Goal: Task Accomplishment & Management: Manage account settings

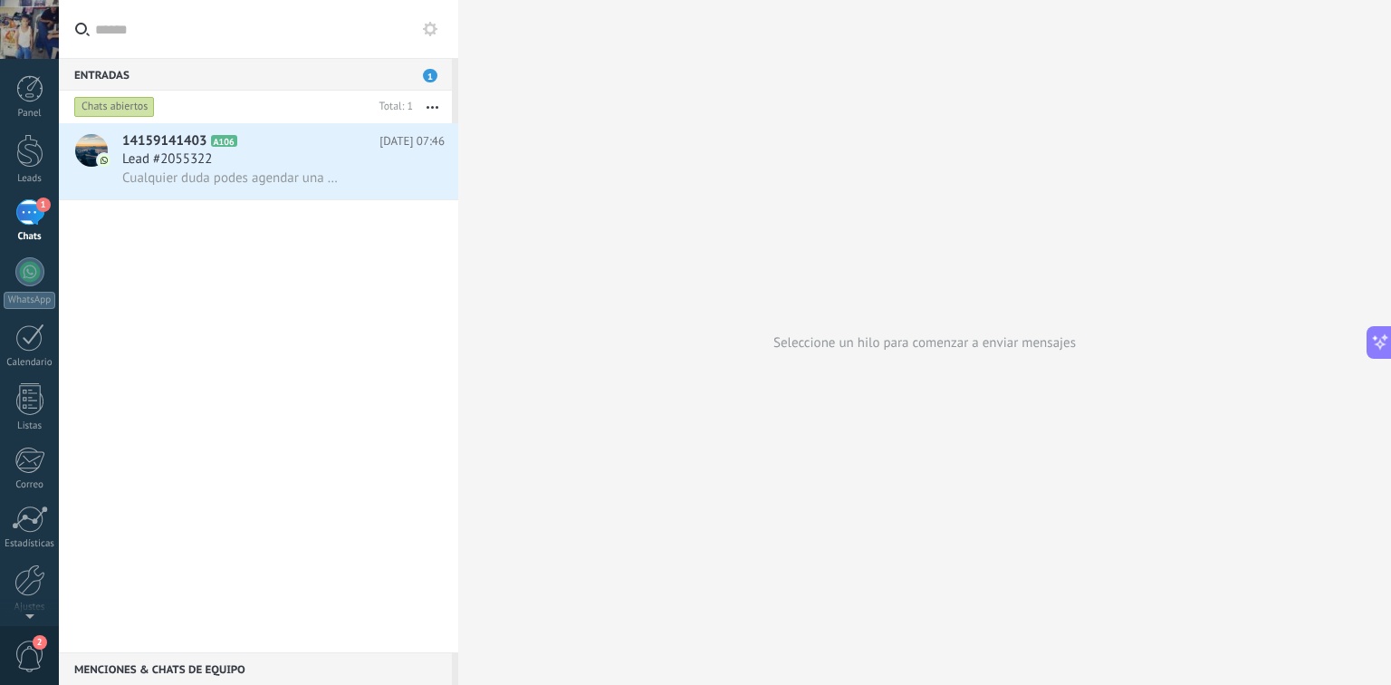
click at [33, 209] on div "1" at bounding box center [29, 212] width 29 height 26
click at [20, 138] on div at bounding box center [29, 151] width 27 height 34
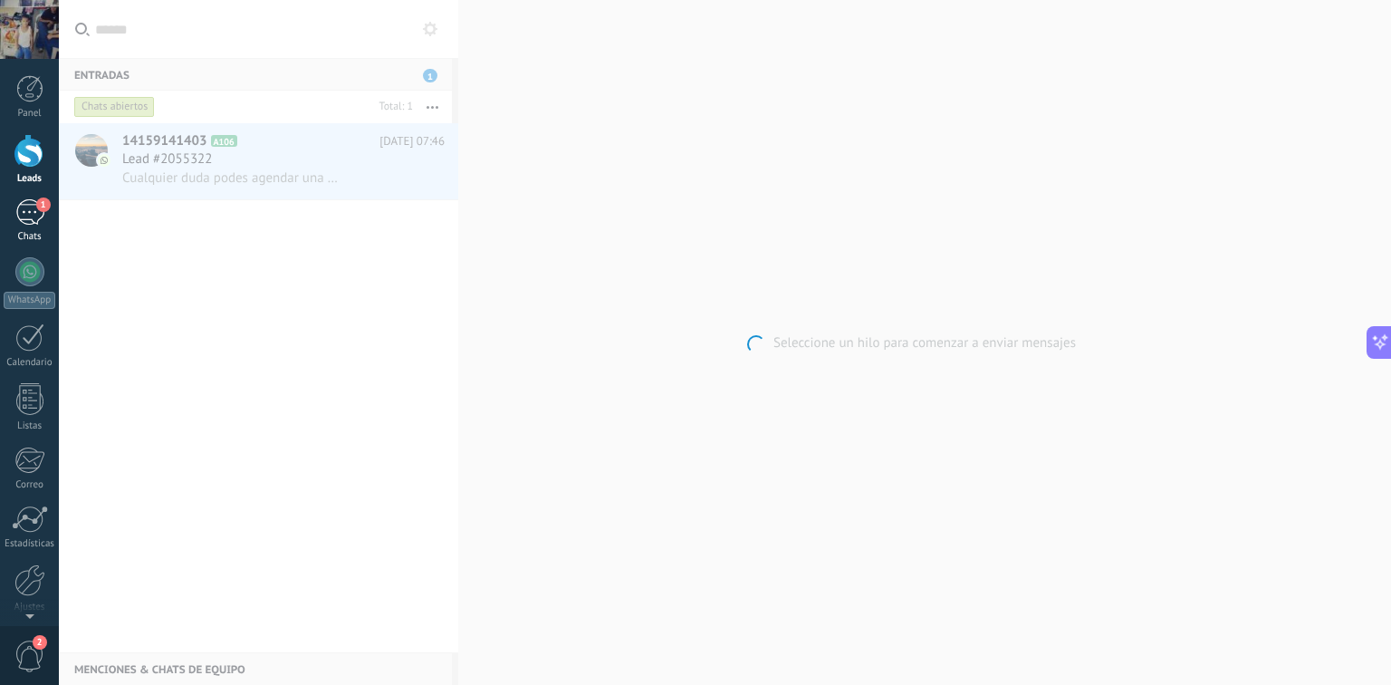
scroll to position [2463, 0]
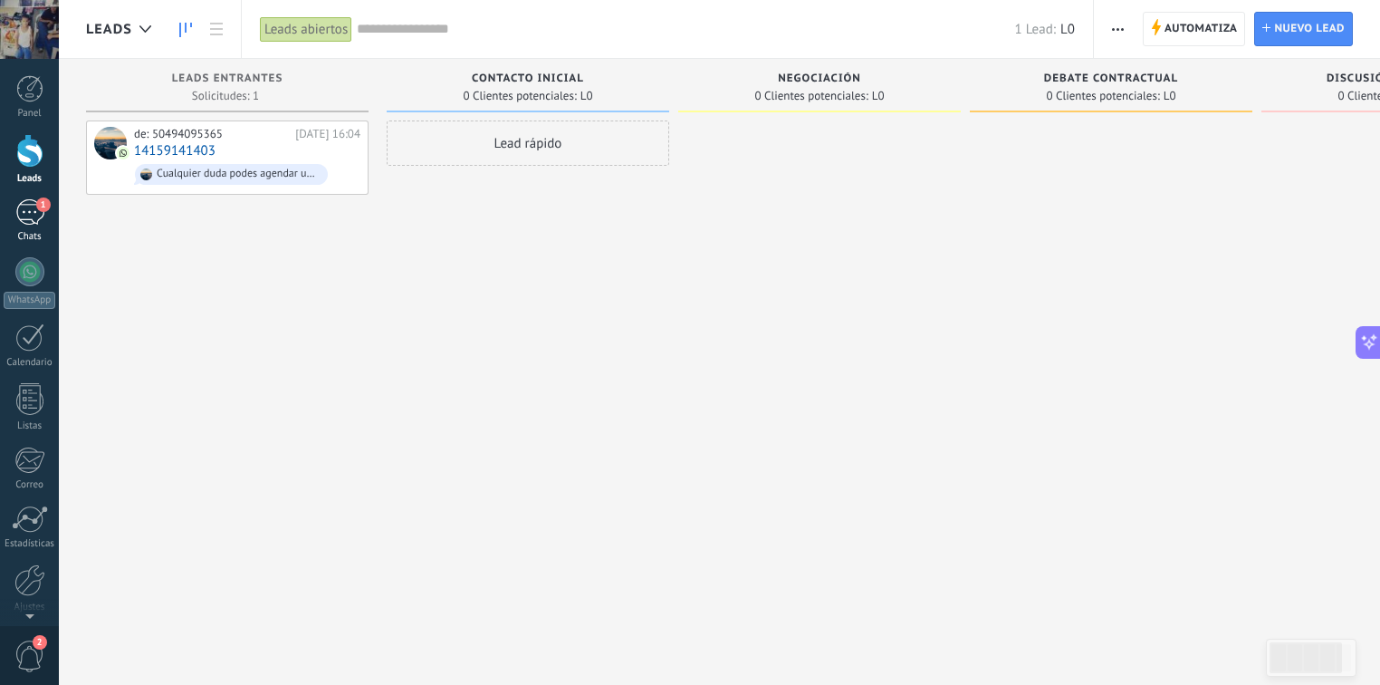
click at [36, 227] on link "1 Chats" at bounding box center [29, 220] width 59 height 43
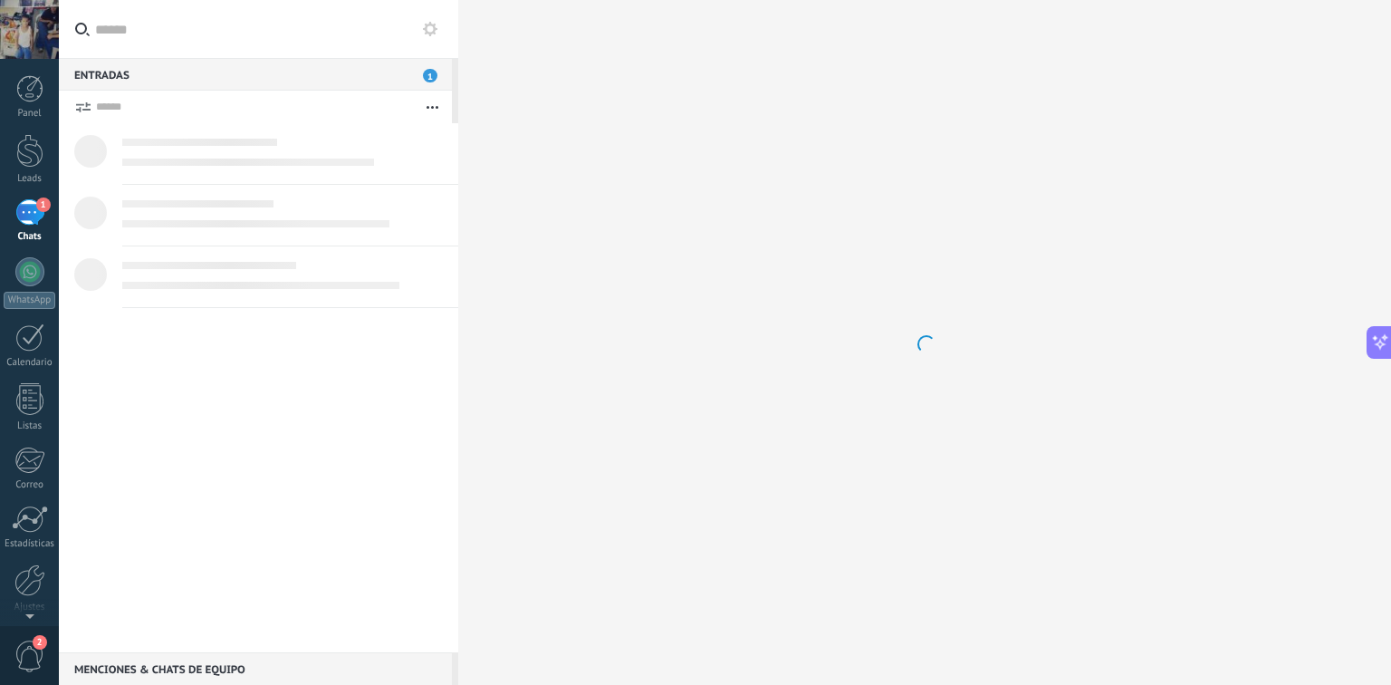
scroll to position [2505, 0]
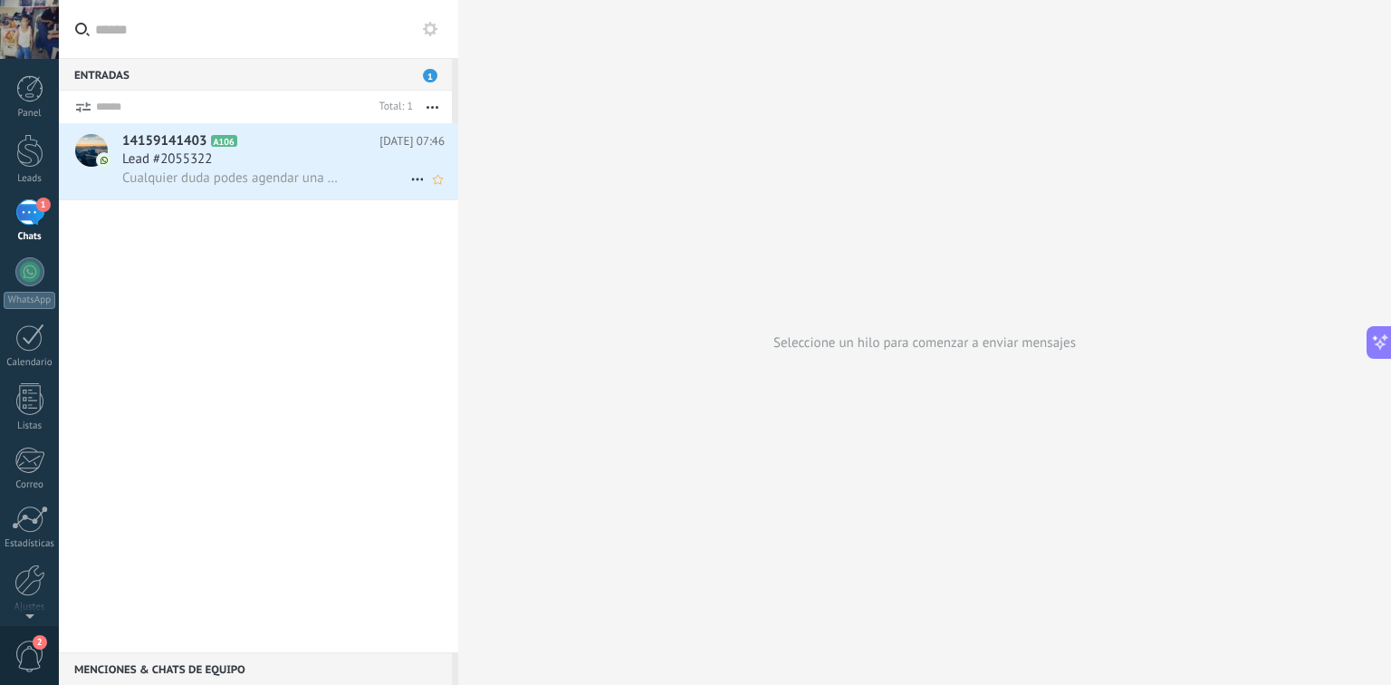
click at [311, 195] on div "14159141403 A106 [DATE] 07:46 Lead #2055322 Cualquier duda podes agendar una de…" at bounding box center [290, 161] width 336 height 76
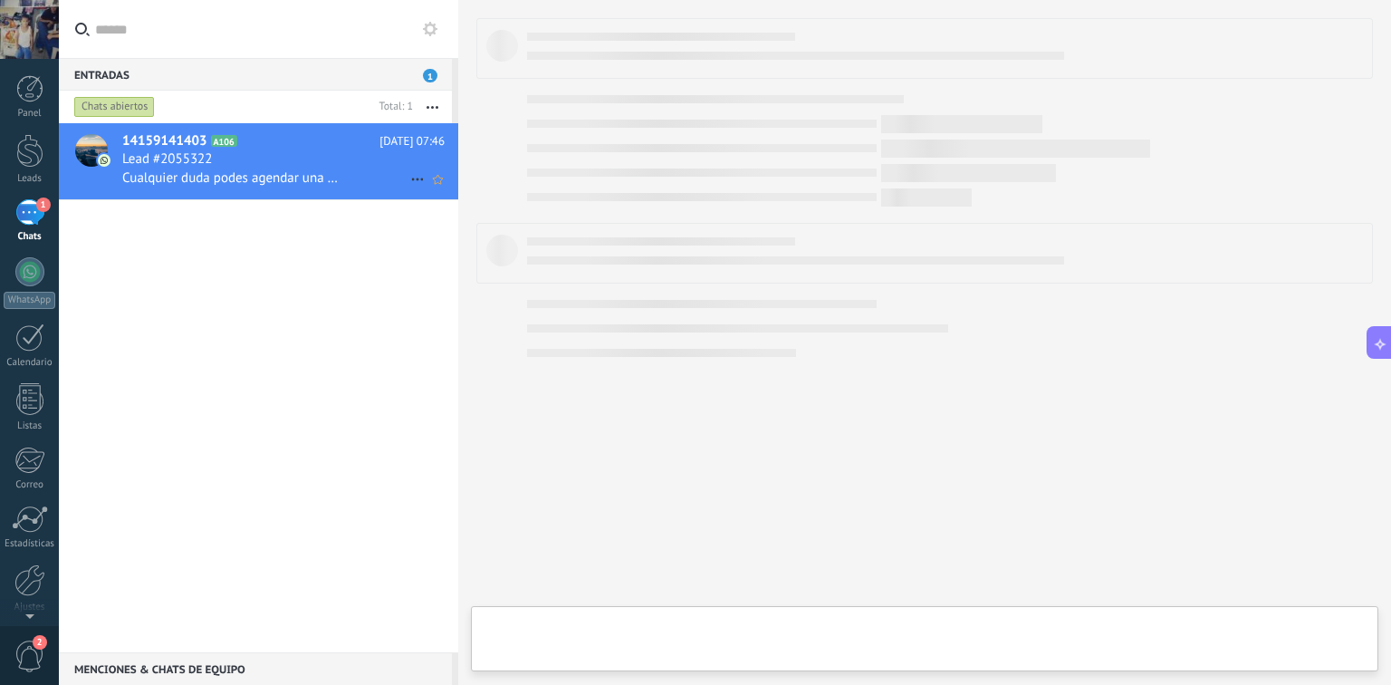
scroll to position [2463, 0]
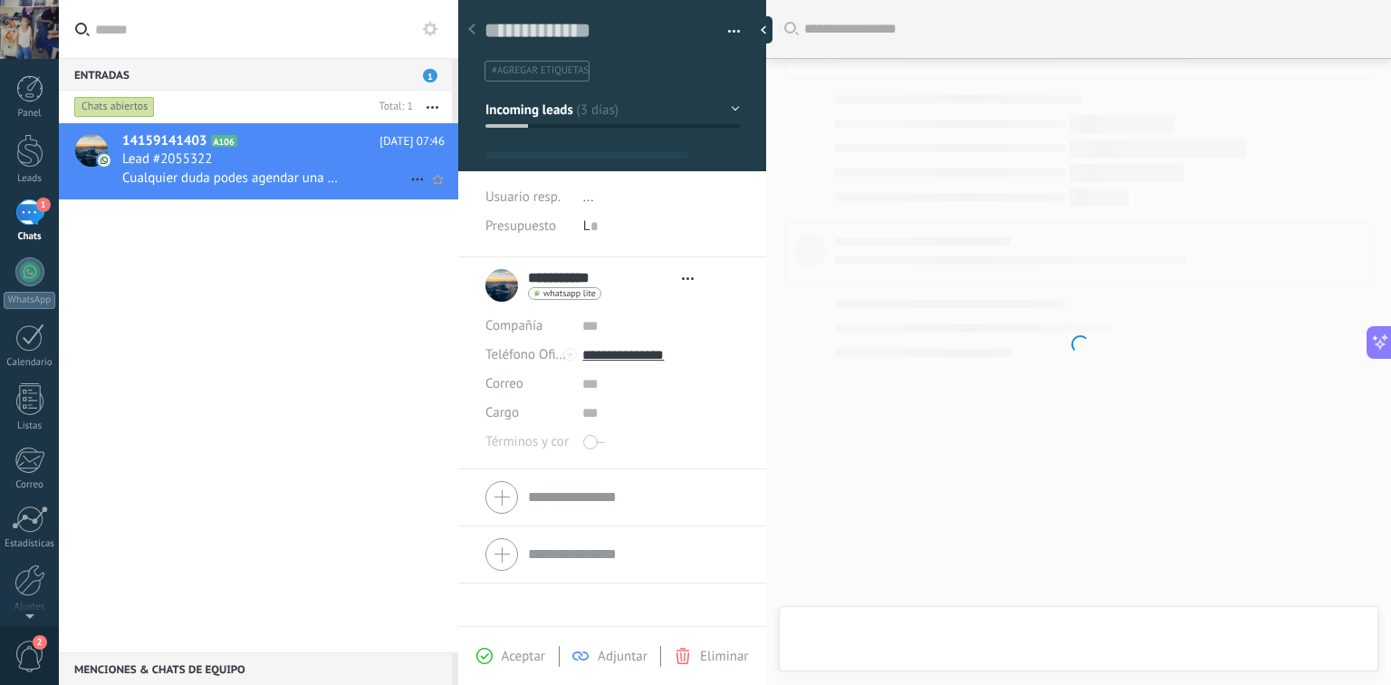
type textarea "**********"
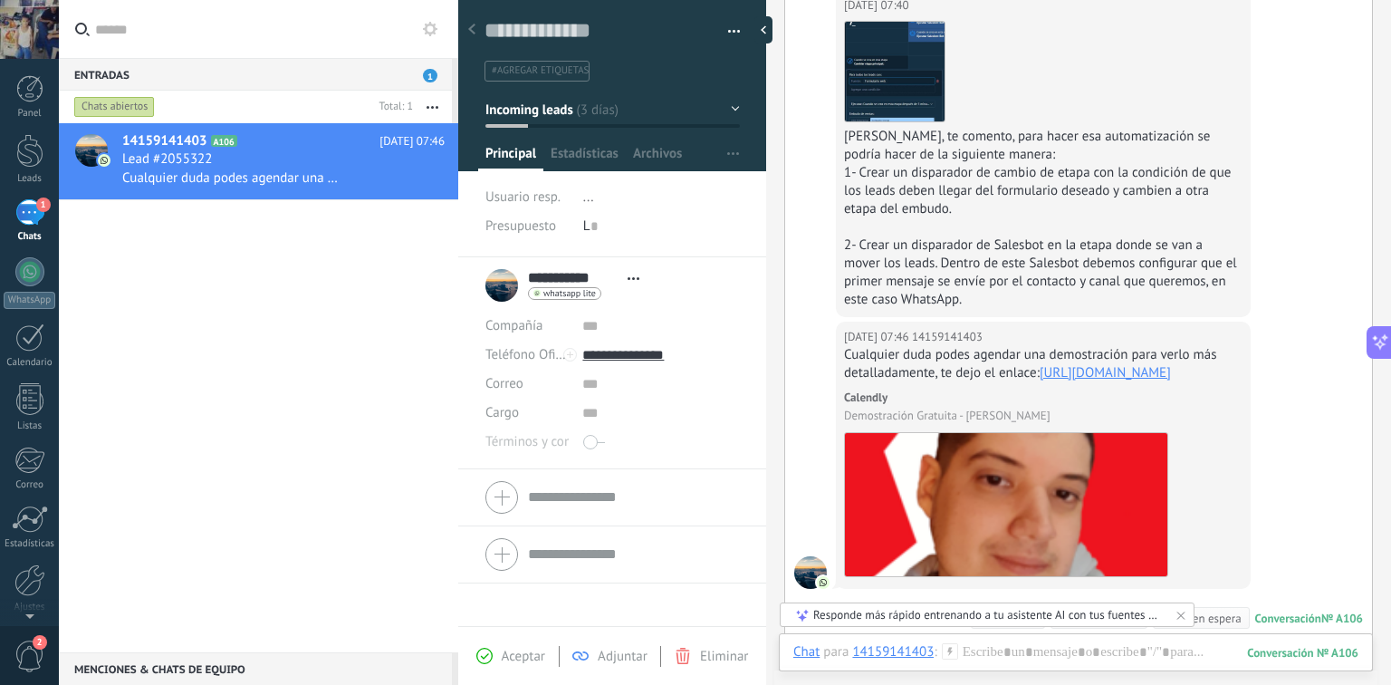
scroll to position [1076, 0]
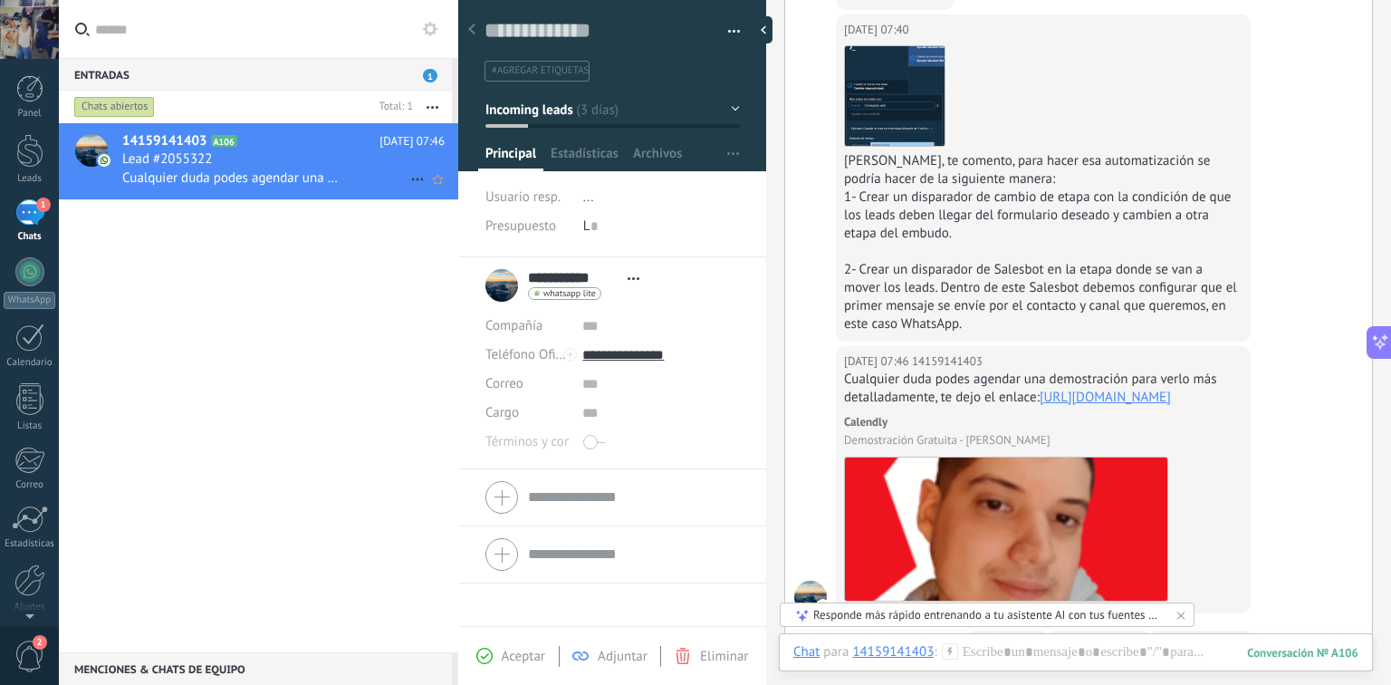
drag, startPoint x: 413, startPoint y: 142, endPoint x: 264, endPoint y: 159, distance: 149.5
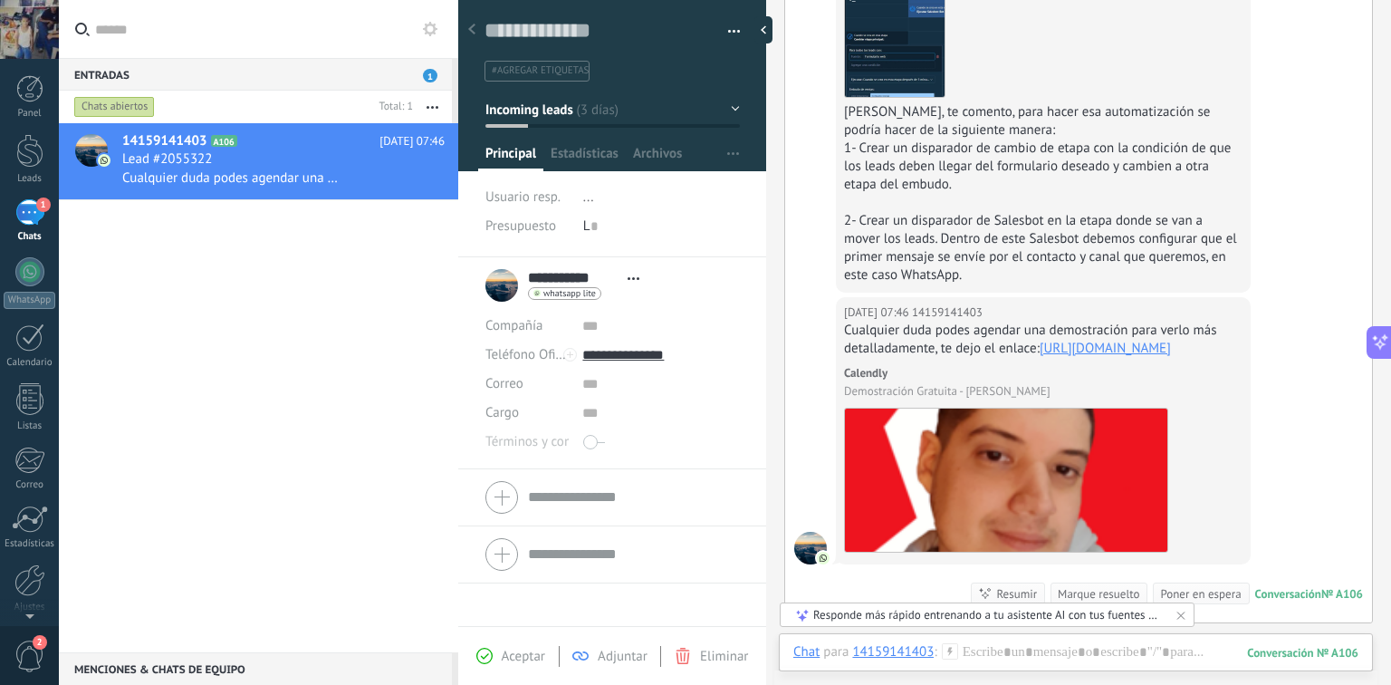
scroll to position [1148, 0]
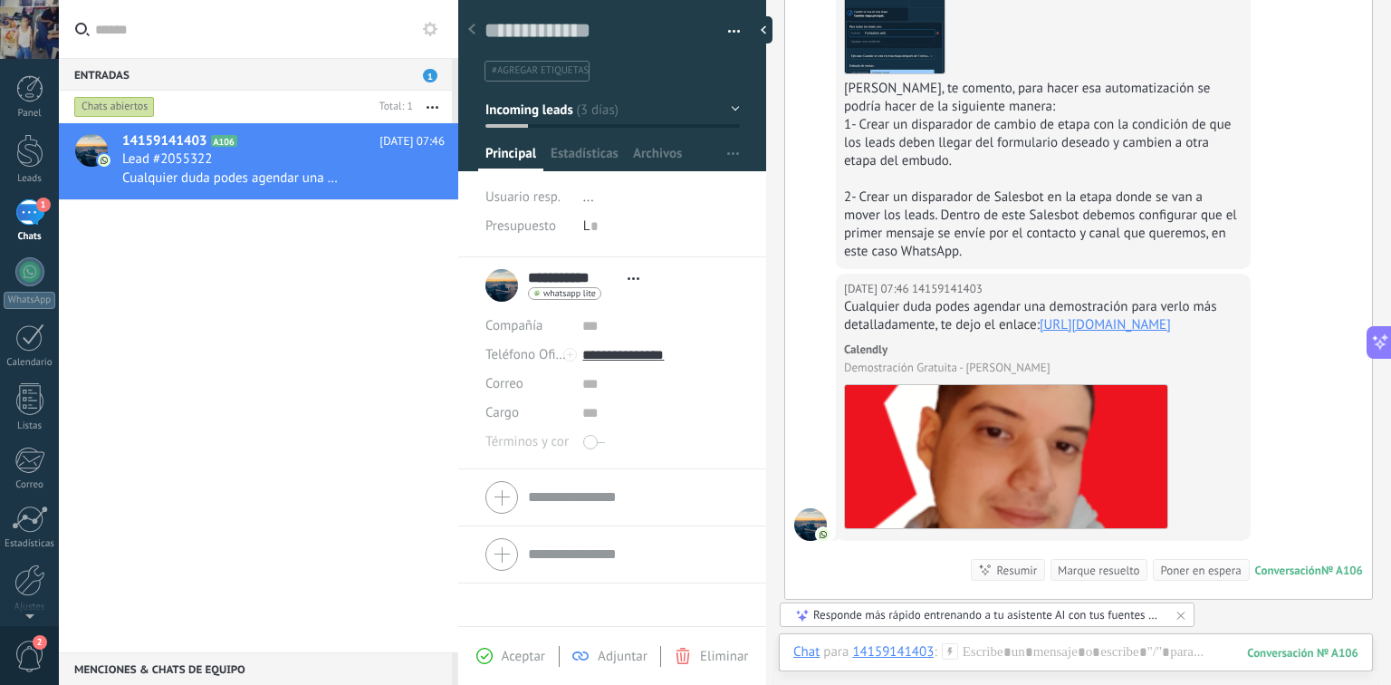
click at [59, 123] on link "14159141403 A106 [DATE] 07:46 Lead #2055322 Cualquier duda podes agendar una de…" at bounding box center [258, 161] width 399 height 76
click at [26, 170] on link "Leads" at bounding box center [29, 159] width 59 height 51
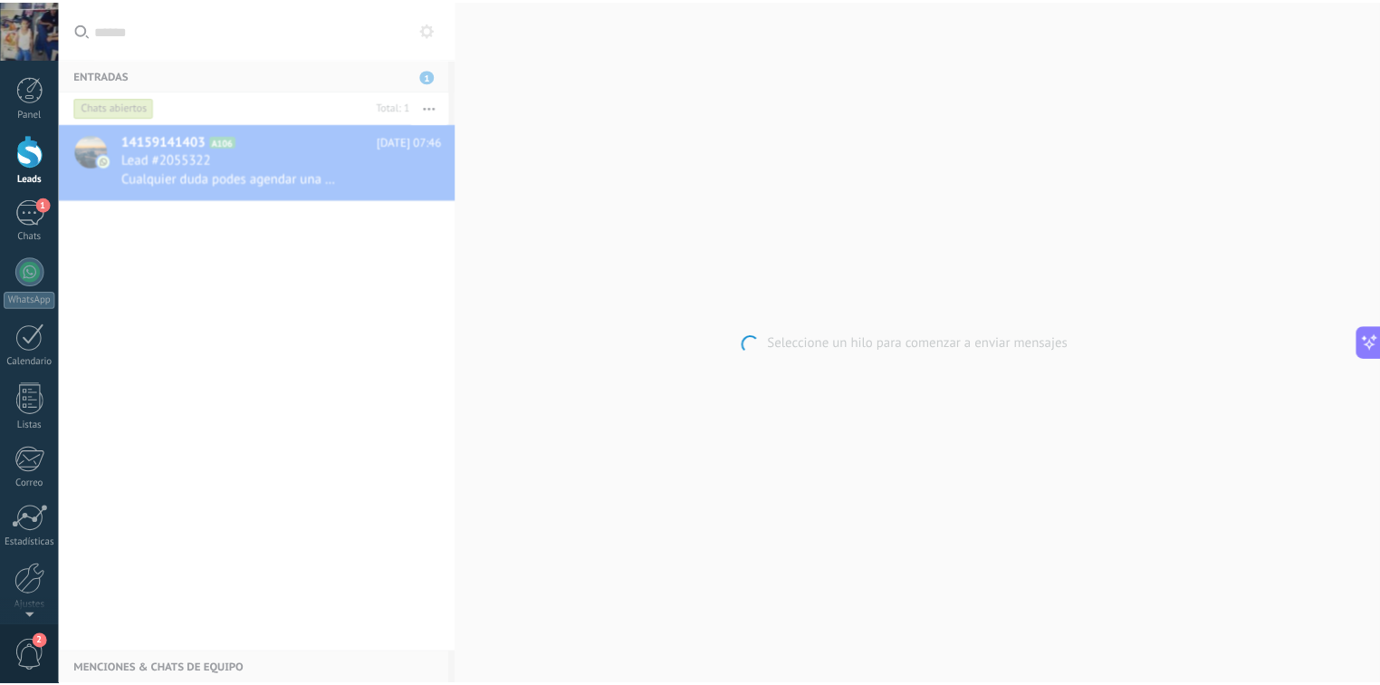
scroll to position [2463, 0]
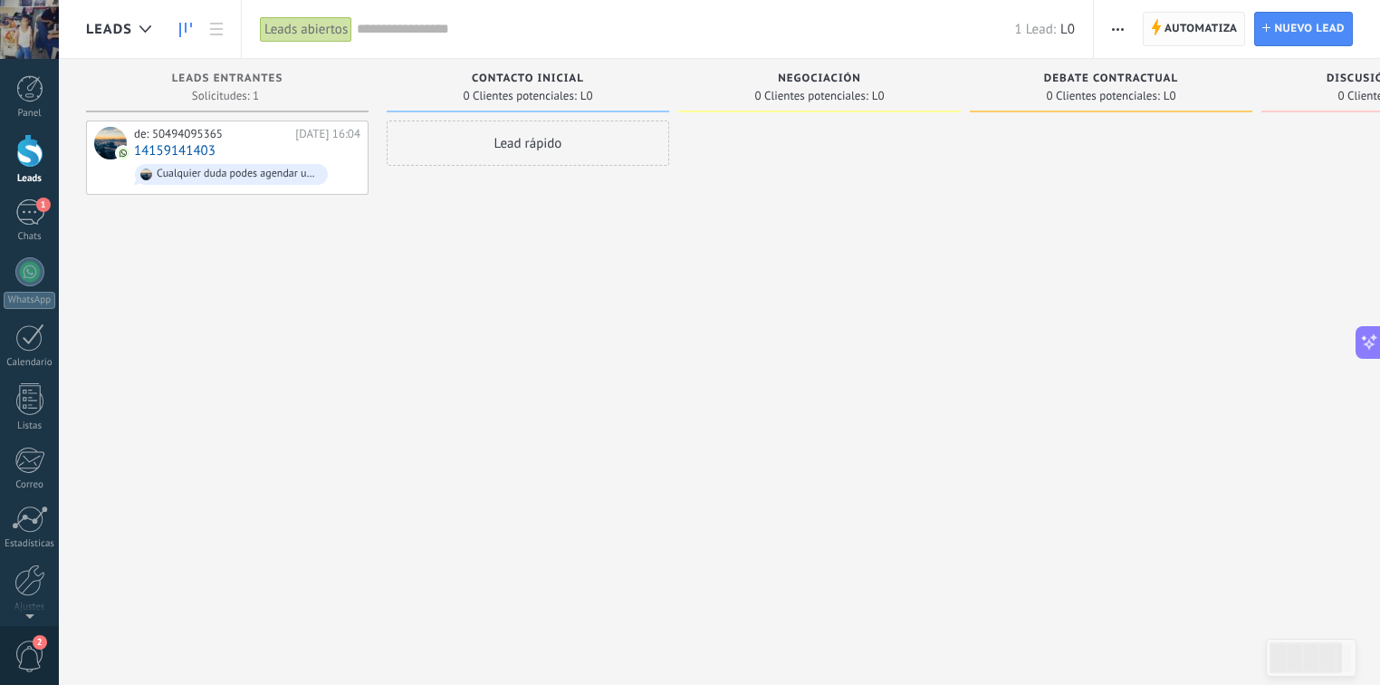
click at [1174, 24] on span "Automatiza" at bounding box center [1200, 29] width 73 height 33
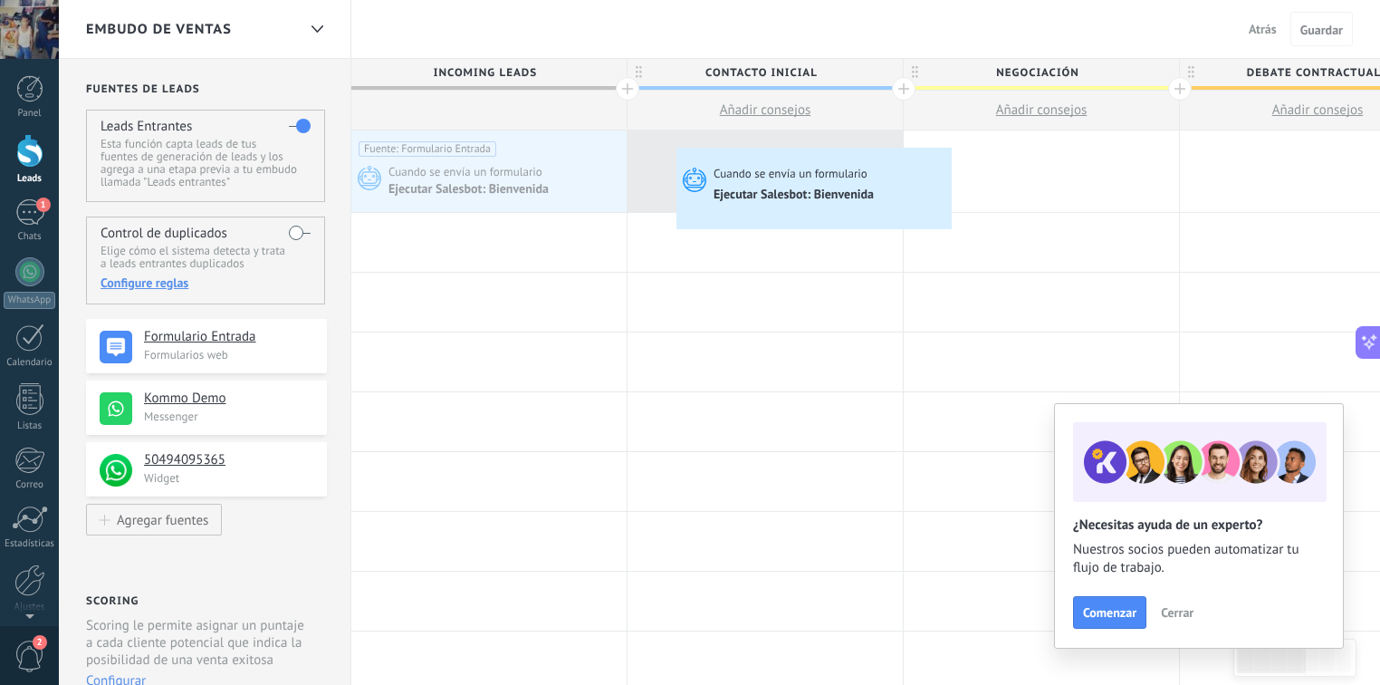
drag, startPoint x: 532, startPoint y: 181, endPoint x: 681, endPoint y: 152, distance: 151.3
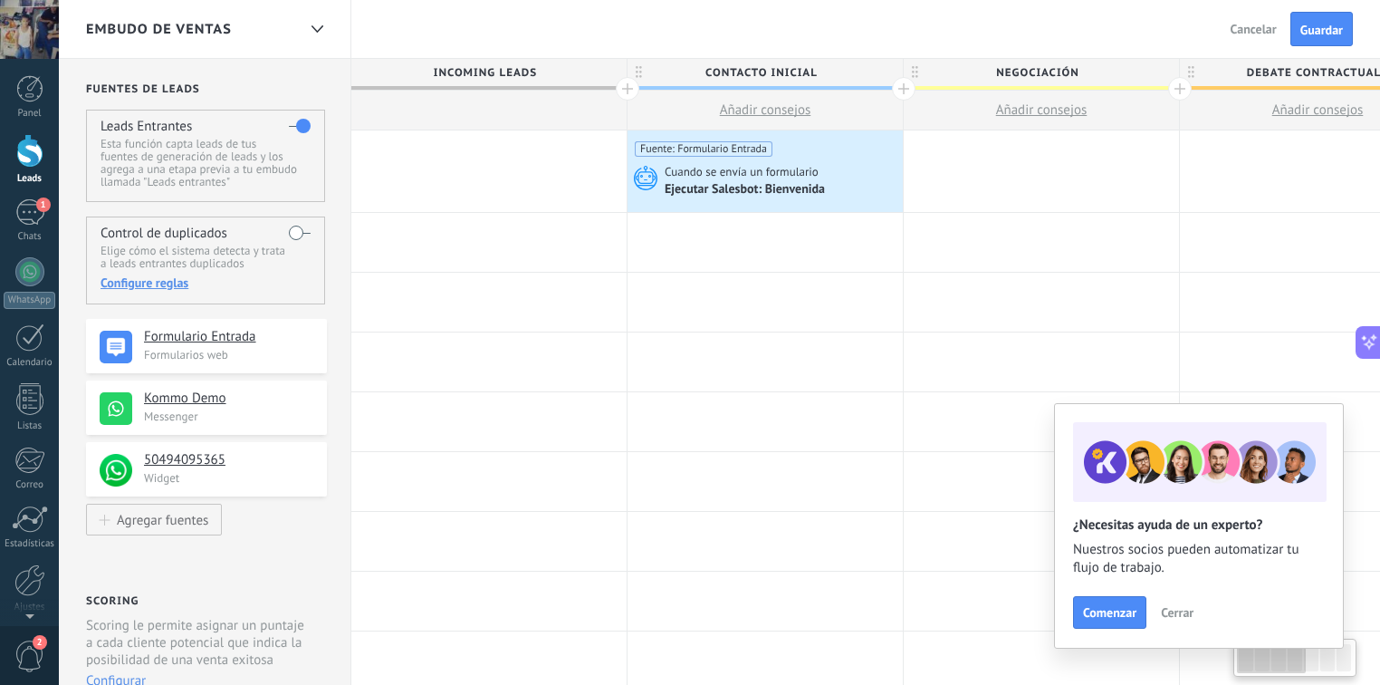
click at [473, 149] on div at bounding box center [488, 170] width 275 height 81
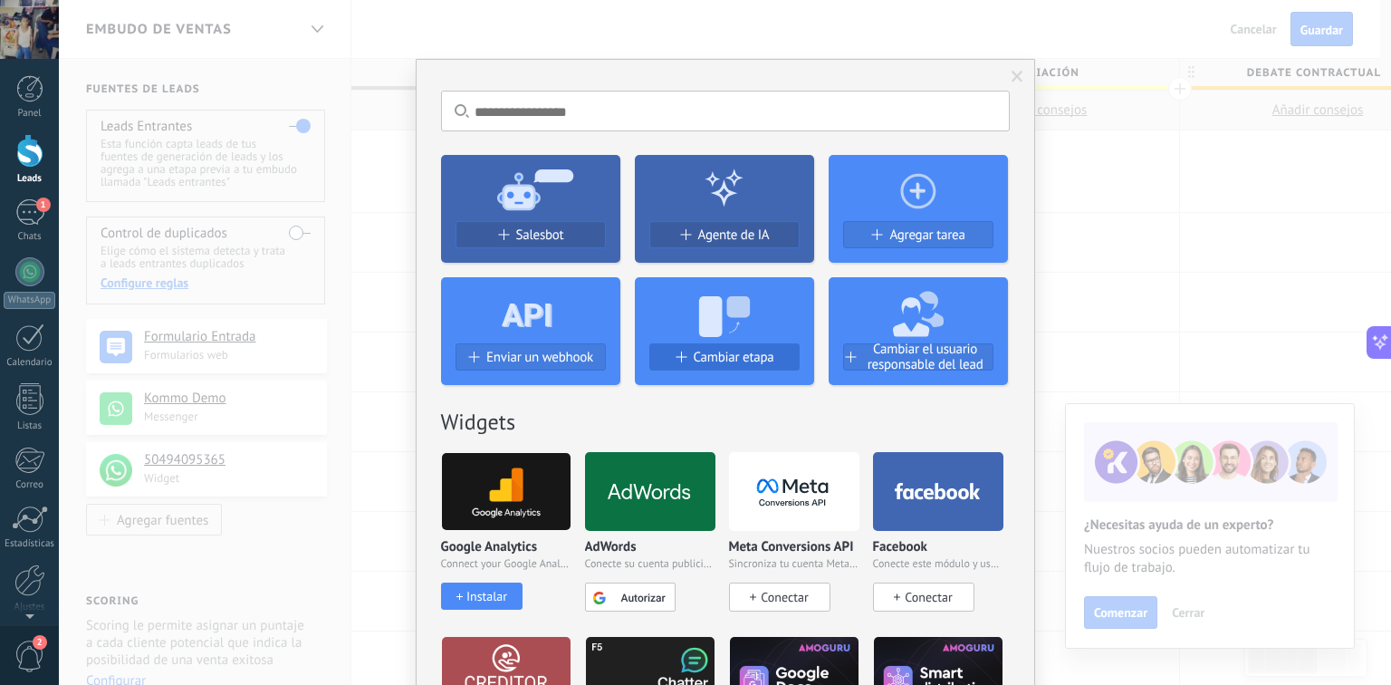
click at [706, 356] on span "Cambiar etapa" at bounding box center [734, 357] width 81 height 15
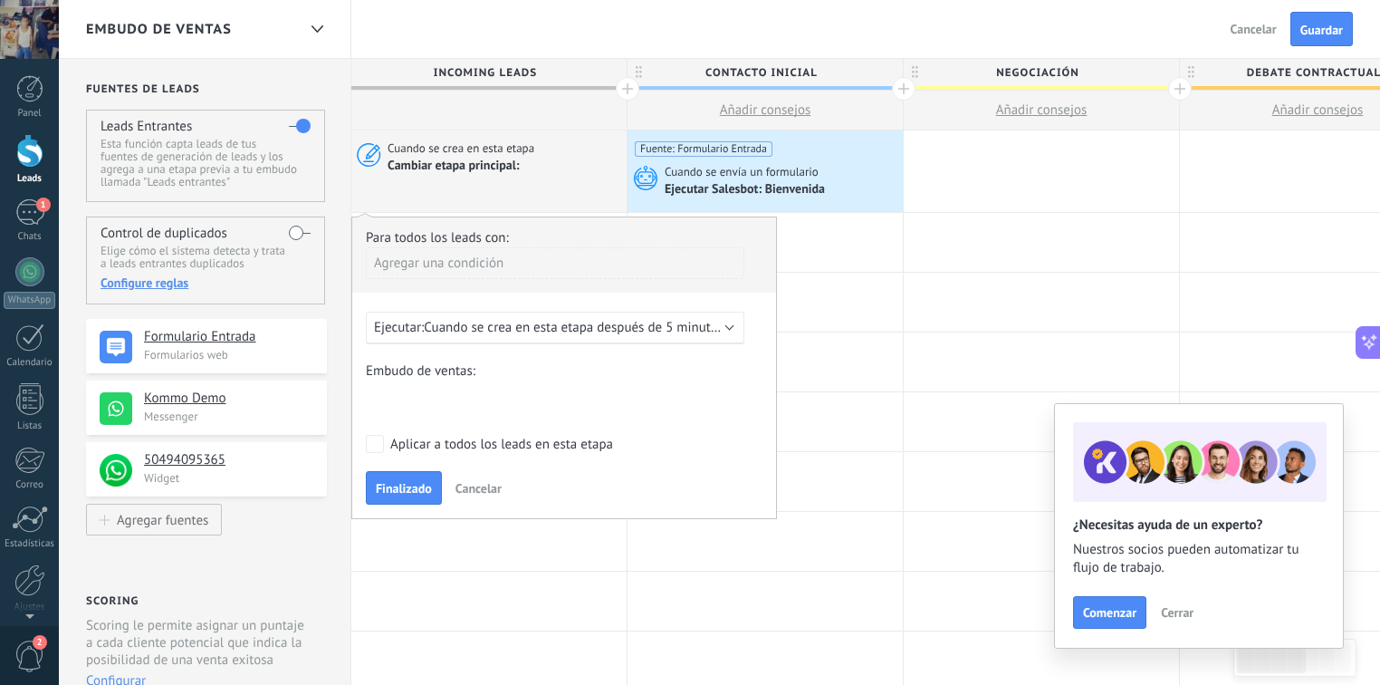
click at [468, 254] on div "Agregar una condición" at bounding box center [555, 263] width 379 height 32
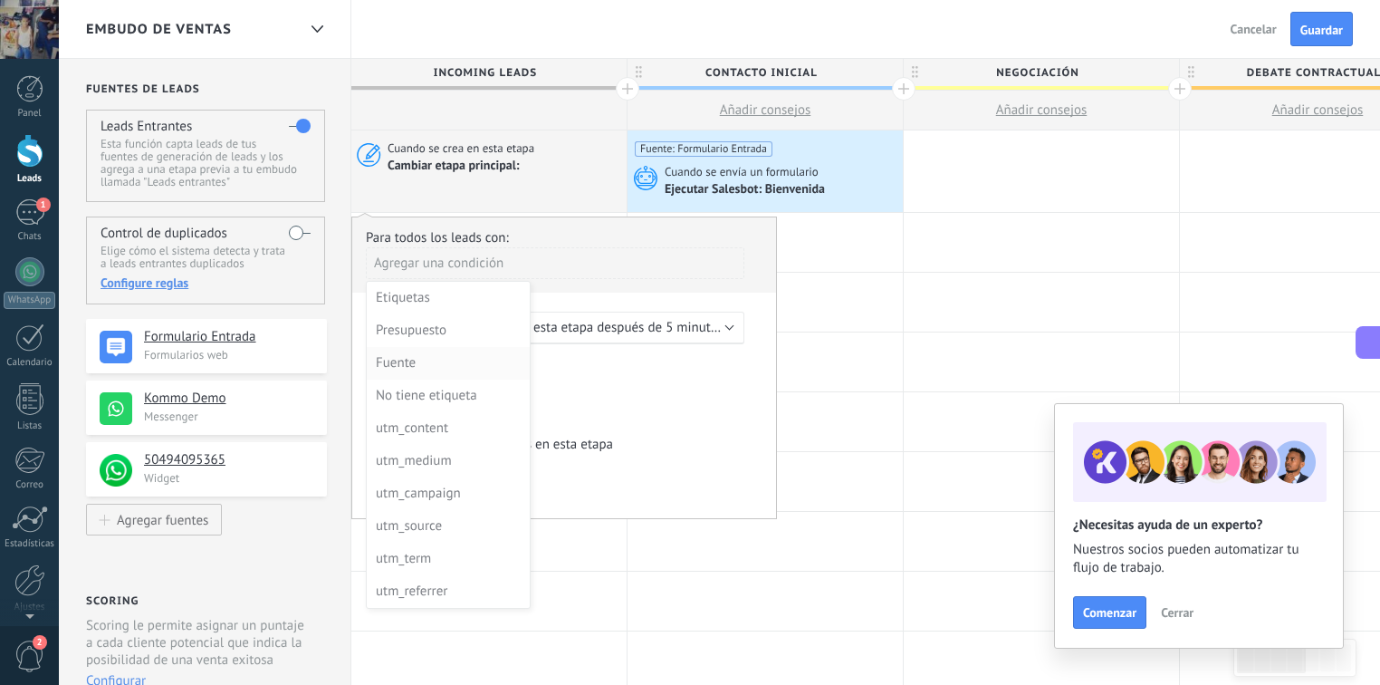
click at [422, 356] on div "Fuente" at bounding box center [446, 362] width 141 height 25
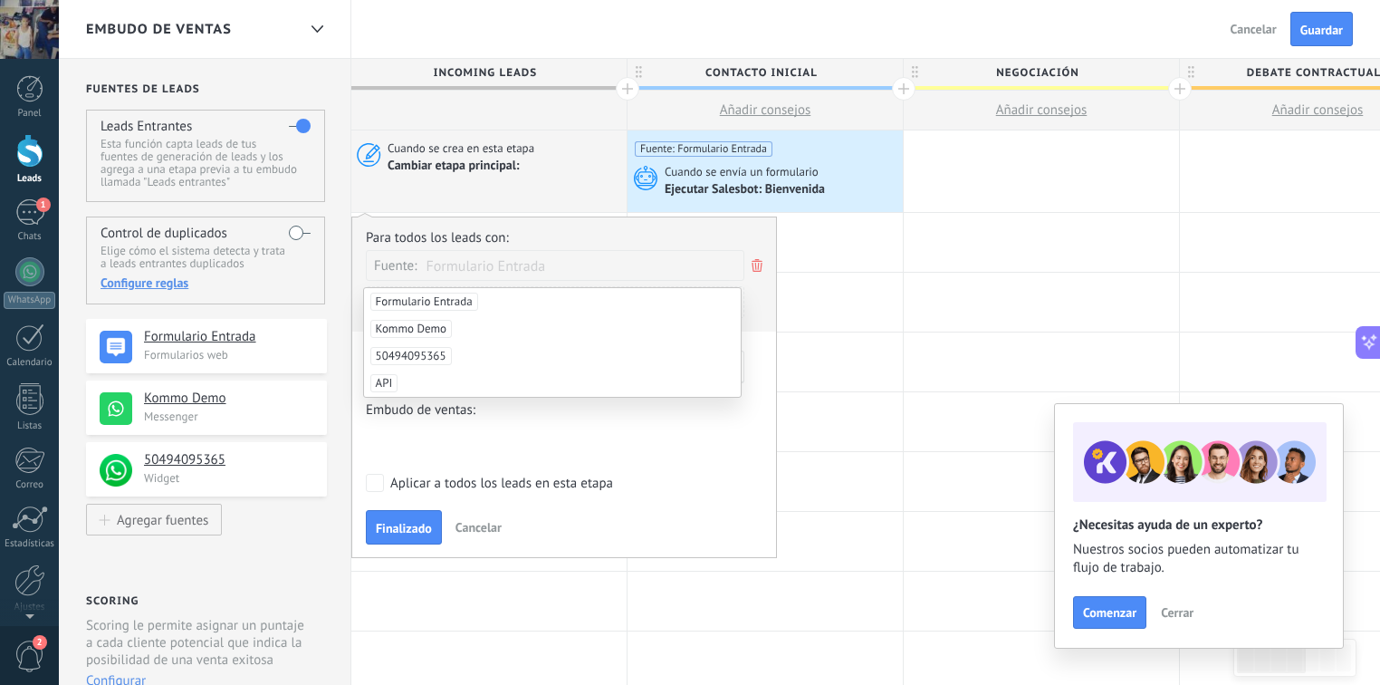
click at [457, 306] on span "Formulario Entrada" at bounding box center [424, 301] width 108 height 18
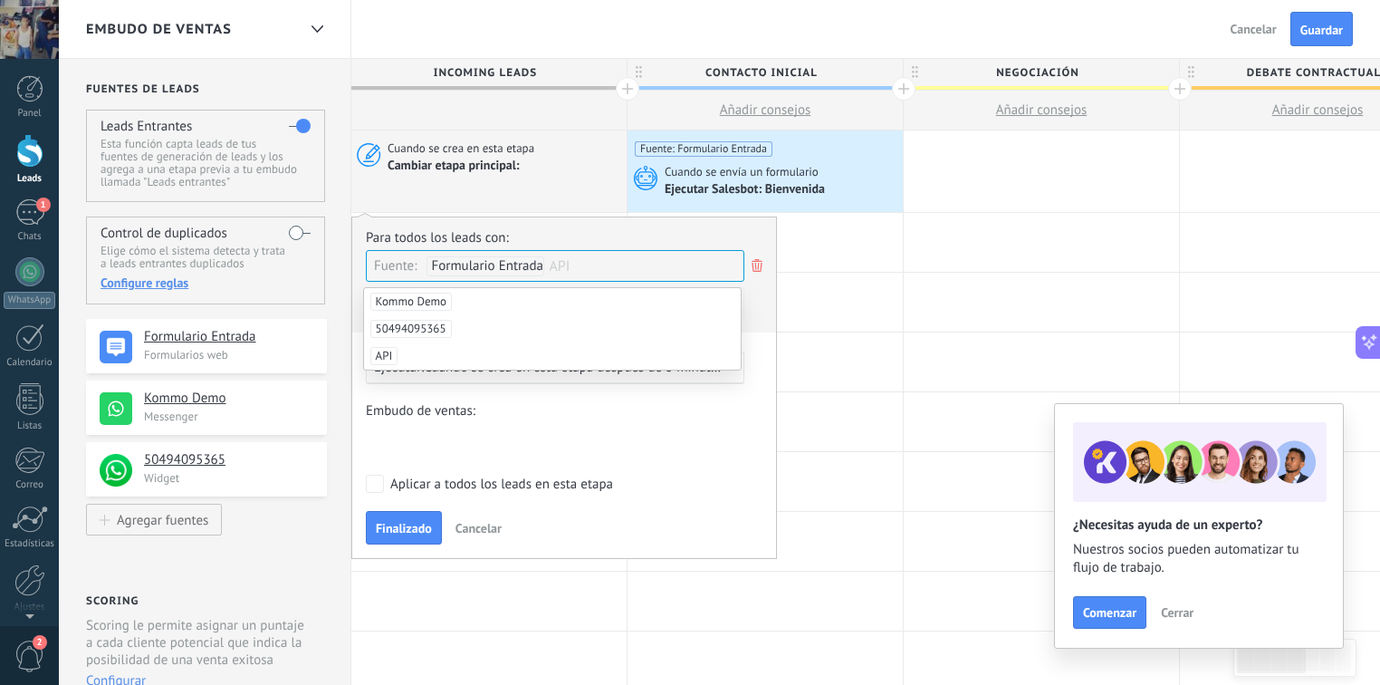
click at [612, 407] on label "Embudo de ventas:" at bounding box center [555, 410] width 379 height 17
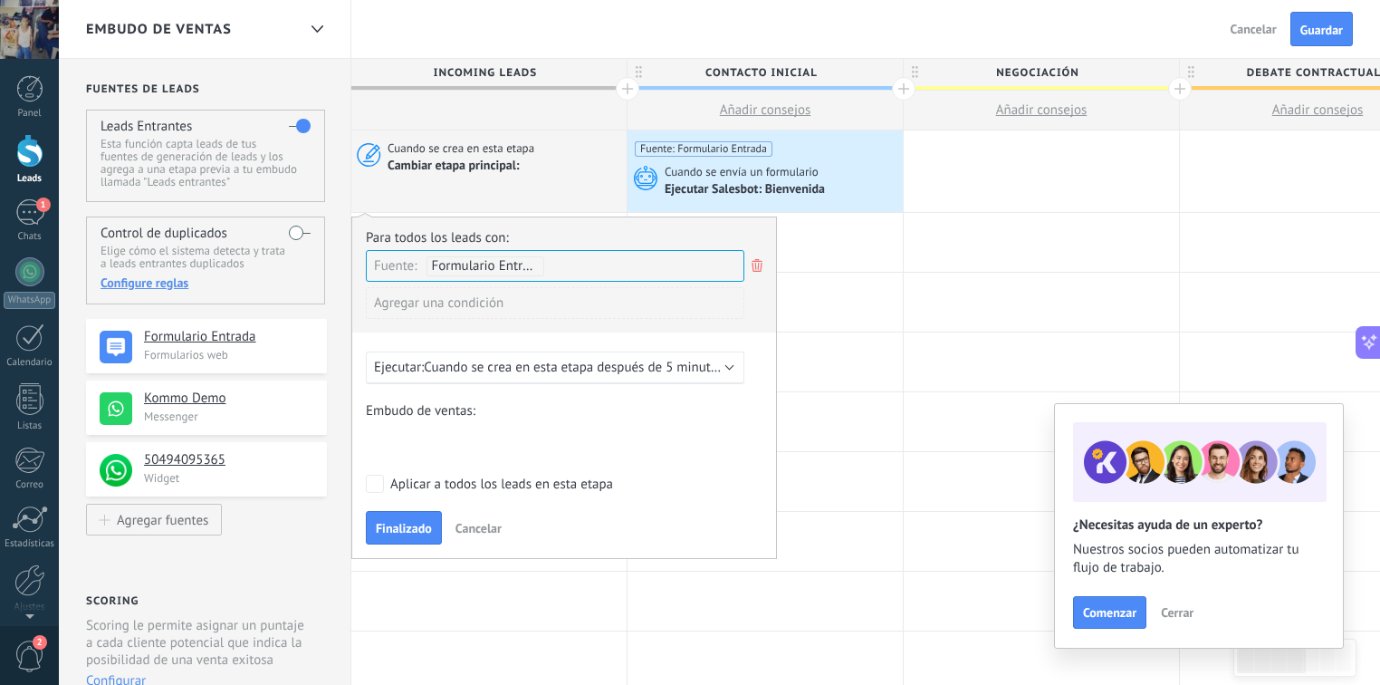
click at [619, 498] on form "Embudo de ventas: Contacto inicial Negociación Debate contractual Discusión de …" at bounding box center [564, 473] width 397 height 142
click at [510, 485] on div "Aplicar a todos los leads en esta etapa" at bounding box center [501, 484] width 223 height 18
click at [599, 373] on span "Cuando se crea en esta etapa después de 5 minutos" at bounding box center [574, 367] width 300 height 17
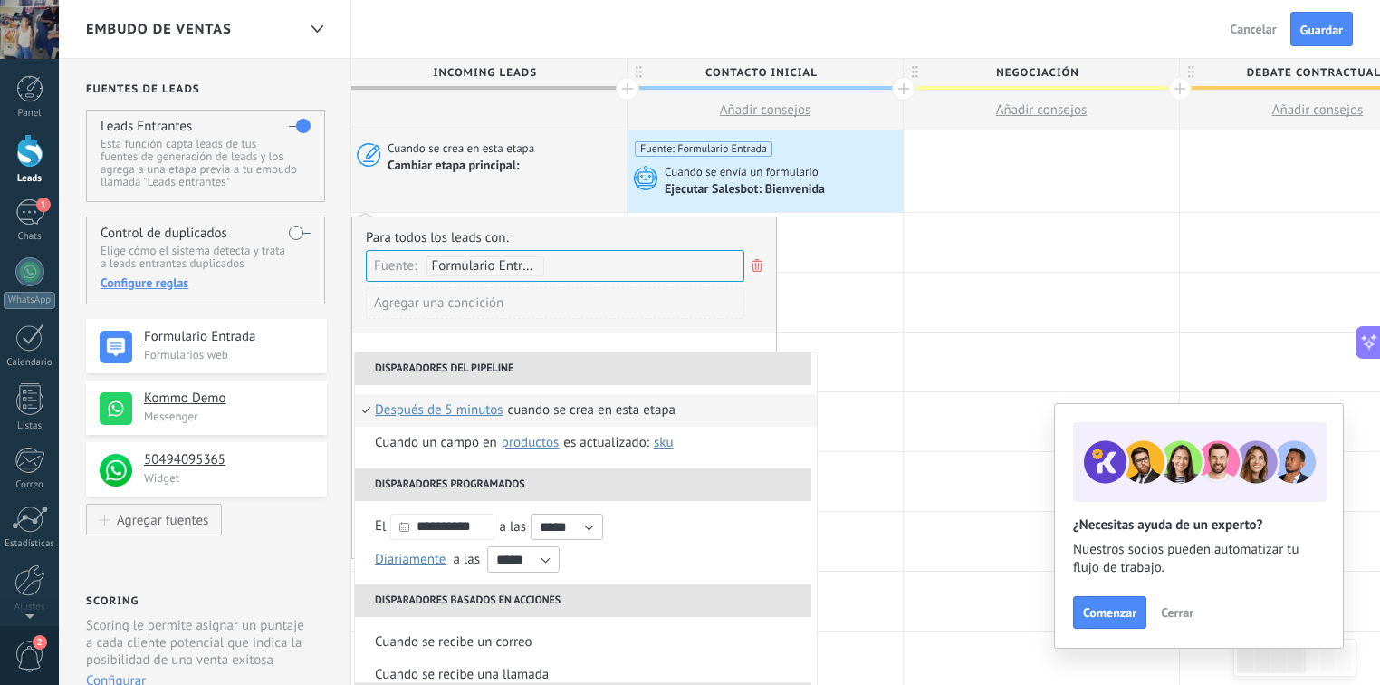
click at [477, 411] on span "después de 5 minutos" at bounding box center [439, 410] width 129 height 33
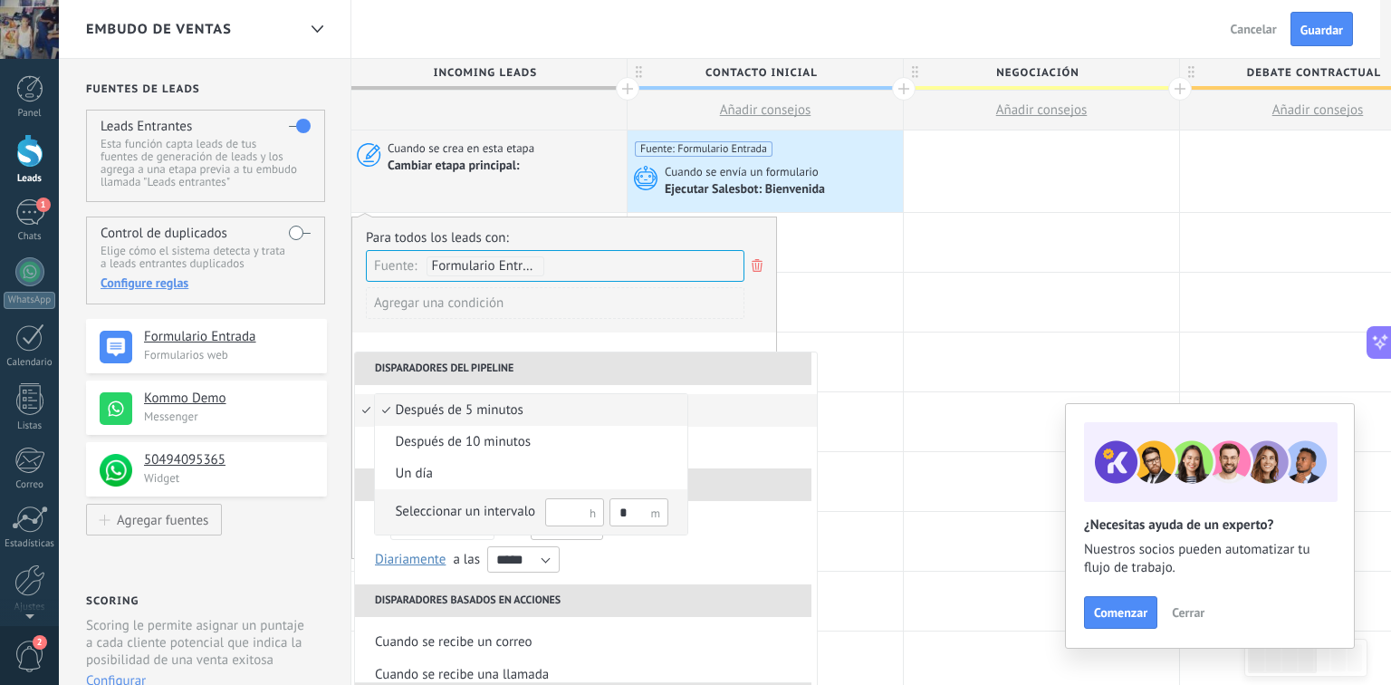
drag, startPoint x: 645, startPoint y: 515, endPoint x: 593, endPoint y: 518, distance: 51.7
click at [593, 518] on div "Seleccionar un intervalo *" at bounding box center [531, 511] width 273 height 30
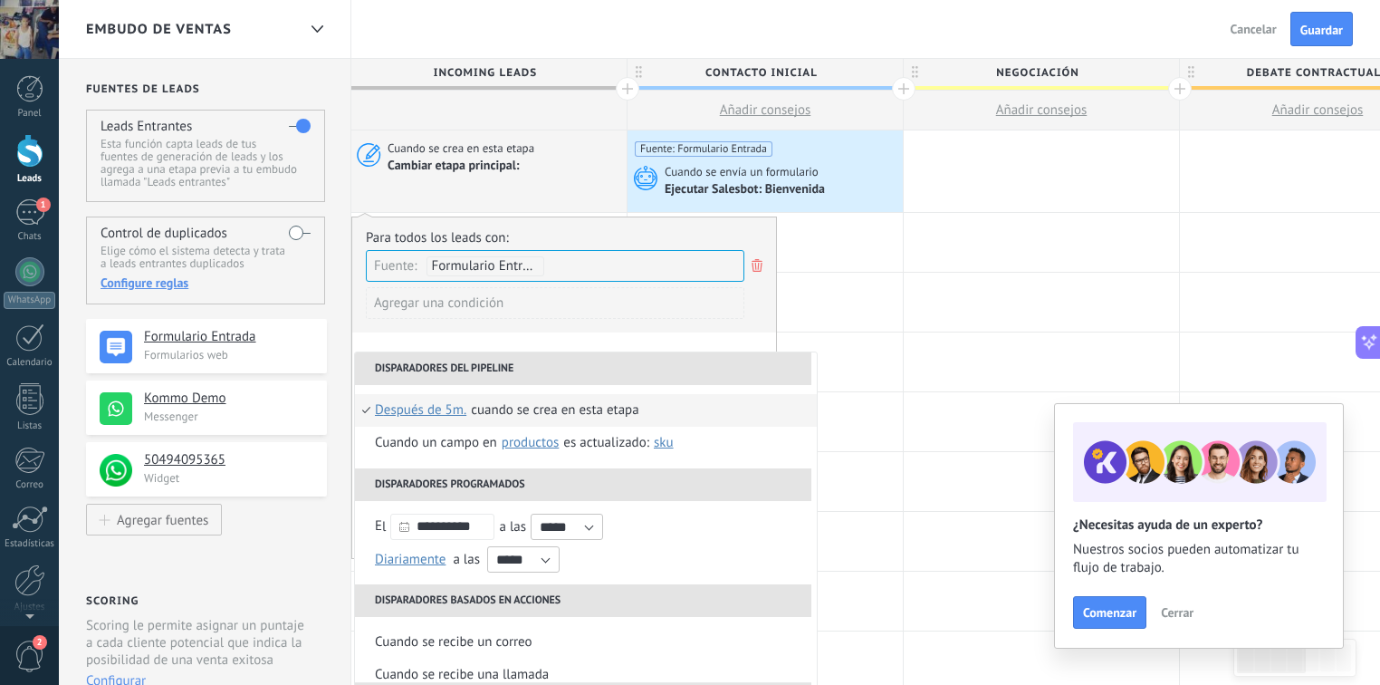
click at [438, 413] on span "Después de 5m." at bounding box center [420, 410] width 91 height 33
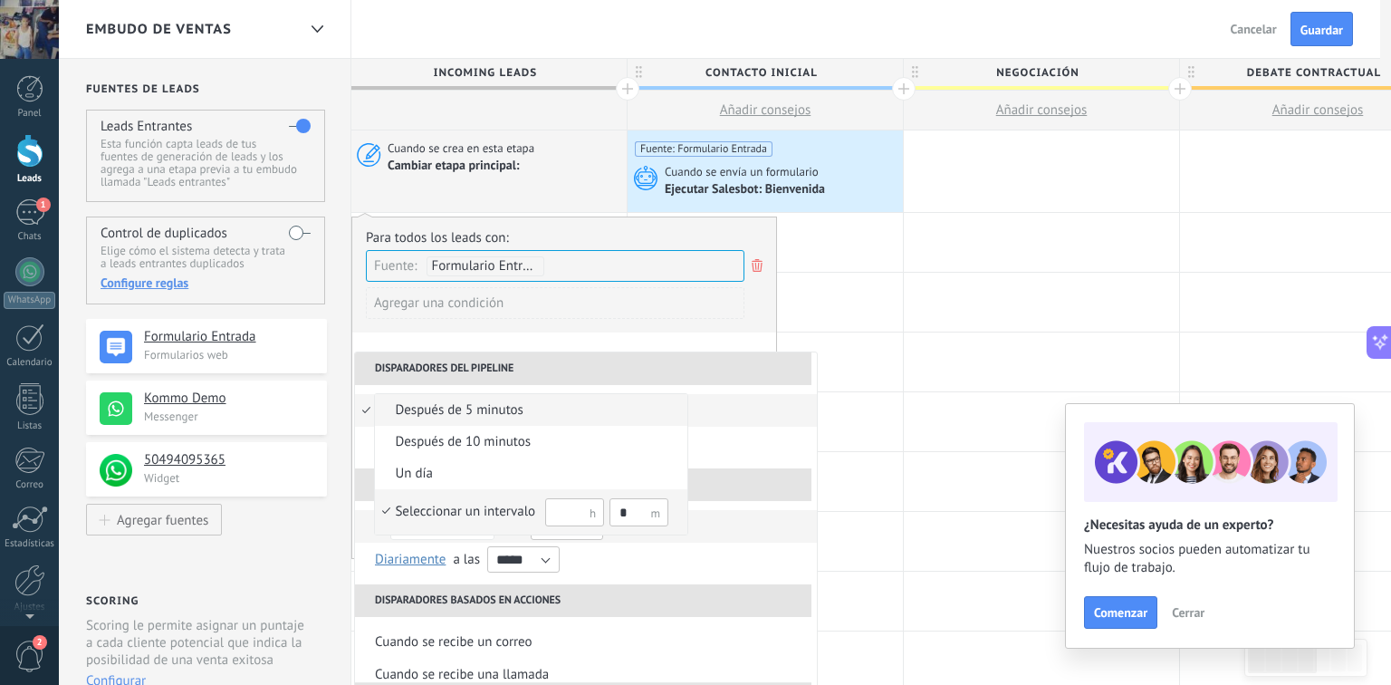
drag, startPoint x: 632, startPoint y: 521, endPoint x: 598, endPoint y: 522, distance: 34.5
click at [601, 522] on div "Seleccionar un intervalo *" at bounding box center [531, 511] width 273 height 30
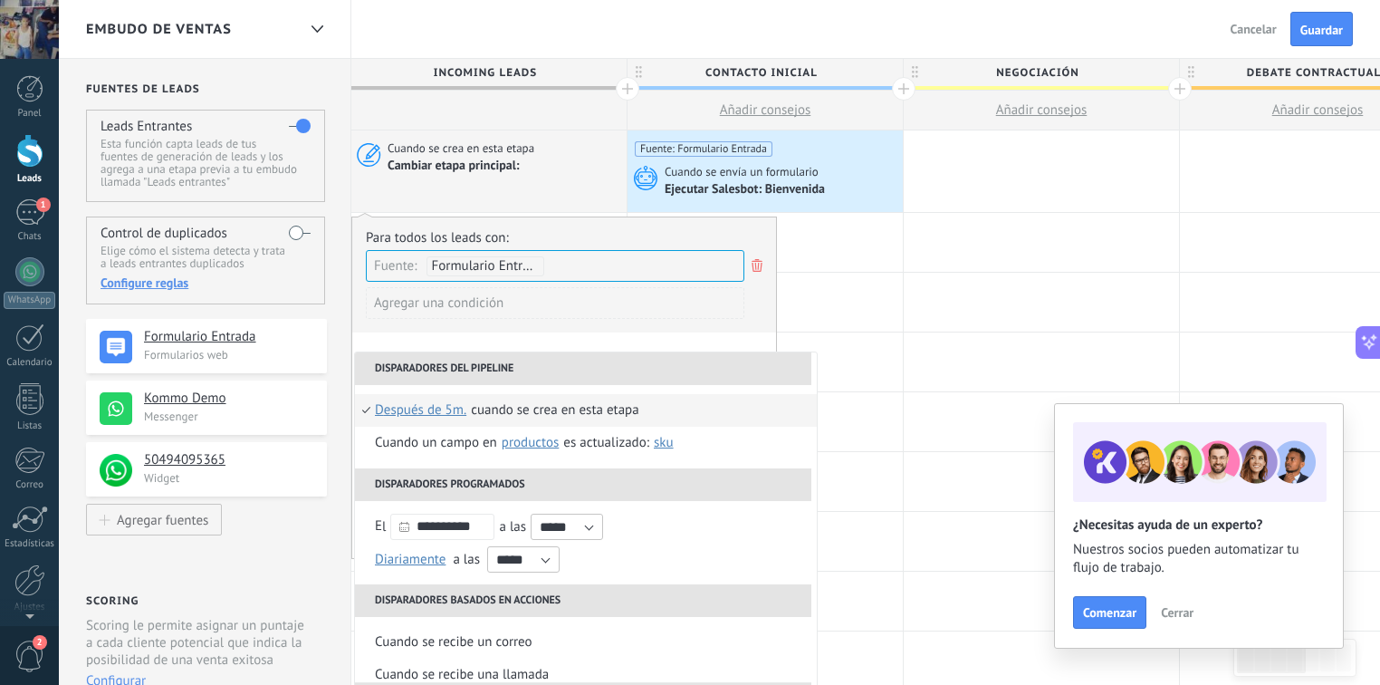
click at [427, 405] on span "Después de 5m." at bounding box center [420, 410] width 91 height 33
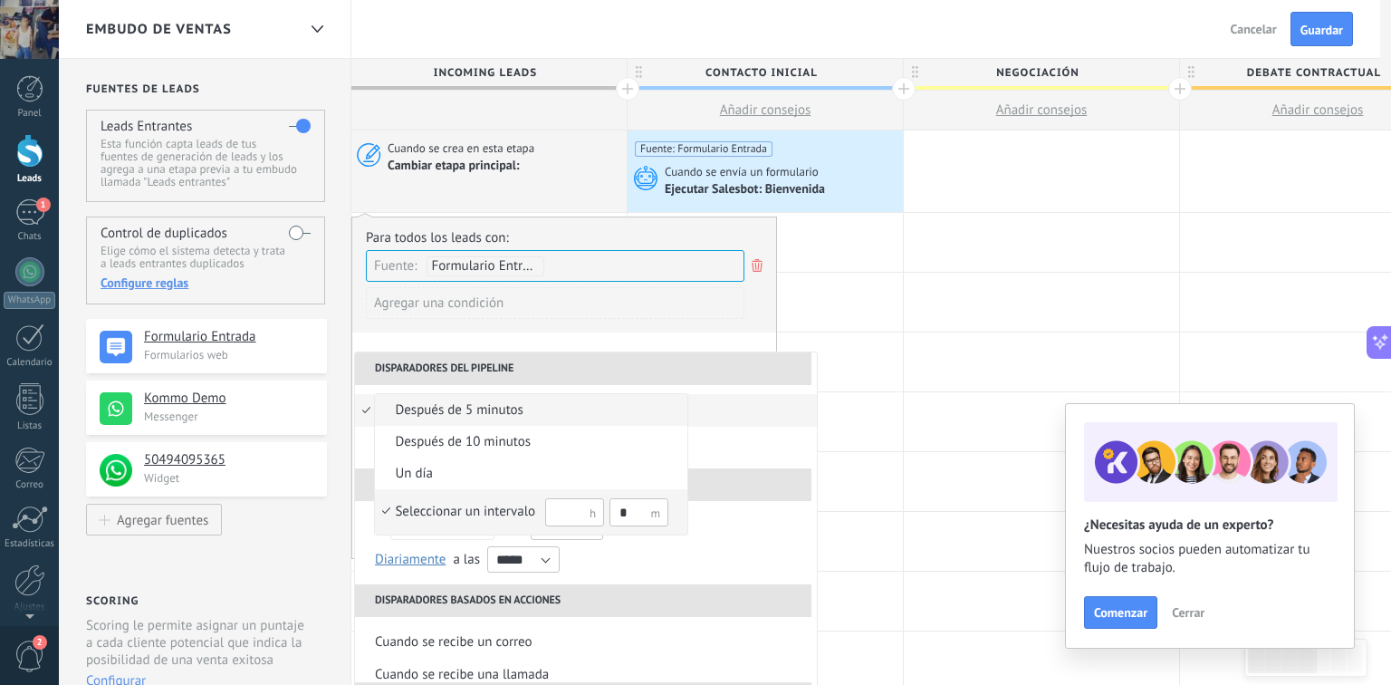
drag, startPoint x: 633, startPoint y: 514, endPoint x: 616, endPoint y: 516, distance: 17.3
click at [616, 516] on input "*" at bounding box center [638, 512] width 59 height 28
click at [514, 518] on div "Seleccionar un intervalo" at bounding box center [465, 512] width 140 height 18
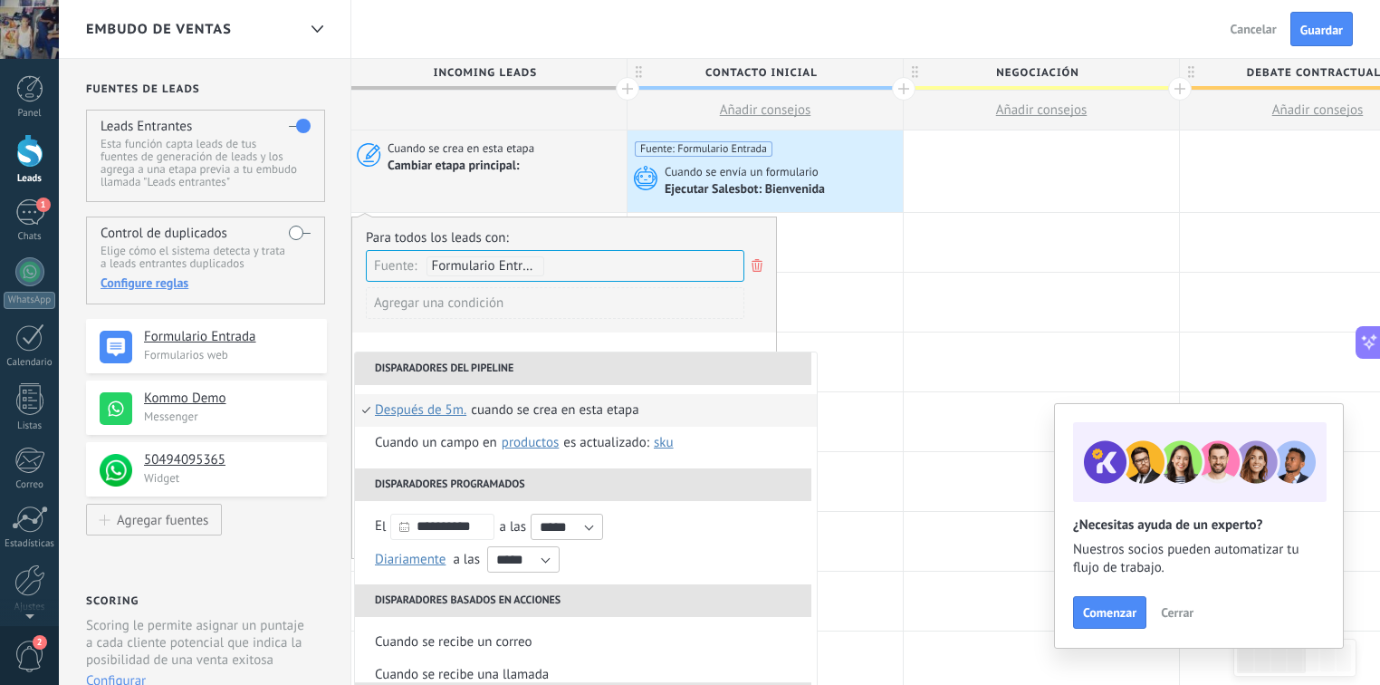
click at [448, 407] on span "Después de 5m." at bounding box center [420, 410] width 91 height 33
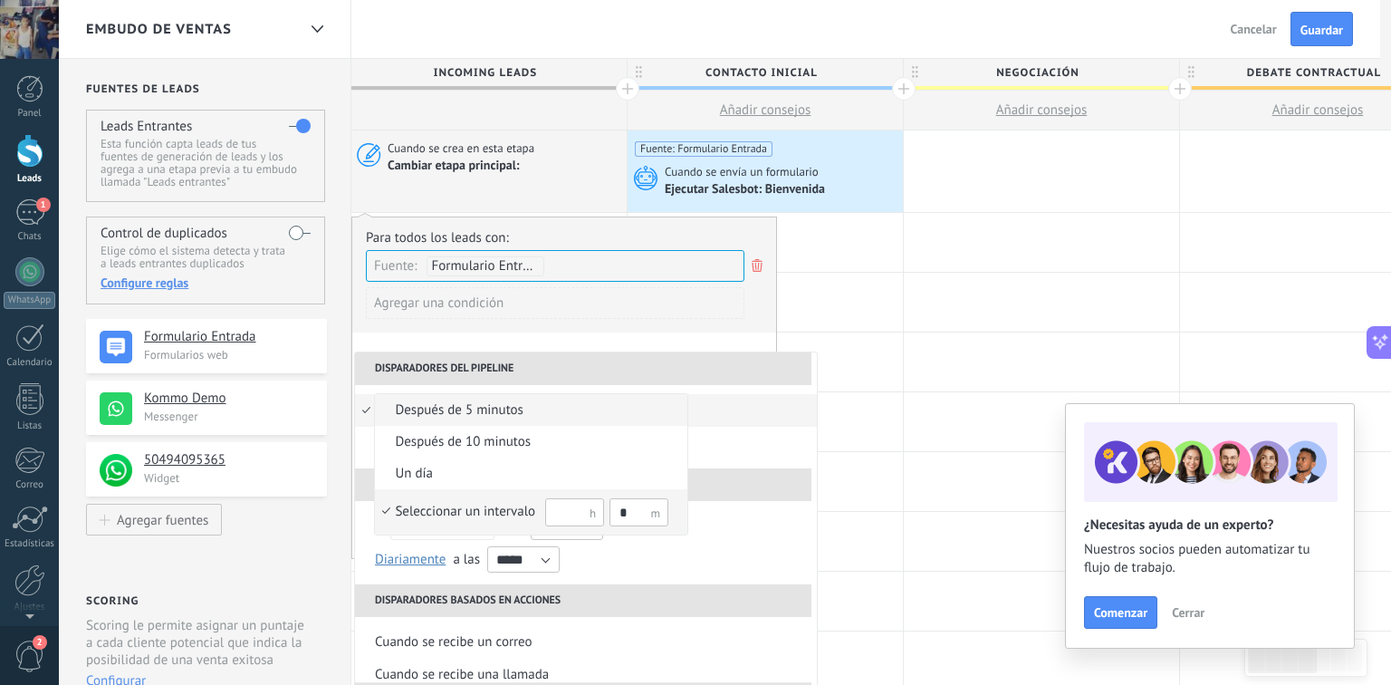
click at [627, 513] on input "*" at bounding box center [638, 512] width 59 height 28
type input "*"
click at [458, 503] on div "Seleccionar un intervalo" at bounding box center [465, 512] width 140 height 18
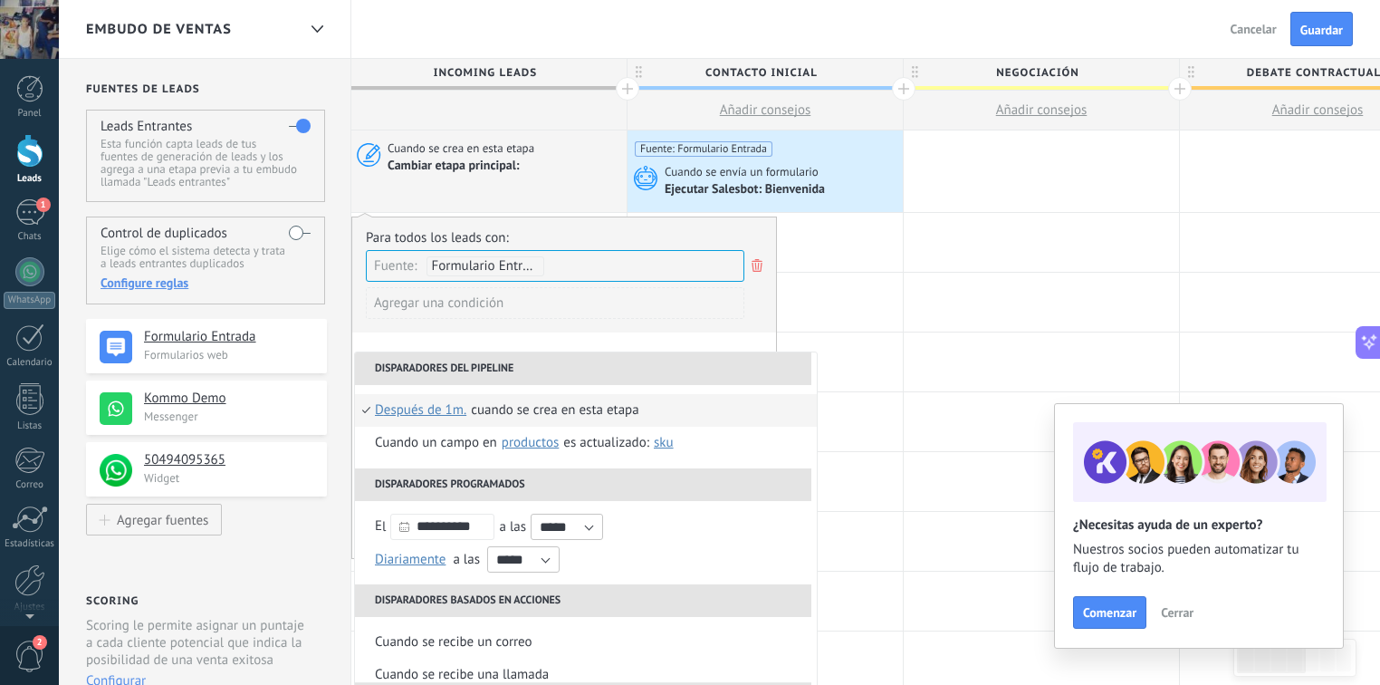
click at [717, 406] on li "Cuando se crea en esta etapa Después de 1m. después de 5 minutos después de 10 …" at bounding box center [586, 410] width 462 height 33
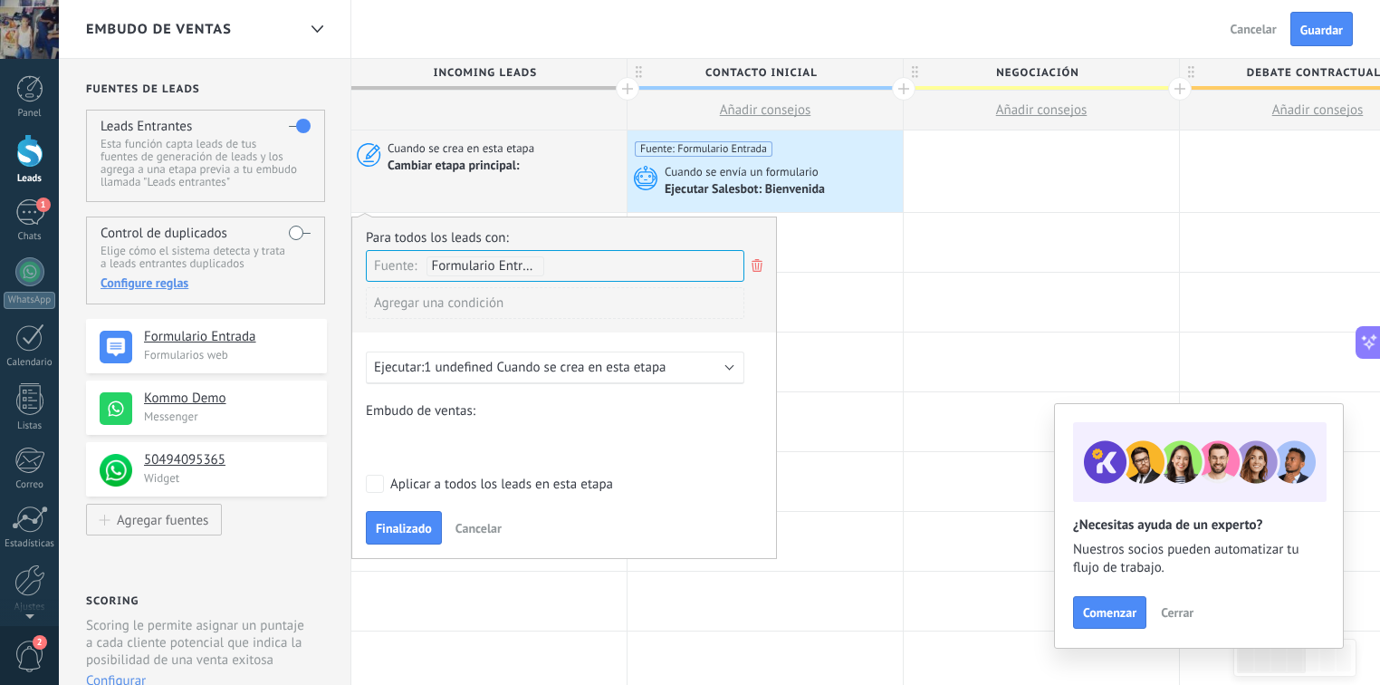
click at [718, 360] on div "Ejecutar: 1 undefined Cuando se crea en esta etapa" at bounding box center [548, 367] width 348 height 17
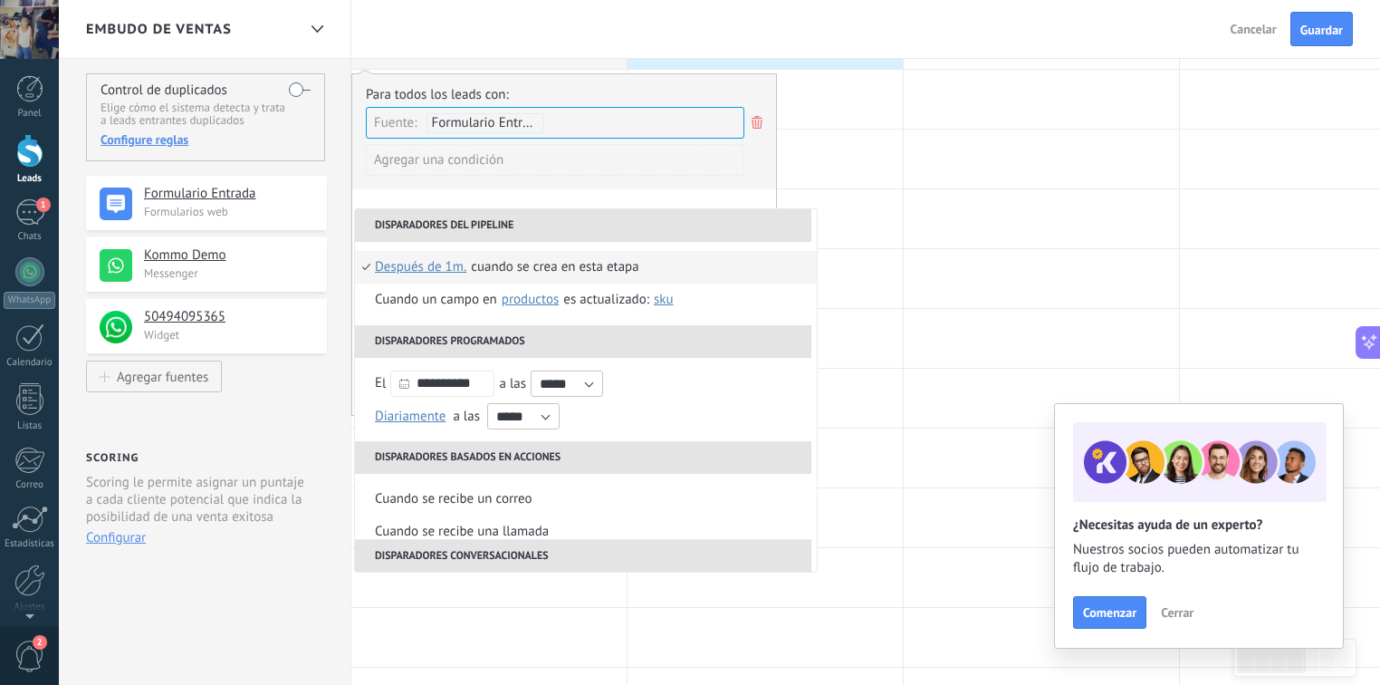
scroll to position [145, 0]
click at [692, 196] on div "**********" at bounding box center [564, 243] width 426 height 342
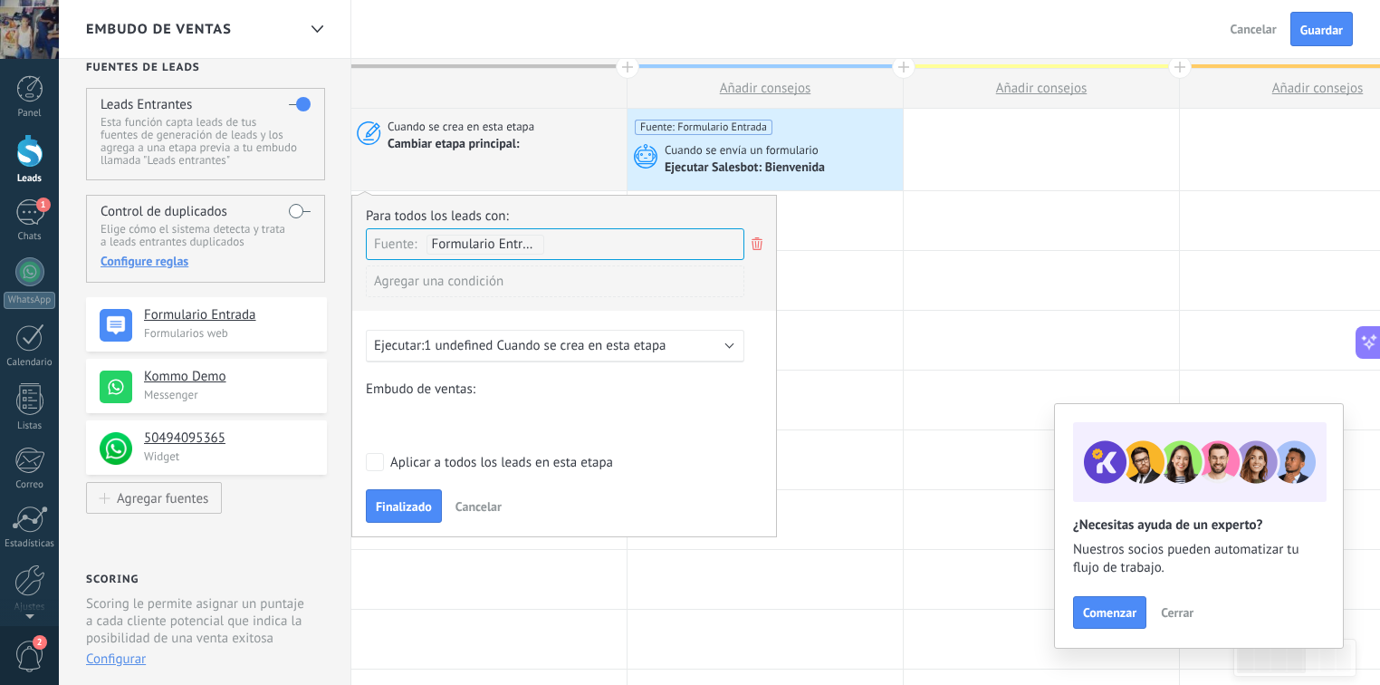
scroll to position [0, 0]
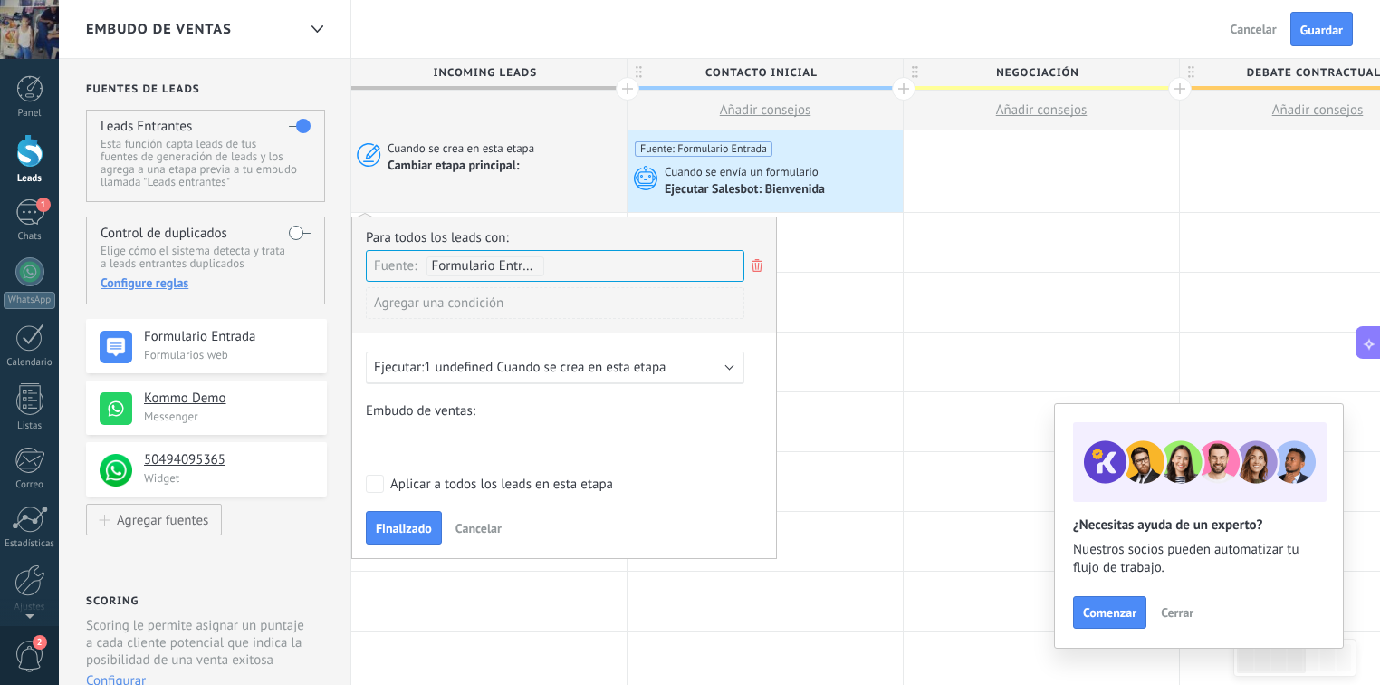
click at [411, 527] on span "Finalizado" at bounding box center [404, 528] width 56 height 13
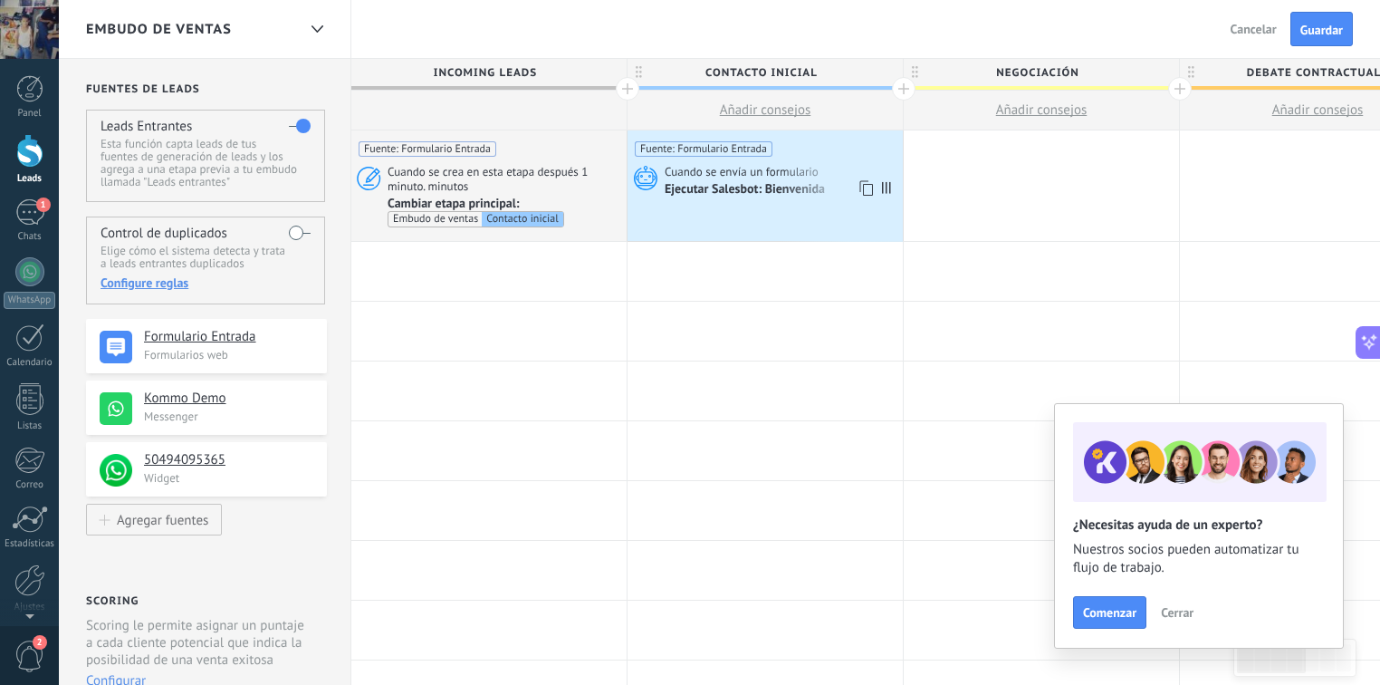
click at [705, 202] on div "Fuente: Formulario Entrada Cuando se envía un formulario Ejecutar Salesbot: Bie…" at bounding box center [765, 185] width 275 height 110
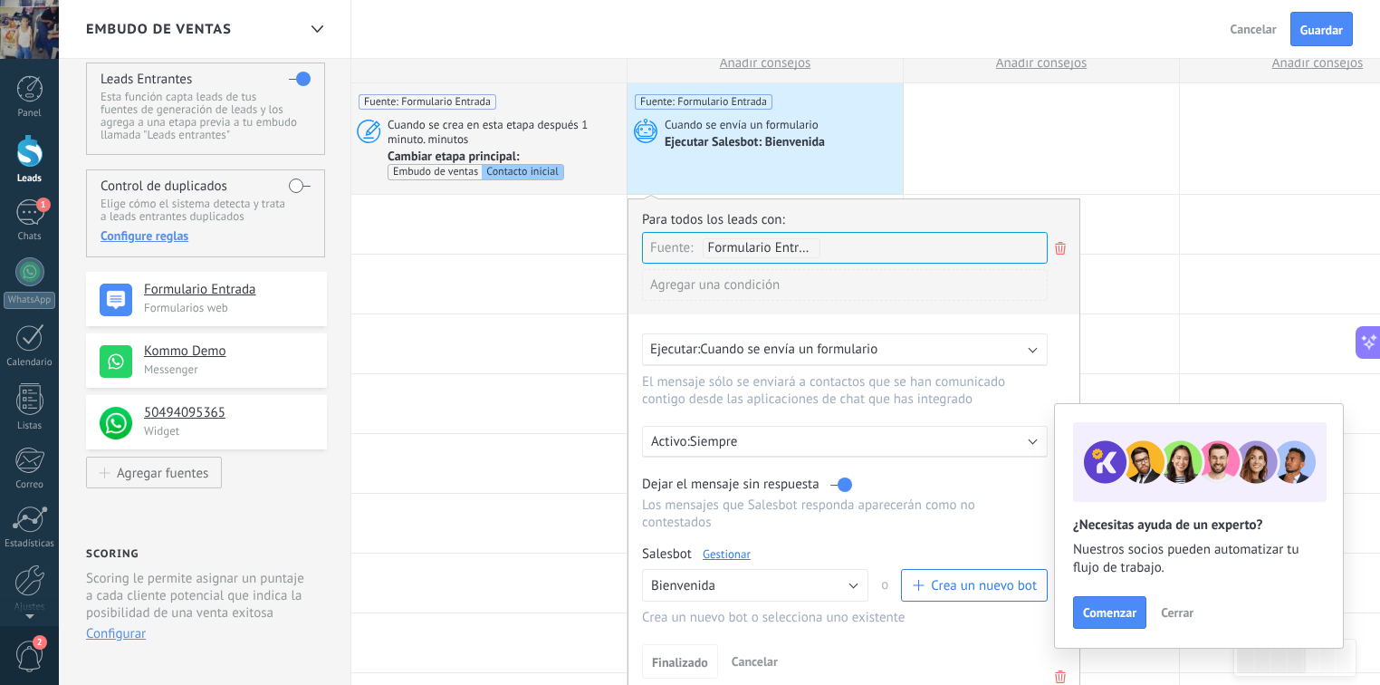
scroll to position [72, 0]
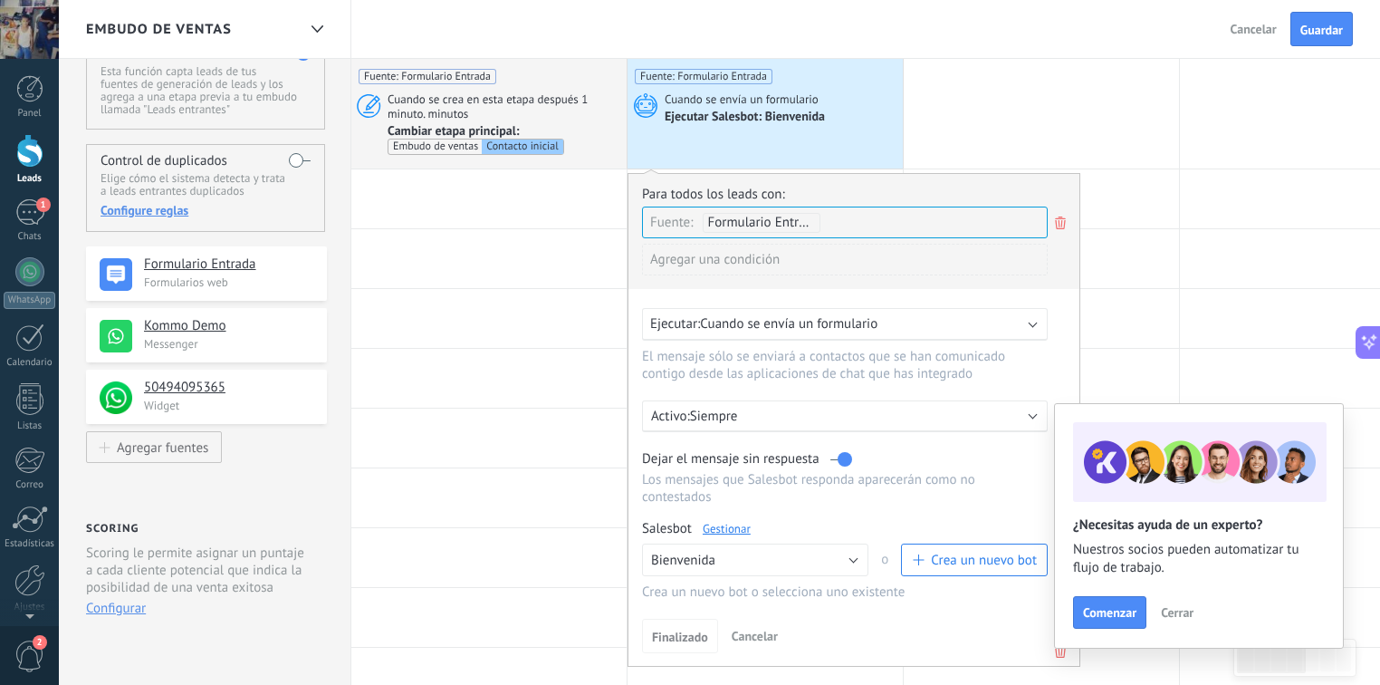
click at [815, 221] on div "Formulario Entrada" at bounding box center [762, 223] width 118 height 20
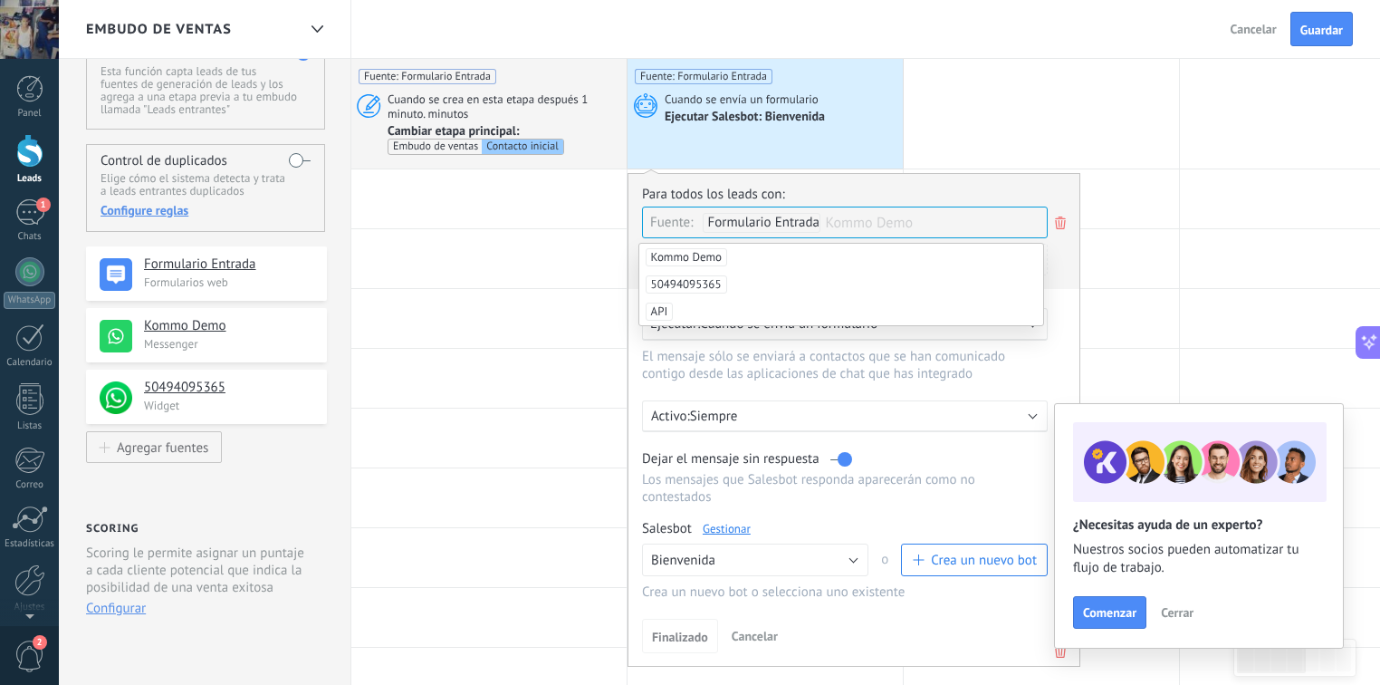
click at [866, 188] on div "Para todos los leads con:" at bounding box center [854, 194] width 424 height 17
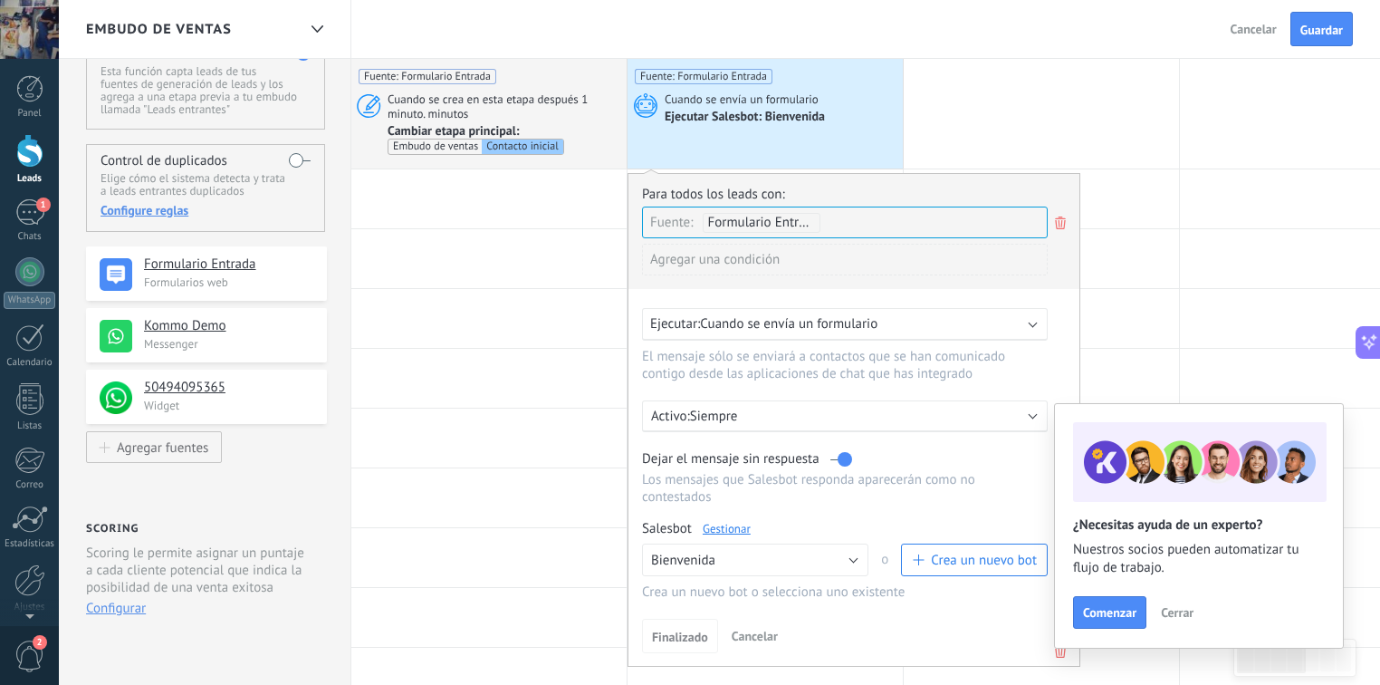
click at [746, 254] on div "Agregar una condición" at bounding box center [845, 260] width 406 height 32
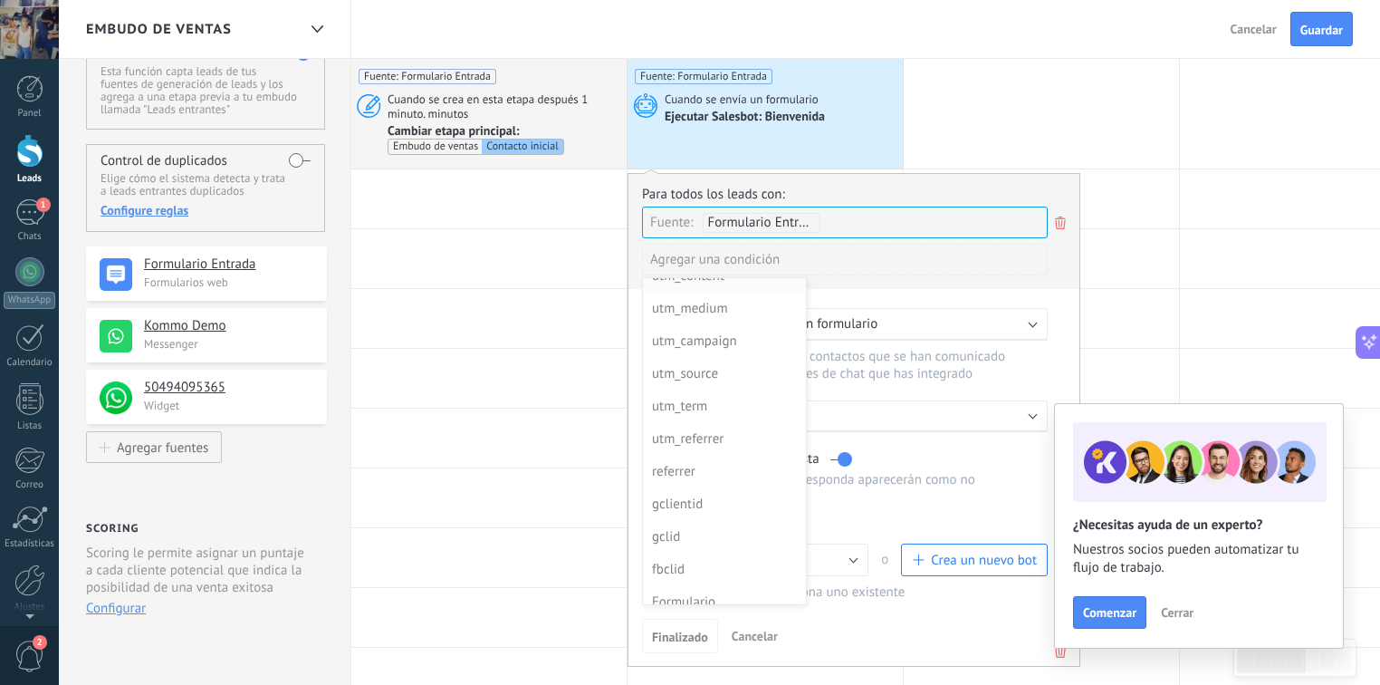
scroll to position [163, 0]
click at [887, 262] on div at bounding box center [853, 411] width 451 height 474
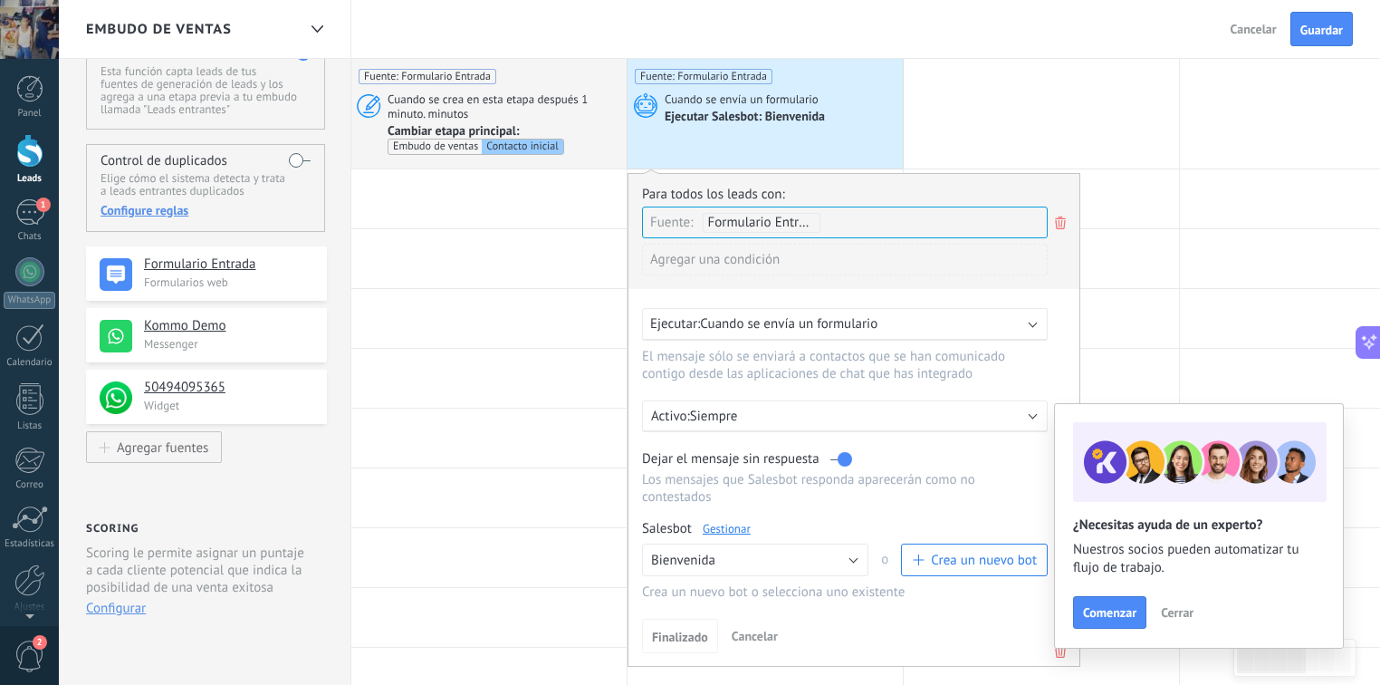
click at [855, 324] on span "Cuando se envía un formulario" at bounding box center [788, 323] width 177 height 17
click at [1190, 618] on span "Cerrar" at bounding box center [1177, 612] width 33 height 13
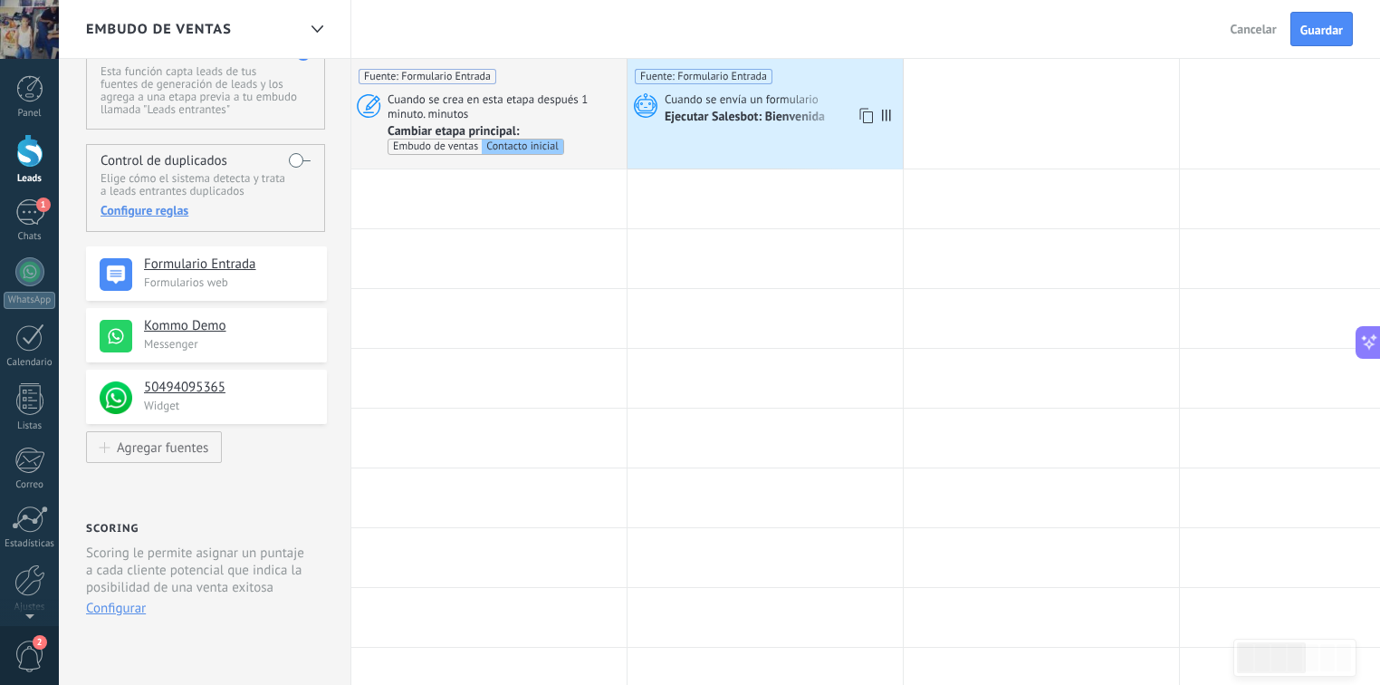
click at [819, 133] on div "Fuente: Formulario Entrada Cuando se envía un formulario Ejecutar Salesbot: Bie…" at bounding box center [765, 113] width 275 height 110
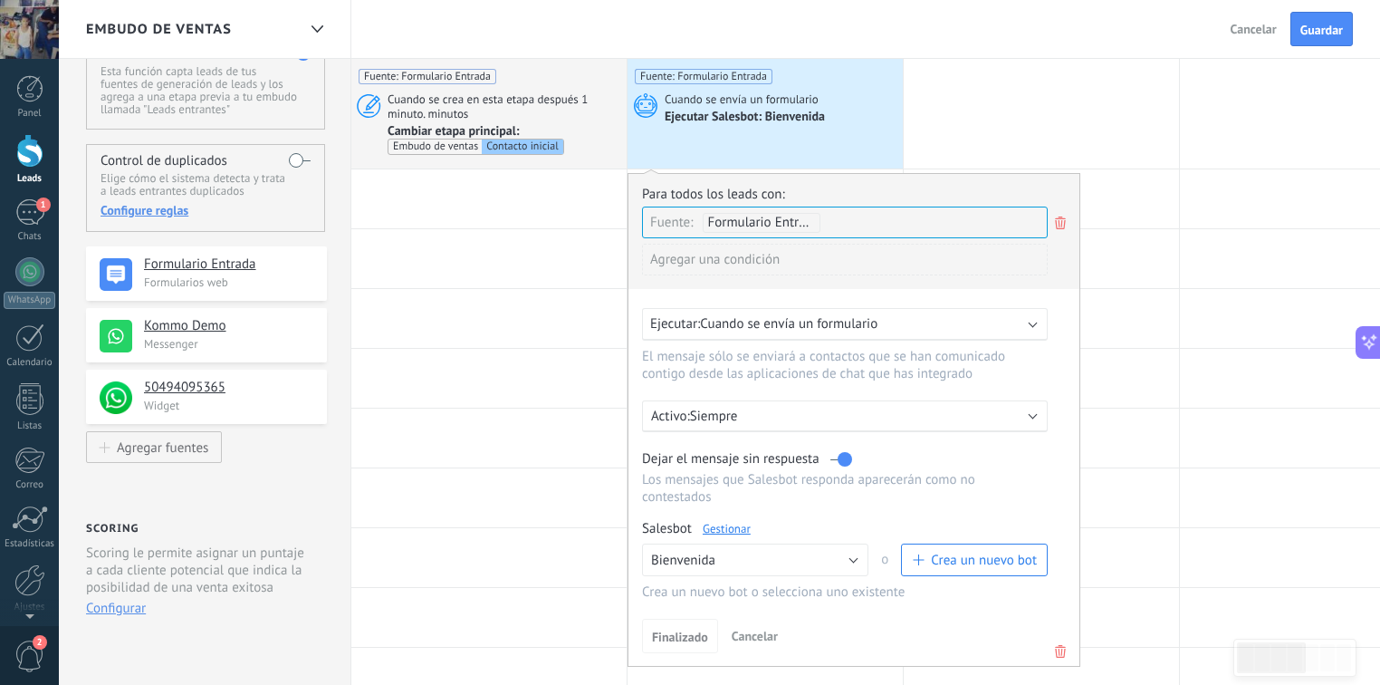
click at [855, 323] on span "Cuando se envía un formulario" at bounding box center [788, 323] width 177 height 17
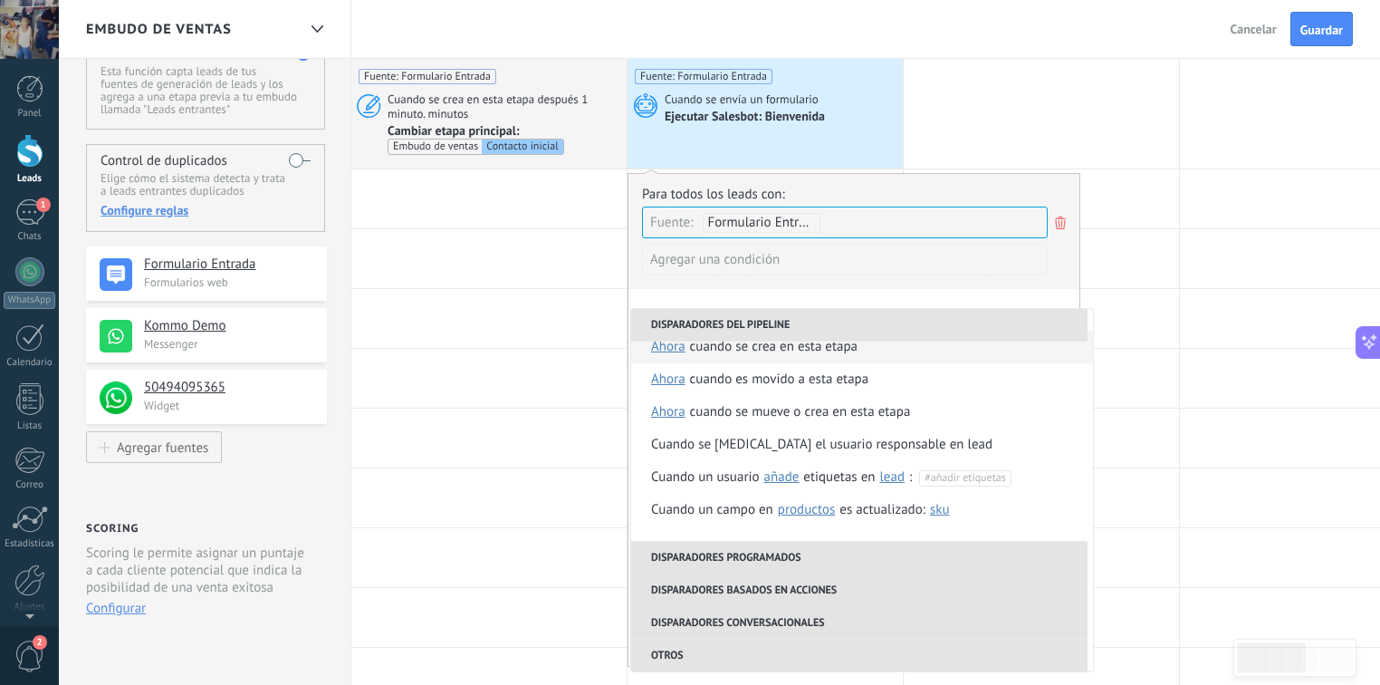
scroll to position [0, 0]
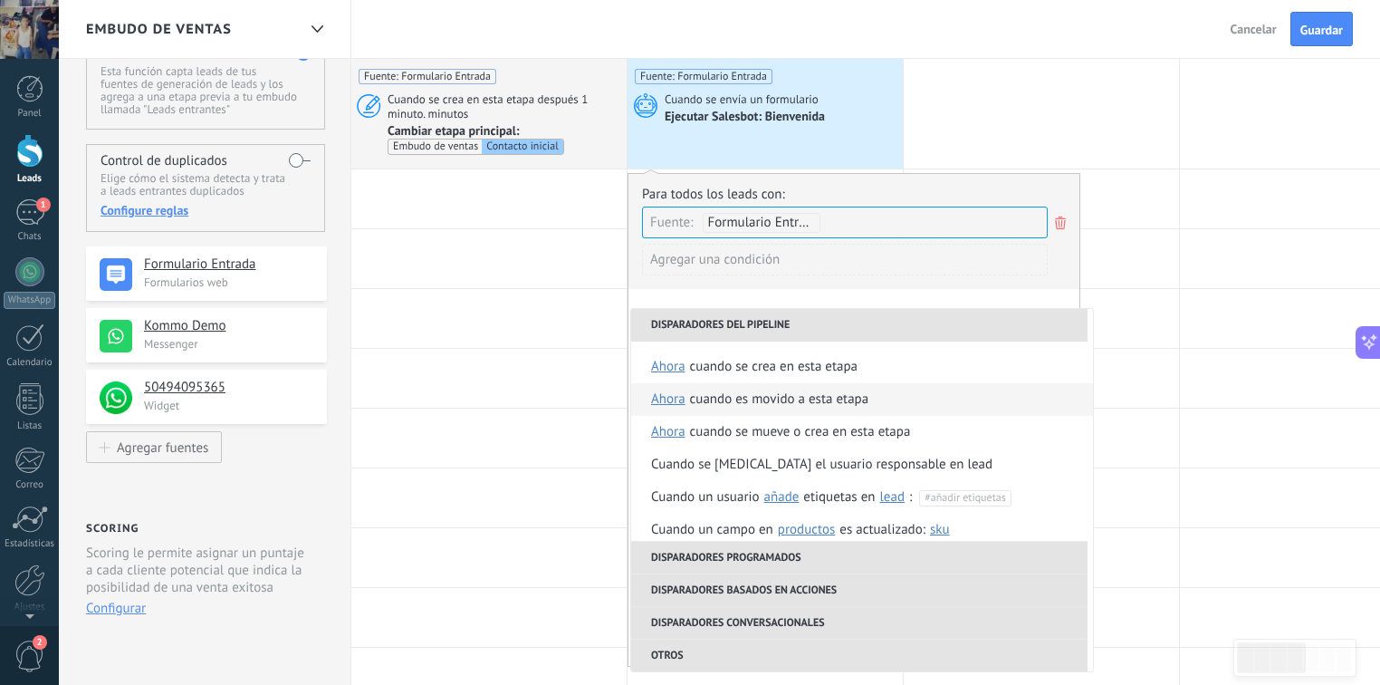
click at [670, 406] on span "ahora" at bounding box center [668, 399] width 34 height 33
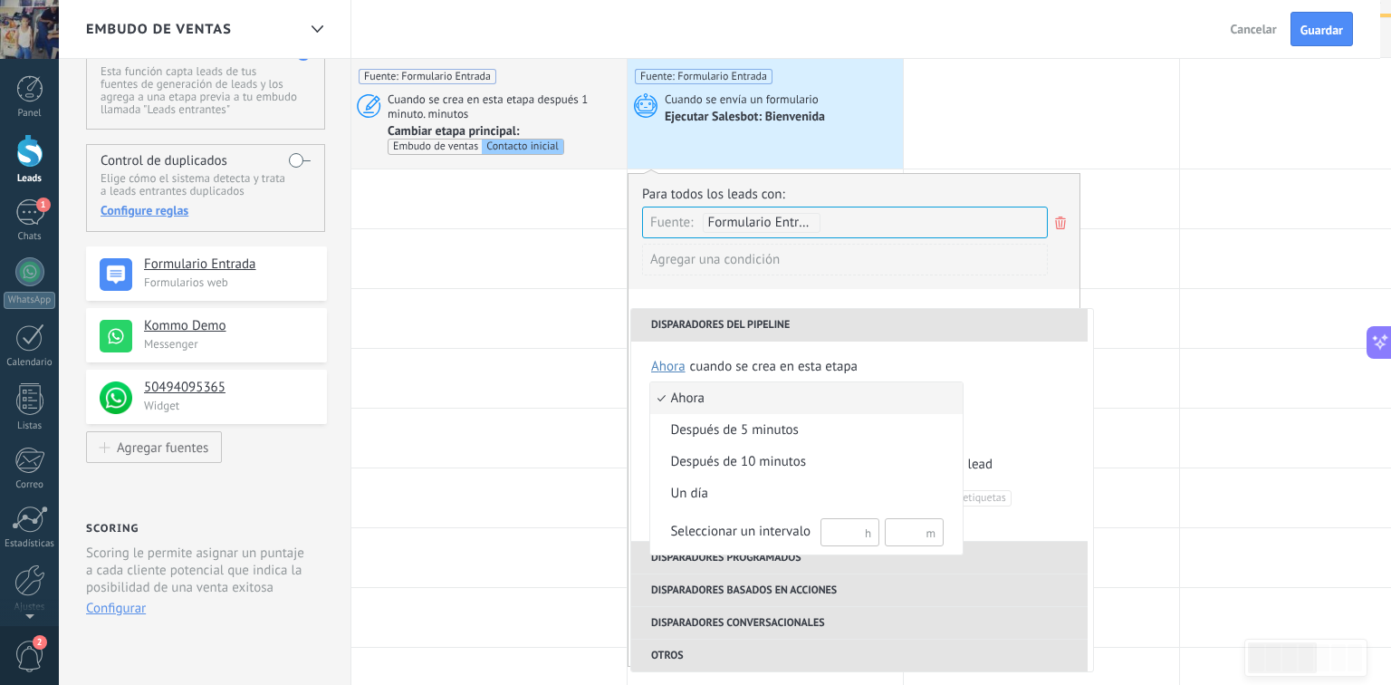
click at [1010, 405] on div at bounding box center [695, 342] width 1391 height 685
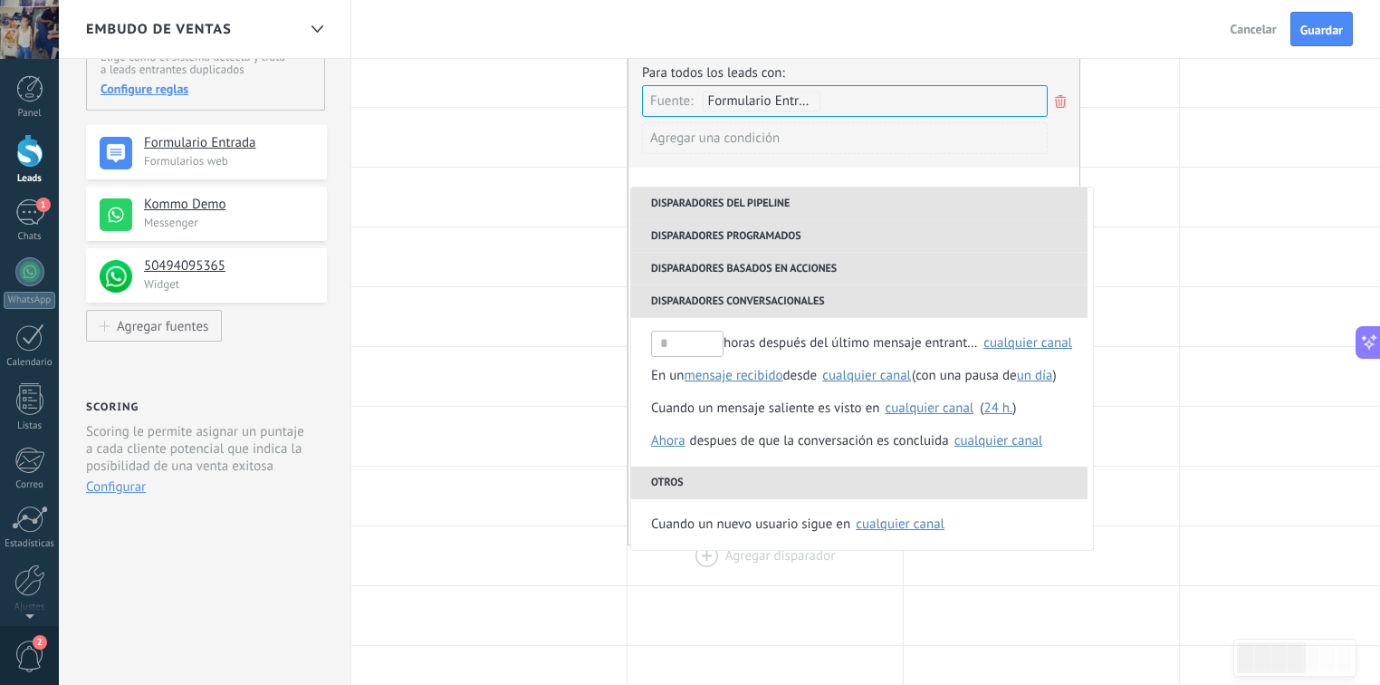
scroll to position [217, 0]
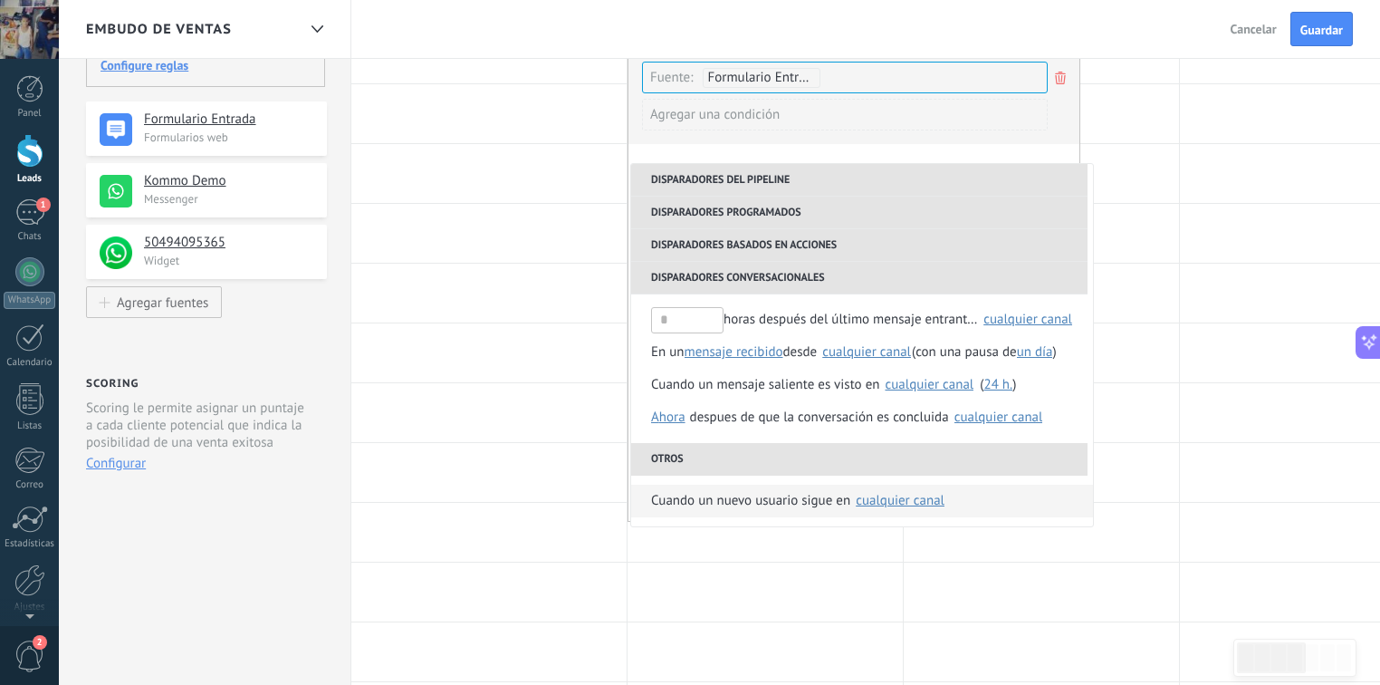
click at [902, 499] on div "cualquier canal" at bounding box center [900, 501] width 89 height 14
click at [971, 471] on li "Otros" at bounding box center [859, 459] width 456 height 33
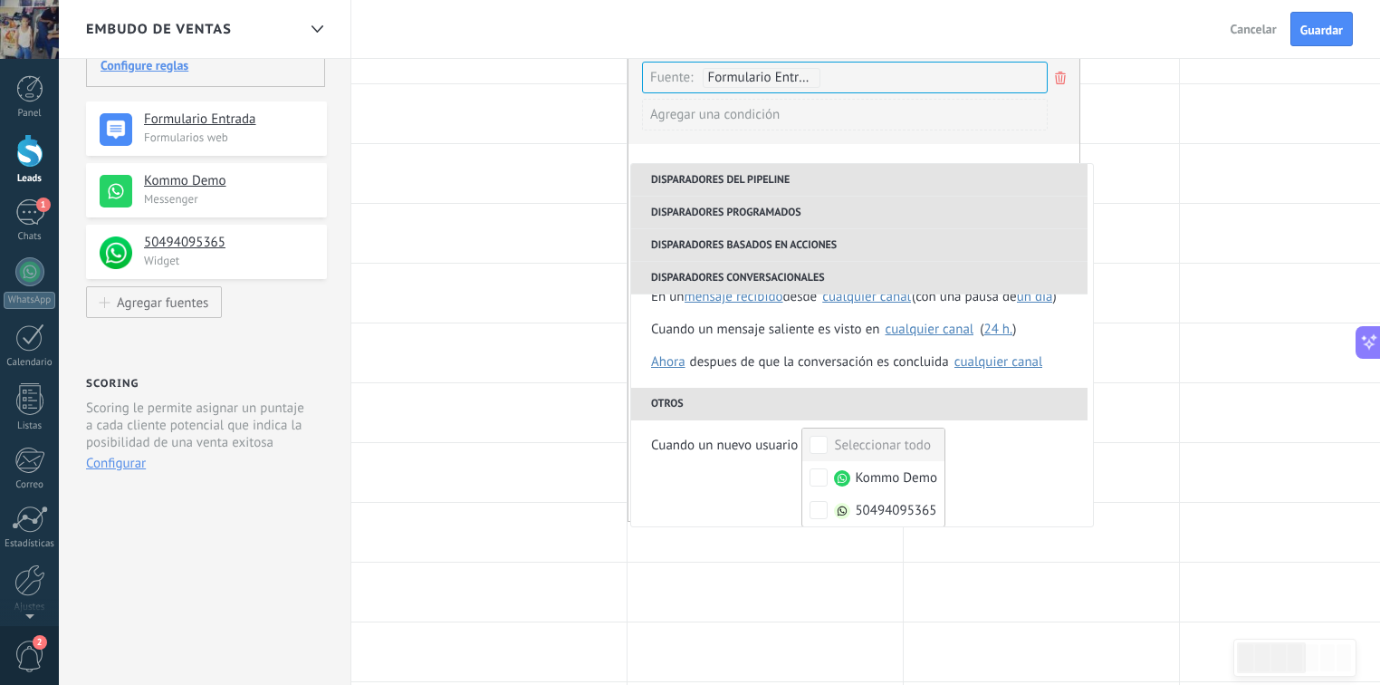
click at [953, 398] on li "Otros" at bounding box center [859, 404] width 456 height 33
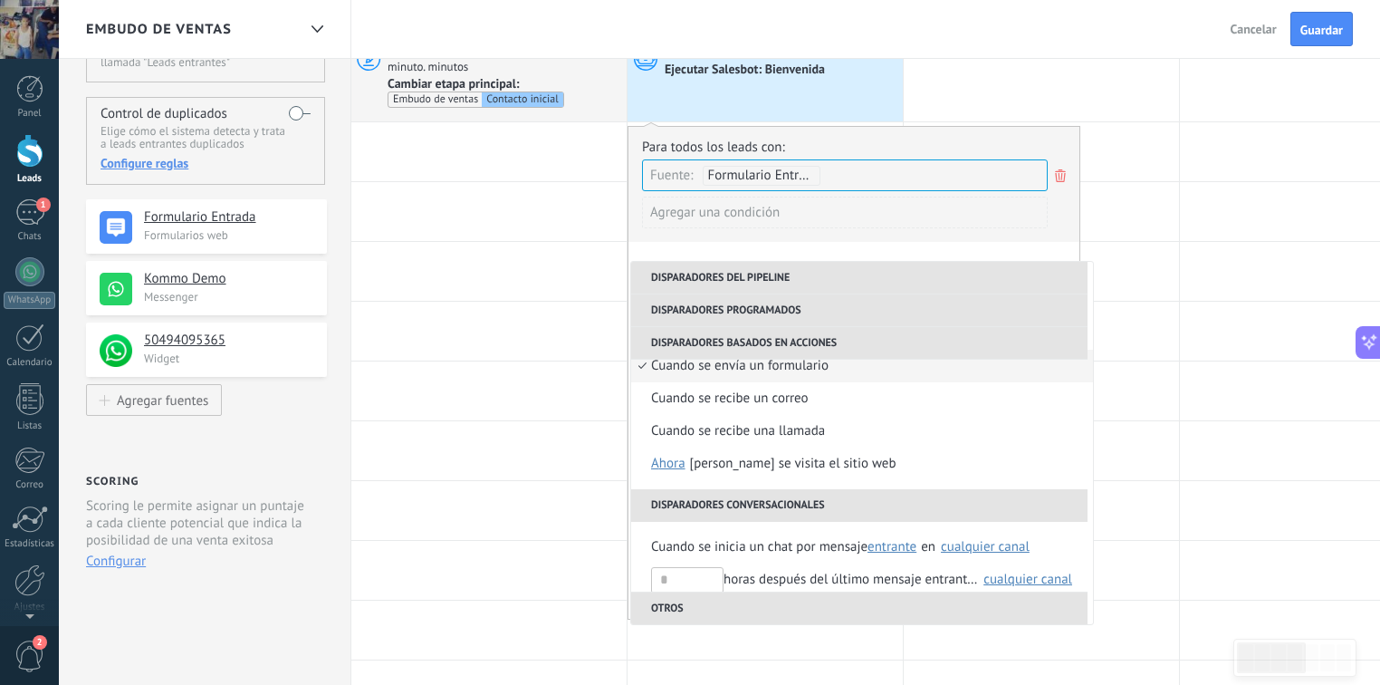
scroll to position [0, 0]
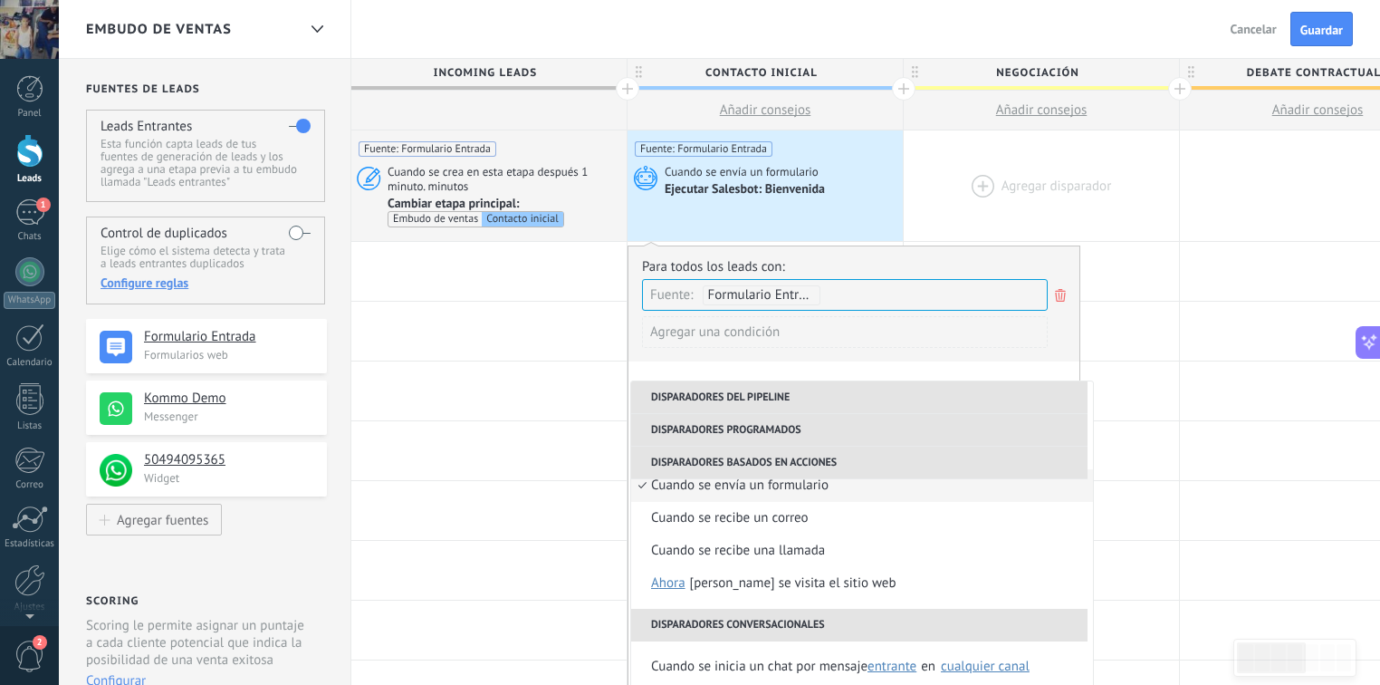
click at [1029, 204] on div at bounding box center [1041, 185] width 275 height 110
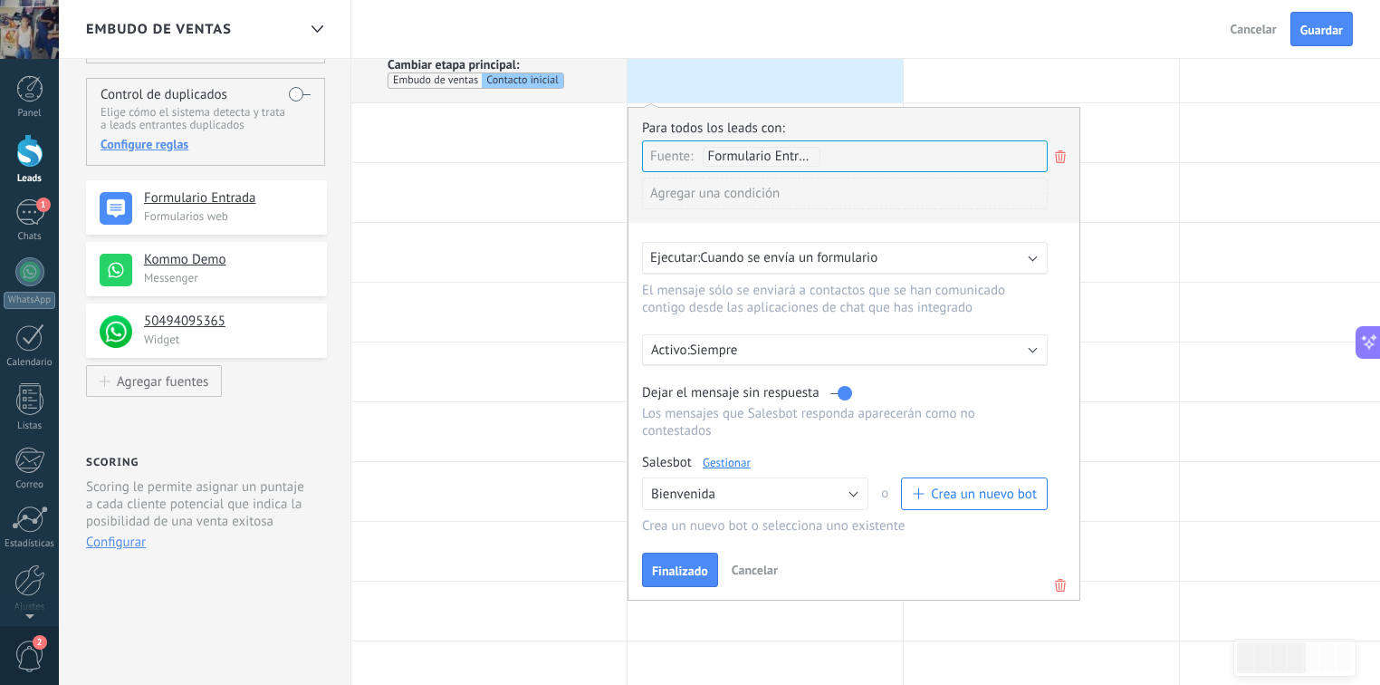
scroll to position [145, 0]
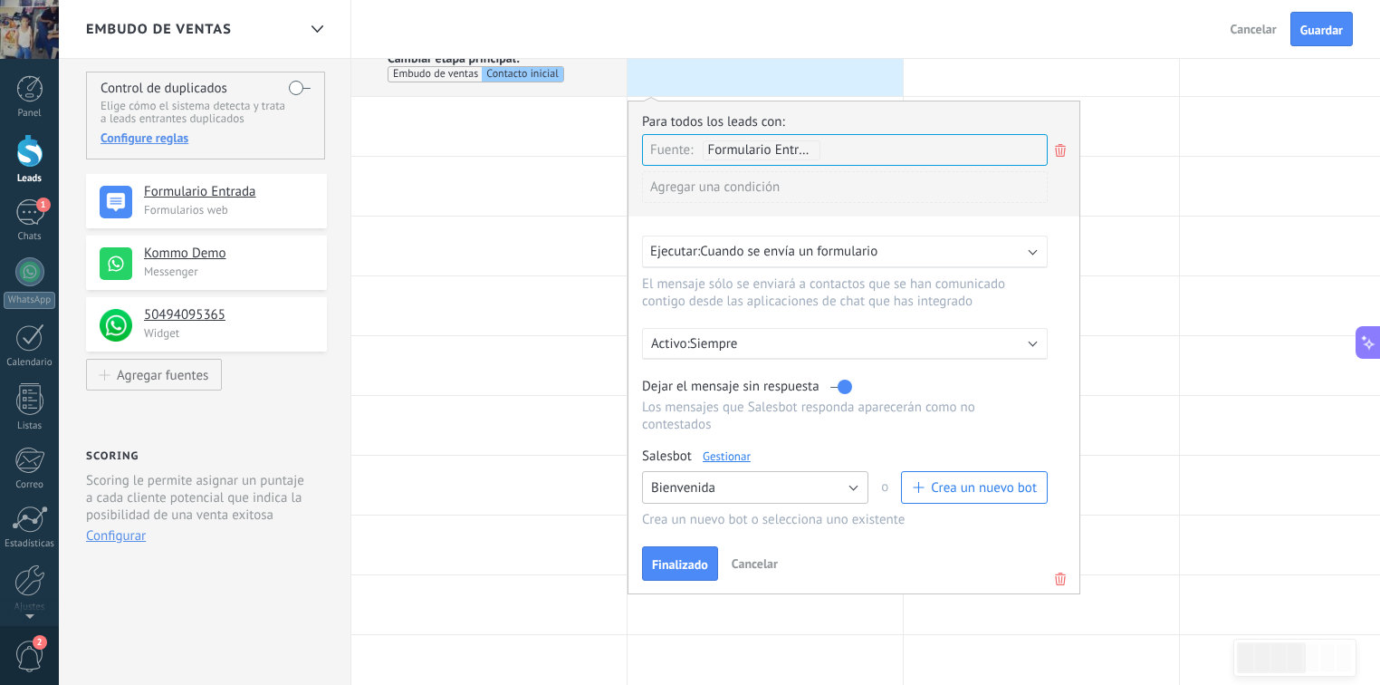
click at [860, 471] on button "Bienvenida" at bounding box center [755, 487] width 226 height 33
click at [844, 479] on span "Ningún bot seleccionado" at bounding box center [746, 487] width 231 height 17
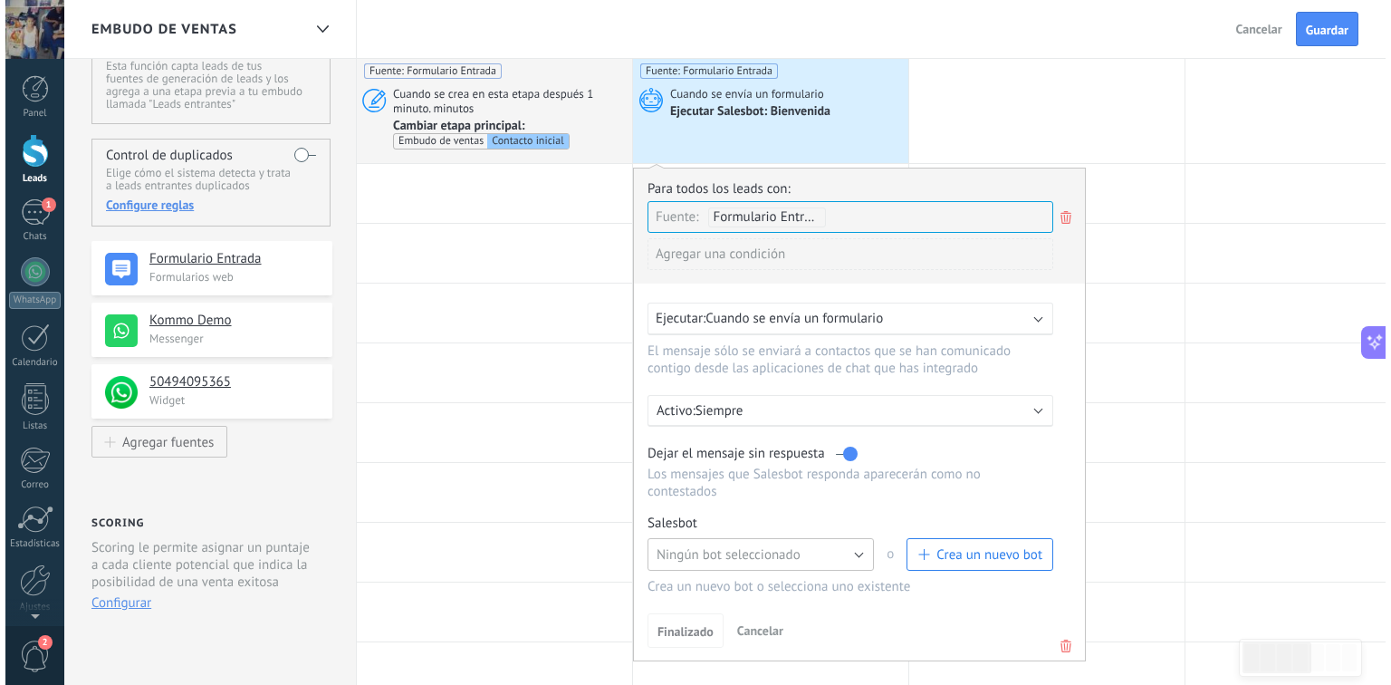
scroll to position [0, 0]
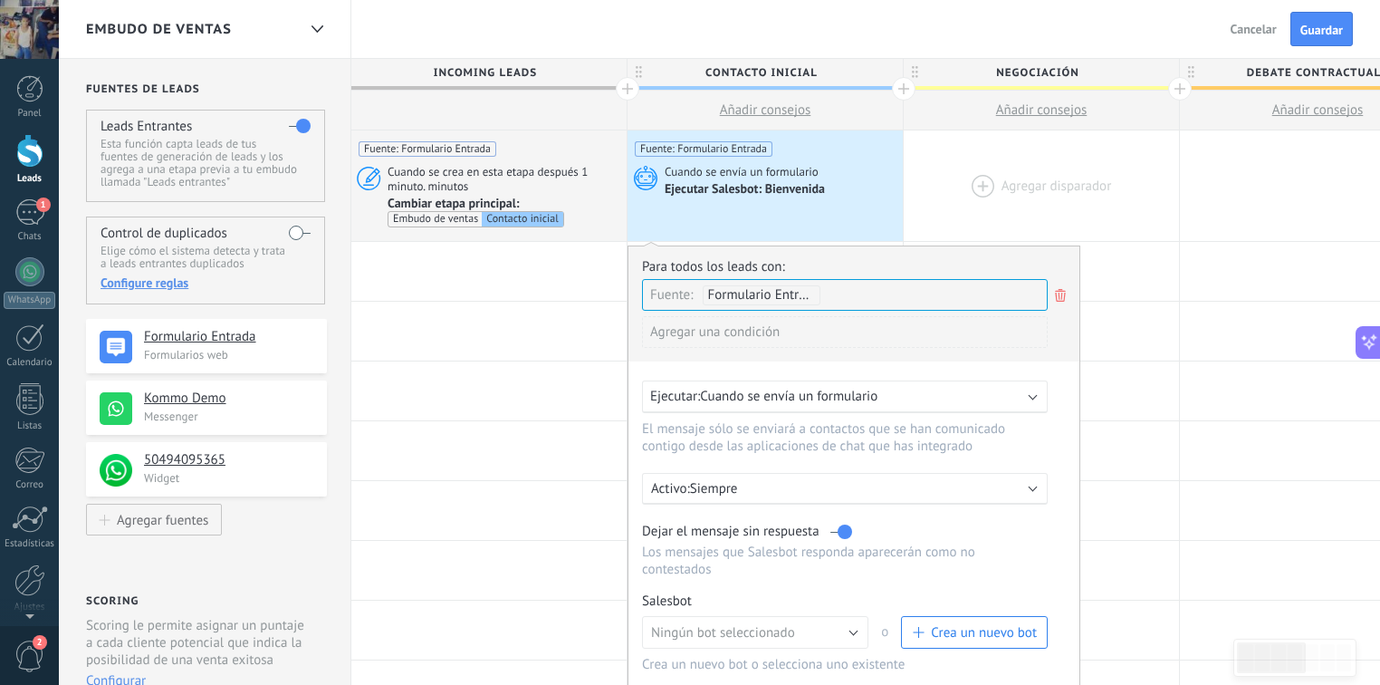
click at [1030, 149] on div at bounding box center [1041, 185] width 275 height 110
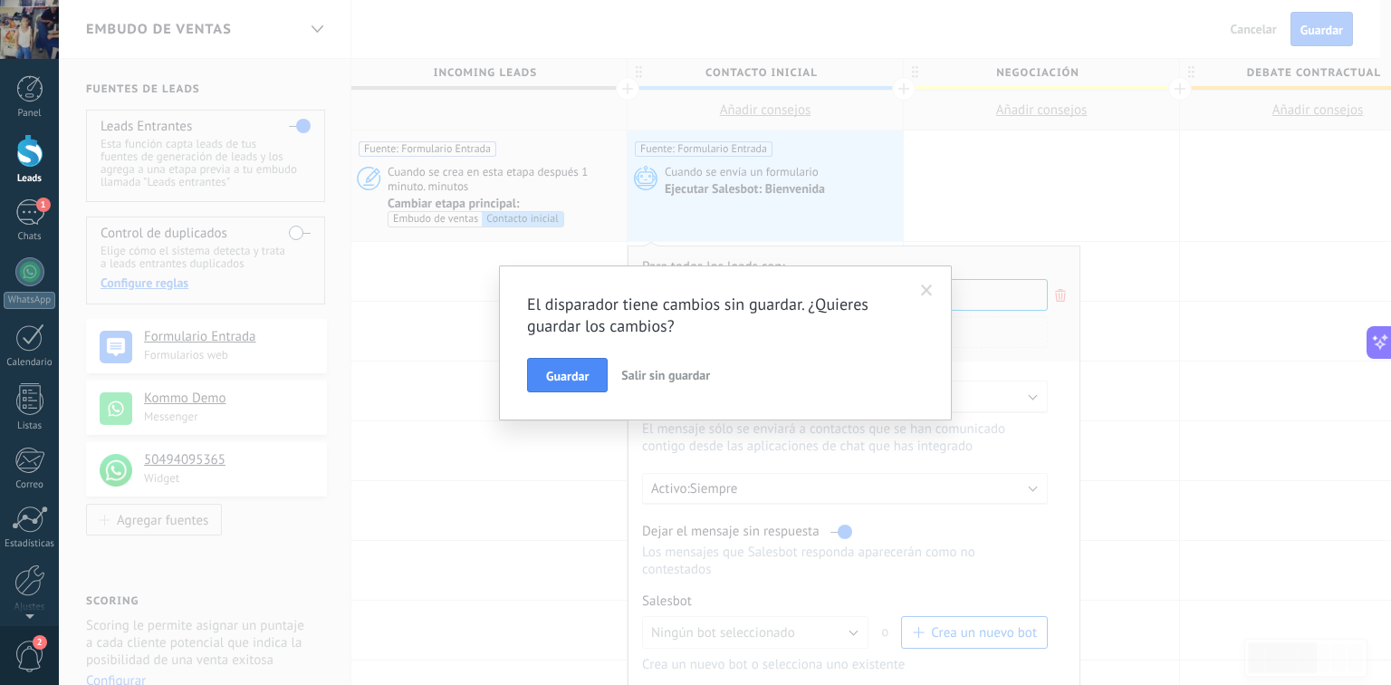
click at [923, 290] on span at bounding box center [927, 290] width 12 height 13
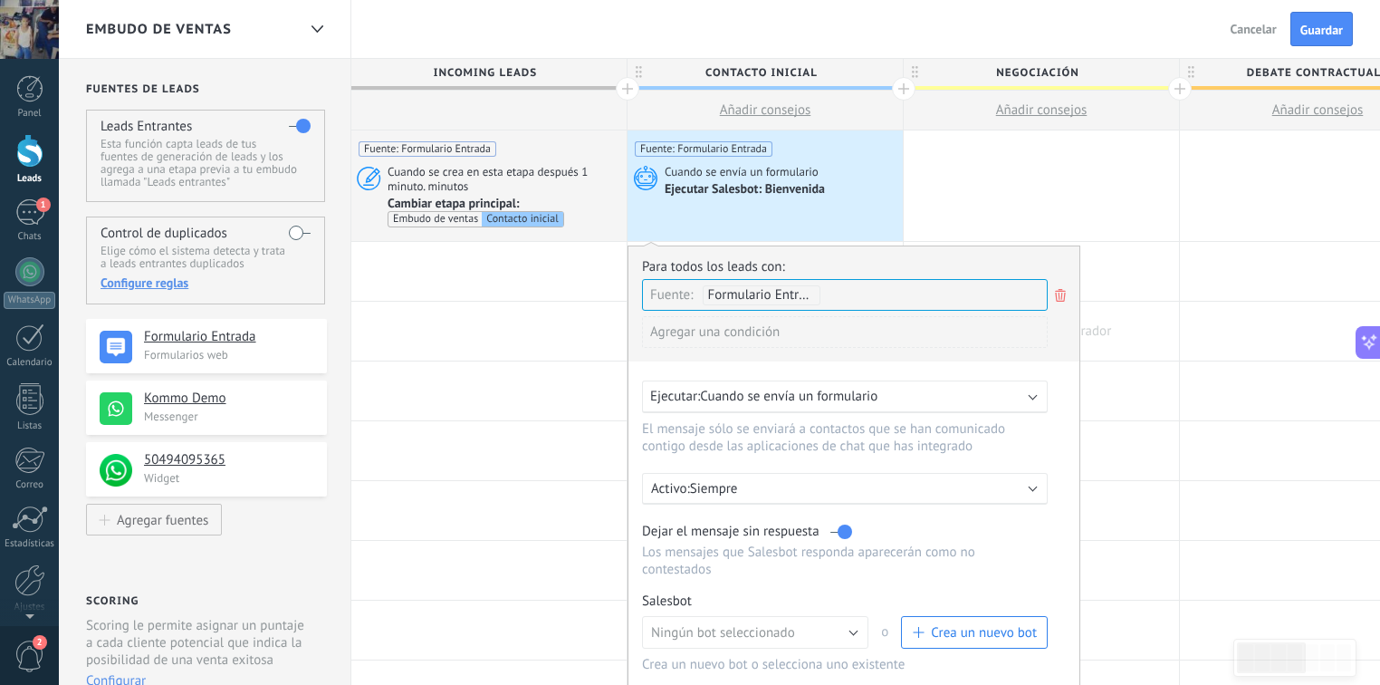
click at [1145, 351] on div at bounding box center [1041, 331] width 275 height 59
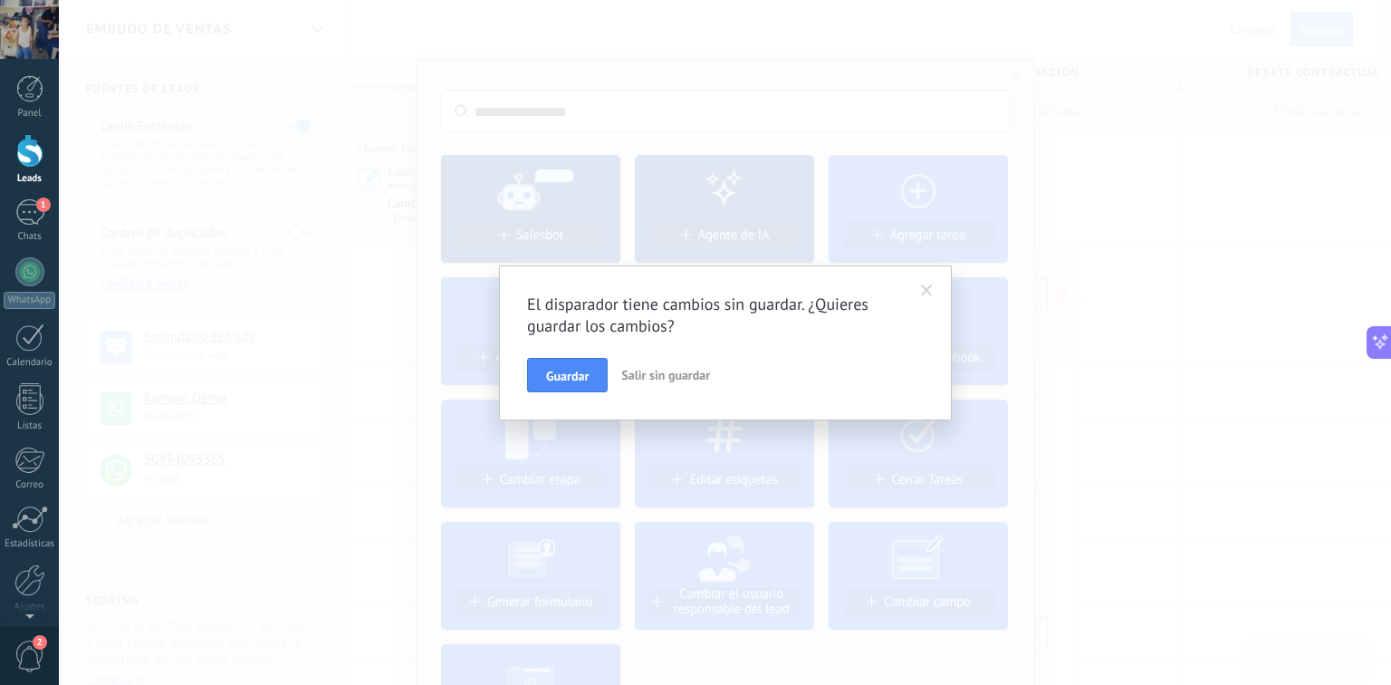
click at [928, 291] on span at bounding box center [927, 290] width 12 height 13
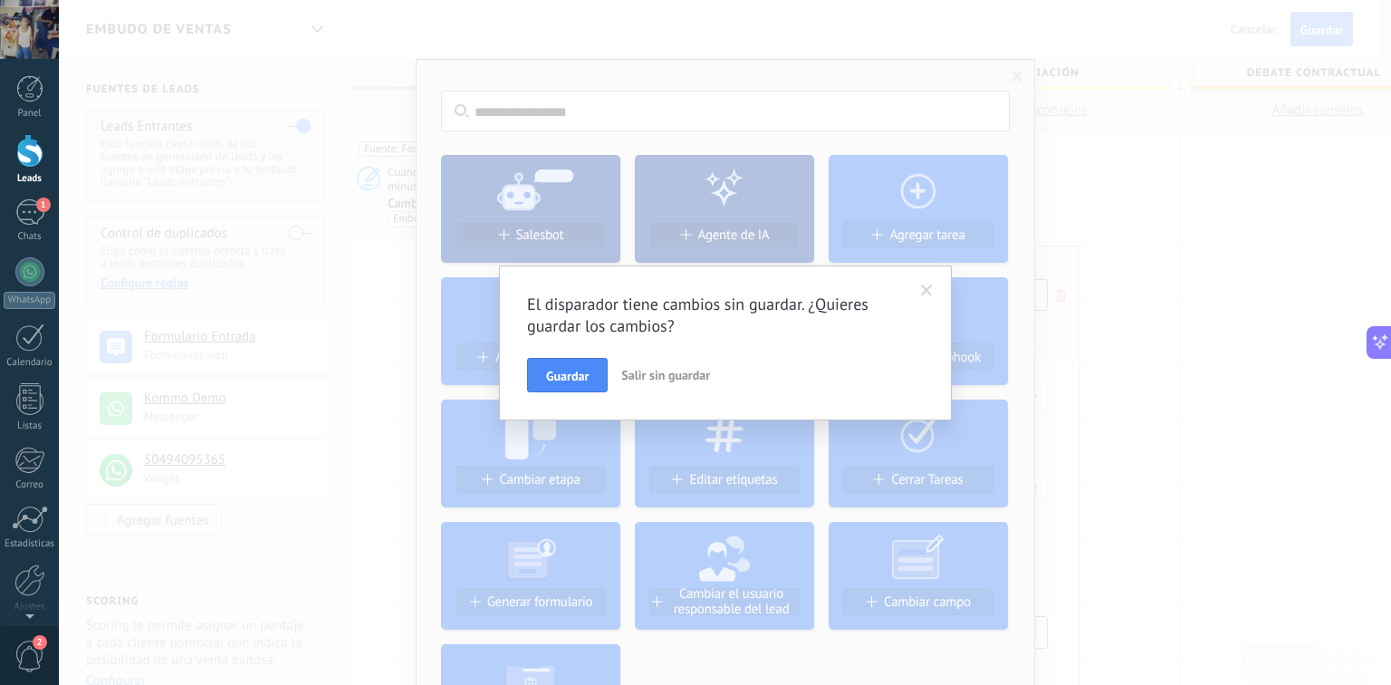
click at [931, 288] on span at bounding box center [927, 290] width 12 height 13
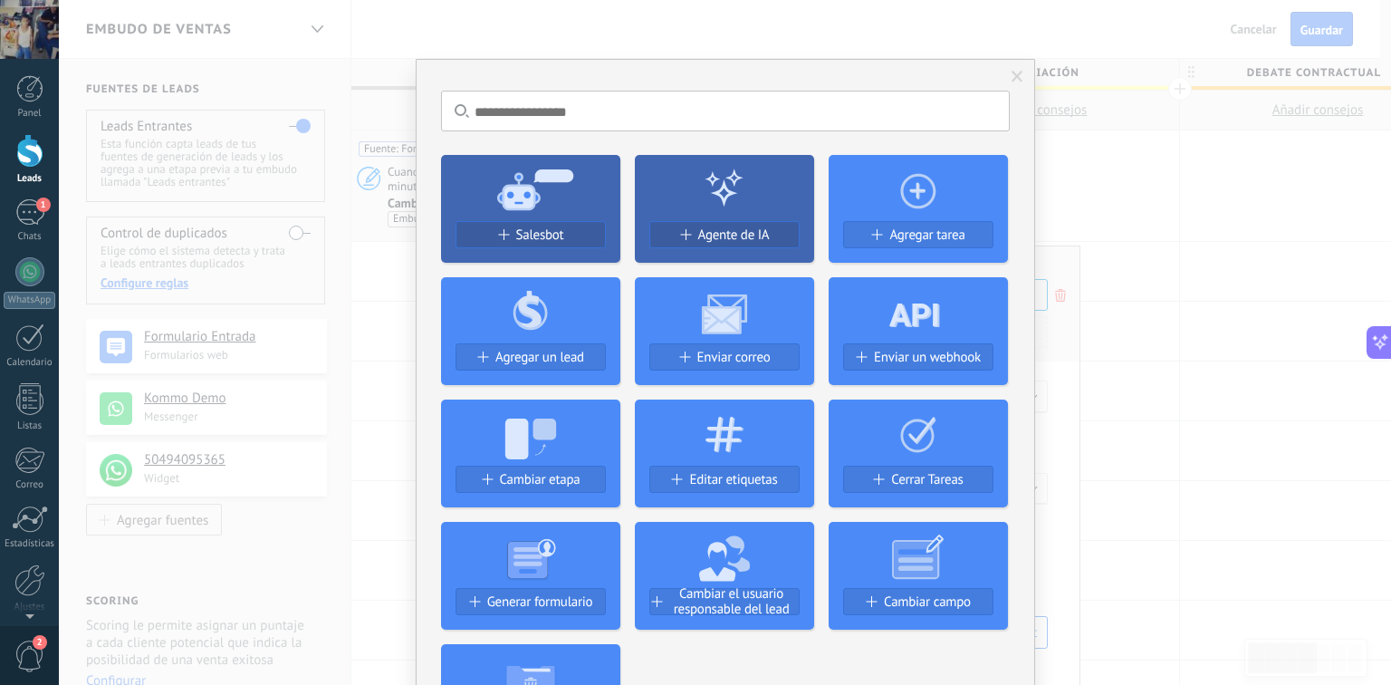
click at [1007, 72] on span at bounding box center [1017, 77] width 30 height 31
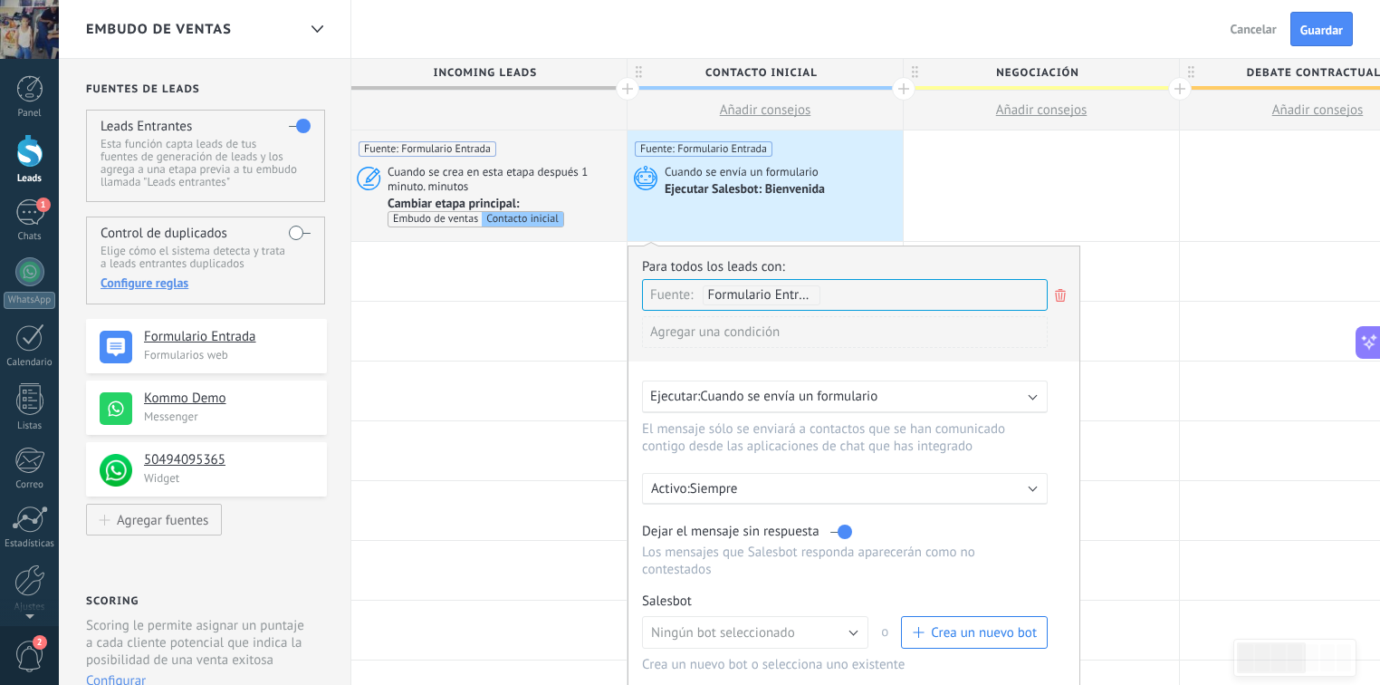
scroll to position [145, 0]
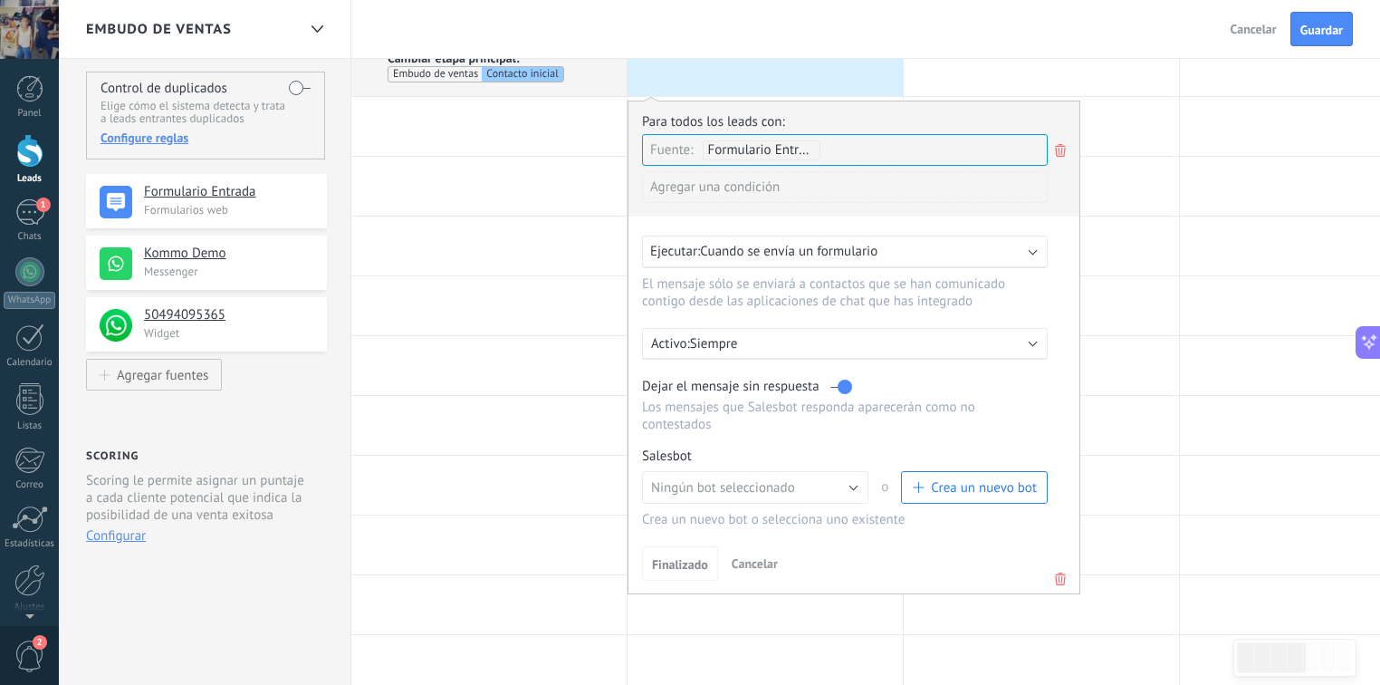
click at [746, 555] on span "Cancelar" at bounding box center [755, 563] width 46 height 16
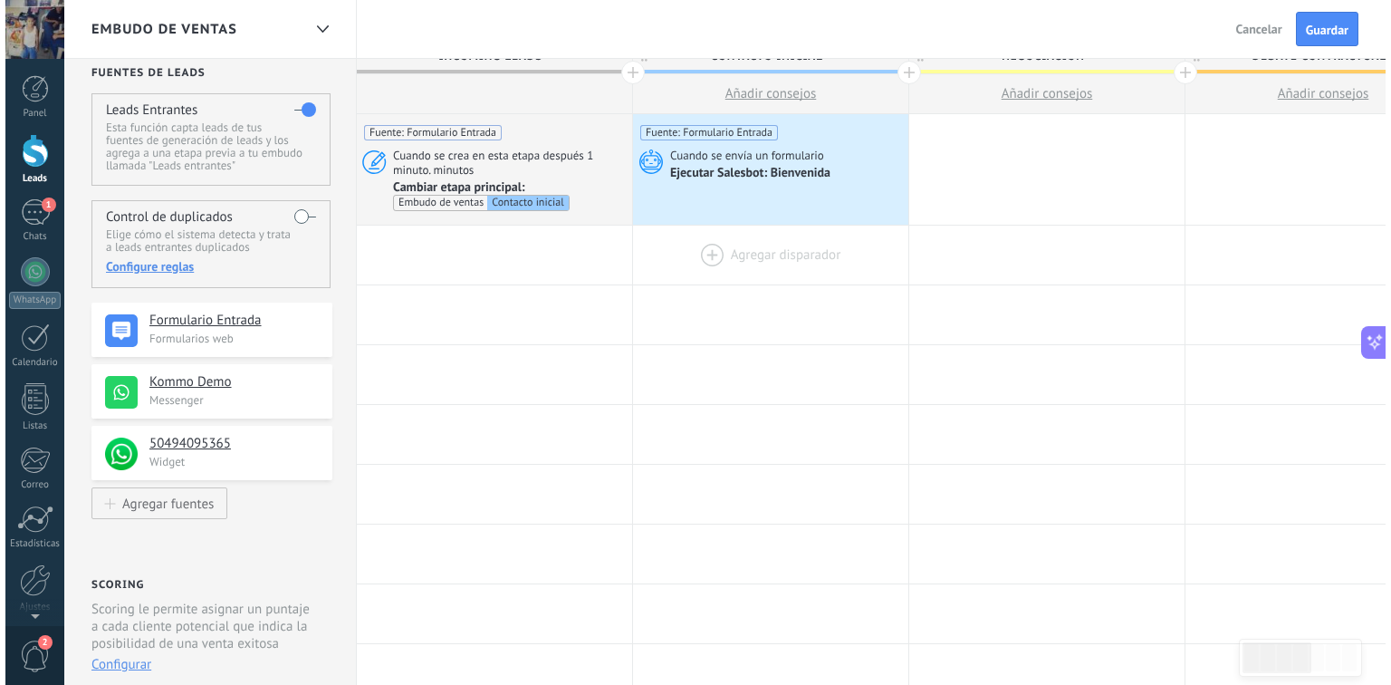
scroll to position [0, 0]
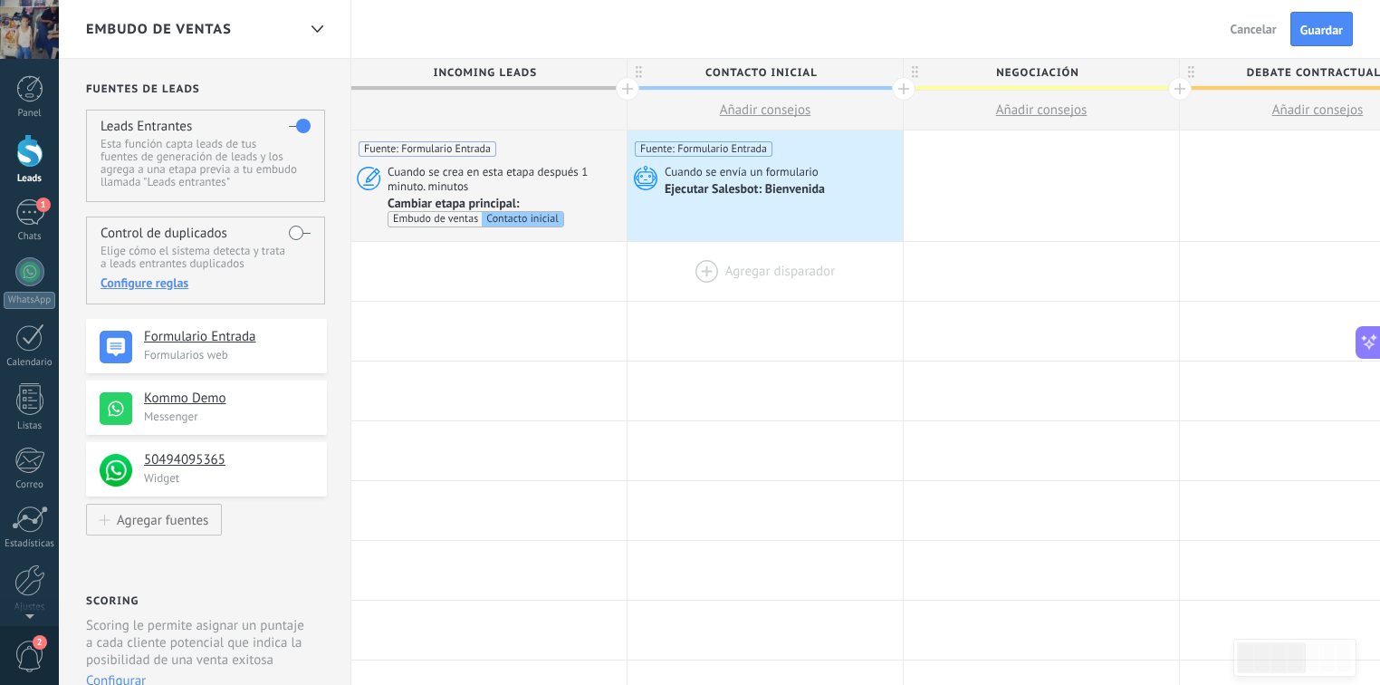
click at [743, 270] on div at bounding box center [765, 271] width 275 height 59
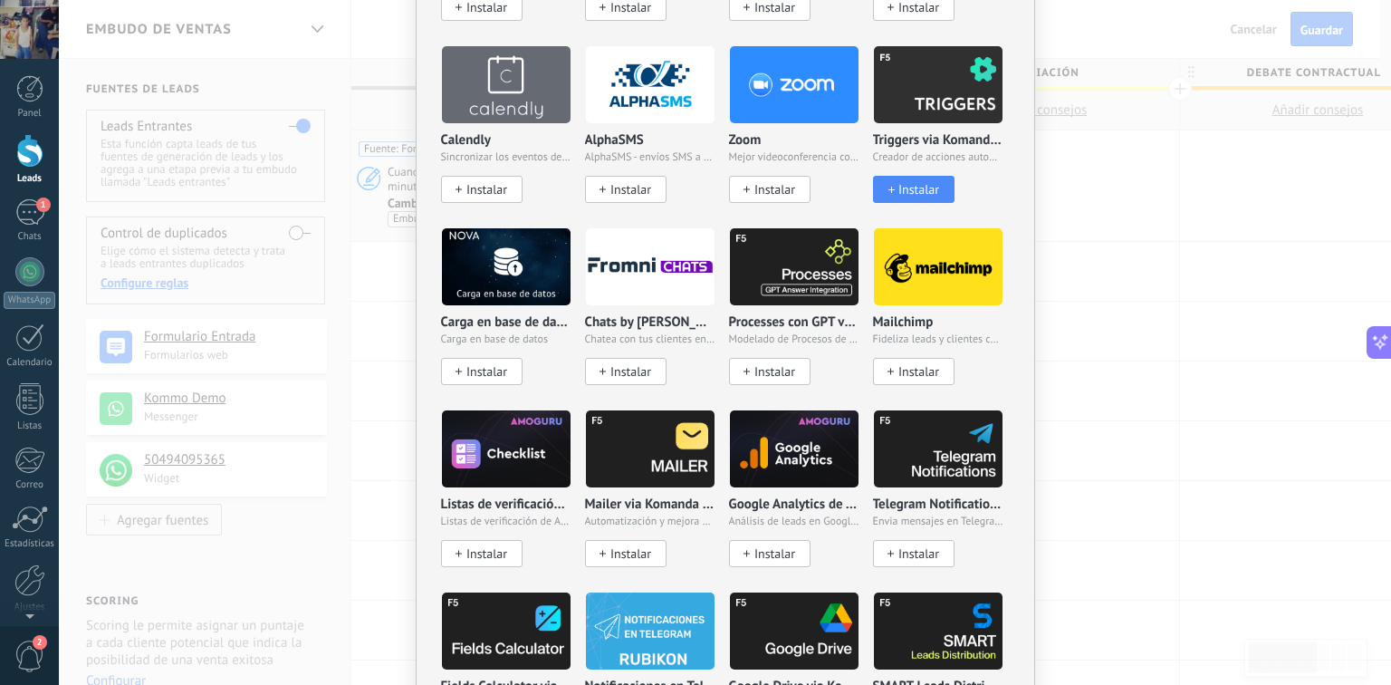
scroll to position [1666, 0]
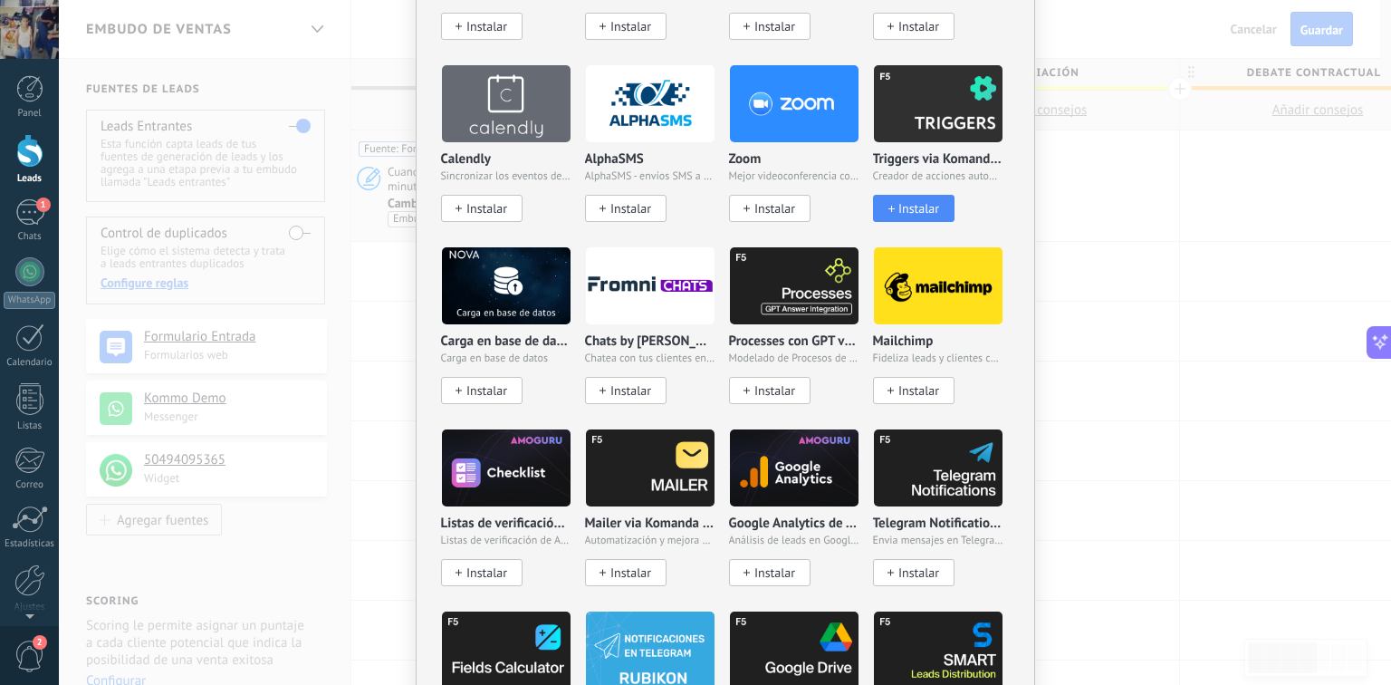
click at [916, 207] on span "Instalar" at bounding box center [918, 208] width 41 height 15
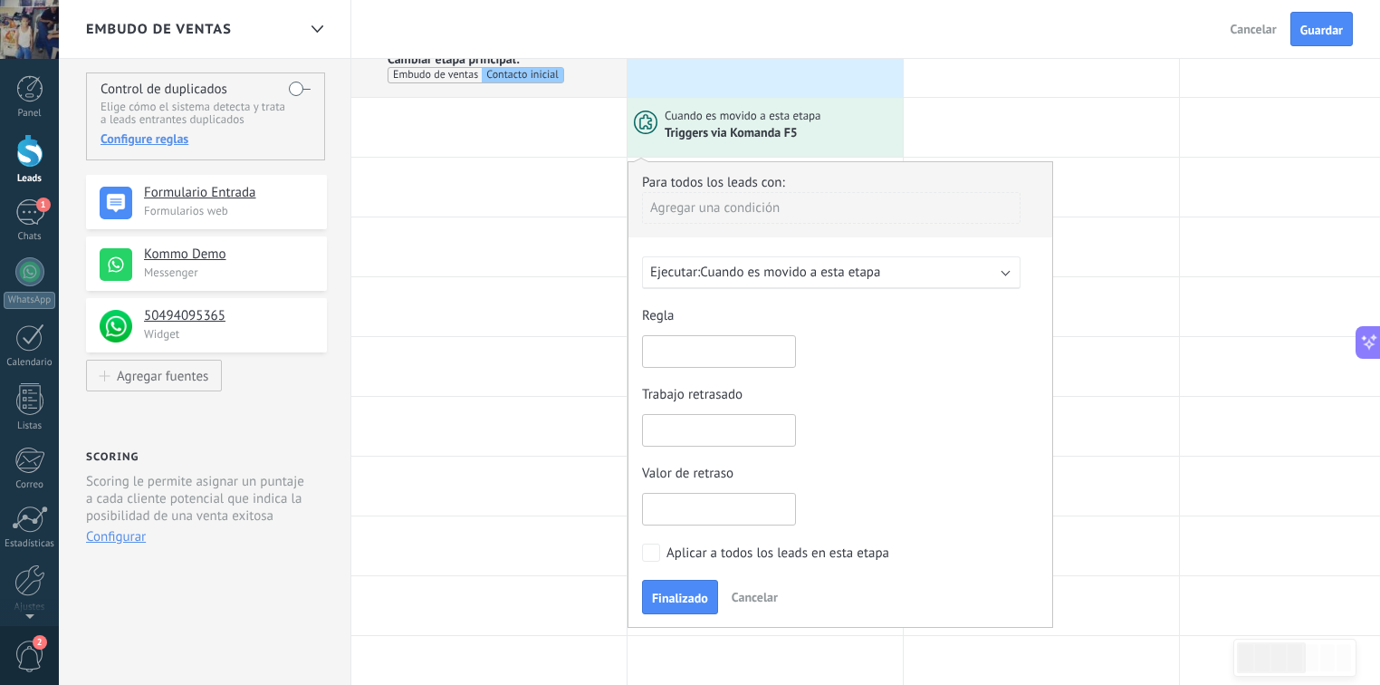
scroll to position [145, 0]
click at [905, 274] on div "Ejecutar: Cuando es movido a esta etapa" at bounding box center [824, 271] width 348 height 17
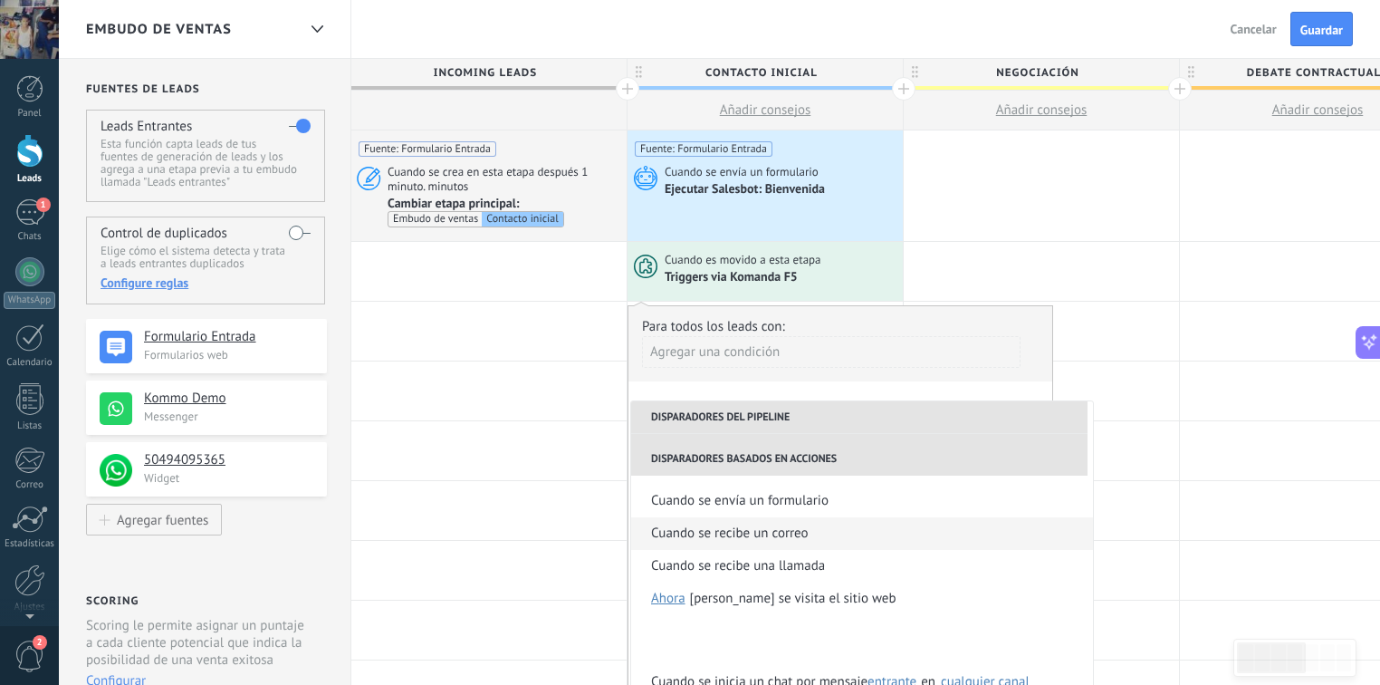
scroll to position [217, 0]
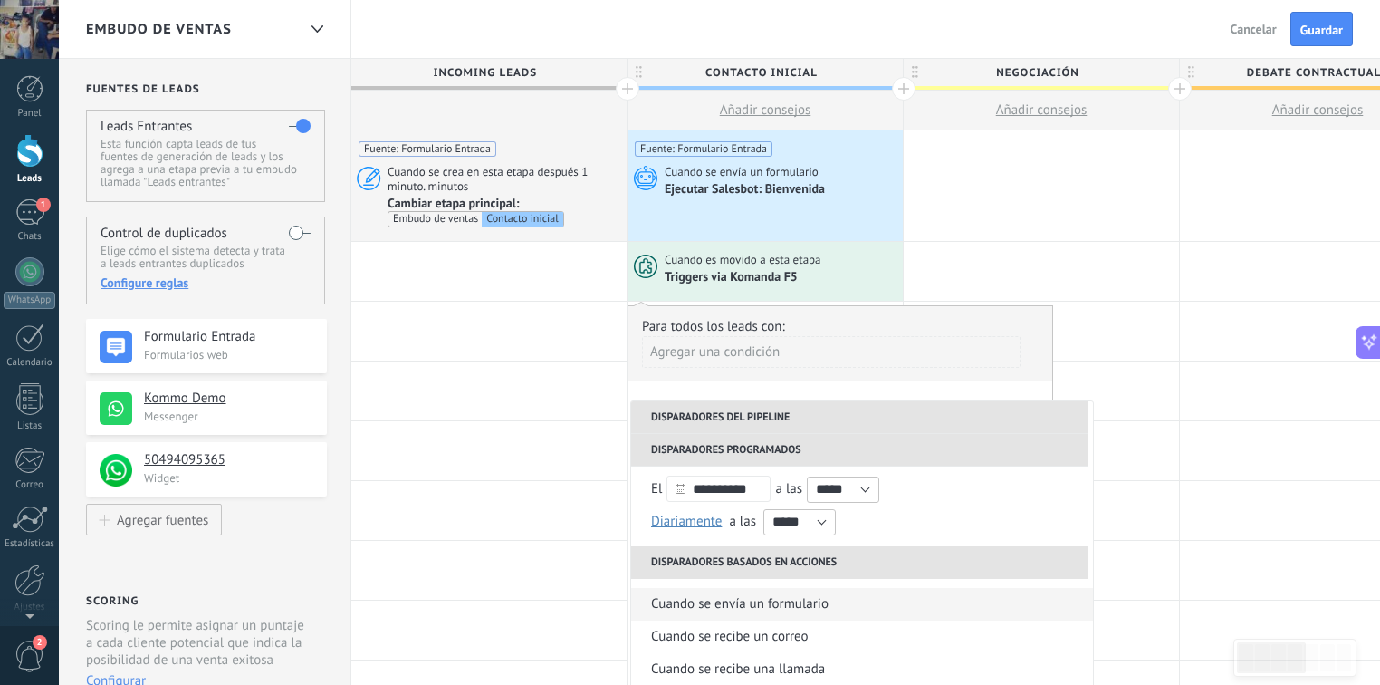
click at [791, 604] on div "Cuando se envía un formulario" at bounding box center [739, 604] width 177 height 33
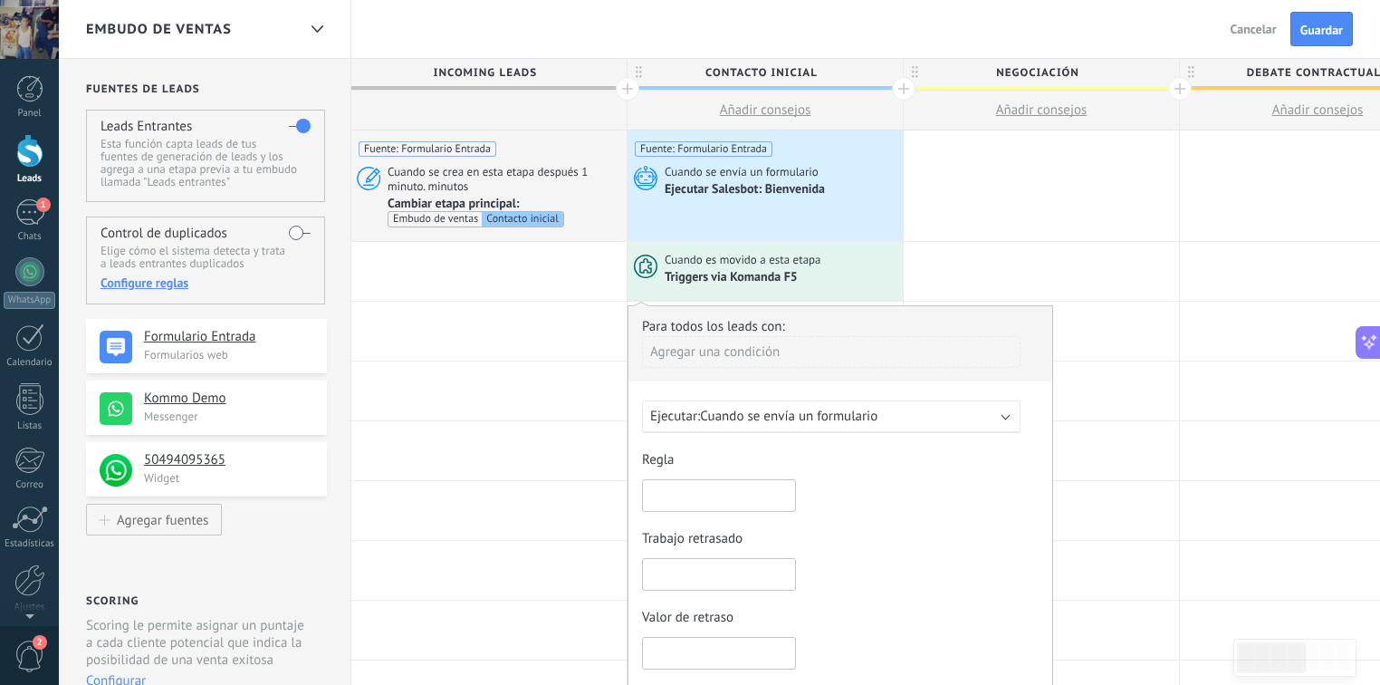
click at [752, 479] on input "text" at bounding box center [719, 495] width 154 height 33
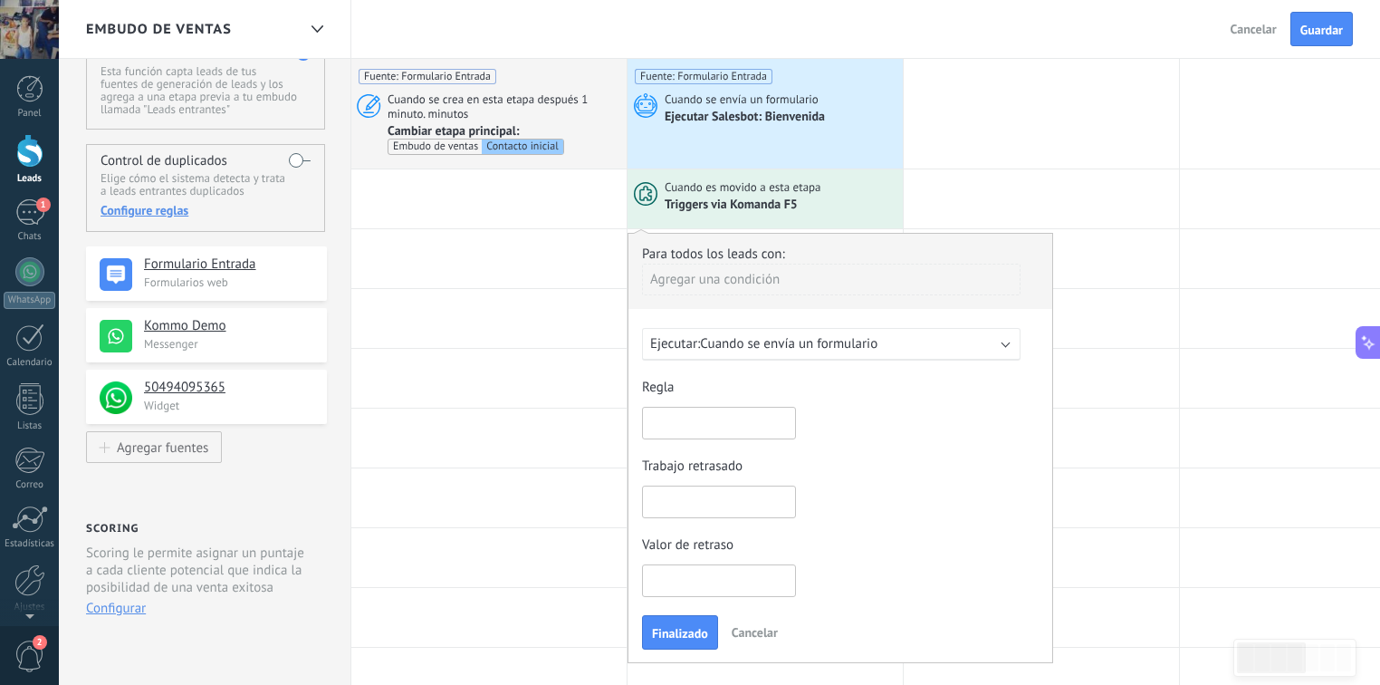
scroll to position [145, 0]
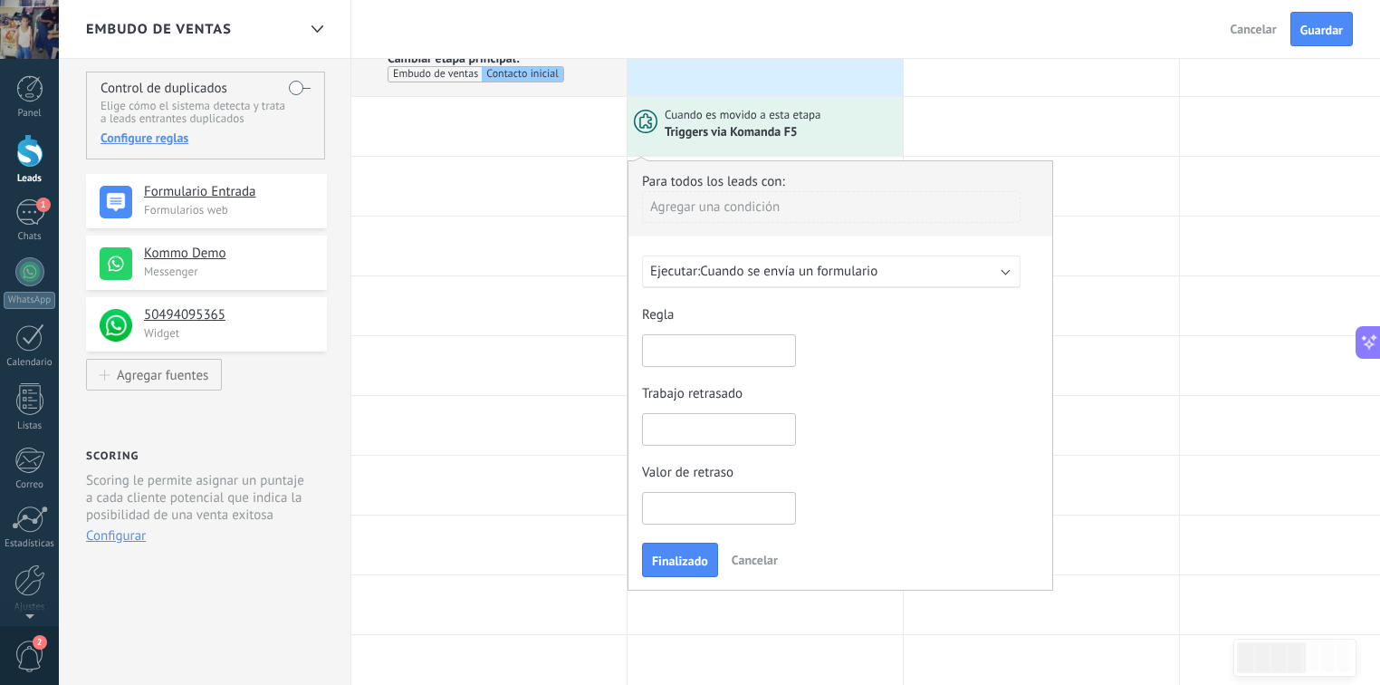
click at [724, 206] on div "Agregar una condición" at bounding box center [831, 207] width 379 height 32
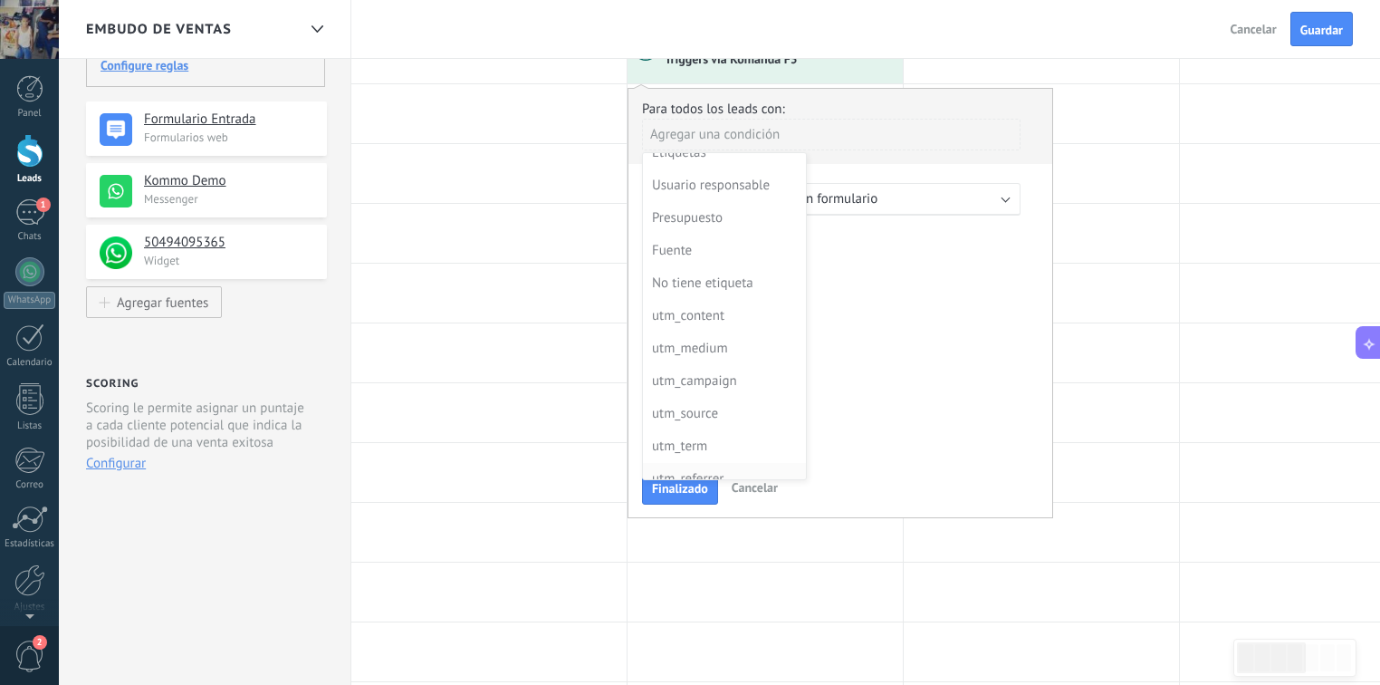
scroll to position [0, 0]
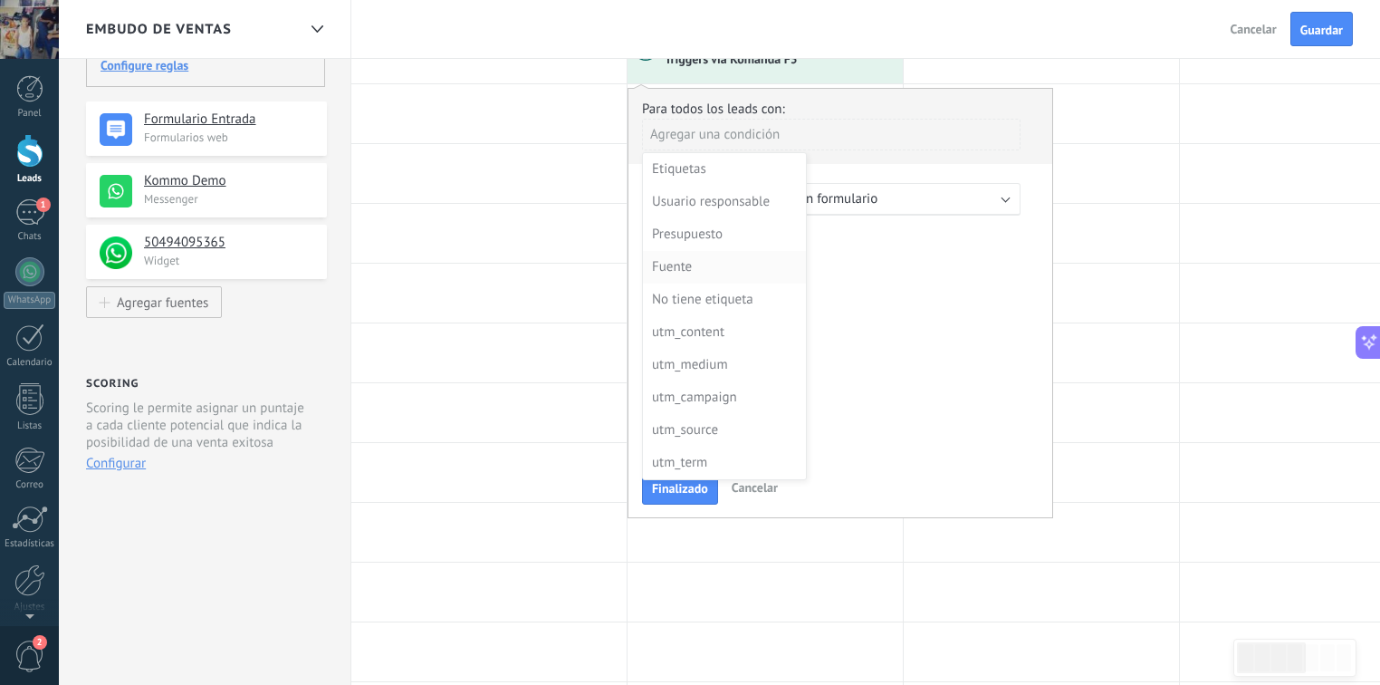
click at [717, 254] on div "Fuente" at bounding box center [722, 266] width 141 height 25
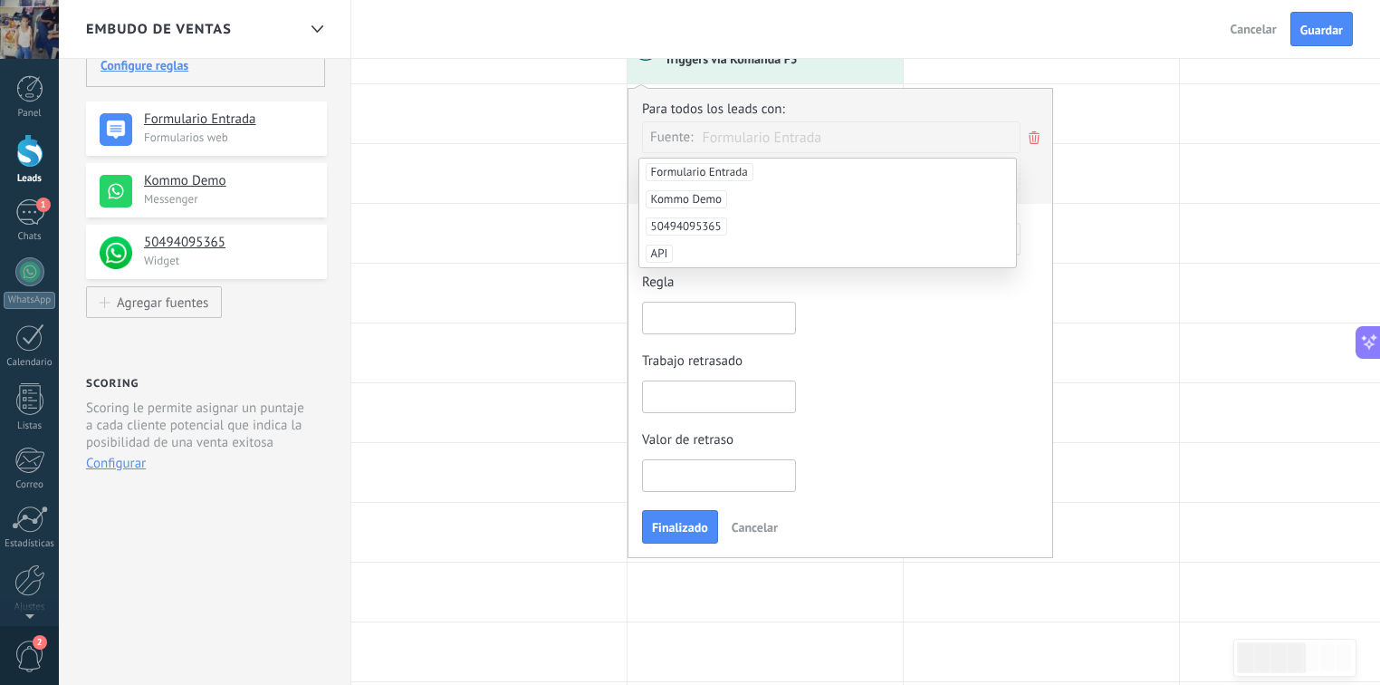
click at [721, 177] on span "Formulario Entrada" at bounding box center [700, 172] width 108 height 18
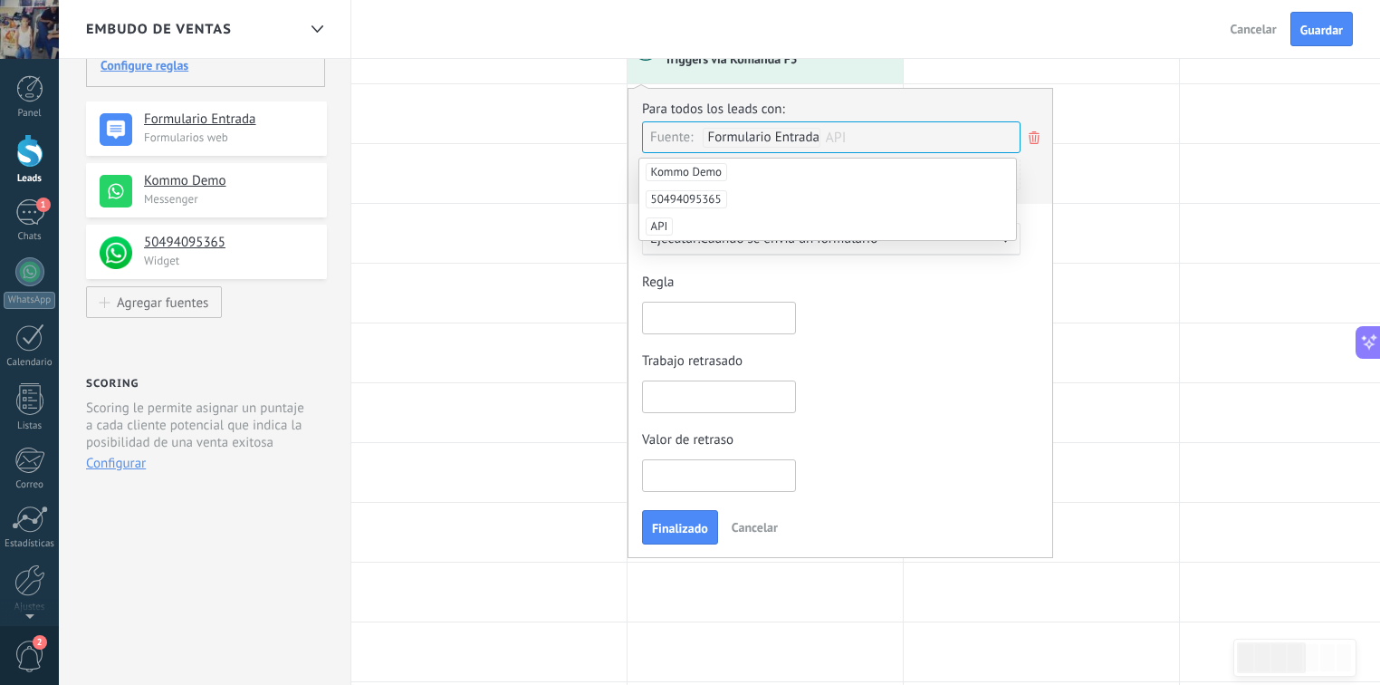
click at [916, 264] on div "Para todos los leads con: Fuente: Formulario Entrada API Agregar una condición …" at bounding box center [841, 323] width 426 height 470
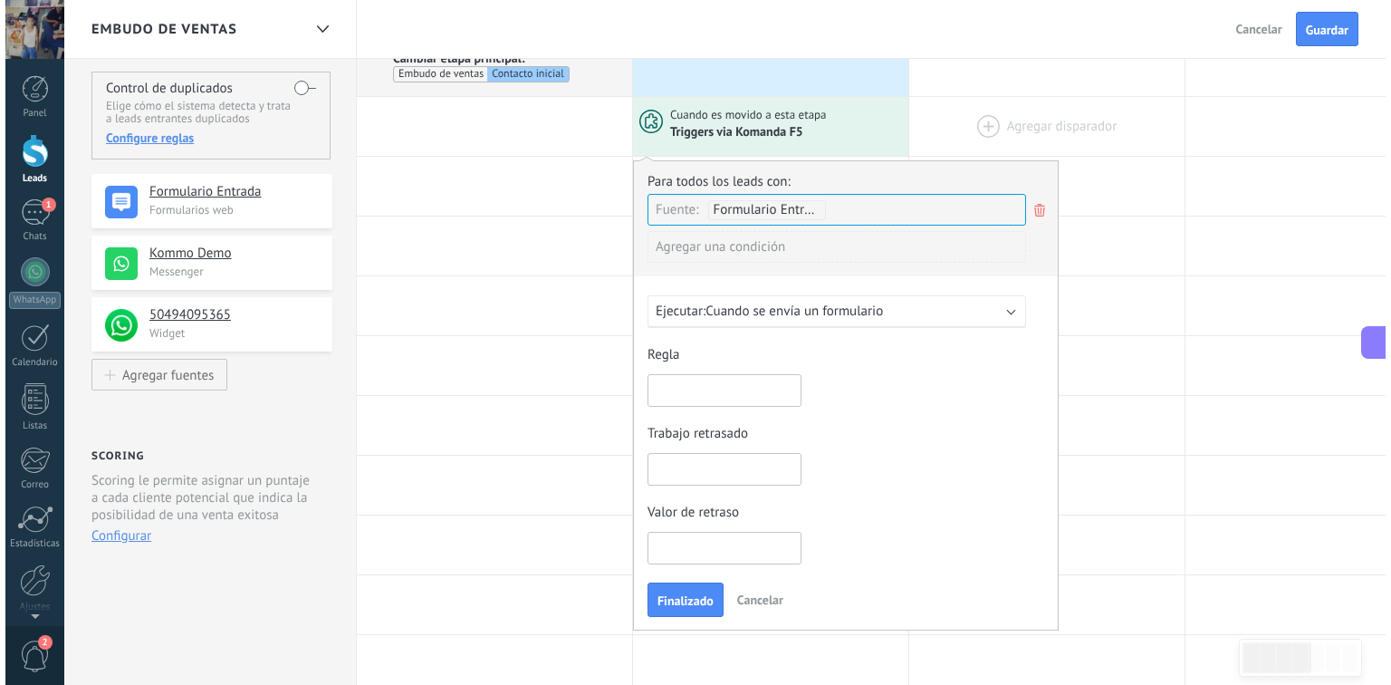
scroll to position [72, 0]
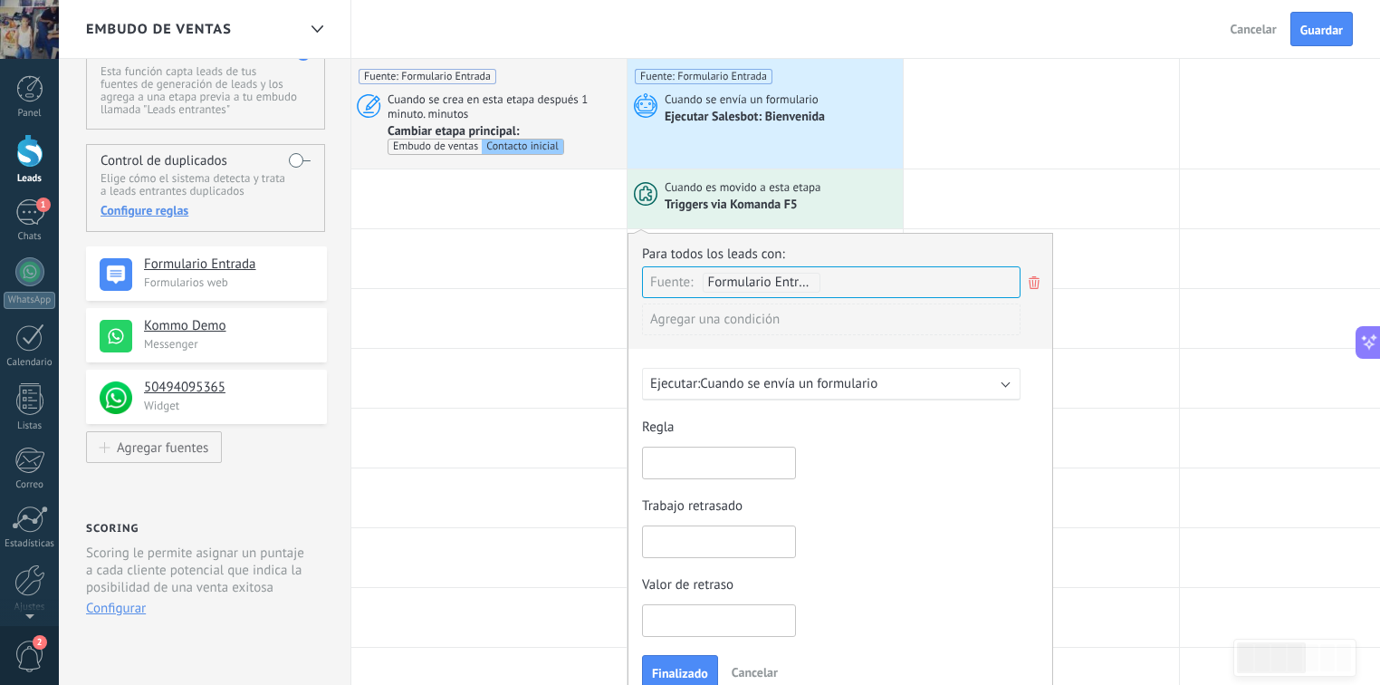
click at [756, 192] on span "Cuando es movido a esta etapa" at bounding box center [744, 187] width 159 height 16
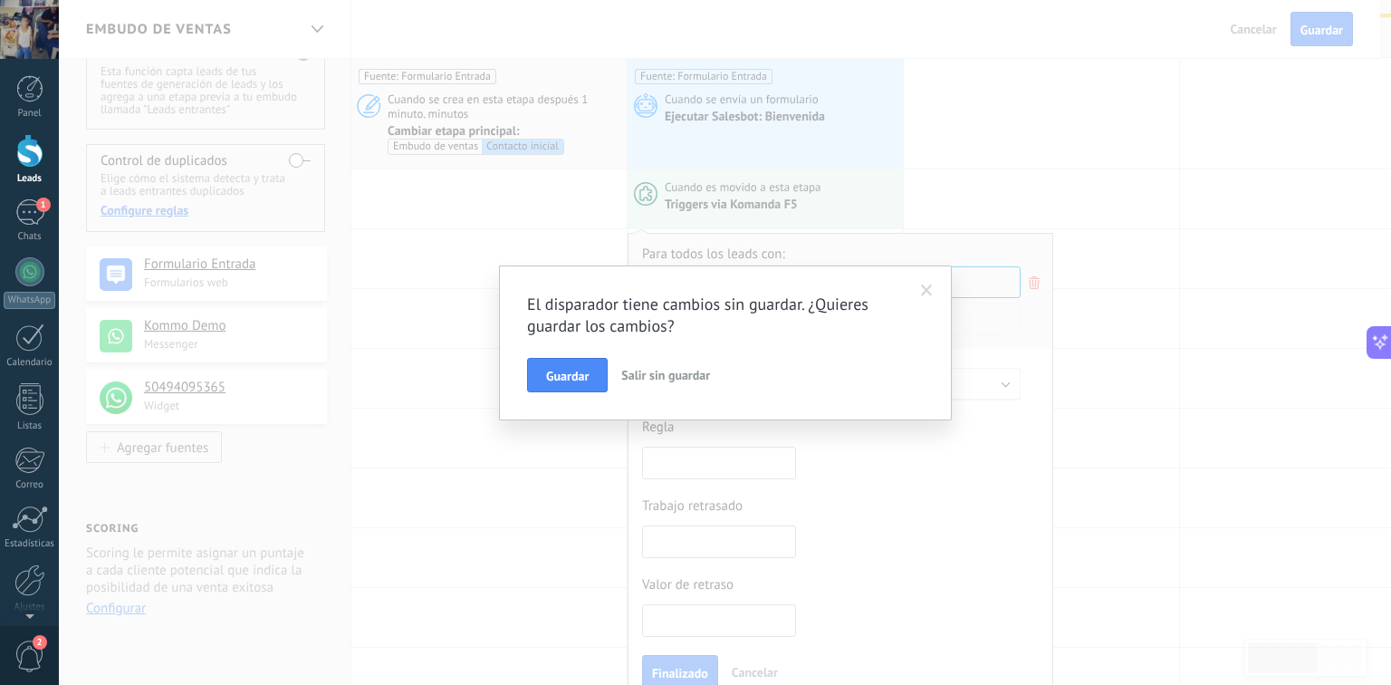
click at [692, 374] on span "Salir sin guardar" at bounding box center [665, 375] width 89 height 16
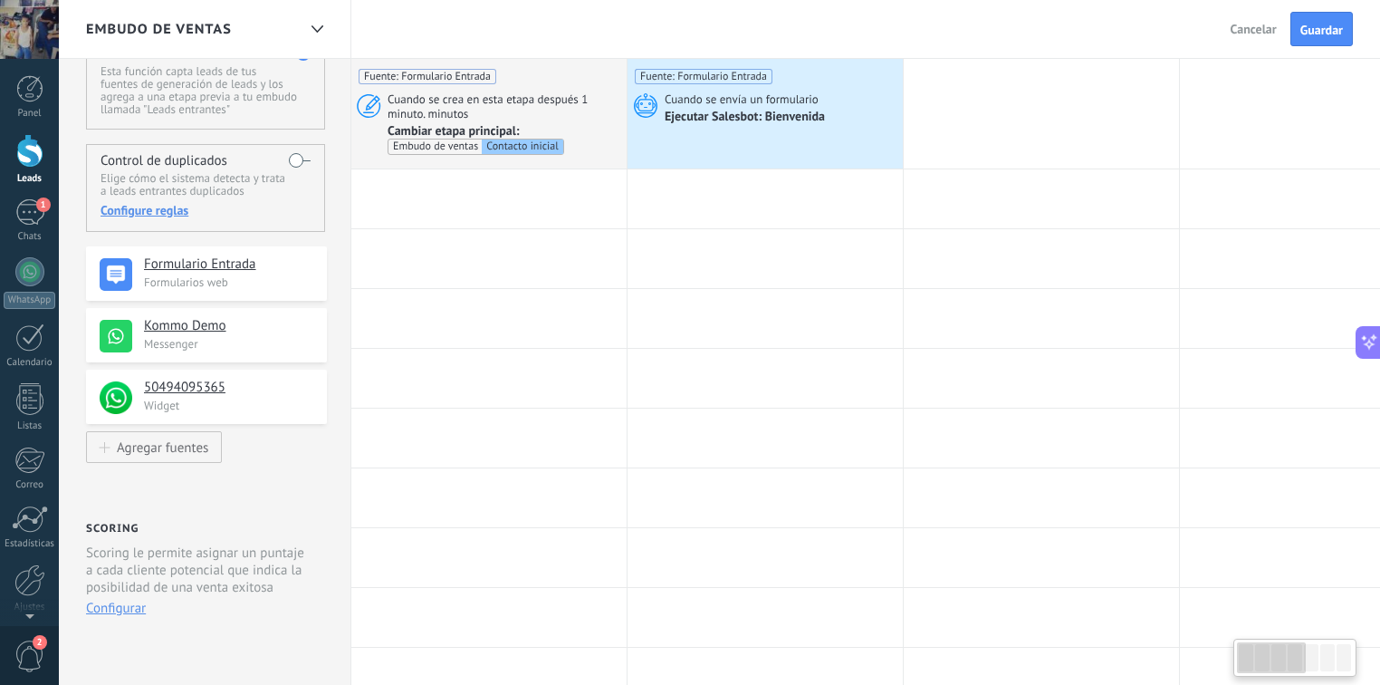
click at [746, 169] on div at bounding box center [765, 198] width 275 height 59
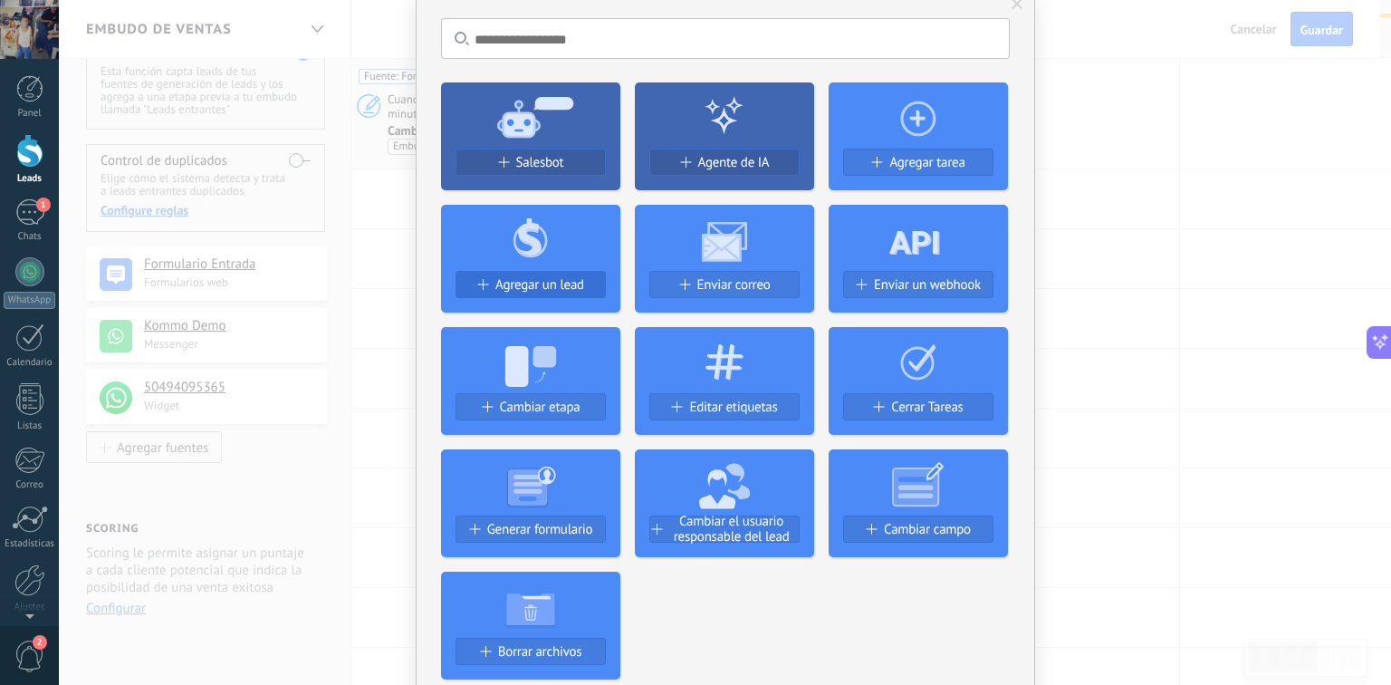
click at [554, 279] on span "Agregar un lead" at bounding box center [539, 284] width 89 height 15
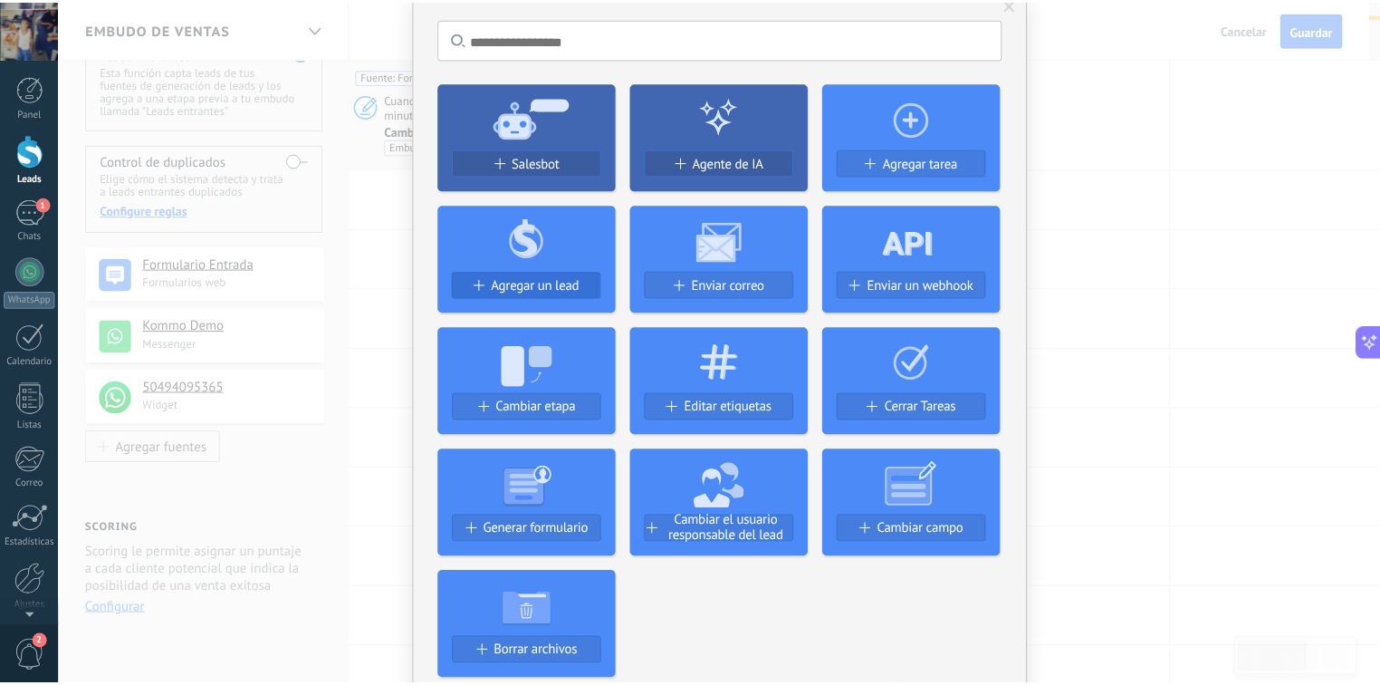
scroll to position [0, 0]
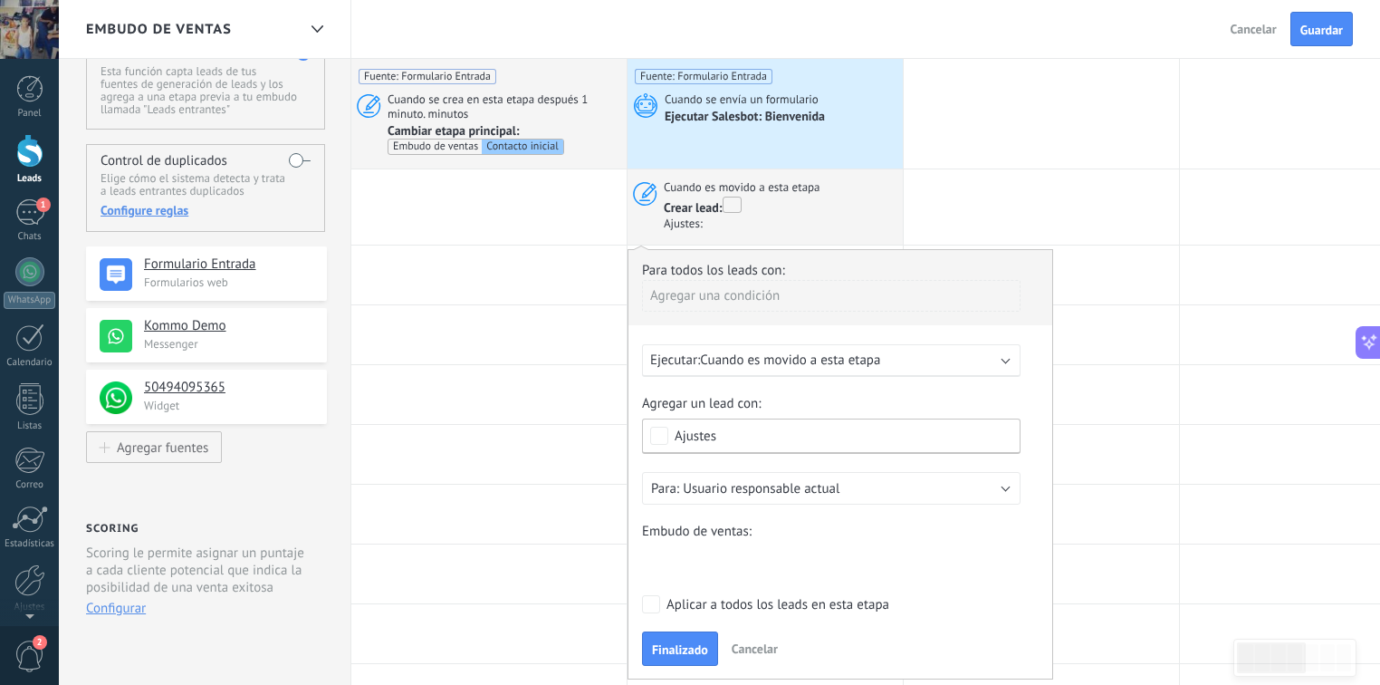
click at [802, 360] on span "Cuando es movido a esta etapa" at bounding box center [790, 359] width 180 height 17
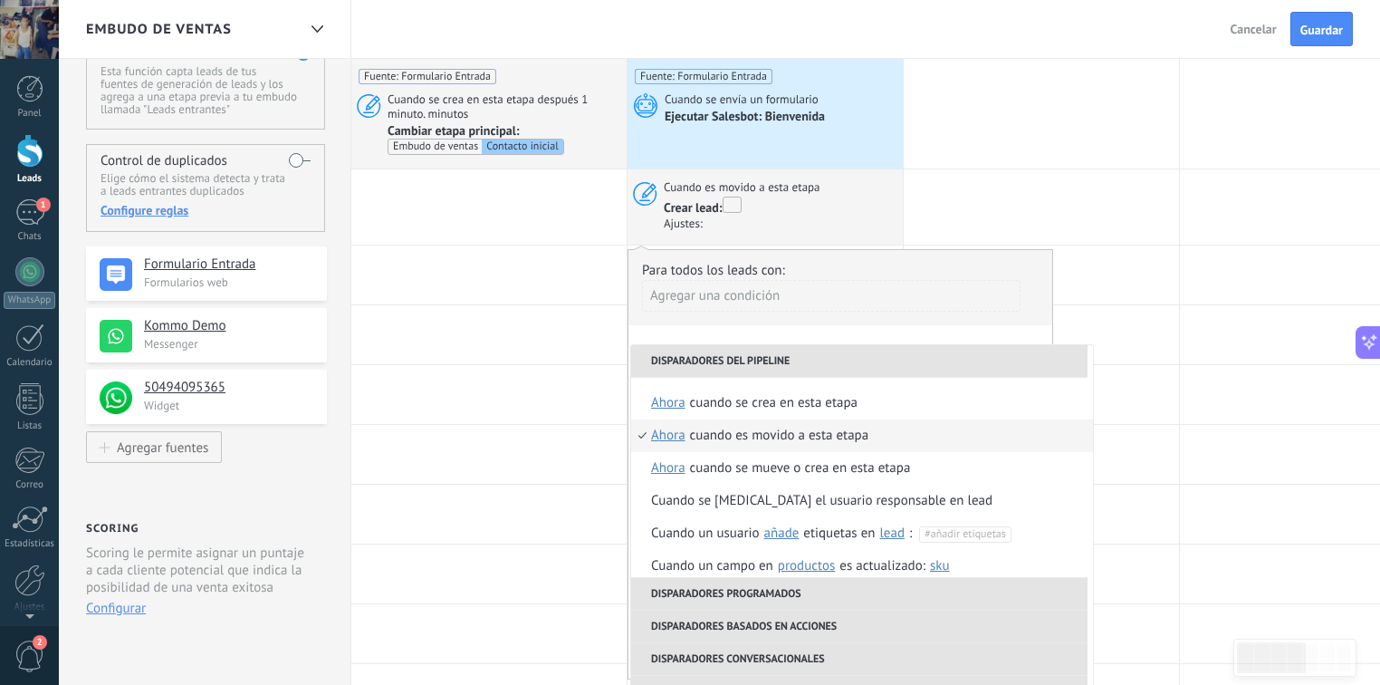
scroll to position [72, 0]
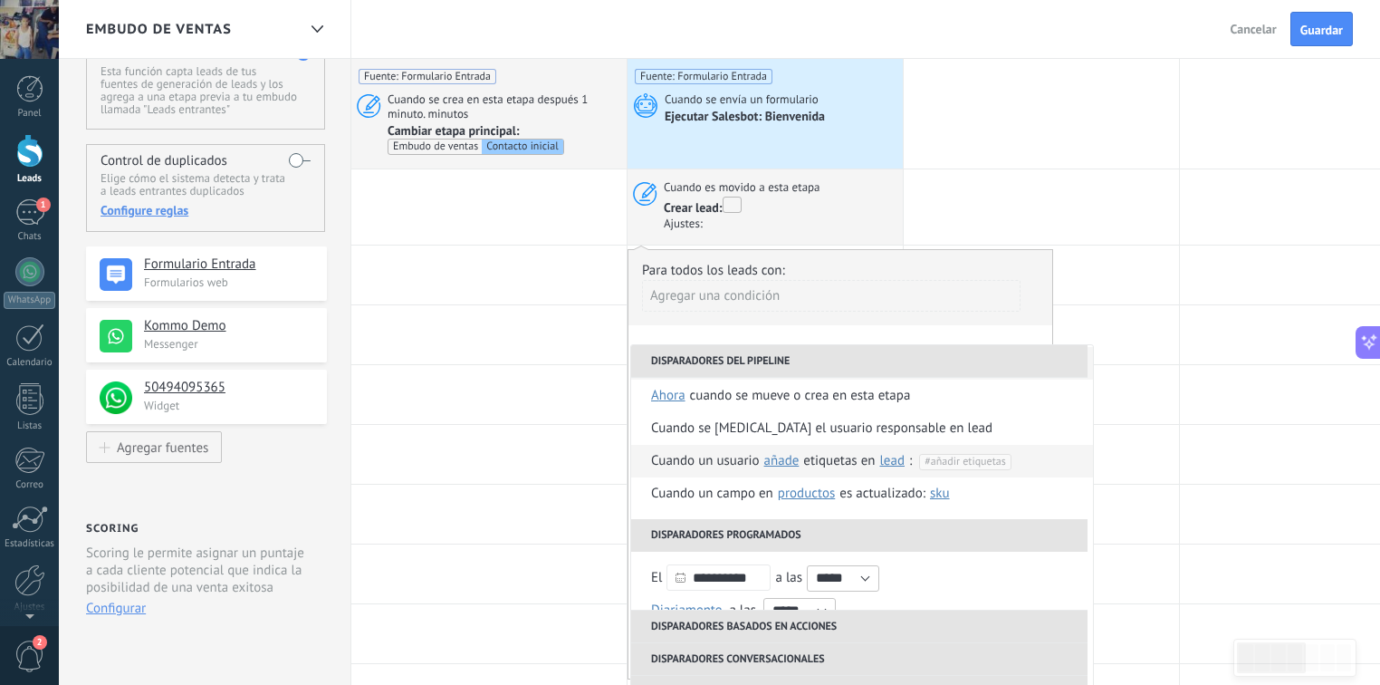
click at [790, 461] on span "añade" at bounding box center [781, 460] width 35 height 17
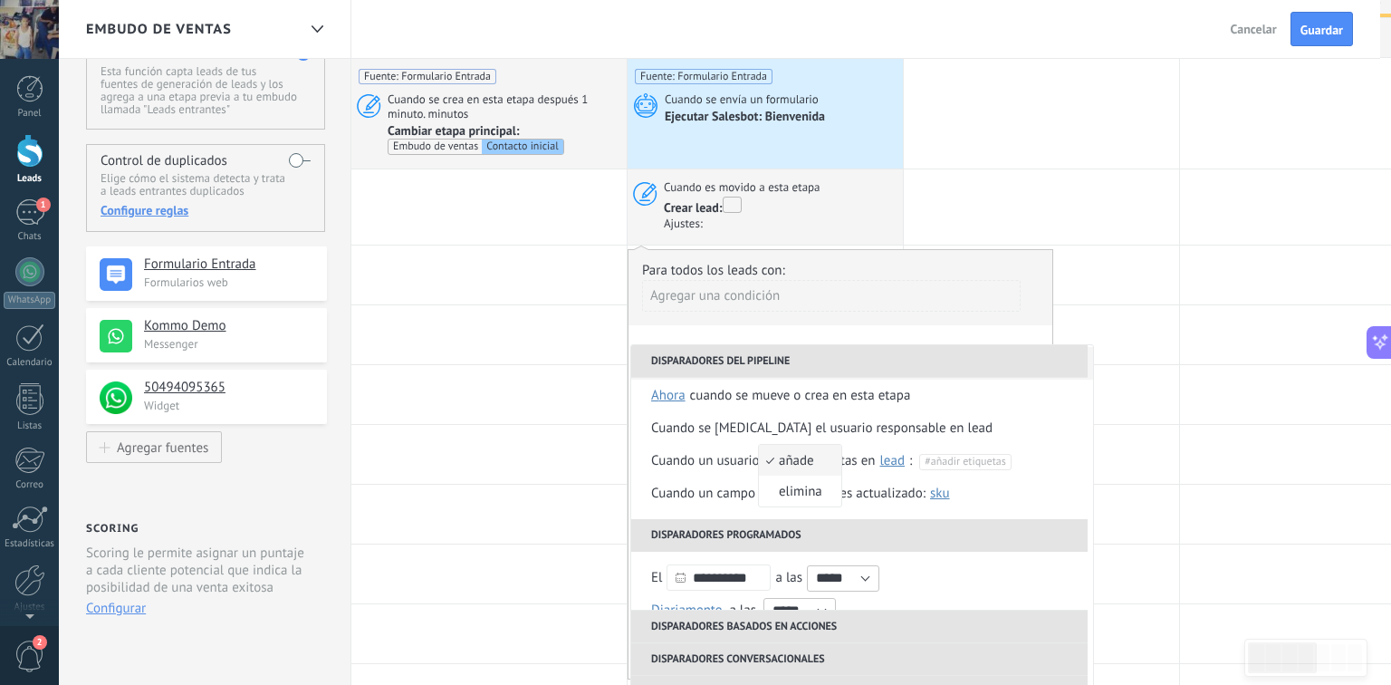
click at [810, 461] on span "añade" at bounding box center [790, 460] width 63 height 17
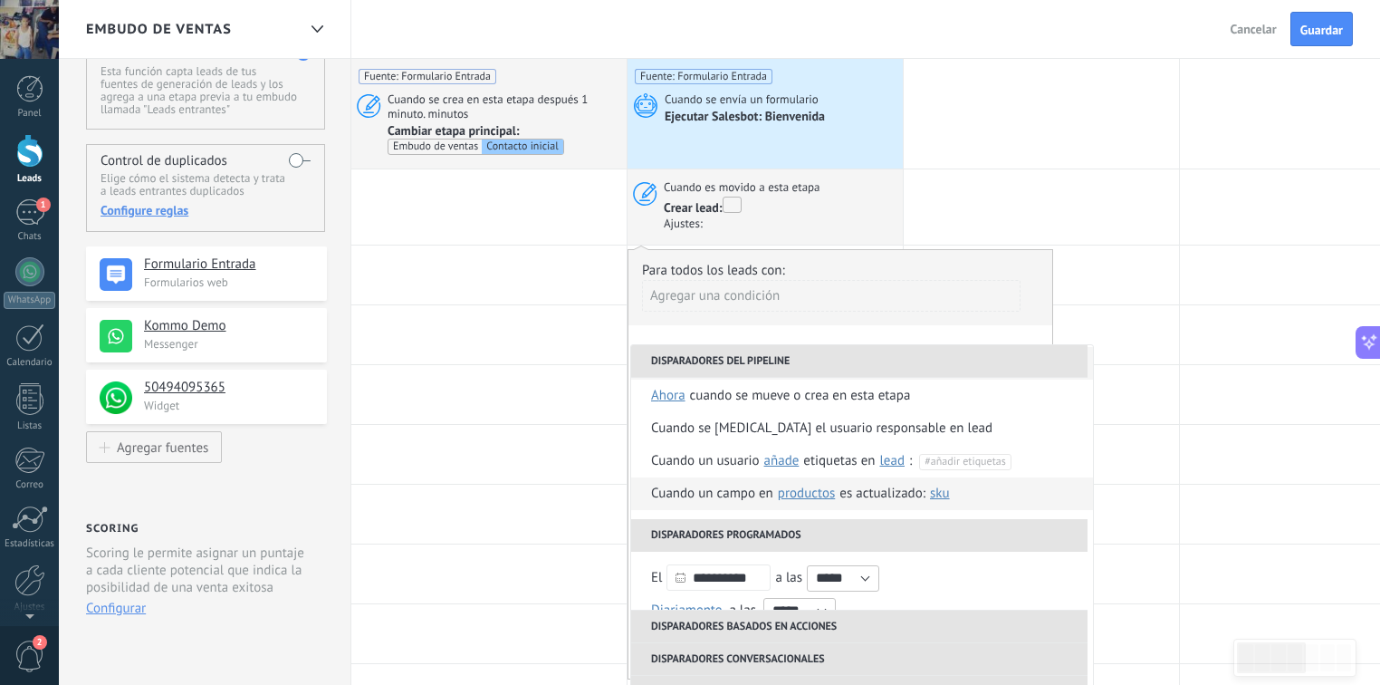
click at [824, 492] on span "Productos" at bounding box center [806, 492] width 57 height 17
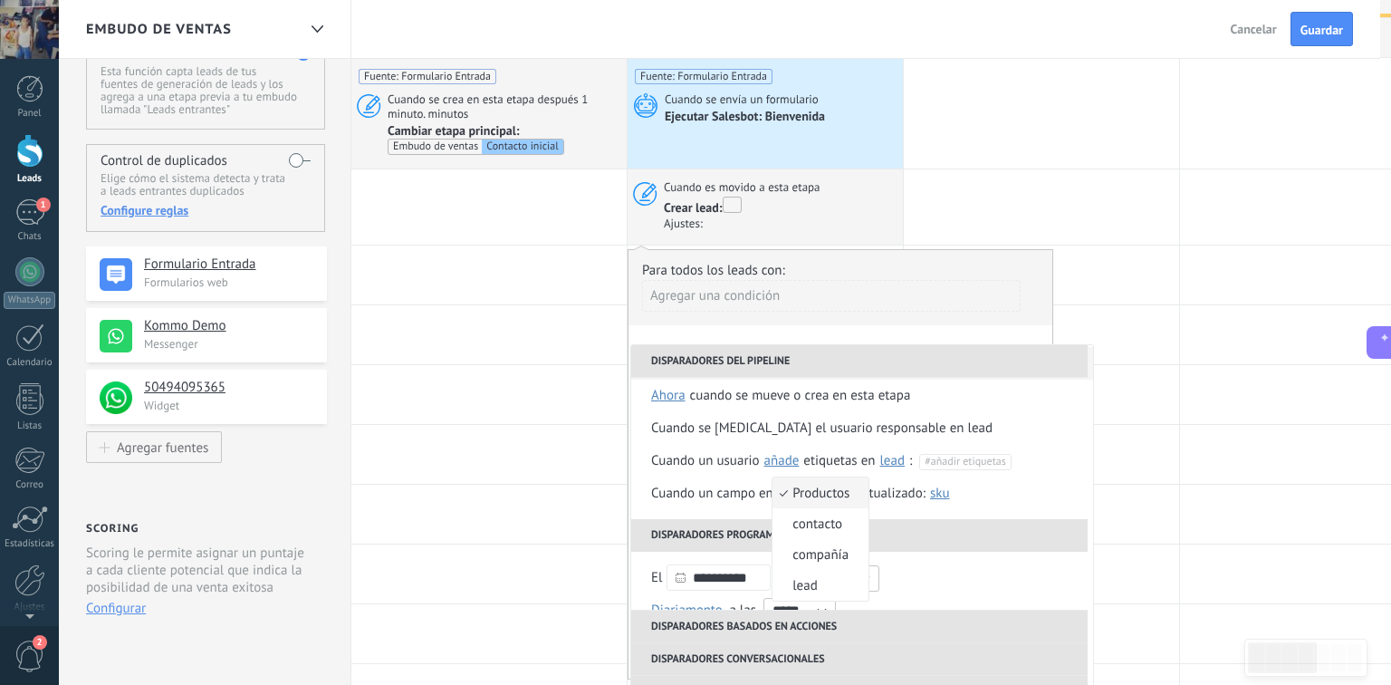
click at [821, 525] on span "contacto" at bounding box center [810, 523] width 77 height 17
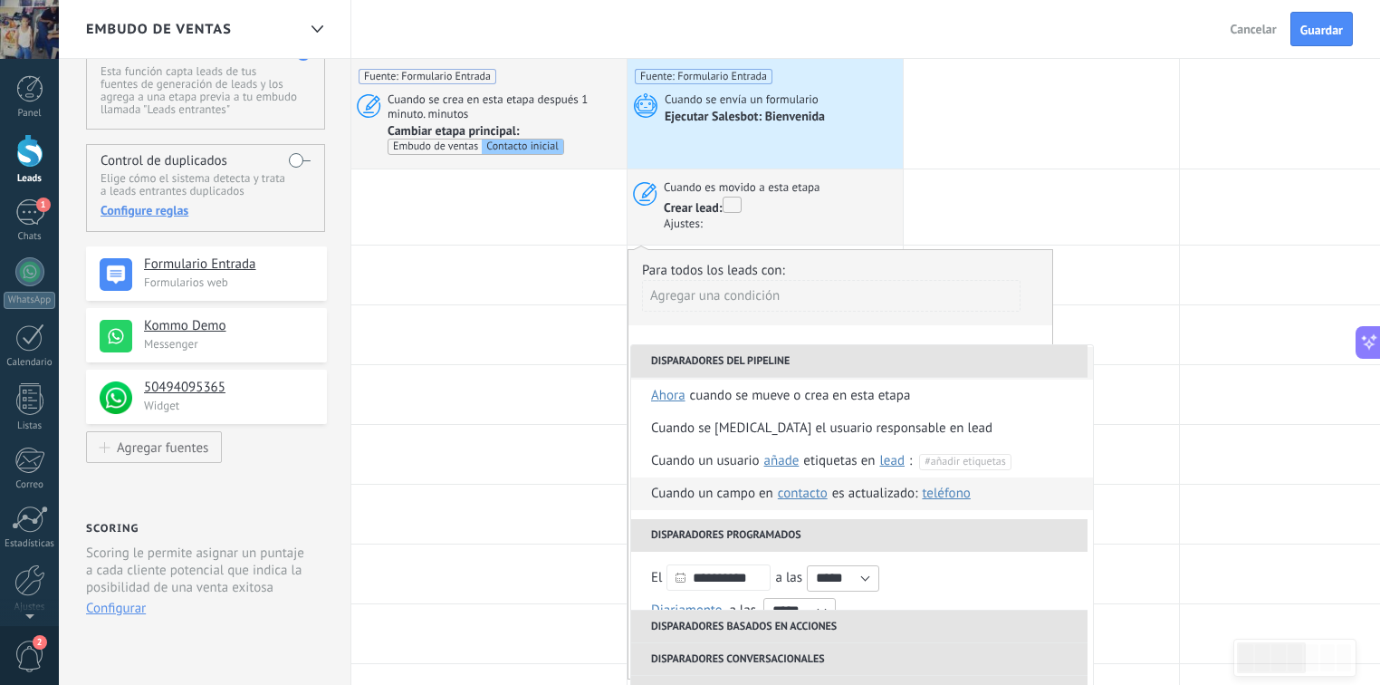
click at [943, 495] on span "Teléfono" at bounding box center [946, 492] width 48 height 17
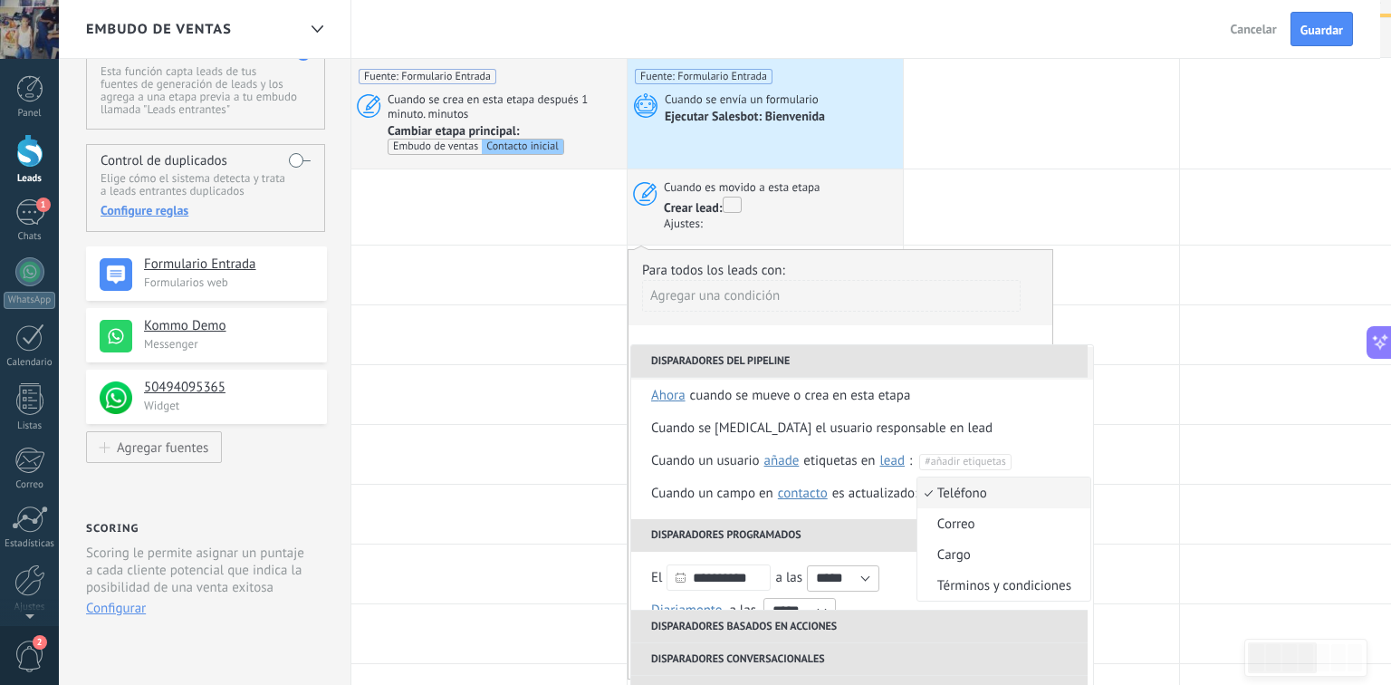
click at [943, 495] on span "Teléfono" at bounding box center [994, 492] width 154 height 17
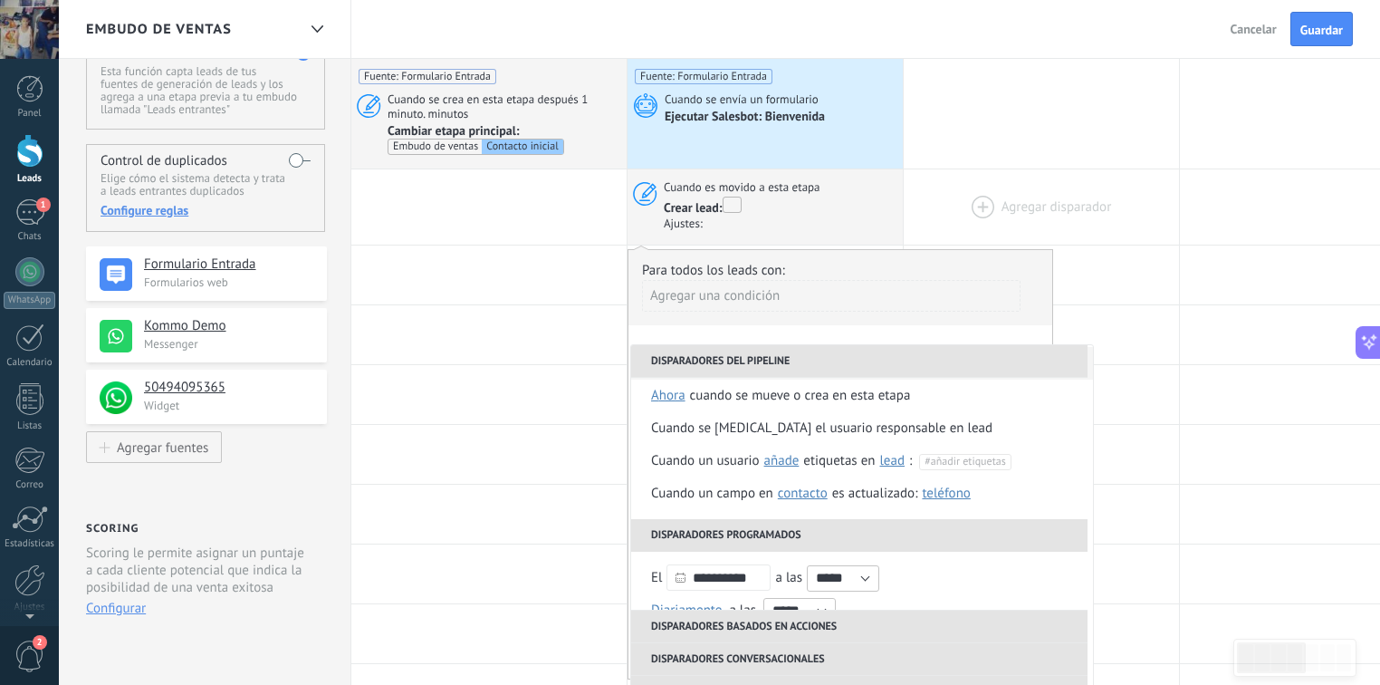
click at [978, 169] on div at bounding box center [1041, 206] width 275 height 75
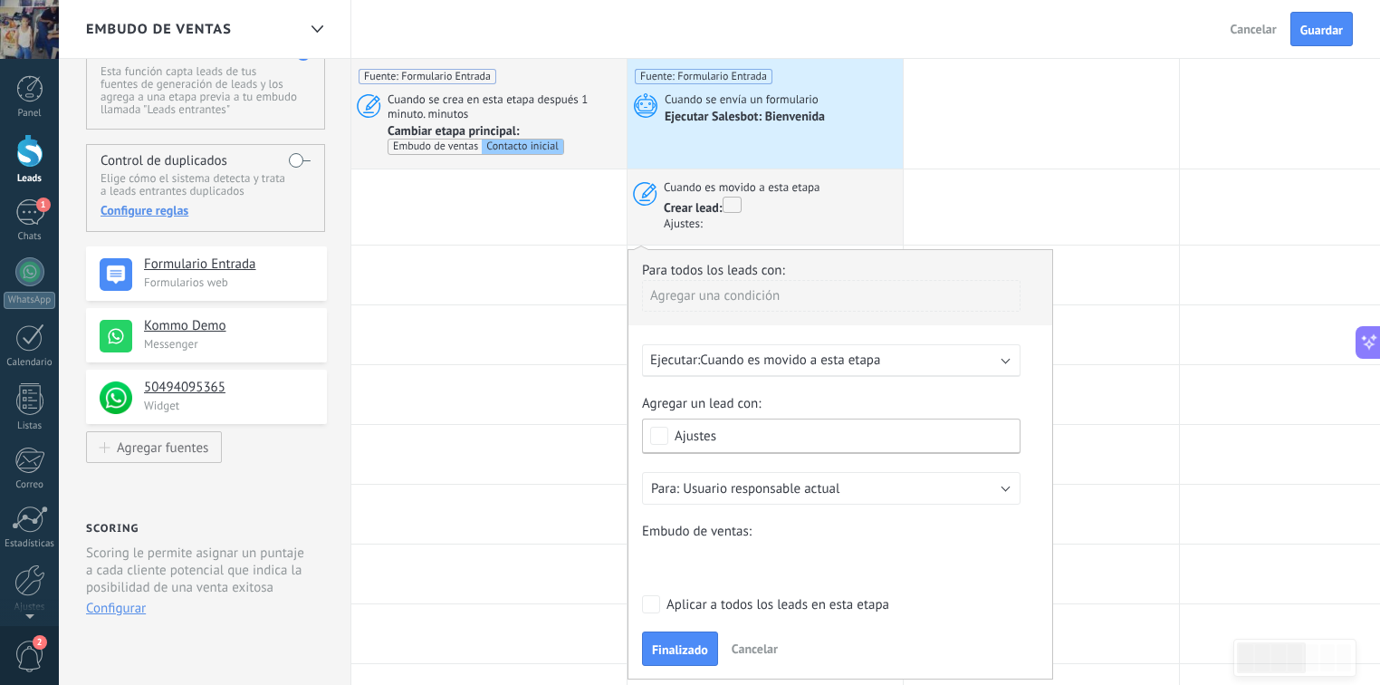
click at [752, 651] on span "Cancelar" at bounding box center [755, 648] width 46 height 16
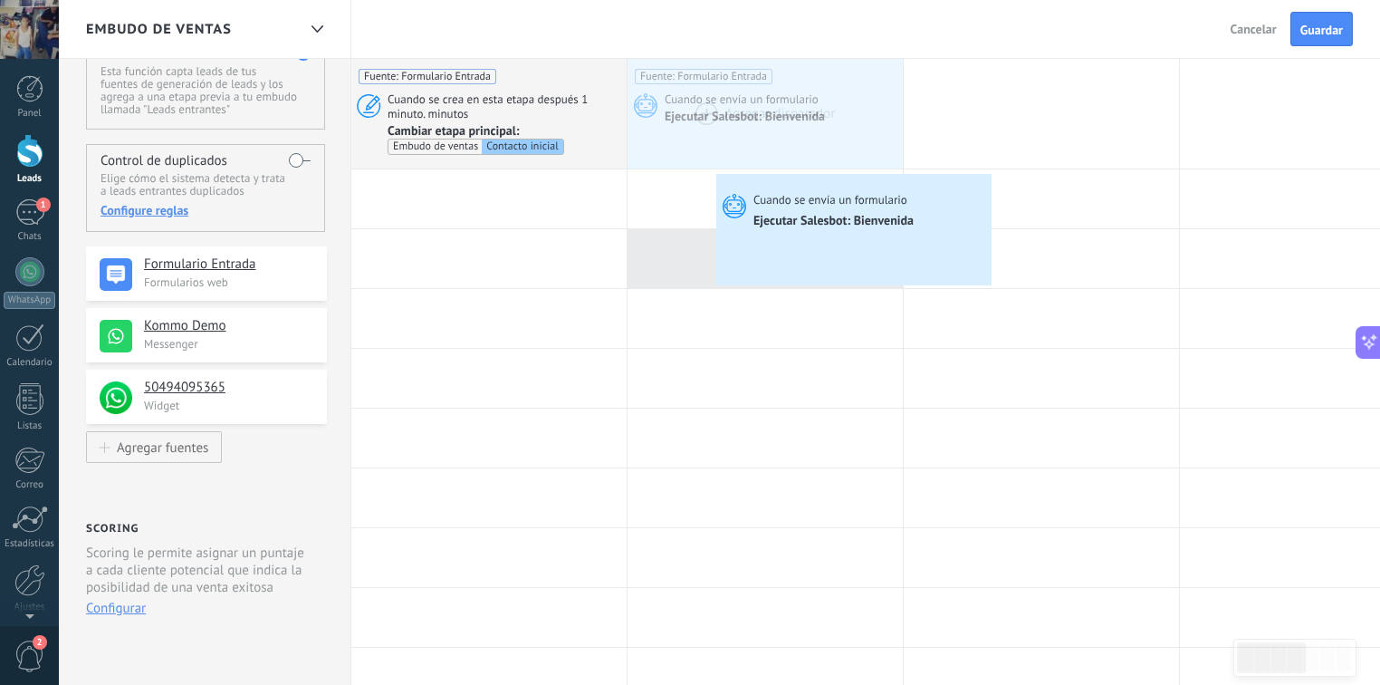
drag, startPoint x: 721, startPoint y: 120, endPoint x: 720, endPoint y: 178, distance: 58.9
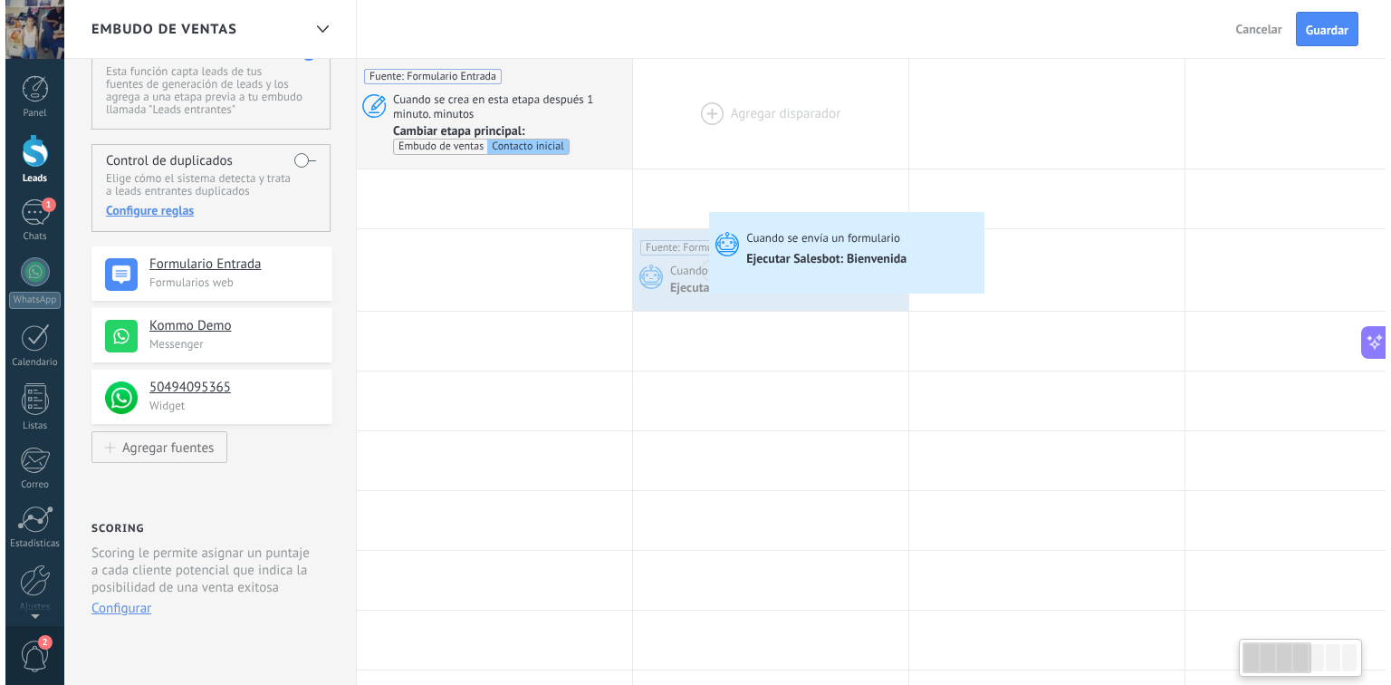
scroll to position [0, 0]
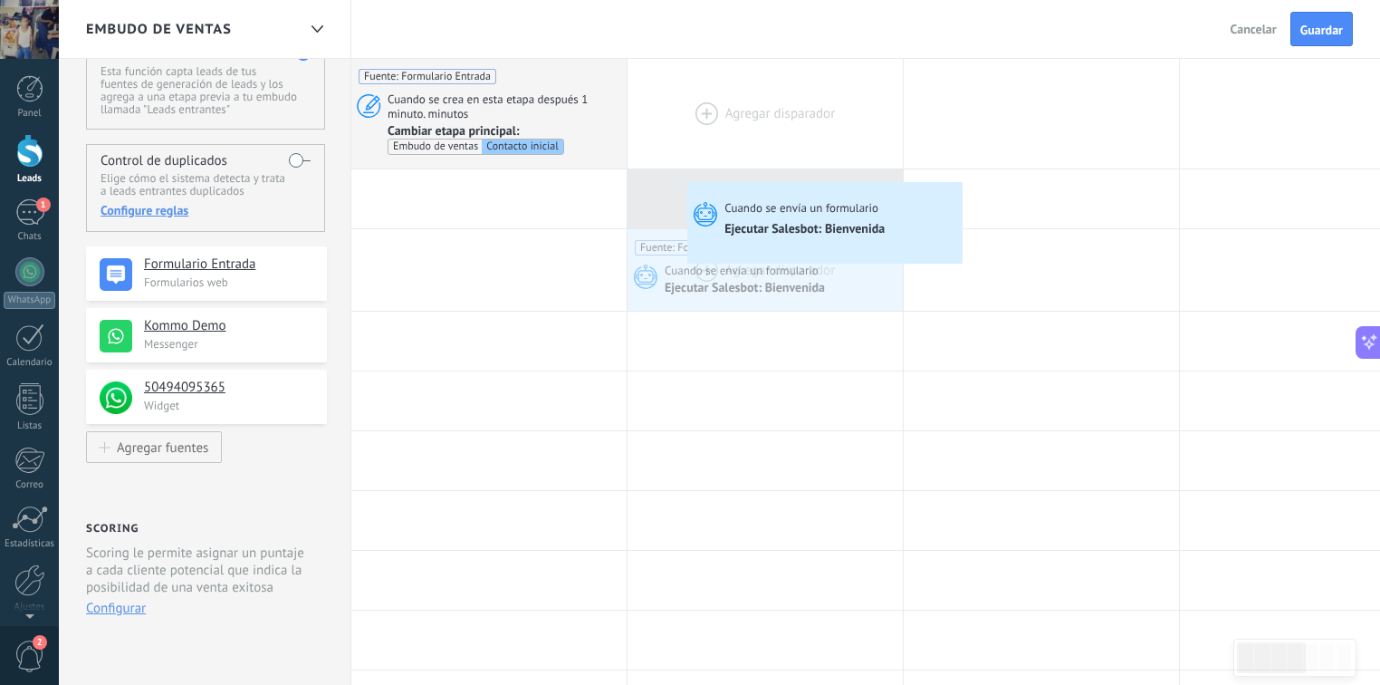
drag, startPoint x: 704, startPoint y: 236, endPoint x: 685, endPoint y: 185, distance: 55.0
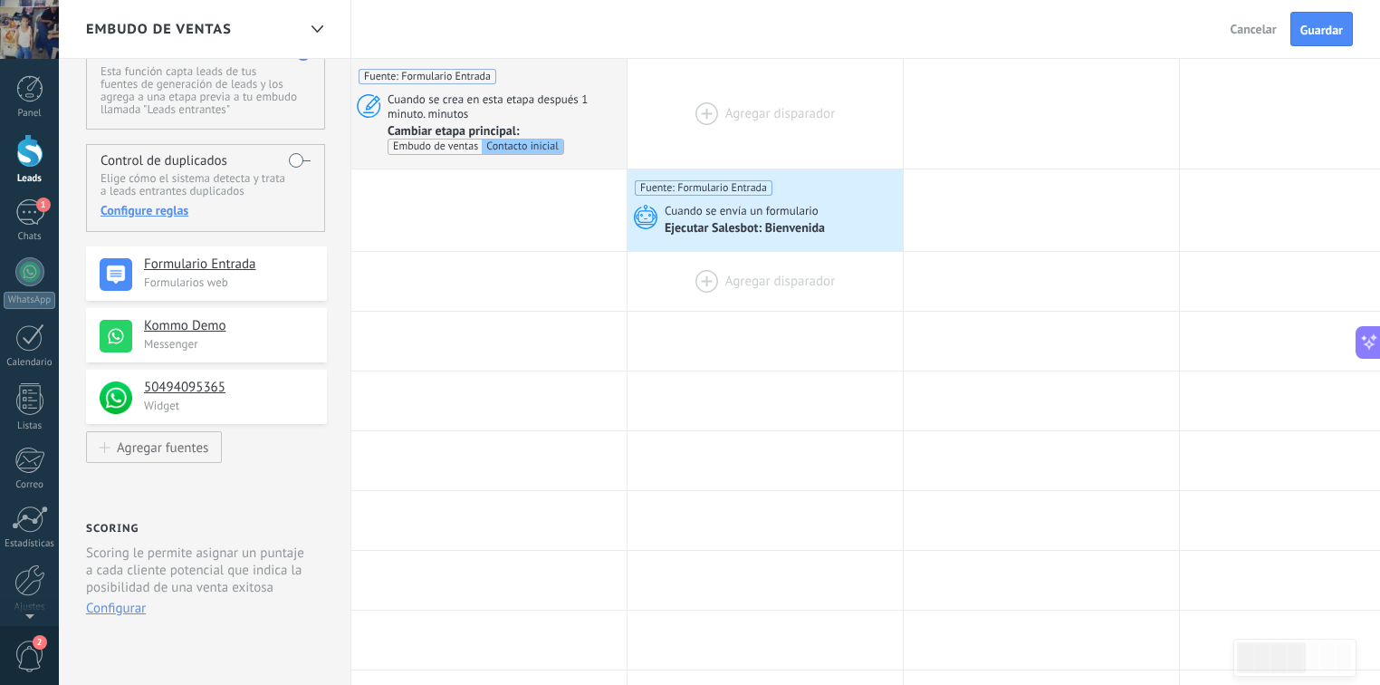
click at [692, 94] on div at bounding box center [765, 113] width 275 height 110
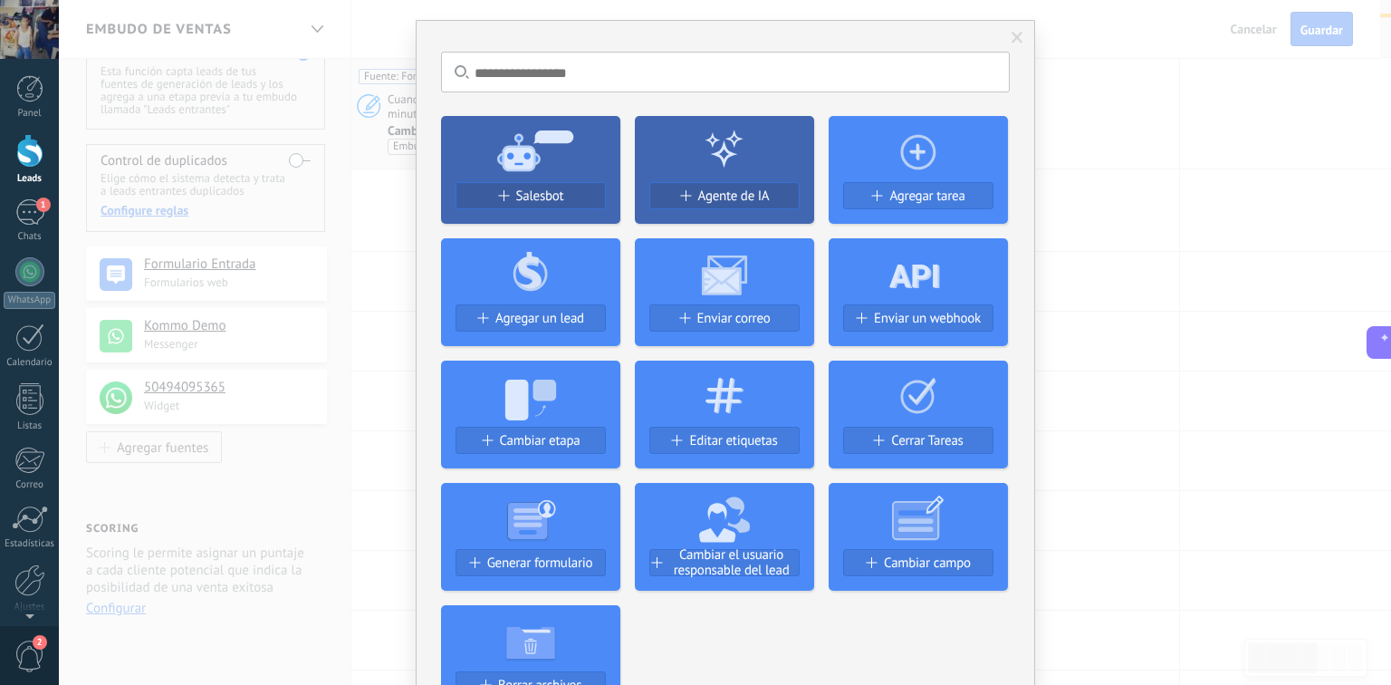
scroll to position [72, 0]
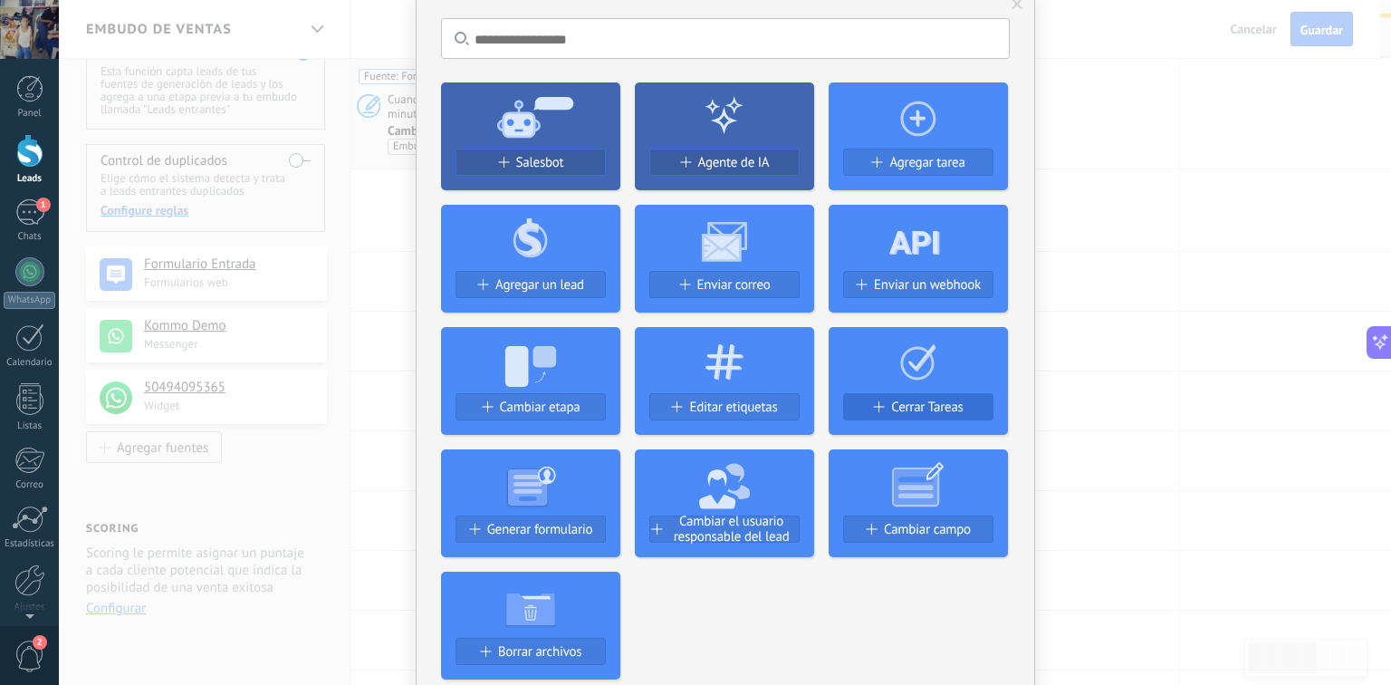
click at [916, 396] on button "Cerrar Tareas" at bounding box center [918, 406] width 150 height 27
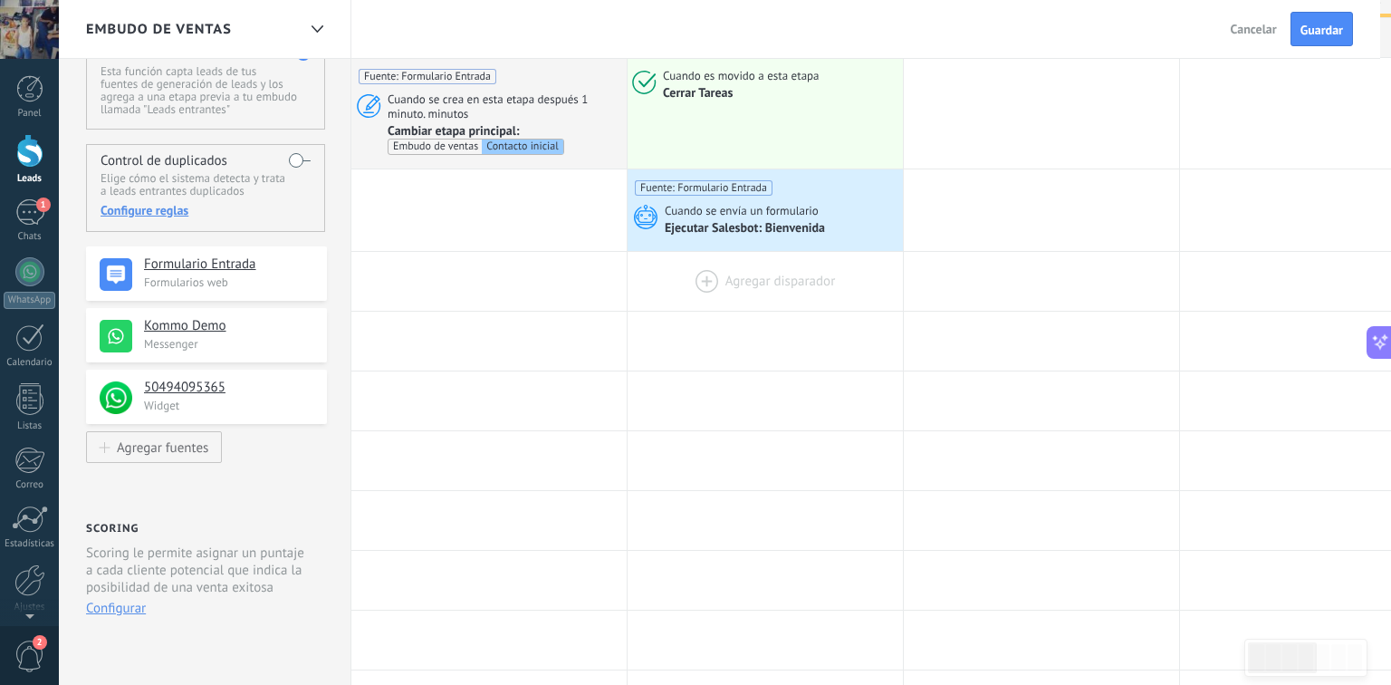
scroll to position [0, 0]
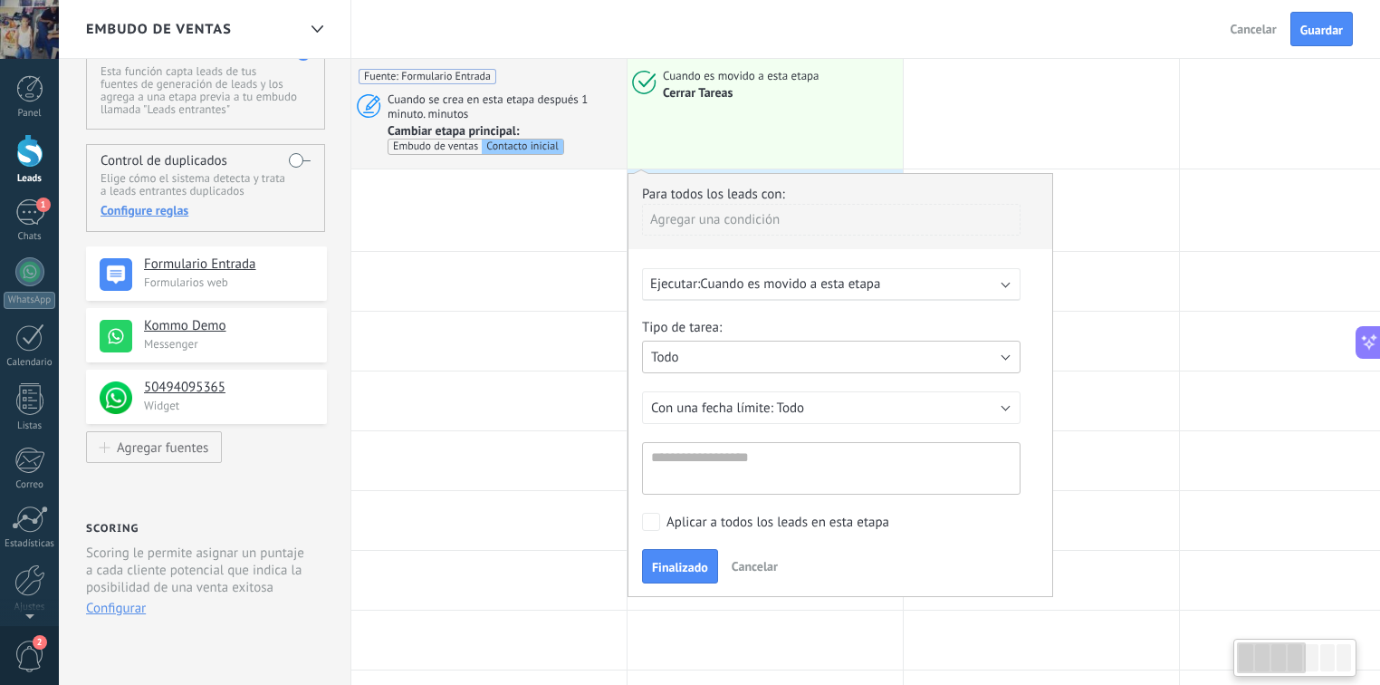
click at [925, 352] on button "Todo" at bounding box center [831, 356] width 379 height 33
click at [925, 352] on span "Todo" at bounding box center [822, 357] width 383 height 17
click at [762, 569] on span "Cancelar" at bounding box center [755, 566] width 46 height 16
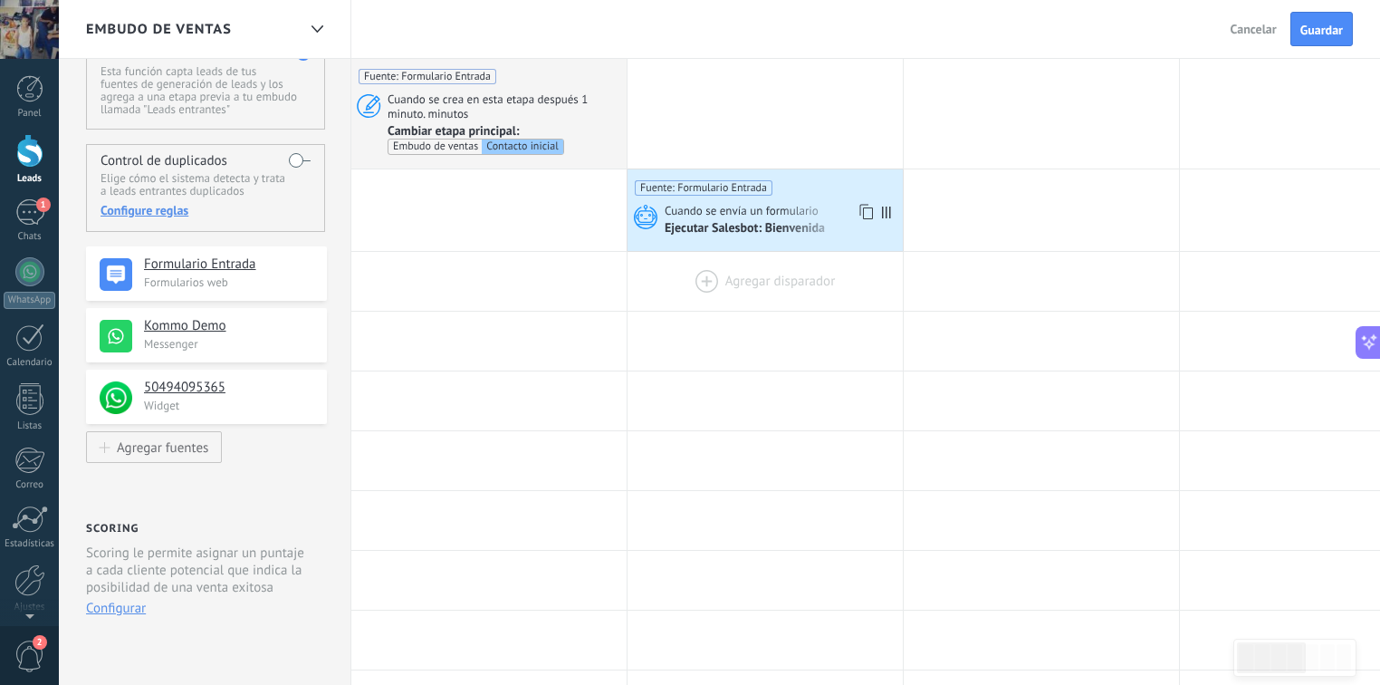
click at [724, 120] on div at bounding box center [765, 113] width 275 height 110
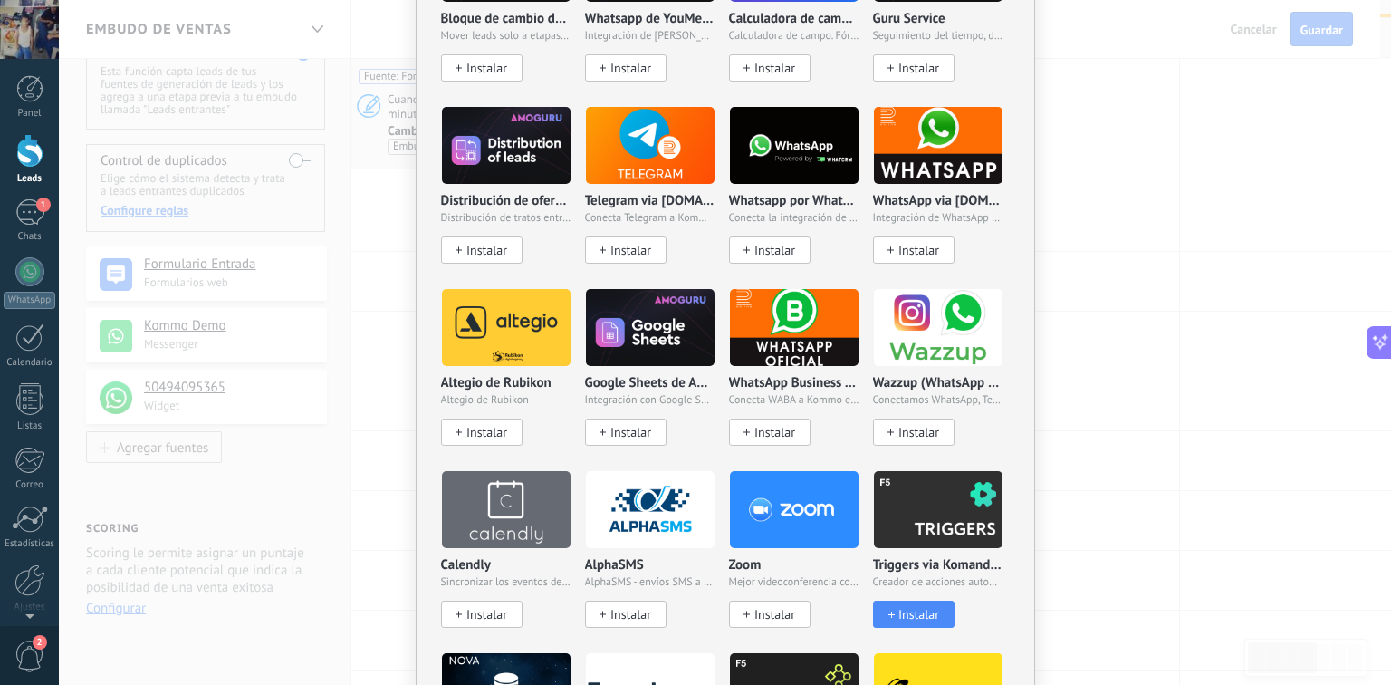
scroll to position [1304, 0]
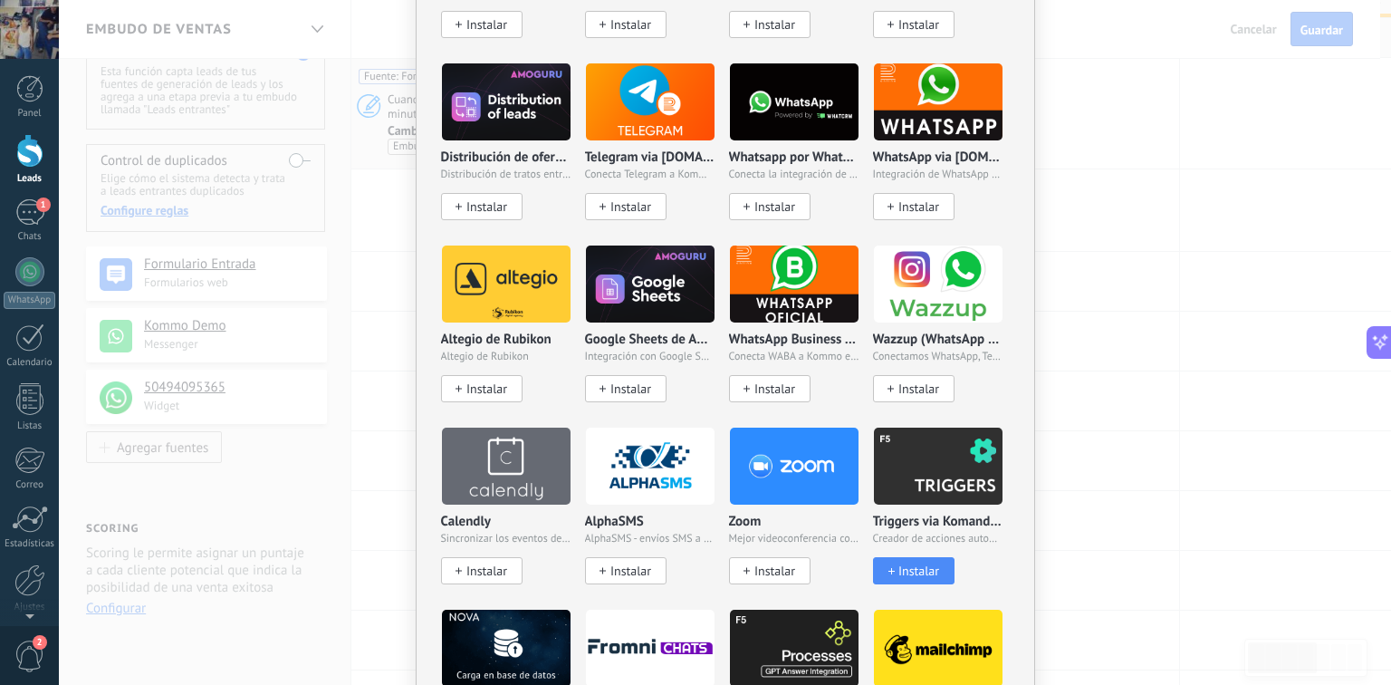
click at [934, 462] on img at bounding box center [938, 466] width 129 height 88
click at [920, 563] on span "Instalar" at bounding box center [918, 570] width 41 height 15
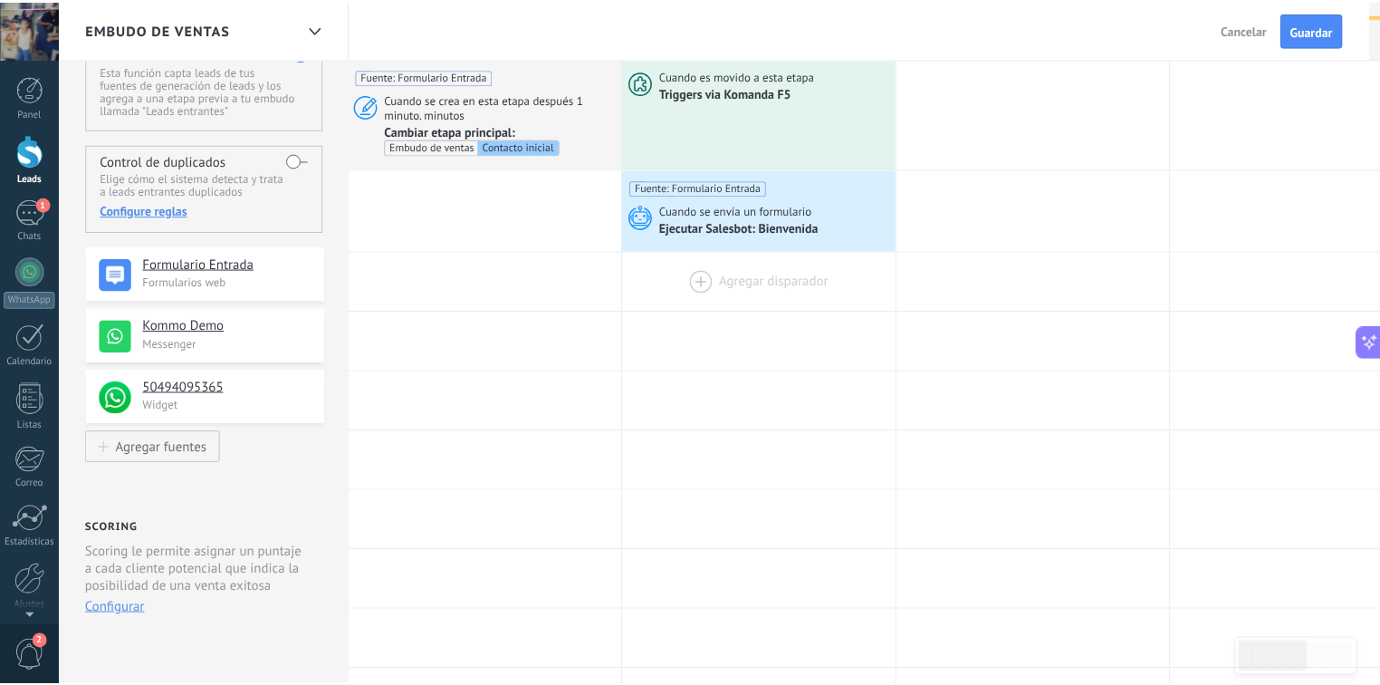
scroll to position [0, 0]
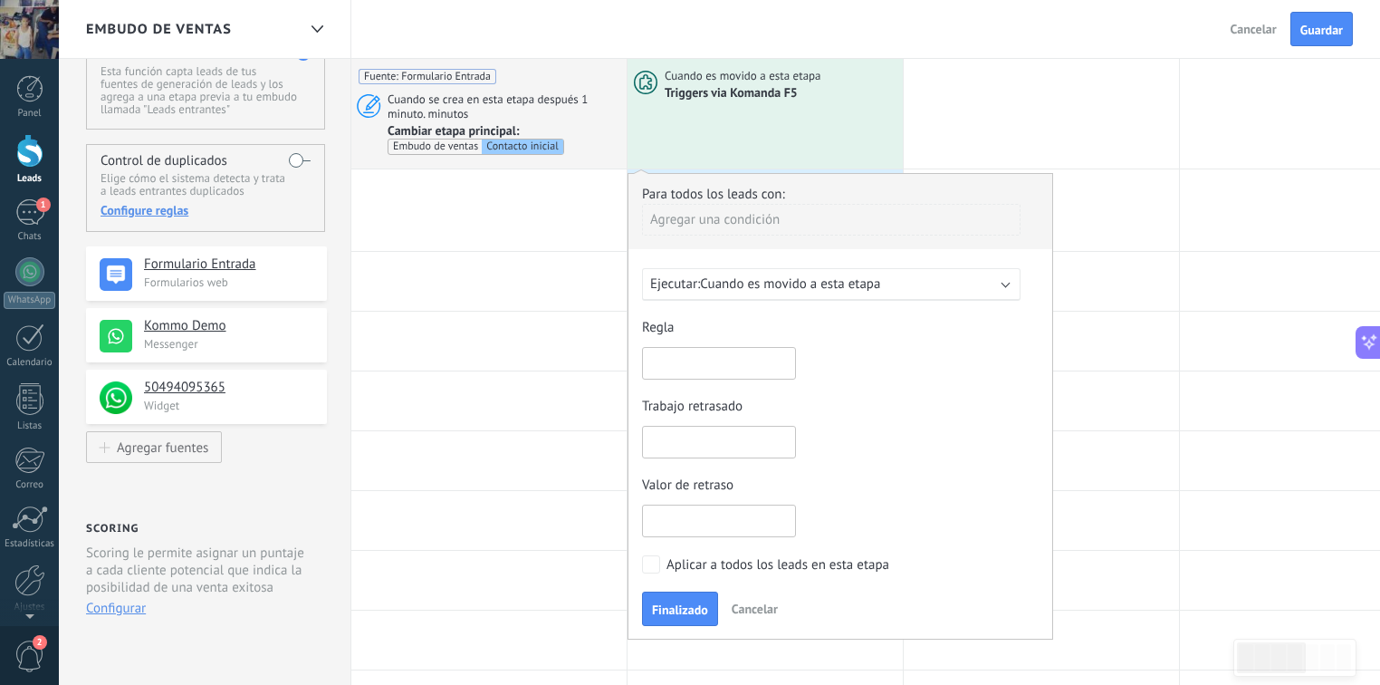
click at [810, 283] on span "Cuando es movido a esta etapa" at bounding box center [790, 283] width 180 height 17
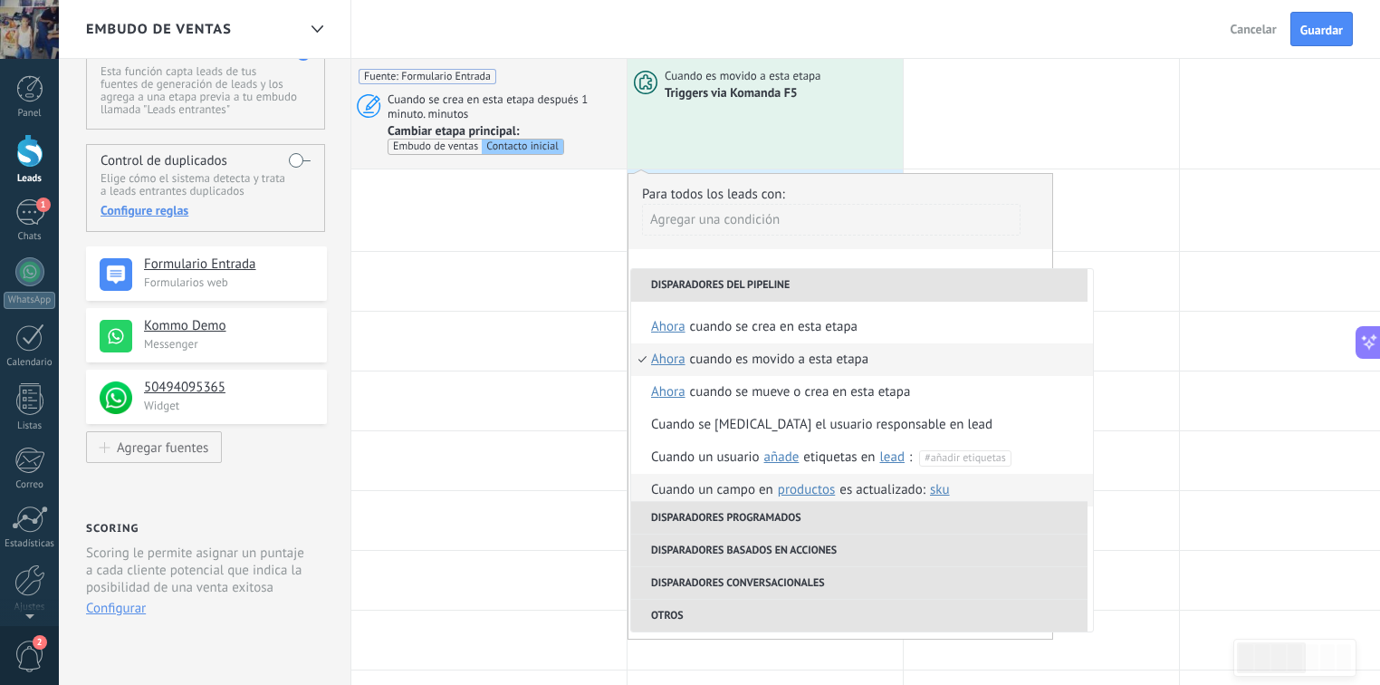
click at [808, 487] on span "Productos" at bounding box center [806, 489] width 57 height 17
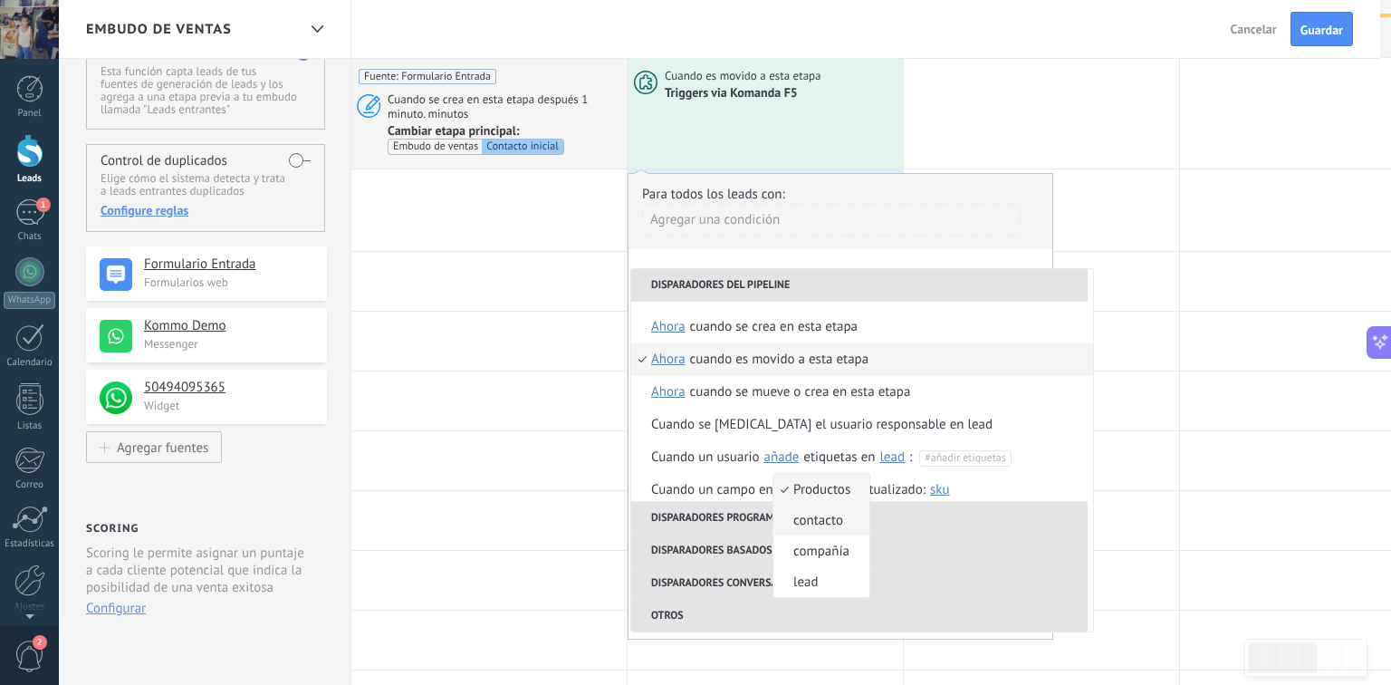
click at [835, 522] on span "contacto" at bounding box center [811, 520] width 77 height 17
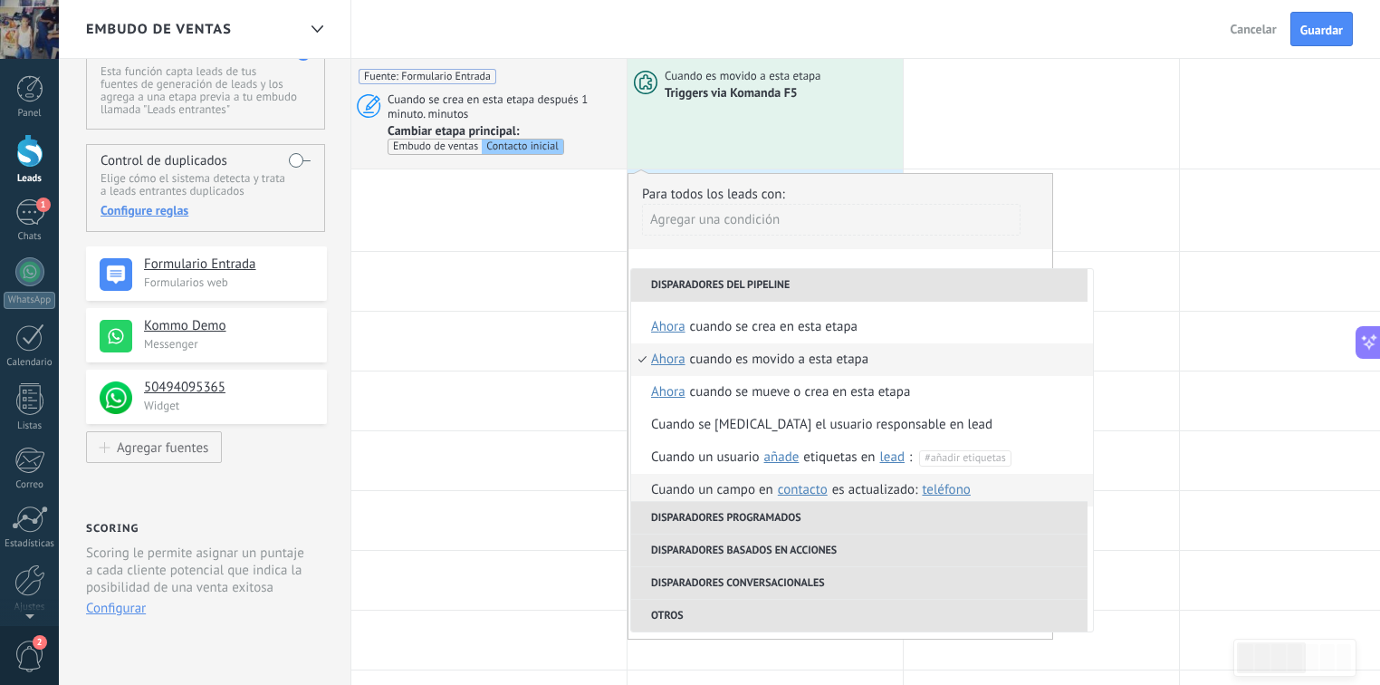
click at [927, 489] on span "Teléfono" at bounding box center [946, 489] width 48 height 17
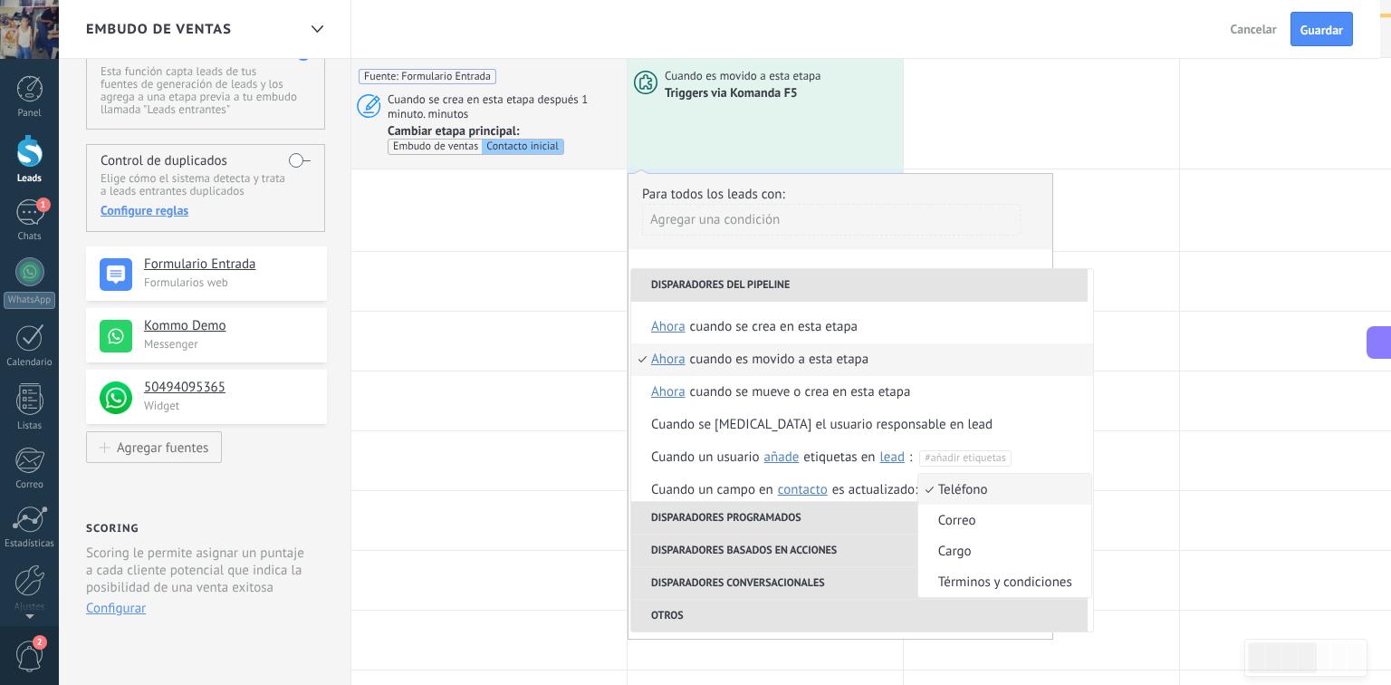
click at [940, 488] on span "Teléfono" at bounding box center [995, 489] width 154 height 17
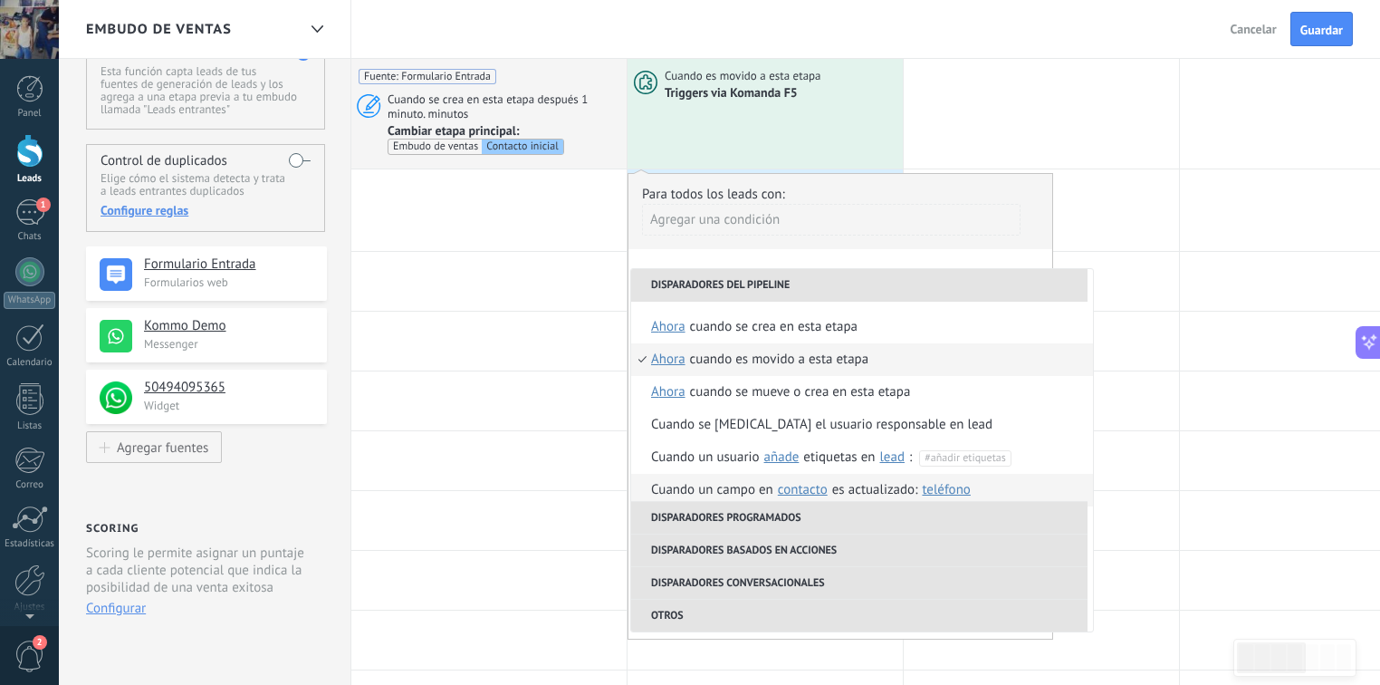
click at [1009, 493] on li "Cuando un campo en Productos contacto compañía lead contacto es actualizado: Te…" at bounding box center [862, 490] width 462 height 33
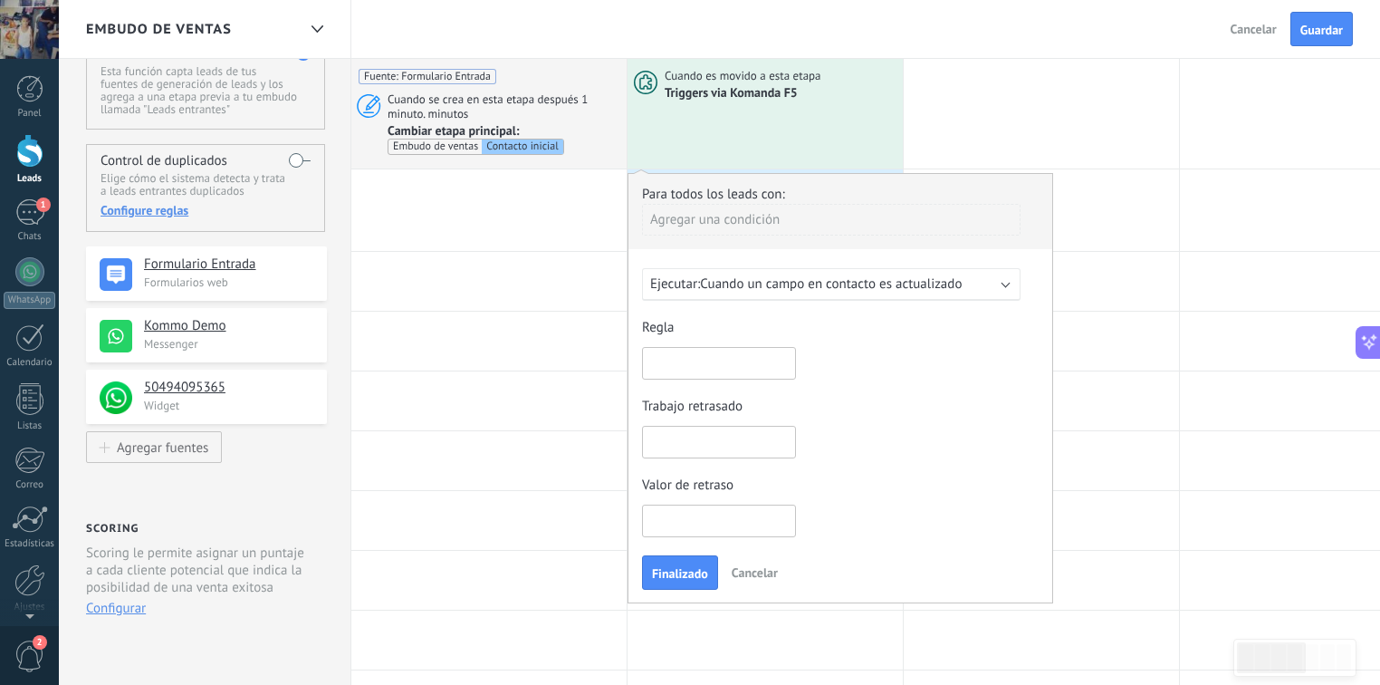
click at [745, 355] on input "text" at bounding box center [719, 363] width 154 height 33
click at [777, 226] on div "Agregar una condición" at bounding box center [831, 220] width 379 height 32
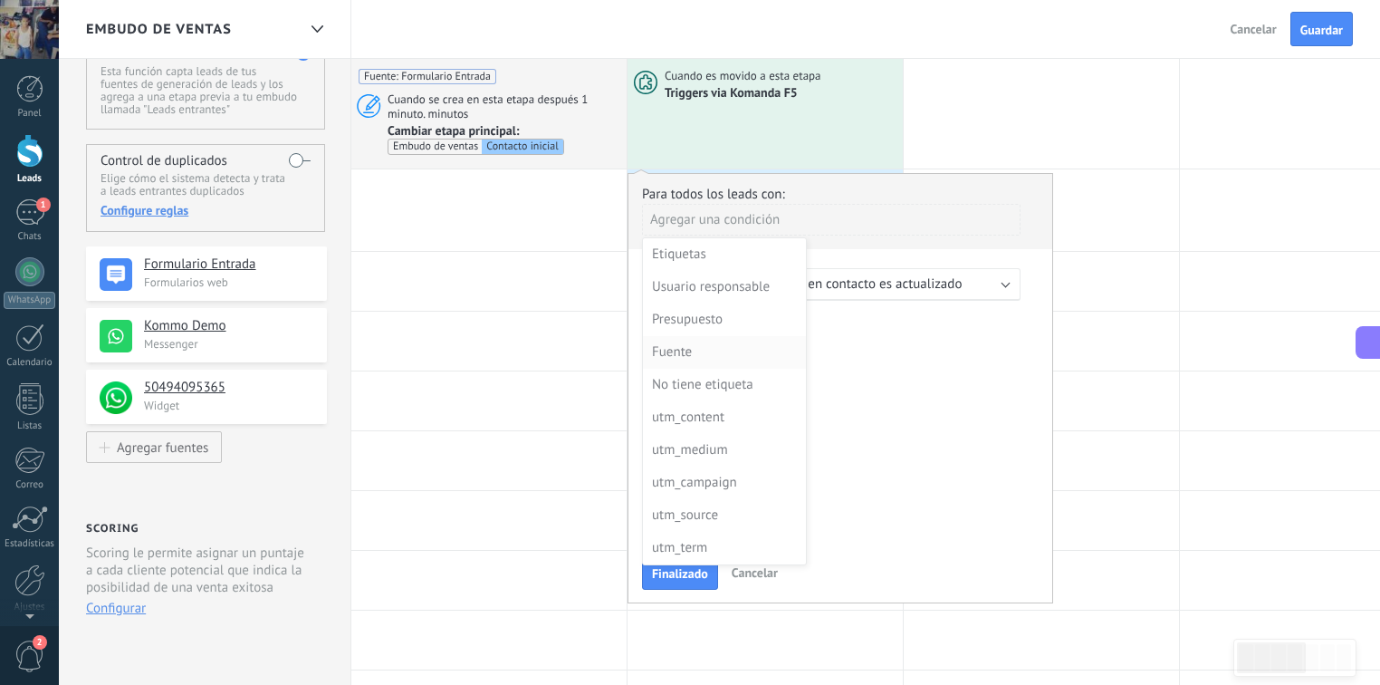
click at [716, 343] on div "Fuente" at bounding box center [722, 352] width 141 height 25
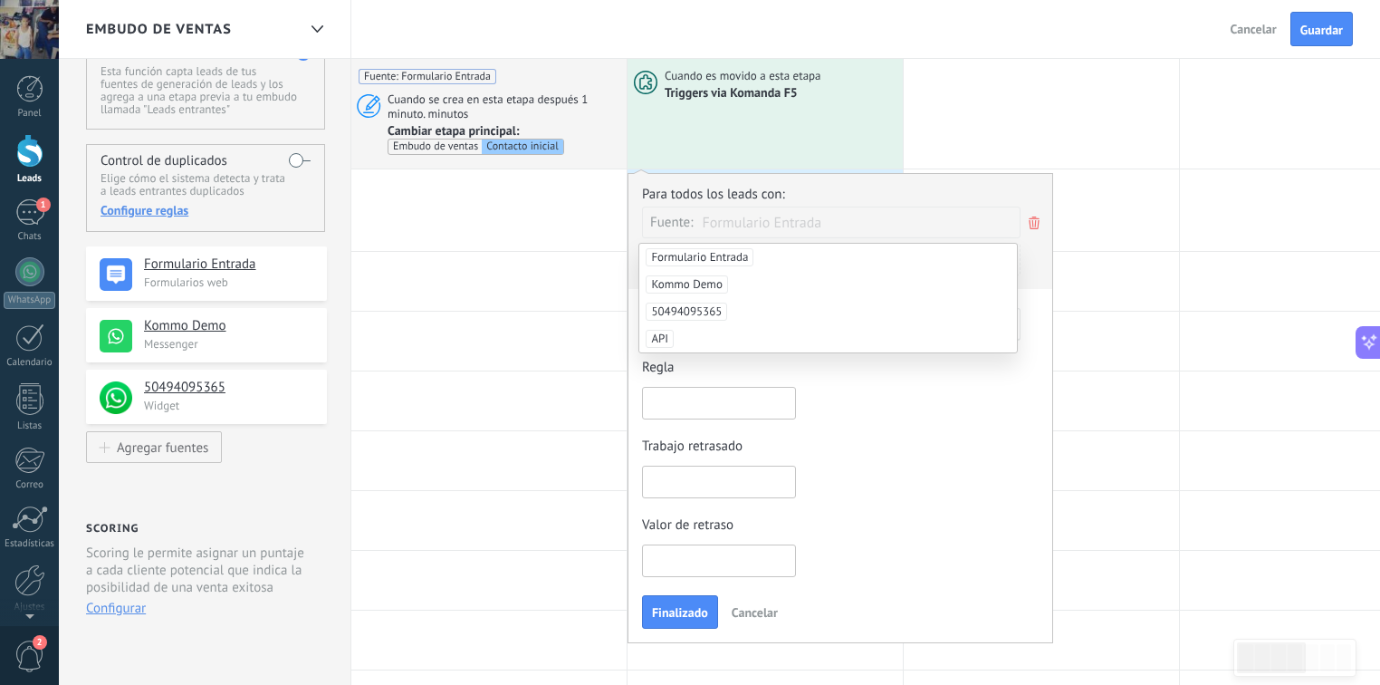
click at [739, 257] on span "Formulario Entrada" at bounding box center [700, 257] width 108 height 18
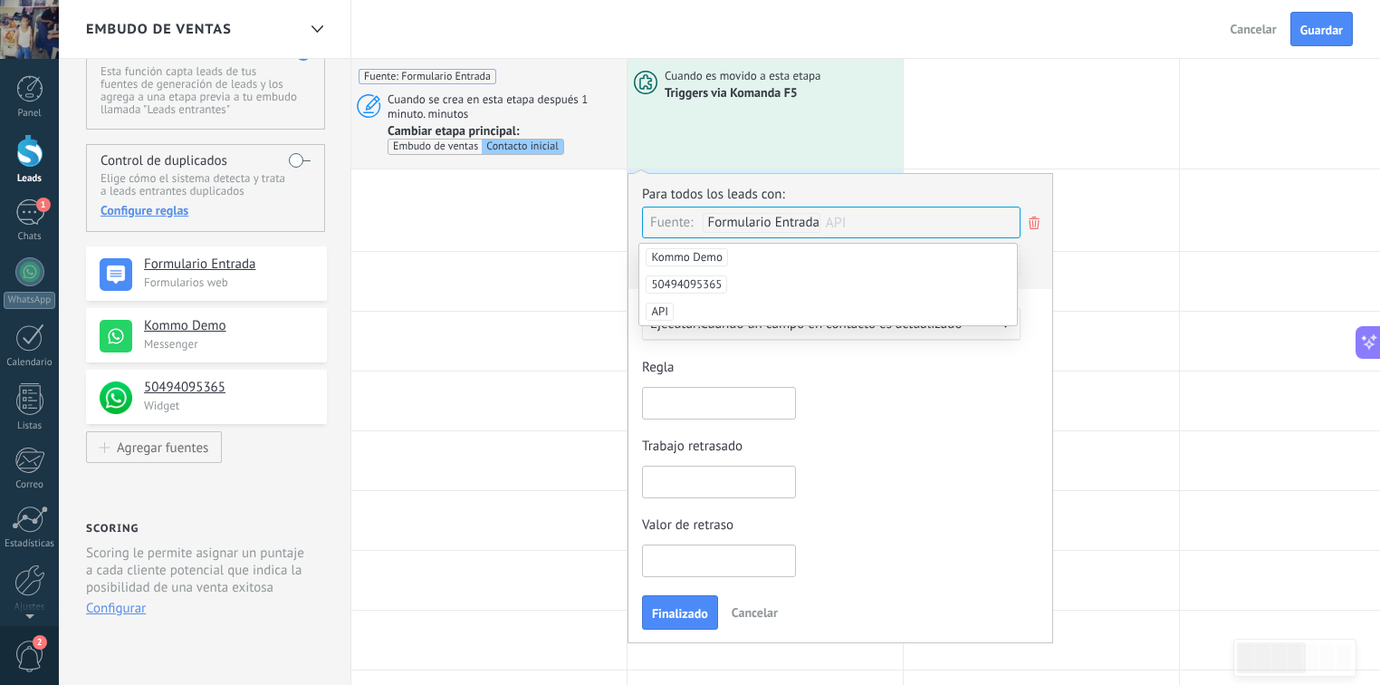
click at [966, 445] on div "Trabajo retrasado" at bounding box center [840, 467] width 397 height 61
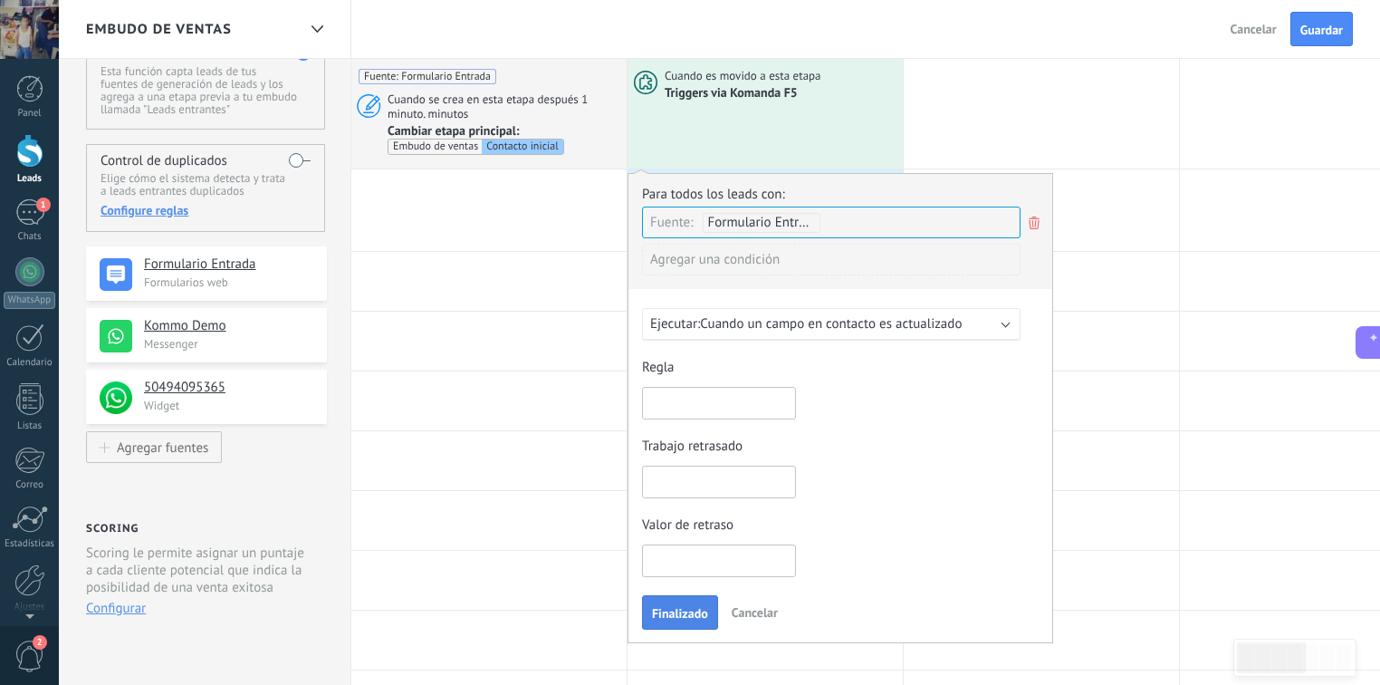
click at [683, 595] on button "Finalizado" at bounding box center [680, 612] width 76 height 34
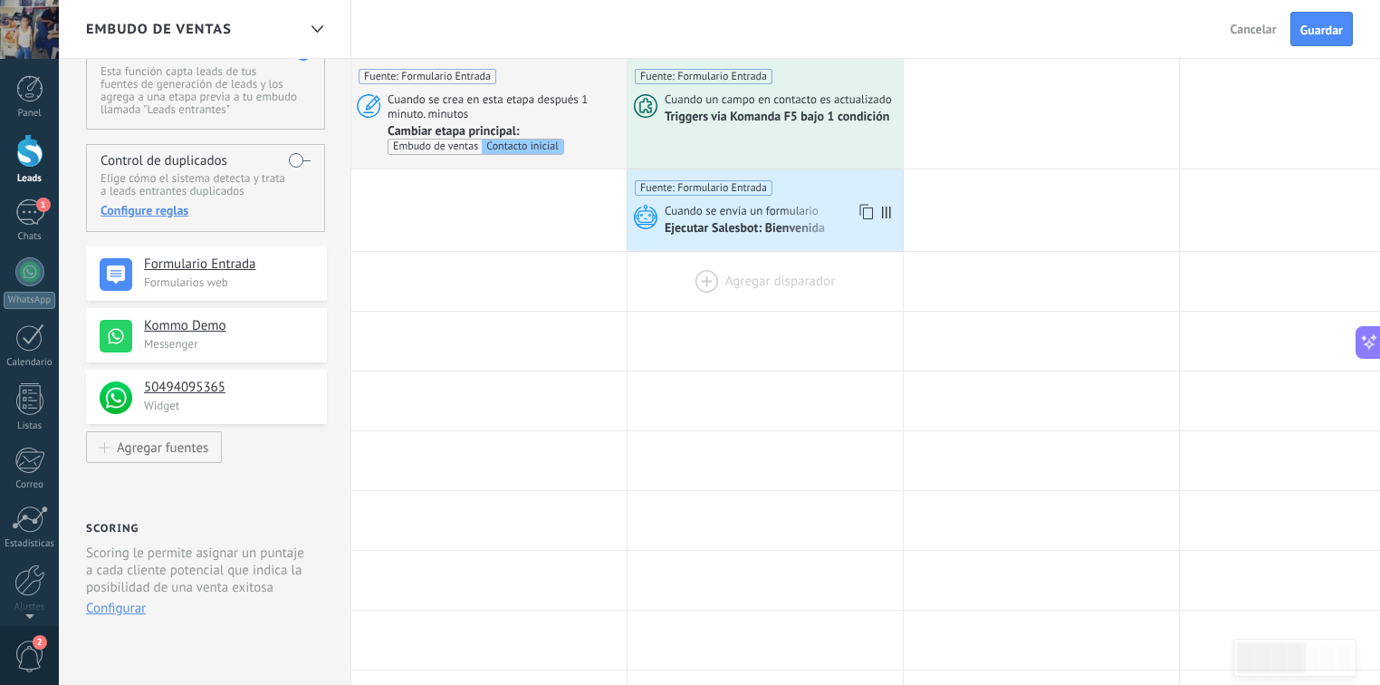
click at [804, 191] on div "Fuente: Formulario Entrada" at bounding box center [765, 182] width 261 height 26
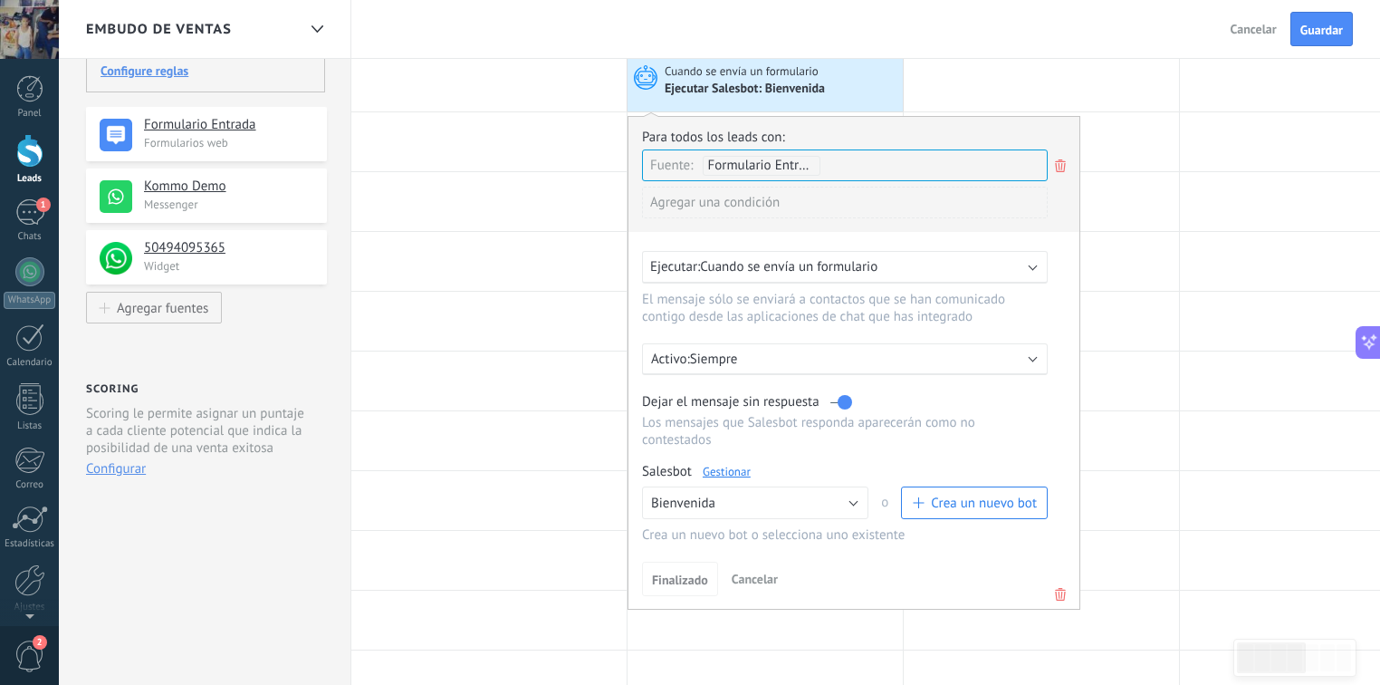
scroll to position [217, 0]
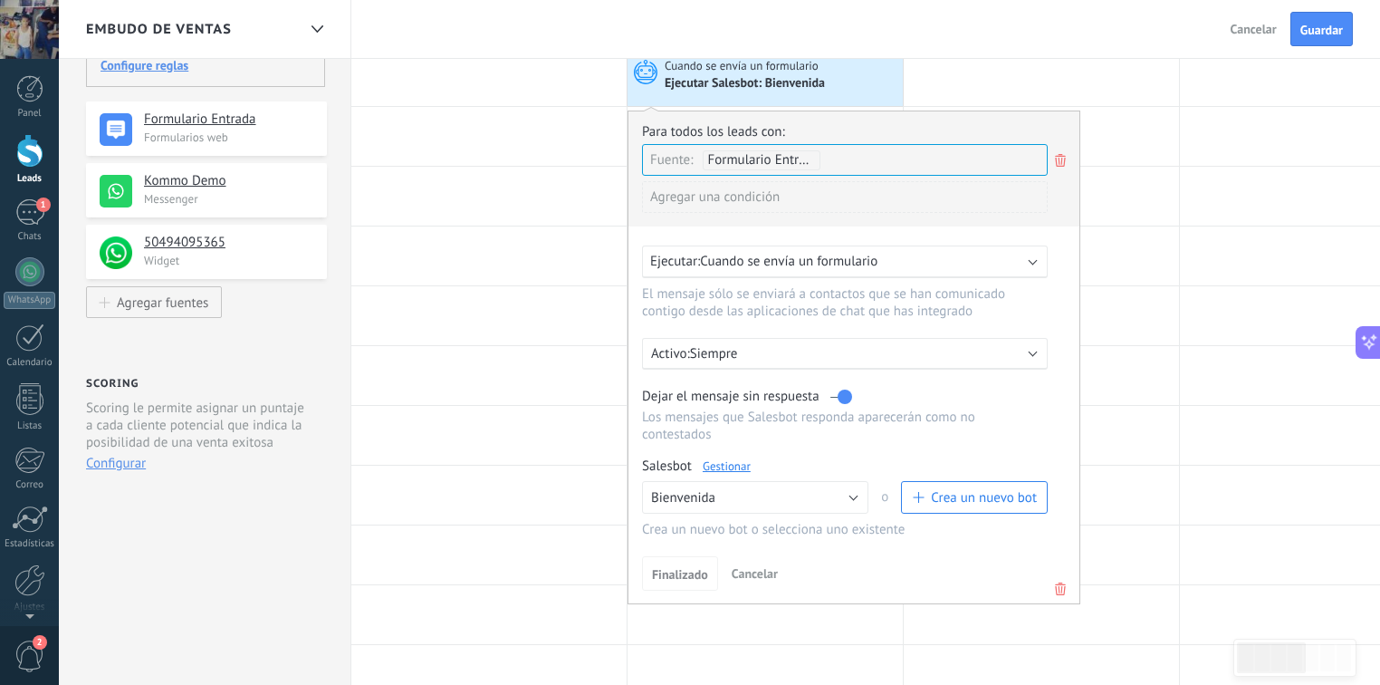
click at [750, 200] on div "Agregar una condición" at bounding box center [845, 197] width 406 height 32
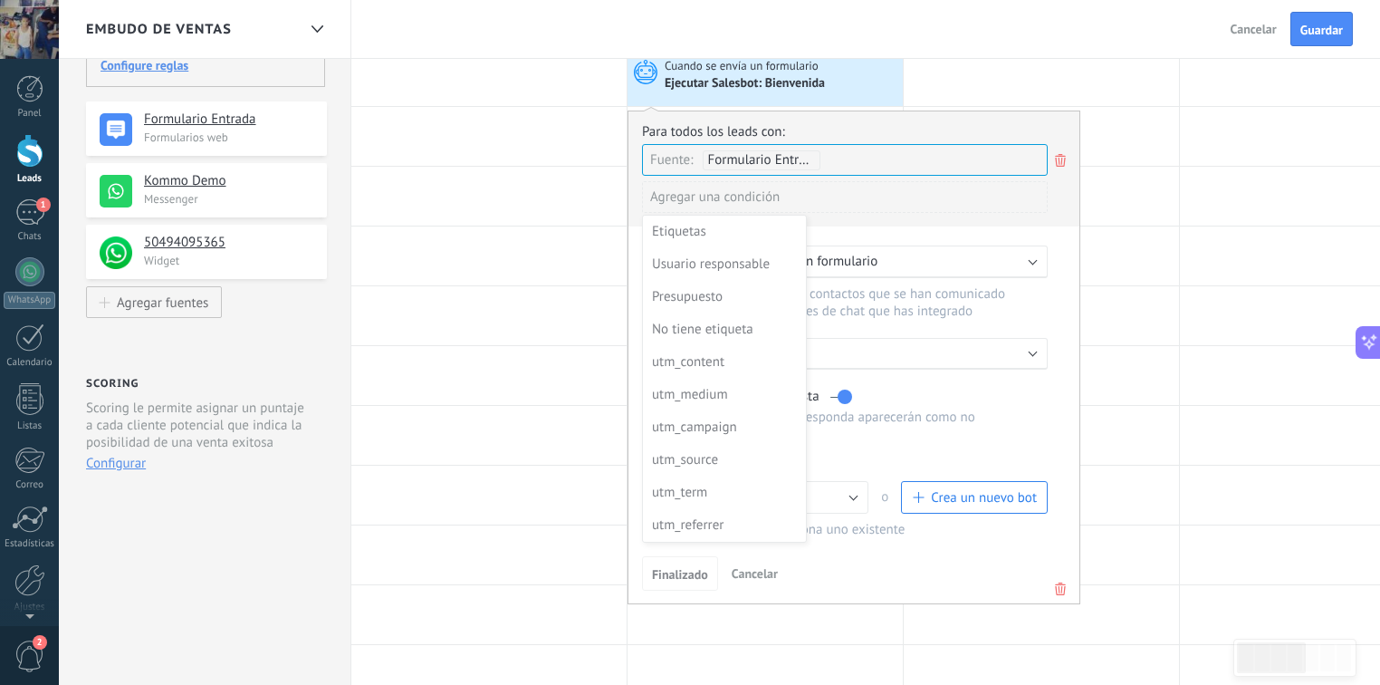
click at [781, 164] on div at bounding box center [853, 348] width 451 height 474
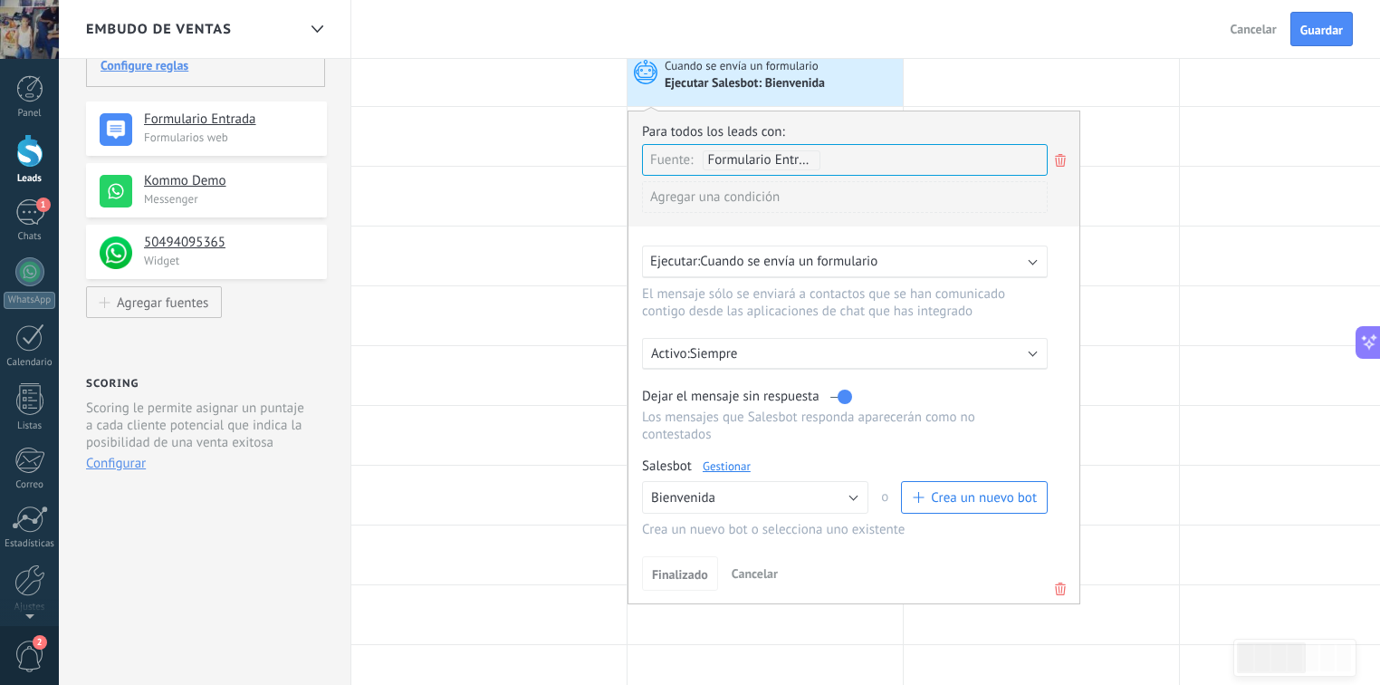
click at [784, 162] on div "Formulario Entrada" at bounding box center [762, 160] width 118 height 20
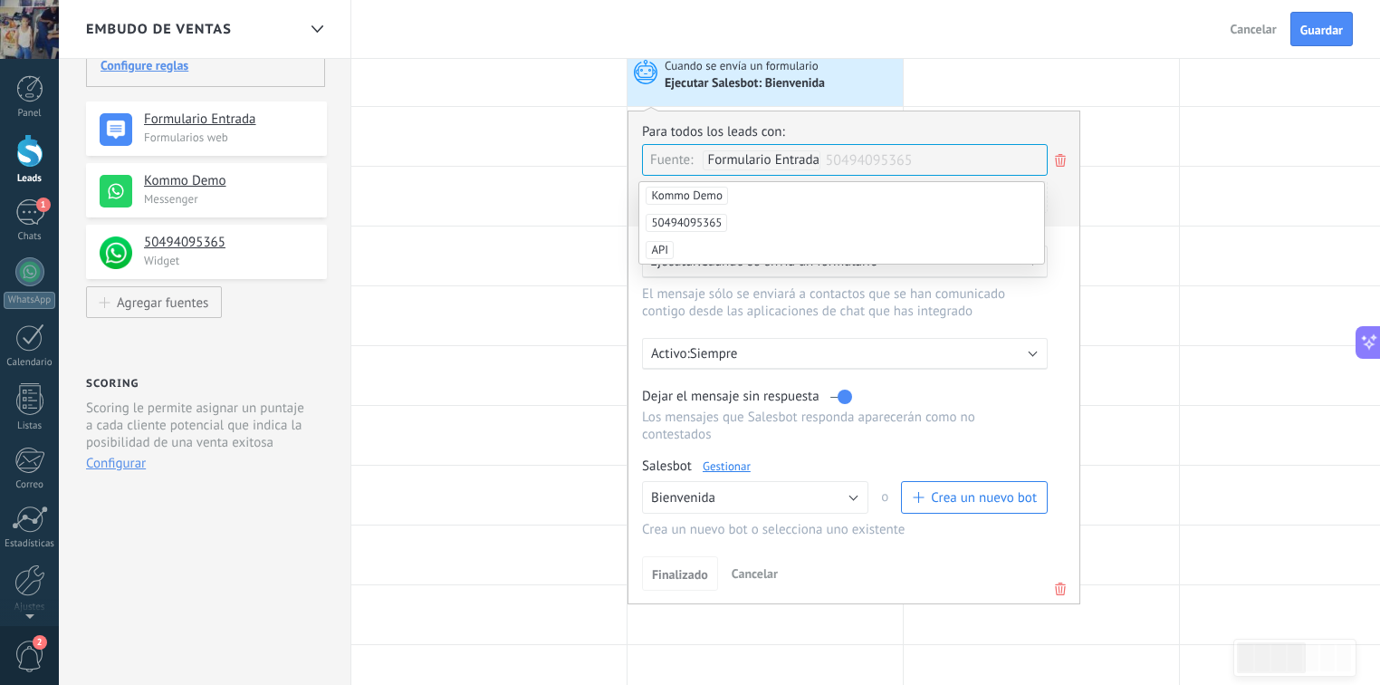
click at [708, 217] on span "50494095365" at bounding box center [686, 223] width 81 height 18
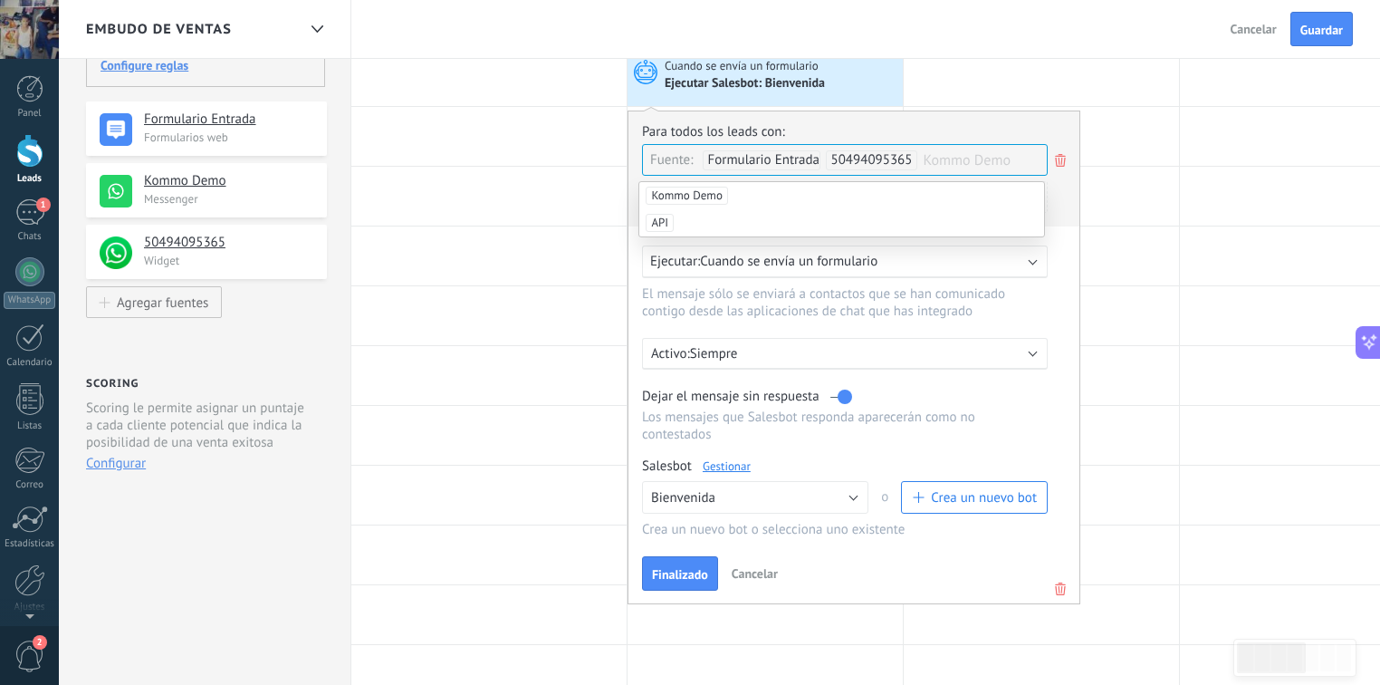
click at [819, 160] on span "Formulario Entrada" at bounding box center [764, 159] width 112 height 17
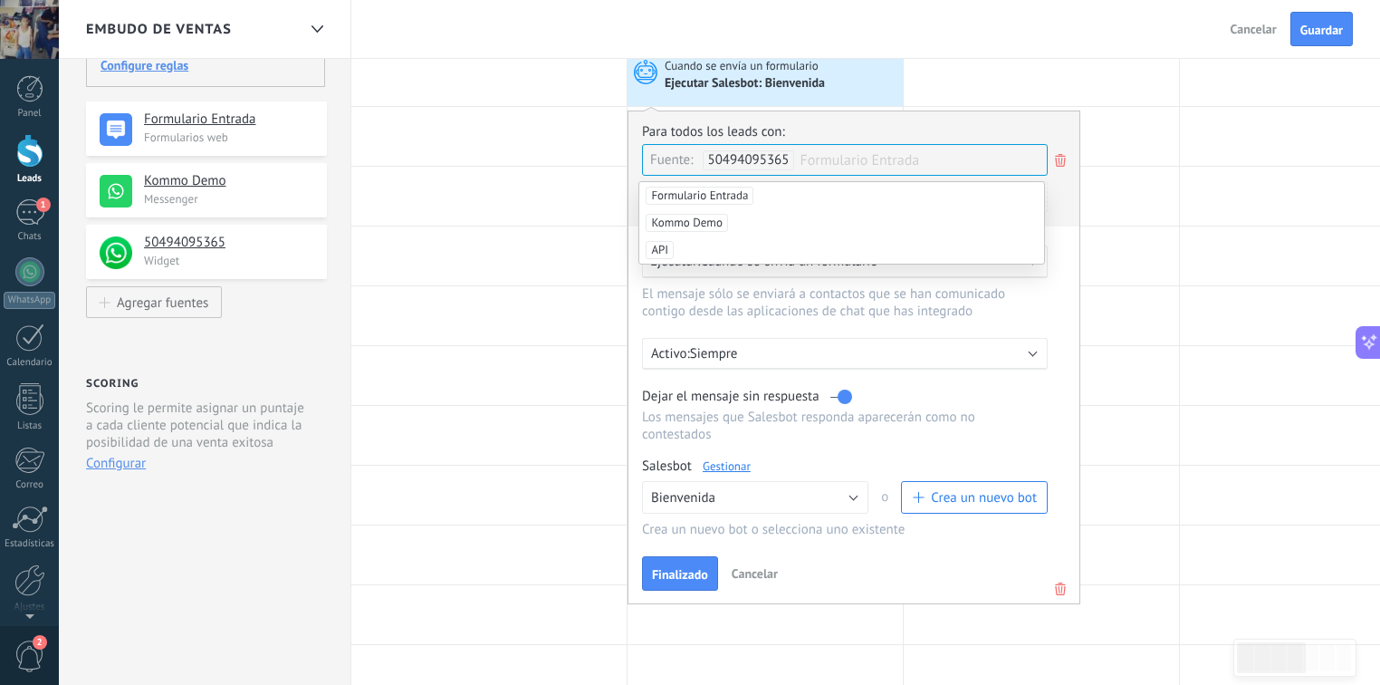
click at [919, 159] on span "Formulario Entrada" at bounding box center [923, 160] width 247 height 31
click at [981, 163] on span "Formulario Entrada" at bounding box center [923, 160] width 247 height 31
click at [965, 129] on div "Para todos los leads con:" at bounding box center [854, 131] width 424 height 17
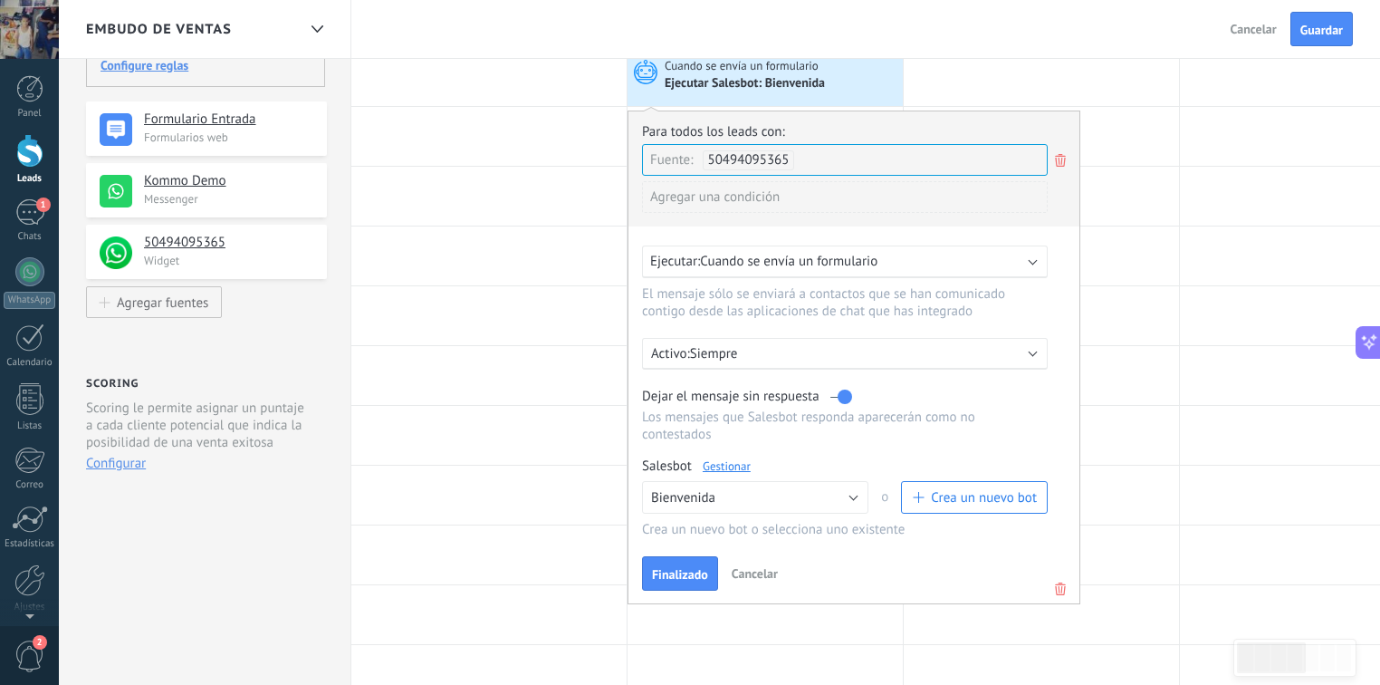
click at [826, 158] on div "Fuente: 50494095365" at bounding box center [845, 160] width 406 height 32
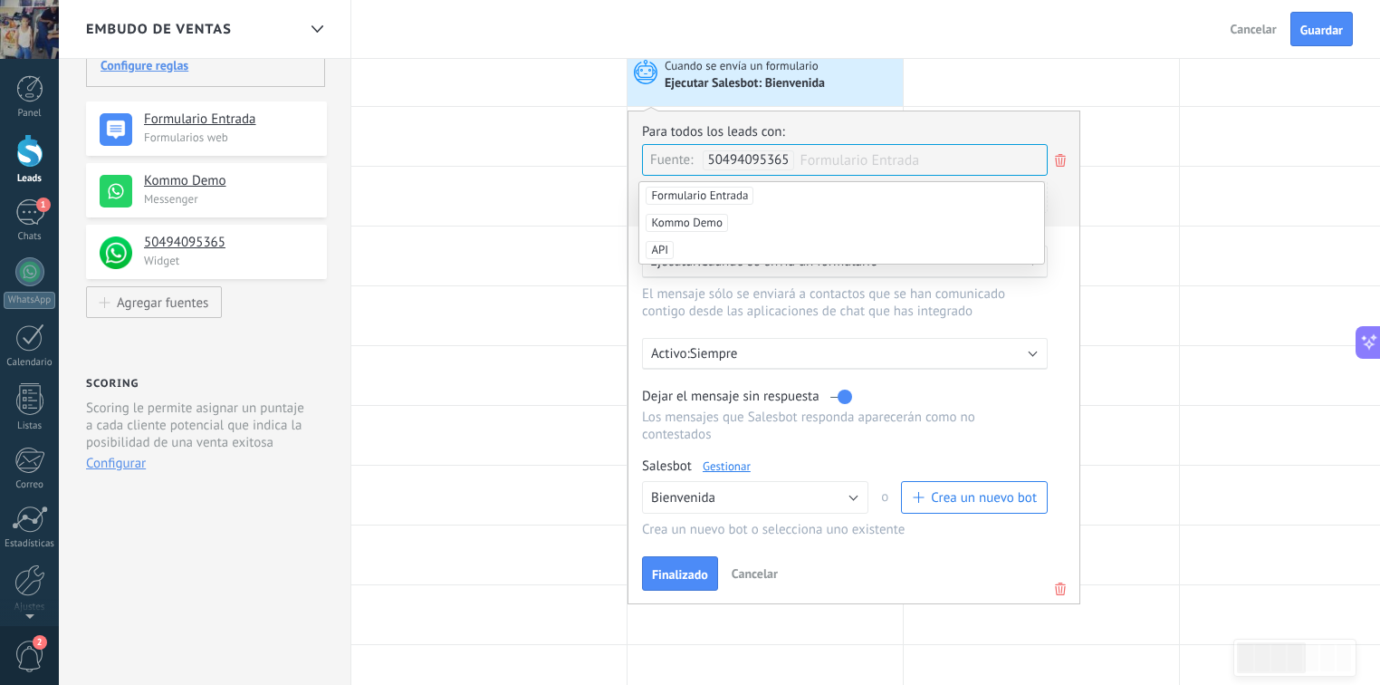
click at [735, 195] on span "Formulario Entrada" at bounding box center [700, 196] width 108 height 18
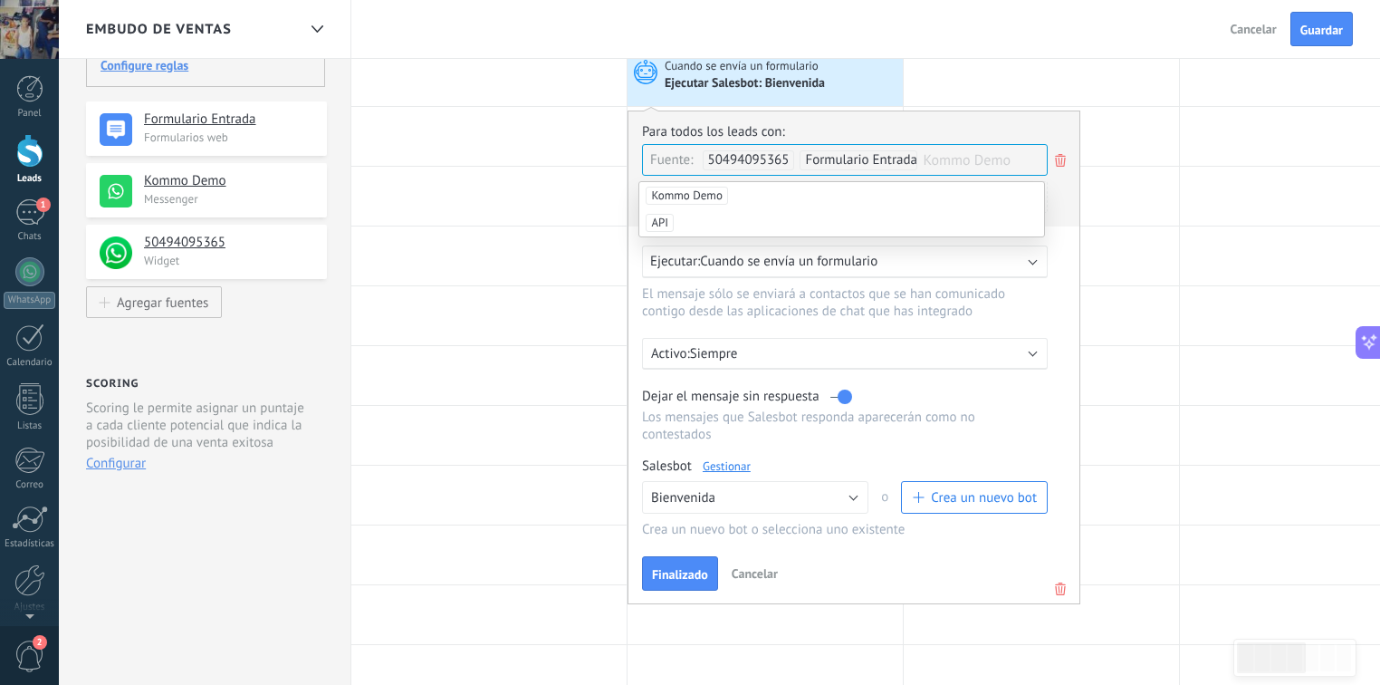
click at [776, 159] on span "50494095365" at bounding box center [748, 159] width 81 height 17
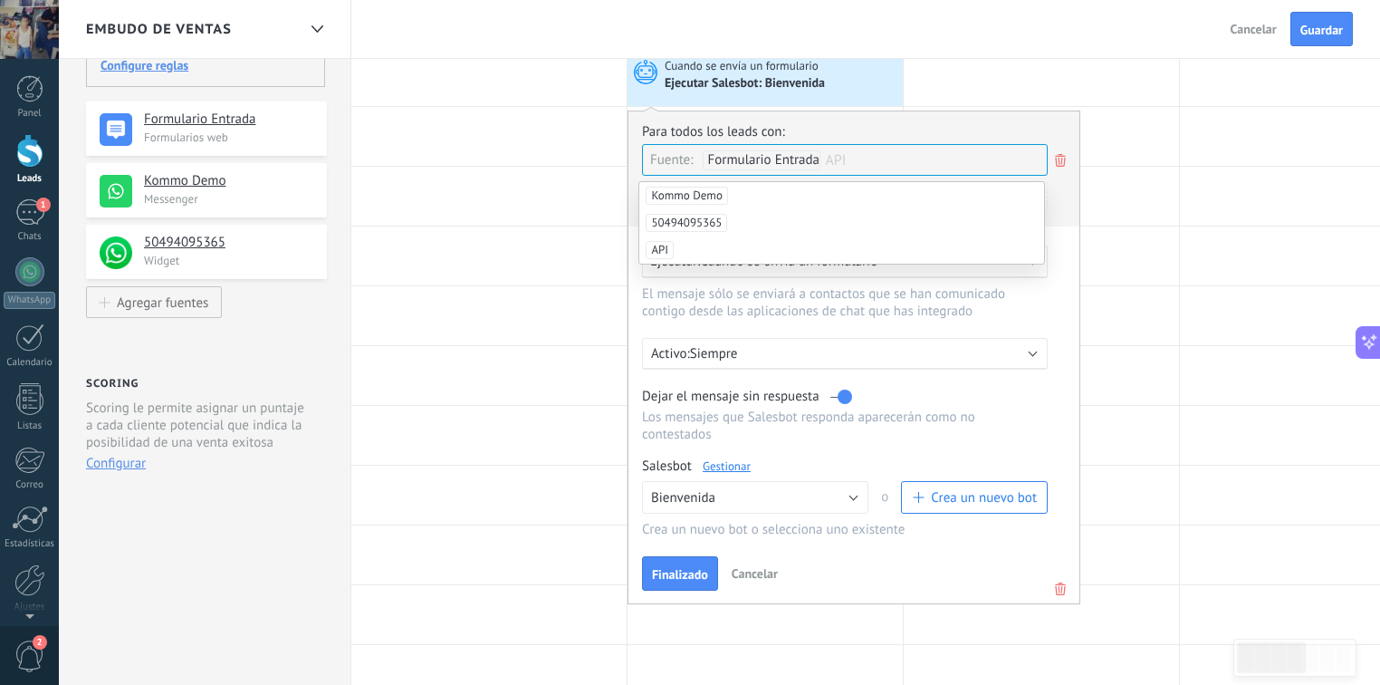
click at [1007, 276] on div "Ejecutar: Cuando se envía un formulario" at bounding box center [845, 261] width 406 height 33
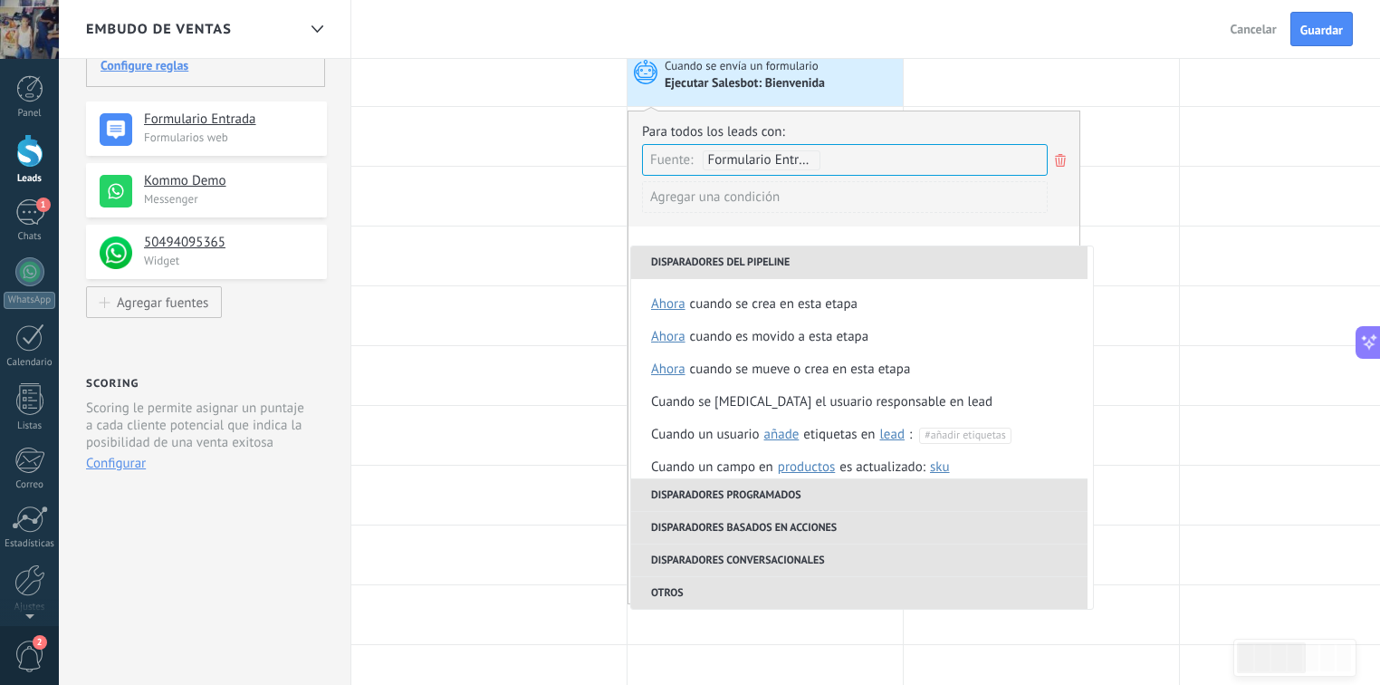
click at [1011, 194] on div "Agregar una condición" at bounding box center [845, 197] width 406 height 32
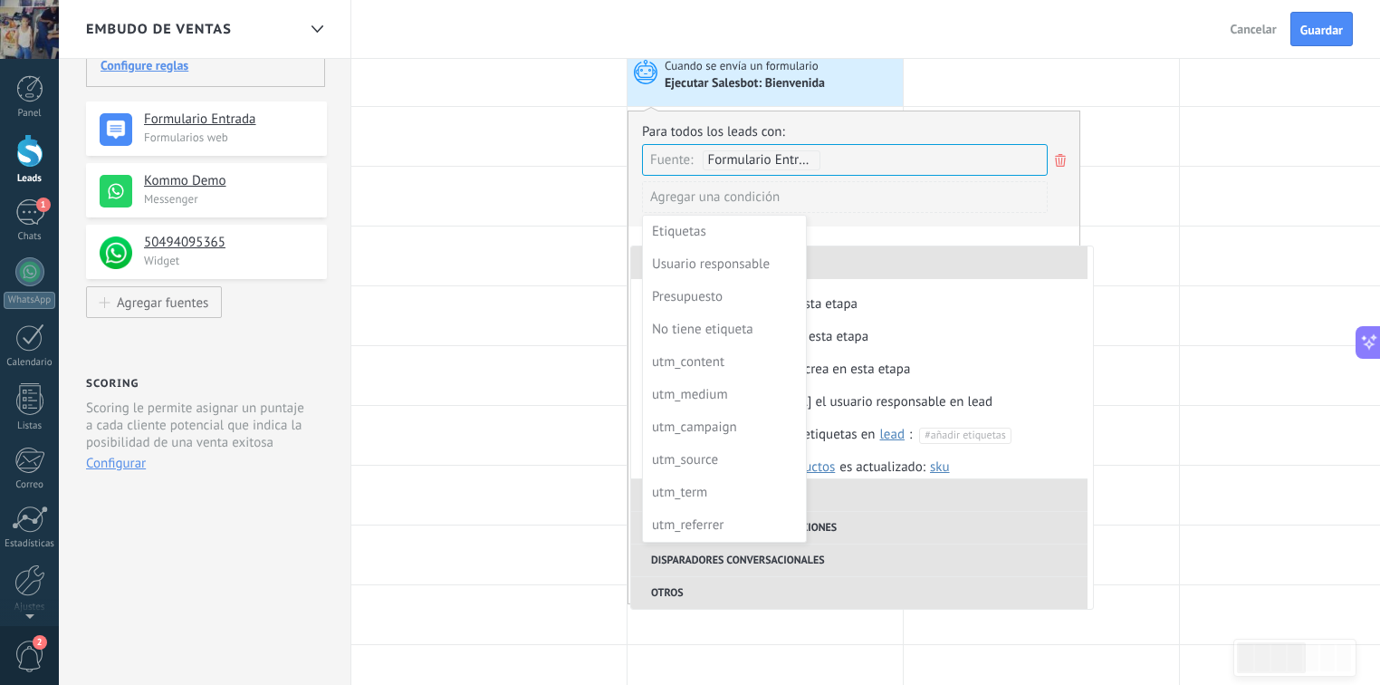
click at [1017, 214] on div at bounding box center [853, 348] width 451 height 474
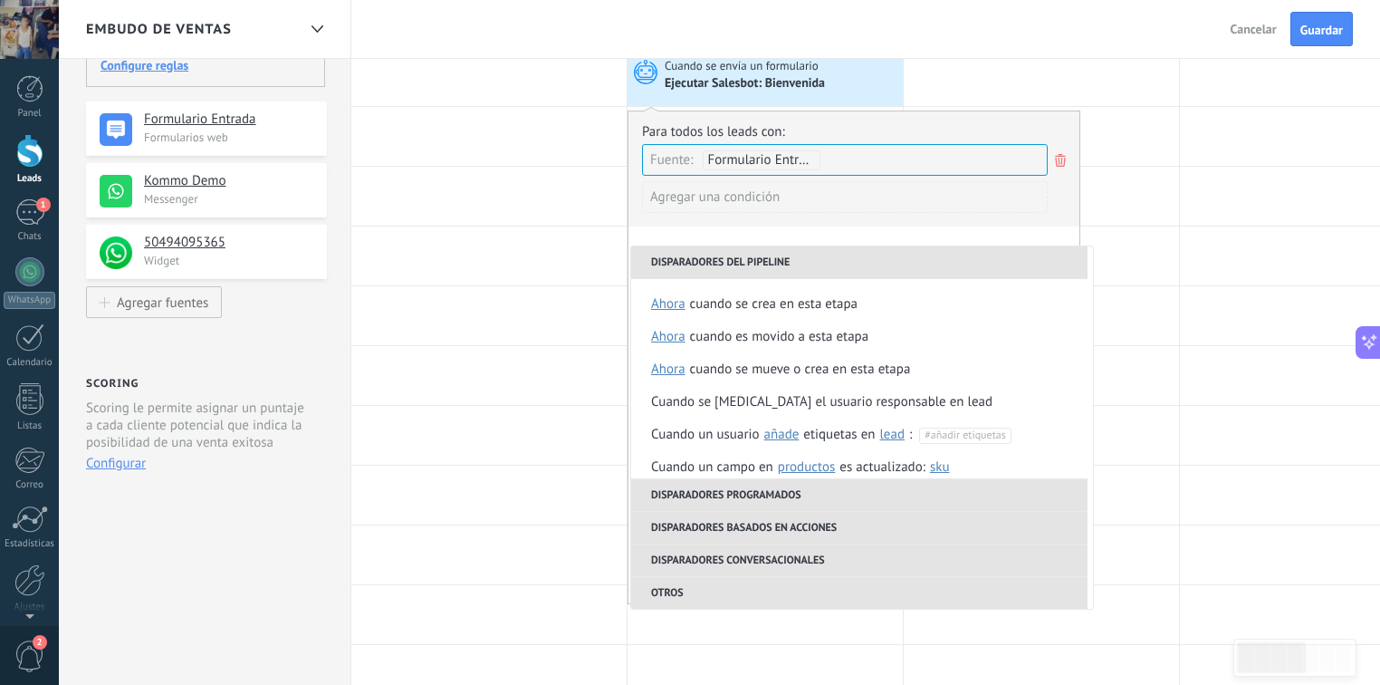
click at [1033, 225] on div "**********" at bounding box center [854, 357] width 453 height 494
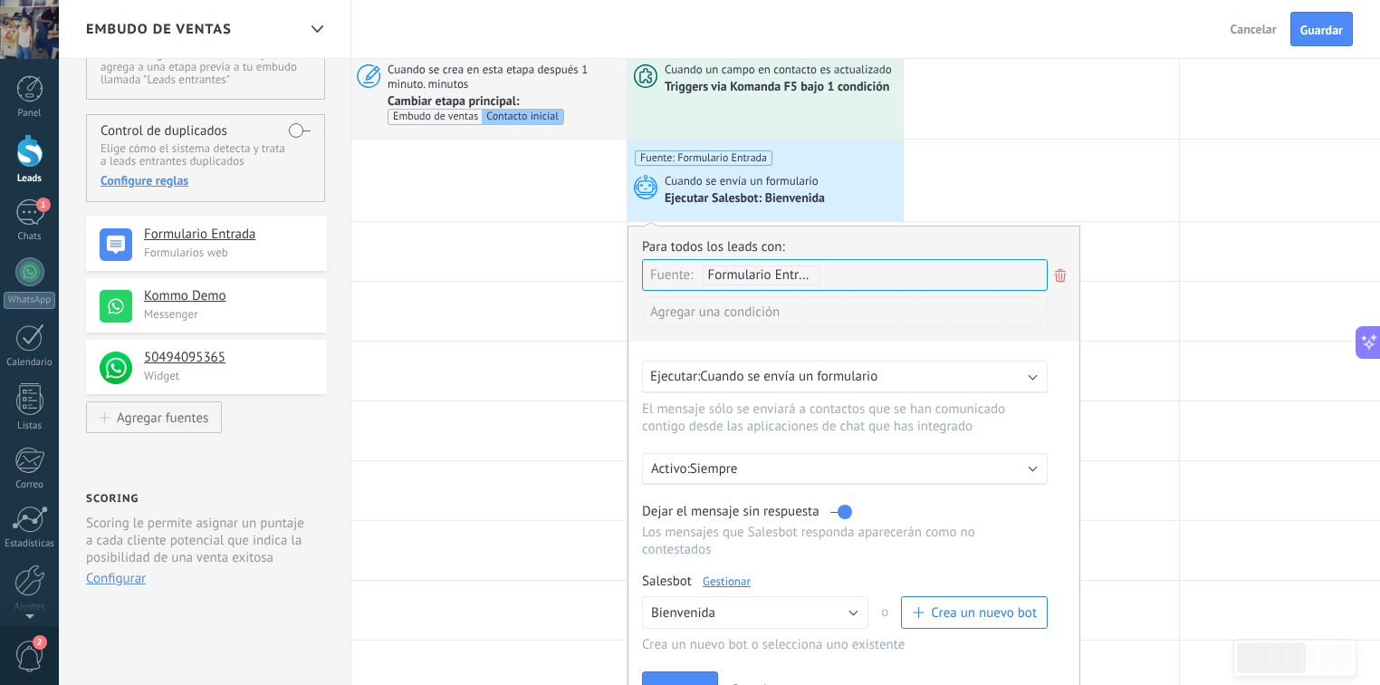
scroll to position [145, 0]
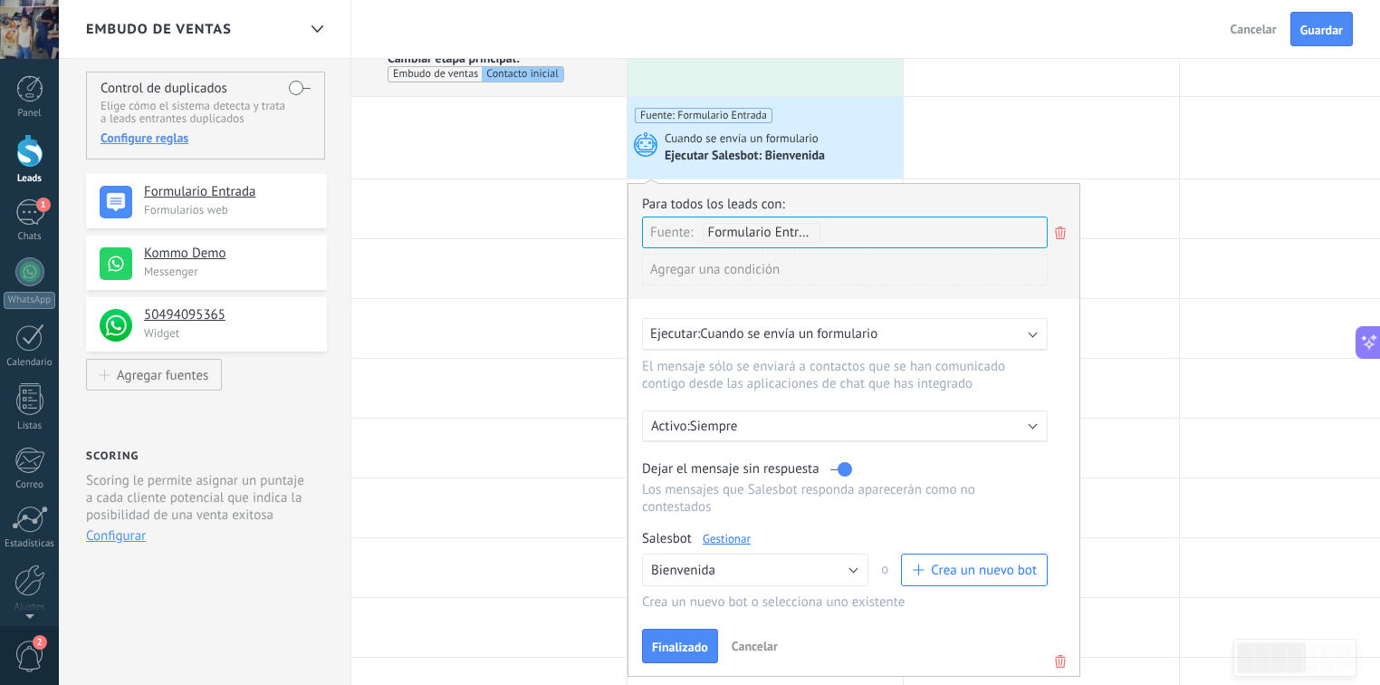
click at [969, 343] on div "Ejecutar: Cuando se envía un formulario" at bounding box center [845, 334] width 406 height 33
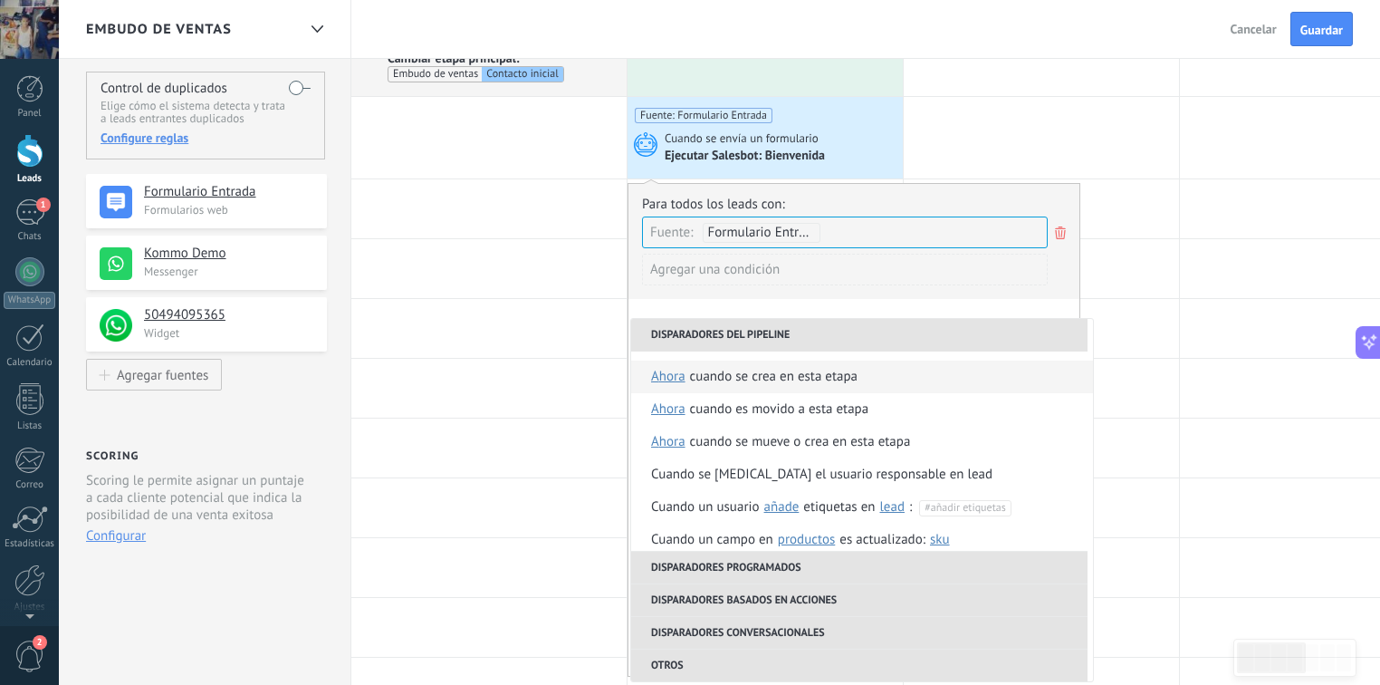
click at [896, 373] on li "Cuando se crea en esta etapa ahora después de 5 minutos después de 10 minutos u…" at bounding box center [862, 376] width 462 height 33
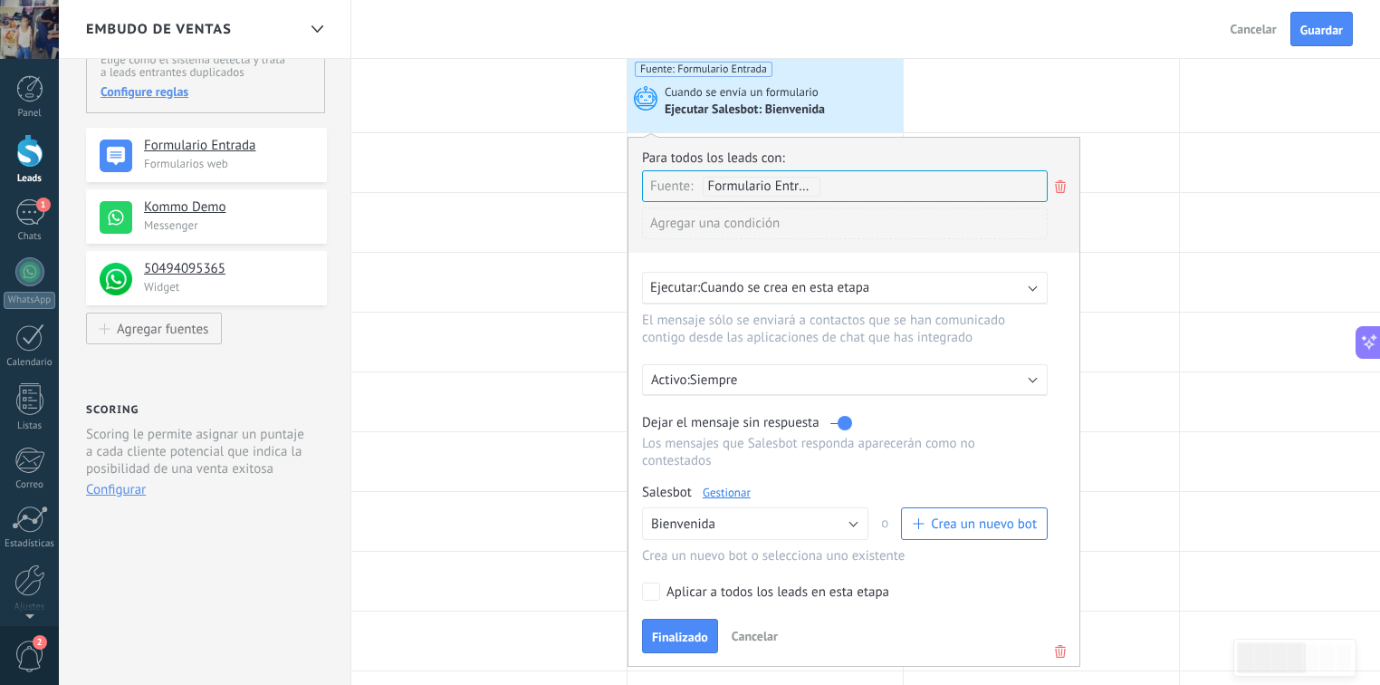
scroll to position [217, 0]
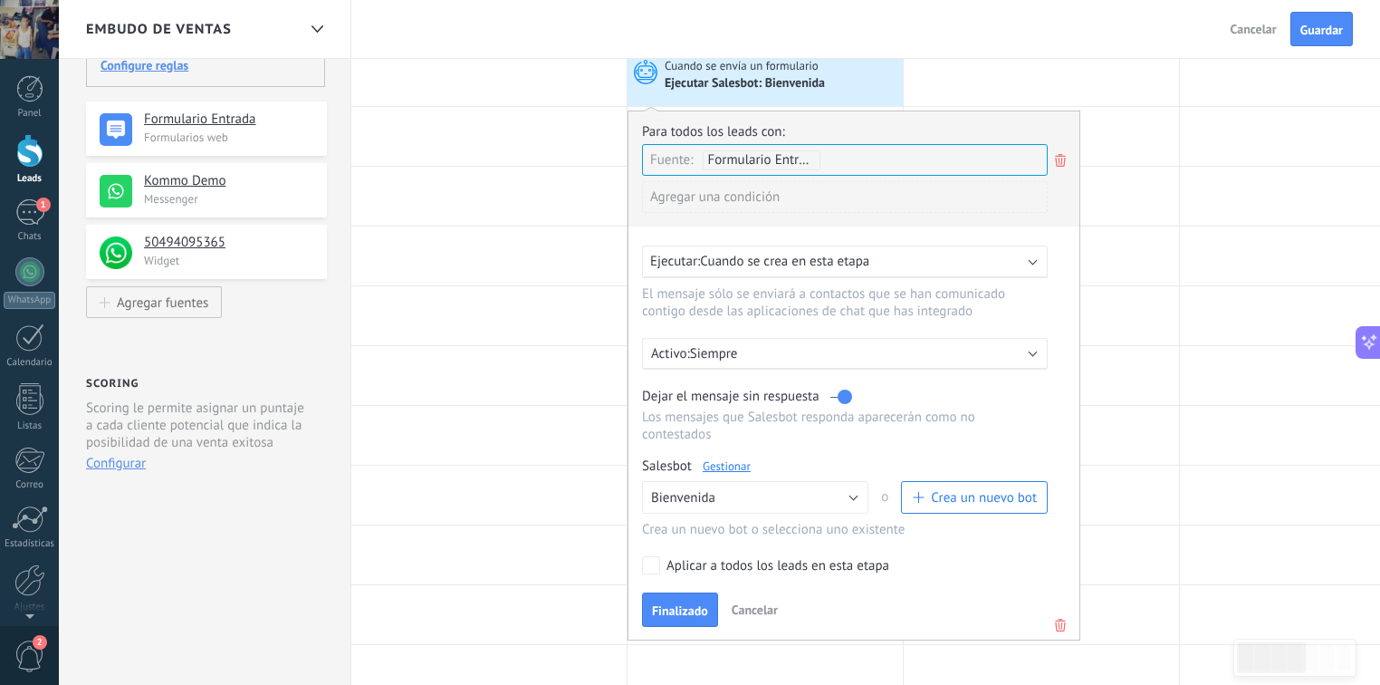
click at [732, 458] on link "Gestionar" at bounding box center [727, 465] width 48 height 15
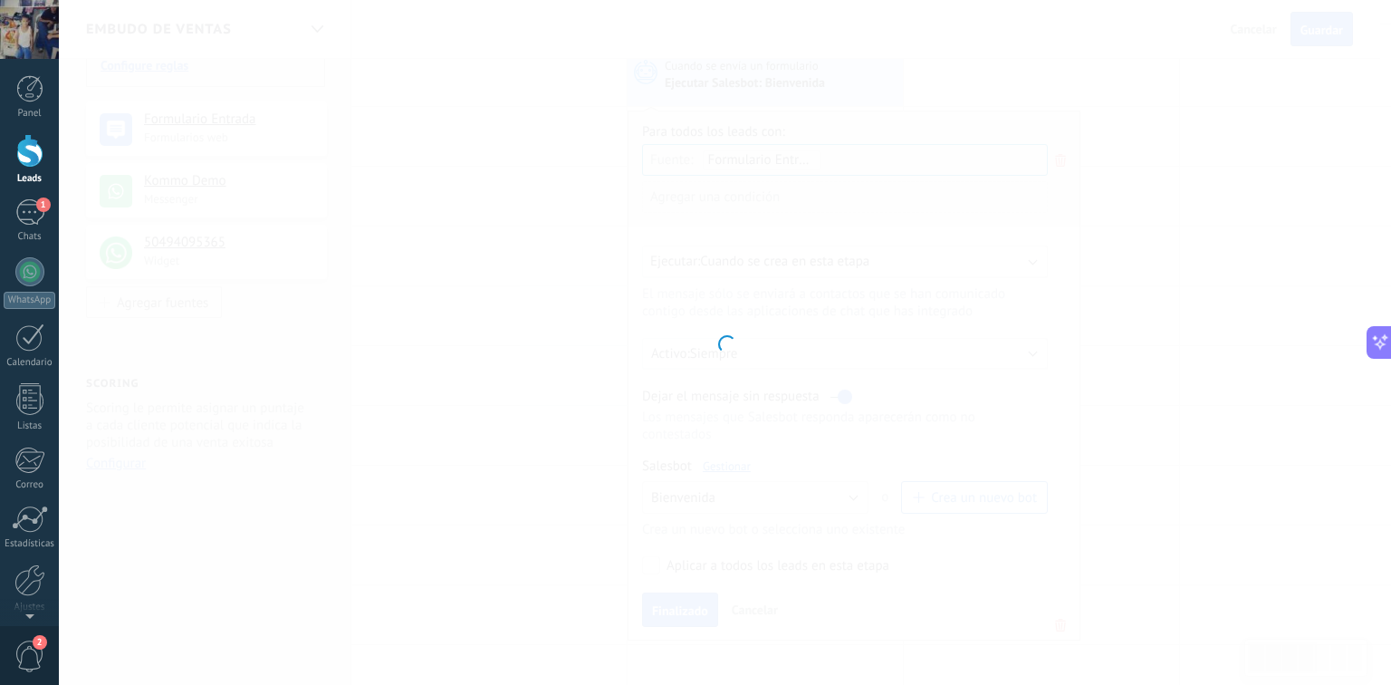
type input "**********"
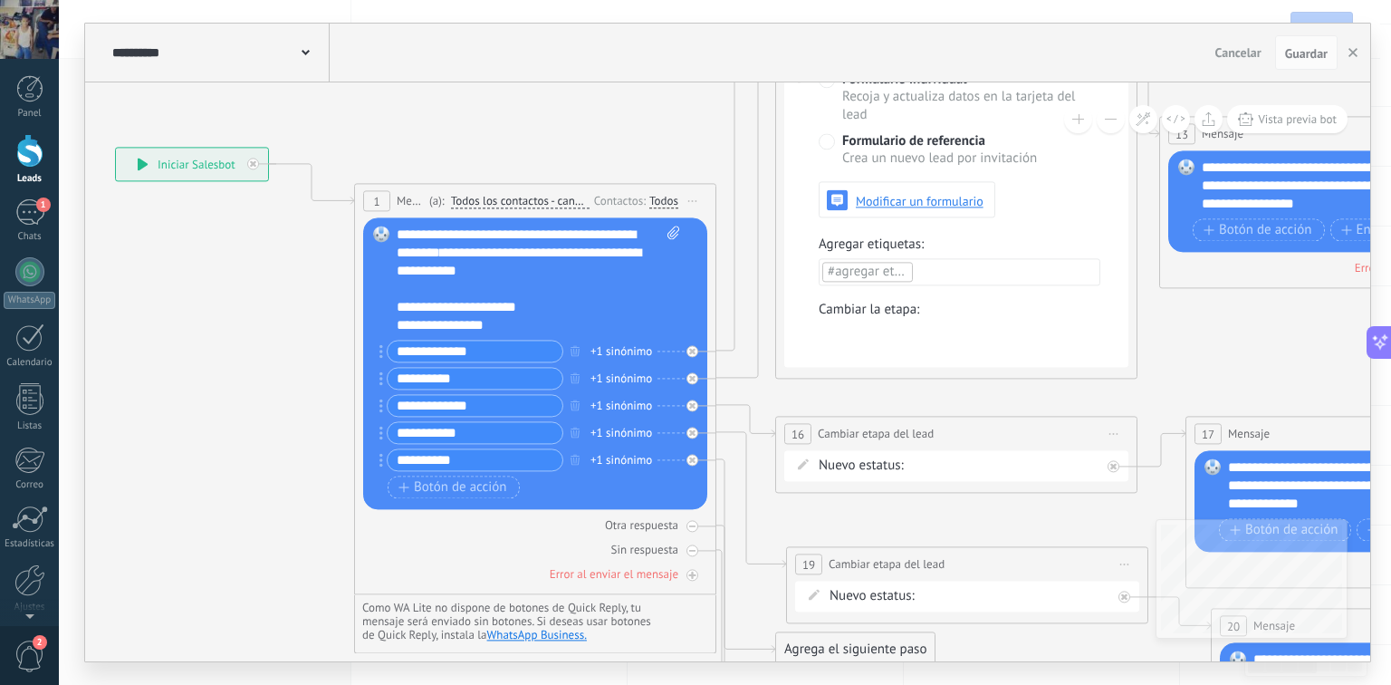
click at [696, 196] on span "Iniciar vista previa aquí Cambiar nombre Duplicar Borrar" at bounding box center [692, 200] width 29 height 26
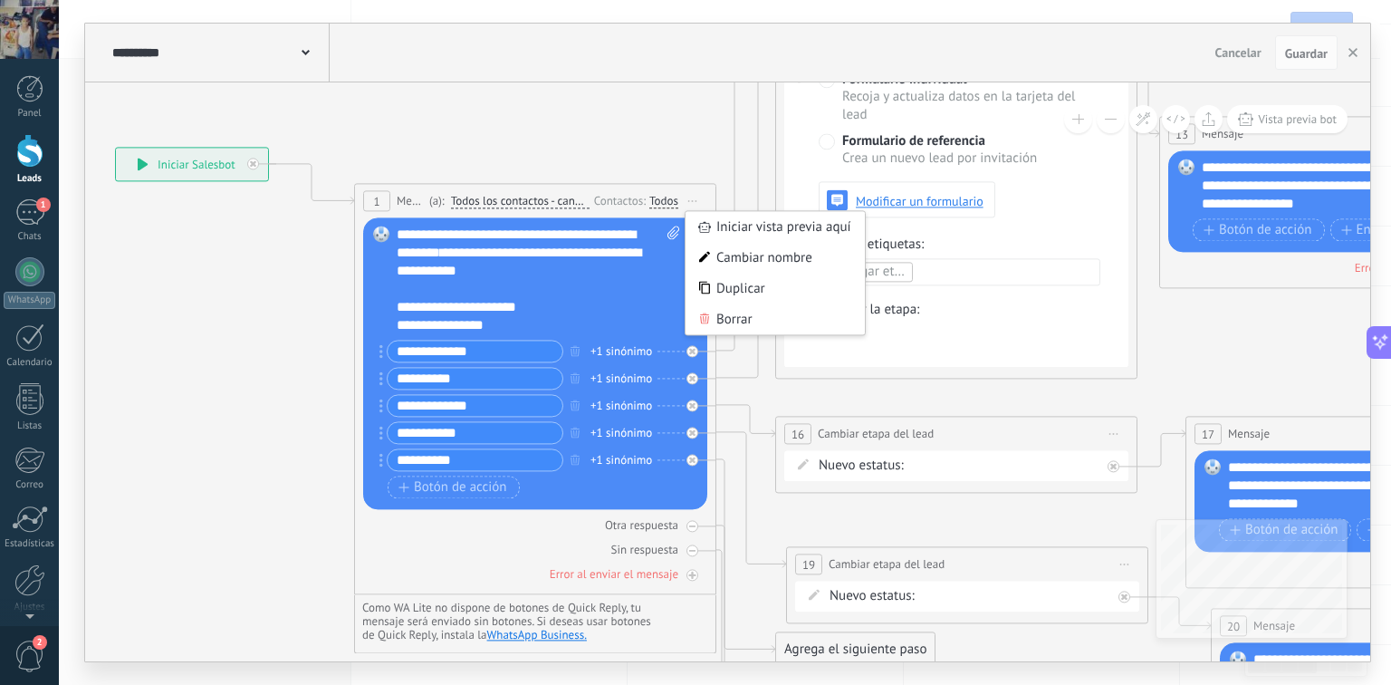
click at [696, 196] on span "Iniciar vista previa aquí Cambiar nombre Duplicar Borrar" at bounding box center [692, 200] width 29 height 26
click at [624, 274] on div "**********" at bounding box center [539, 279] width 284 height 109
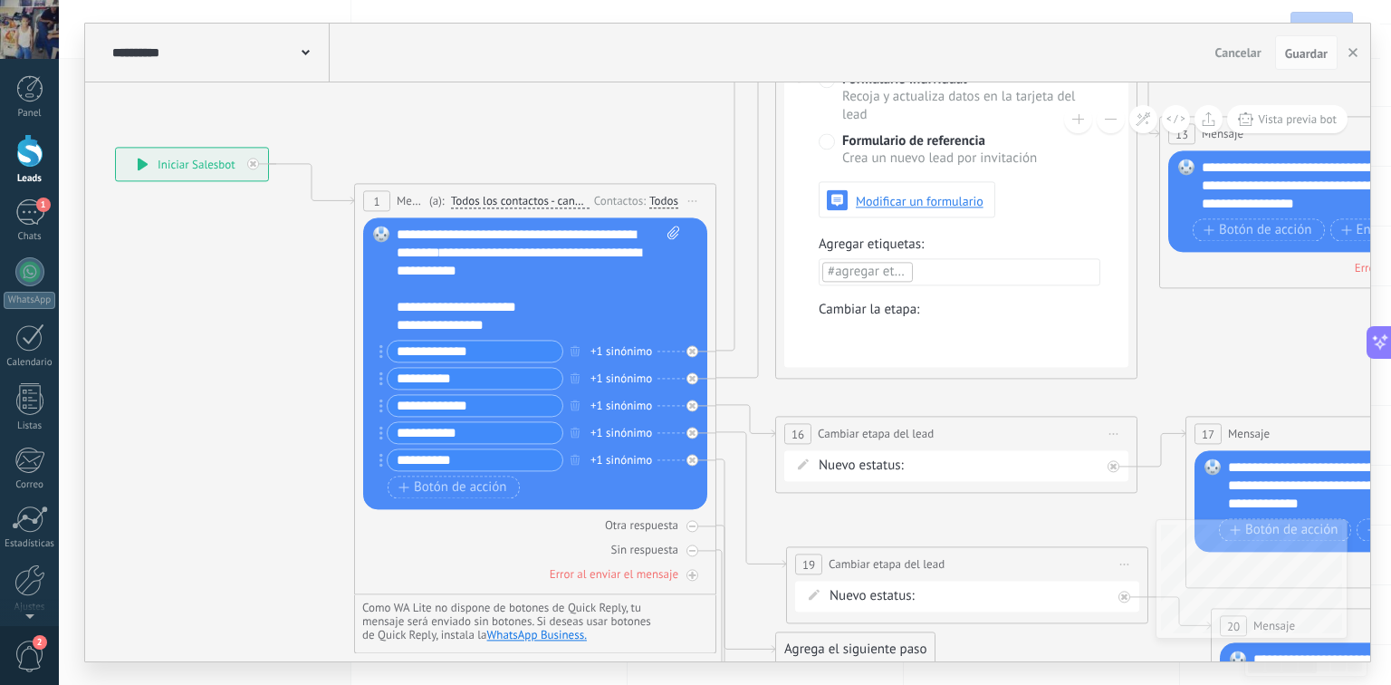
click at [674, 236] on icon at bounding box center [673, 232] width 12 height 14
click input "Subir" at bounding box center [0, 0] width 0 height 0
drag, startPoint x: 297, startPoint y: 112, endPoint x: 217, endPoint y: 278, distance: 183.9
drag, startPoint x: 217, startPoint y: 278, endPoint x: 268, endPoint y: 244, distance: 60.8
click at [268, 244] on icon at bounding box center [1269, 472] width 3214 height 2135
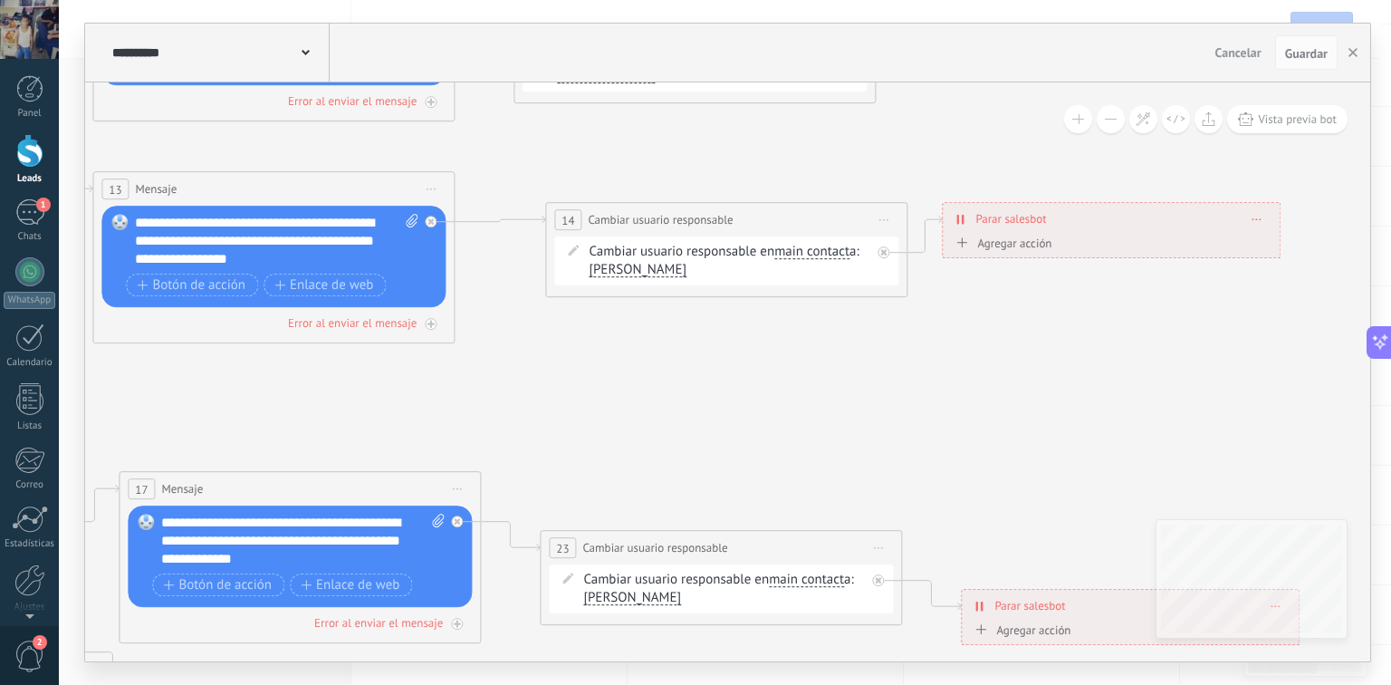
drag, startPoint x: 1239, startPoint y: 379, endPoint x: 173, endPoint y: 364, distance: 1065.9
click at [173, 364] on icon at bounding box center [203, 527] width 3214 height 2135
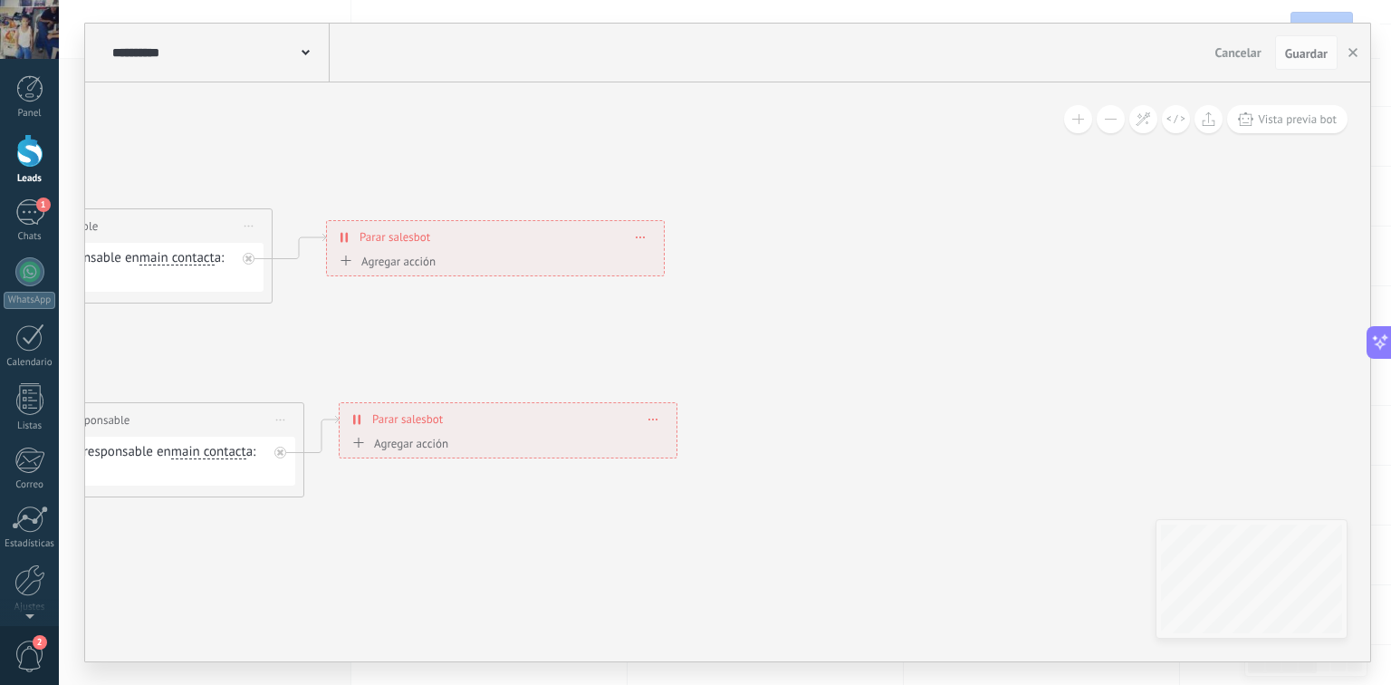
drag, startPoint x: 1208, startPoint y: 392, endPoint x: 665, endPoint y: 593, distance: 579.3
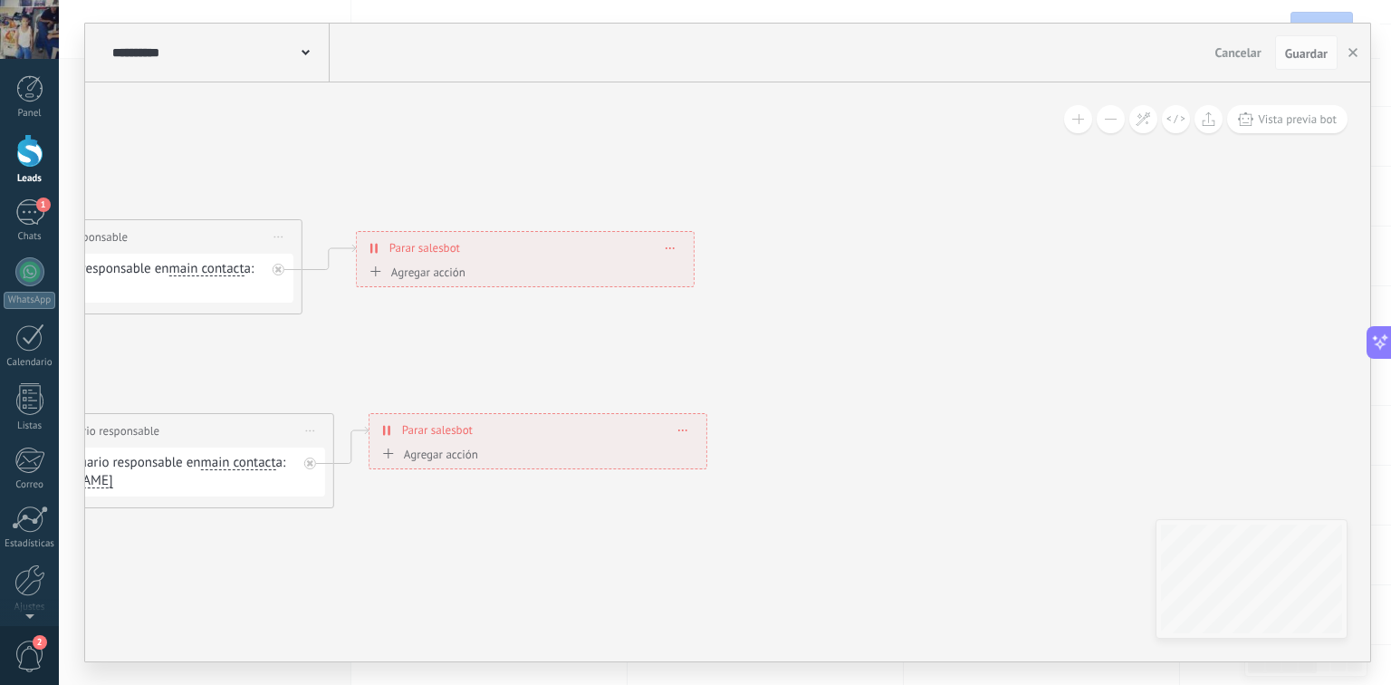
click at [672, 243] on span at bounding box center [670, 248] width 8 height 10
click at [706, 268] on div "Borrar" at bounding box center [704, 273] width 81 height 31
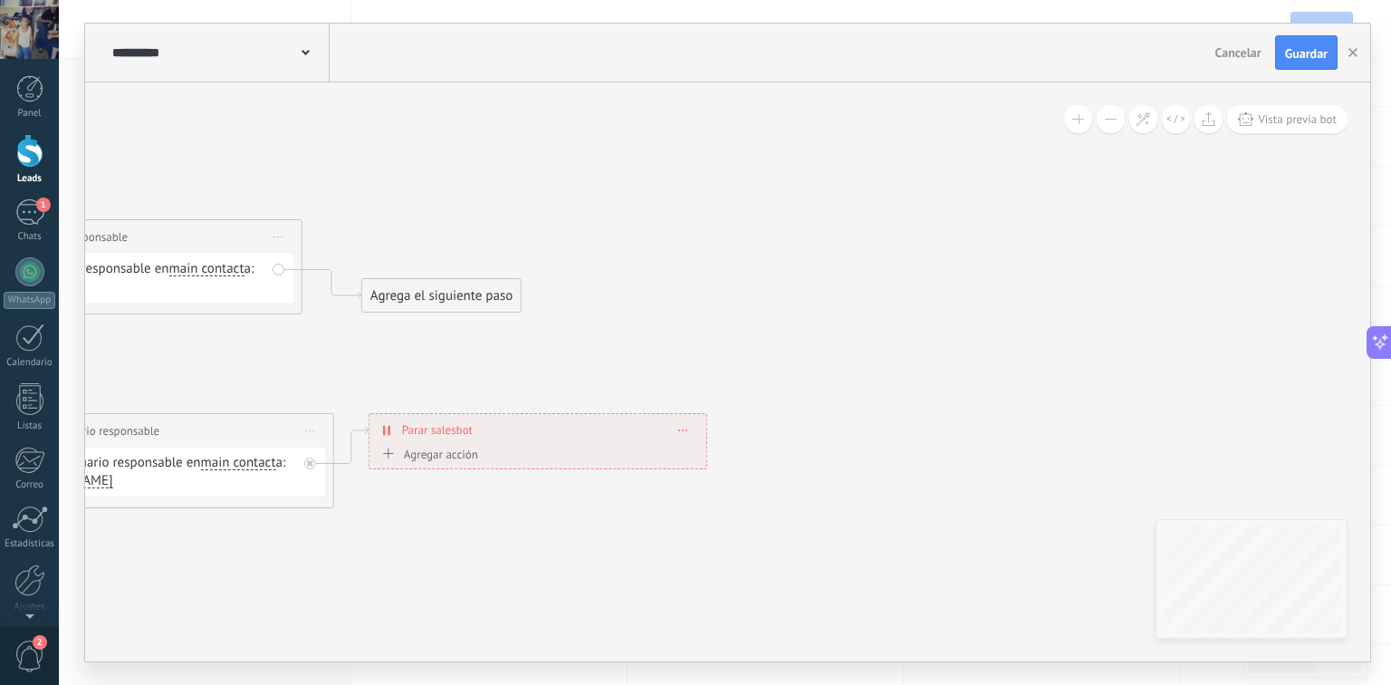
click at [426, 300] on div "Agrega el siguiente paso" at bounding box center [441, 296] width 158 height 30
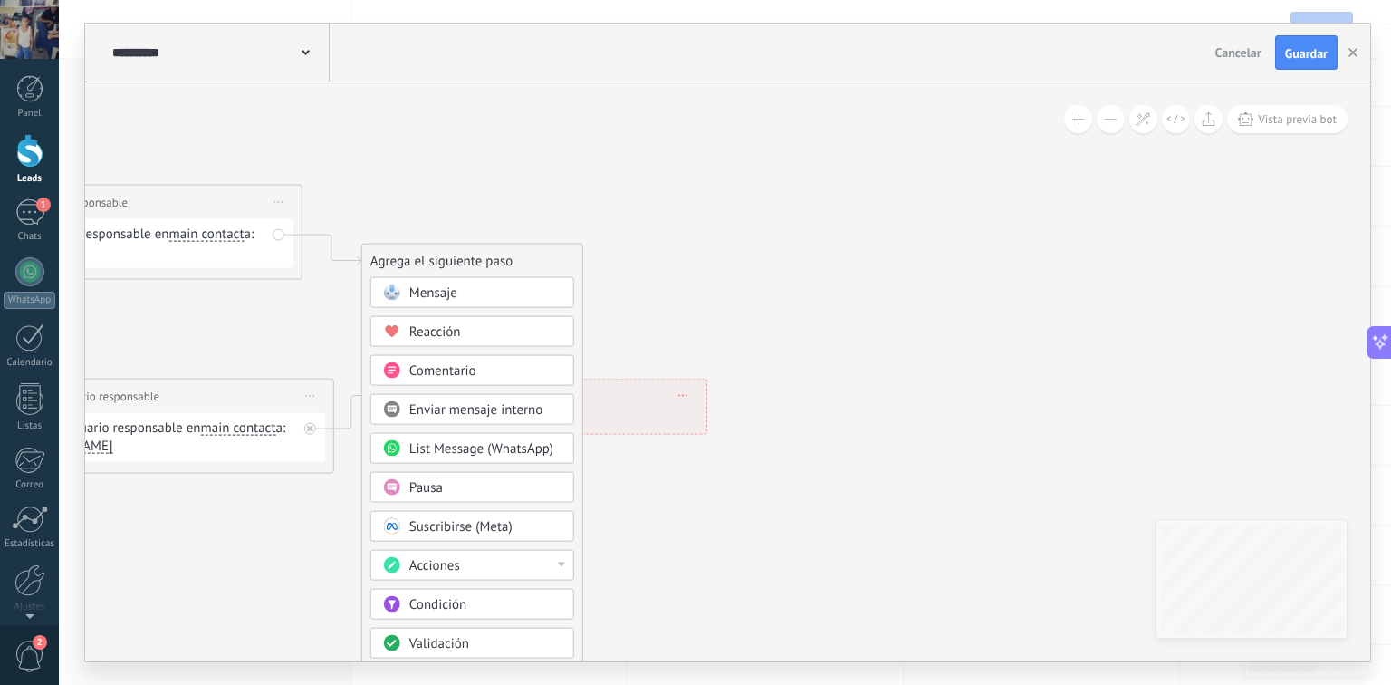
click at [497, 449] on span "List Message (WhatsApp)" at bounding box center [481, 448] width 144 height 17
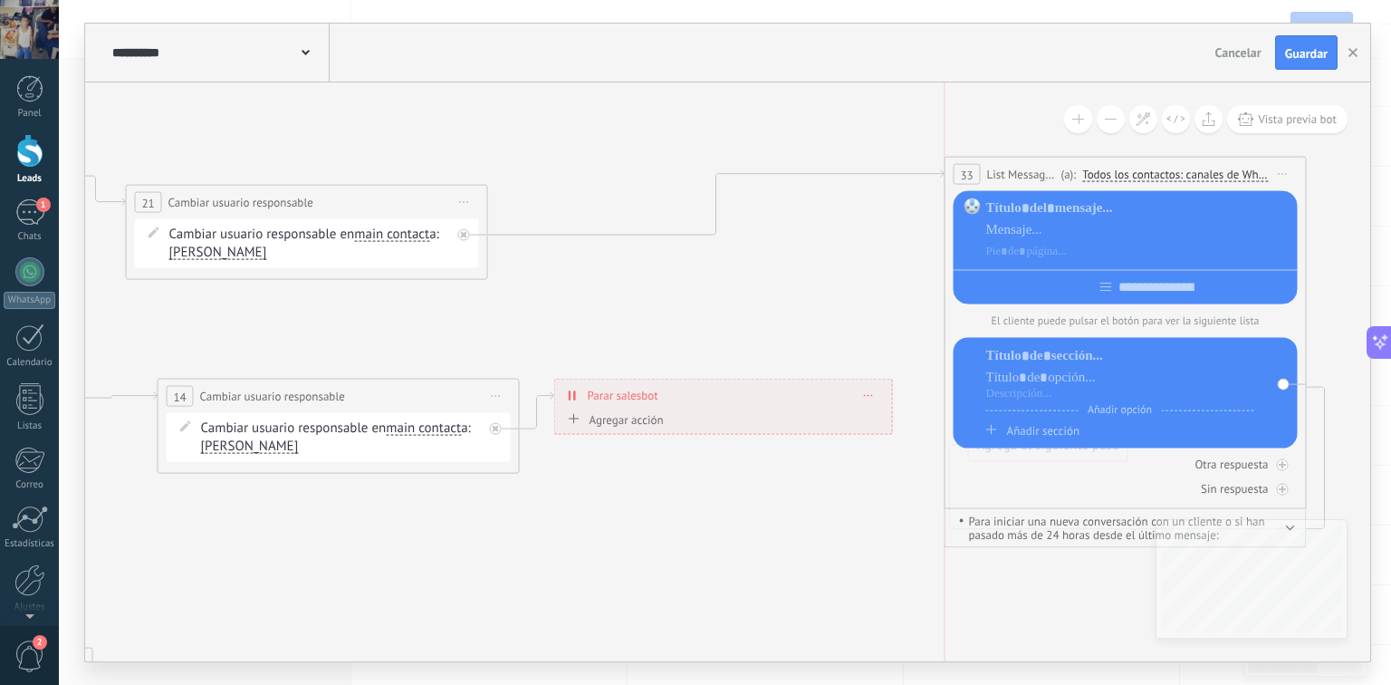
drag, startPoint x: 627, startPoint y: 255, endPoint x: 1018, endPoint y: 169, distance: 400.5
click at [1018, 169] on span "List Message (WhatsApp)" at bounding box center [1022, 174] width 70 height 17
click at [1174, 168] on span "Todos los contactos: canales de WhatsApp seleccionados" at bounding box center [1175, 175] width 186 height 14
click at [1174, 167] on button "Todos los contactos: canales de WhatsApp seleccionados" at bounding box center [1211, 174] width 276 height 33
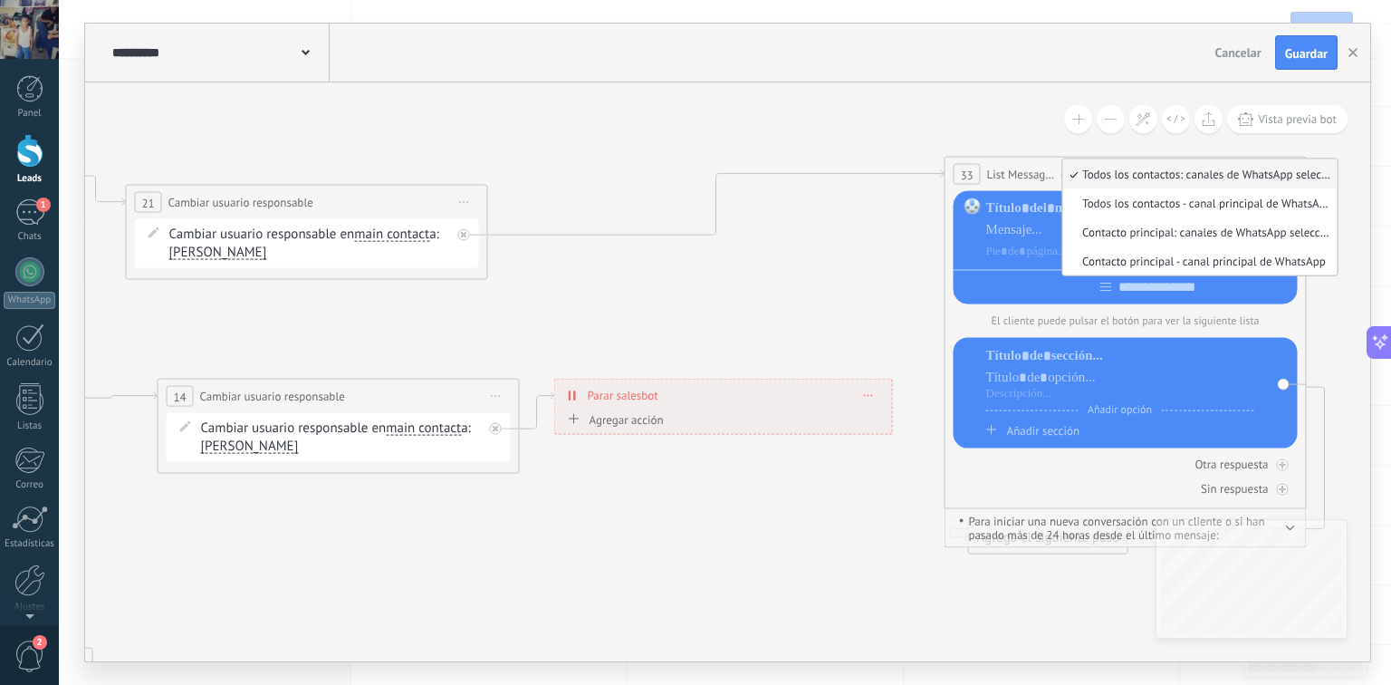
click at [954, 196] on div "El cliente puede pulsar el botón para ver la siguiente lista Añadir opción Añad…" at bounding box center [1126, 319] width 344 height 257
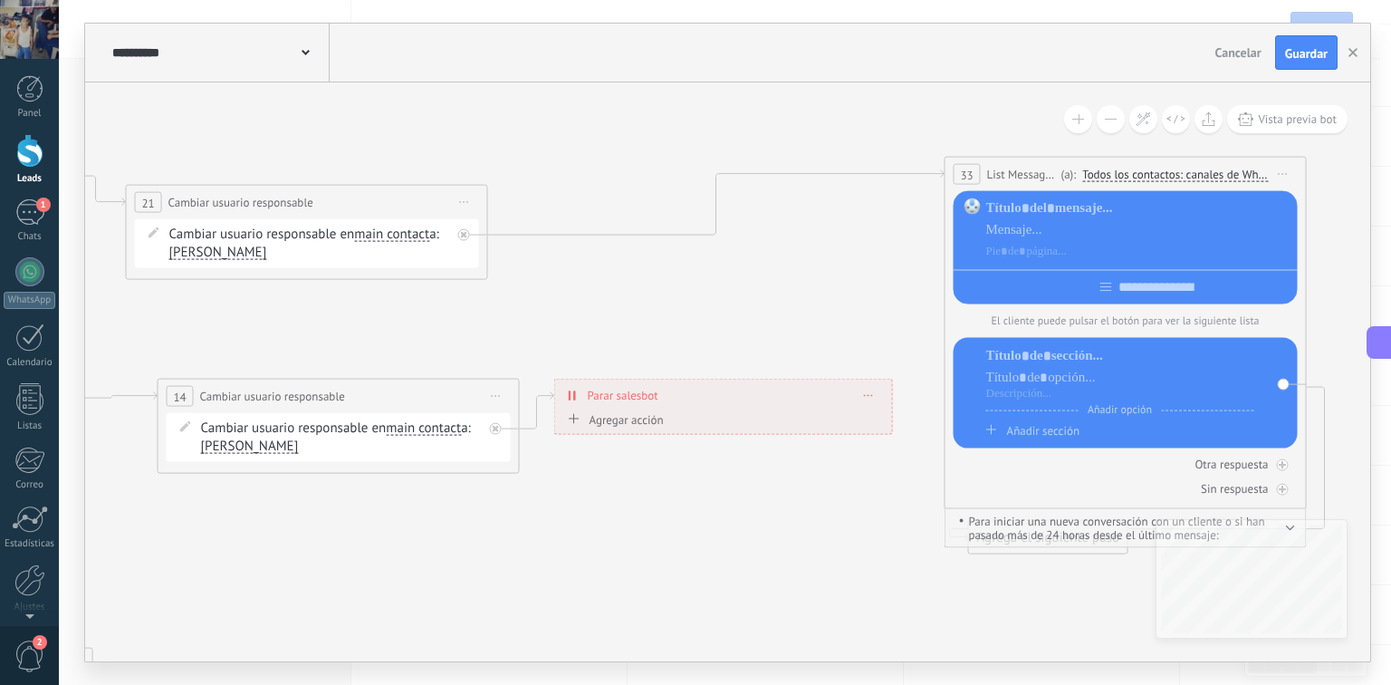
click at [1289, 169] on span "Iniciar vista previa aquí Cambiar nombre Duplicar Borrar" at bounding box center [1283, 174] width 29 height 26
click at [1308, 293] on div "Borrar" at bounding box center [1365, 292] width 179 height 31
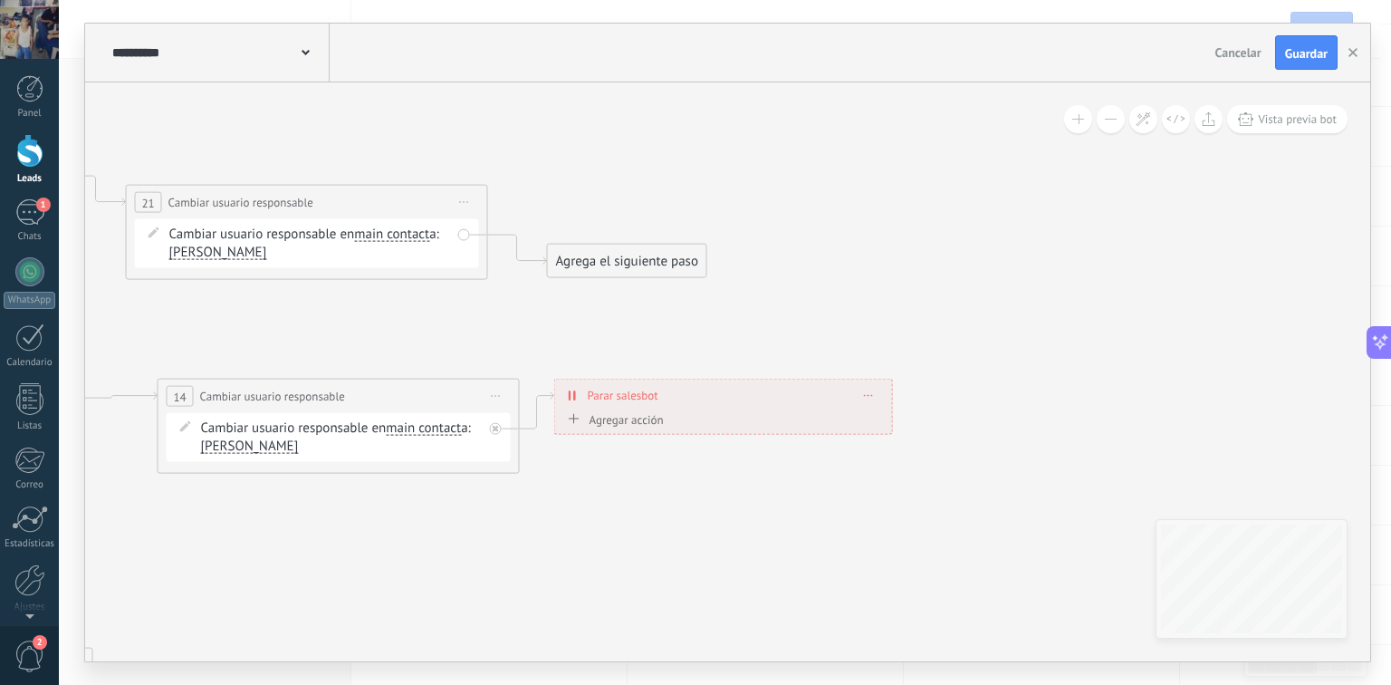
click at [607, 244] on div "Agrega el siguiente paso Mensaje Mensaje Mensaje Reacción Comentario Enviar men…" at bounding box center [627, 261] width 160 height 34
click at [611, 250] on div "Agrega el siguiente paso" at bounding box center [627, 261] width 158 height 30
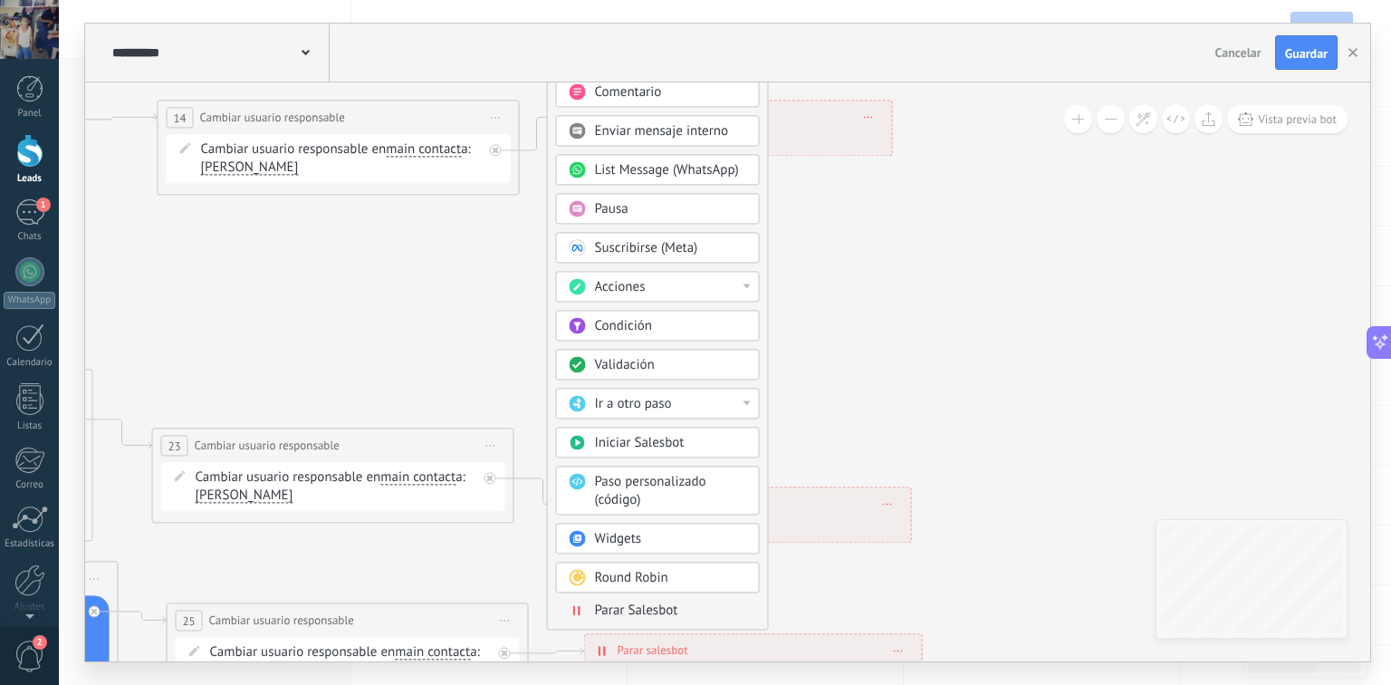
click at [650, 601] on span "Parar Salesbot" at bounding box center [636, 609] width 83 height 17
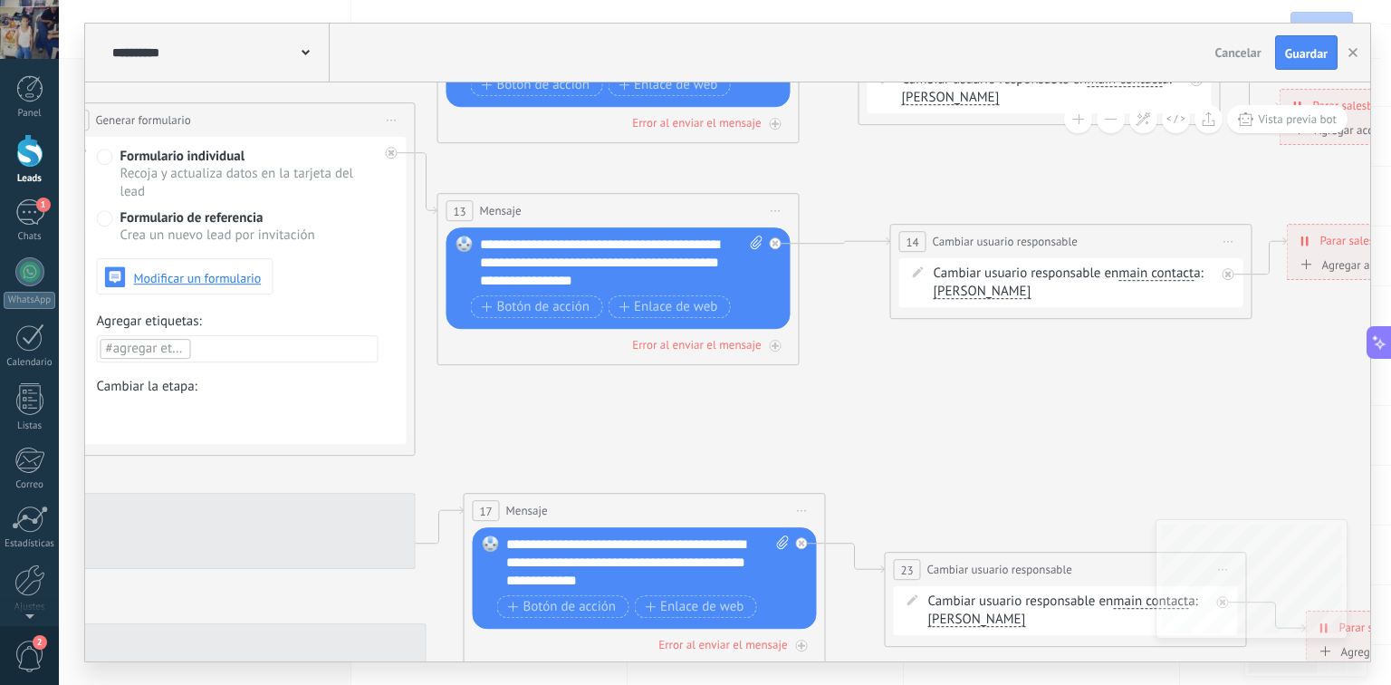
drag, startPoint x: 313, startPoint y: 240, endPoint x: 1347, endPoint y: 271, distance: 1034.6
click at [1390, 317] on div "**********" at bounding box center [725, 342] width 1332 height 685
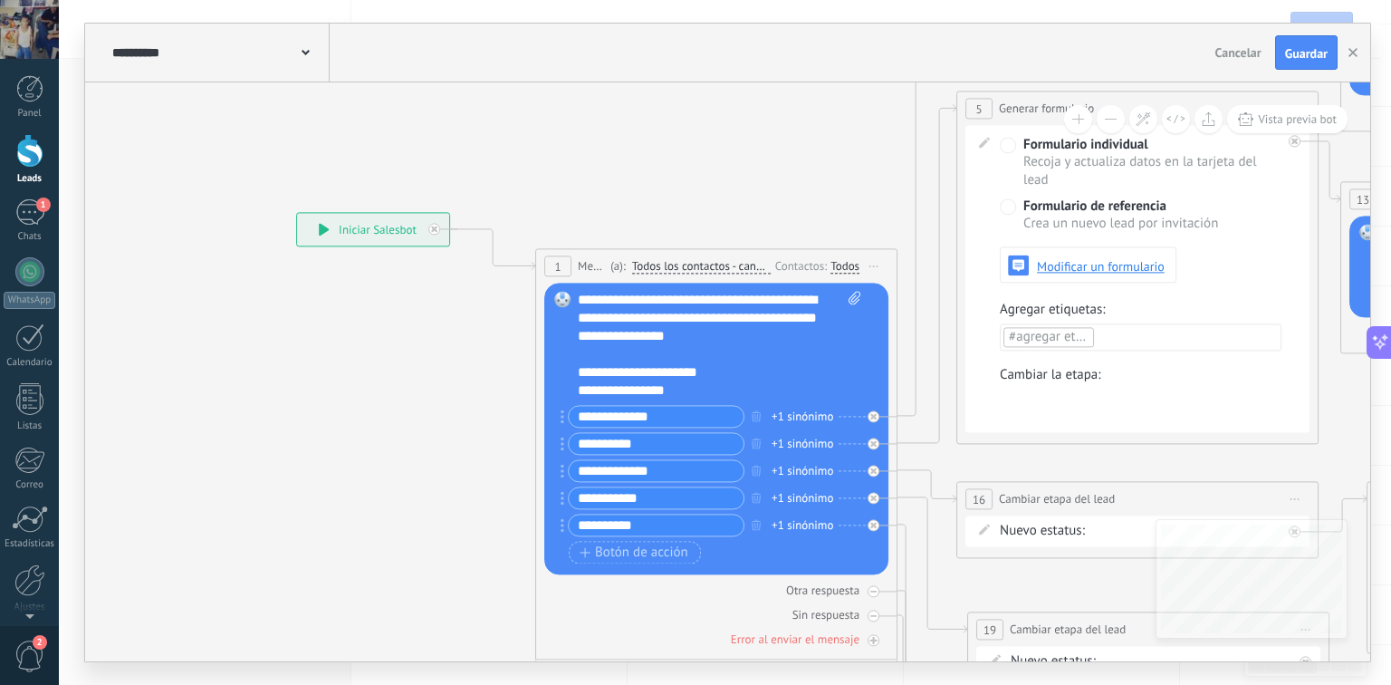
drag, startPoint x: 254, startPoint y: 151, endPoint x: 802, endPoint y: 187, distance: 549.0
click at [704, 268] on span "Todos los contactos - canales seleccionados" at bounding box center [701, 266] width 139 height 14
click at [704, 268] on button "Todos los contactos - canales seleccionados" at bounding box center [736, 266] width 226 height 33
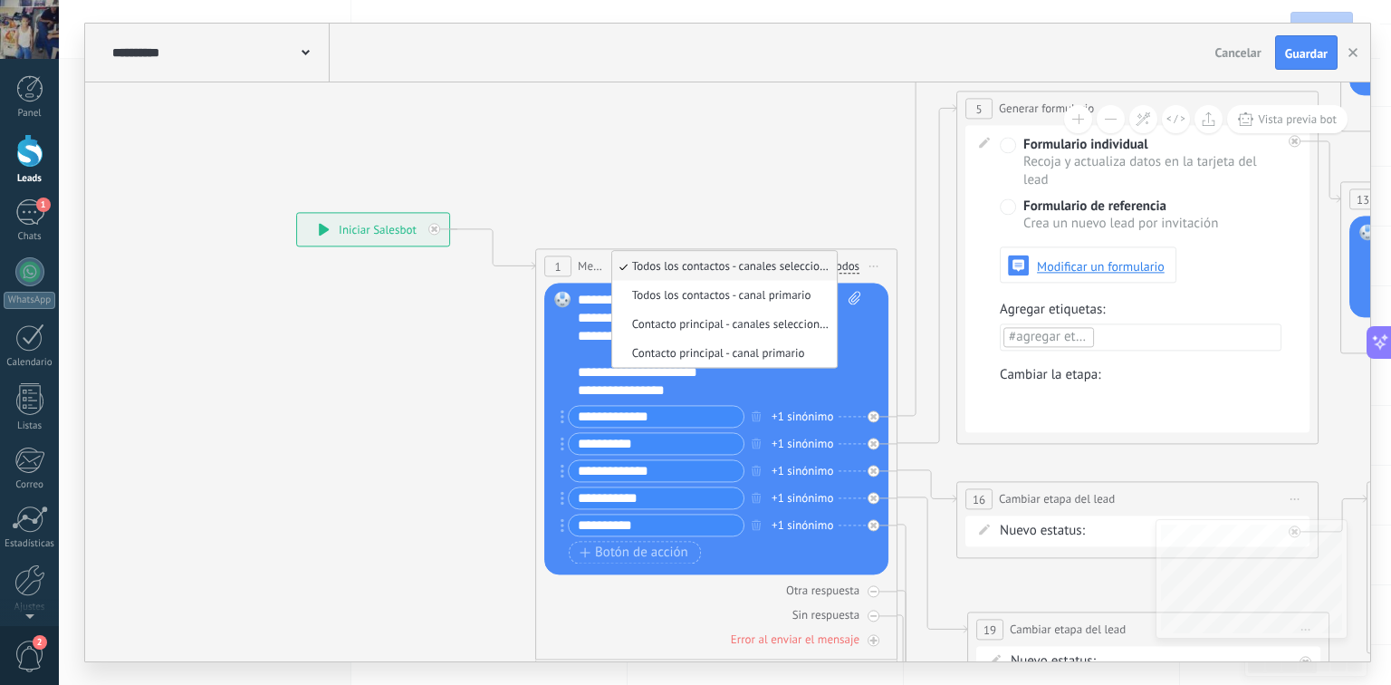
click at [777, 271] on span "Todos los contactos - canales seleccionados" at bounding box center [721, 265] width 219 height 15
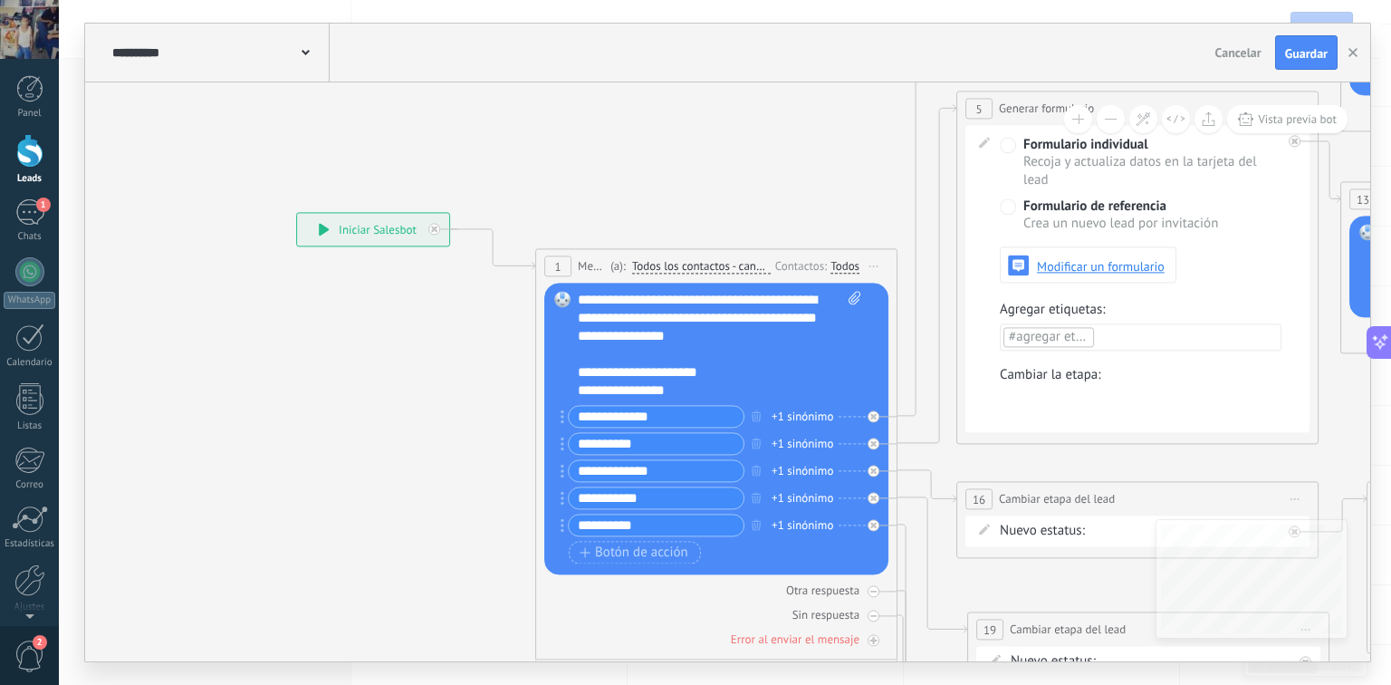
click at [842, 263] on div "Todos" at bounding box center [844, 266] width 29 height 14
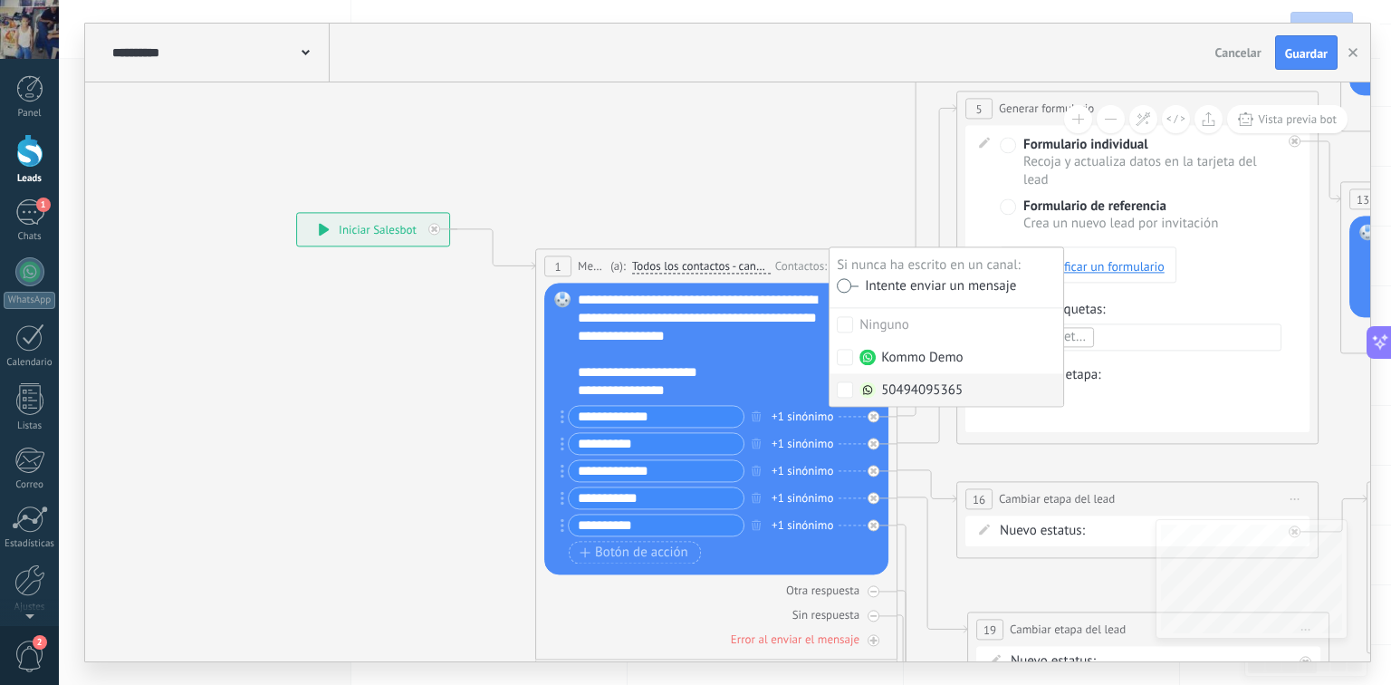
click at [926, 388] on div "50494095365" at bounding box center [910, 390] width 103 height 18
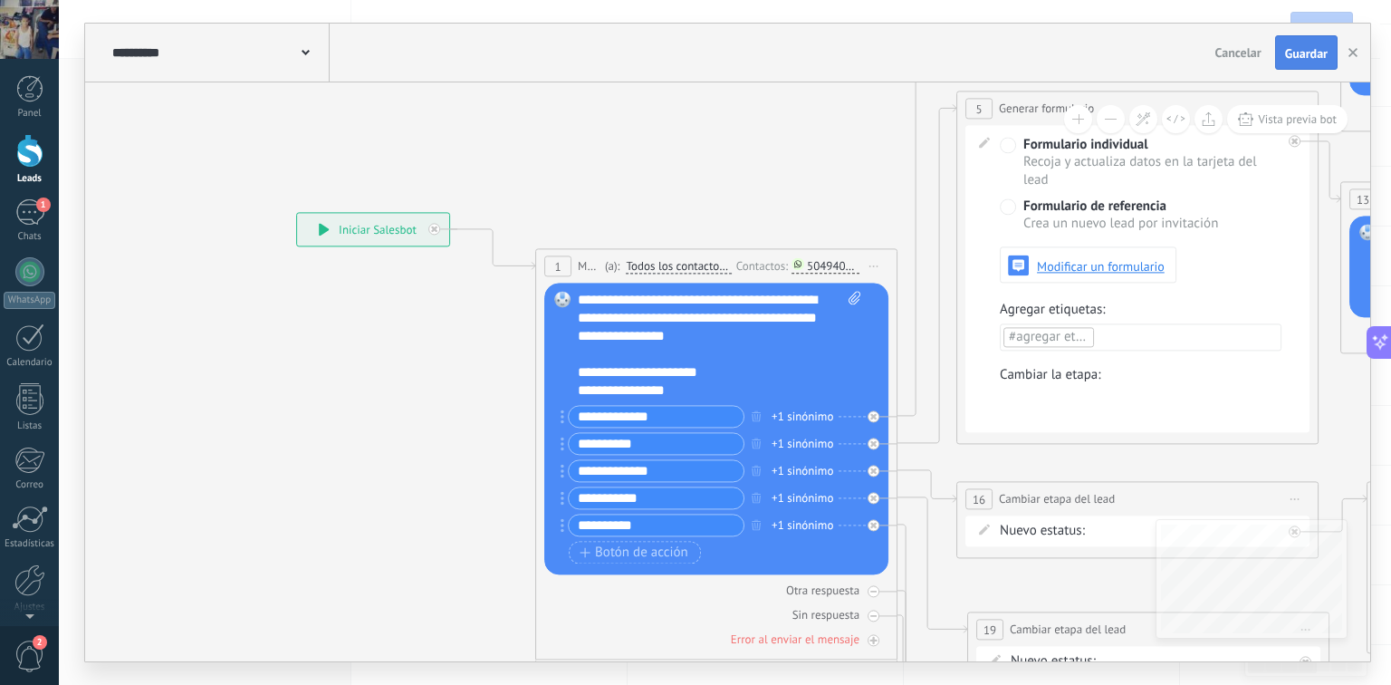
click at [1311, 47] on span "Guardar" at bounding box center [1306, 53] width 43 height 13
click at [1350, 49] on use "button" at bounding box center [1352, 52] width 9 height 9
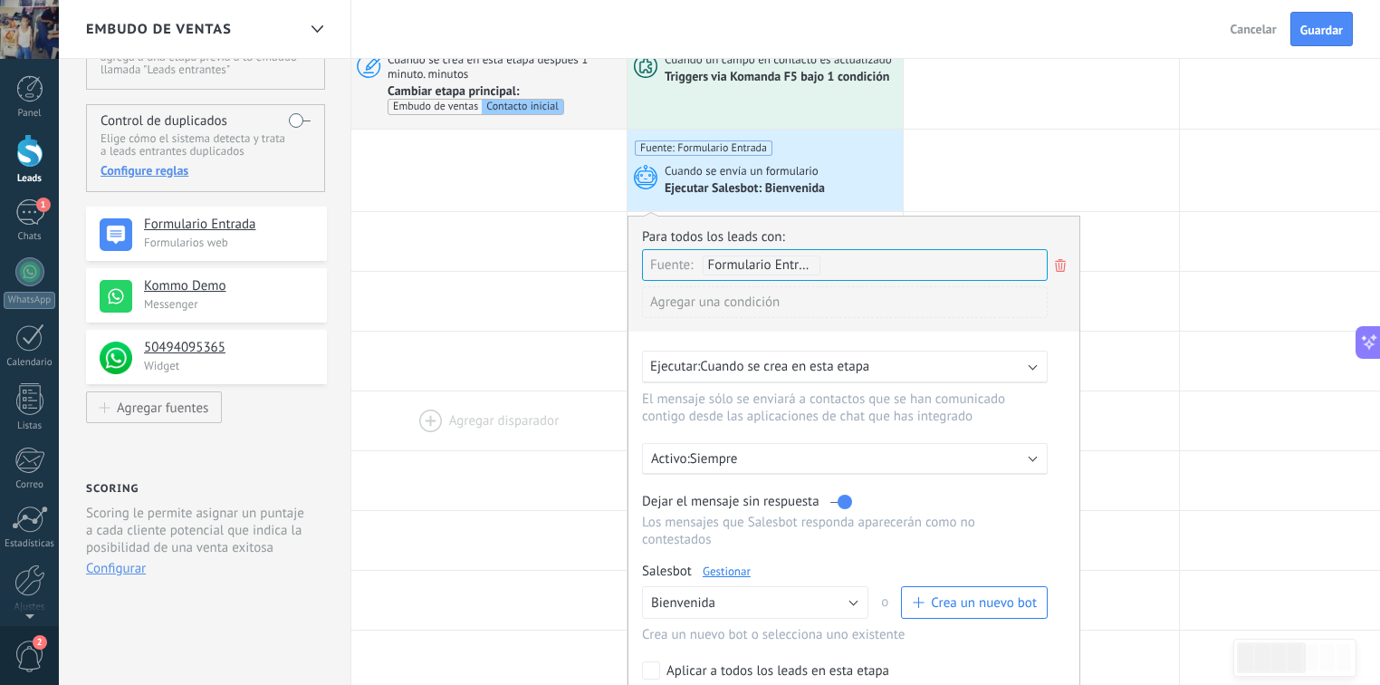
scroll to position [0, 0]
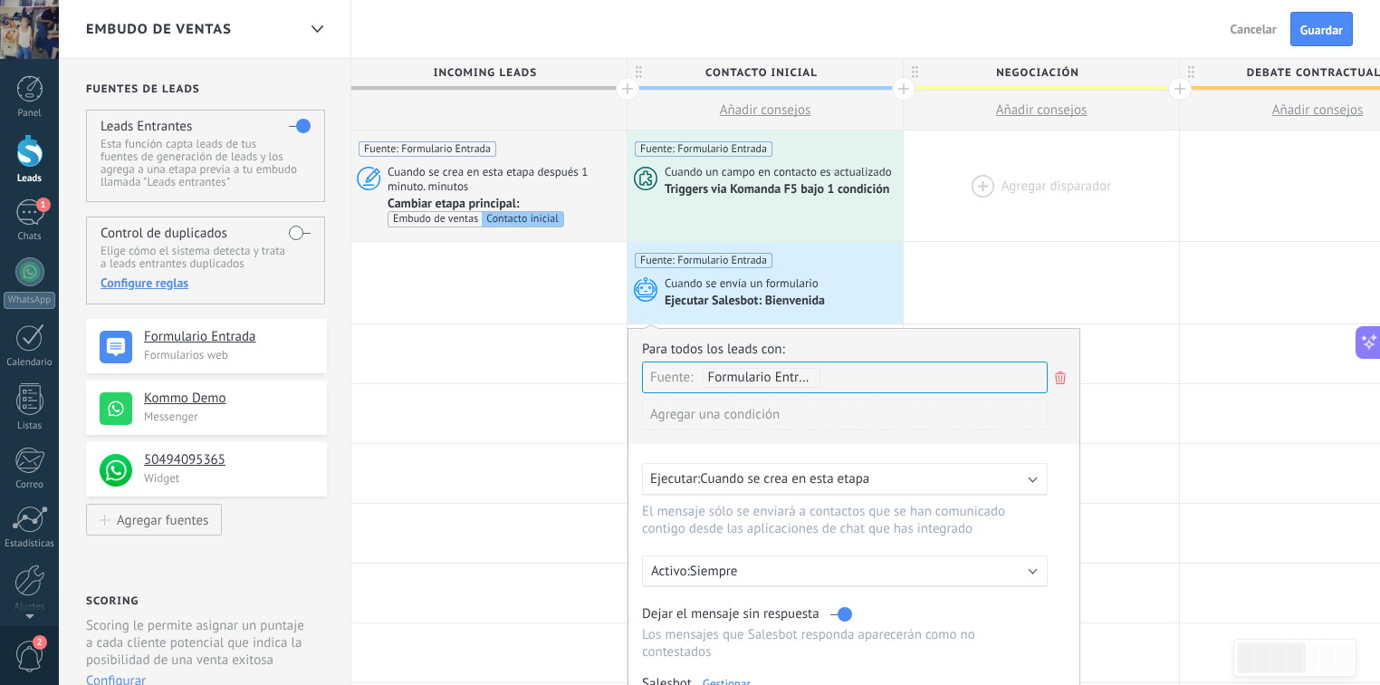
click at [988, 233] on div at bounding box center [1041, 185] width 275 height 110
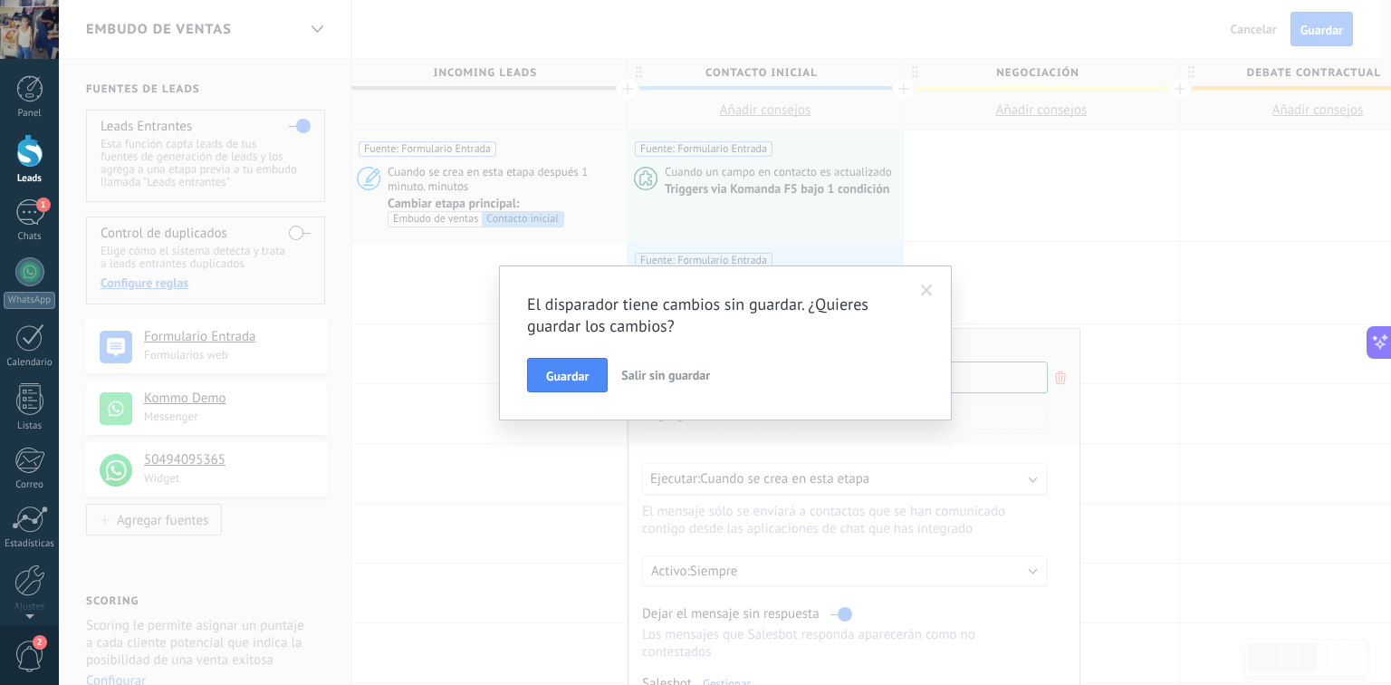
click at [930, 289] on span at bounding box center [927, 290] width 12 height 13
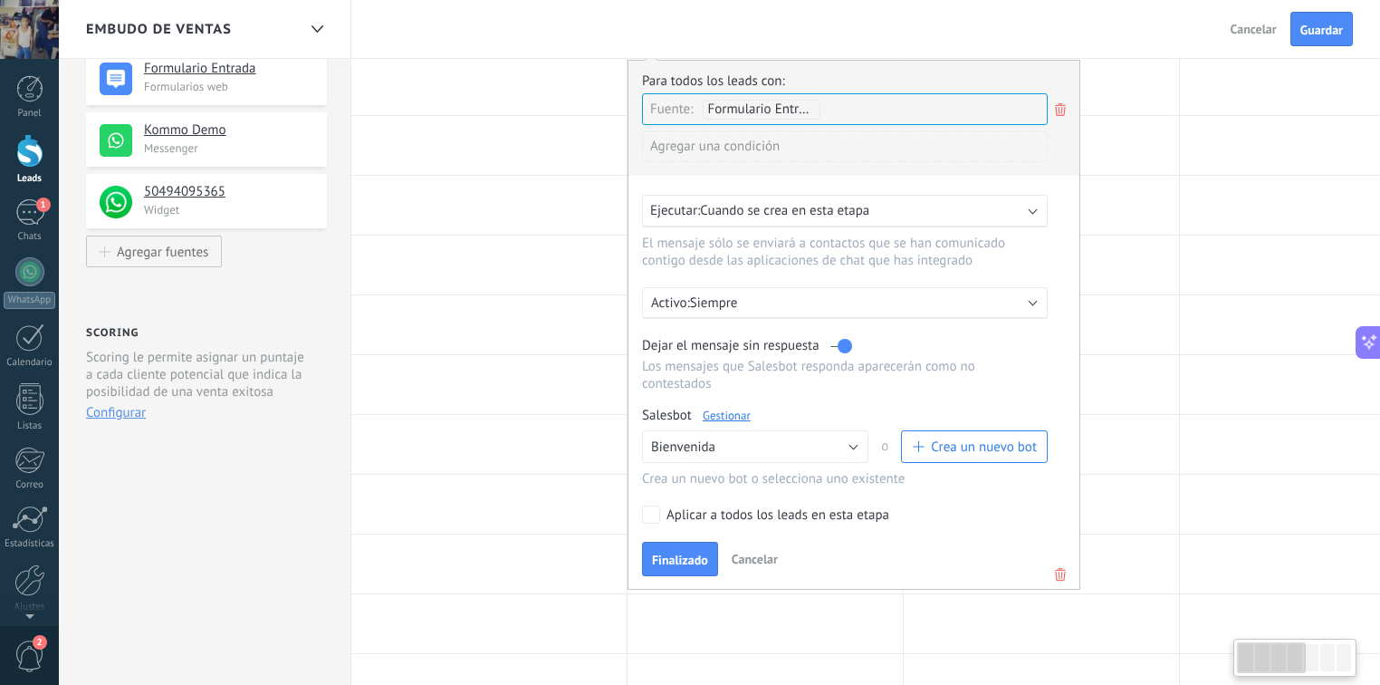
scroll to position [290, 0]
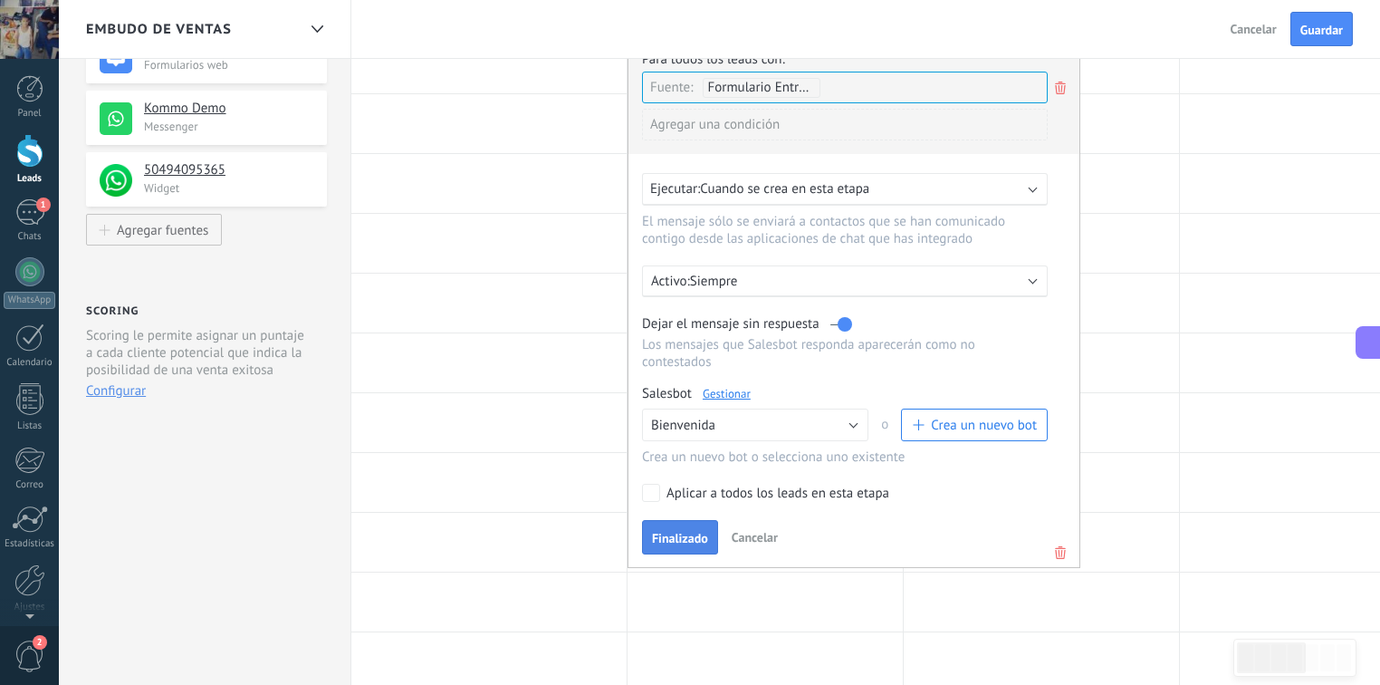
click at [669, 532] on span "Finalizado" at bounding box center [680, 538] width 56 height 13
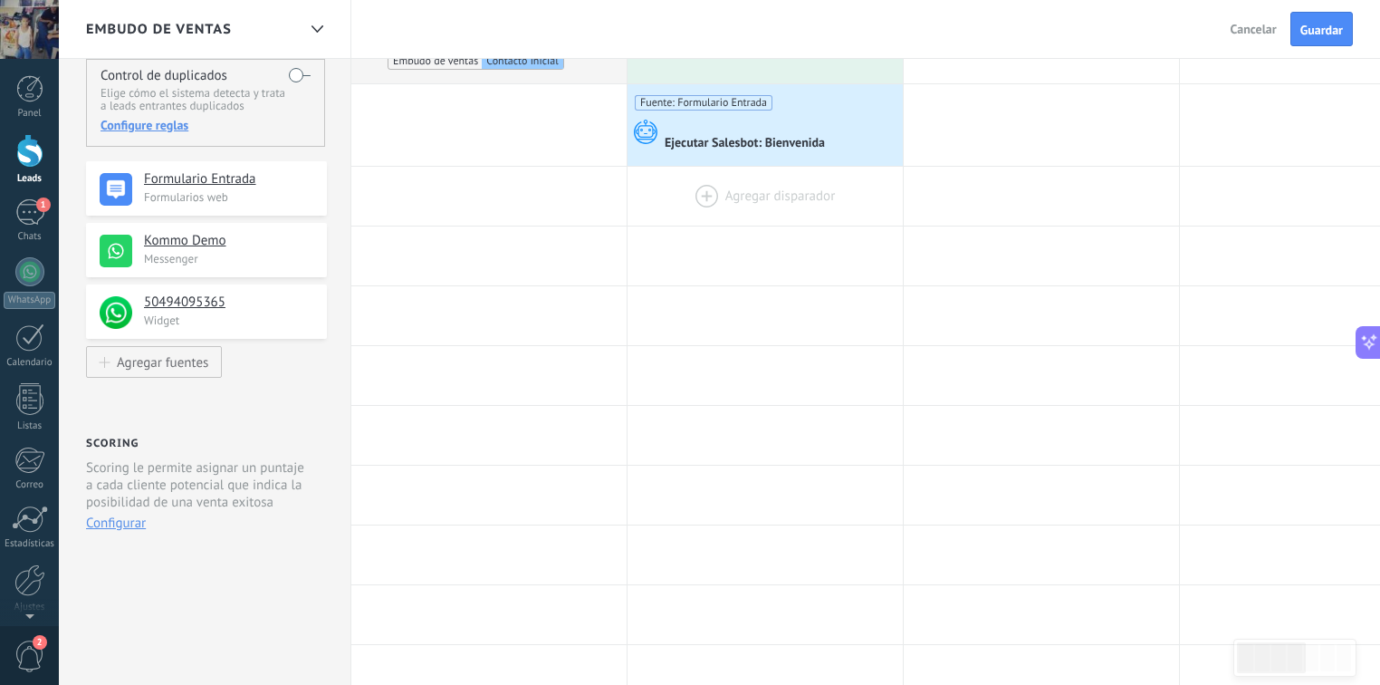
scroll to position [0, 0]
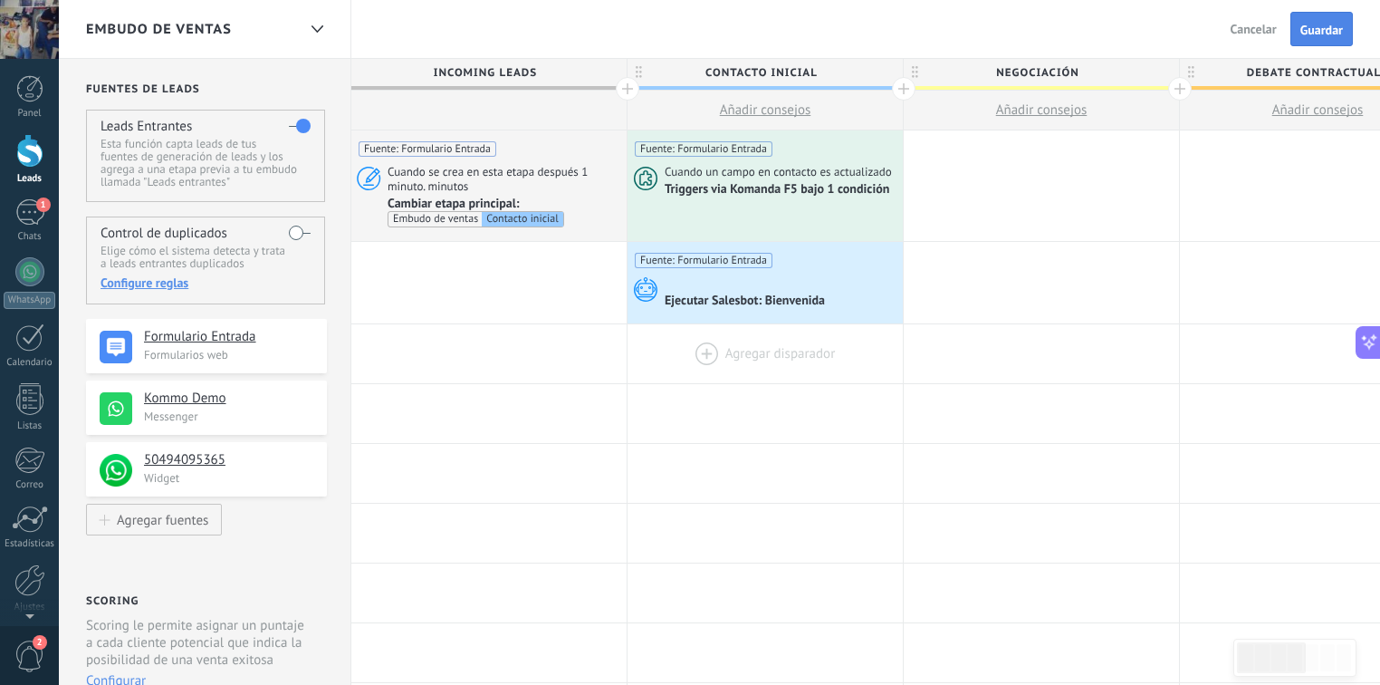
click at [1315, 25] on span "Guardar" at bounding box center [1321, 30] width 43 height 13
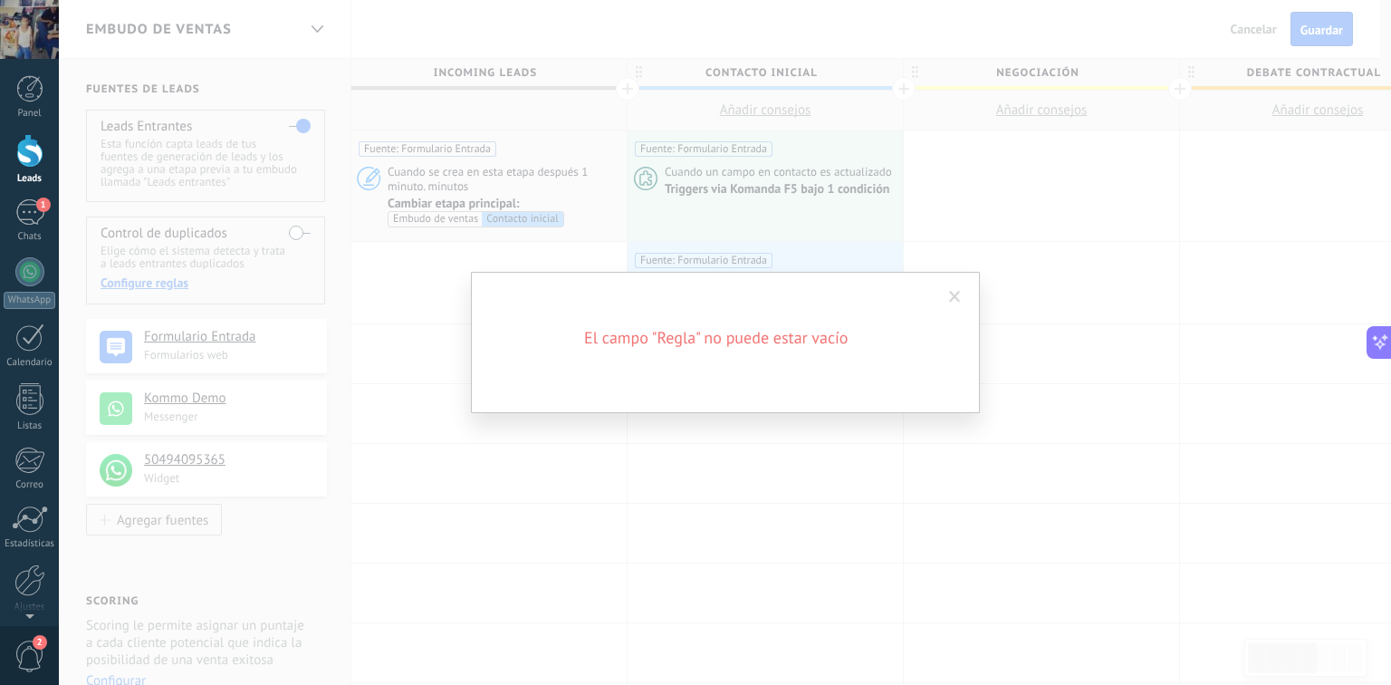
click at [960, 298] on span at bounding box center [955, 297] width 30 height 31
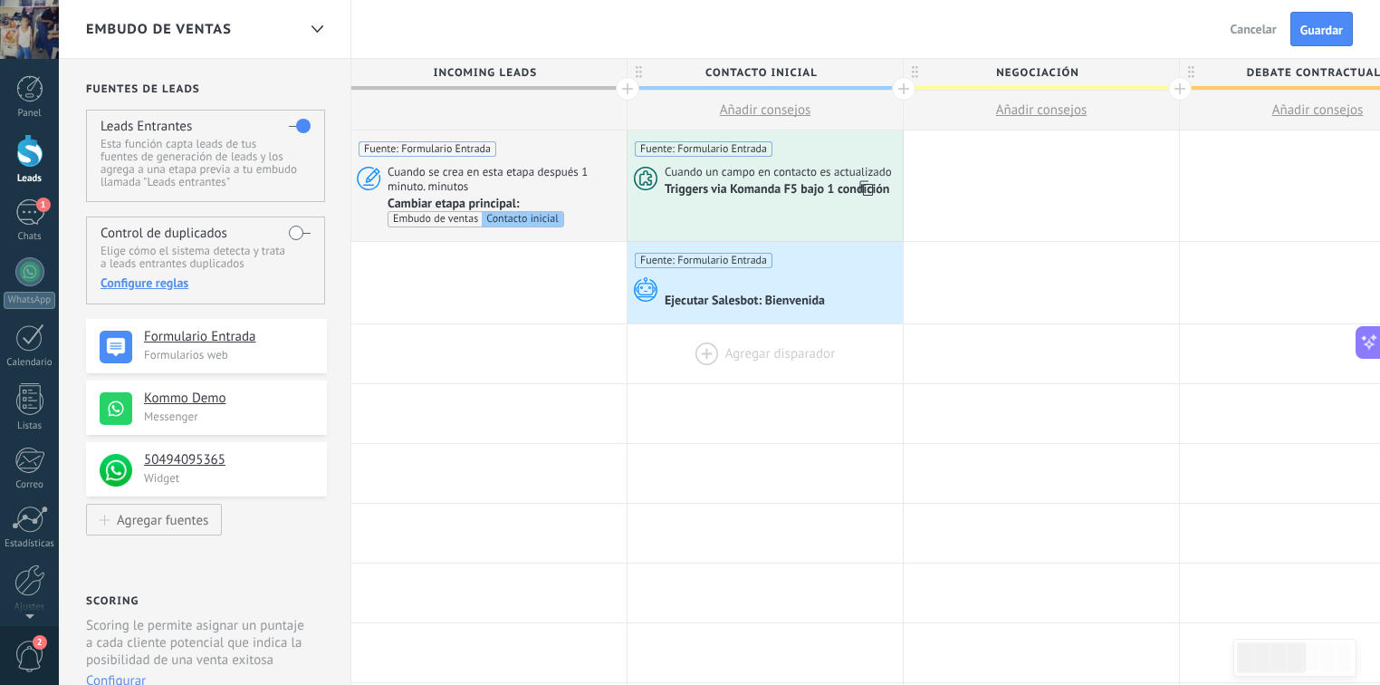
click at [771, 202] on div "Fuente: Formulario Entrada Cuando un campo en contacto es actualizado Triggers …" at bounding box center [765, 185] width 275 height 110
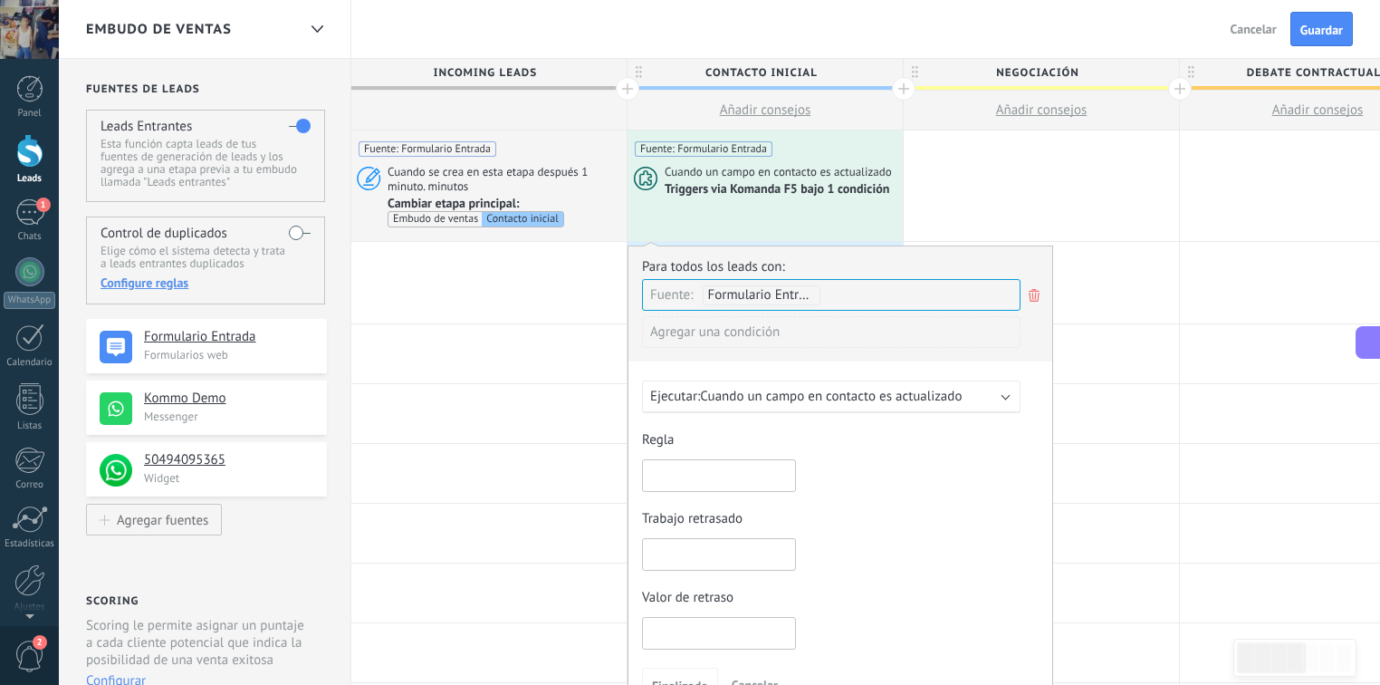
click at [705, 474] on input "text" at bounding box center [719, 475] width 154 height 33
click at [919, 538] on div at bounding box center [831, 554] width 379 height 33
click at [691, 477] on input "**********" at bounding box center [719, 475] width 154 height 33
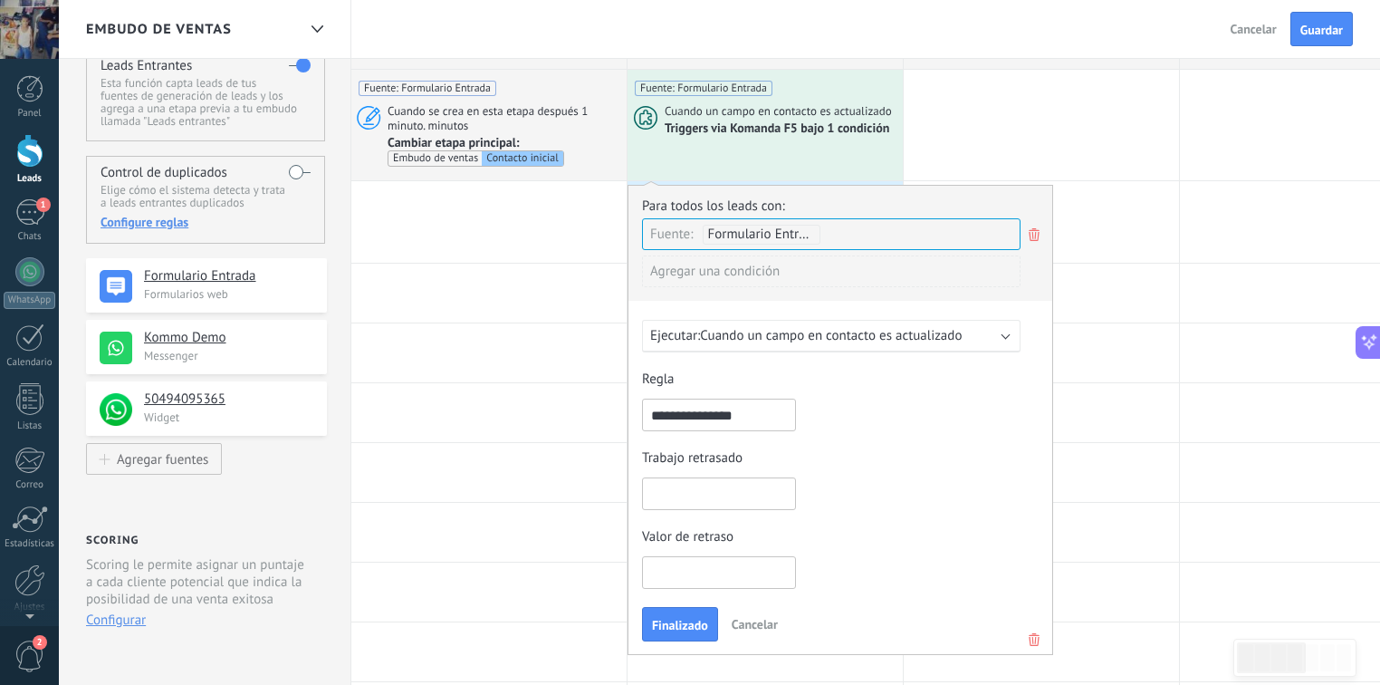
scroll to position [145, 0]
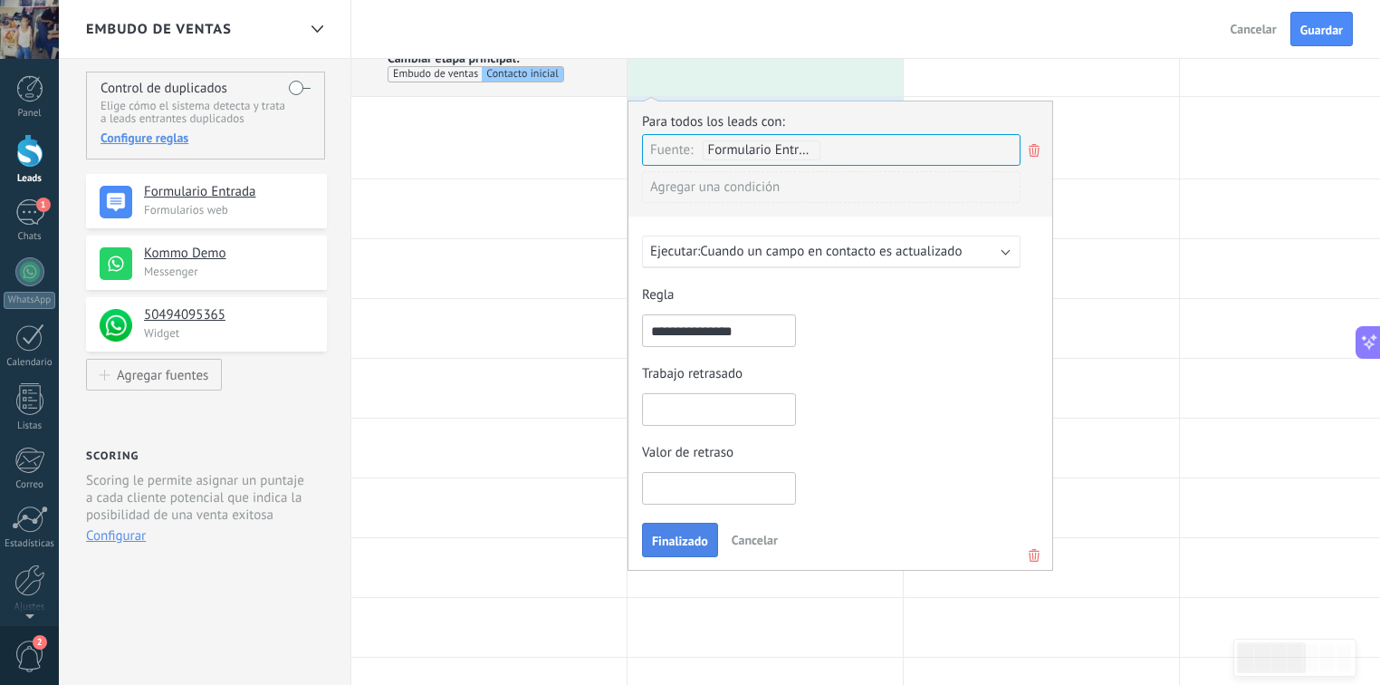
type input "**********"
click at [691, 535] on span "Finalizado" at bounding box center [680, 540] width 56 height 13
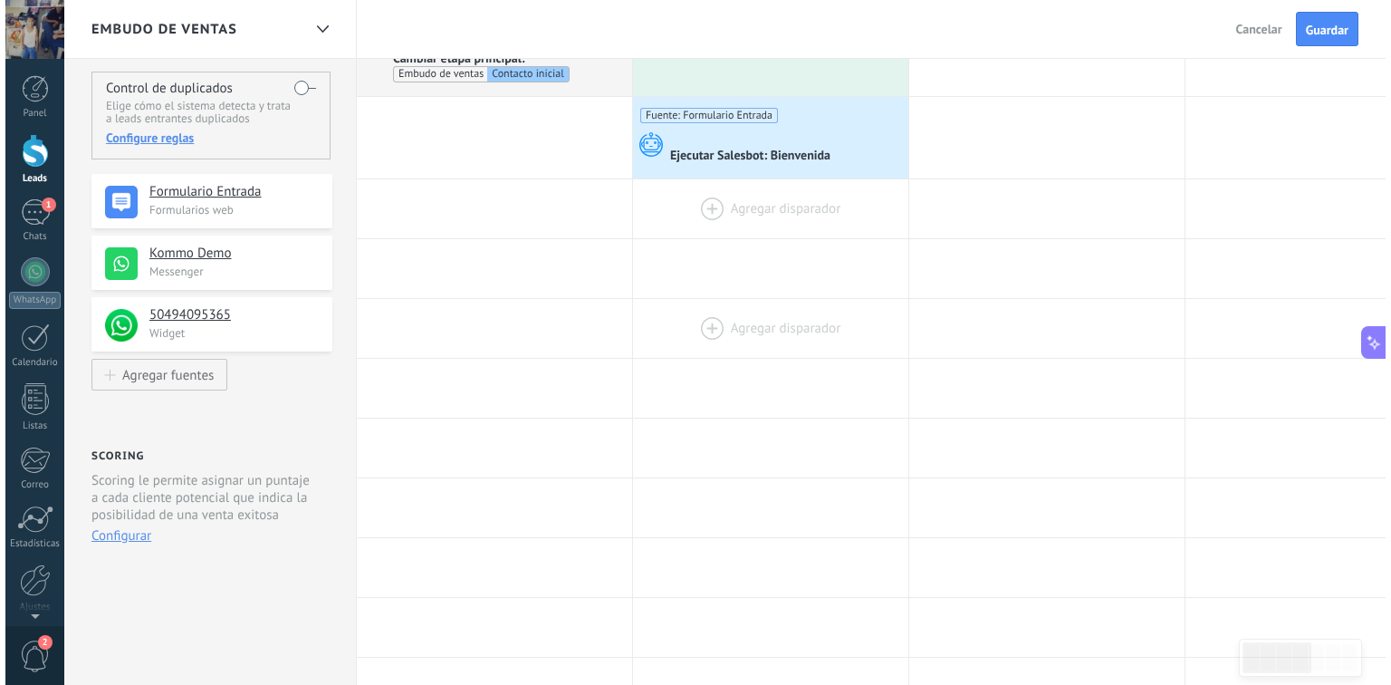
scroll to position [0, 0]
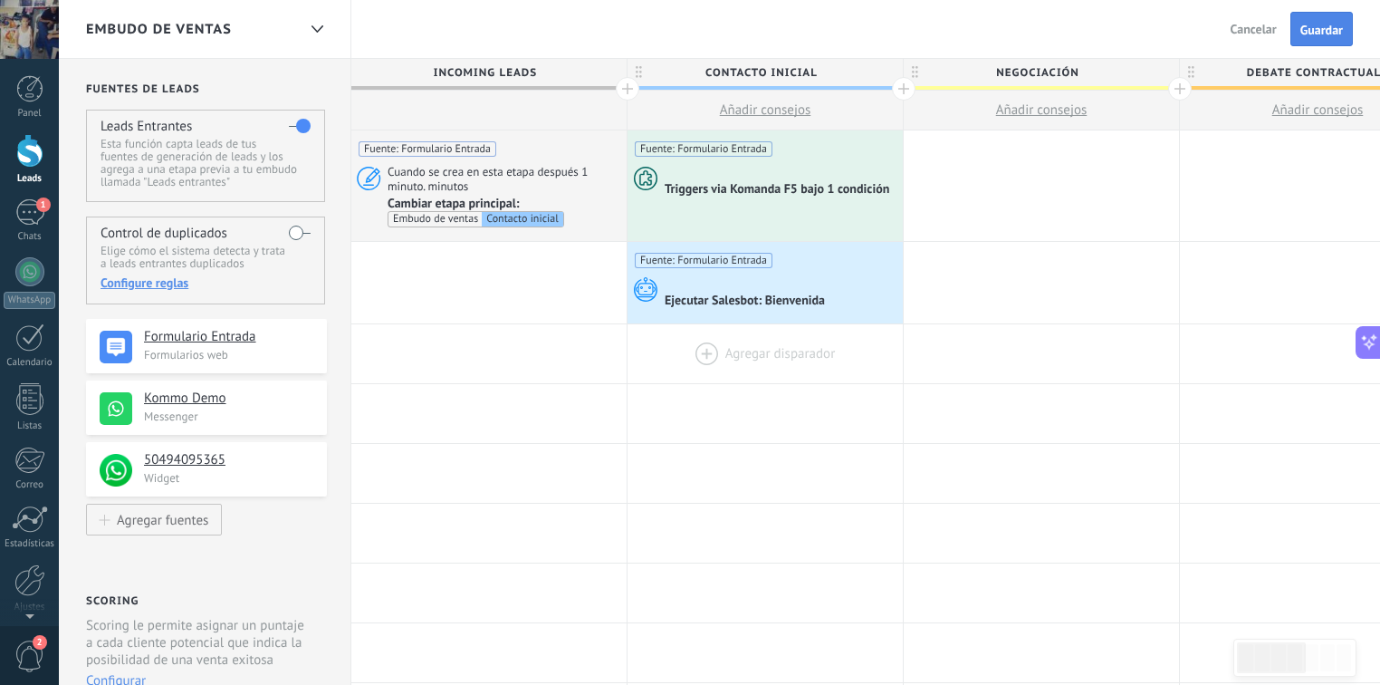
click at [1304, 35] on span "Guardar" at bounding box center [1321, 30] width 43 height 13
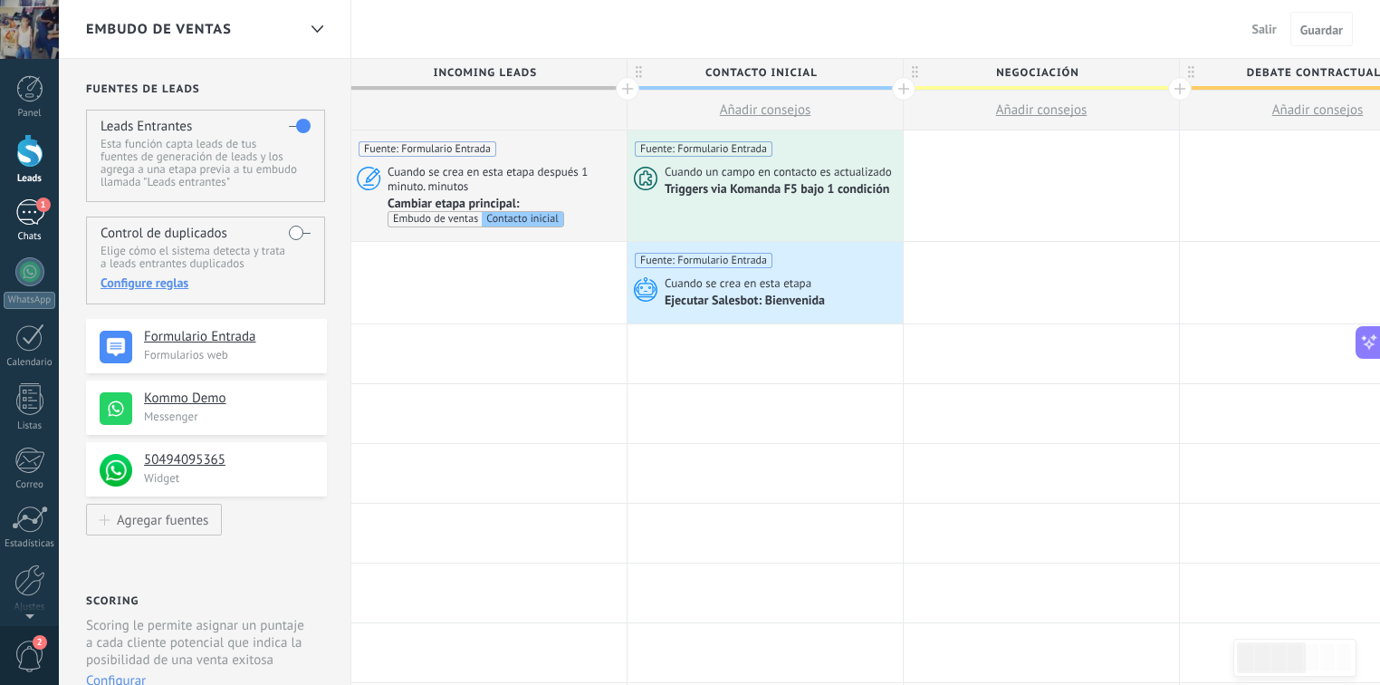
click at [25, 225] on div "1" at bounding box center [29, 212] width 29 height 26
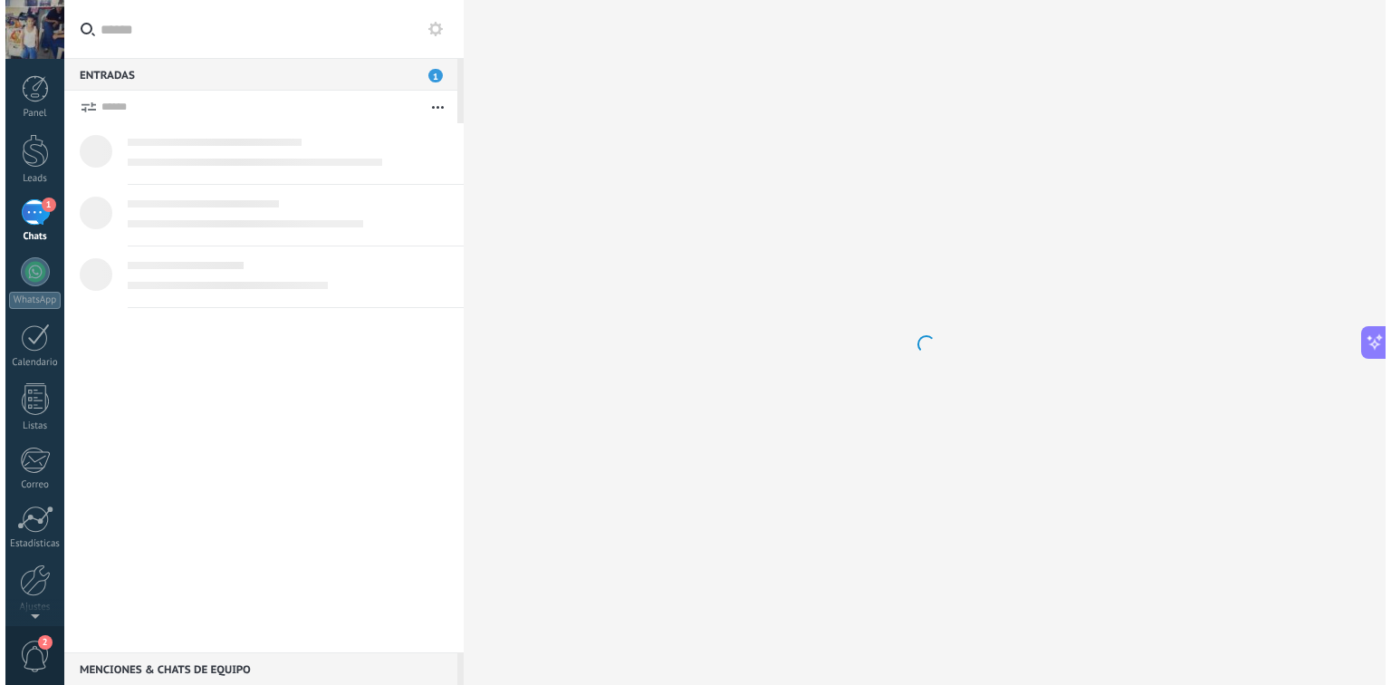
scroll to position [2505, 0]
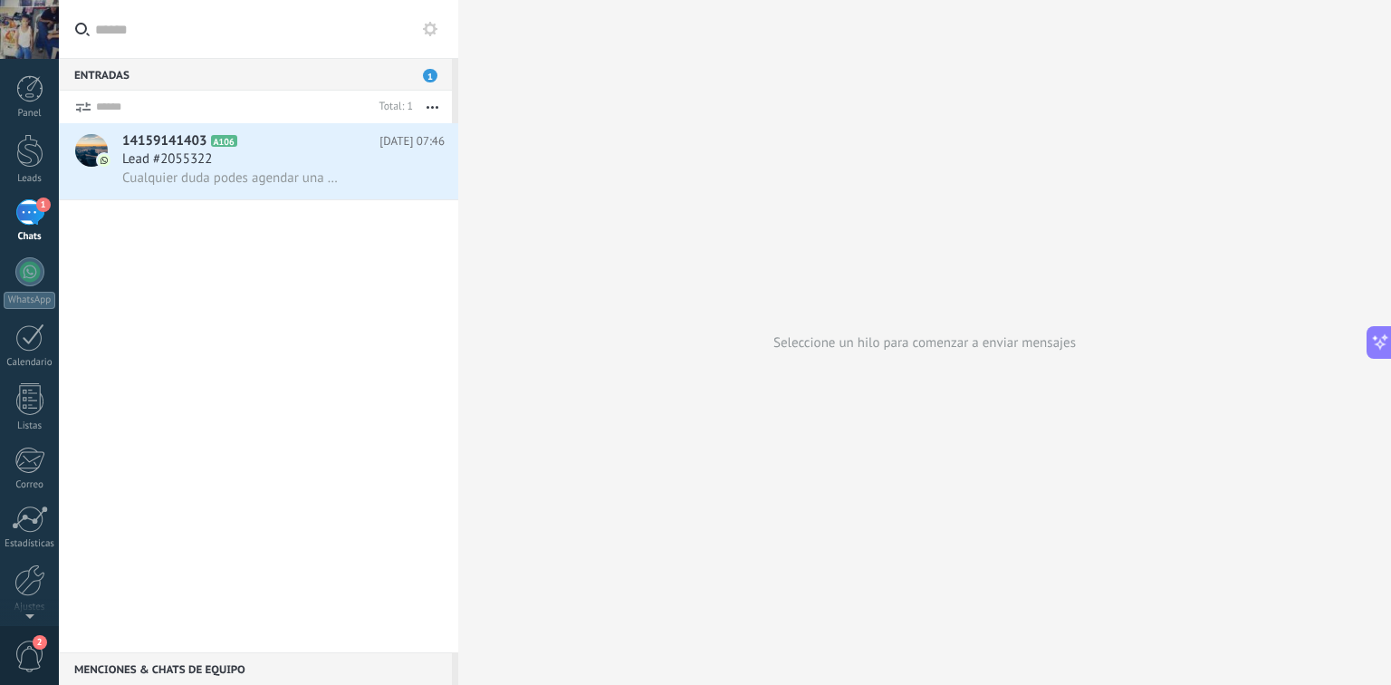
click at [429, 74] on span "1" at bounding box center [430, 76] width 14 height 14
click at [374, 160] on div "Lead #2055322" at bounding box center [283, 159] width 322 height 18
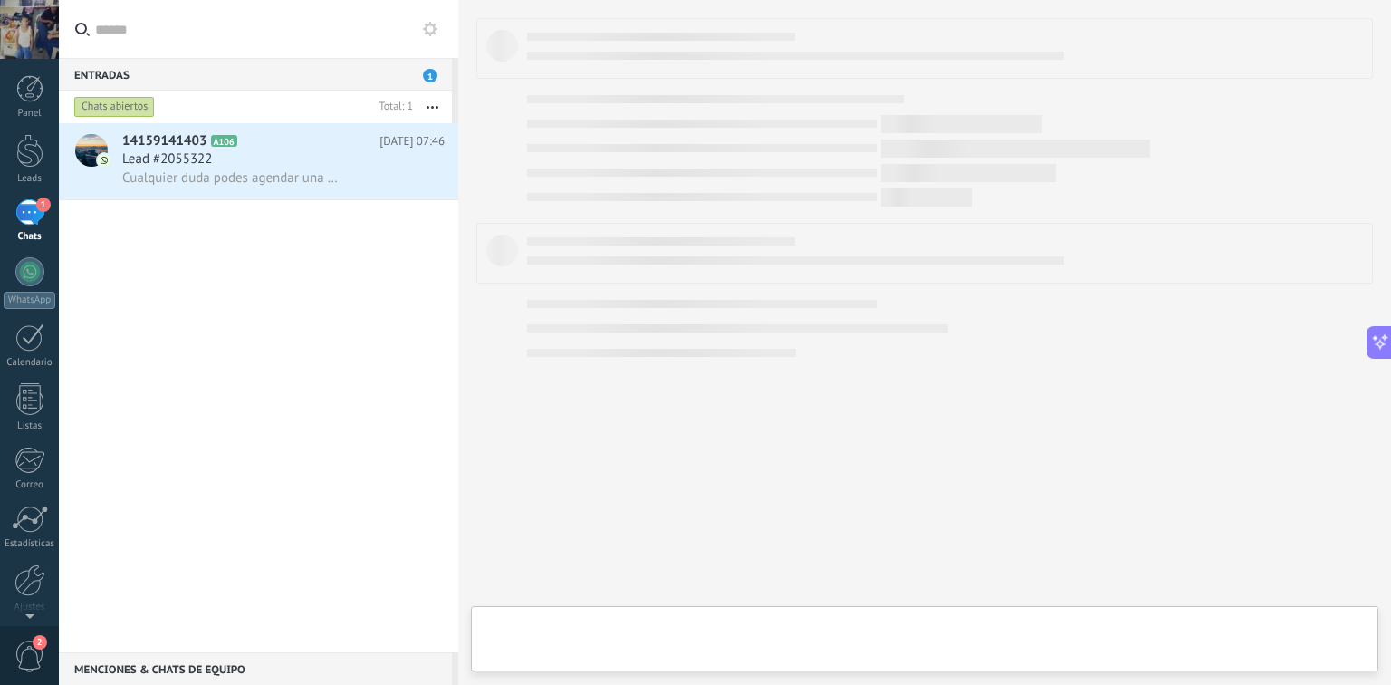
scroll to position [2463, 0]
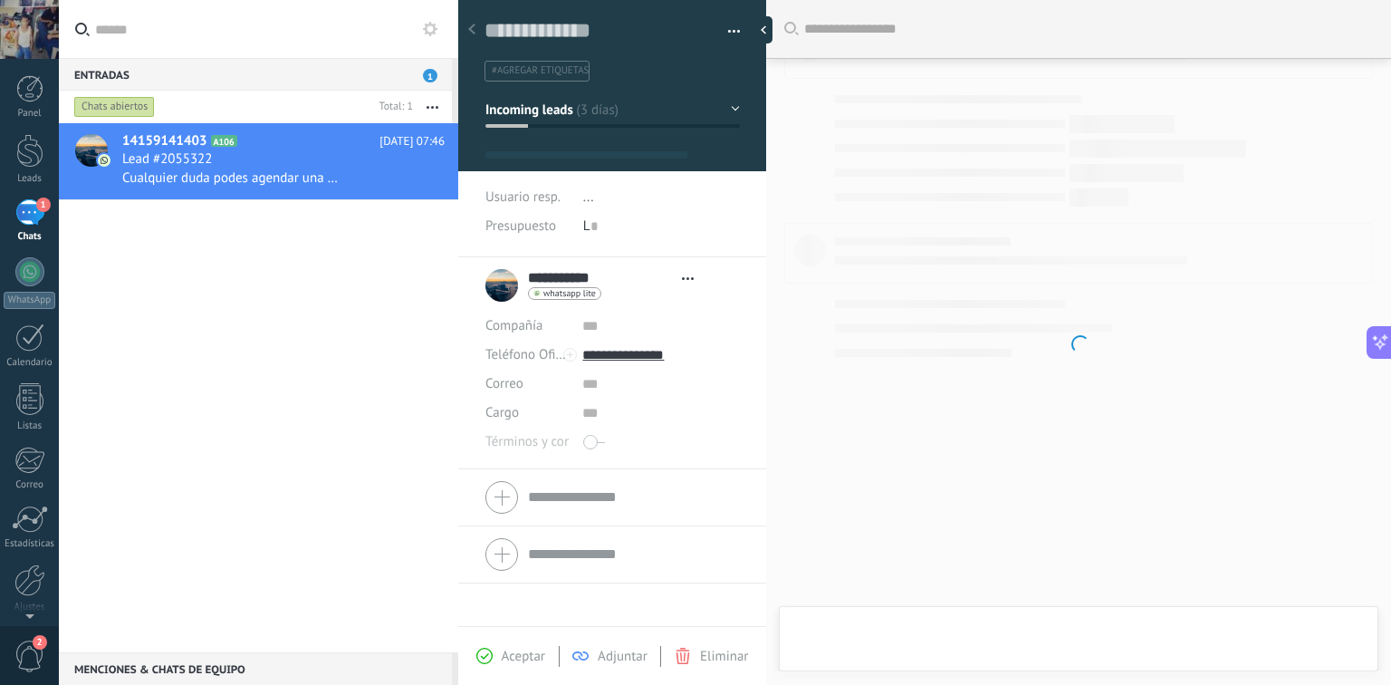
type textarea "**********"
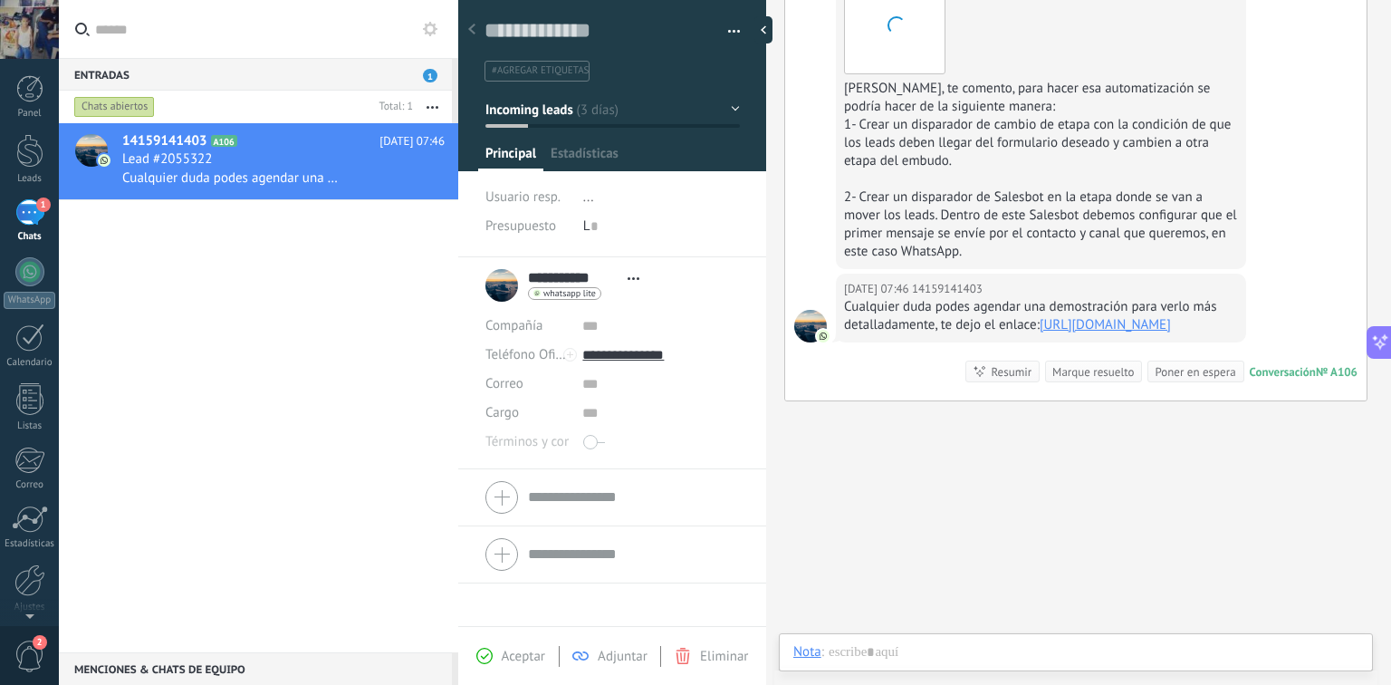
scroll to position [2505, 0]
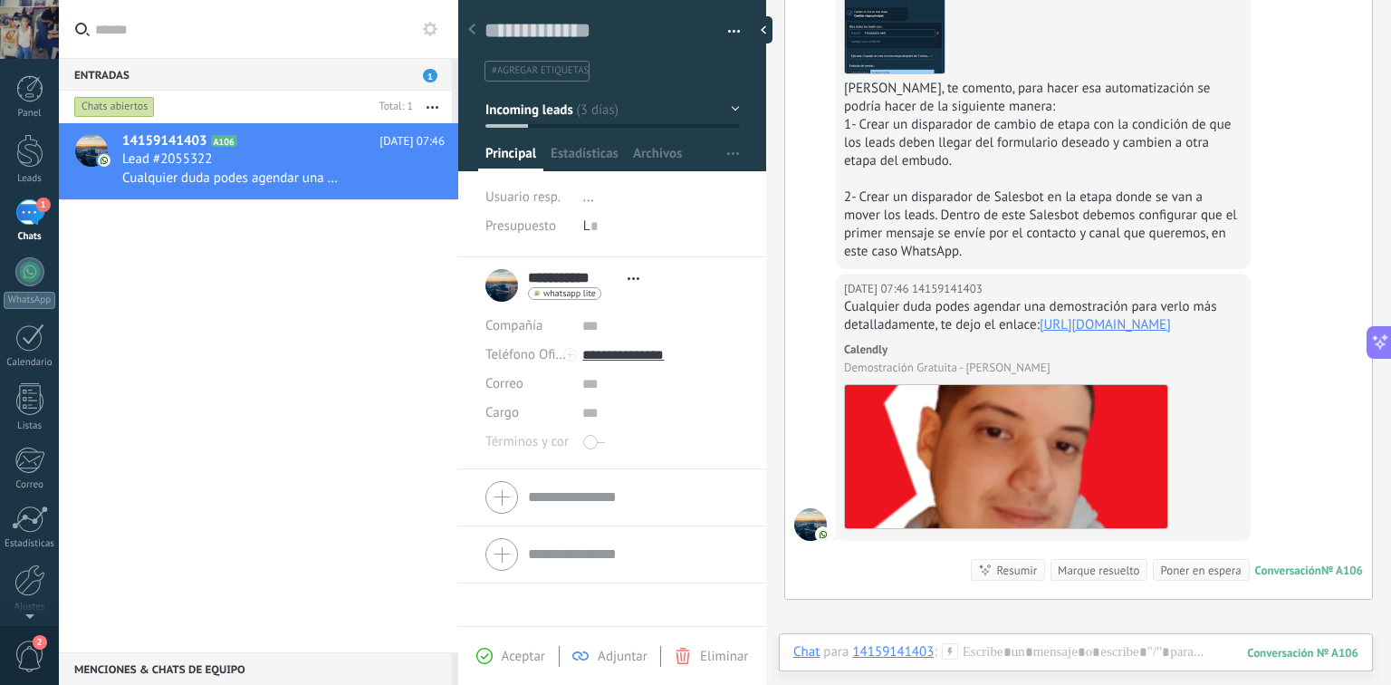
click at [732, 31] on button "button" at bounding box center [727, 31] width 26 height 27
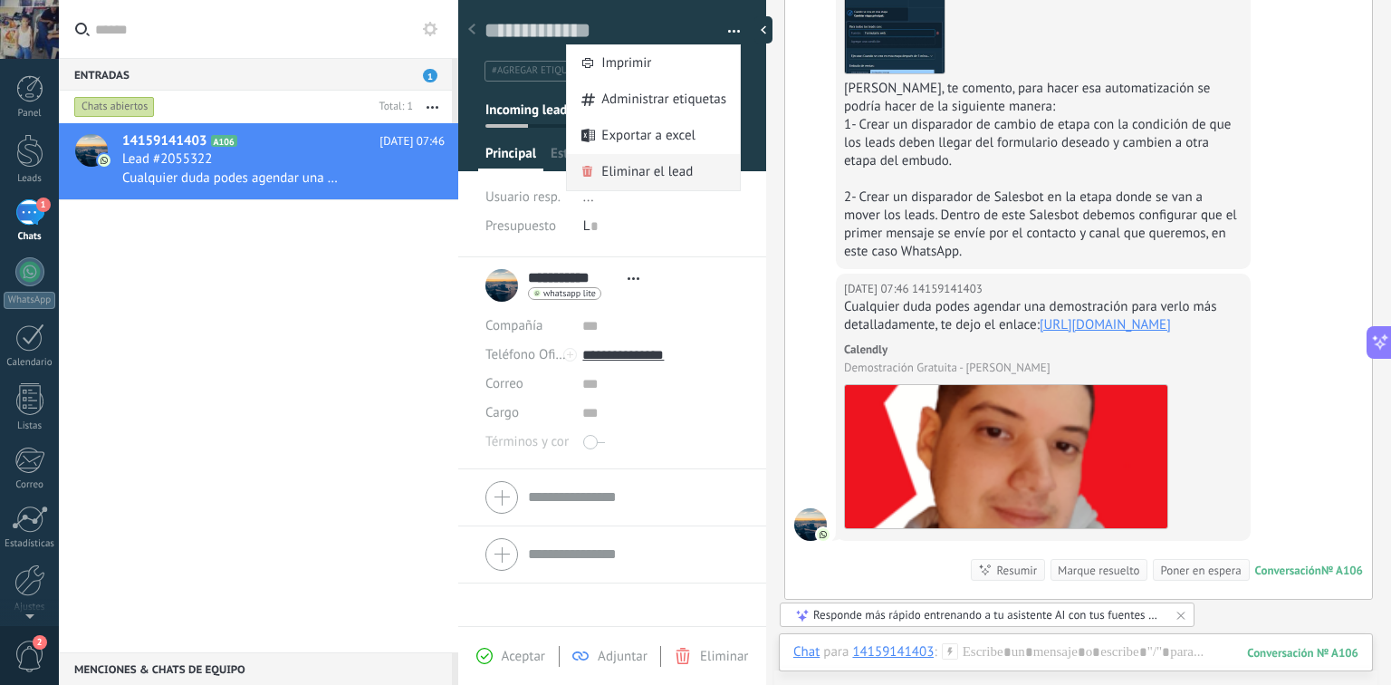
click at [652, 174] on span "Eliminar el lead" at bounding box center [646, 172] width 91 height 36
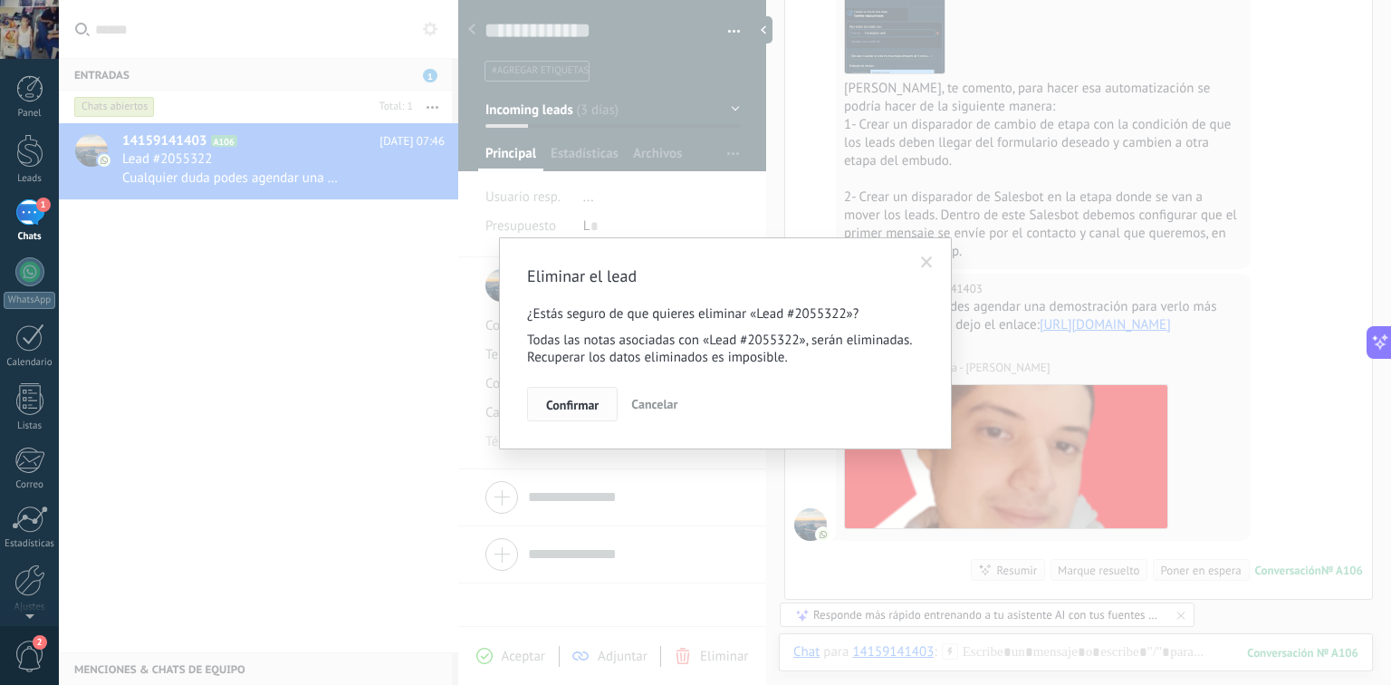
click at [560, 398] on span "Confirmar" at bounding box center [572, 404] width 53 height 13
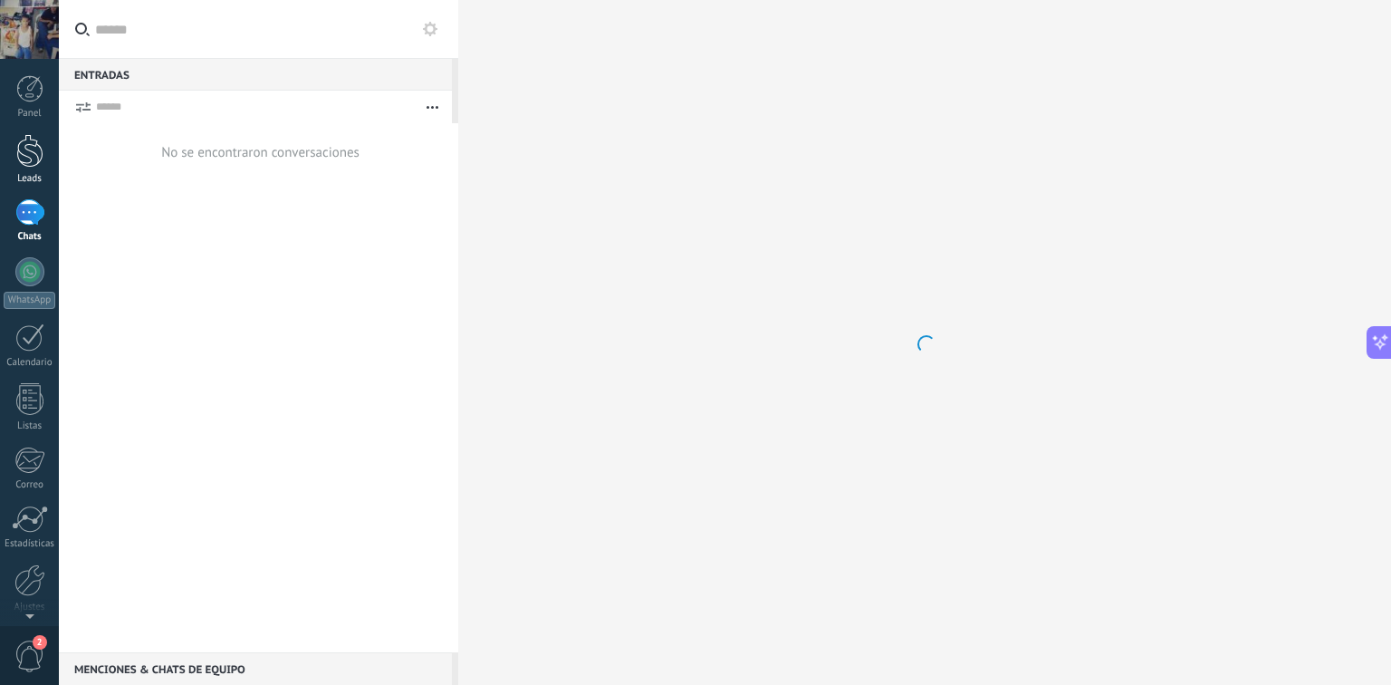
click at [36, 166] on div at bounding box center [29, 151] width 27 height 34
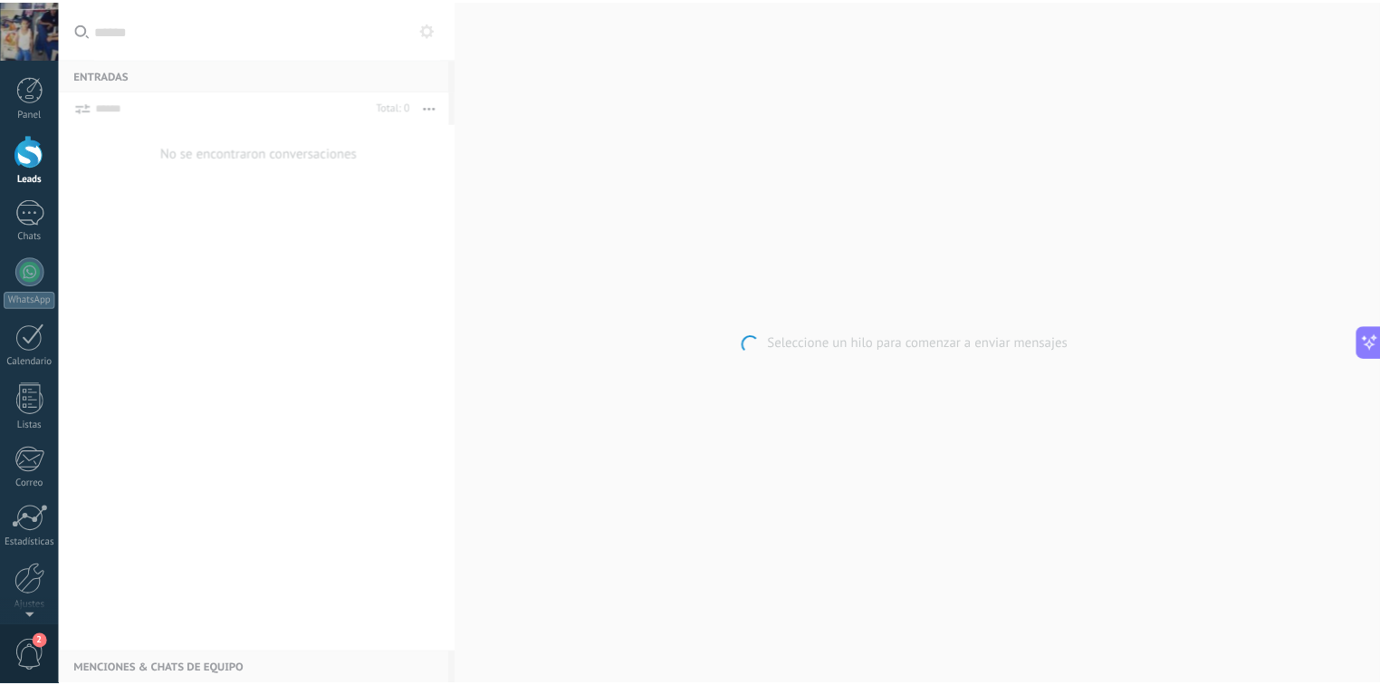
scroll to position [2463, 0]
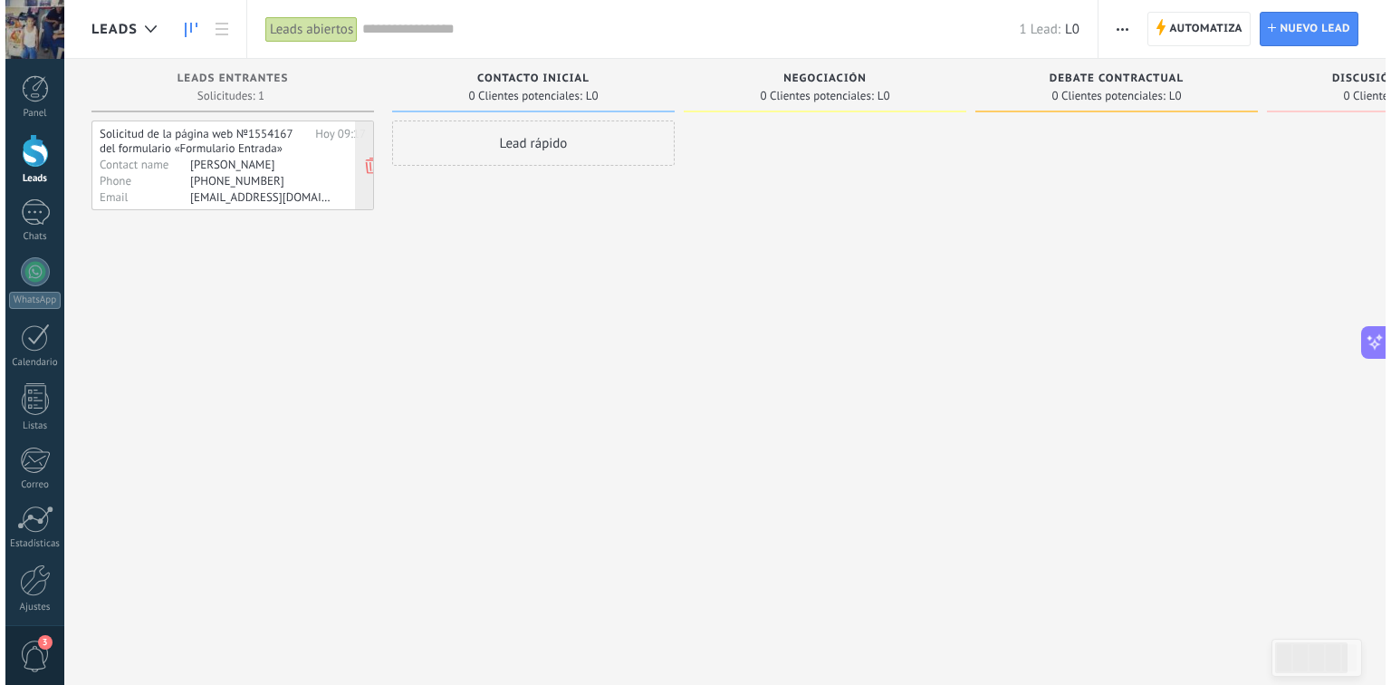
scroll to position [2463, 0]
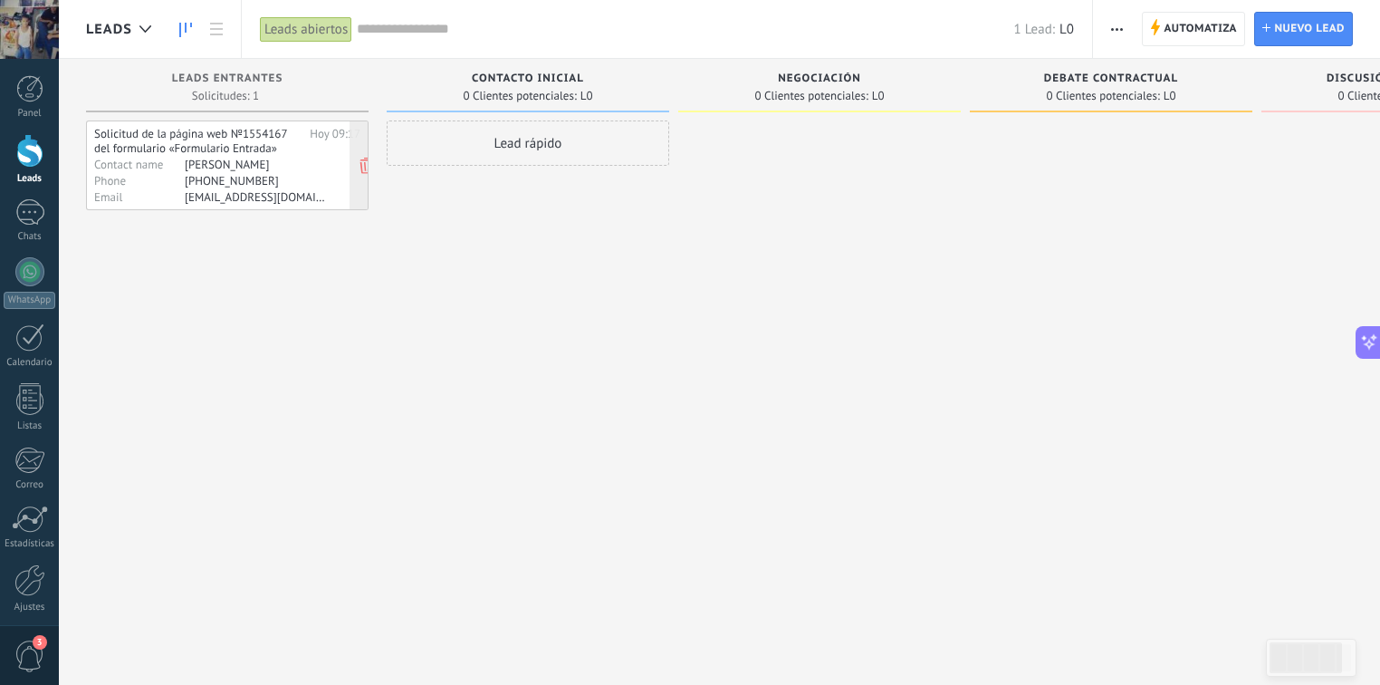
click at [247, 178] on div "+50496234058" at bounding box center [255, 180] width 140 height 14
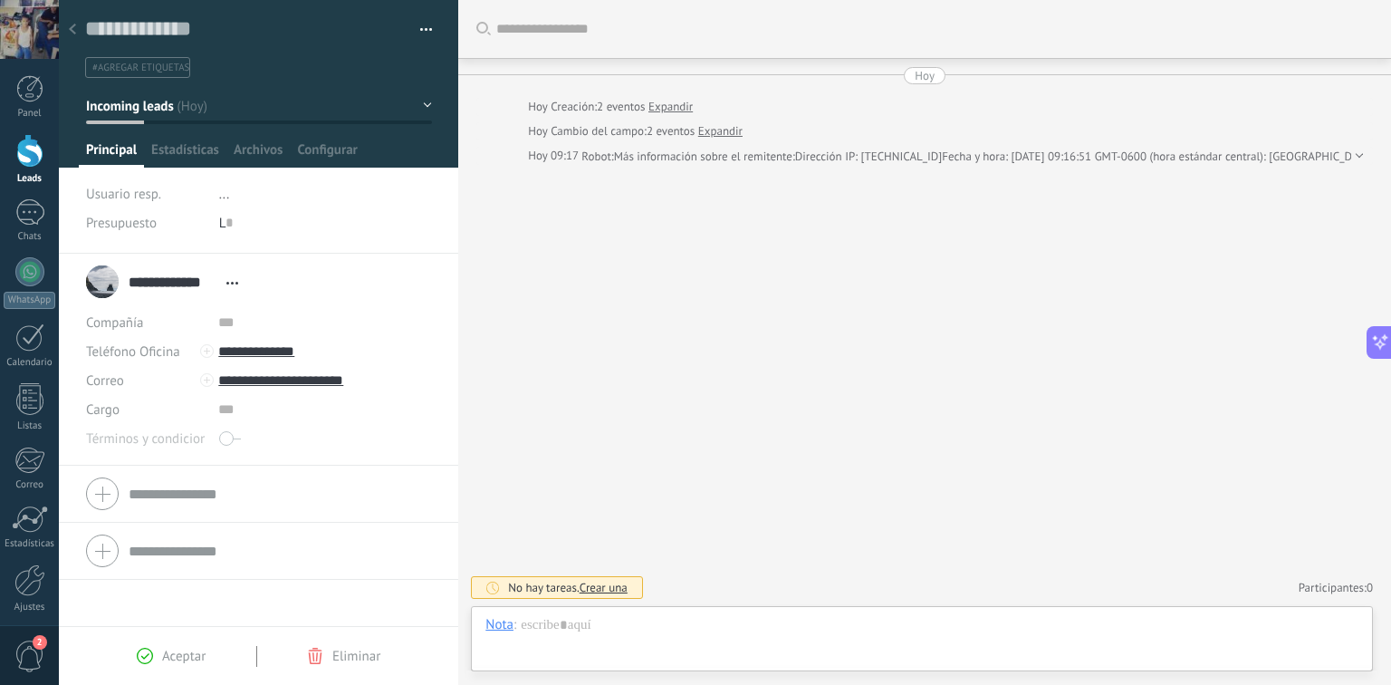
scroll to position [26, 0]
click at [200, 650] on span "Aceptar" at bounding box center [183, 655] width 43 height 17
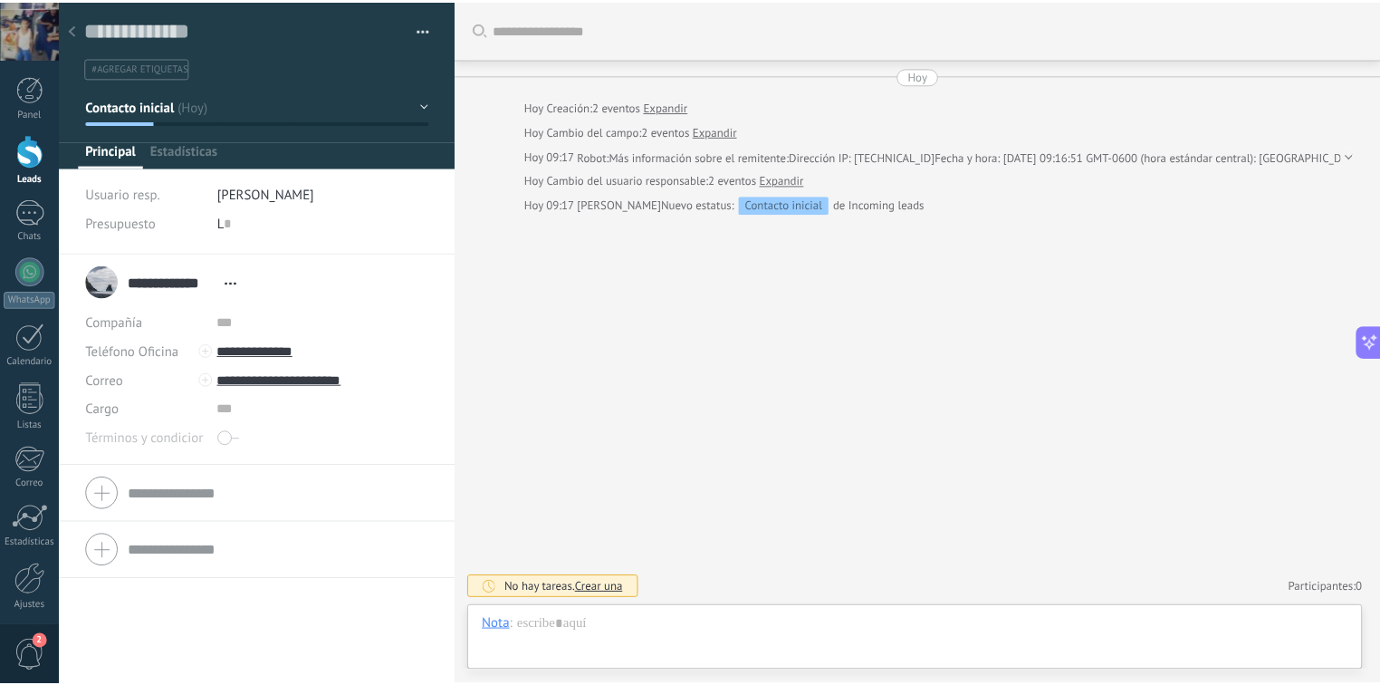
scroll to position [26, 0]
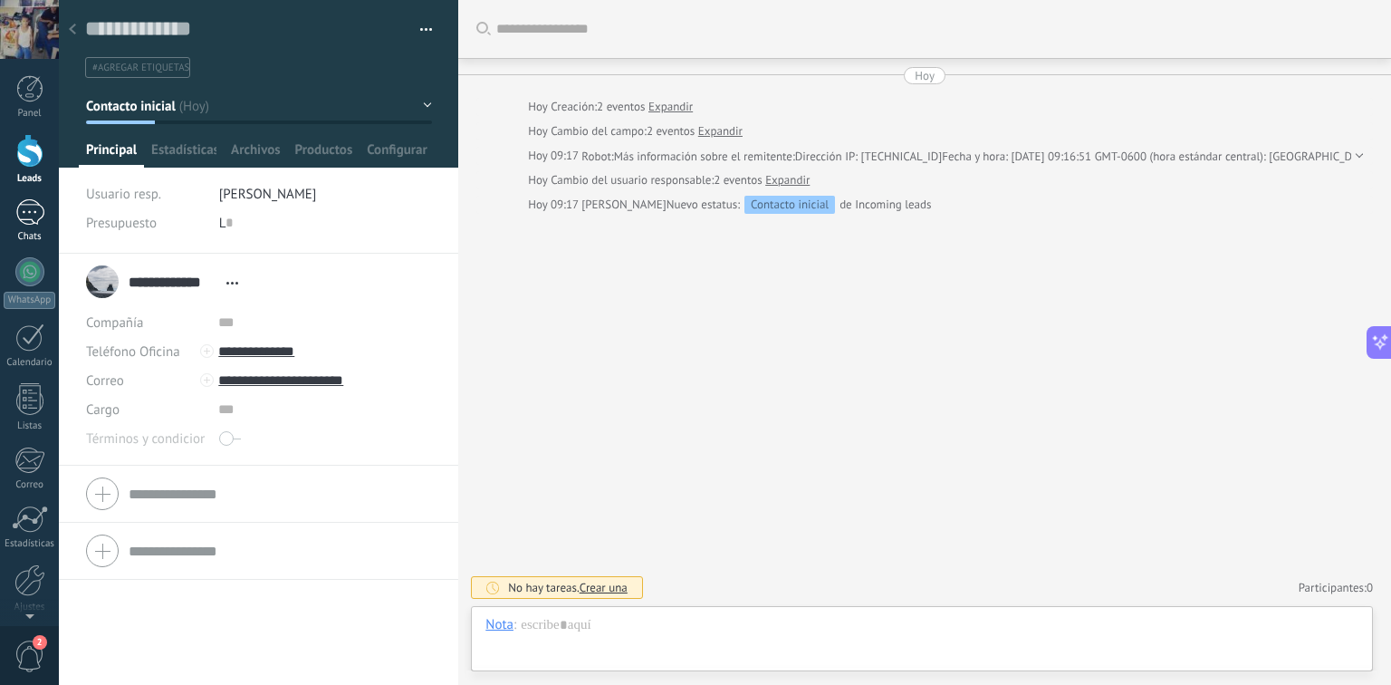
click at [28, 220] on div at bounding box center [29, 212] width 29 height 26
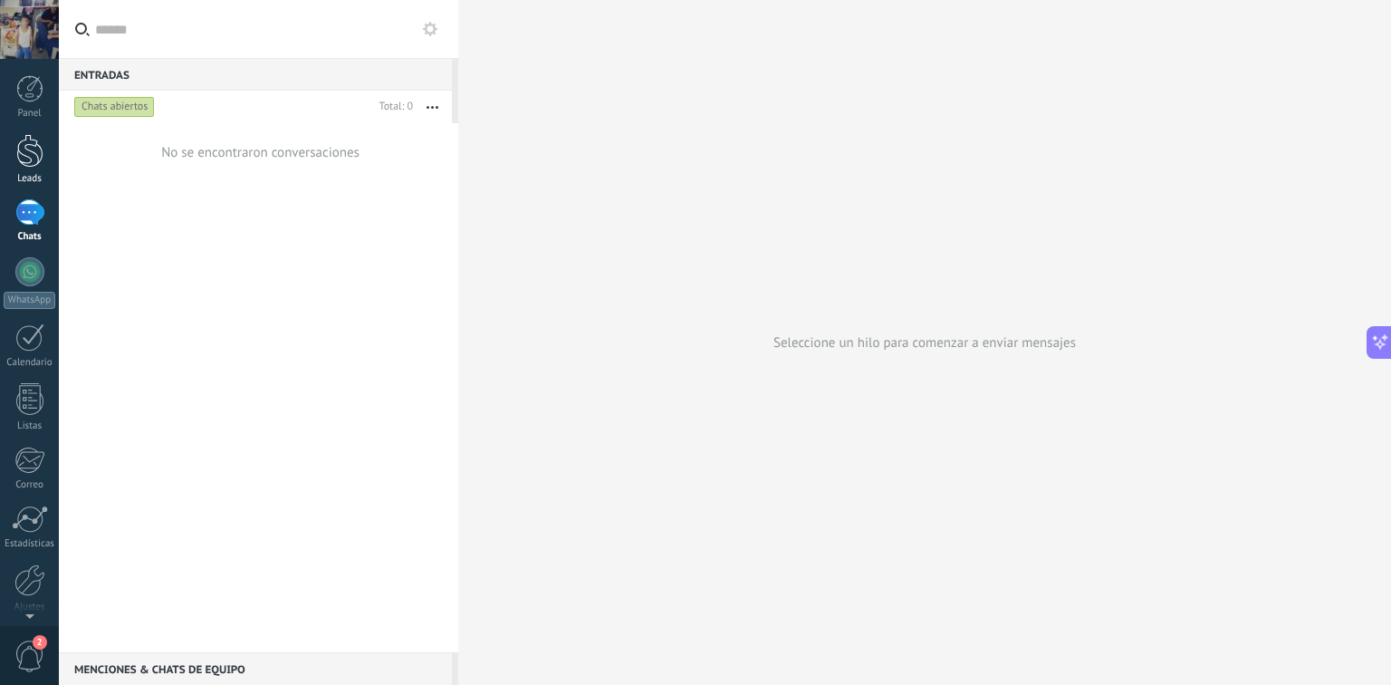
click at [25, 147] on div at bounding box center [29, 151] width 27 height 34
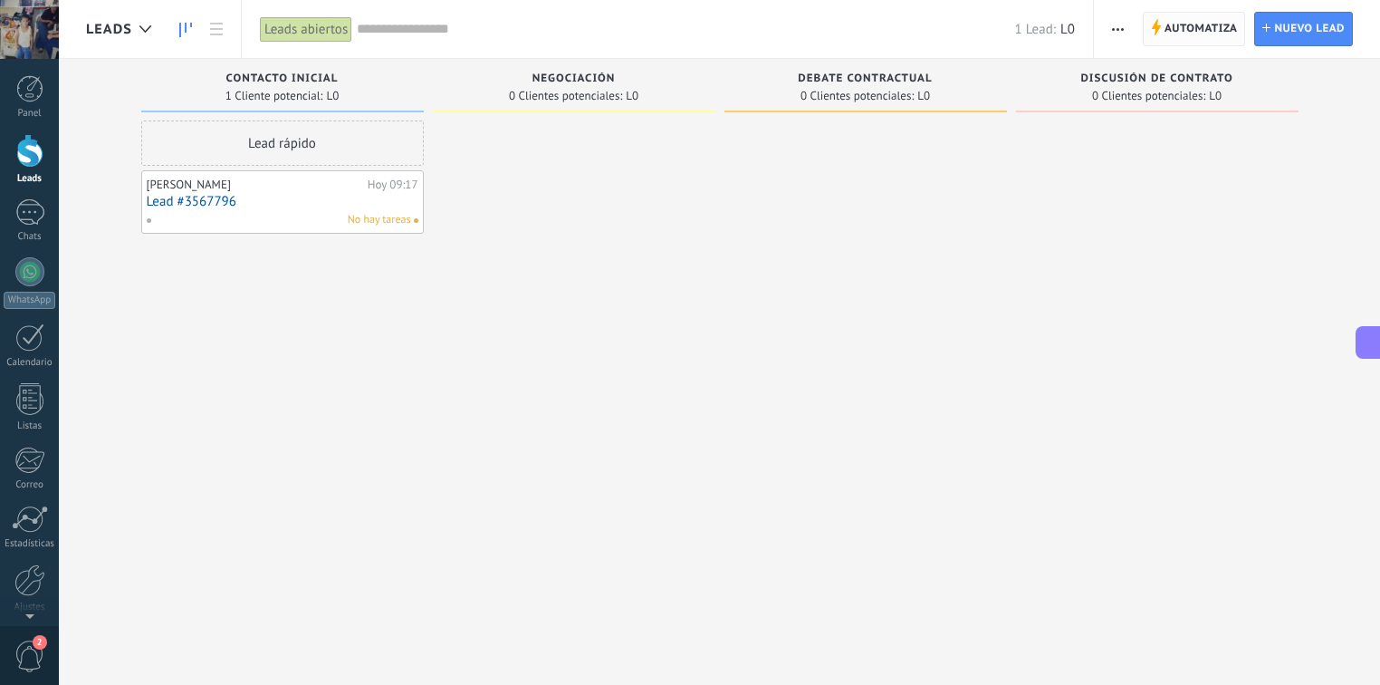
click at [1205, 24] on span "Automatiza" at bounding box center [1200, 29] width 73 height 33
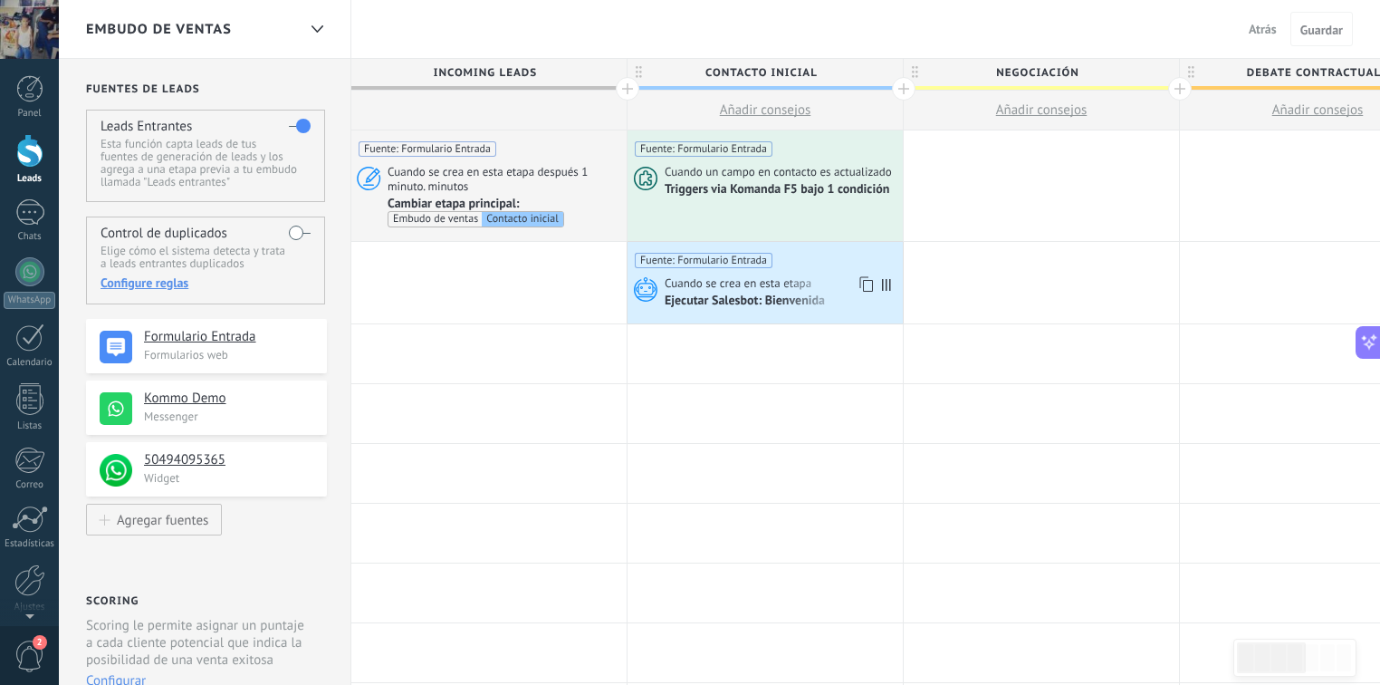
click at [799, 275] on span "Cuando se crea en esta etapa" at bounding box center [739, 283] width 149 height 16
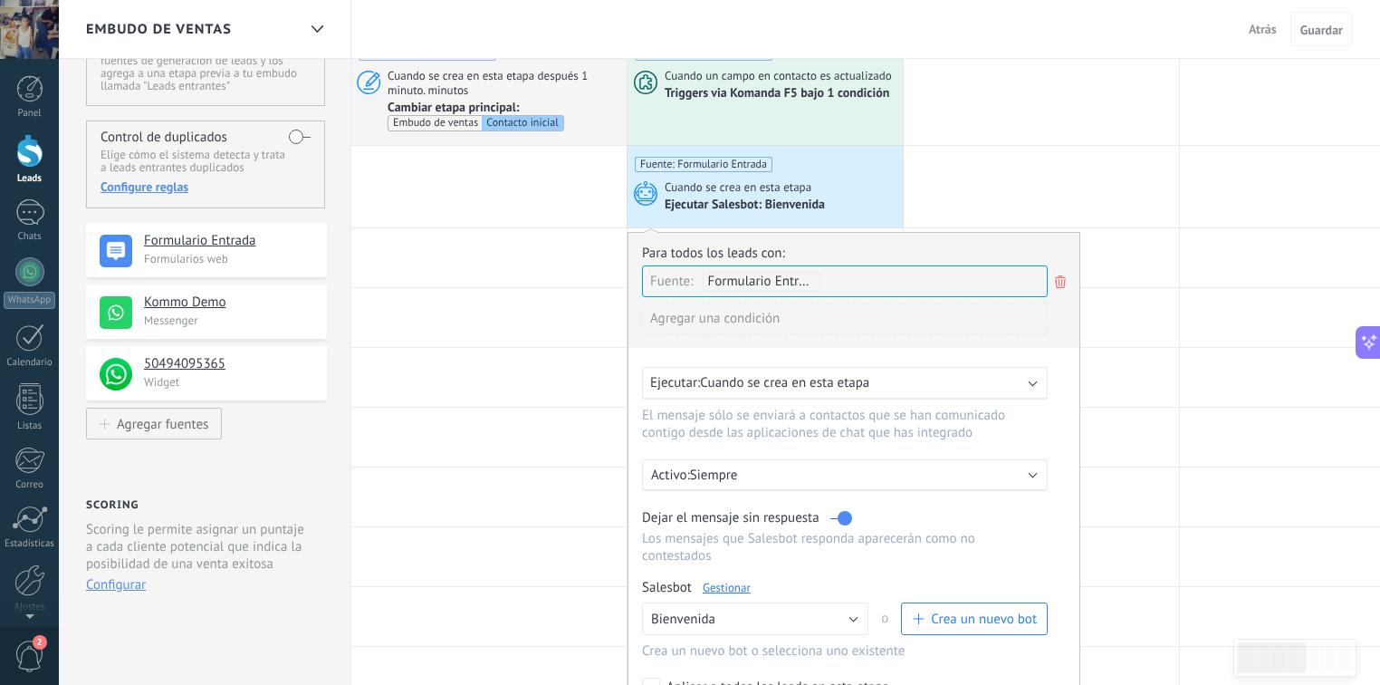
scroll to position [72, 0]
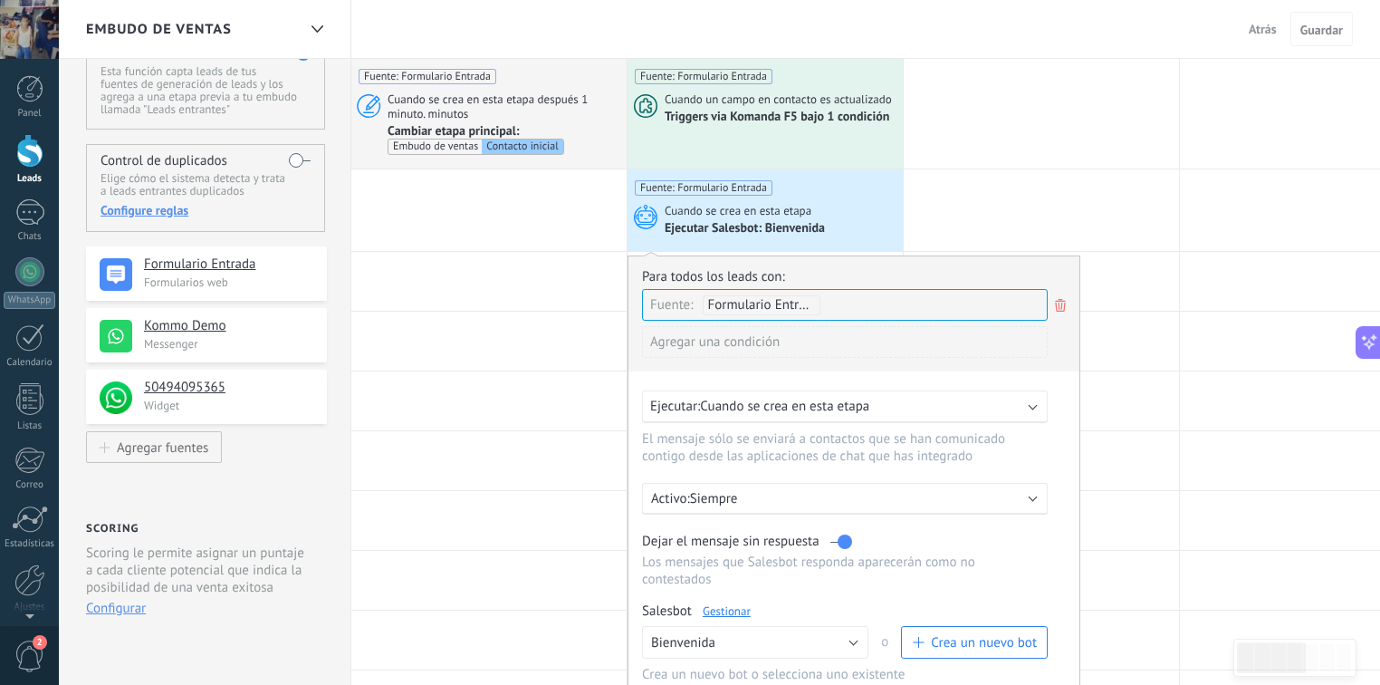
click at [760, 138] on div "Fuente: Formulario Entrada Cuando un campo en contacto es actualizado Triggers …" at bounding box center [765, 113] width 275 height 110
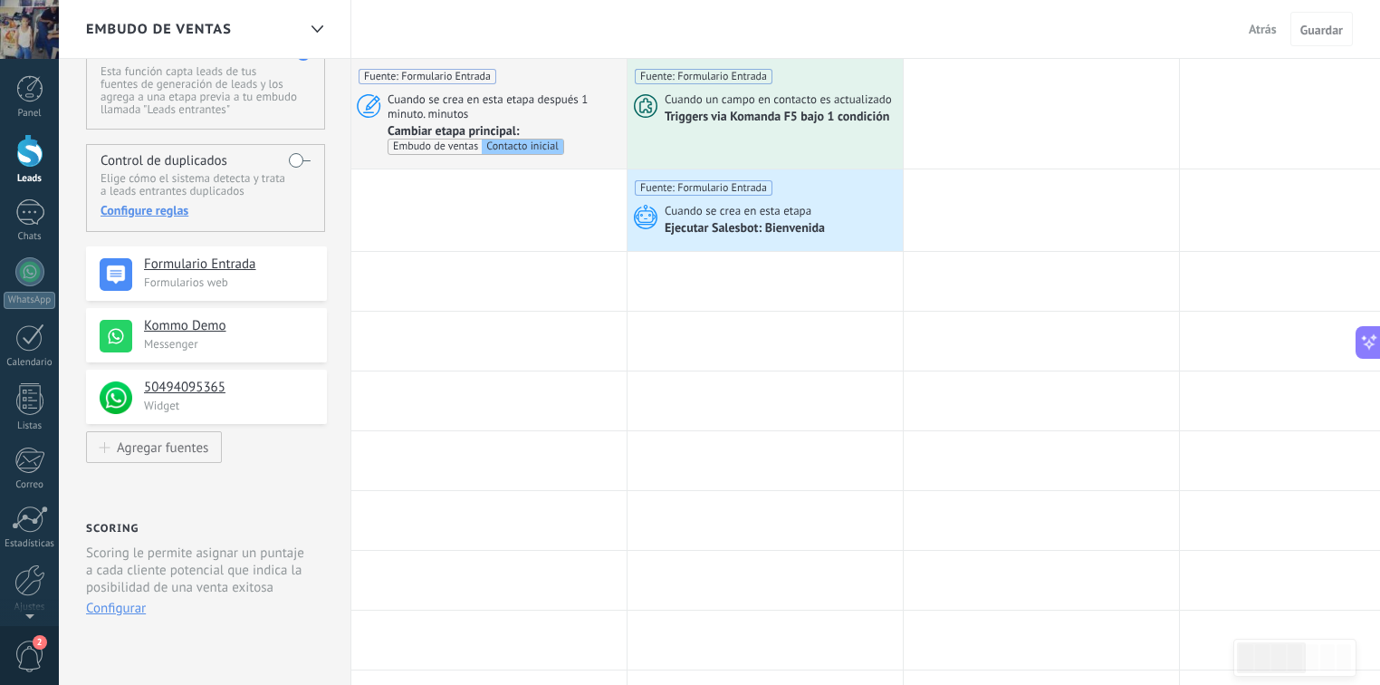
click at [760, 138] on div "Fuente: Formulario Entrada Cuando un campo en contacto es actualizado Triggers …" at bounding box center [765, 113] width 275 height 110
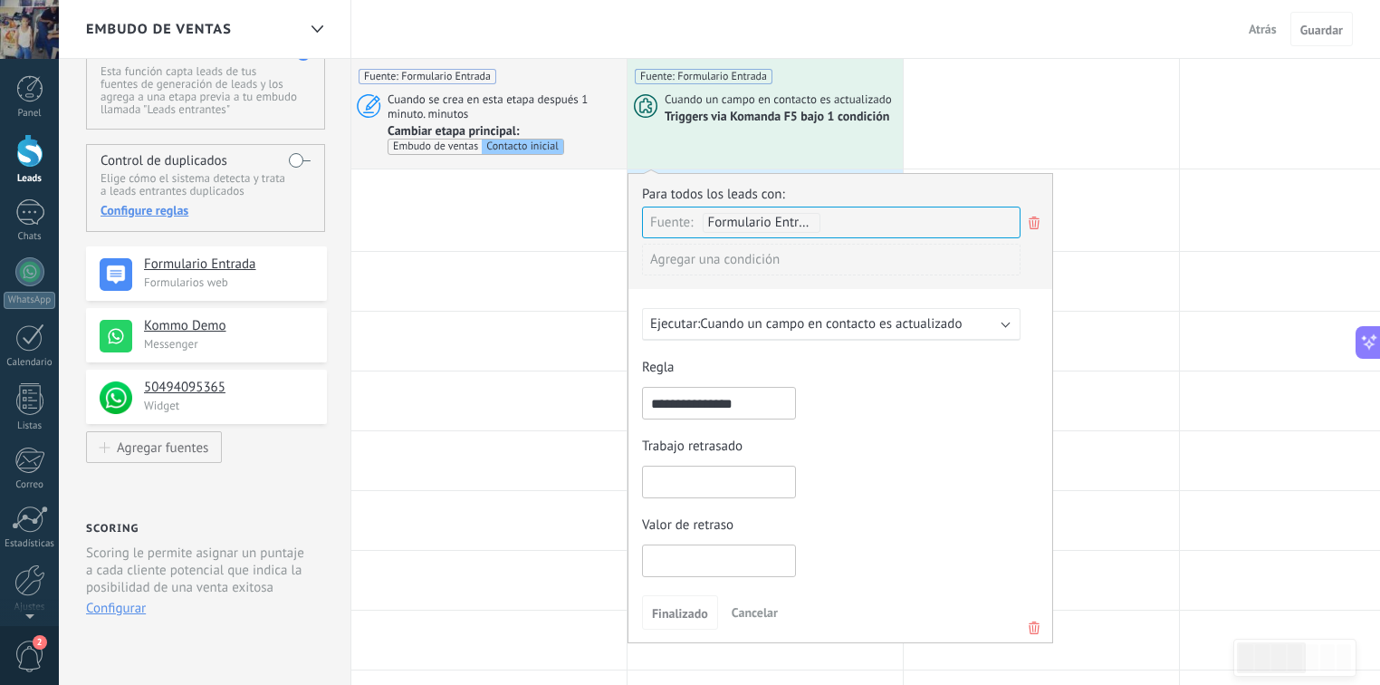
click at [839, 217] on div "Fuente: Formulario Entrada" at bounding box center [831, 222] width 379 height 32
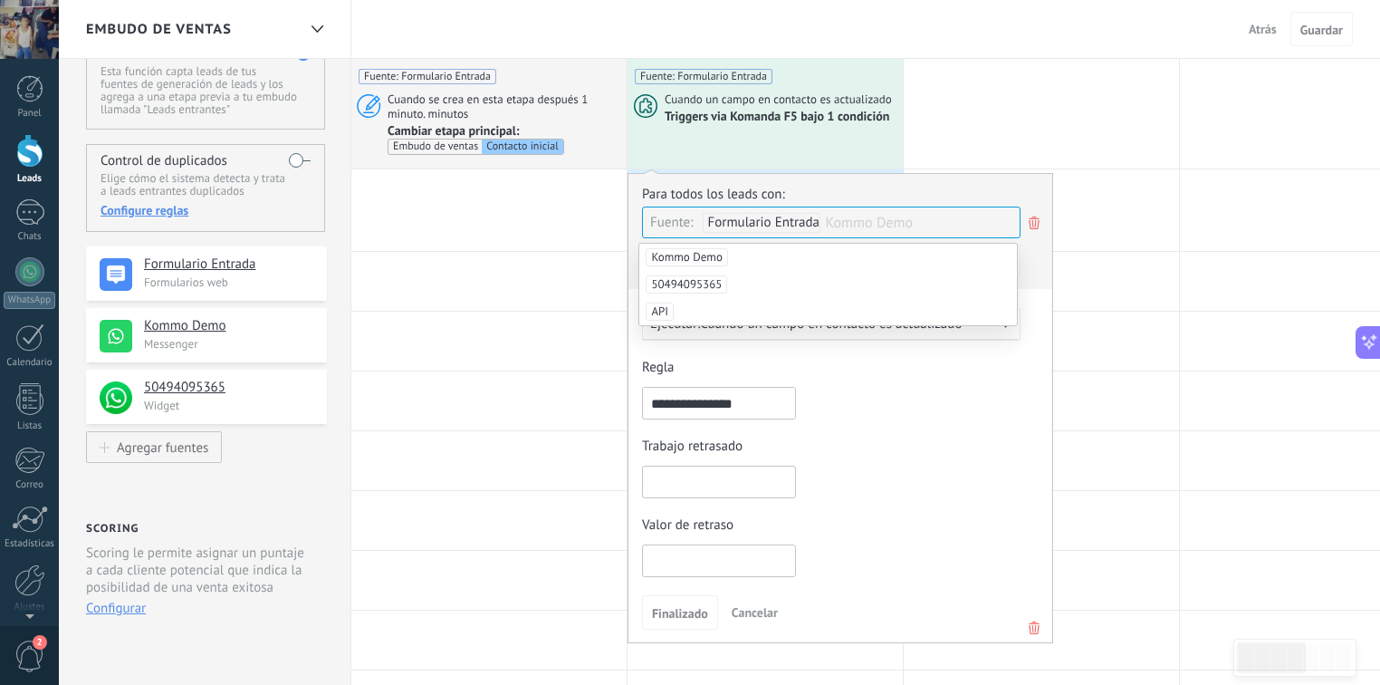
click at [887, 193] on div "Para todos los leads con:" at bounding box center [840, 194] width 397 height 17
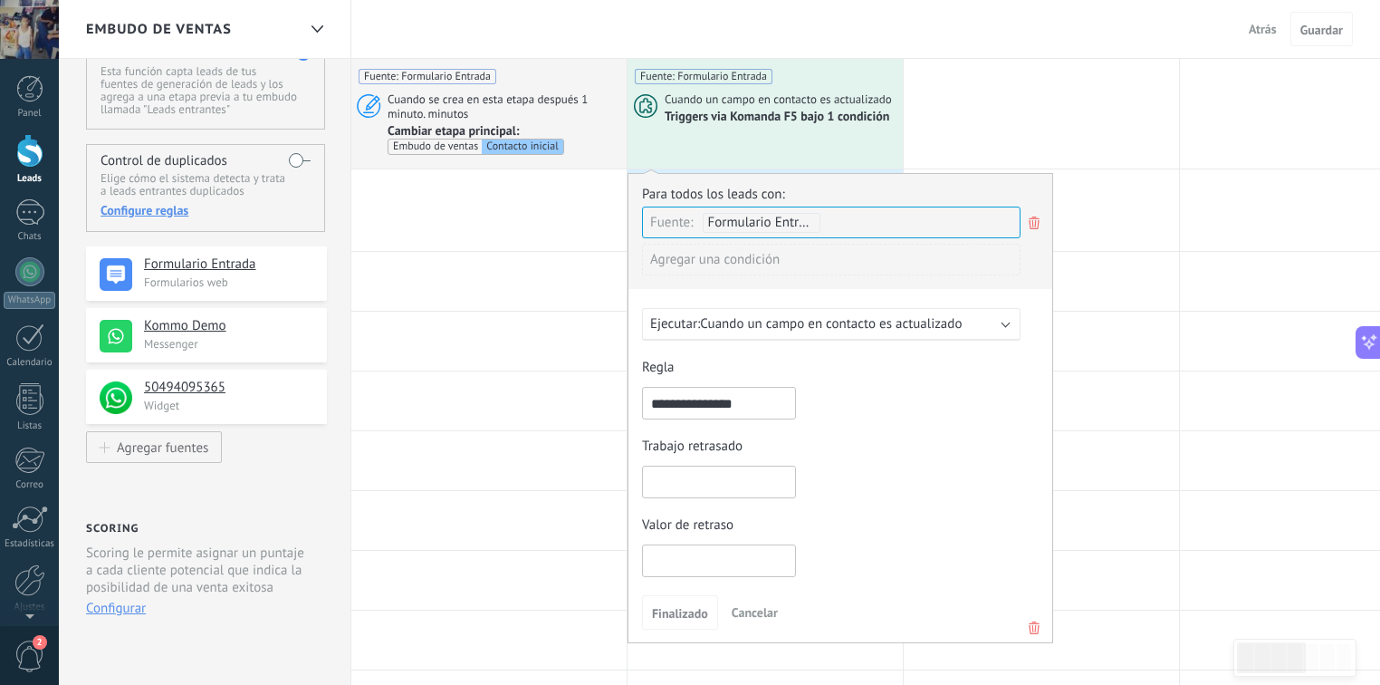
click at [791, 323] on span "Cuando un campo en contacto es actualizado" at bounding box center [831, 323] width 262 height 17
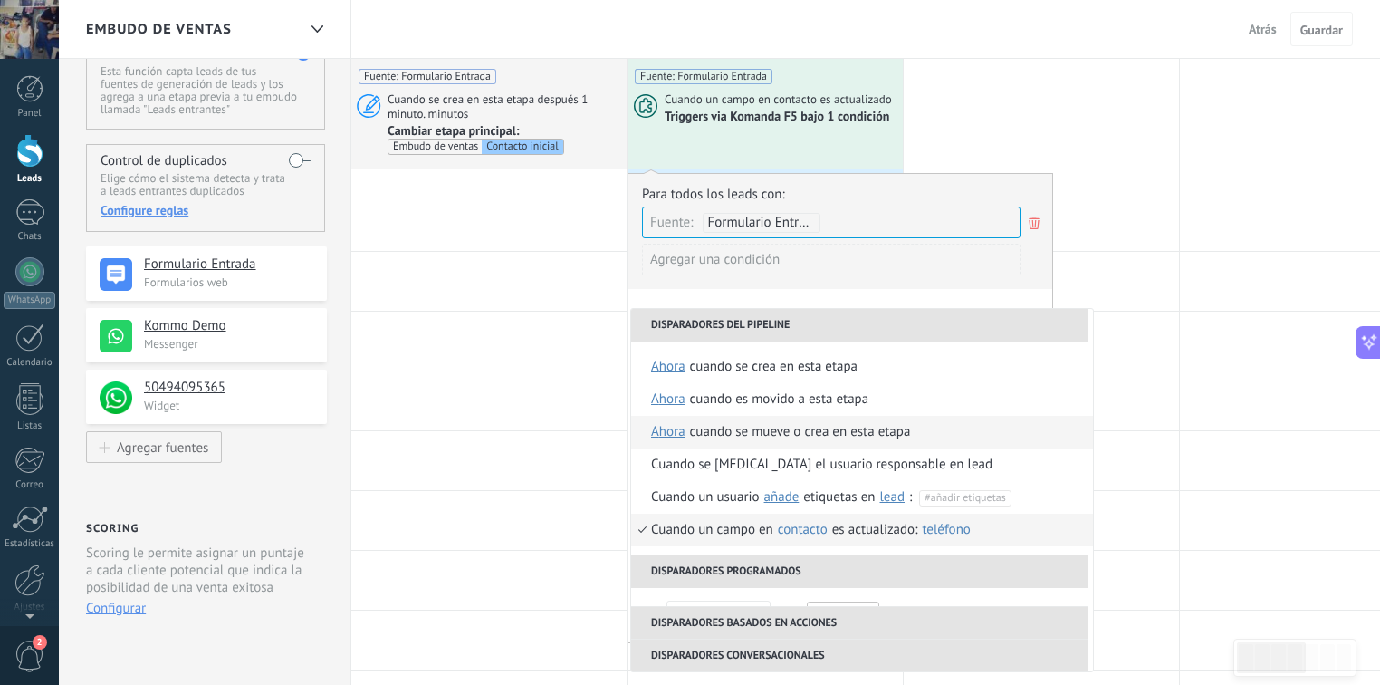
click at [795, 436] on div "Cuando se mueve o crea en esta etapa" at bounding box center [800, 432] width 221 height 33
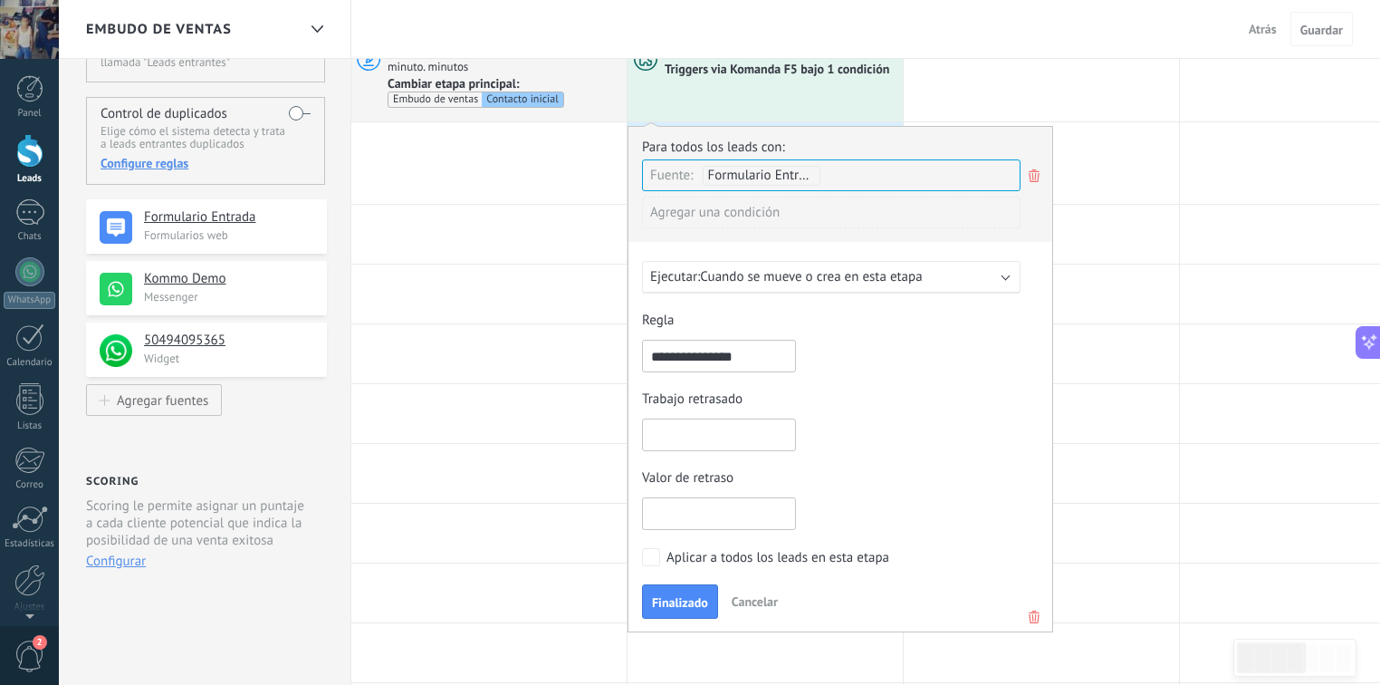
scroll to position [145, 0]
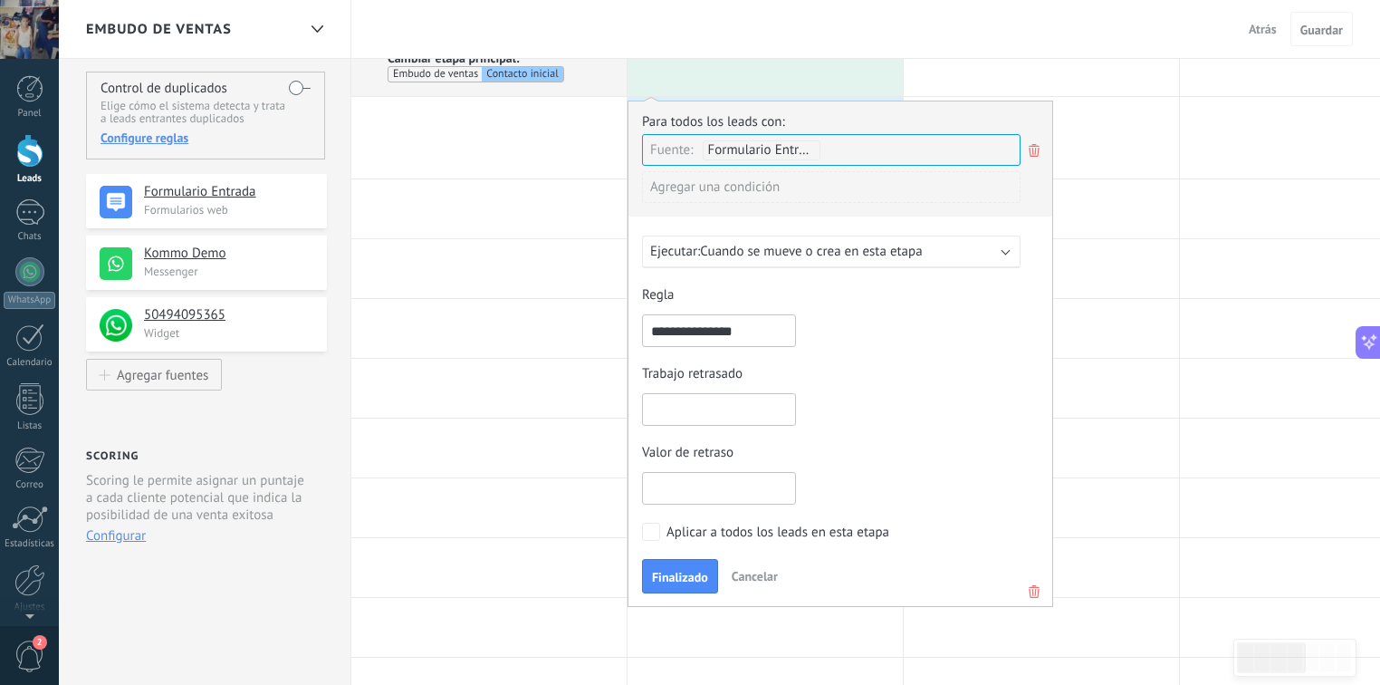
click at [685, 570] on span "Finalizado" at bounding box center [680, 576] width 56 height 13
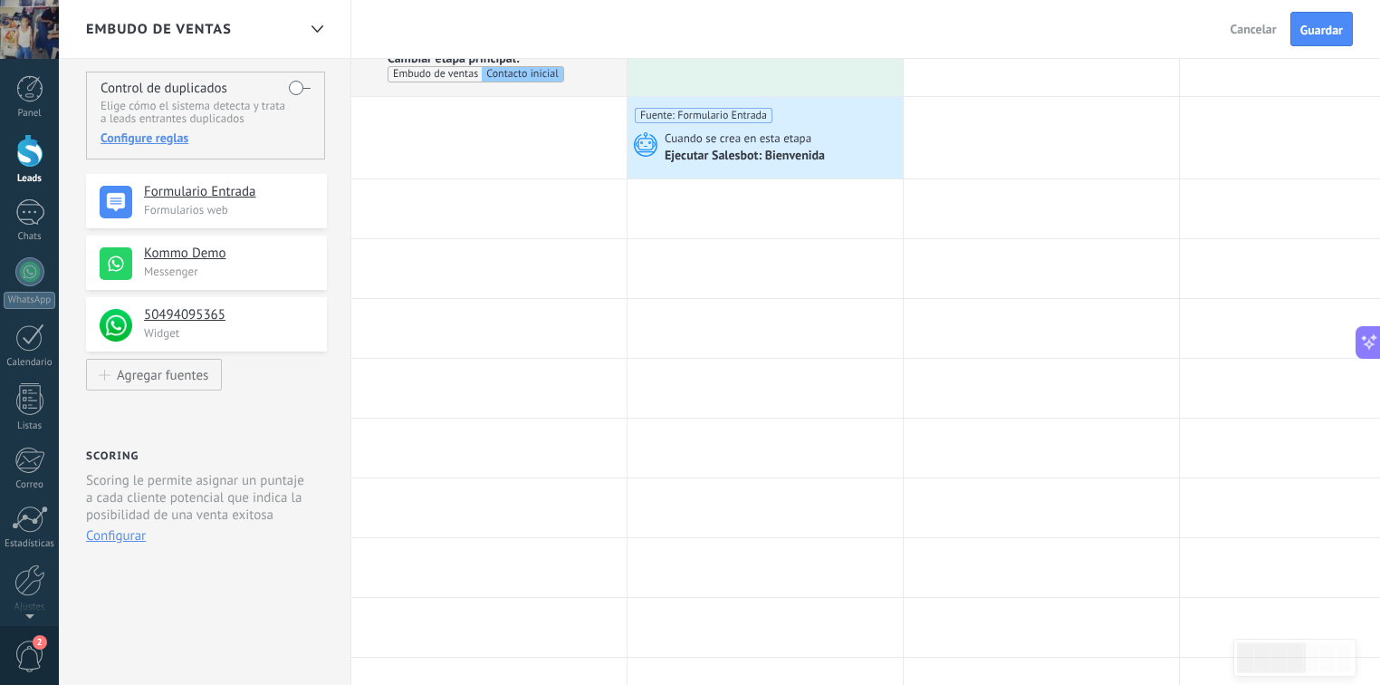
click at [1317, 49] on div "Atrás Cancelar Guardar" at bounding box center [1294, 29] width 172 height 58
click at [1318, 34] on span "Guardar" at bounding box center [1321, 30] width 43 height 13
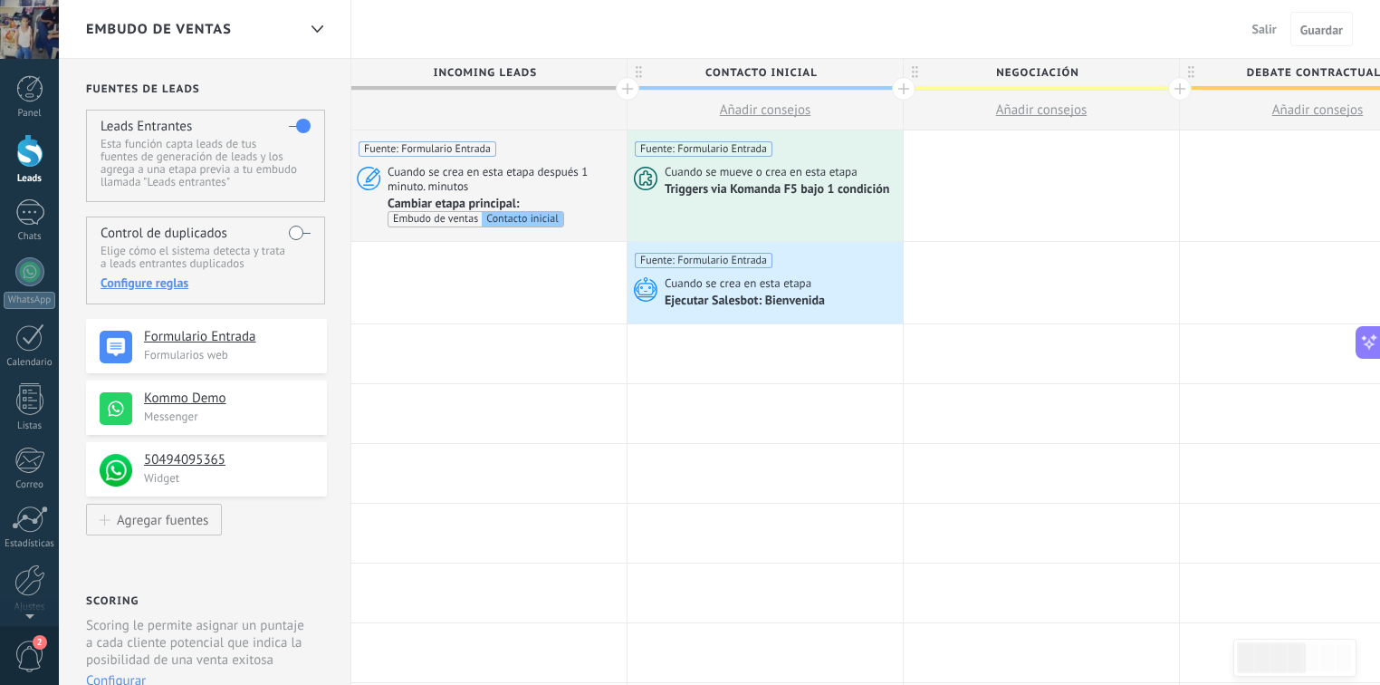
click at [1252, 23] on span "Salir" at bounding box center [1264, 29] width 24 height 16
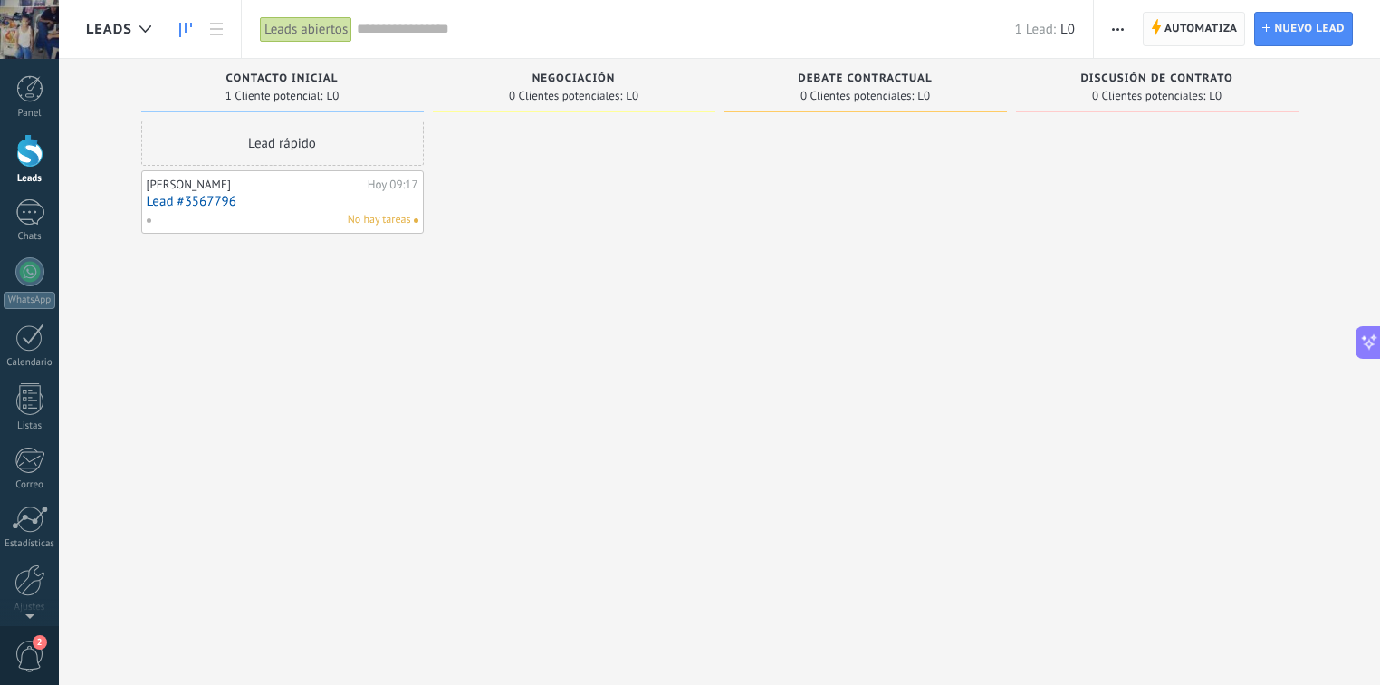
click at [1212, 34] on span "Automatiza" at bounding box center [1200, 29] width 73 height 33
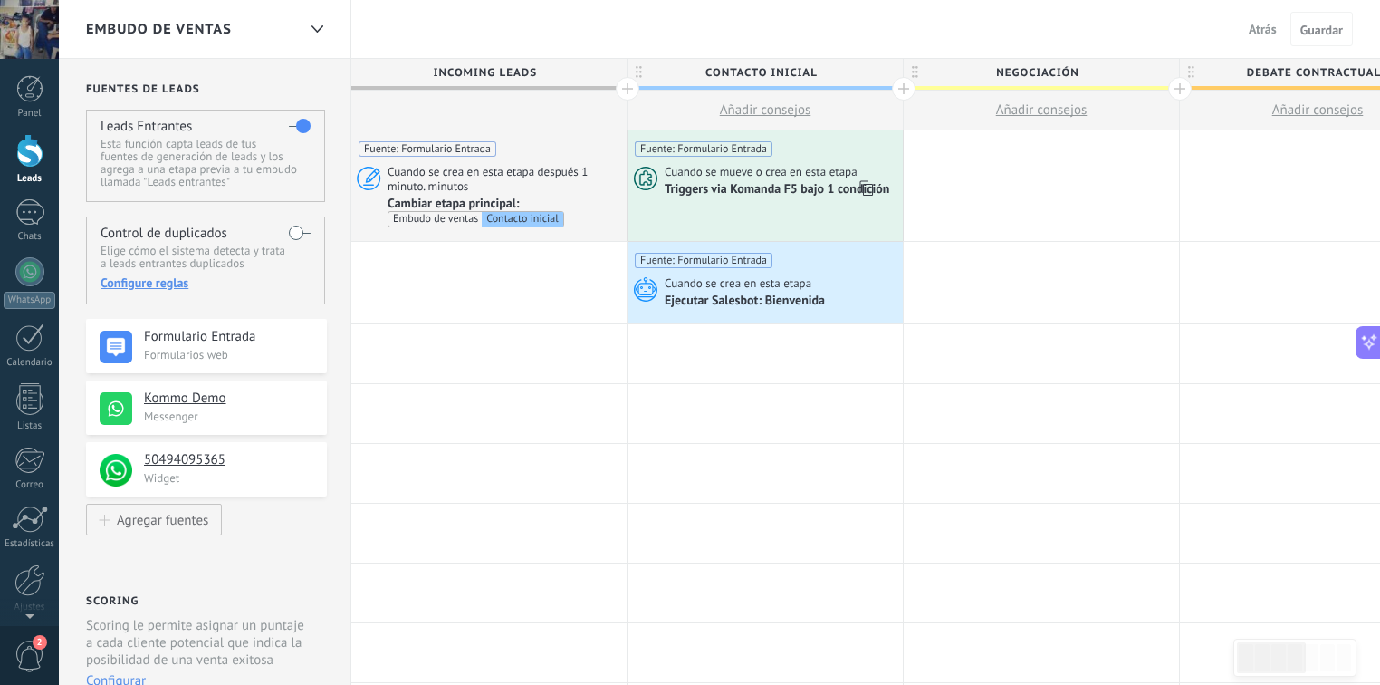
click at [772, 181] on span "Triggers via Komanda F5 bajo 1 condición" at bounding box center [778, 188] width 227 height 15
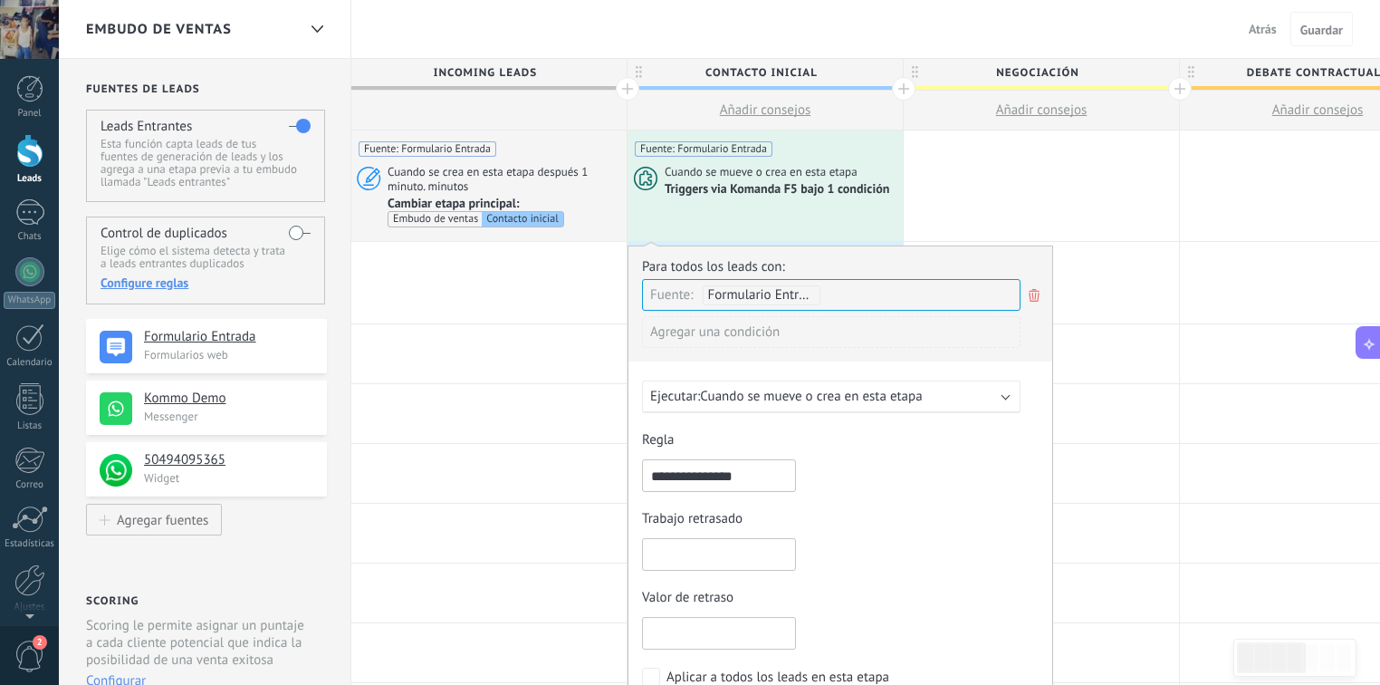
click at [861, 388] on span "Cuando se mueve o crea en esta etapa" at bounding box center [811, 396] width 222 height 17
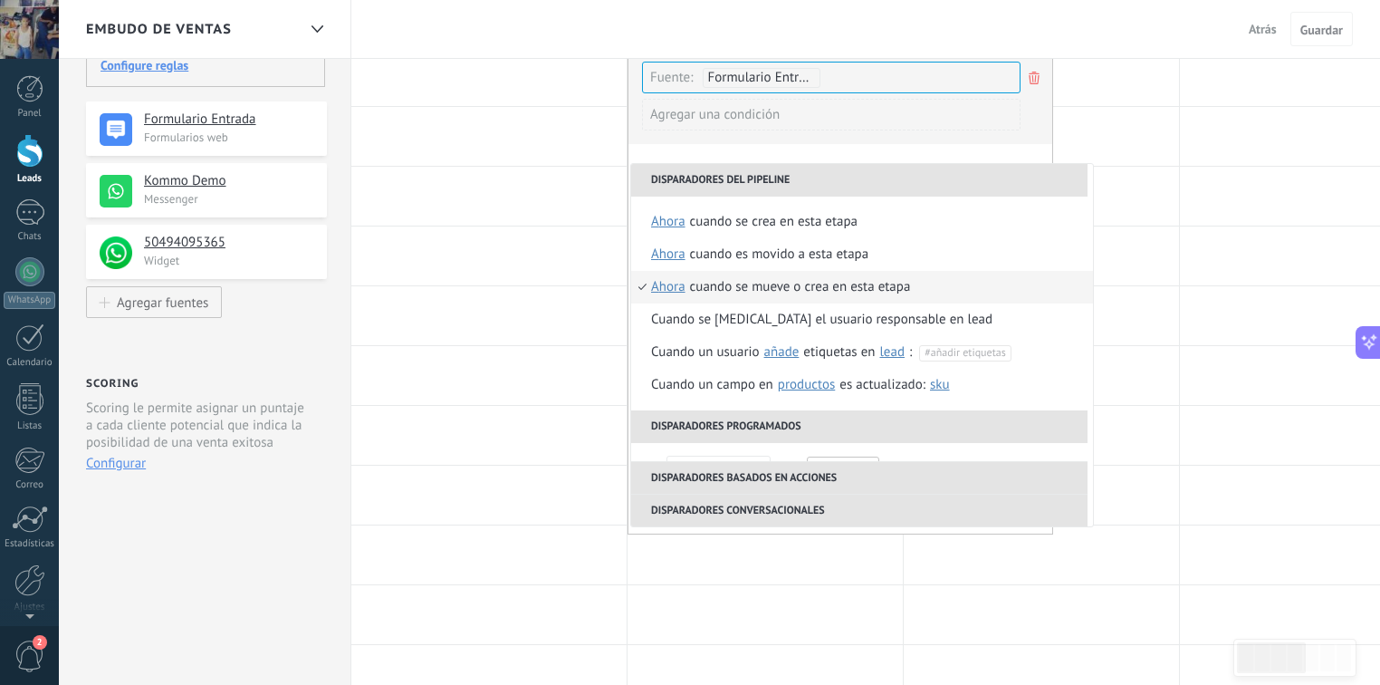
scroll to position [145, 0]
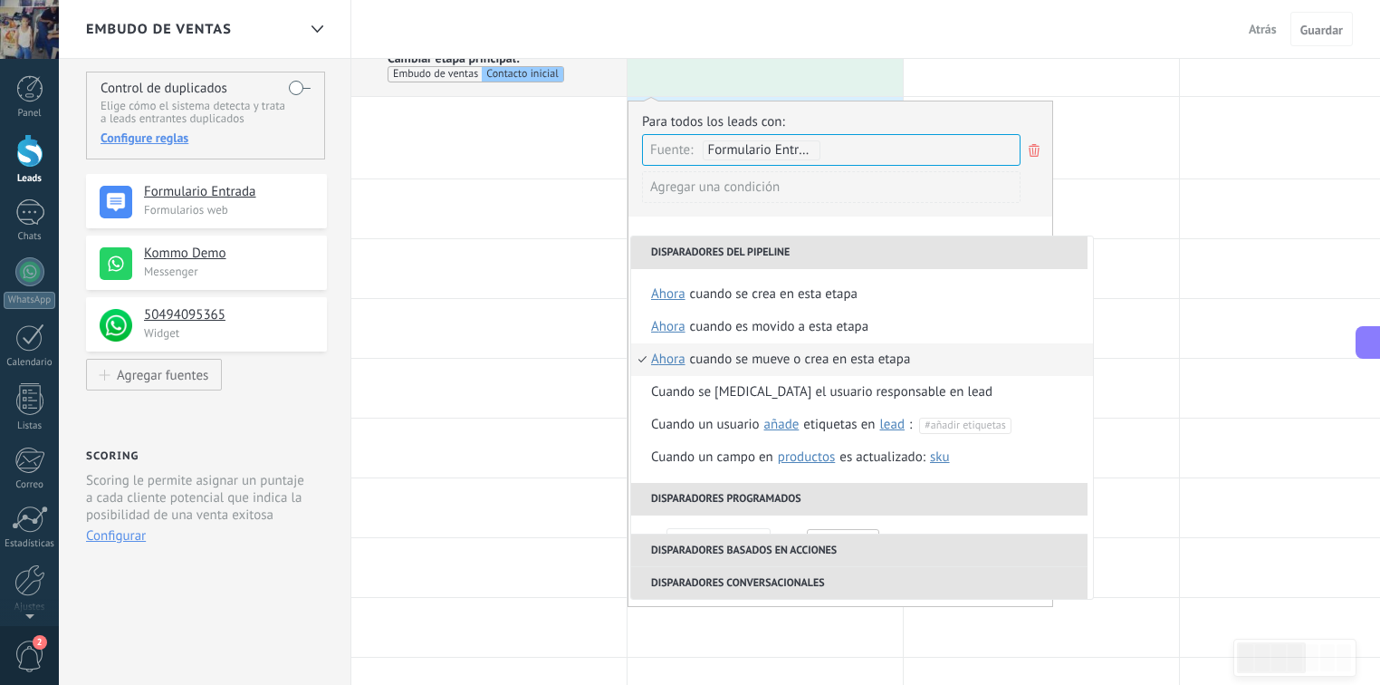
click at [885, 199] on div "Agregar una condición" at bounding box center [831, 187] width 379 height 32
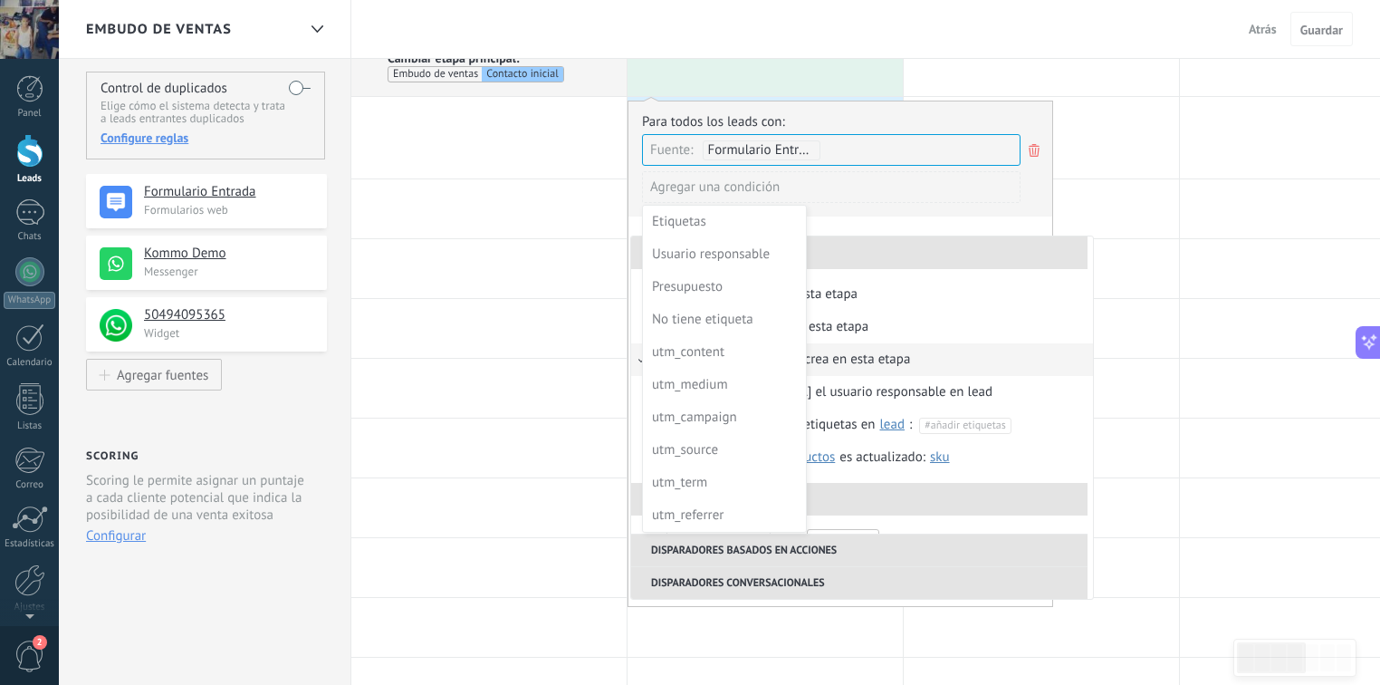
click at [925, 206] on div at bounding box center [840, 351] width 424 height 501
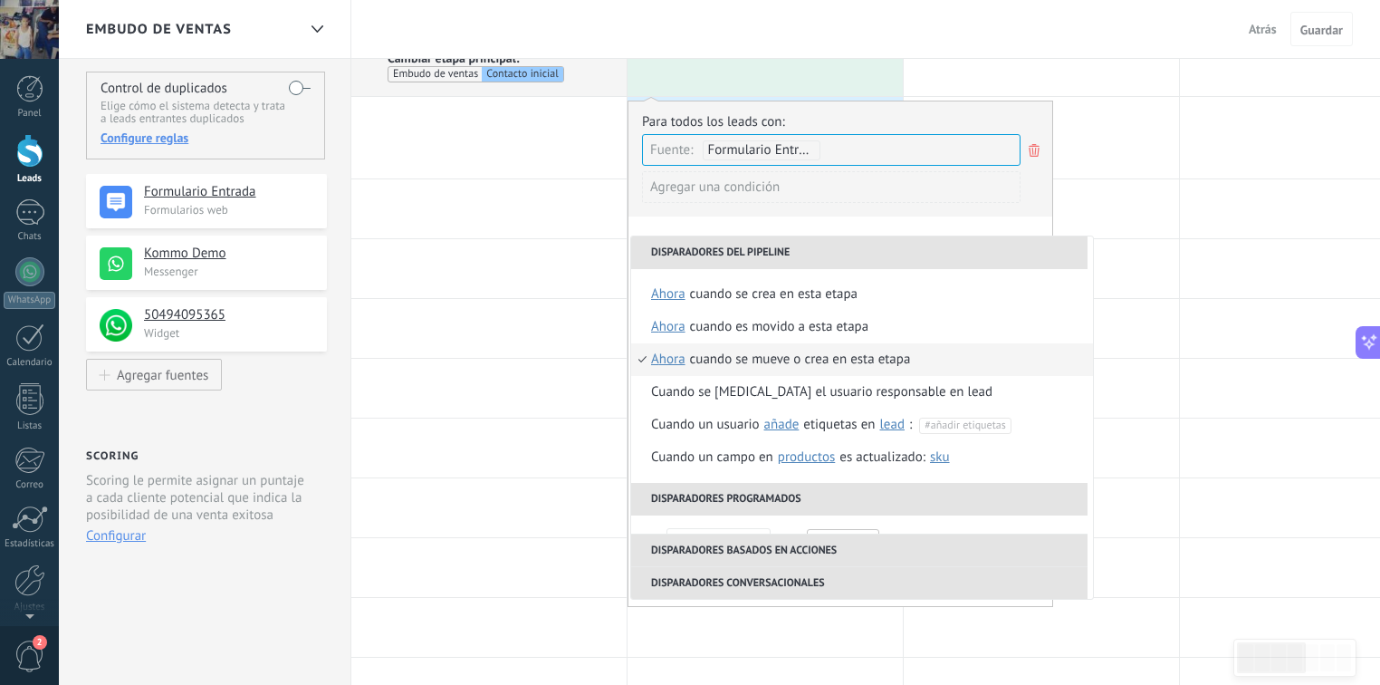
click at [938, 214] on div "Agregar una condición" at bounding box center [831, 193] width 379 height 45
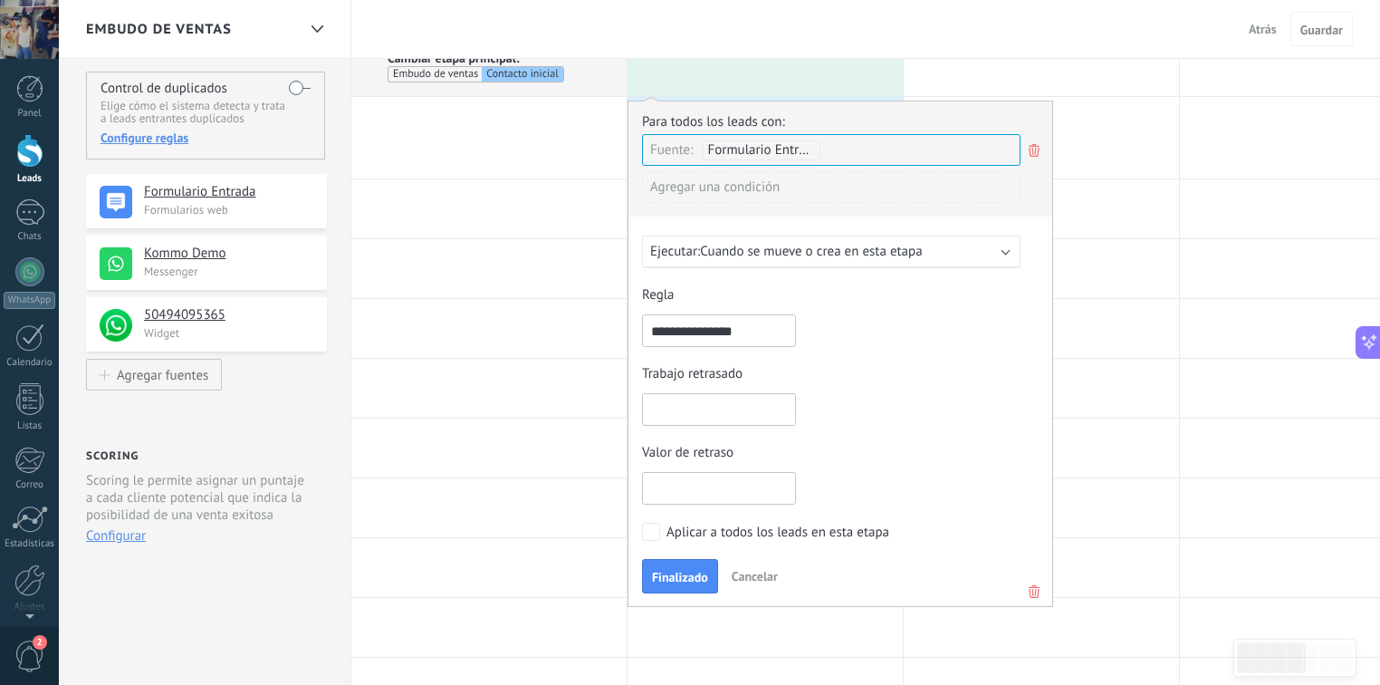
click at [810, 529] on div "Aplicar a todos los leads en esta etapa" at bounding box center [777, 532] width 223 height 18
click at [676, 572] on span "Finalizado" at bounding box center [680, 576] width 56 height 13
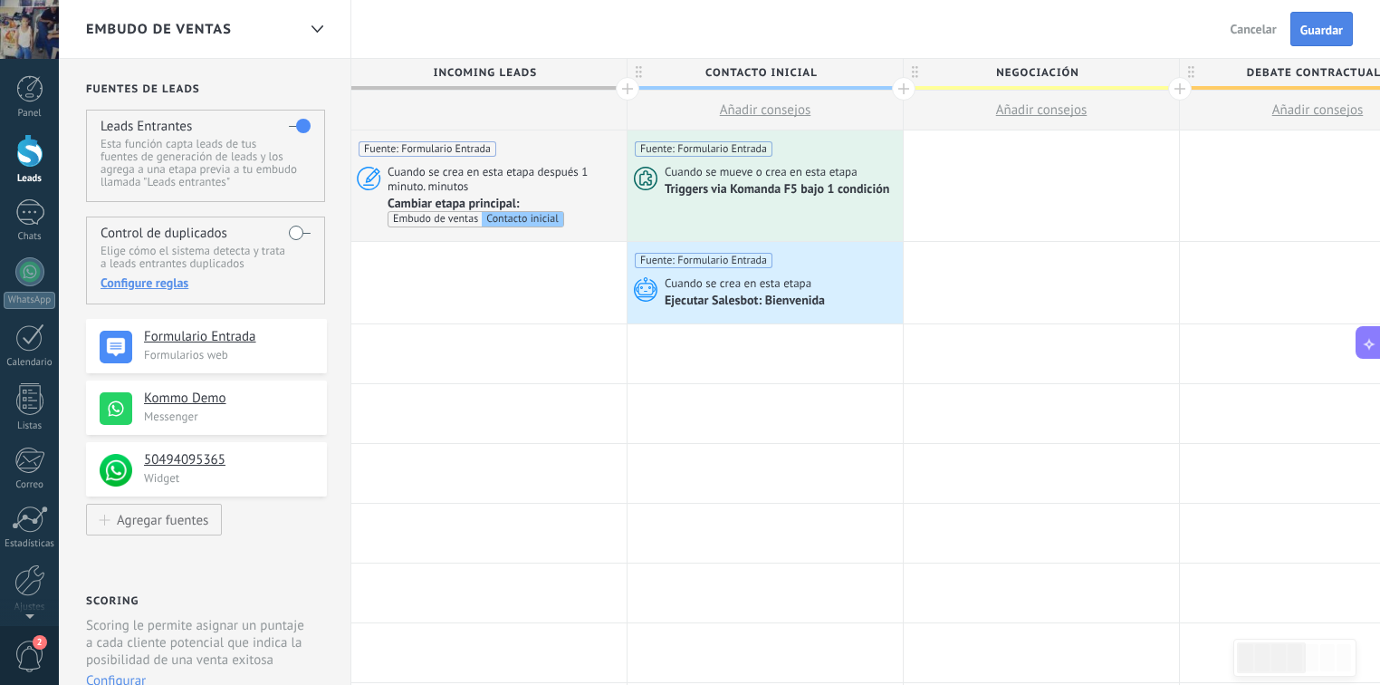
click at [1342, 27] on span "Guardar" at bounding box center [1321, 30] width 43 height 13
click at [1265, 25] on span "Salir" at bounding box center [1264, 29] width 24 height 16
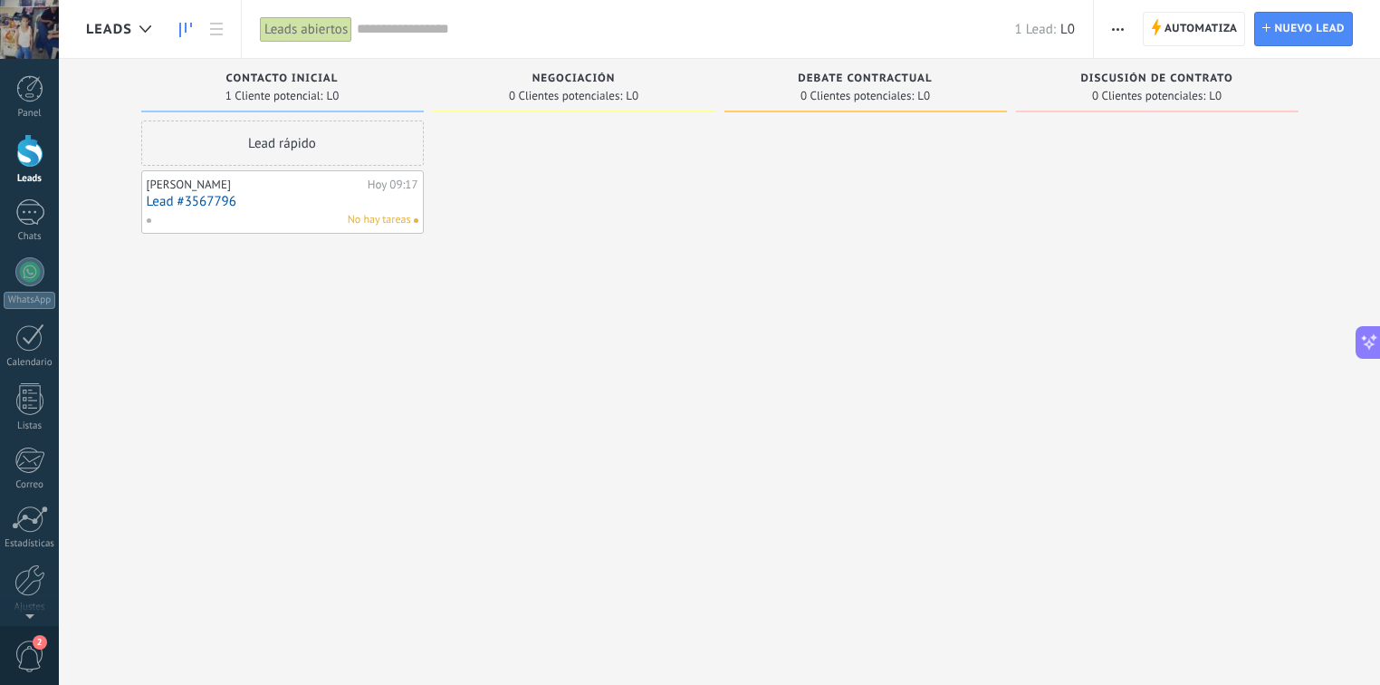
drag, startPoint x: 308, startPoint y: 218, endPoint x: 278, endPoint y: 211, distance: 30.7
click at [278, 212] on div "No hay tareas" at bounding box center [278, 220] width 265 height 16
click at [185, 184] on div "Alfredo Moran" at bounding box center [255, 184] width 216 height 14
click at [27, 205] on div at bounding box center [29, 212] width 29 height 26
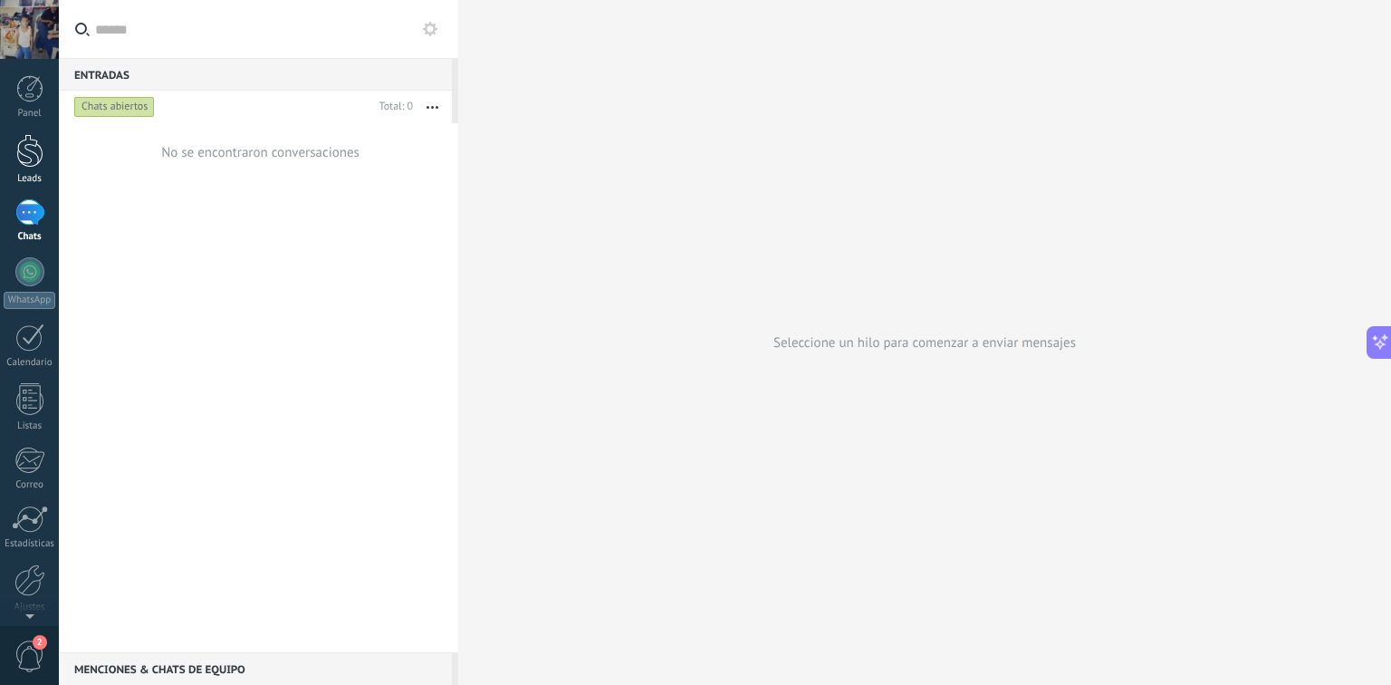
click at [36, 150] on div at bounding box center [29, 151] width 27 height 34
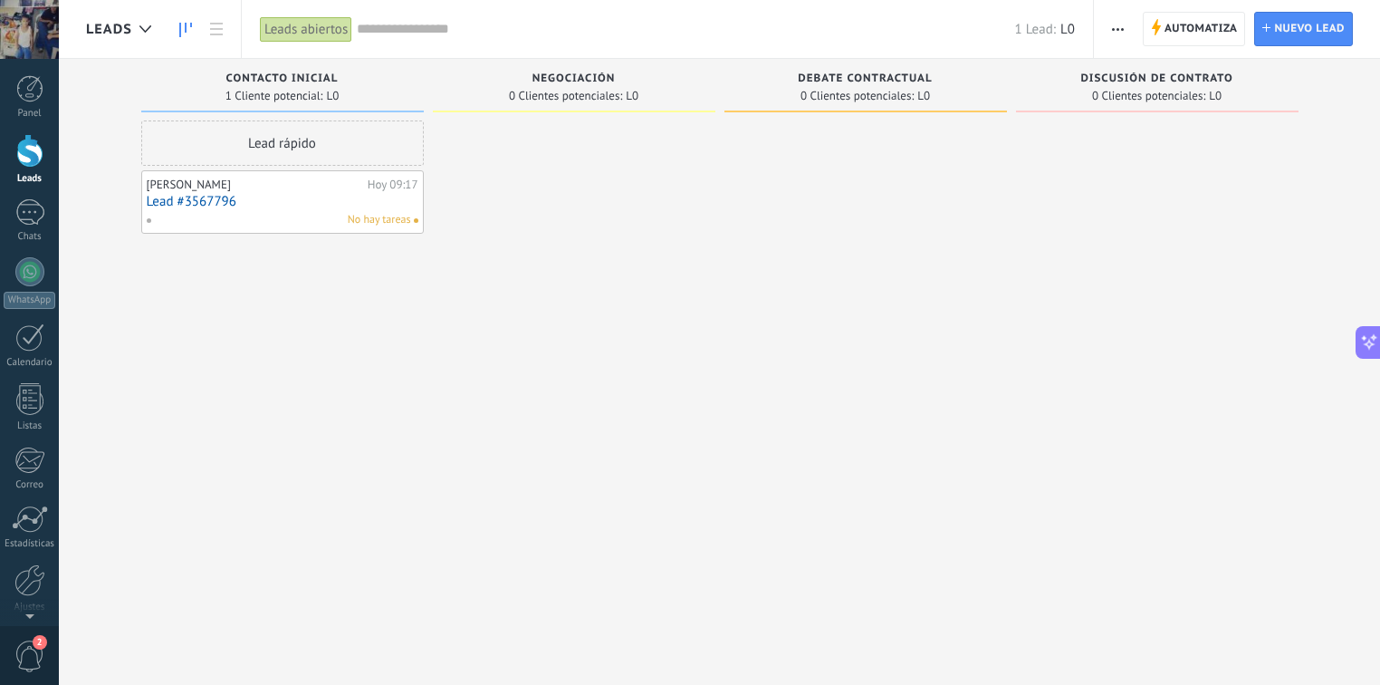
drag, startPoint x: 225, startPoint y: 199, endPoint x: 205, endPoint y: 199, distance: 19.9
click at [205, 199] on link "Lead #3567796" at bounding box center [283, 201] width 272 height 15
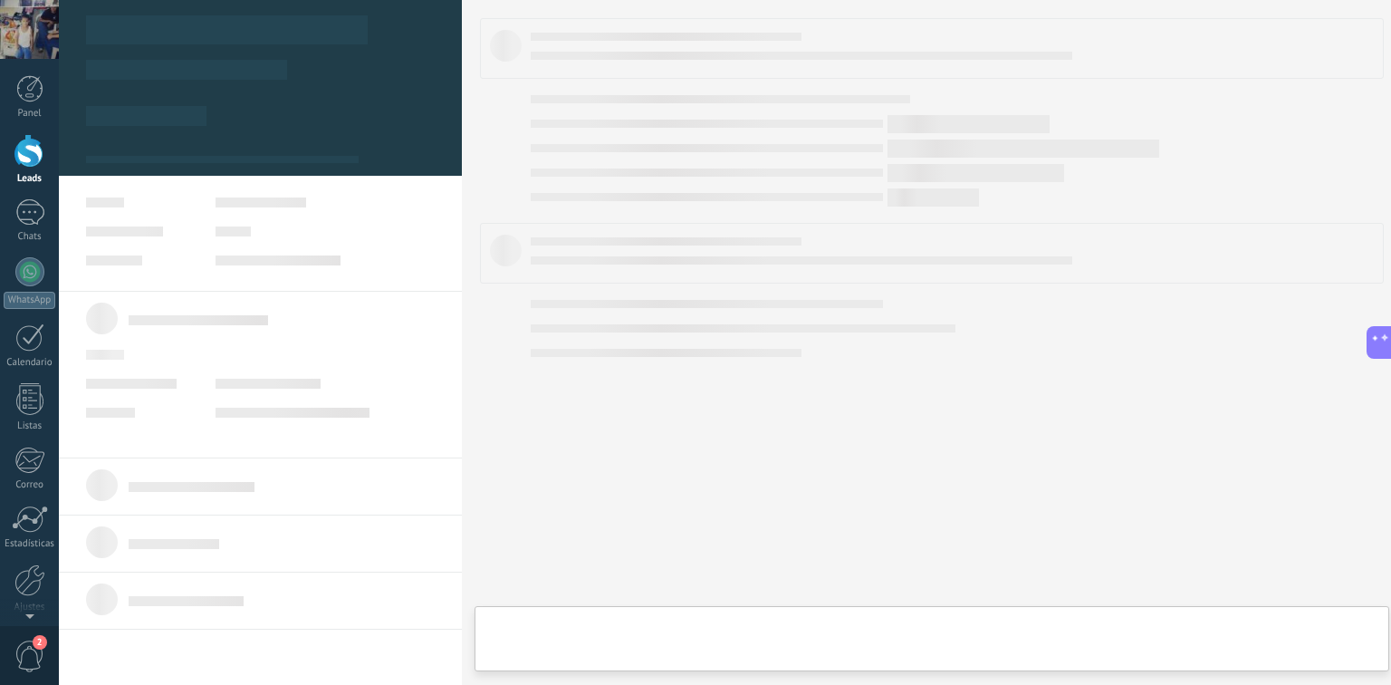
type textarea "**********"
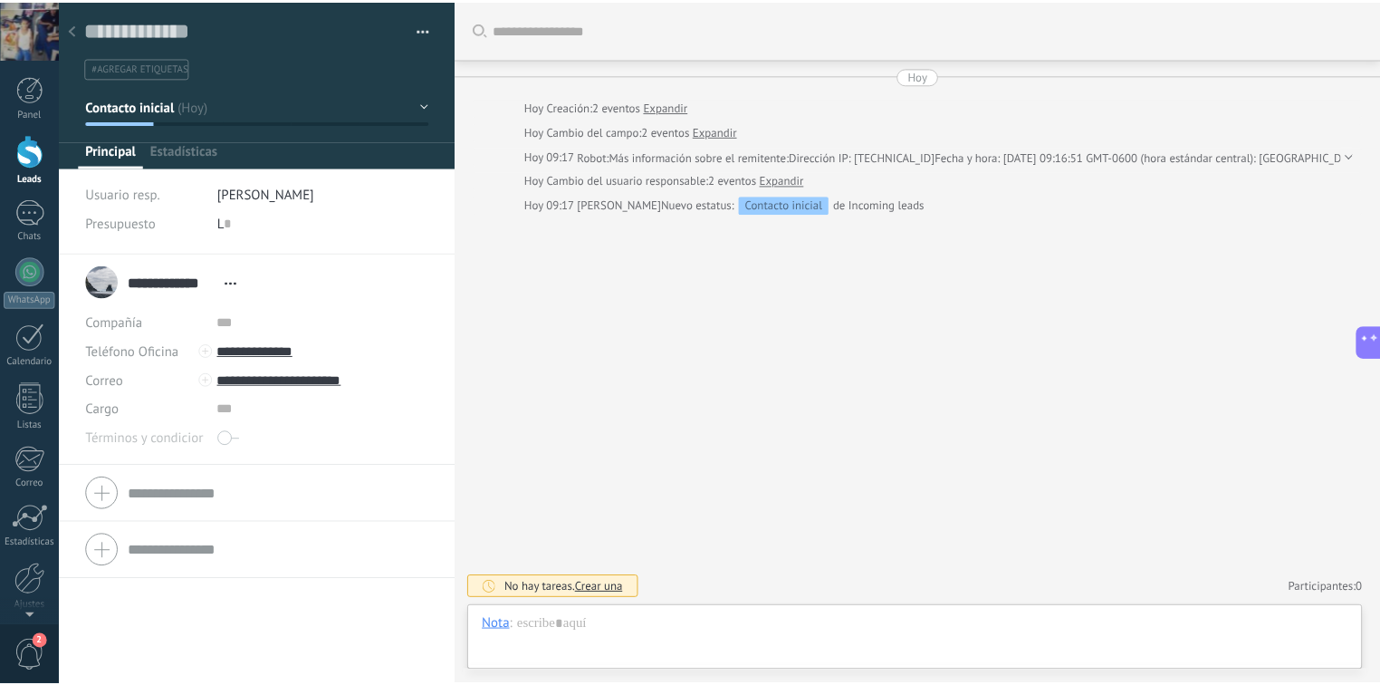
scroll to position [26, 0]
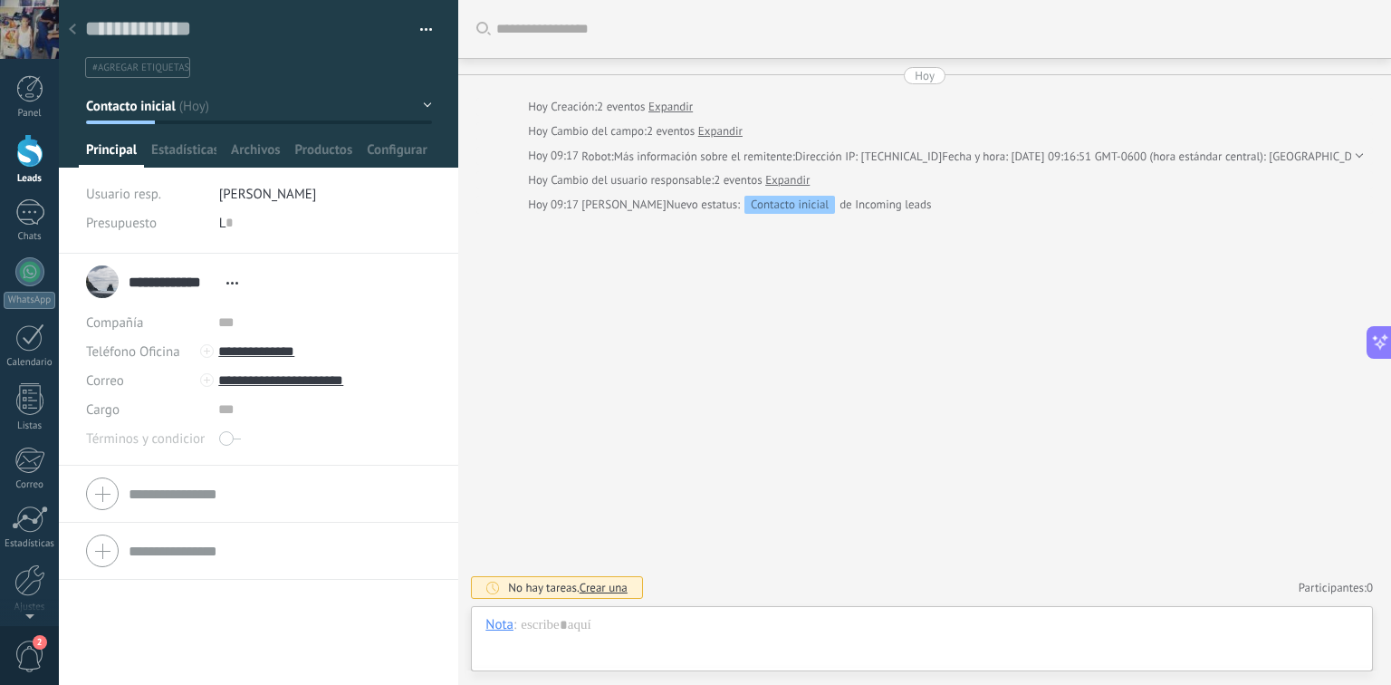
click at [420, 31] on span "button" at bounding box center [426, 33] width 13 height 4
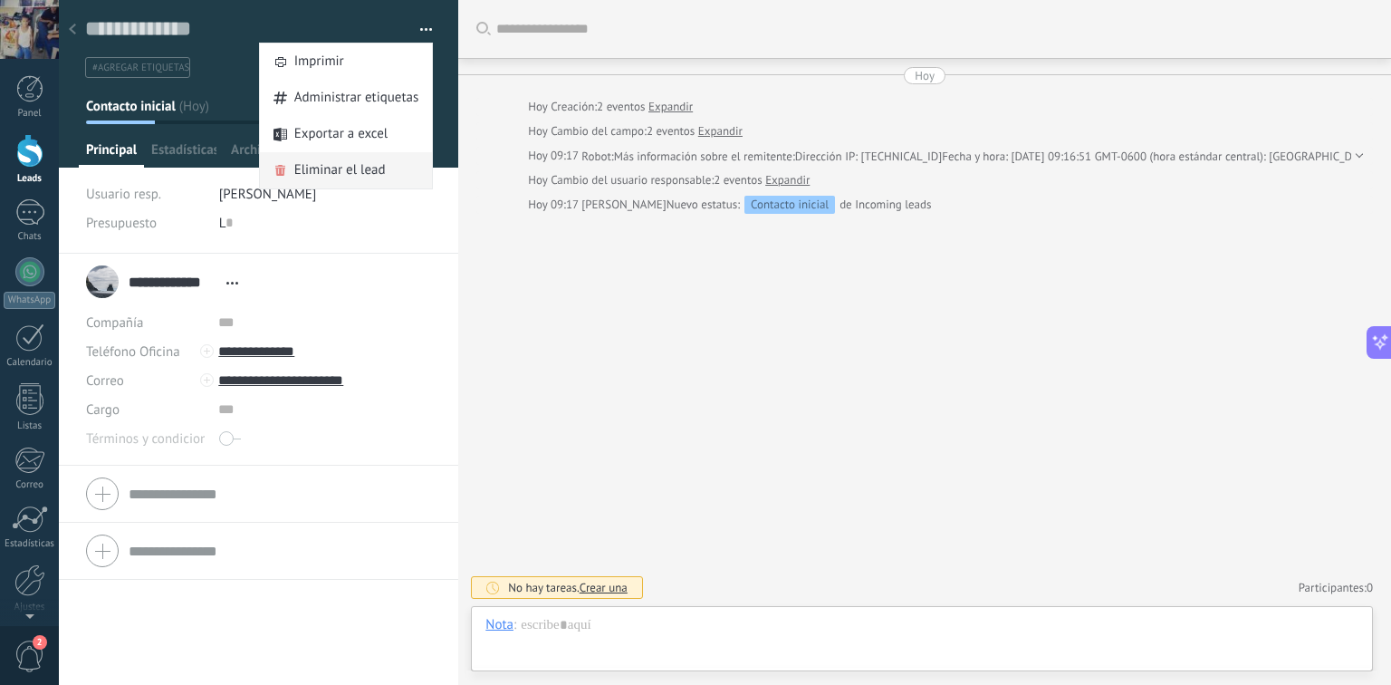
click at [367, 172] on span "Eliminar el lead" at bounding box center [339, 170] width 91 height 36
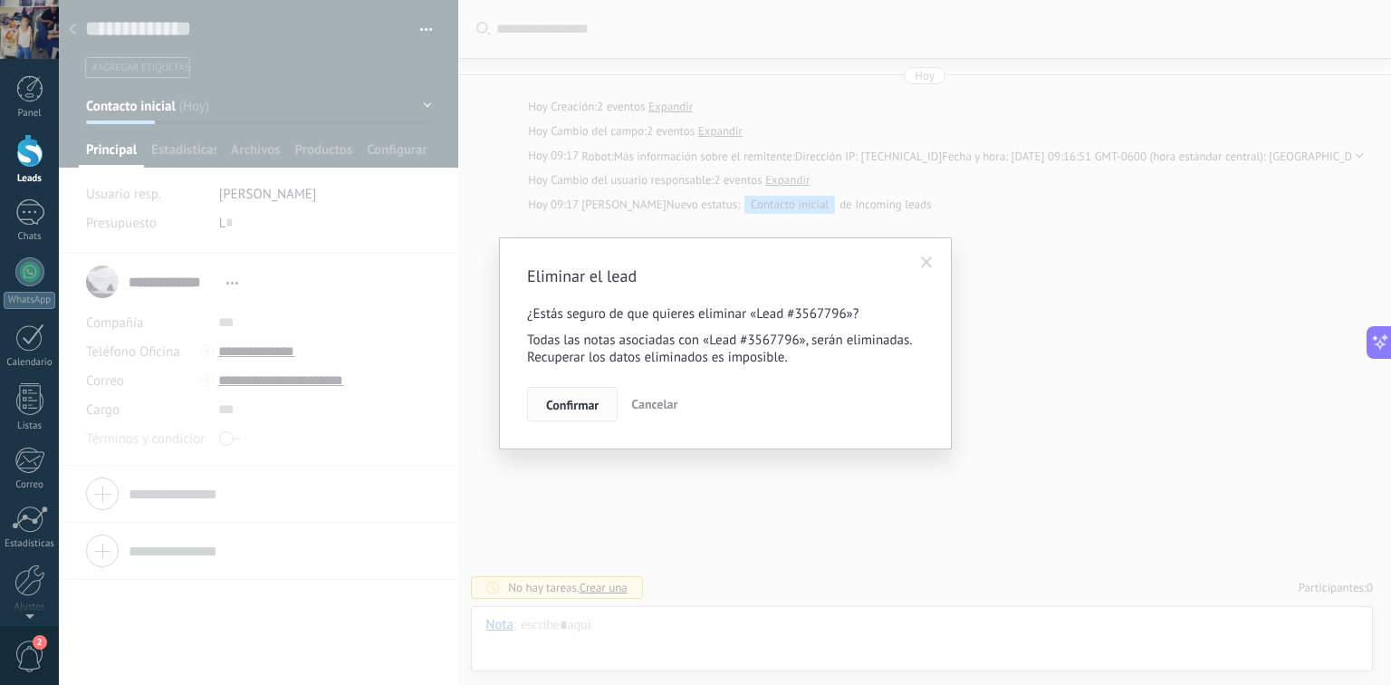
click at [578, 402] on span "Confirmar" at bounding box center [572, 404] width 53 height 13
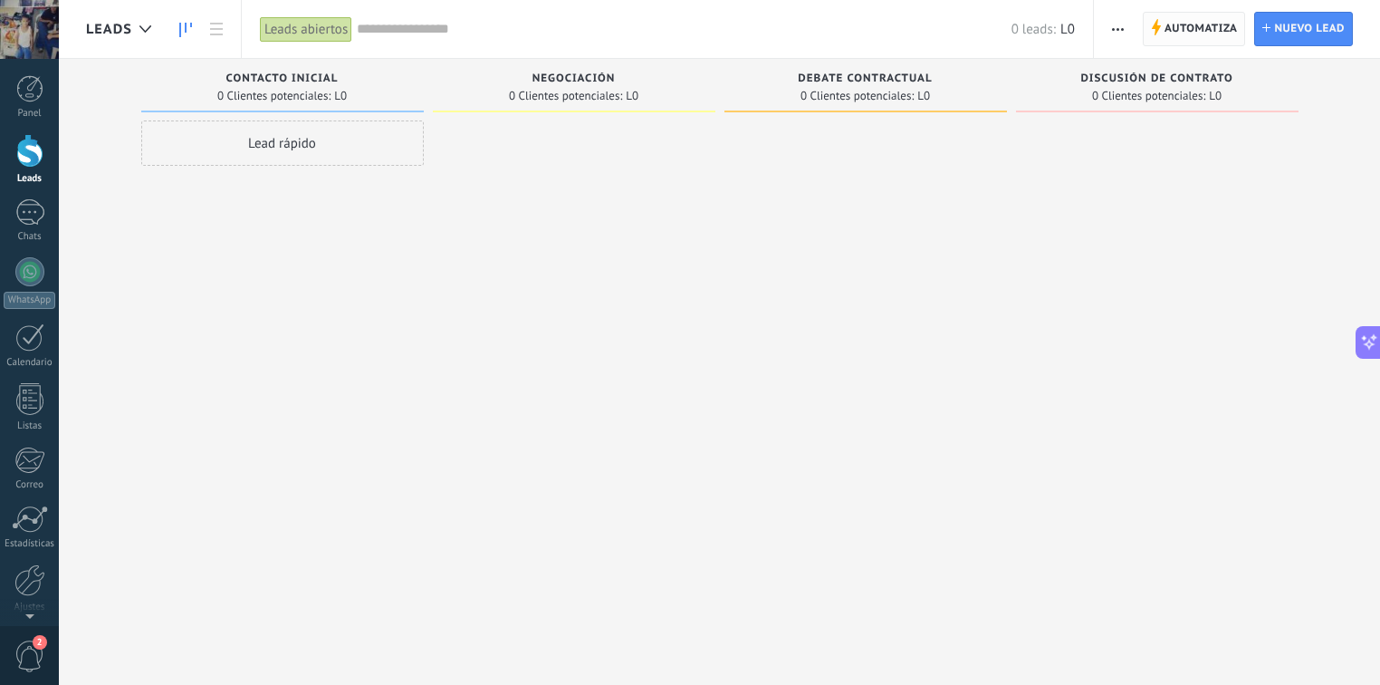
click at [1197, 32] on span "Automatiza" at bounding box center [1200, 29] width 73 height 33
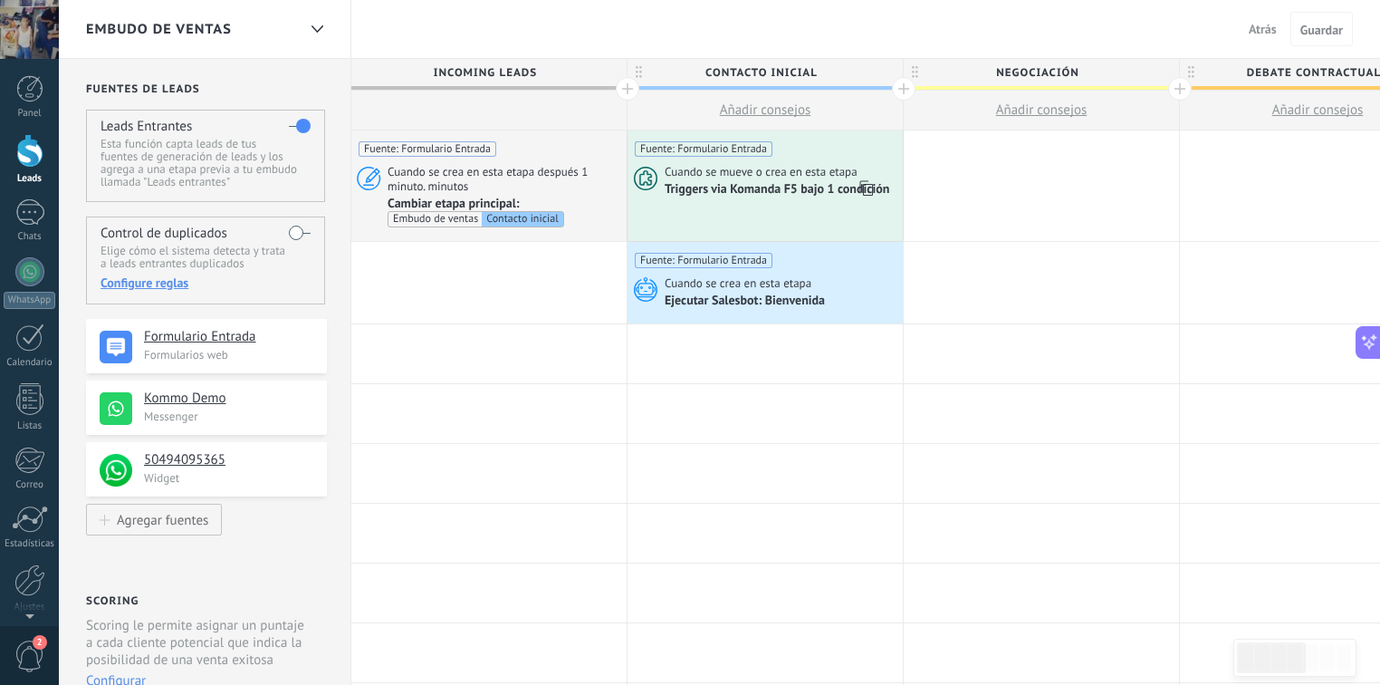
click at [729, 202] on div "Fuente: Formulario Entrada Cuando se mueve o crea en esta etapa Triggers via Ko…" at bounding box center [765, 185] width 275 height 110
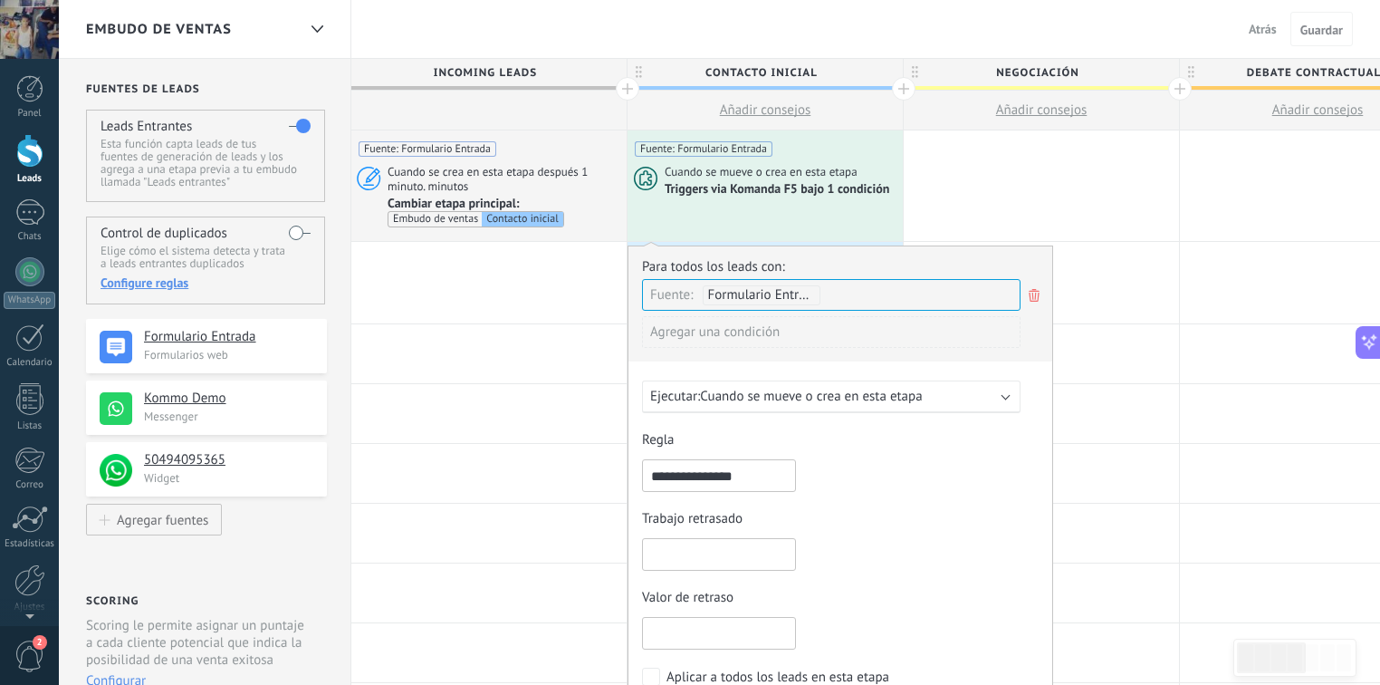
click at [1042, 290] on icon at bounding box center [1034, 295] width 20 height 22
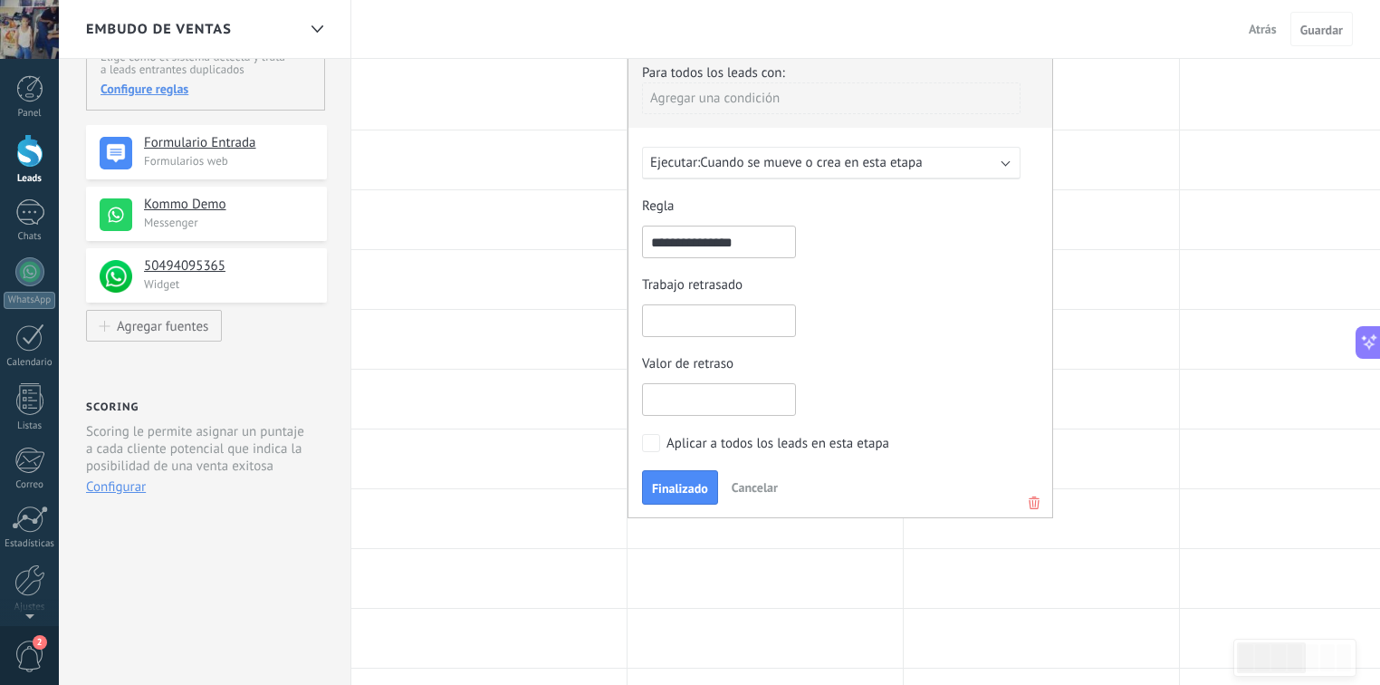
scroll to position [290, 0]
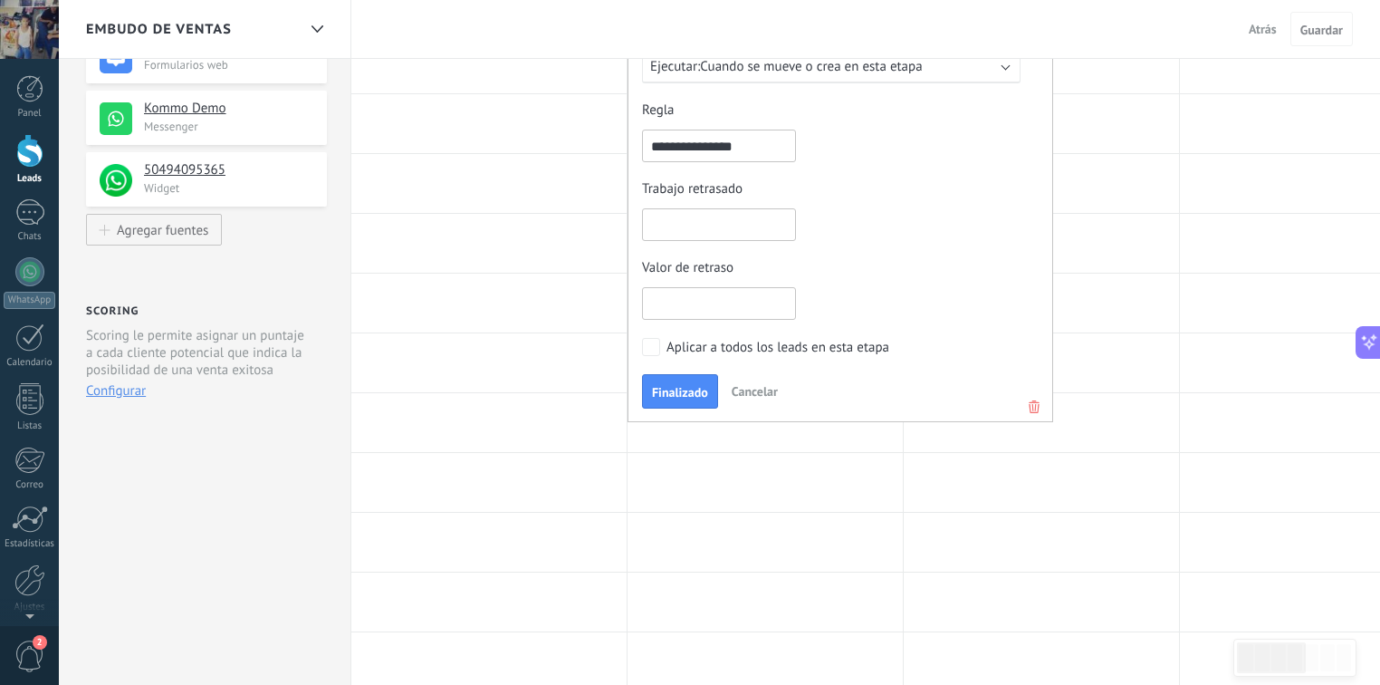
click at [1029, 400] on icon at bounding box center [1034, 407] width 20 height 22
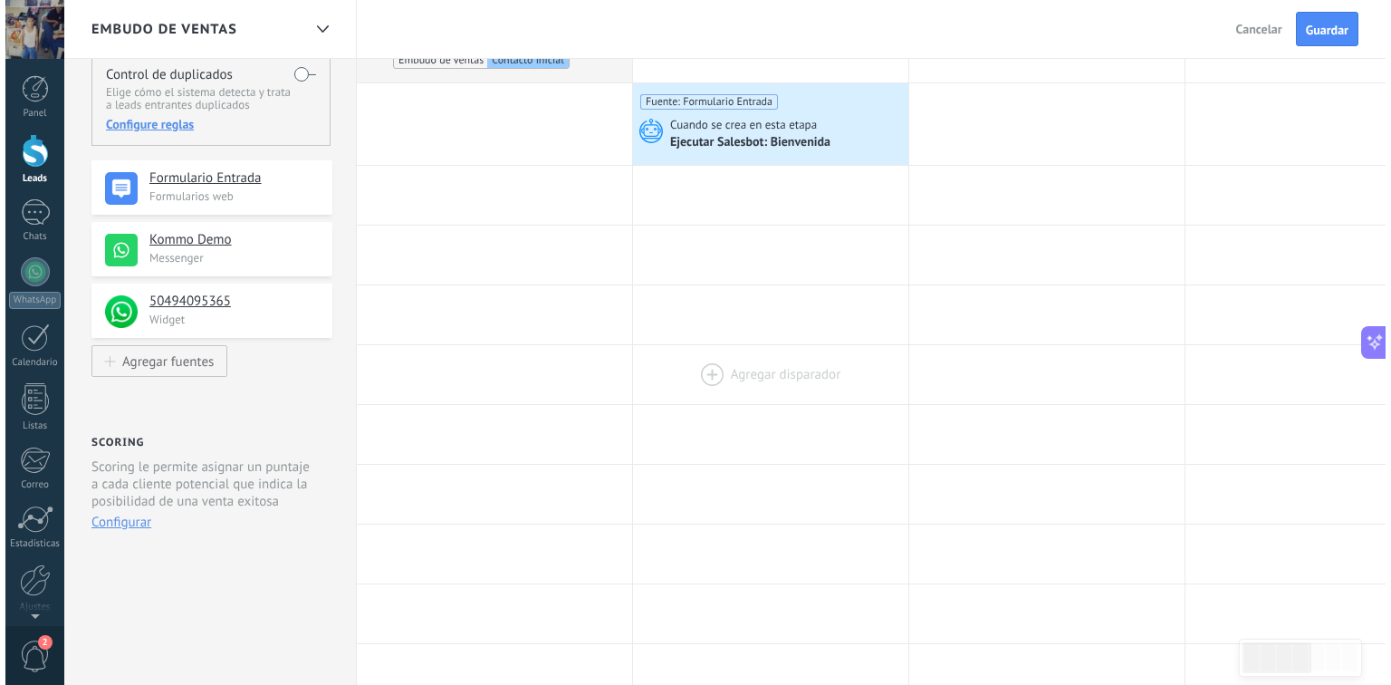
scroll to position [0, 0]
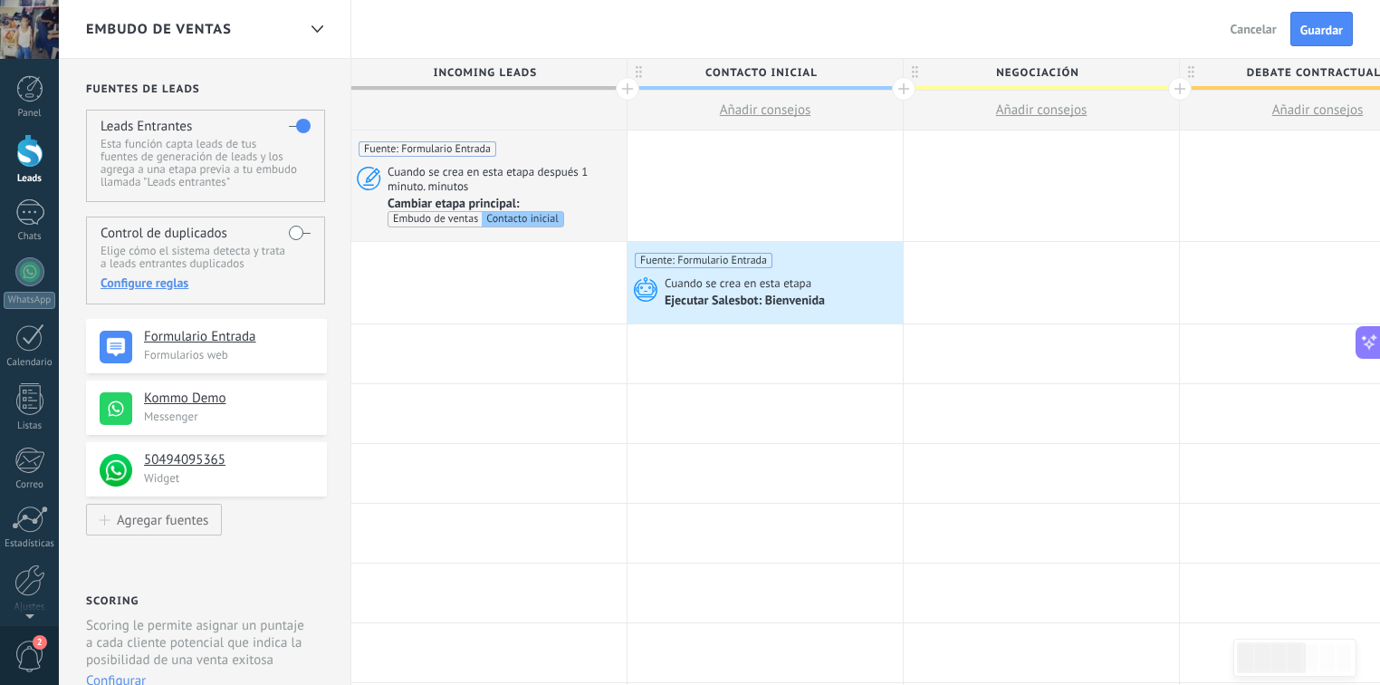
click at [763, 196] on div at bounding box center [765, 185] width 275 height 110
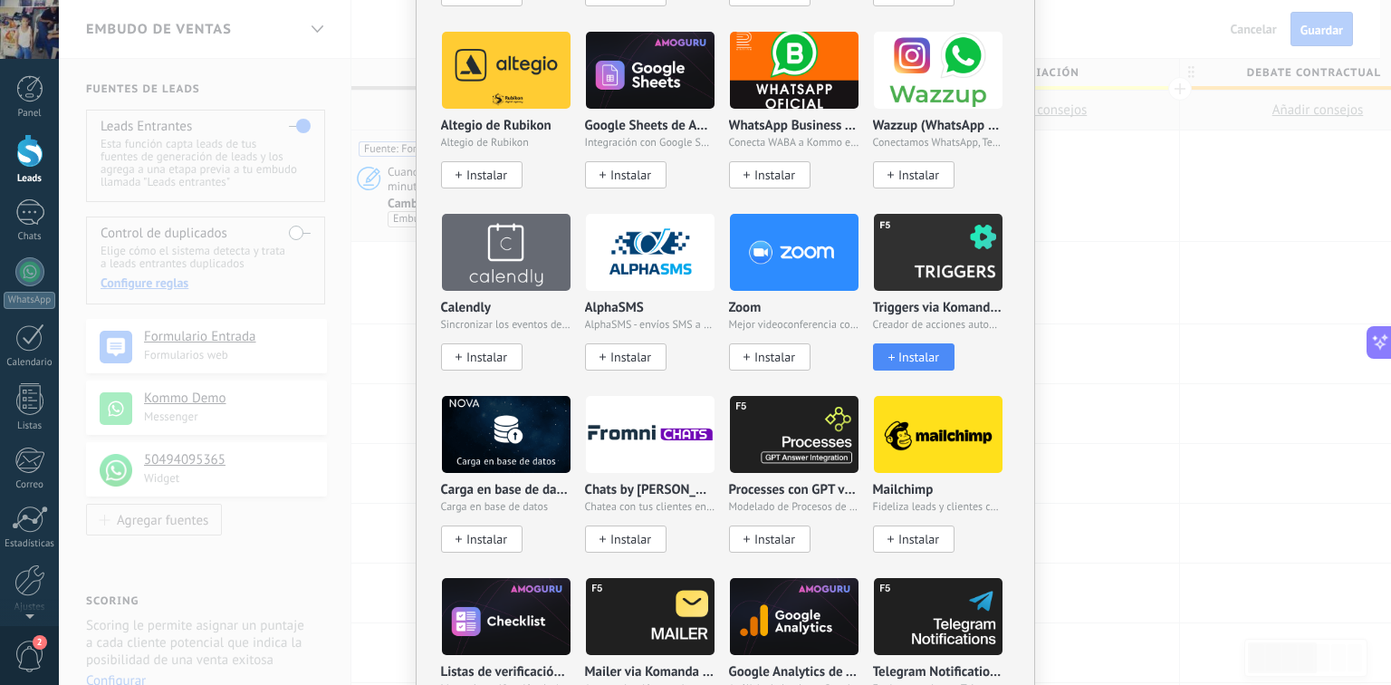
scroll to position [1521, 0]
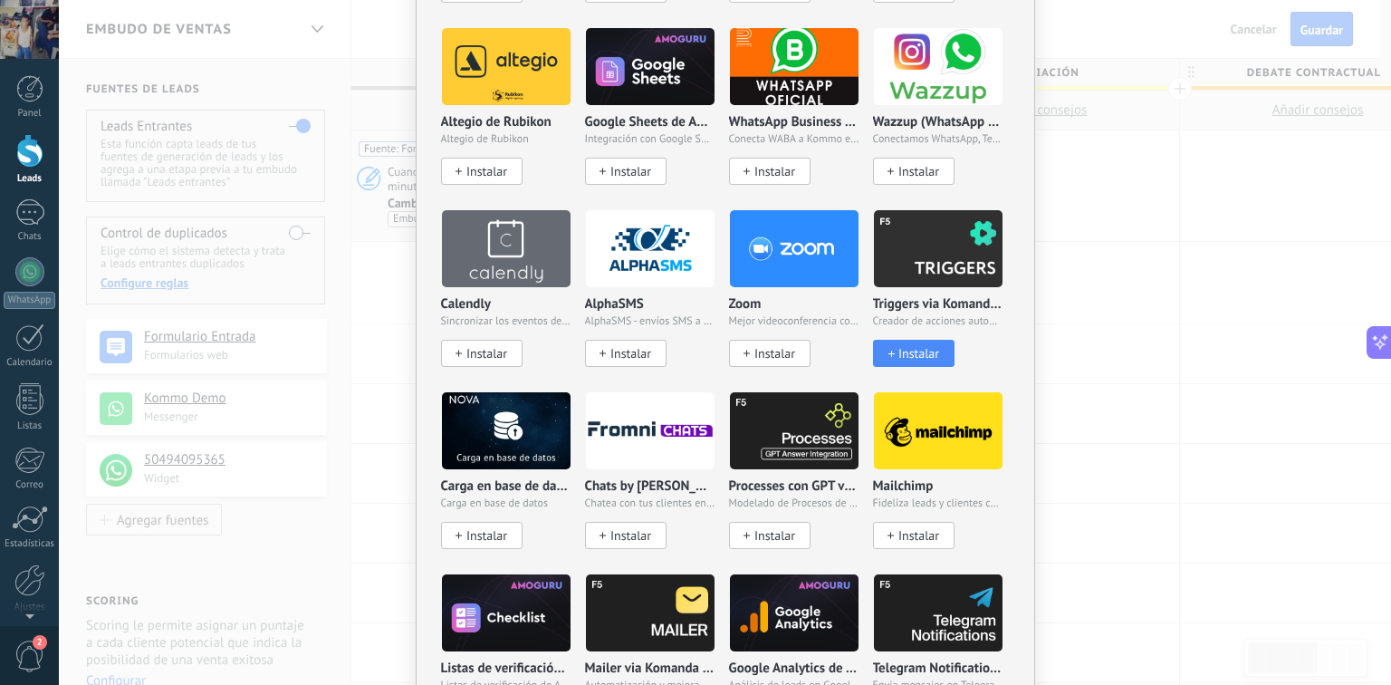
click at [881, 351] on div "Instalar" at bounding box center [912, 353] width 77 height 15
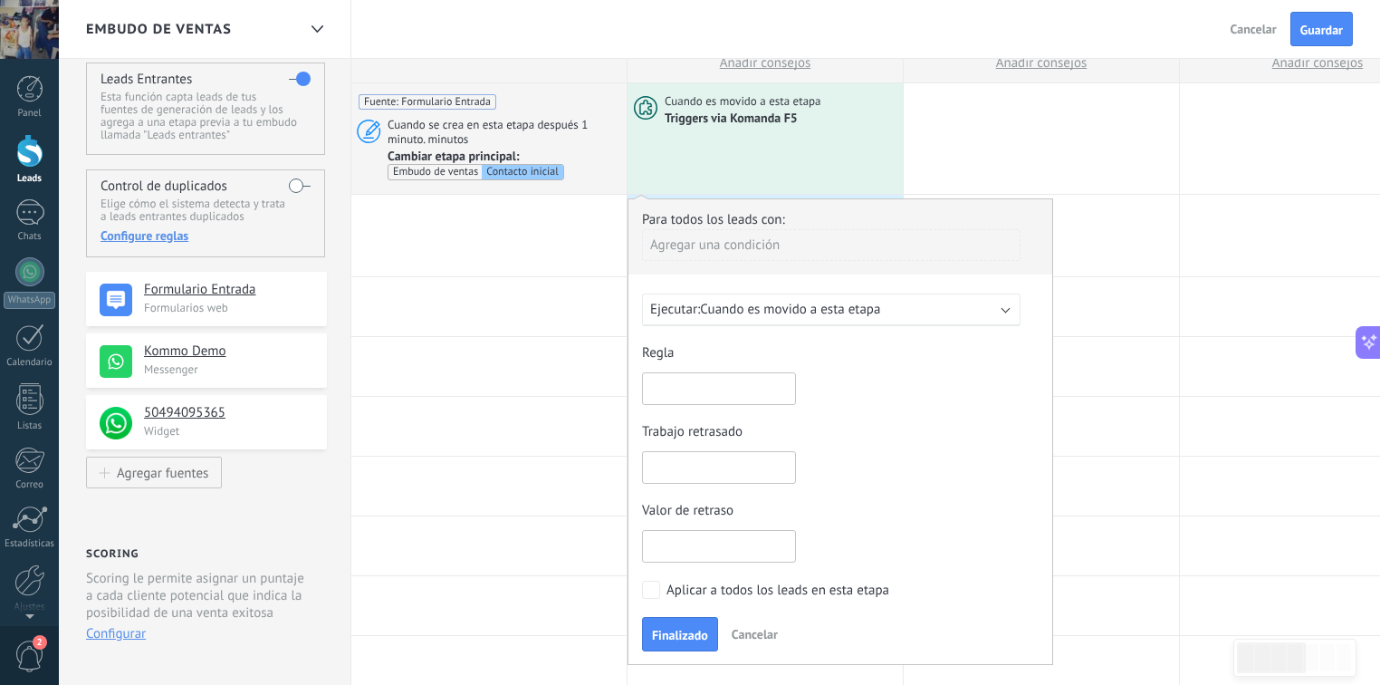
scroll to position [72, 0]
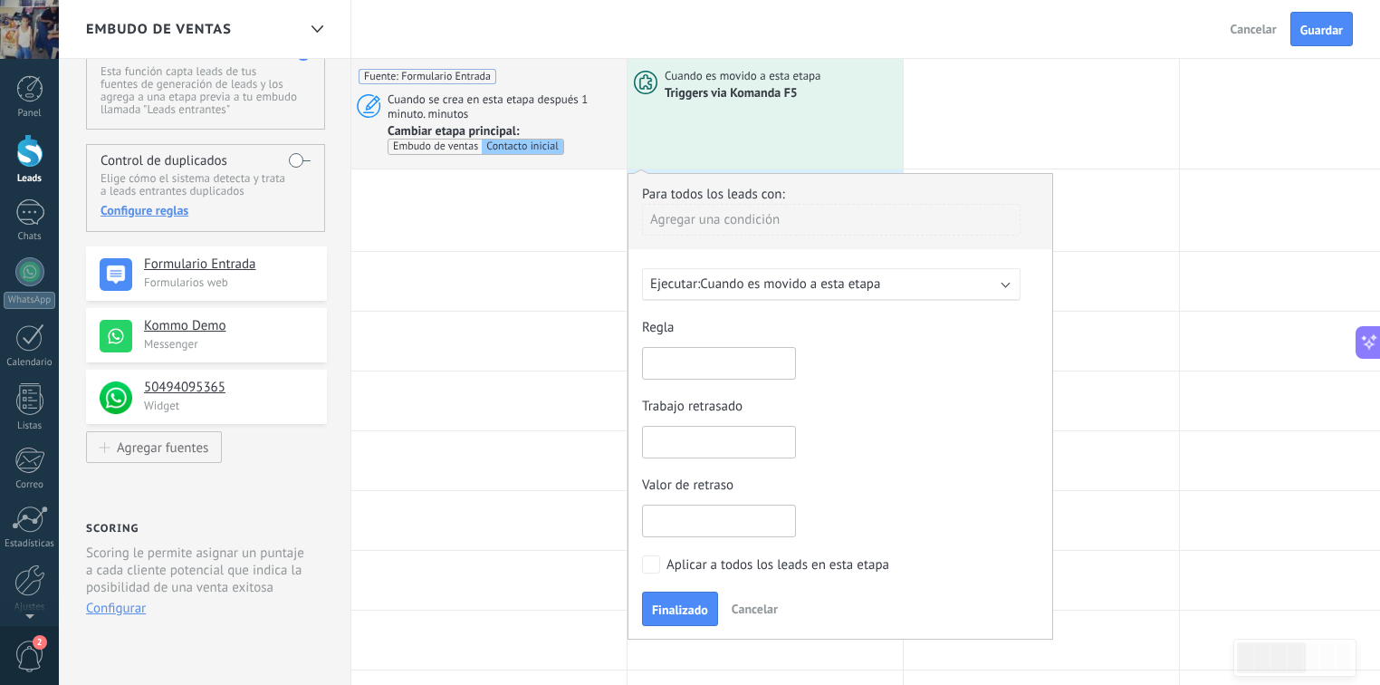
click at [762, 600] on span "Cancelar" at bounding box center [755, 608] width 46 height 16
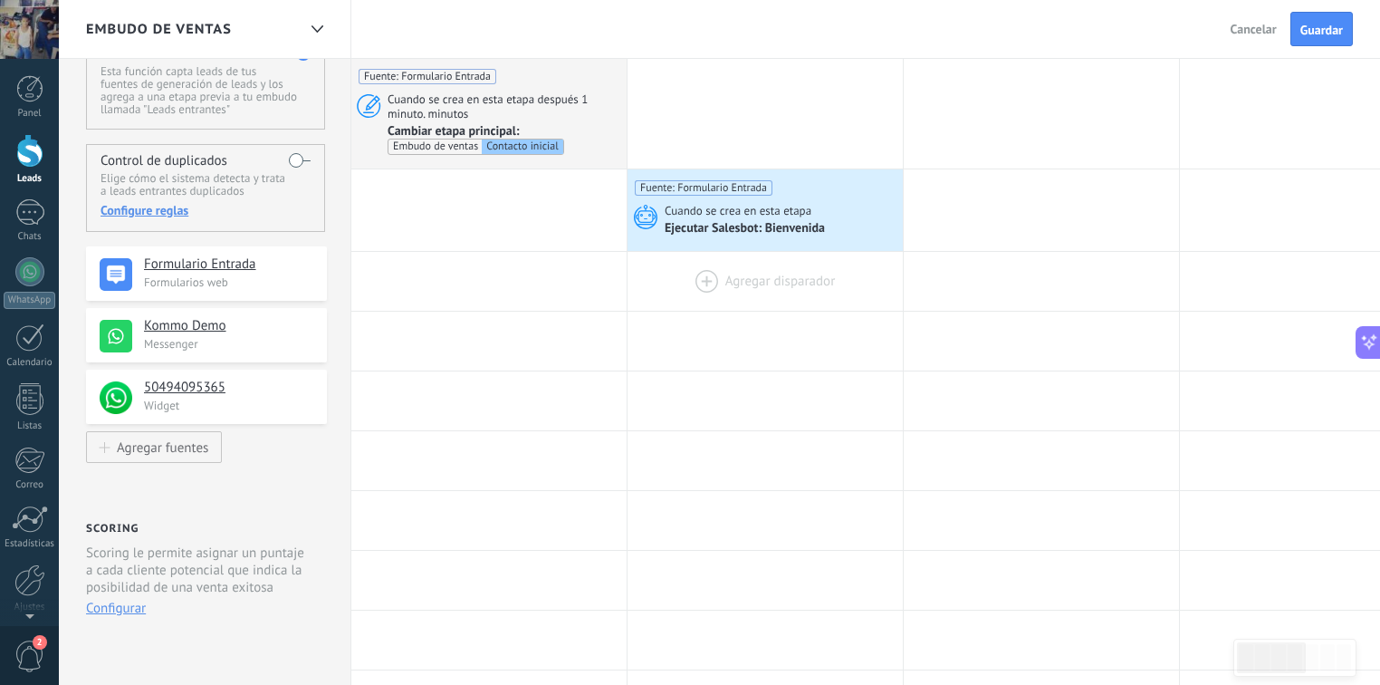
scroll to position [0, 0]
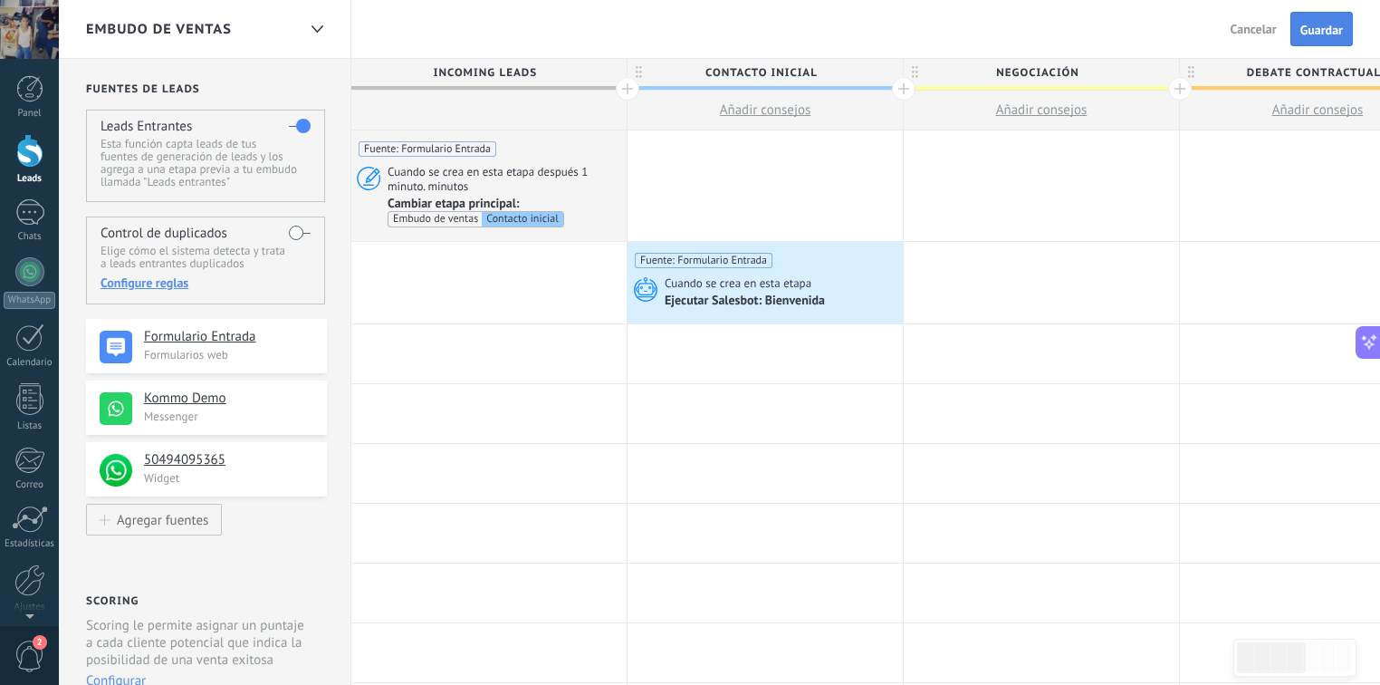
click at [1351, 29] on button "Guardar" at bounding box center [1321, 29] width 62 height 34
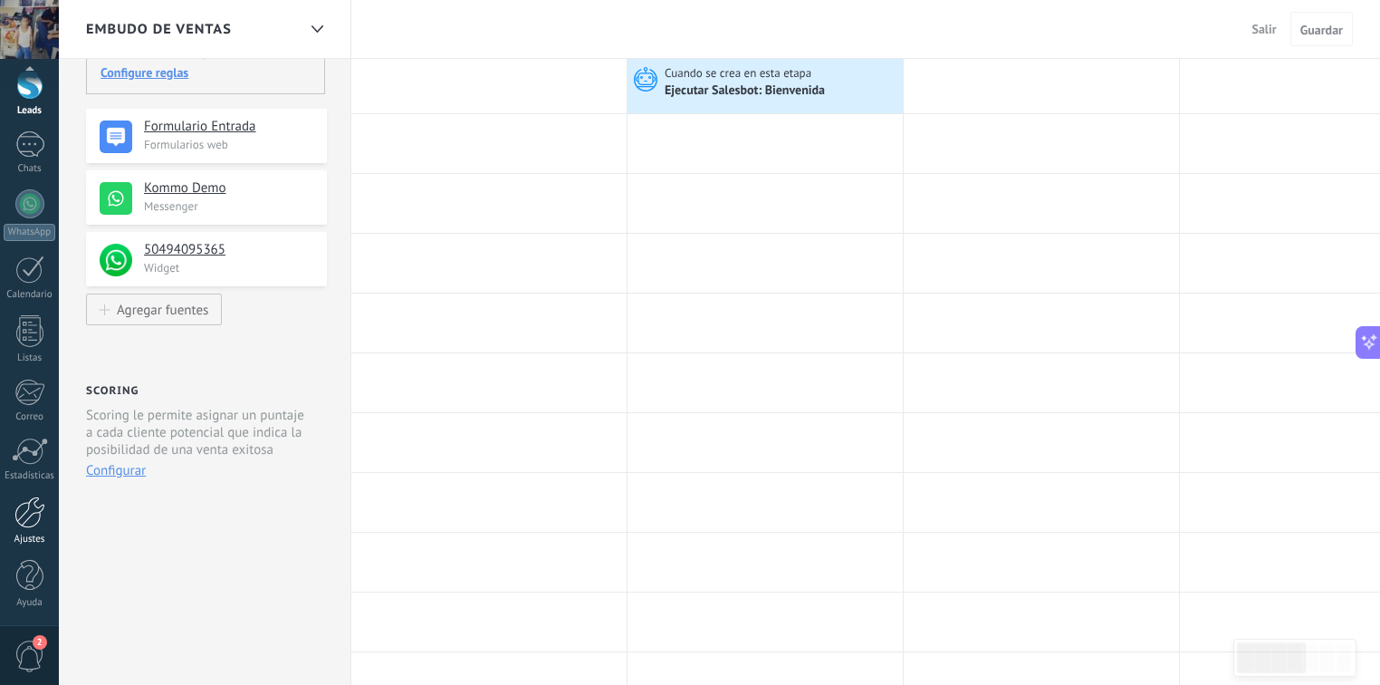
scroll to position [217, 0]
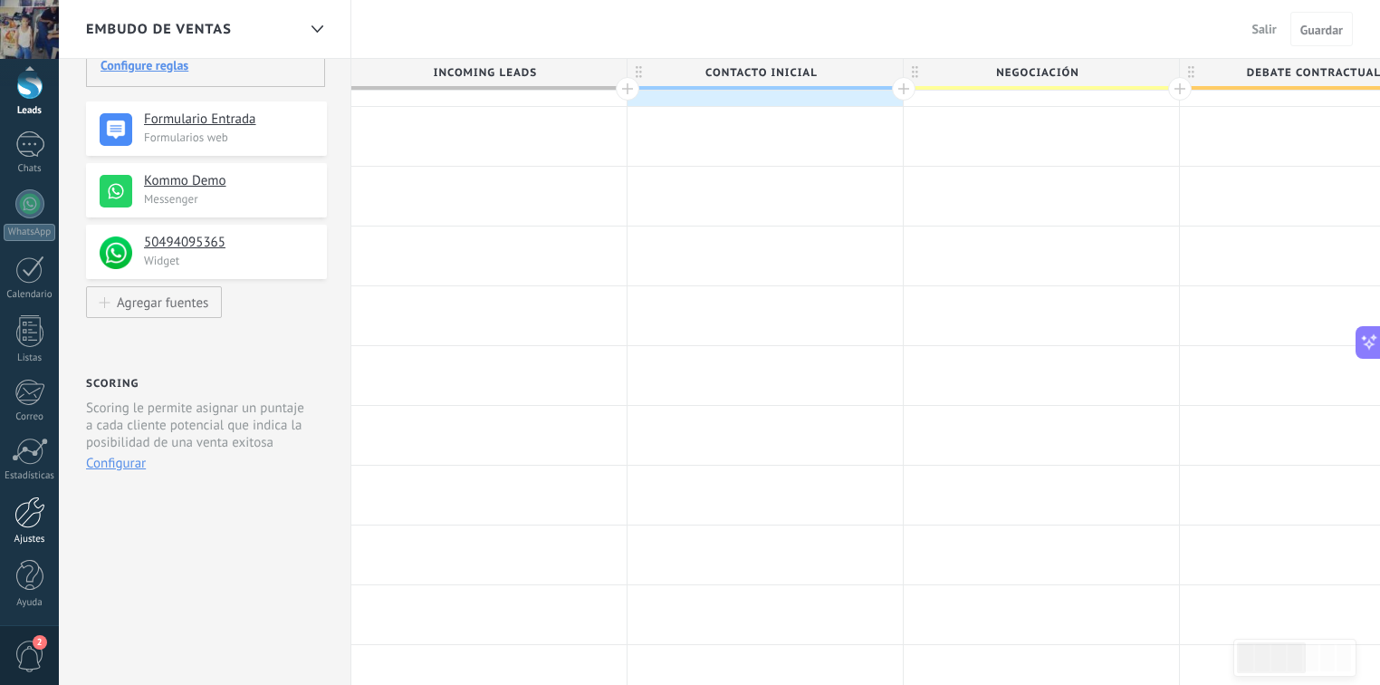
click at [25, 516] on div at bounding box center [29, 512] width 31 height 32
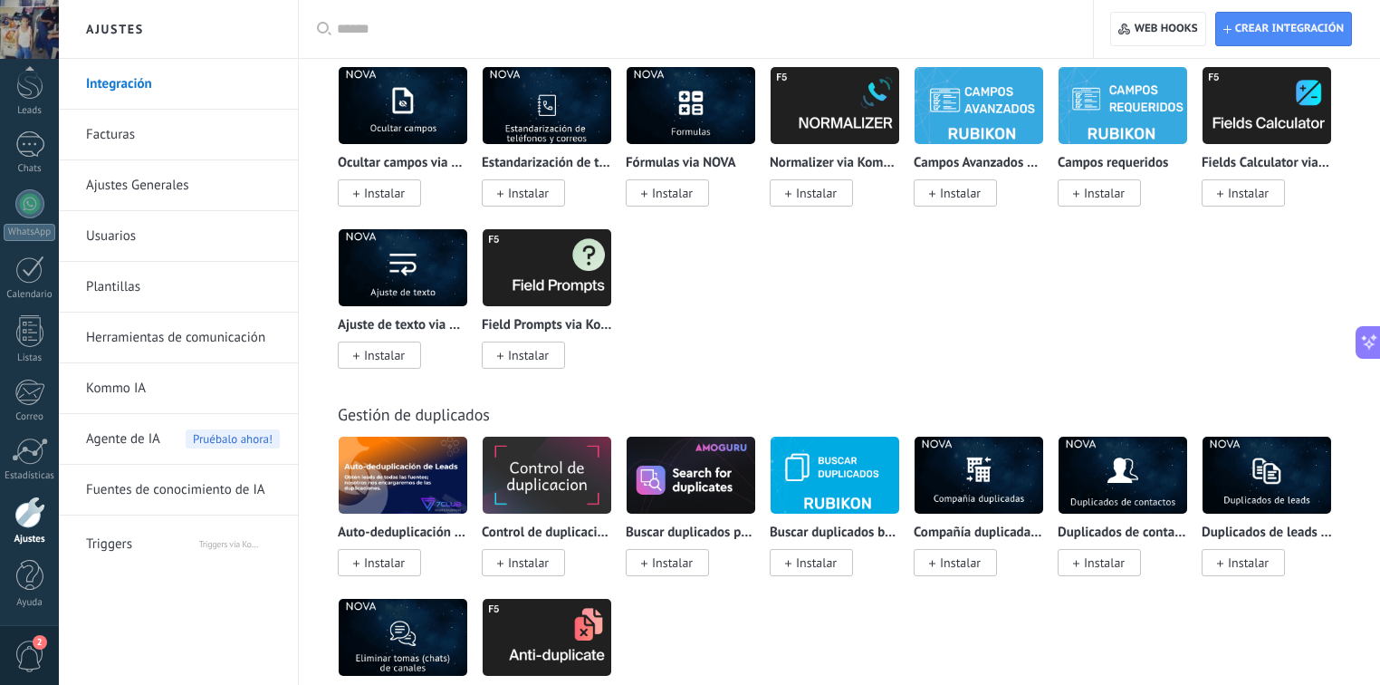
scroll to position [6520, 0]
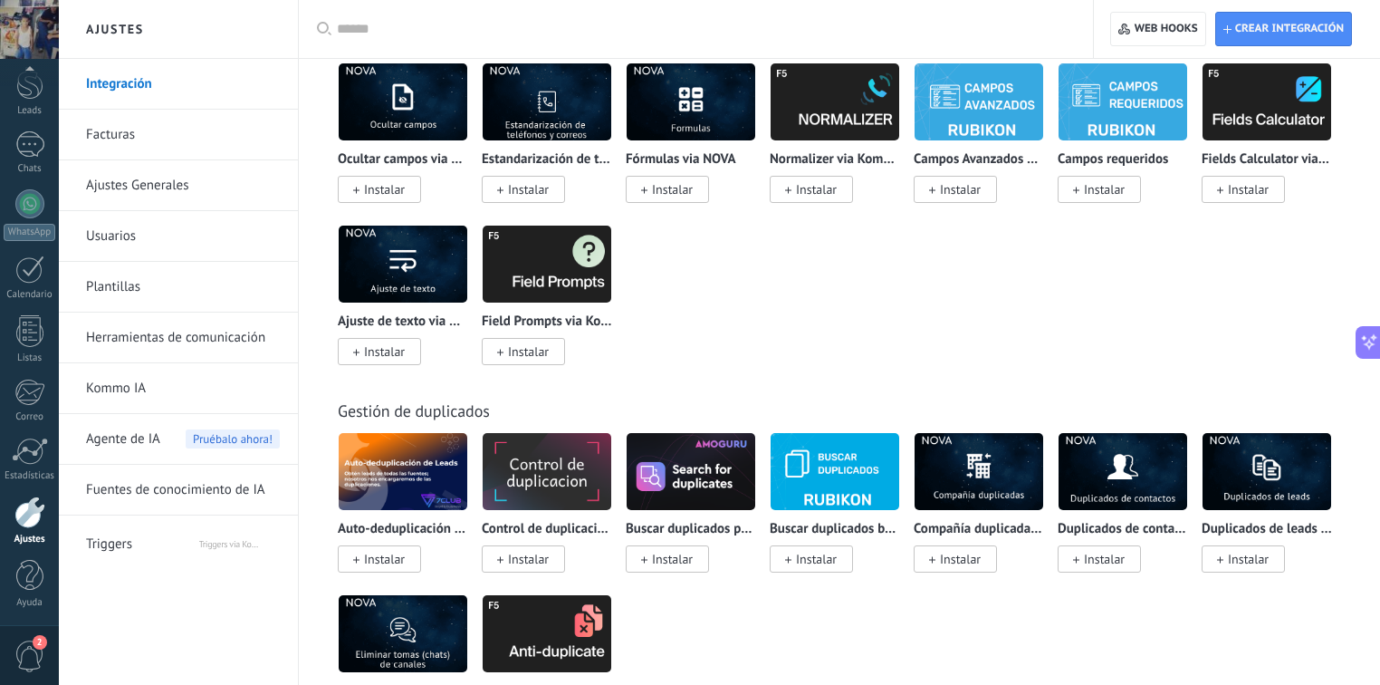
drag, startPoint x: 1379, startPoint y: 147, endPoint x: 1376, endPoint y: 120, distance: 26.4
drag, startPoint x: 1375, startPoint y: 120, endPoint x: 1375, endPoint y: 105, distance: 14.5
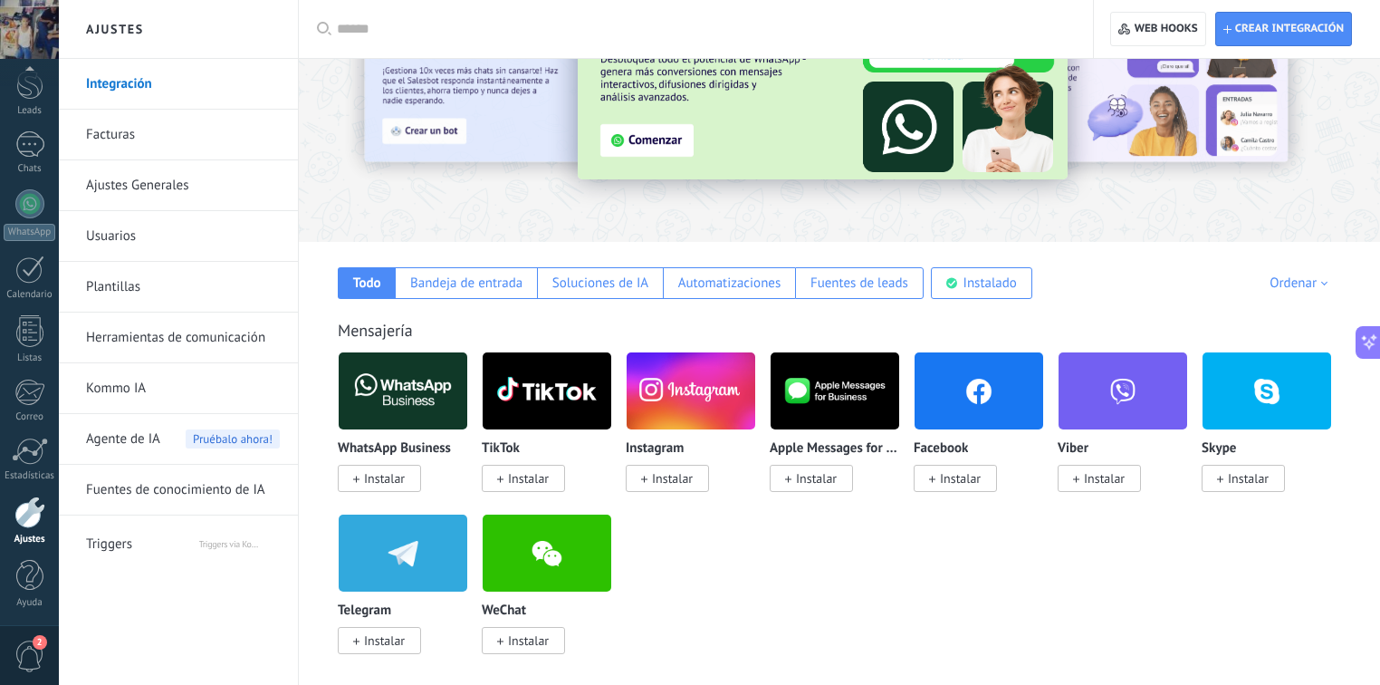
scroll to position [0, 0]
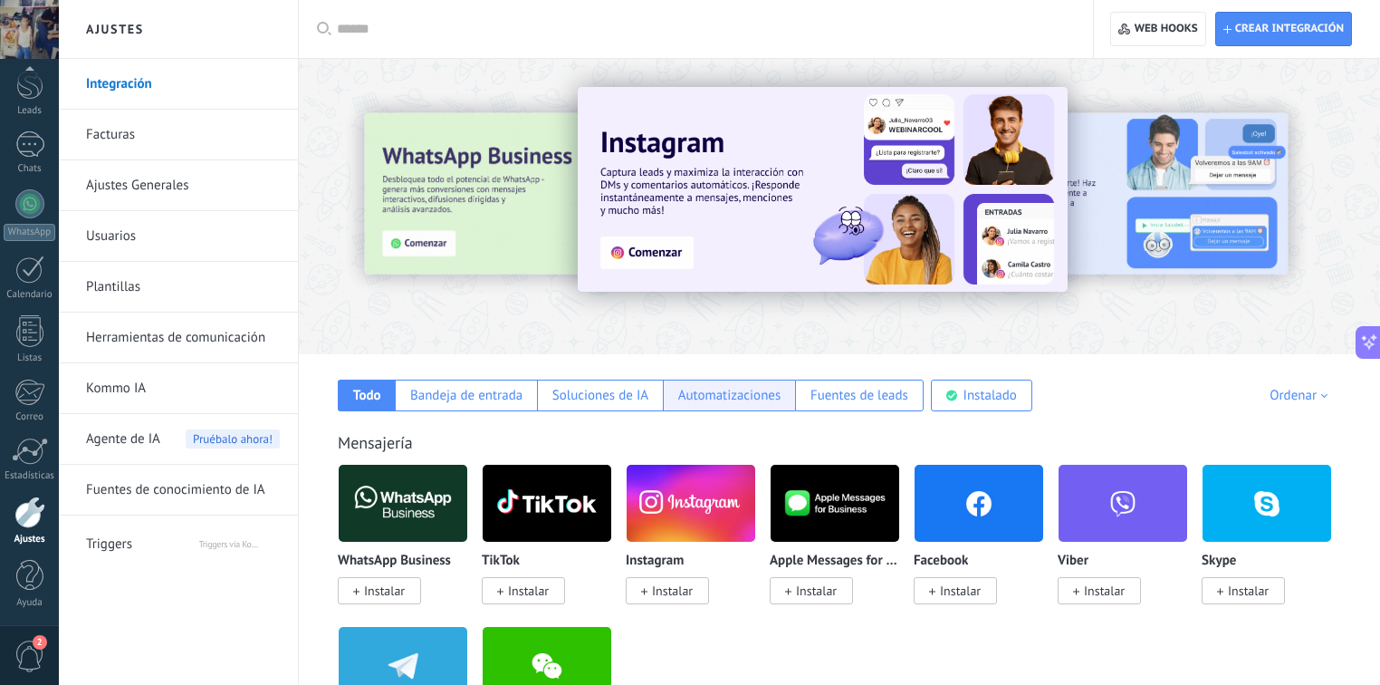
click at [716, 398] on div "Automatizaciones" at bounding box center [729, 395] width 103 height 17
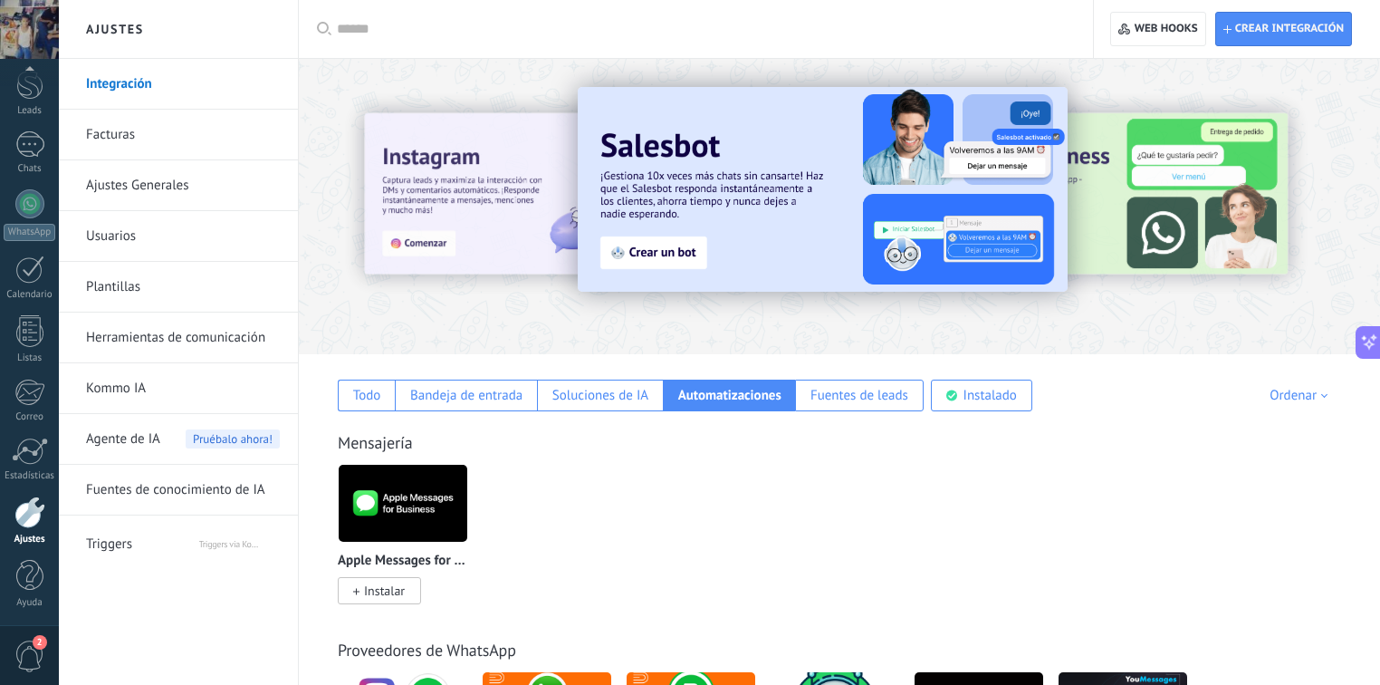
click at [201, 353] on link "Herramientas de comunicación" at bounding box center [183, 337] width 194 height 51
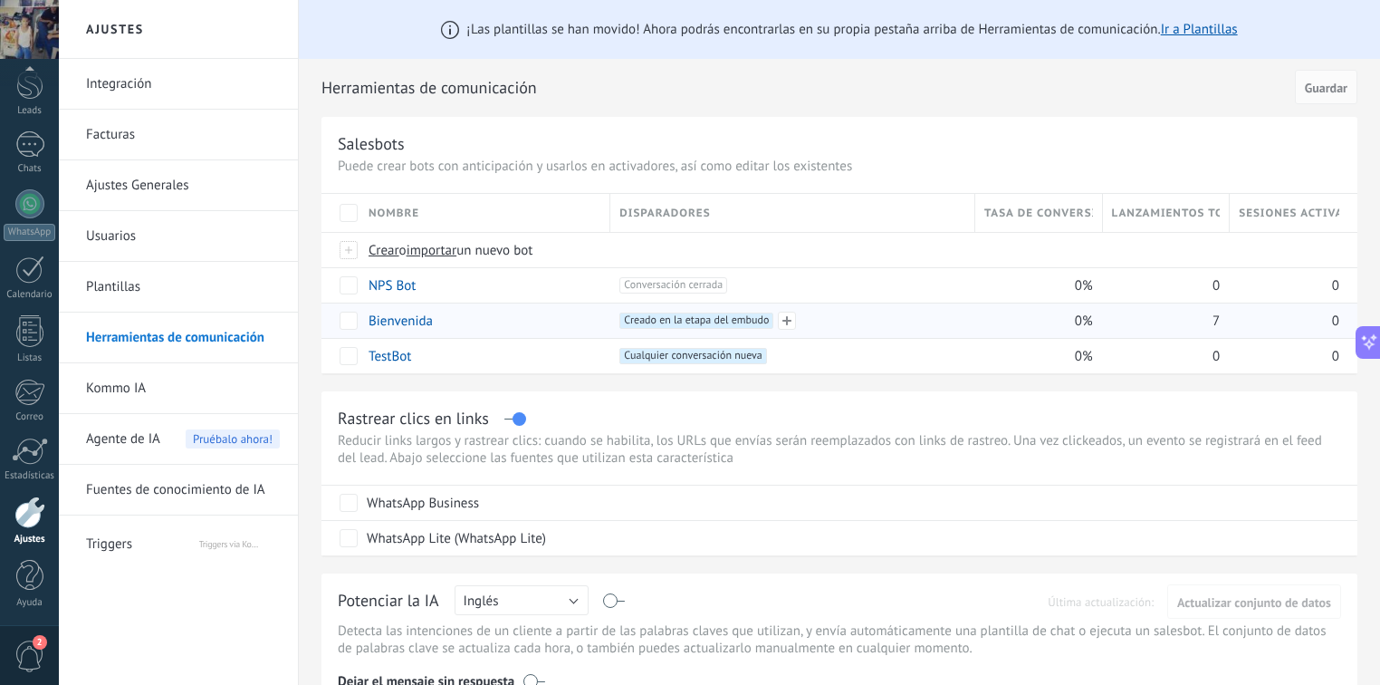
click at [708, 319] on span "Creado en la etapa del embudo +0" at bounding box center [696, 320] width 154 height 16
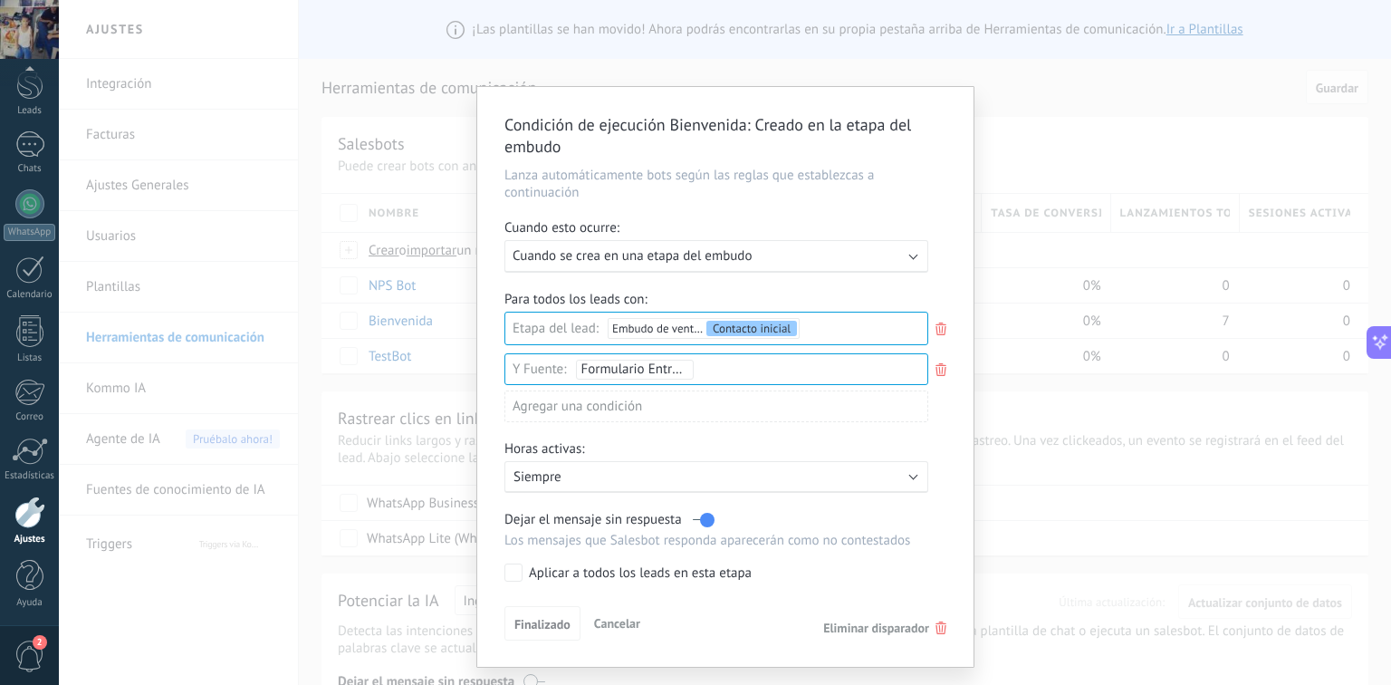
click at [768, 256] on div "Ejecutar: Cuando se crea en una etapa del embudo" at bounding box center [709, 255] width 393 height 17
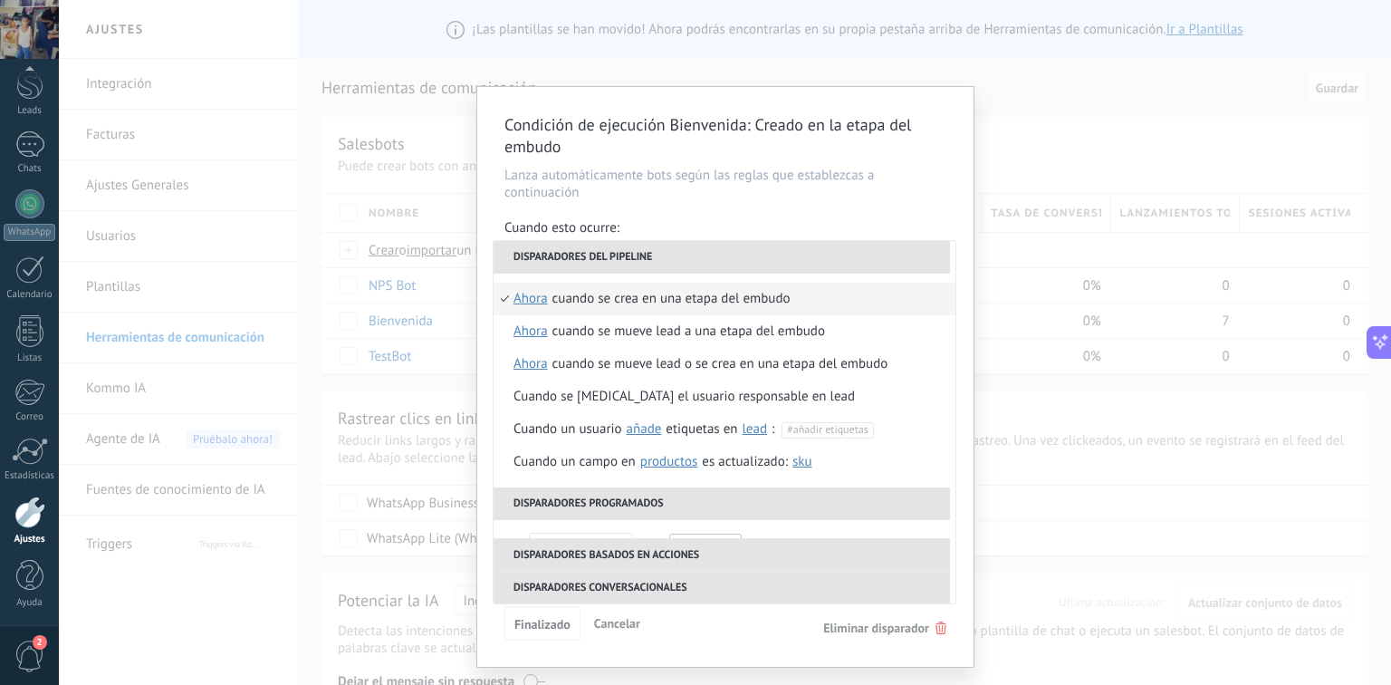
click at [768, 256] on li "Disparadores del pipeline" at bounding box center [722, 257] width 456 height 33
click at [752, 207] on div "**********" at bounding box center [725, 377] width 496 height 580
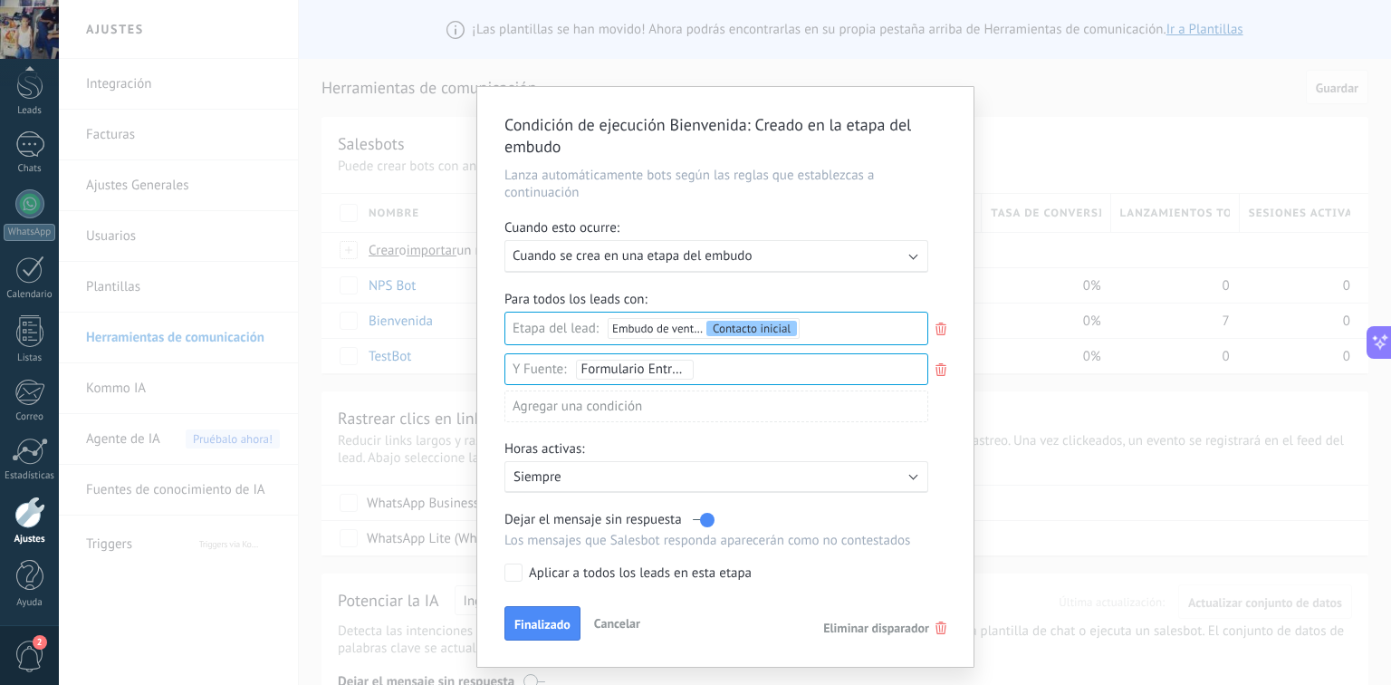
click at [633, 409] on div "Agregar una condición" at bounding box center [716, 406] width 424 height 32
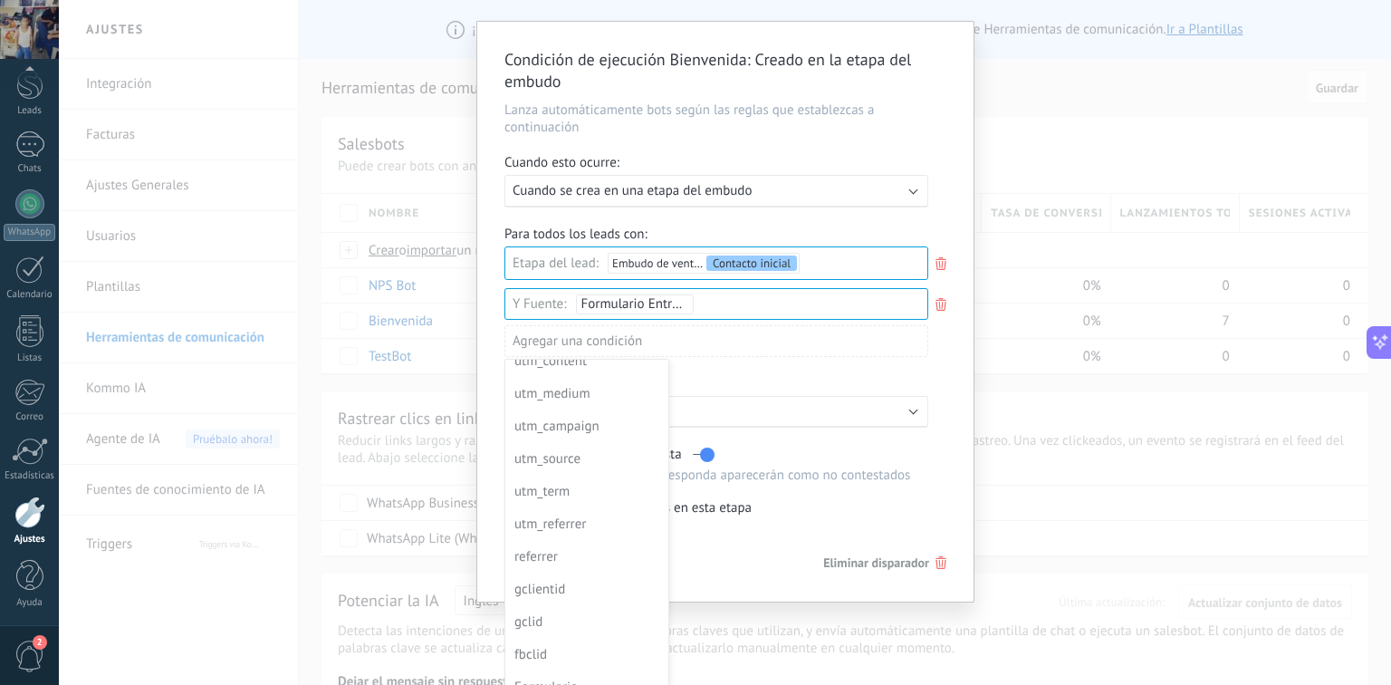
scroll to position [163, 0]
click at [769, 362] on div at bounding box center [725, 311] width 496 height 579
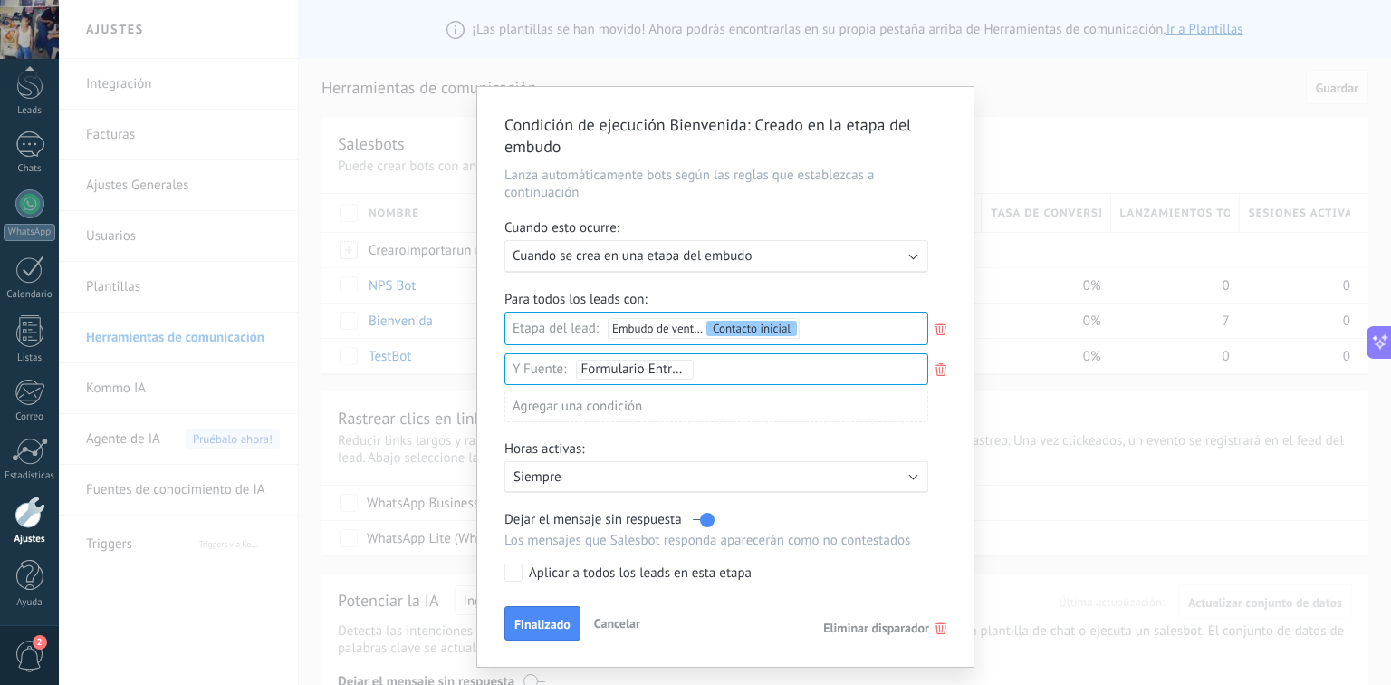
click at [556, 576] on div "Aplicar a todos los leads en esta etapa" at bounding box center [640, 573] width 223 height 18
click at [546, 622] on span "Finalizado" at bounding box center [542, 624] width 56 height 13
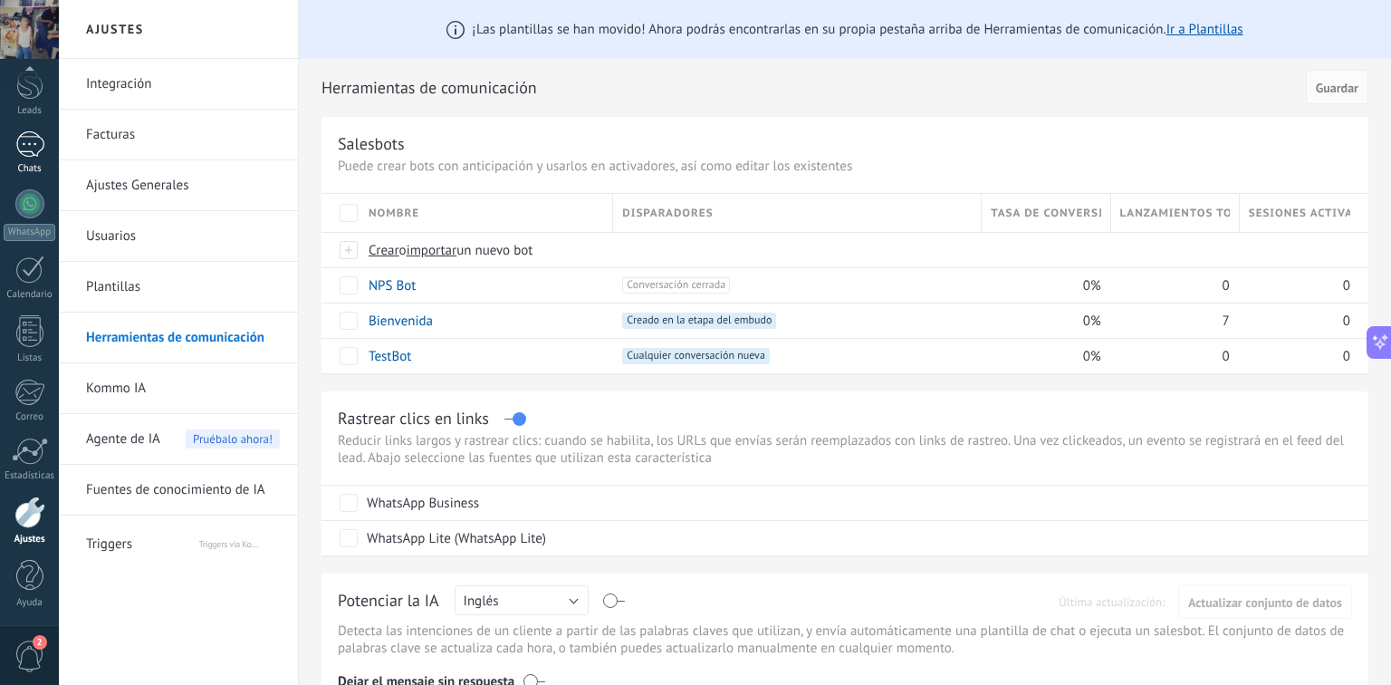
click at [30, 146] on div at bounding box center [29, 144] width 29 height 26
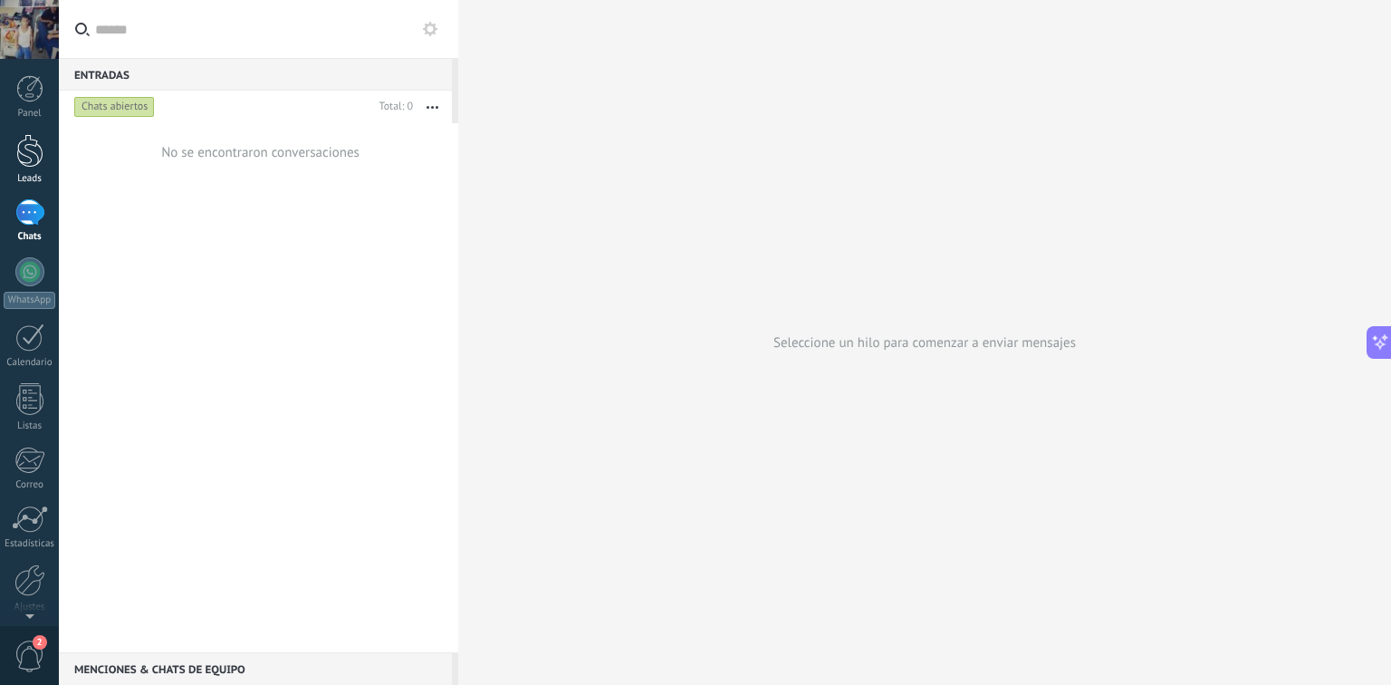
click at [35, 158] on div at bounding box center [29, 151] width 27 height 34
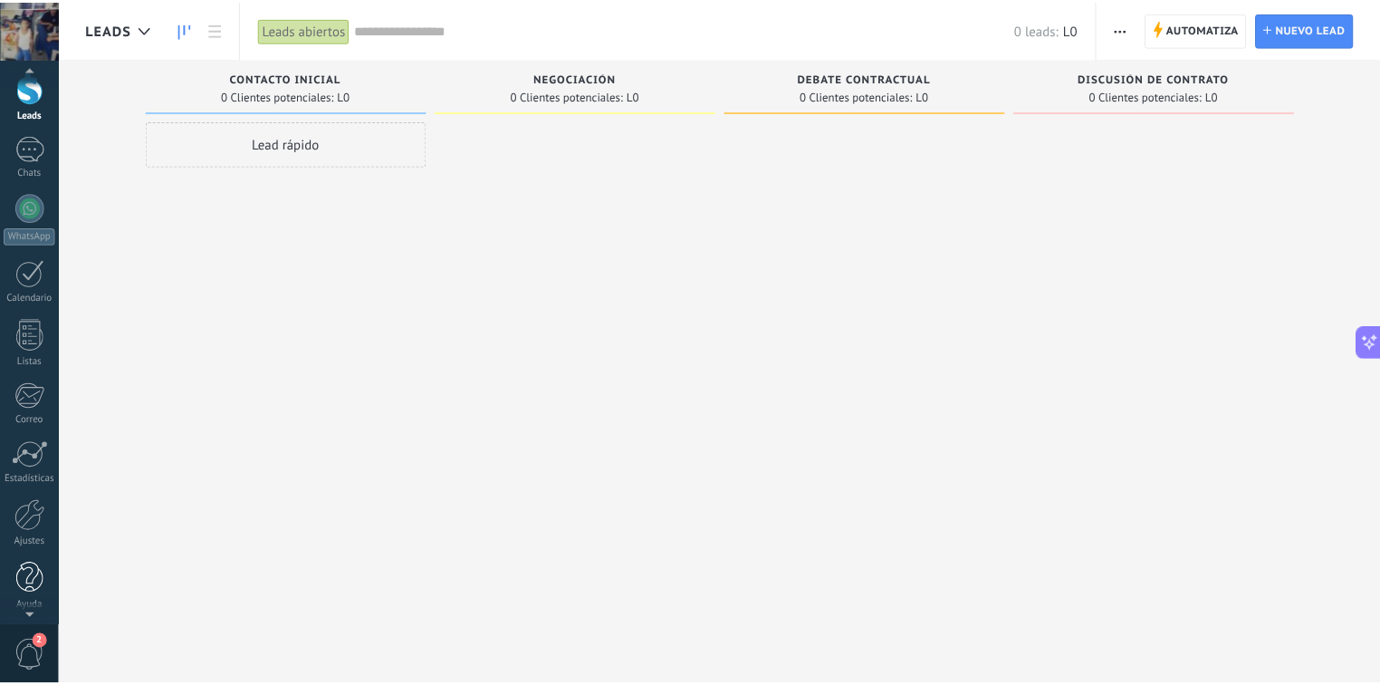
scroll to position [68, 0]
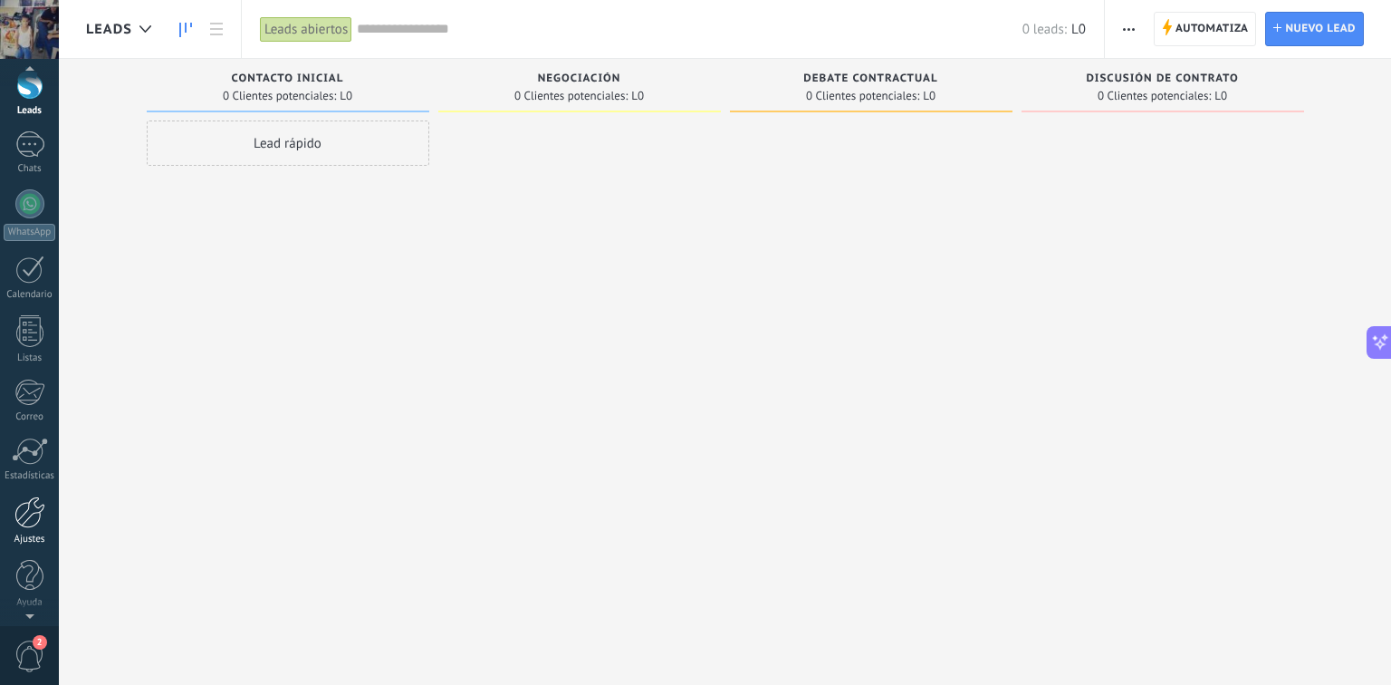
click at [40, 534] on div "Ajustes" at bounding box center [30, 539] width 53 height 12
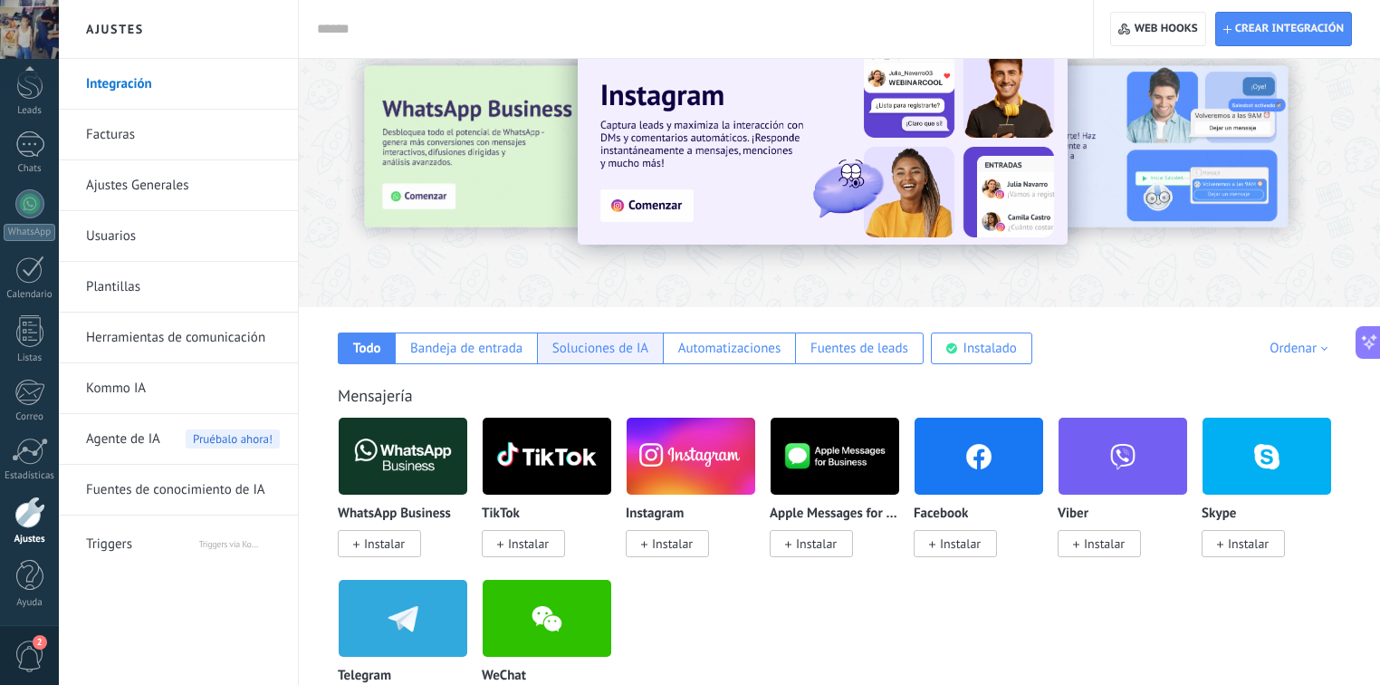
scroll to position [72, 0]
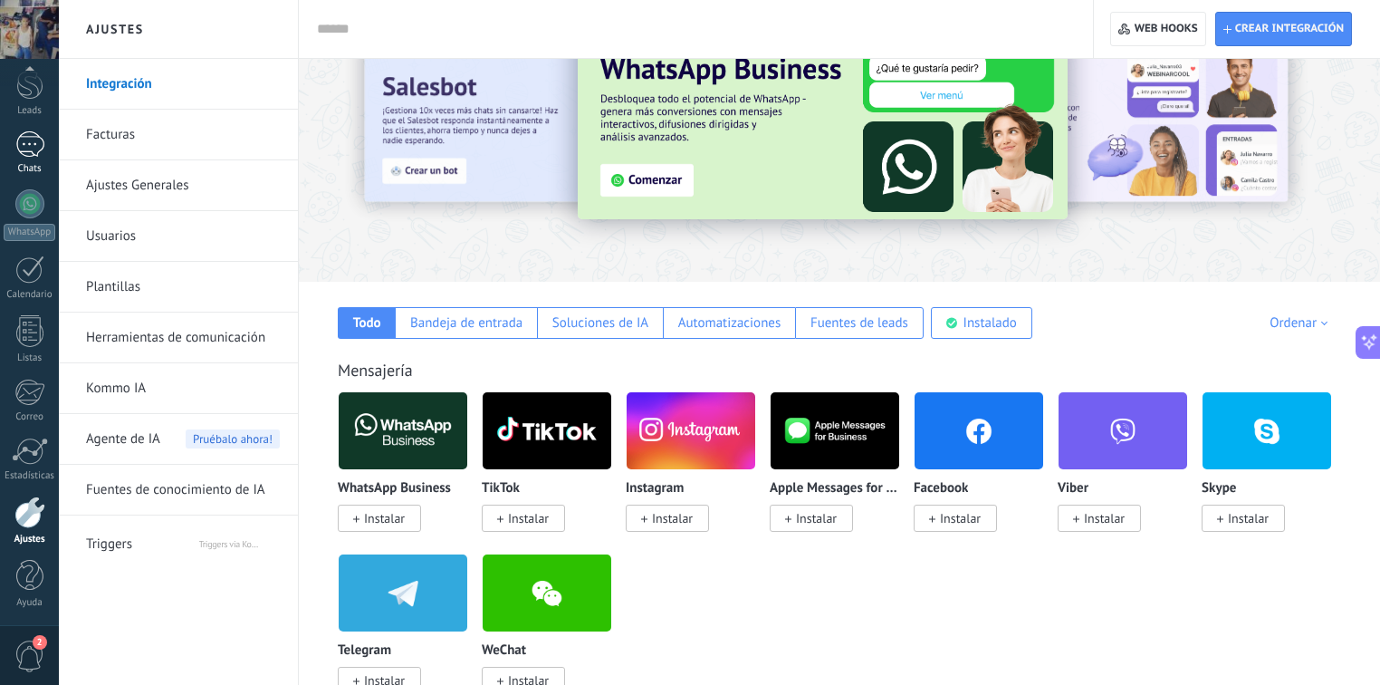
click at [41, 141] on div at bounding box center [29, 144] width 29 height 26
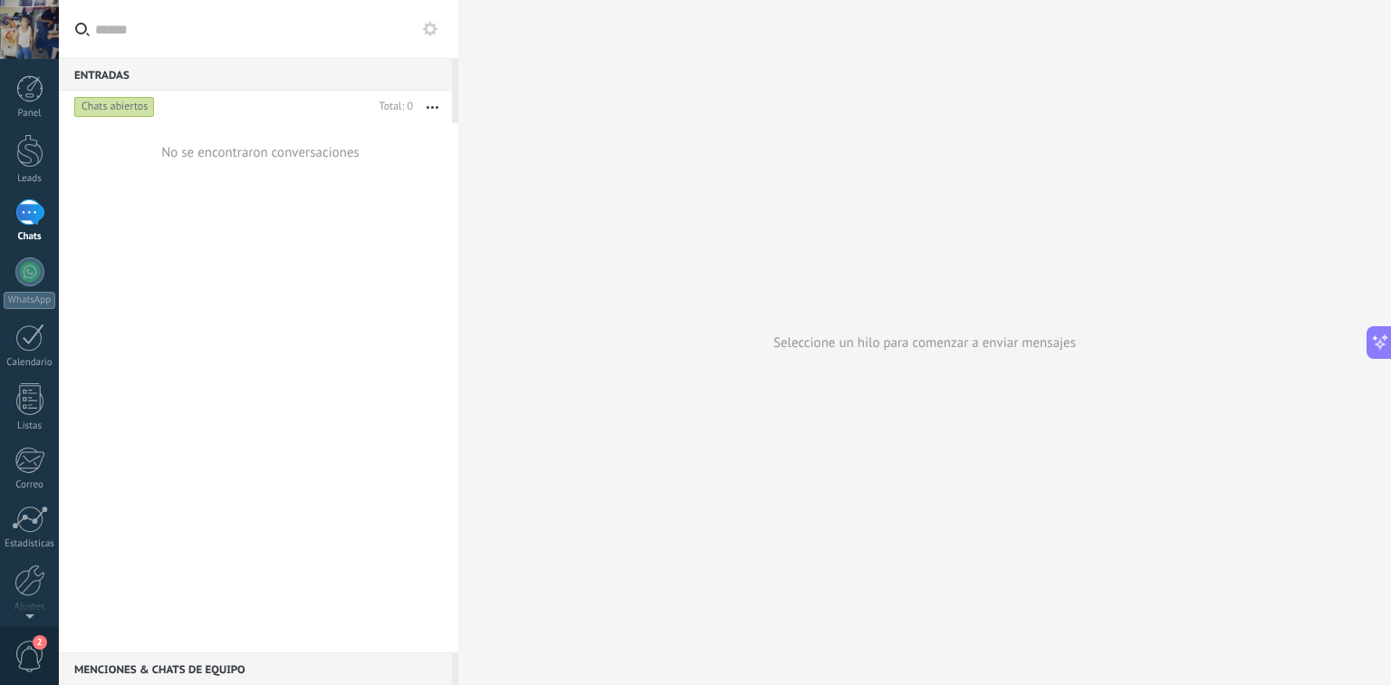
click at [434, 116] on button "button" at bounding box center [432, 107] width 39 height 33
click at [434, 107] on use "button" at bounding box center [432, 107] width 12 height 3
click at [168, 43] on input "text" at bounding box center [269, 29] width 349 height 58
click at [24, 275] on div at bounding box center [29, 271] width 29 height 29
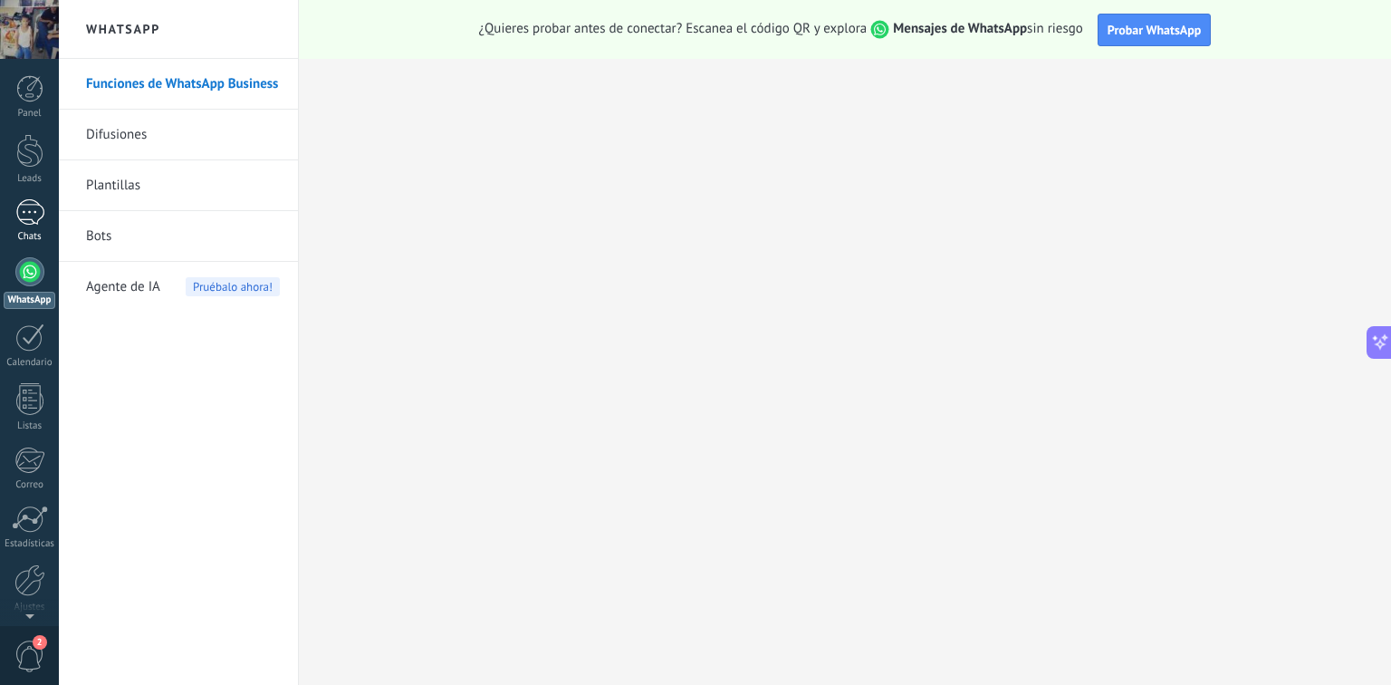
click at [30, 222] on div at bounding box center [29, 212] width 29 height 26
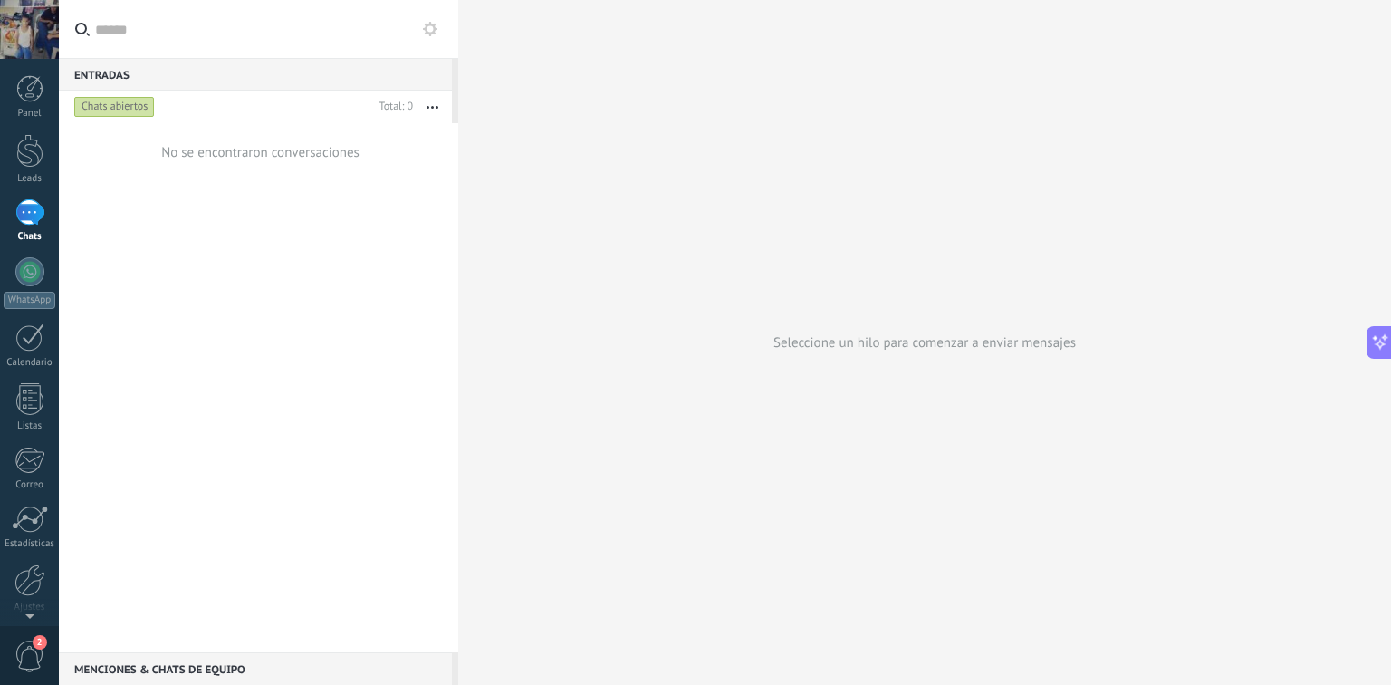
click at [440, 25] on button at bounding box center [430, 29] width 22 height 22
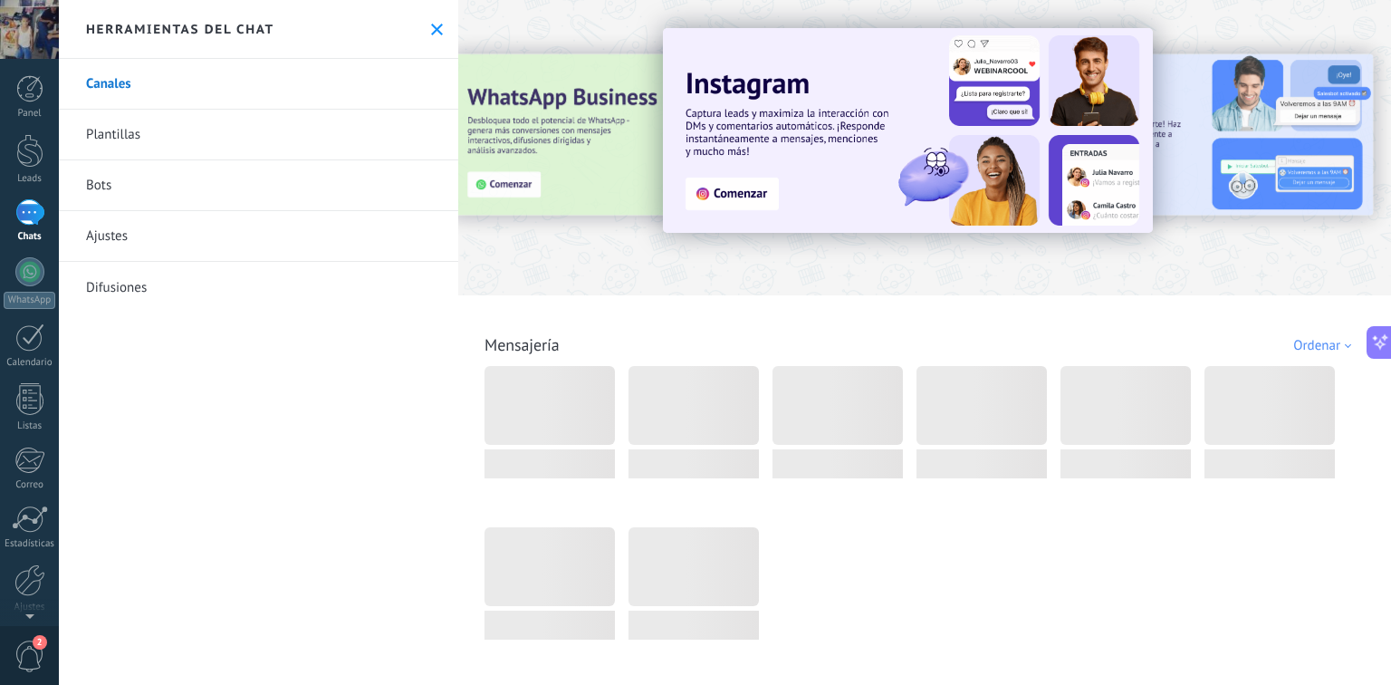
click at [431, 25] on icon at bounding box center [437, 30] width 12 height 12
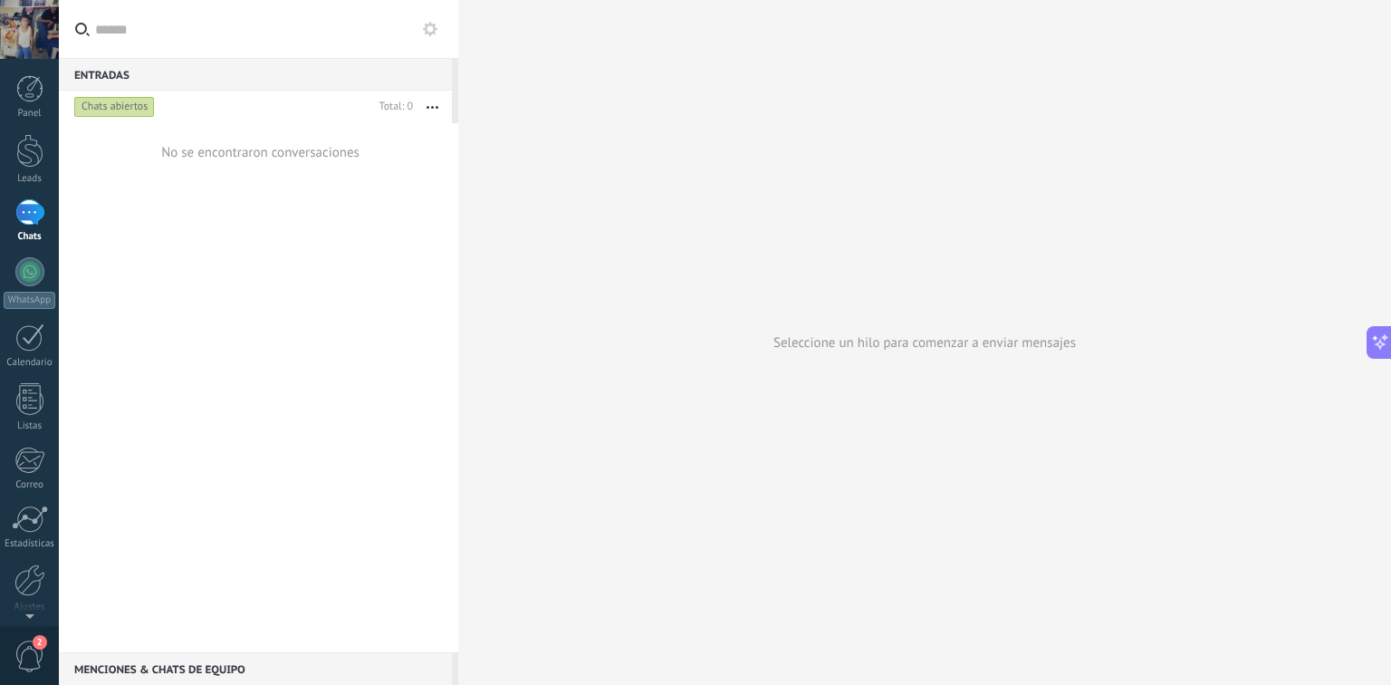
click at [430, 25] on use at bounding box center [430, 29] width 14 height 14
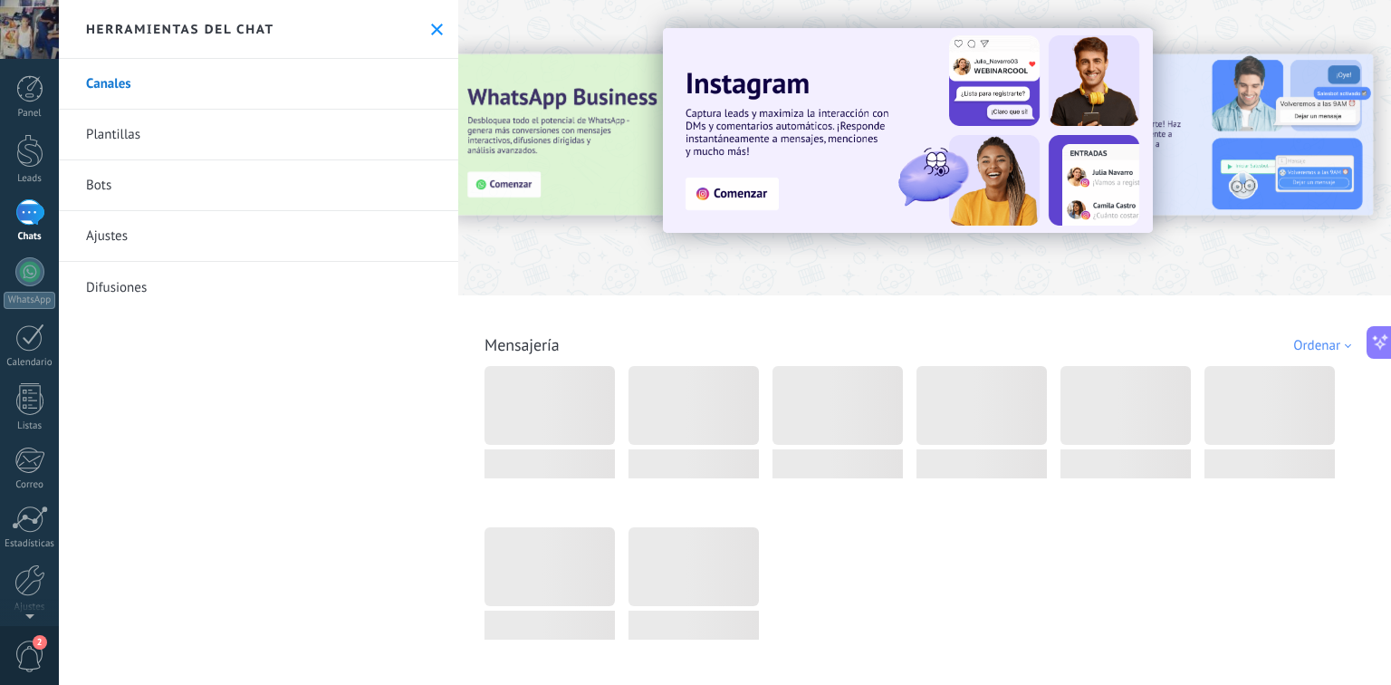
click at [431, 25] on icon at bounding box center [437, 30] width 12 height 12
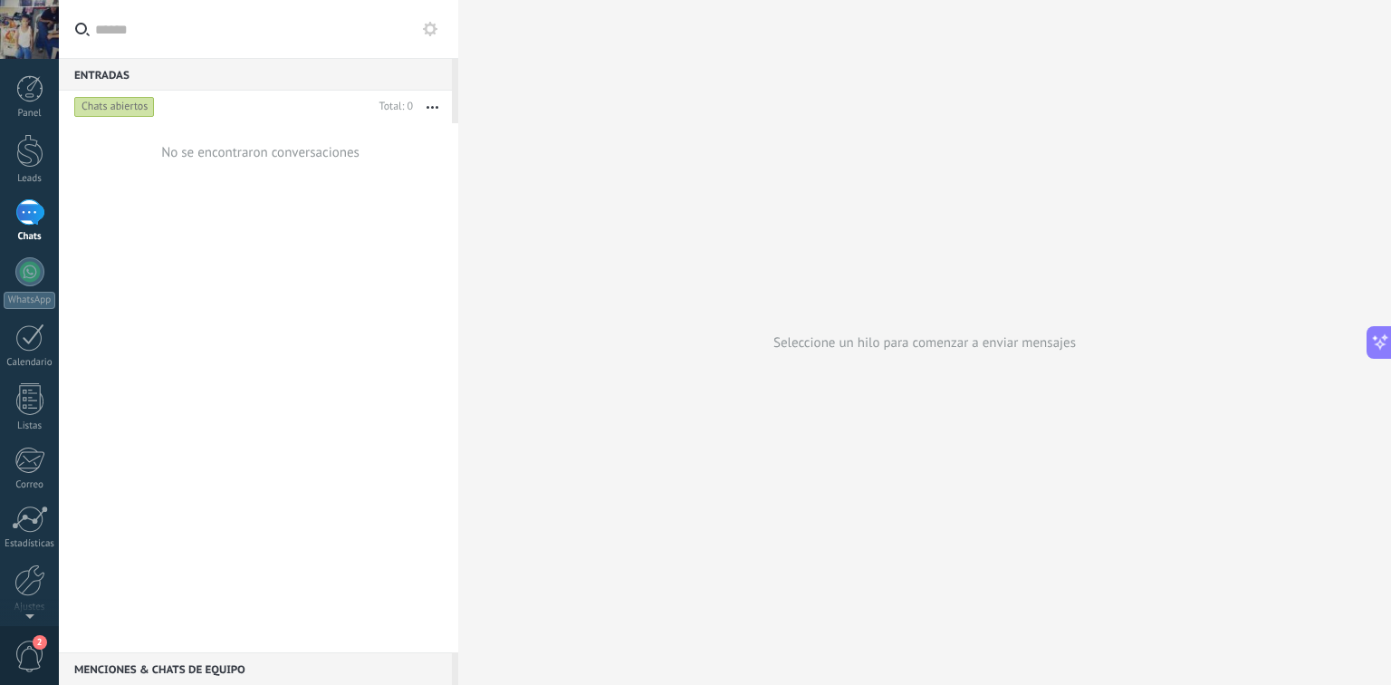
click at [432, 22] on icon at bounding box center [430, 29] width 14 height 14
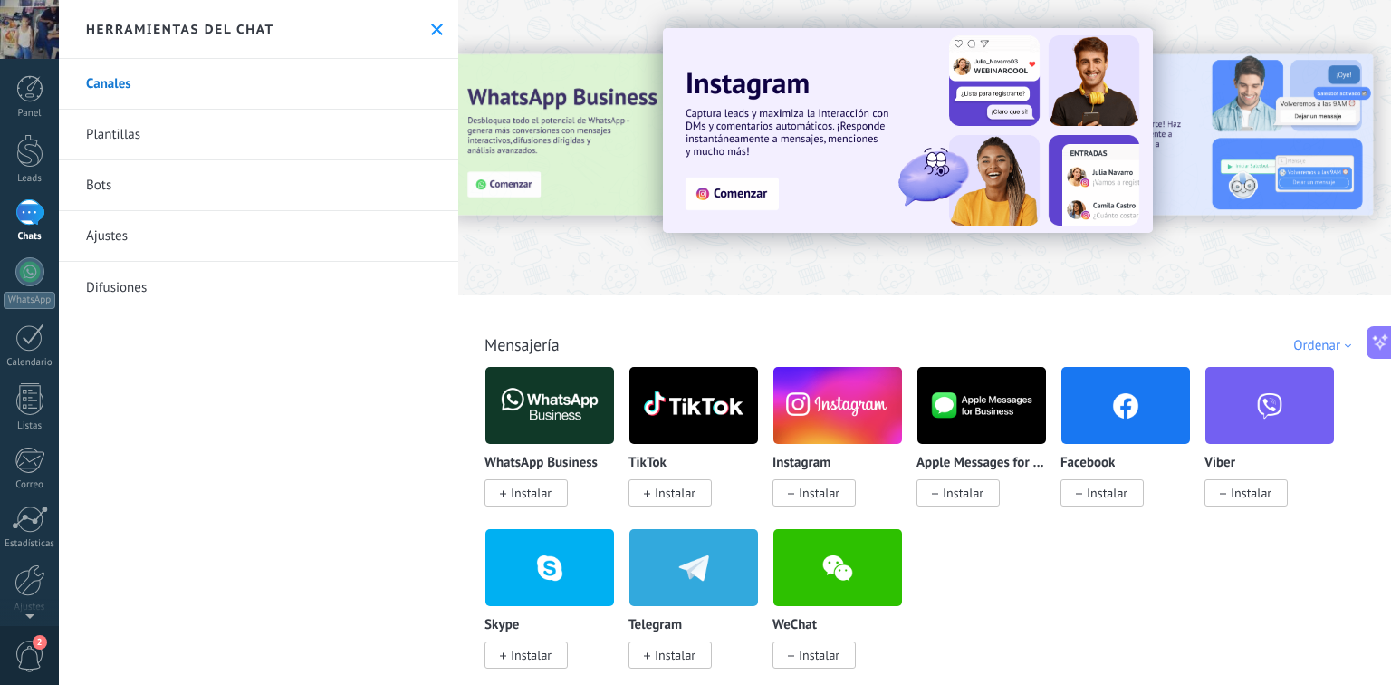
click at [243, 139] on link "Plantillas" at bounding box center [258, 135] width 399 height 51
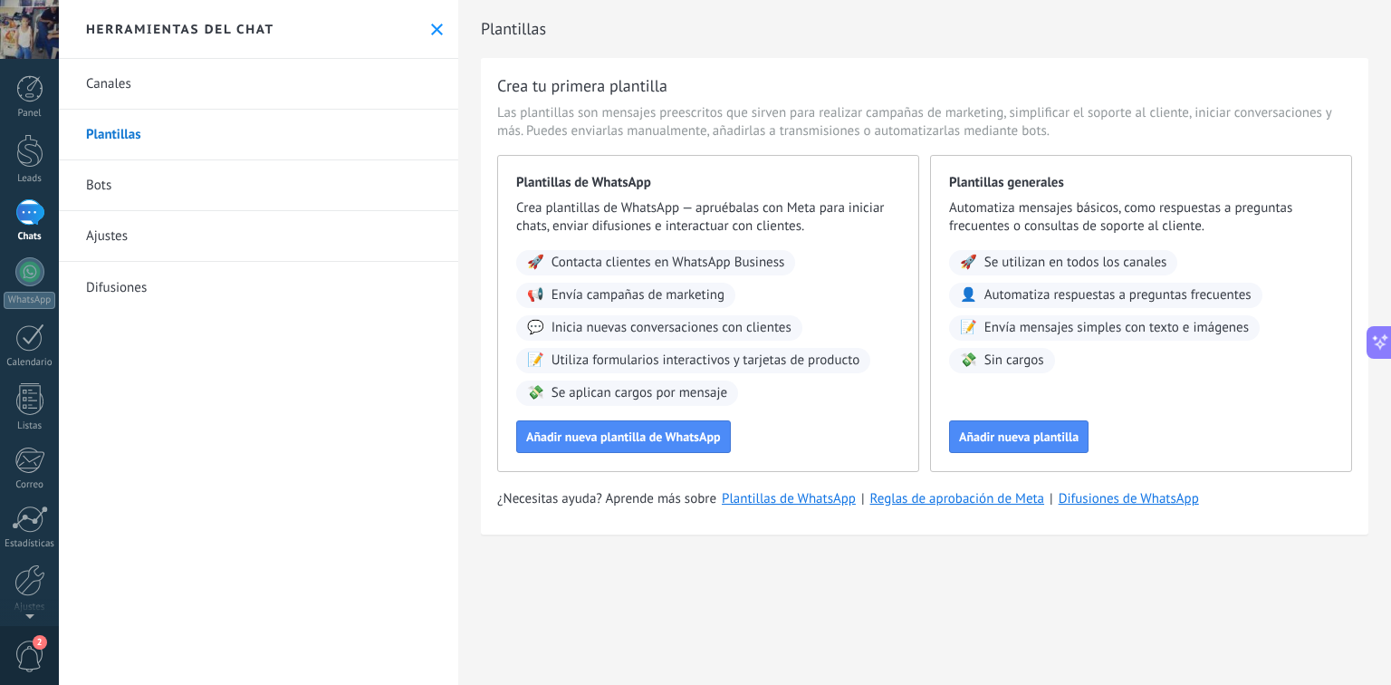
click at [235, 181] on link "Bots" at bounding box center [258, 185] width 399 height 51
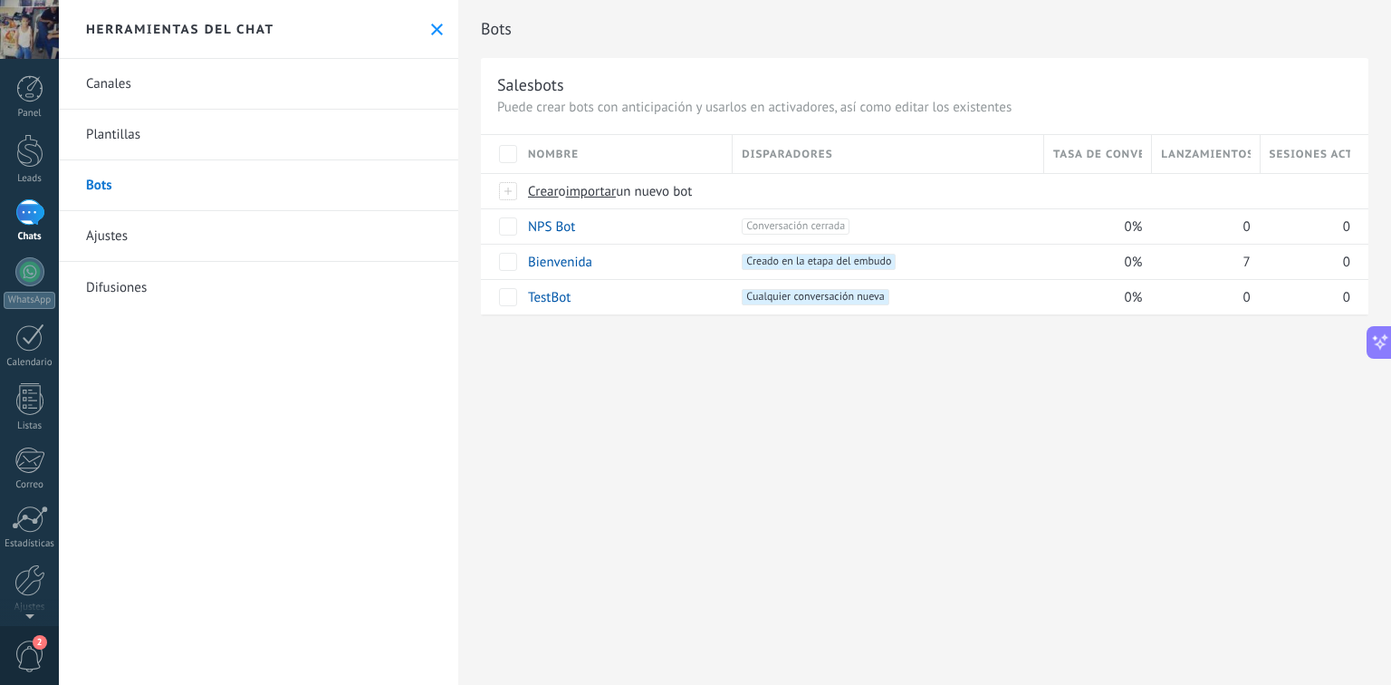
click at [286, 227] on link "Ajustes" at bounding box center [258, 236] width 399 height 51
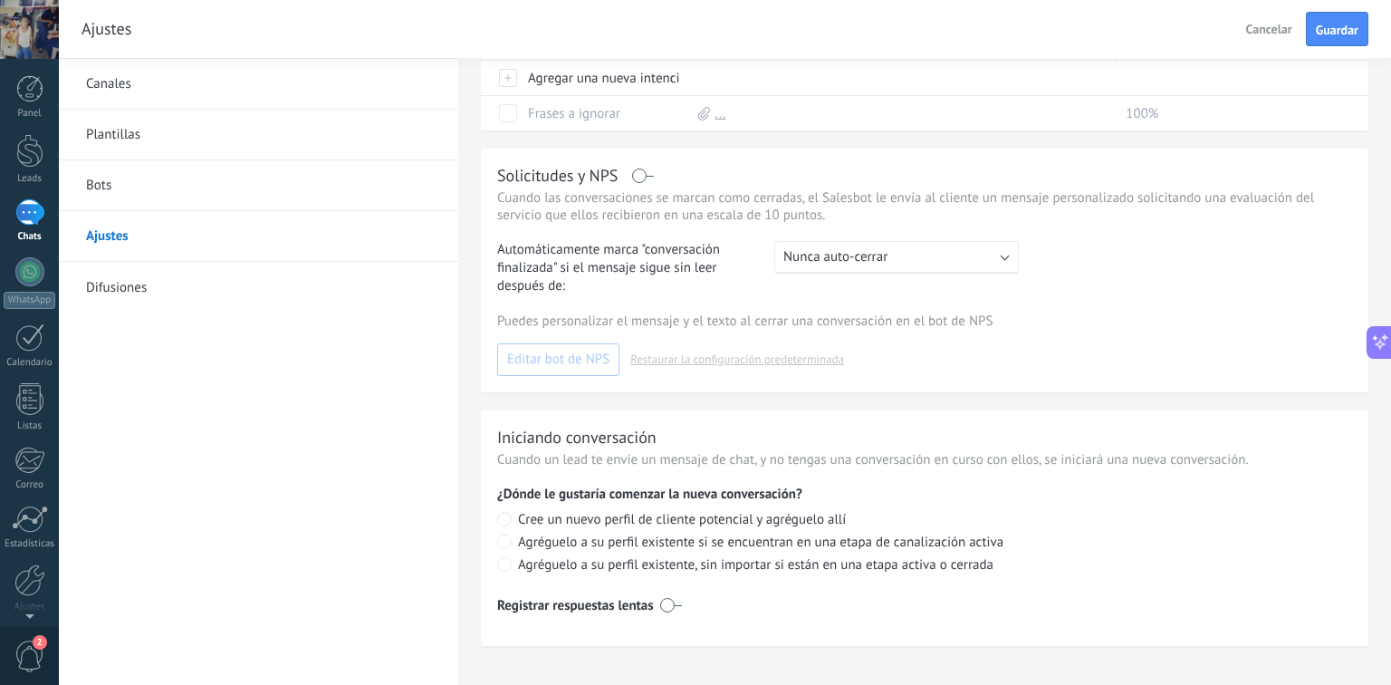
scroll to position [411, 0]
click at [1333, 29] on span "Guardar" at bounding box center [1337, 30] width 43 height 13
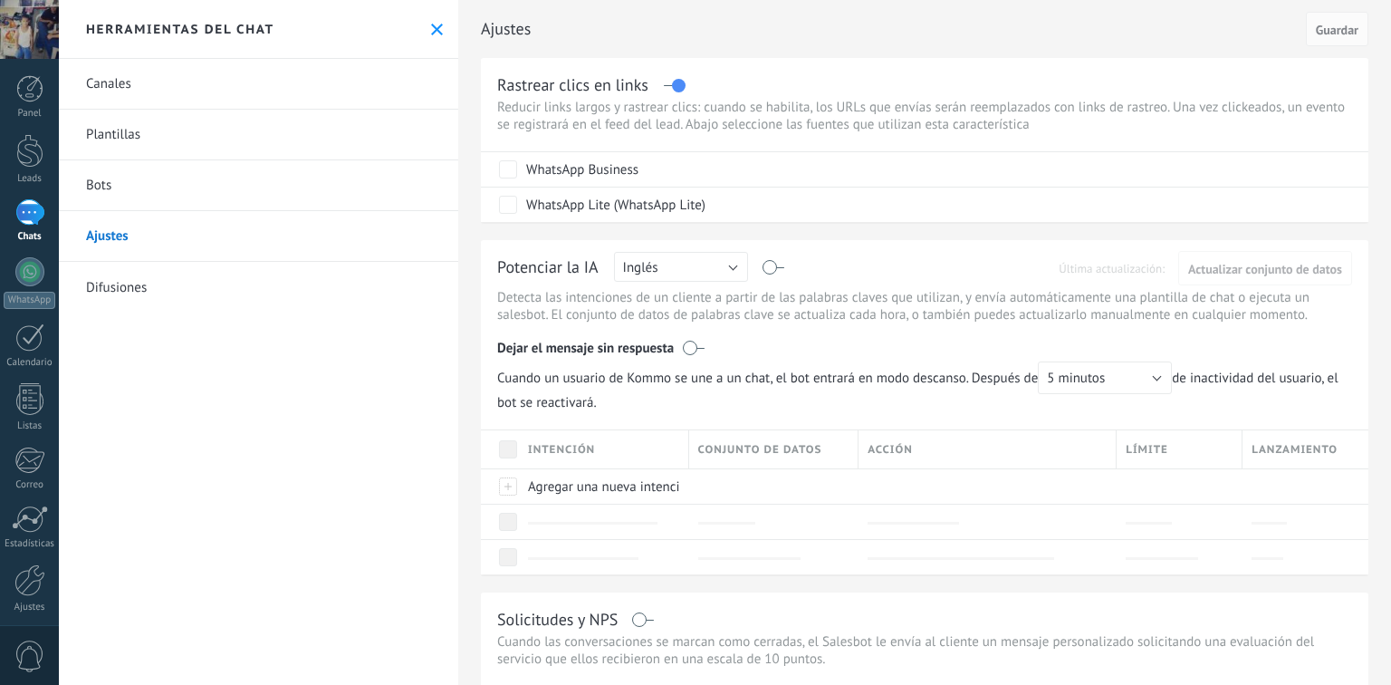
click at [170, 281] on link "Difusiones" at bounding box center [258, 287] width 399 height 51
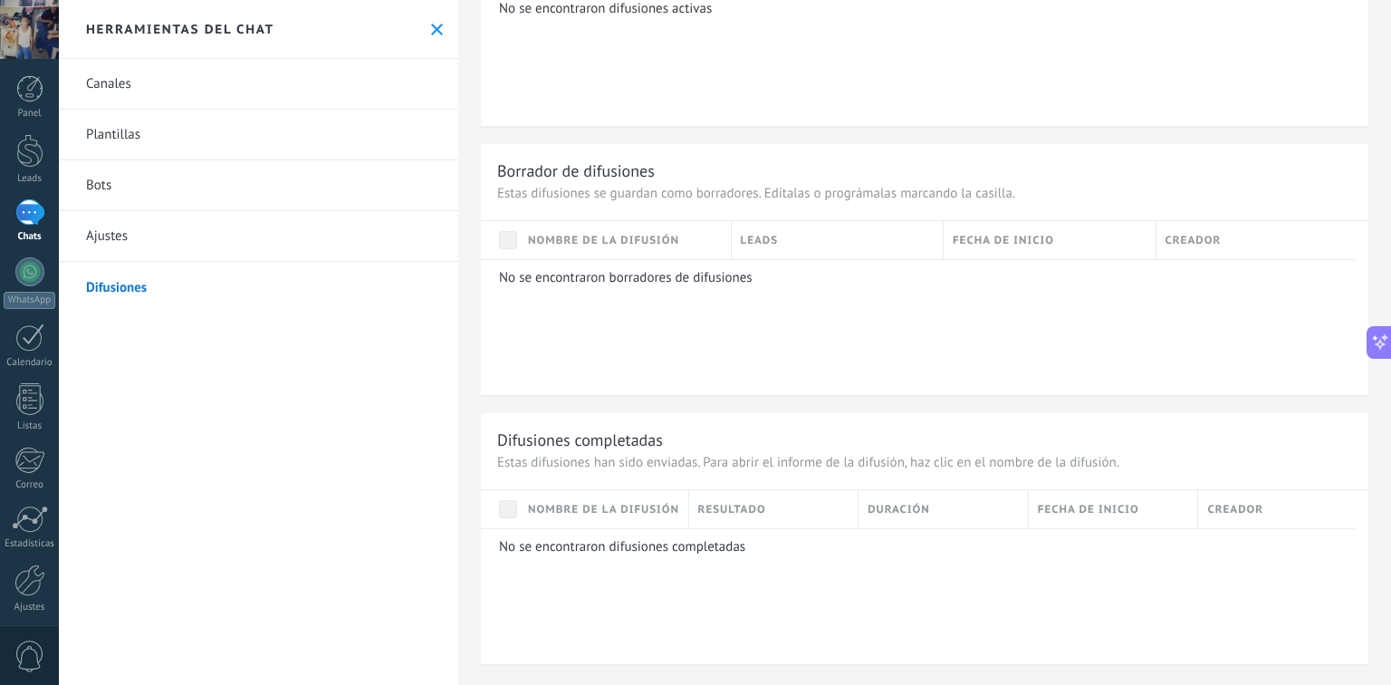
click at [437, 26] on button at bounding box center [436, 29] width 15 height 15
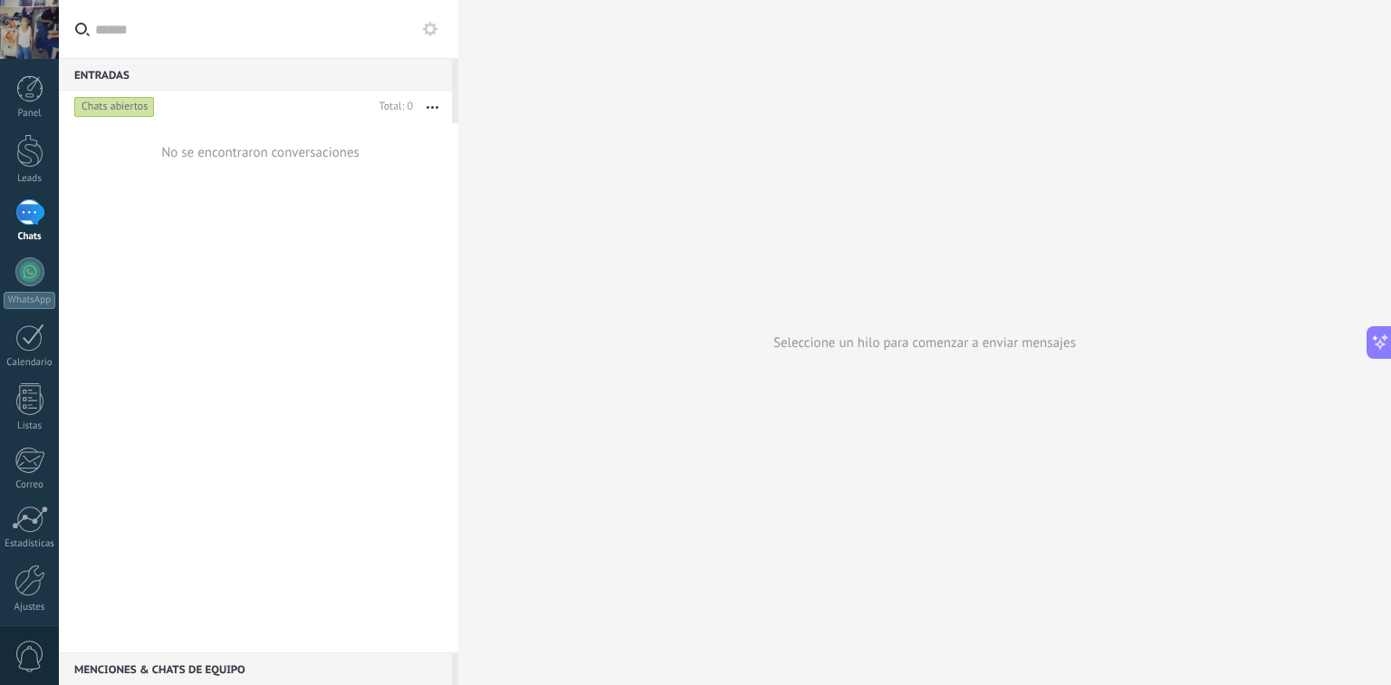
click at [436, 112] on button "button" at bounding box center [432, 107] width 39 height 33
click at [280, 368] on div "No se encontraron conversaciones" at bounding box center [258, 387] width 399 height 529
click at [17, 154] on div at bounding box center [29, 151] width 27 height 34
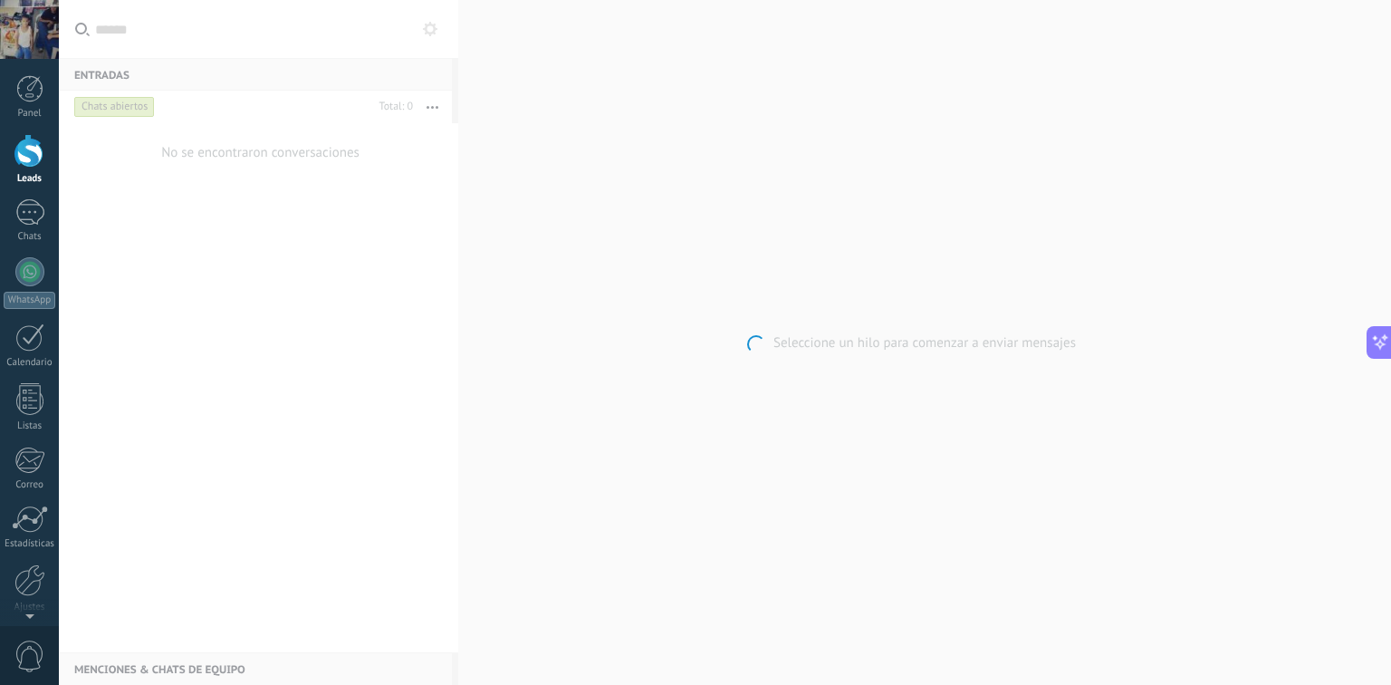
scroll to position [2463, 0]
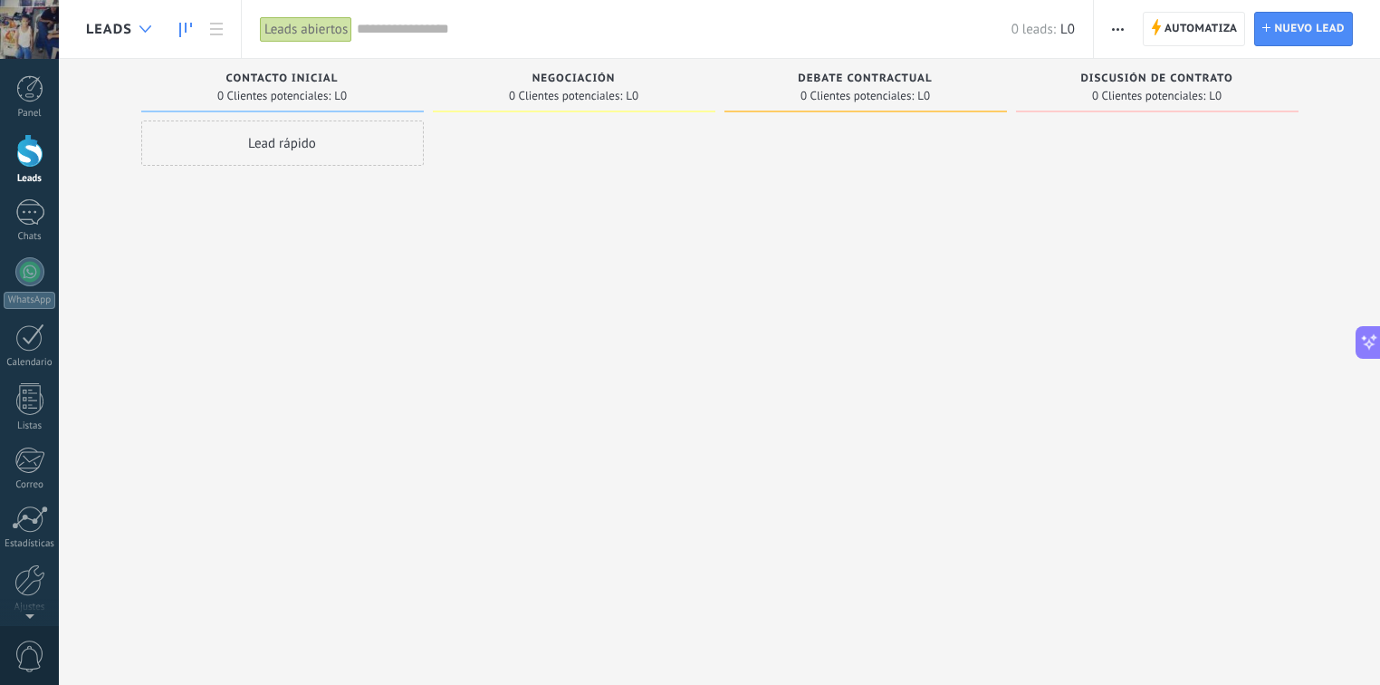
click at [154, 24] on div at bounding box center [145, 29] width 30 height 35
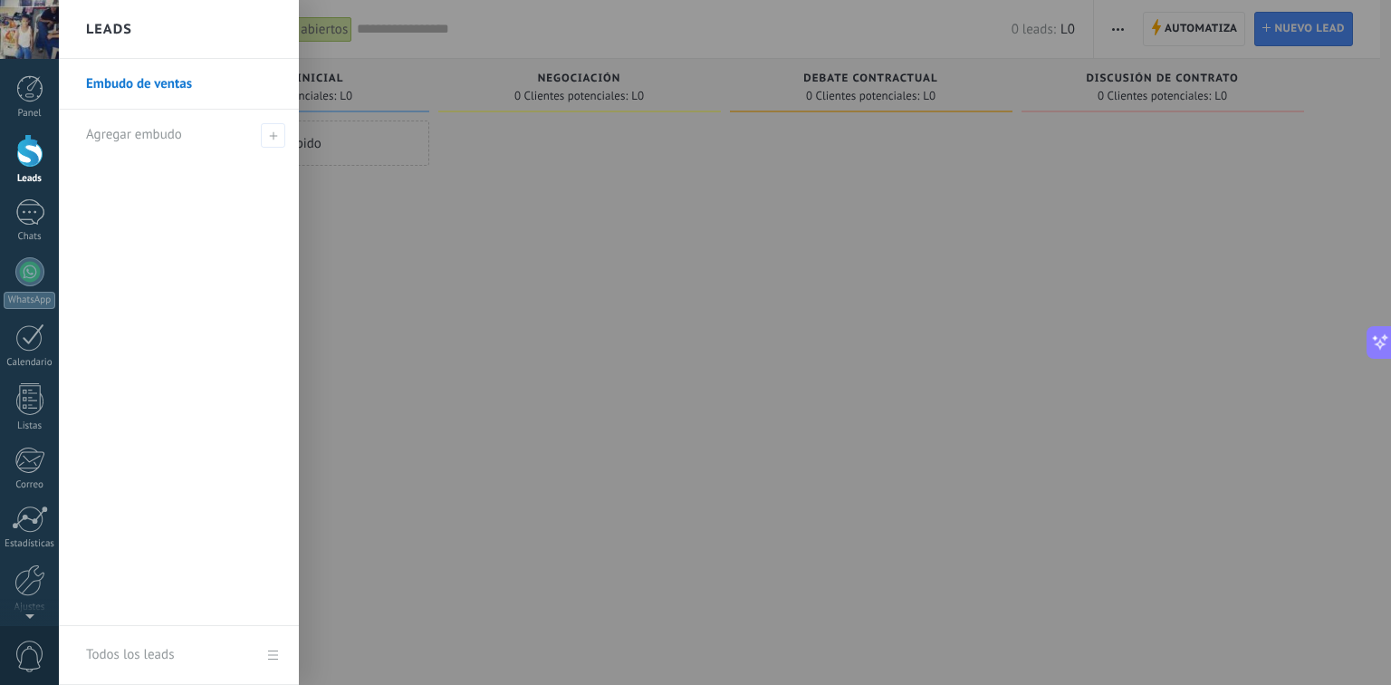
click at [366, 168] on div at bounding box center [754, 342] width 1391 height 685
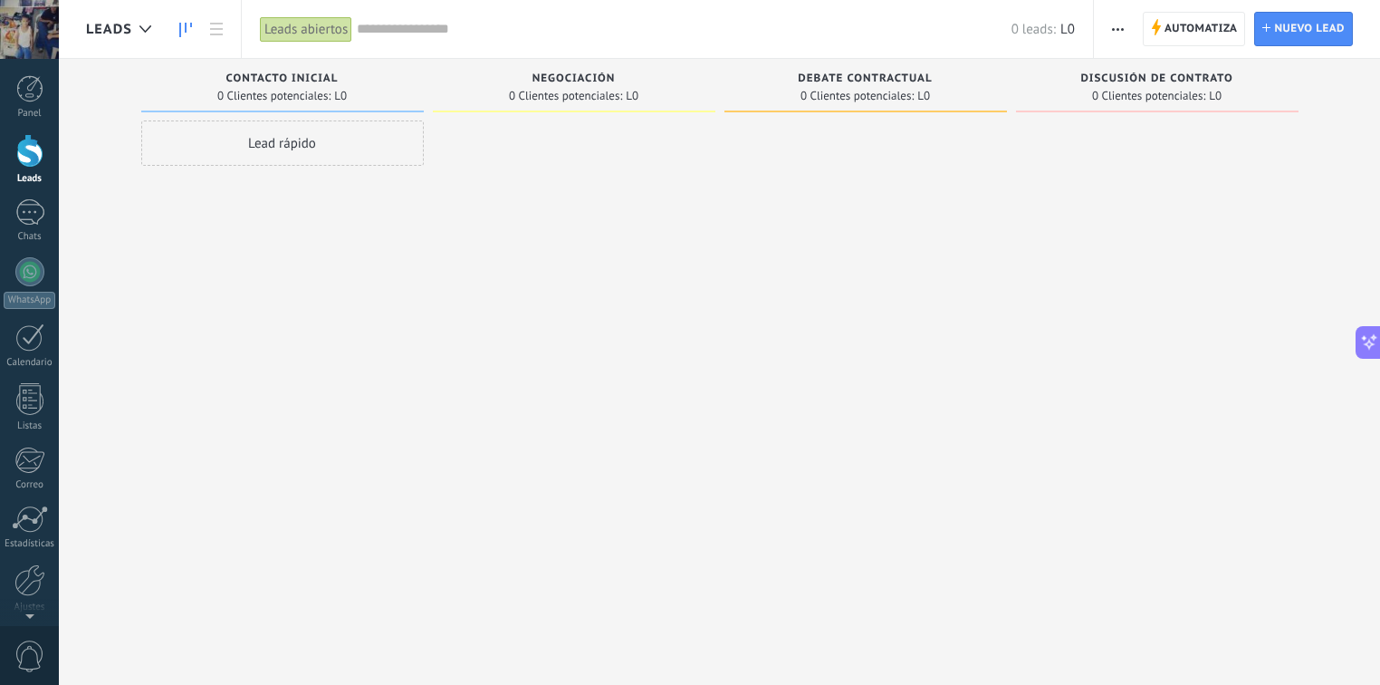
click at [340, 147] on div "Lead rápido" at bounding box center [282, 142] width 283 height 45
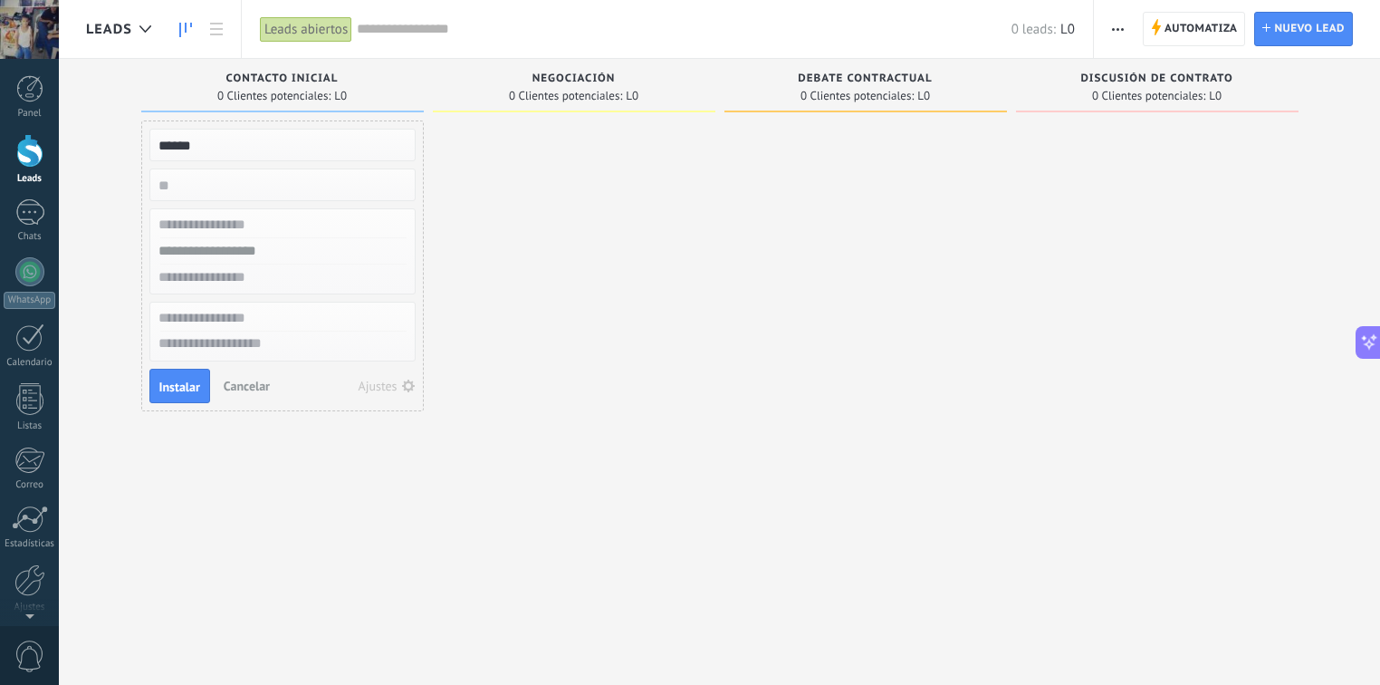
type input "******"
click at [270, 243] on input "text" at bounding box center [281, 251] width 264 height 26
type input "*********"
click at [305, 378] on div "+504 96234058" at bounding box center [283, 377] width 254 height 13
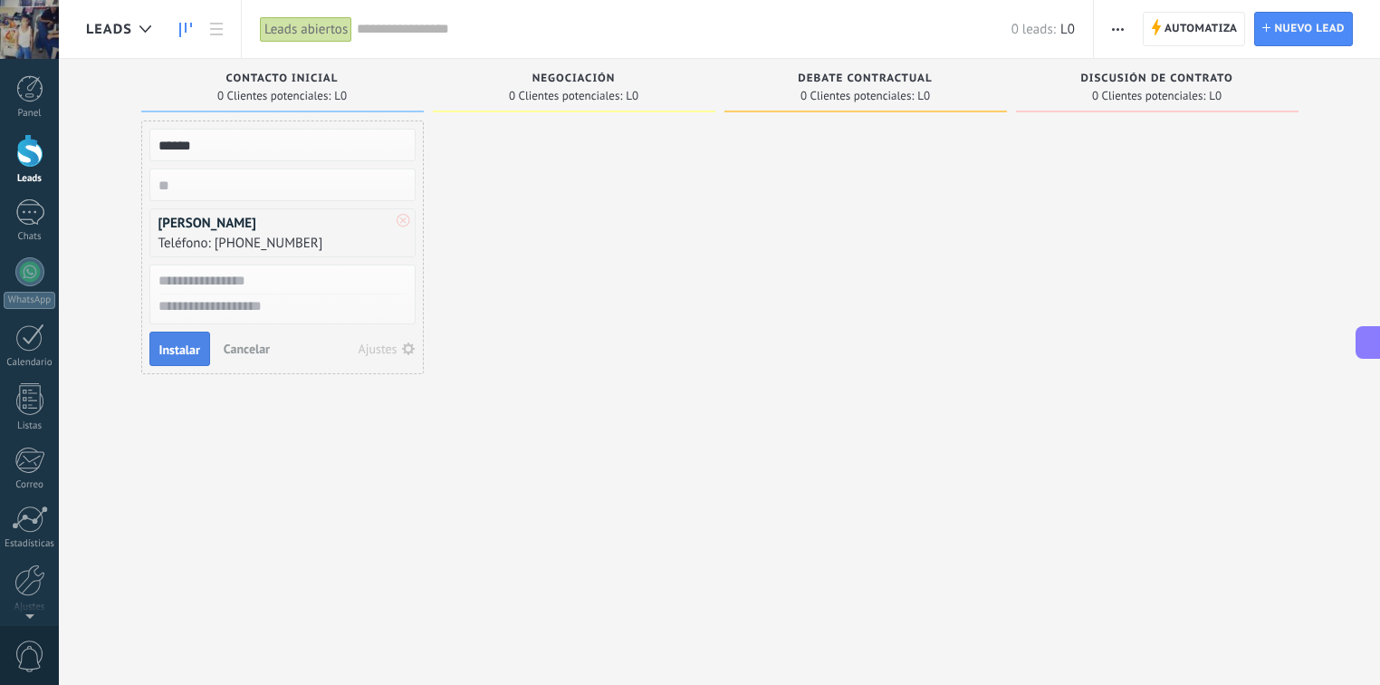
click at [171, 343] on span "Instalar" at bounding box center [179, 349] width 41 height 13
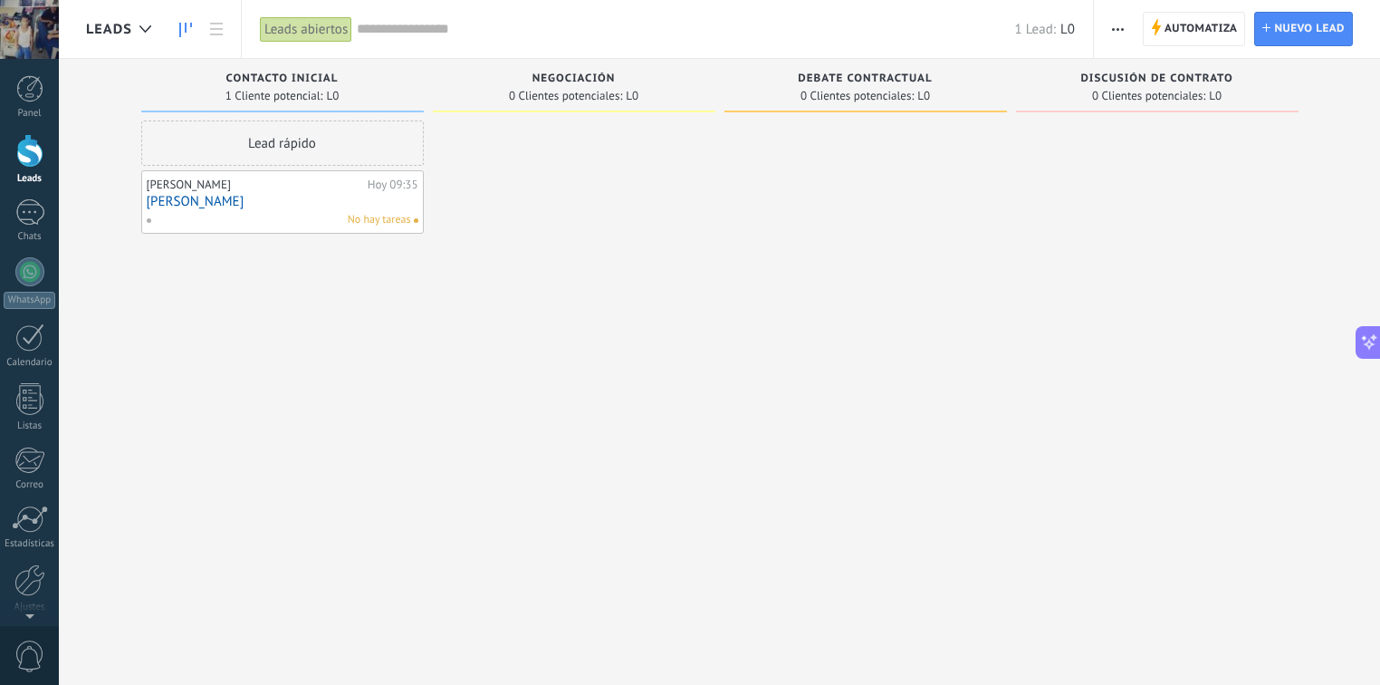
drag, startPoint x: 318, startPoint y: 197, endPoint x: 280, endPoint y: 214, distance: 41.4
click at [280, 214] on div "No hay tareas" at bounding box center [278, 220] width 265 height 16
click at [24, 217] on div at bounding box center [29, 212] width 29 height 26
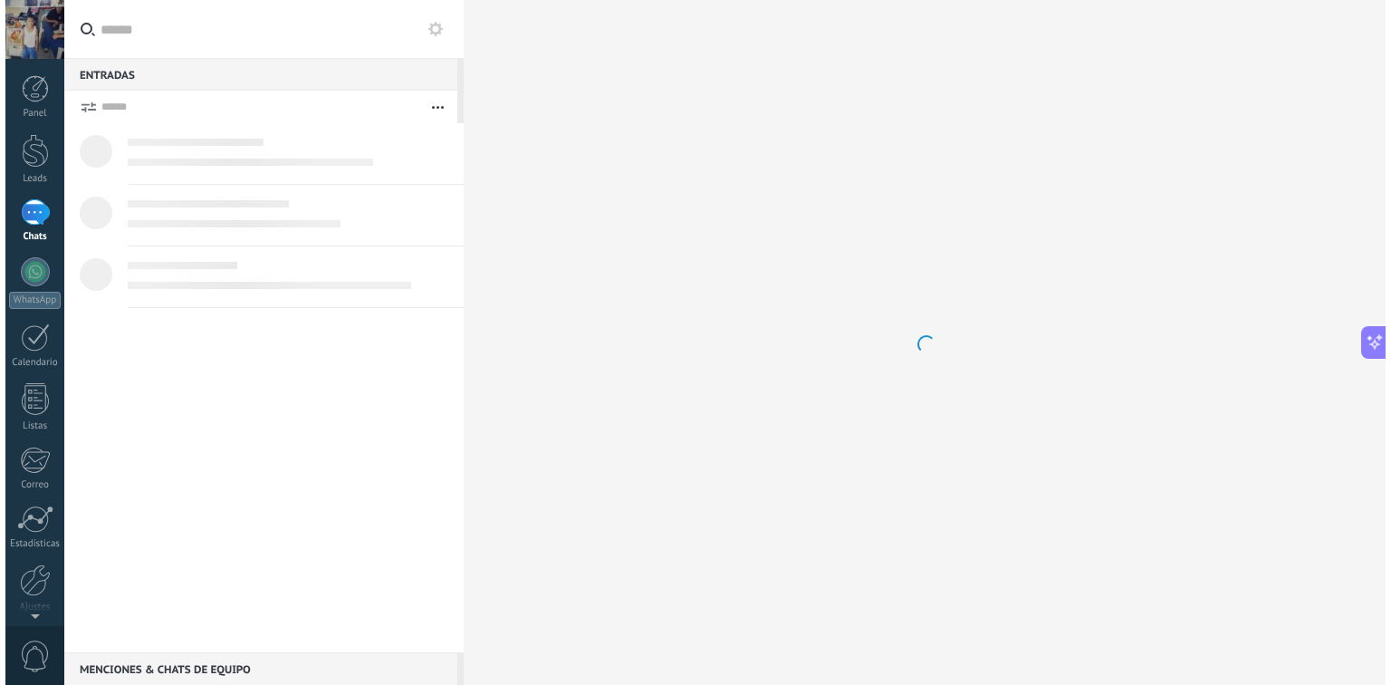
scroll to position [2505, 0]
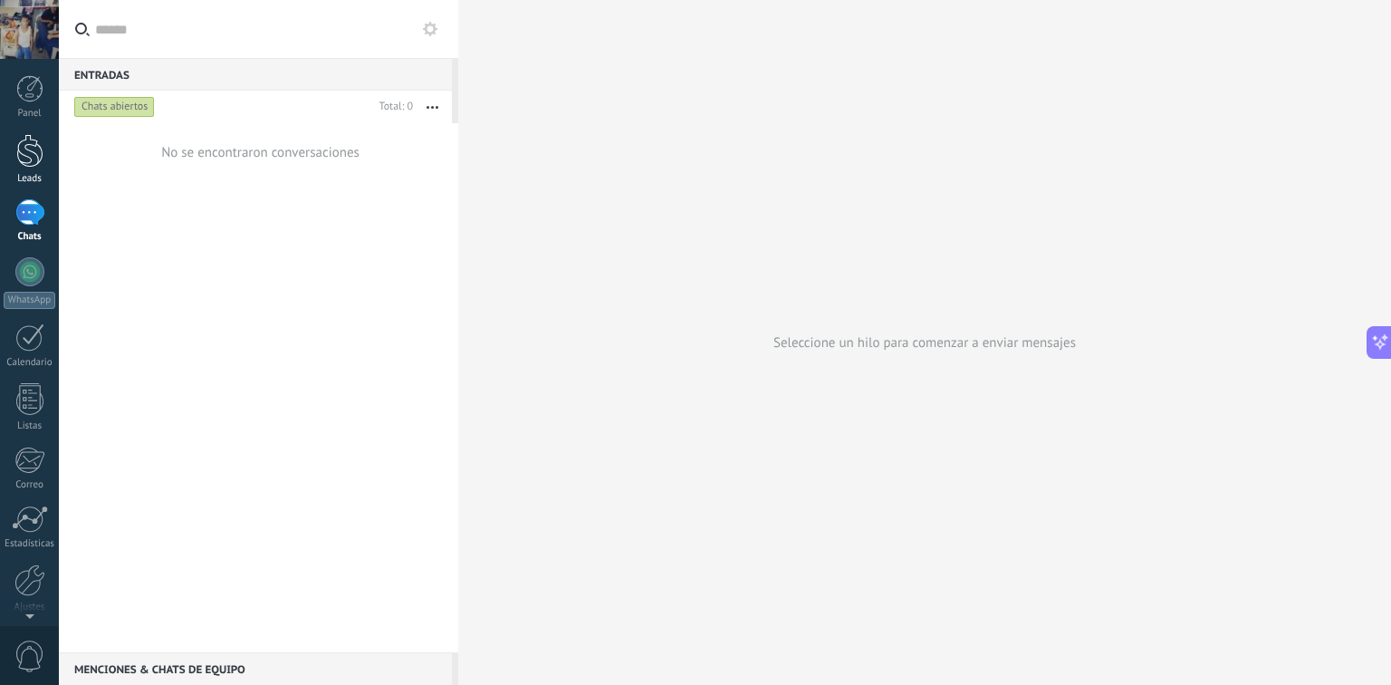
click at [18, 163] on div at bounding box center [29, 151] width 27 height 34
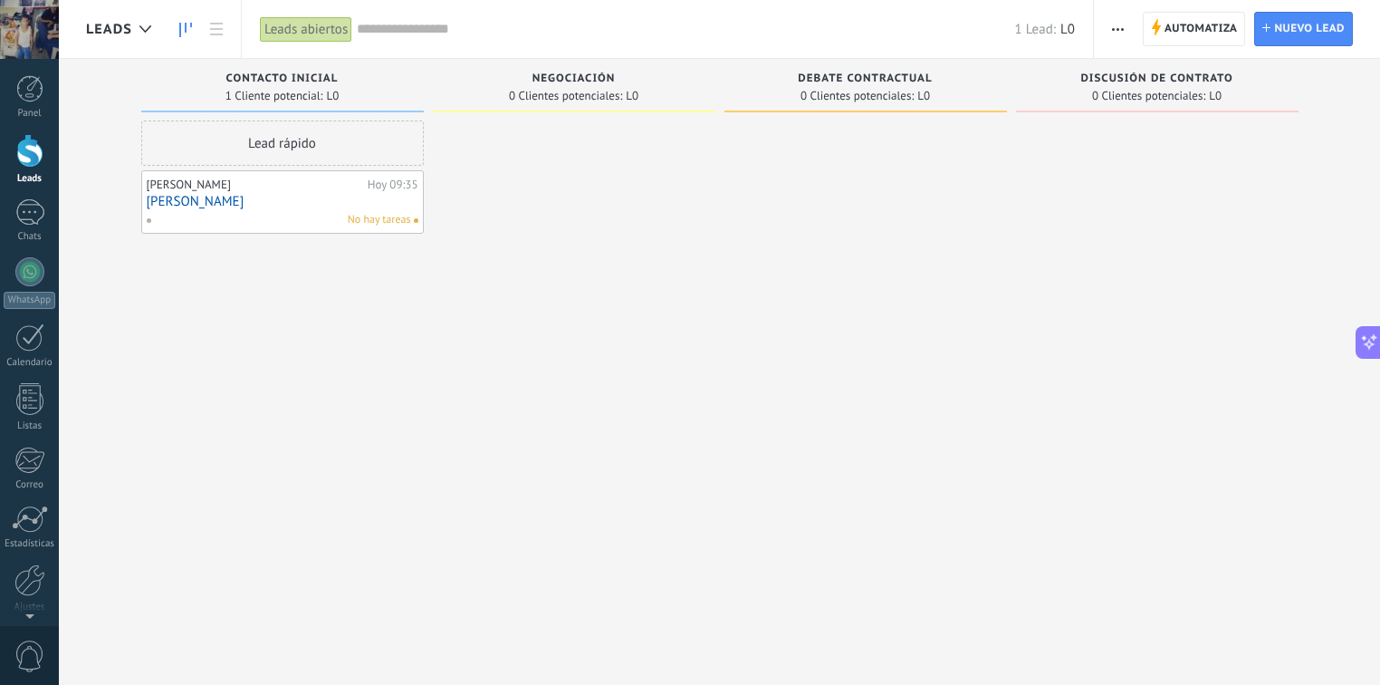
click at [359, 198] on link "Marcio" at bounding box center [283, 201] width 272 height 15
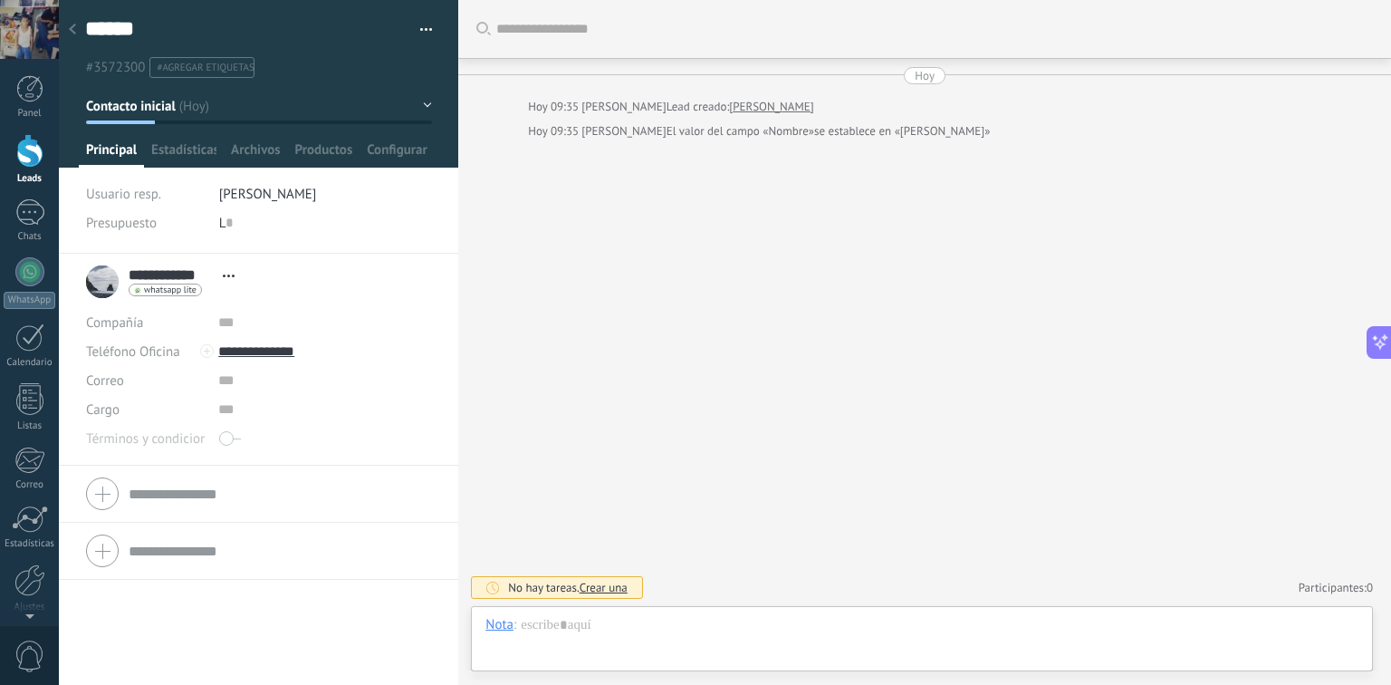
scroll to position [2505, 0]
click at [623, 626] on div at bounding box center [921, 643] width 873 height 54
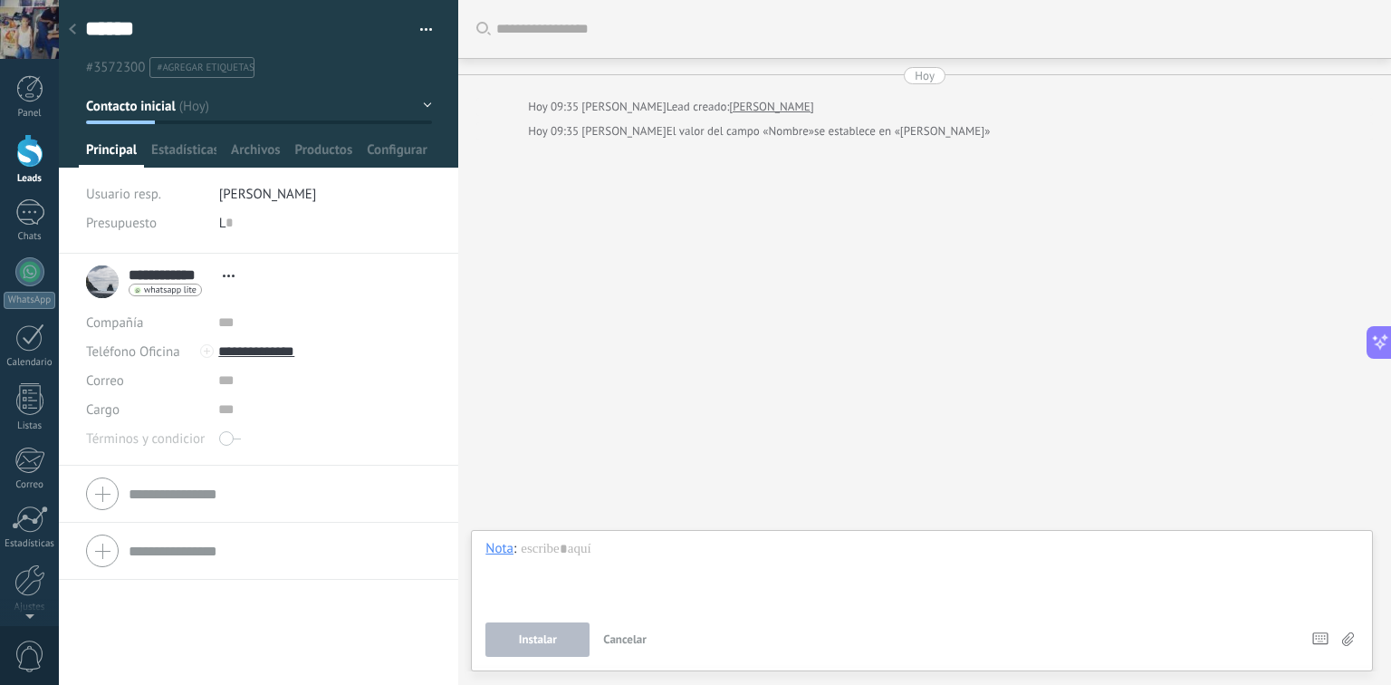
click at [725, 399] on div "Buscar Carga más Hoy Hoy 09:35 Marcio Moran Lead creado: Marcio Hoy 09:35 Marci…" at bounding box center [924, 342] width 933 height 685
click at [601, 568] on div at bounding box center [921, 574] width 873 height 69
click at [564, 648] on button "Instalar" at bounding box center [537, 639] width 104 height 34
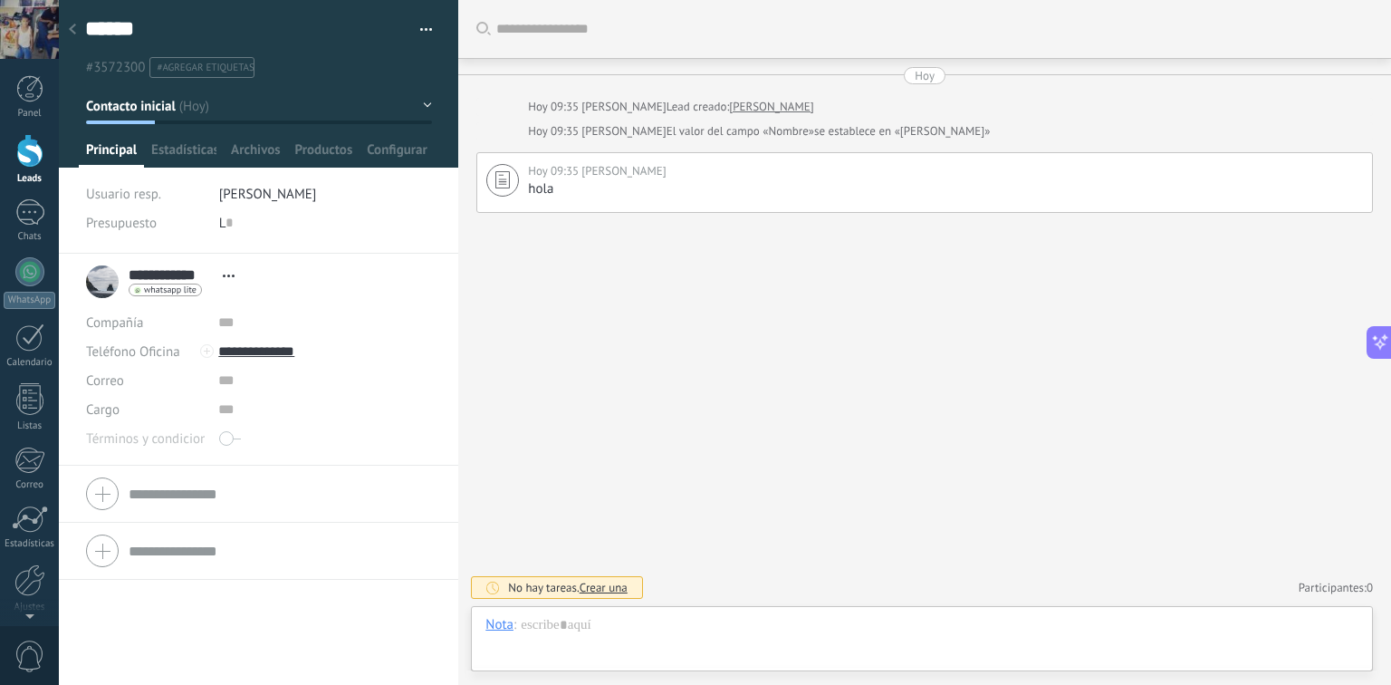
click at [171, 293] on span "whatsapp lite" at bounding box center [170, 289] width 53 height 9
click at [184, 308] on div "Enviar mensaje" at bounding box center [197, 315] width 136 height 31
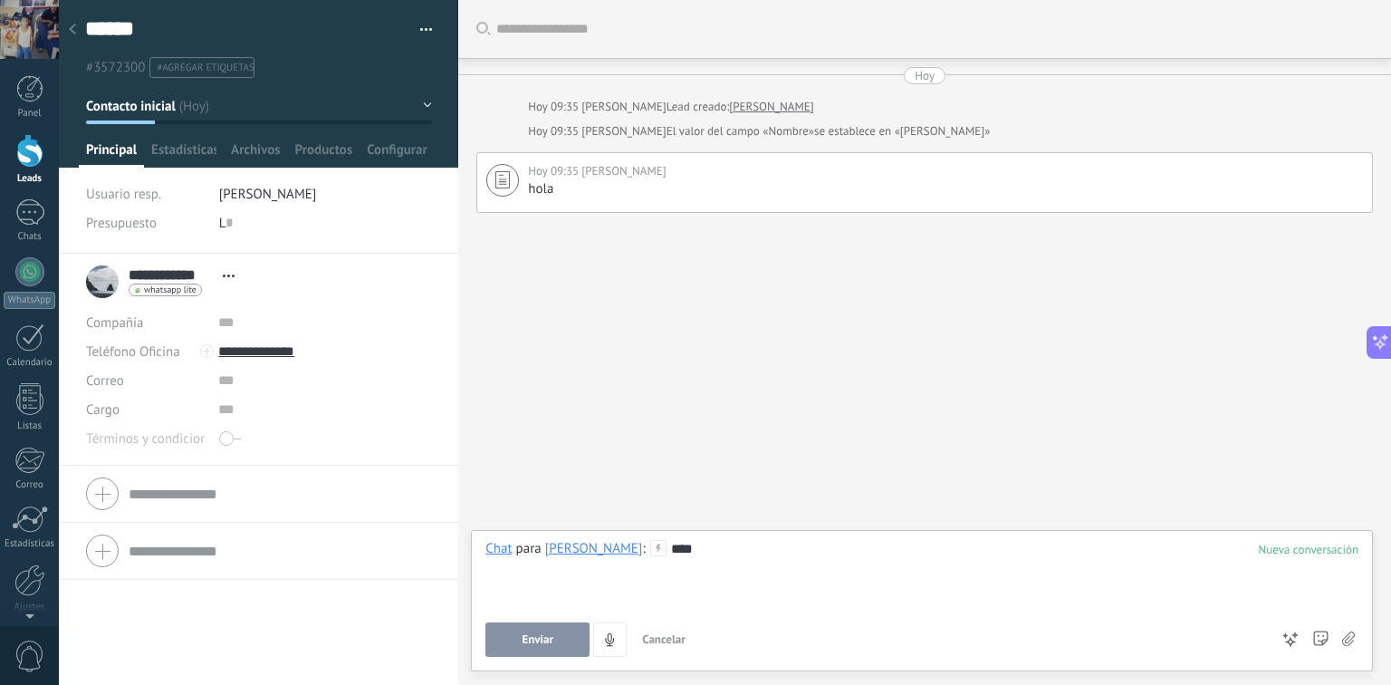
click at [552, 634] on span "Enviar" at bounding box center [538, 639] width 32 height 13
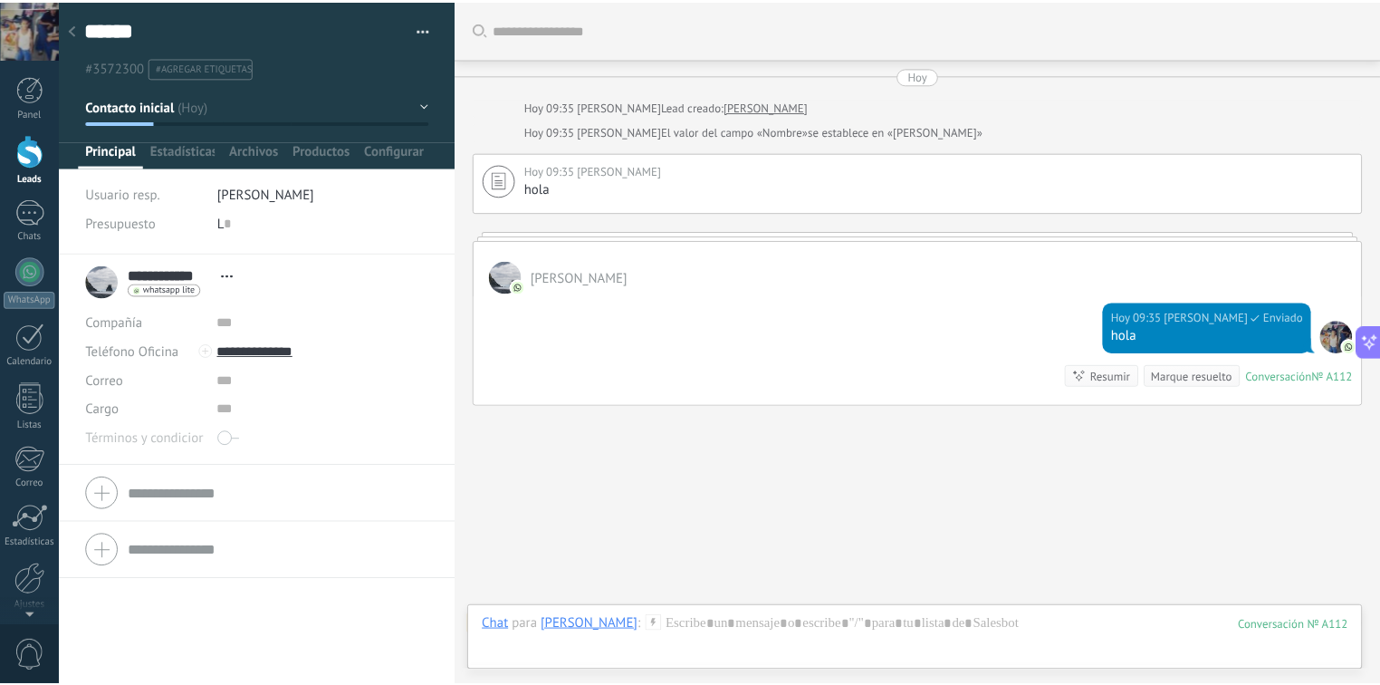
scroll to position [36, 0]
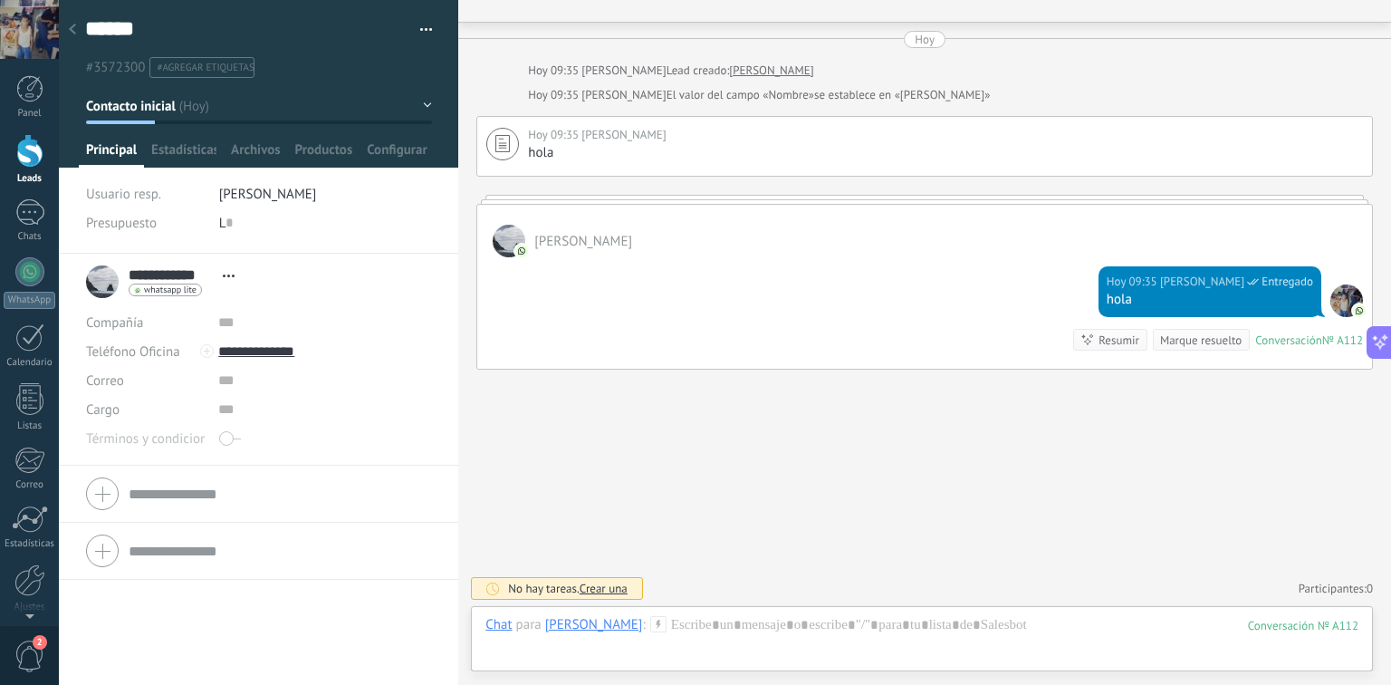
click at [36, 162] on div at bounding box center [29, 151] width 27 height 34
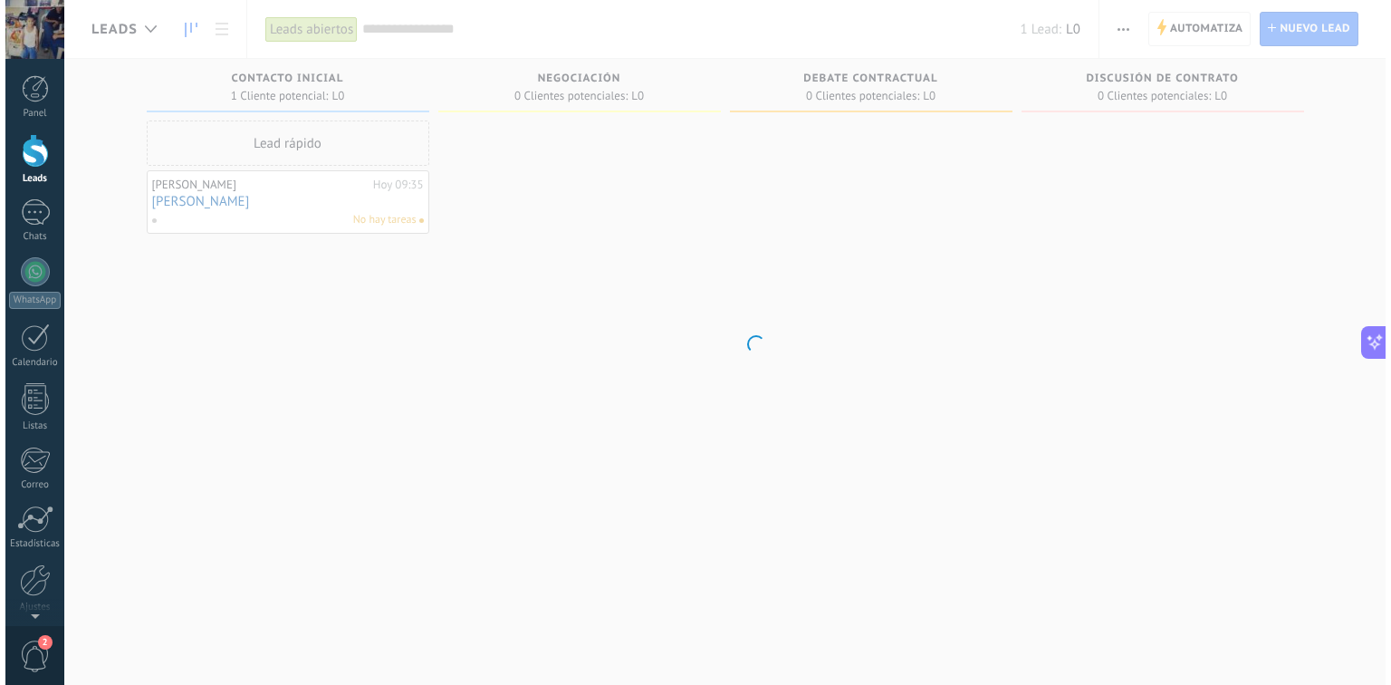
scroll to position [2463, 0]
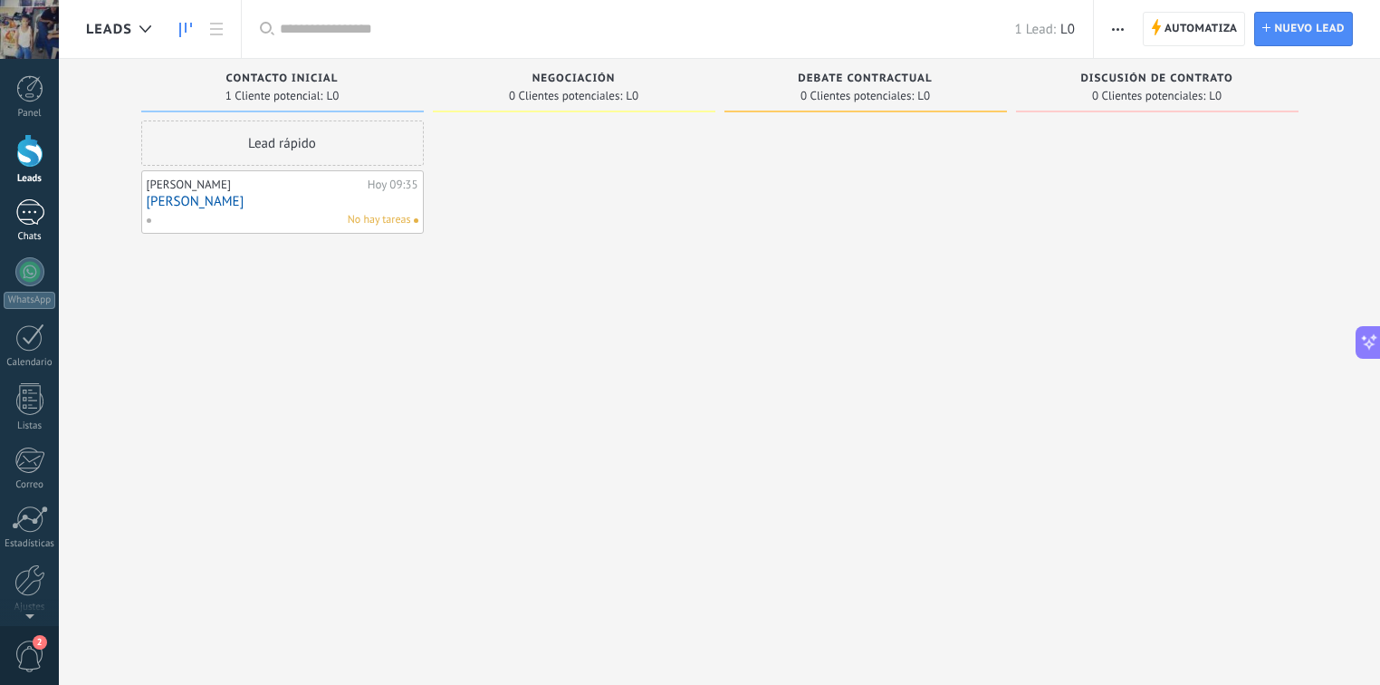
click at [34, 212] on div at bounding box center [29, 212] width 29 height 26
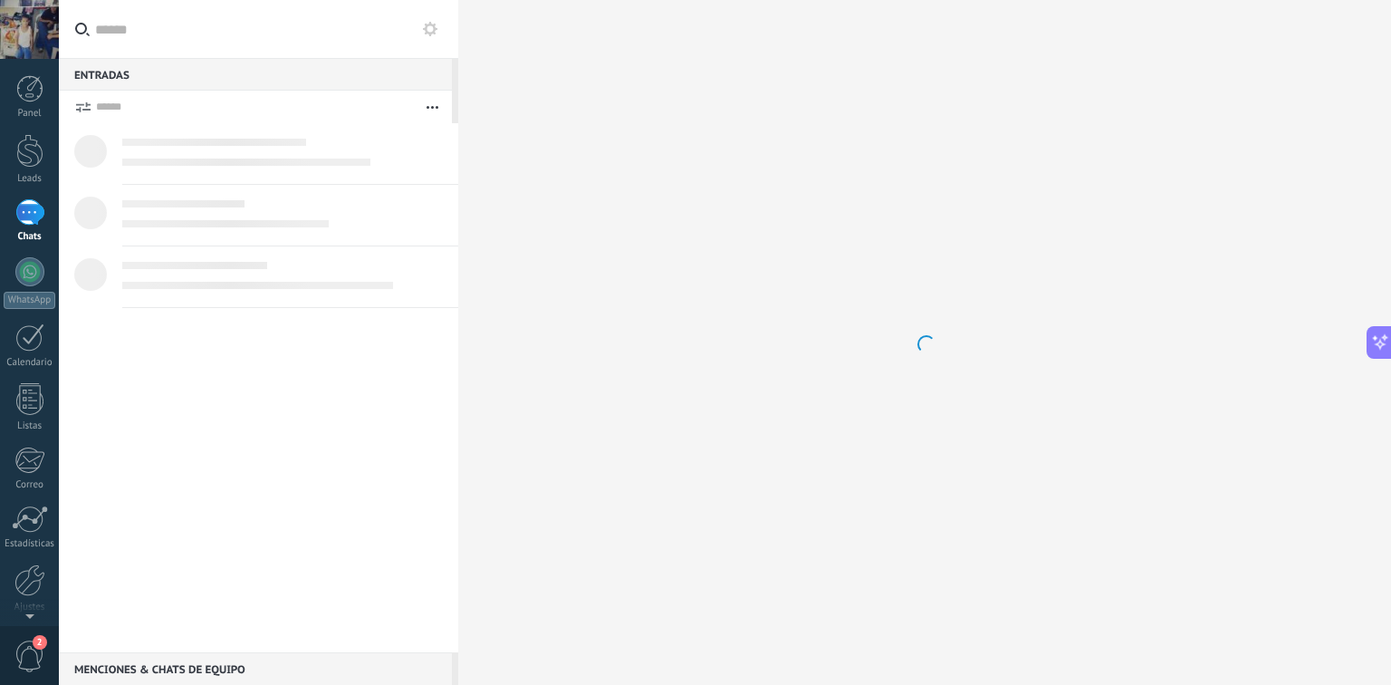
scroll to position [2505, 0]
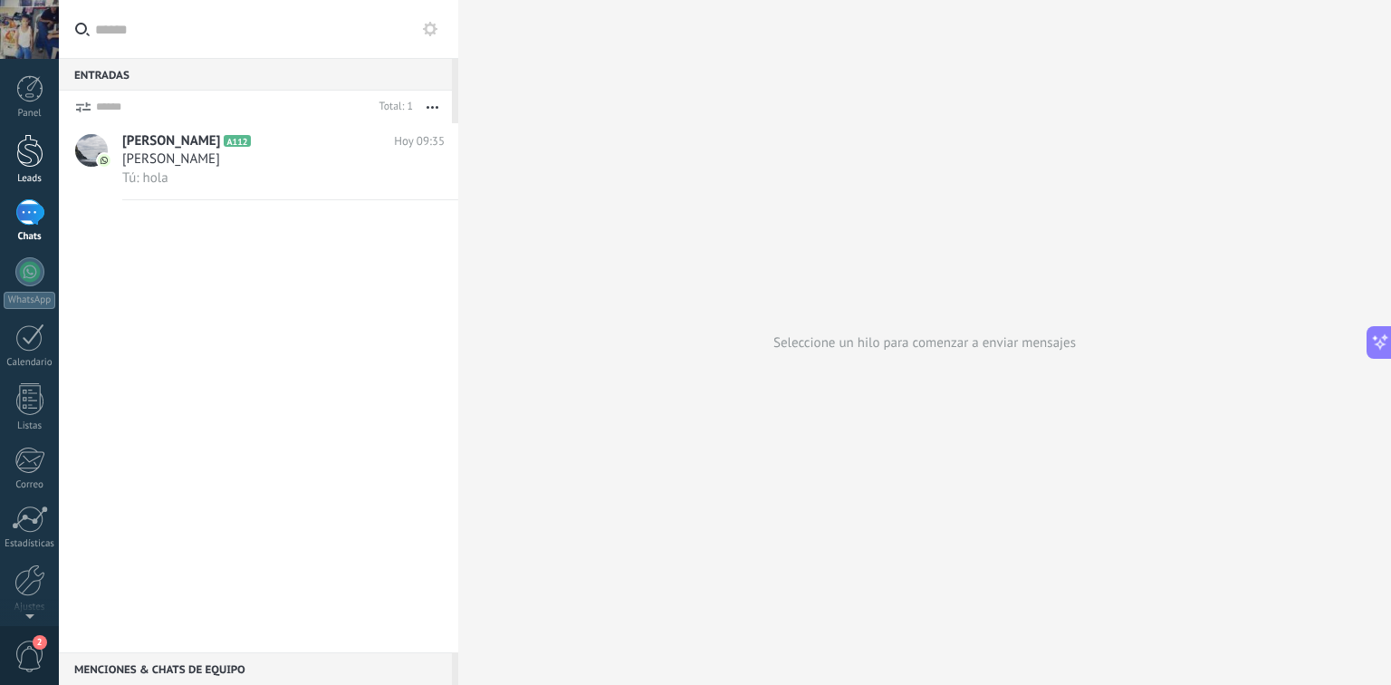
click at [22, 162] on div at bounding box center [29, 151] width 27 height 34
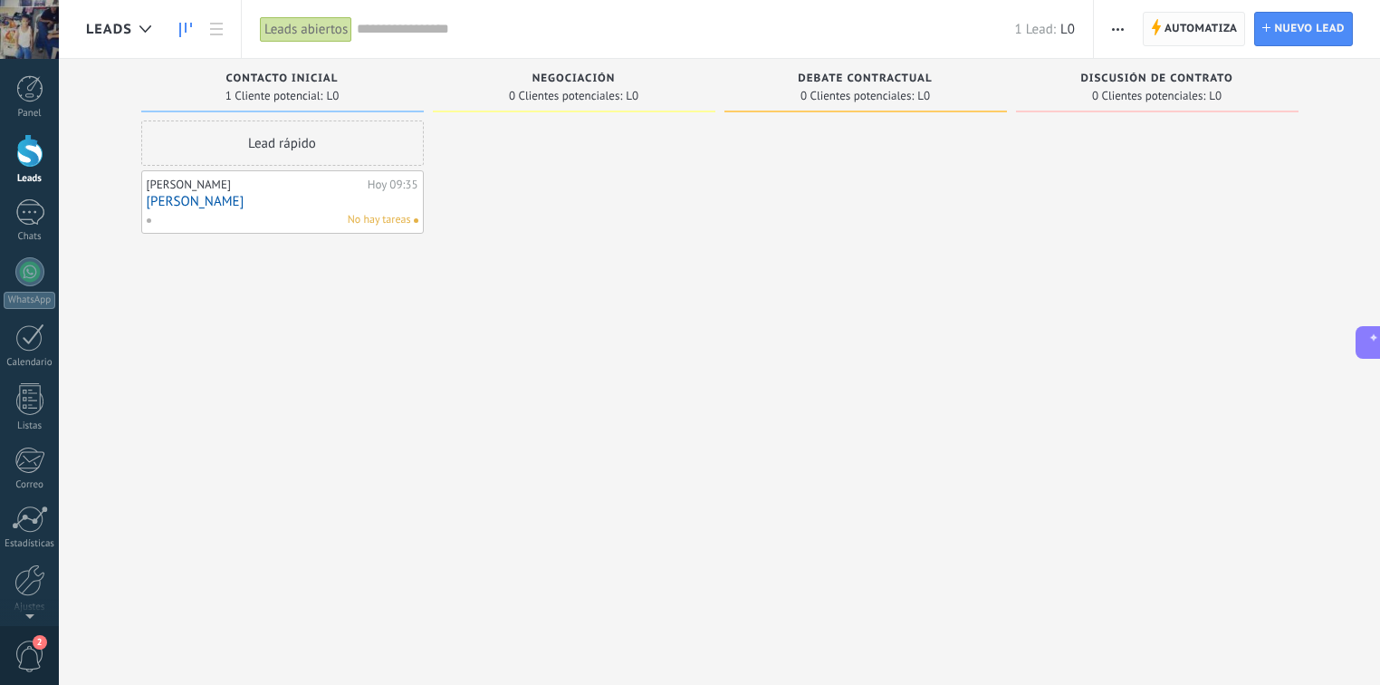
click at [1170, 27] on span "Automatiza" at bounding box center [1200, 29] width 73 height 33
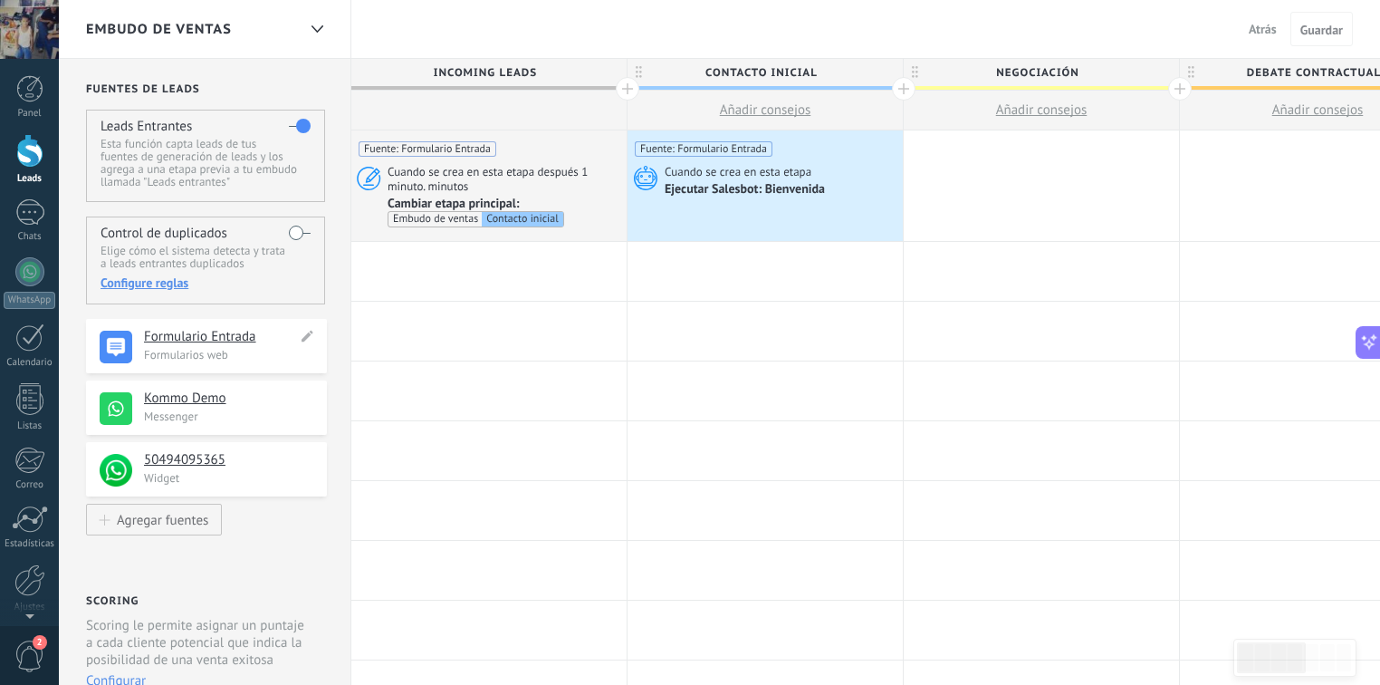
click at [230, 332] on h4 "Formulario Entrada" at bounding box center [220, 337] width 153 height 18
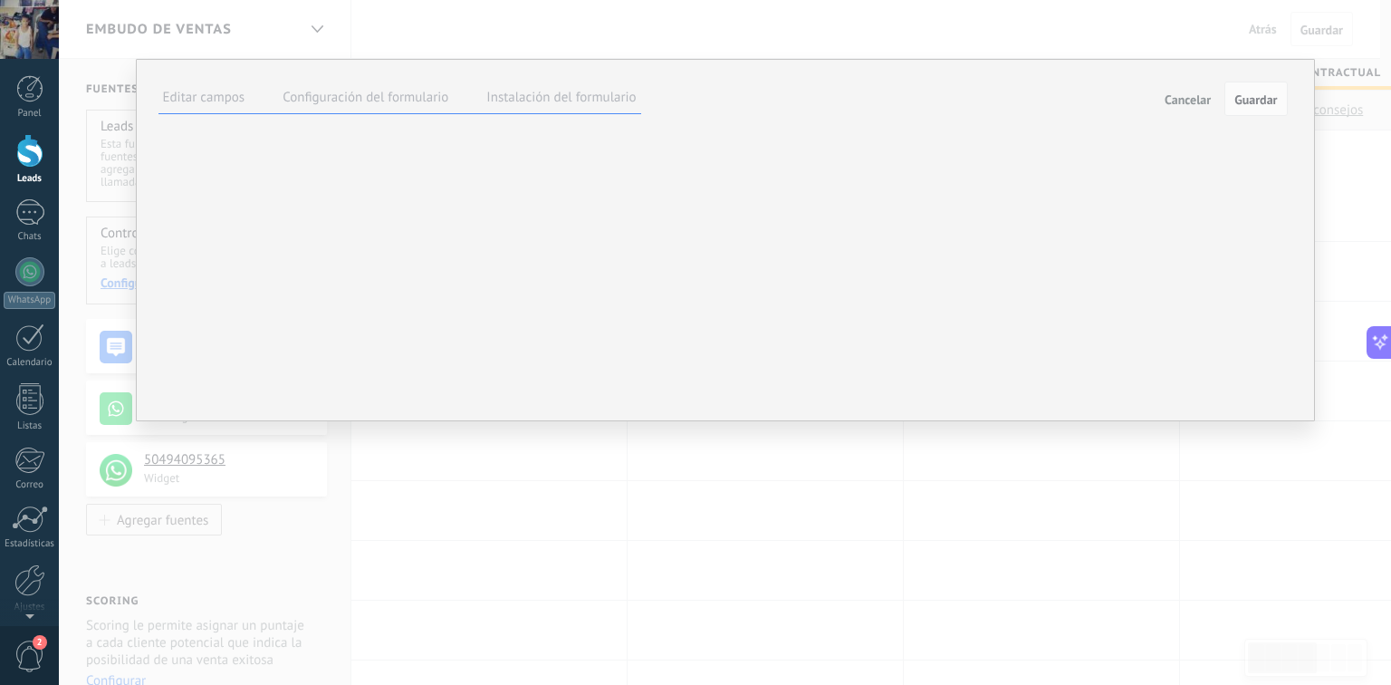
scroll to position [68, 0]
click at [0, 0] on div "+504 ********* Hecho" at bounding box center [0, 0] width 0 height 0
click at [0, 0] on span at bounding box center [0, 0] width 0 height 0
click at [0, 0] on label at bounding box center [0, 0] width 0 height 0
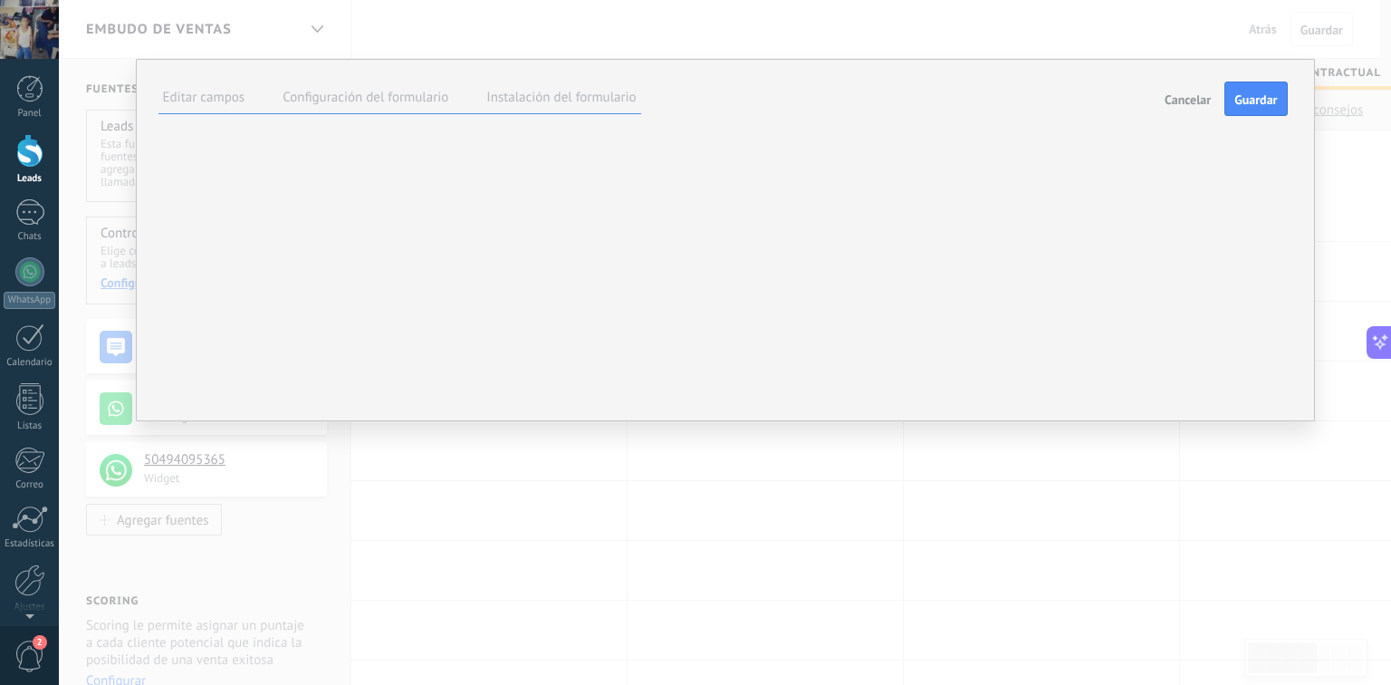
click at [0, 0] on label at bounding box center [0, 0] width 0 height 0
type textarea "********"
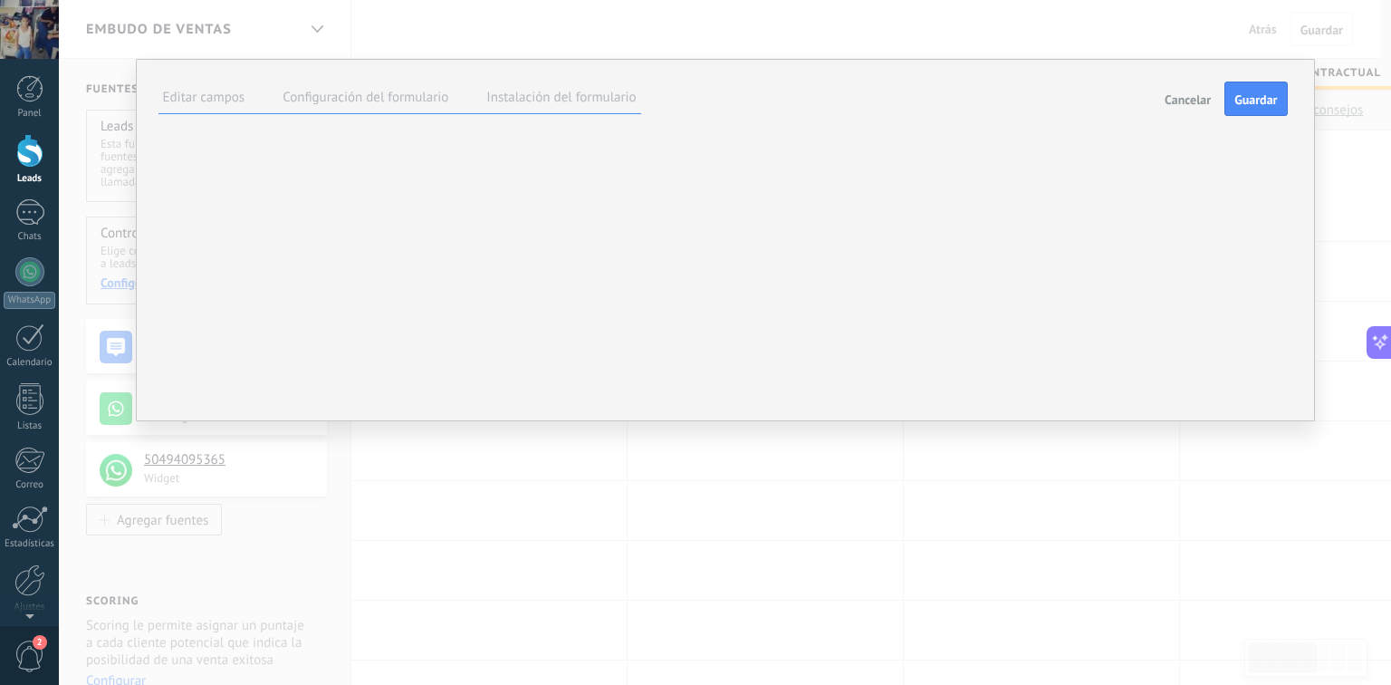
click at [0, 0] on input "text" at bounding box center [0, 0] width 0 height 0
click at [0, 0] on input "*********" at bounding box center [0, 0] width 0 height 0
type input "********"
click at [0, 0] on span "Hecho" at bounding box center [0, 0] width 0 height 0
type textarea "**********"
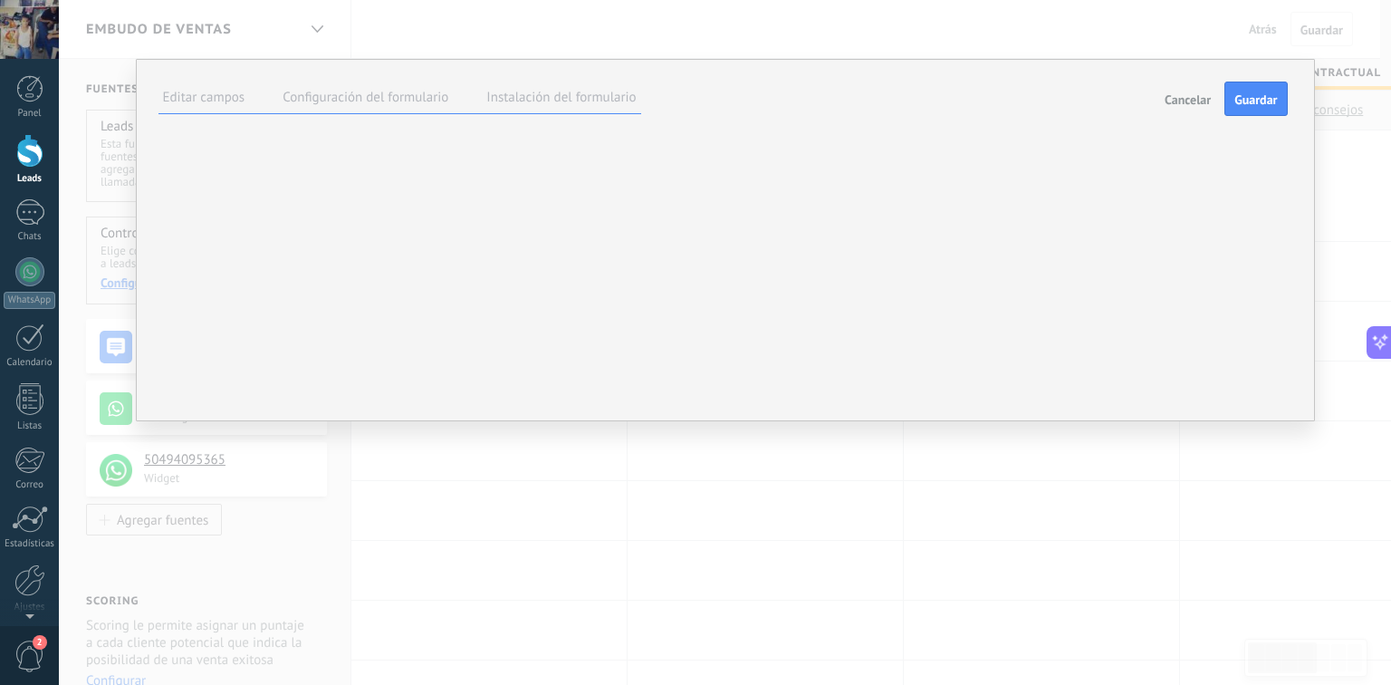
scroll to position [68, 0]
click at [1232, 86] on button "Guardar" at bounding box center [1255, 98] width 62 height 34
click at [1192, 102] on span "Cancelar" at bounding box center [1187, 98] width 46 height 13
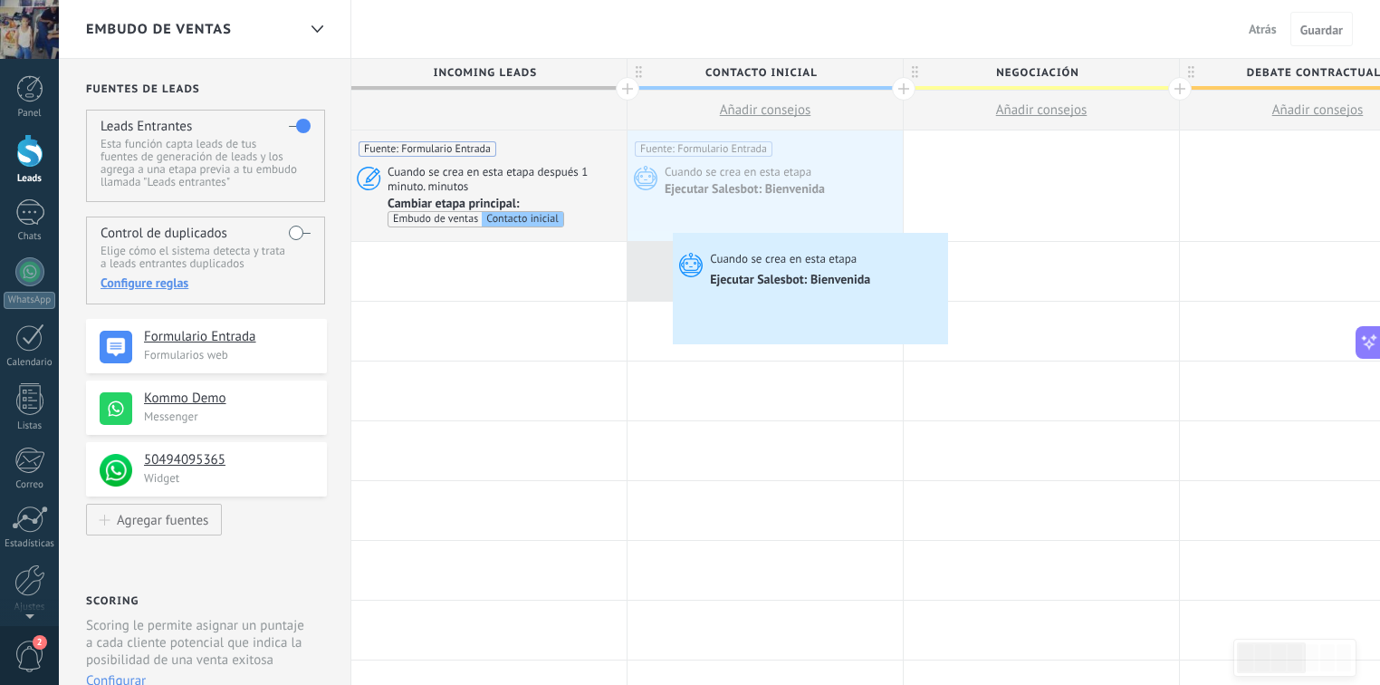
drag, startPoint x: 745, startPoint y: 206, endPoint x: 677, endPoint y: 237, distance: 74.9
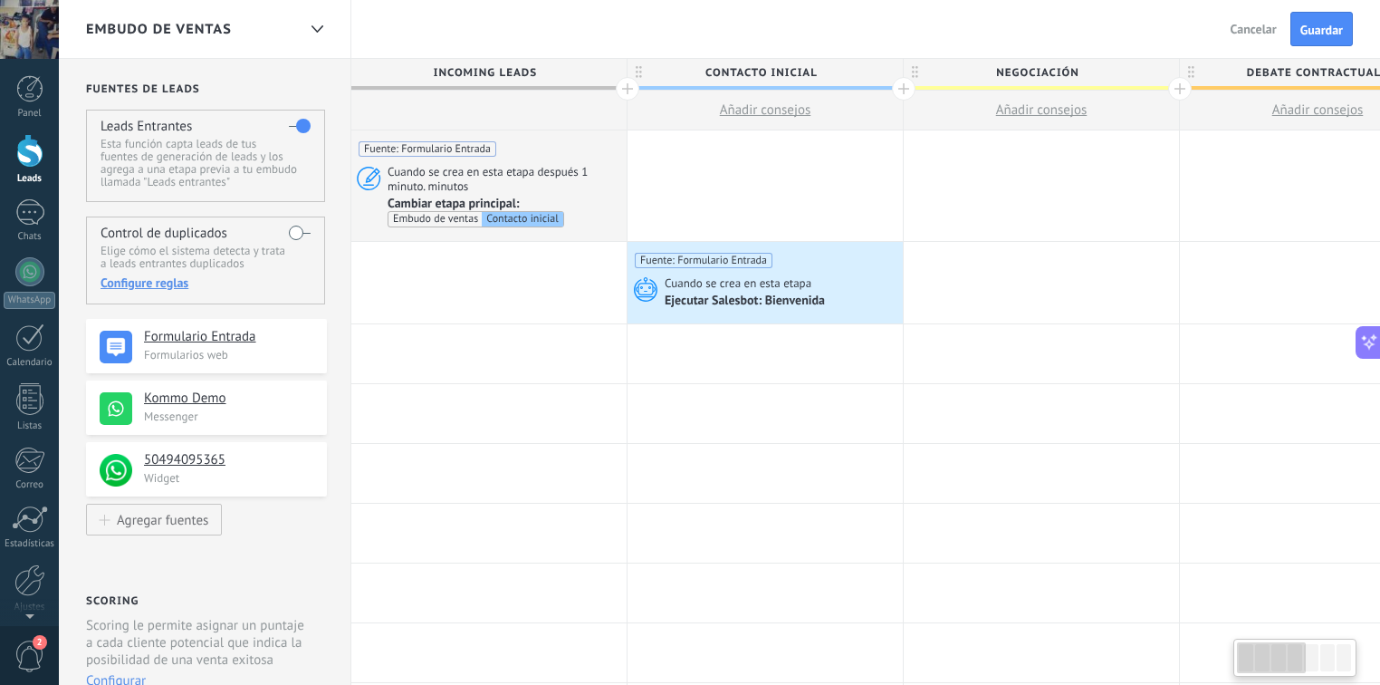
click at [692, 196] on div at bounding box center [765, 185] width 275 height 110
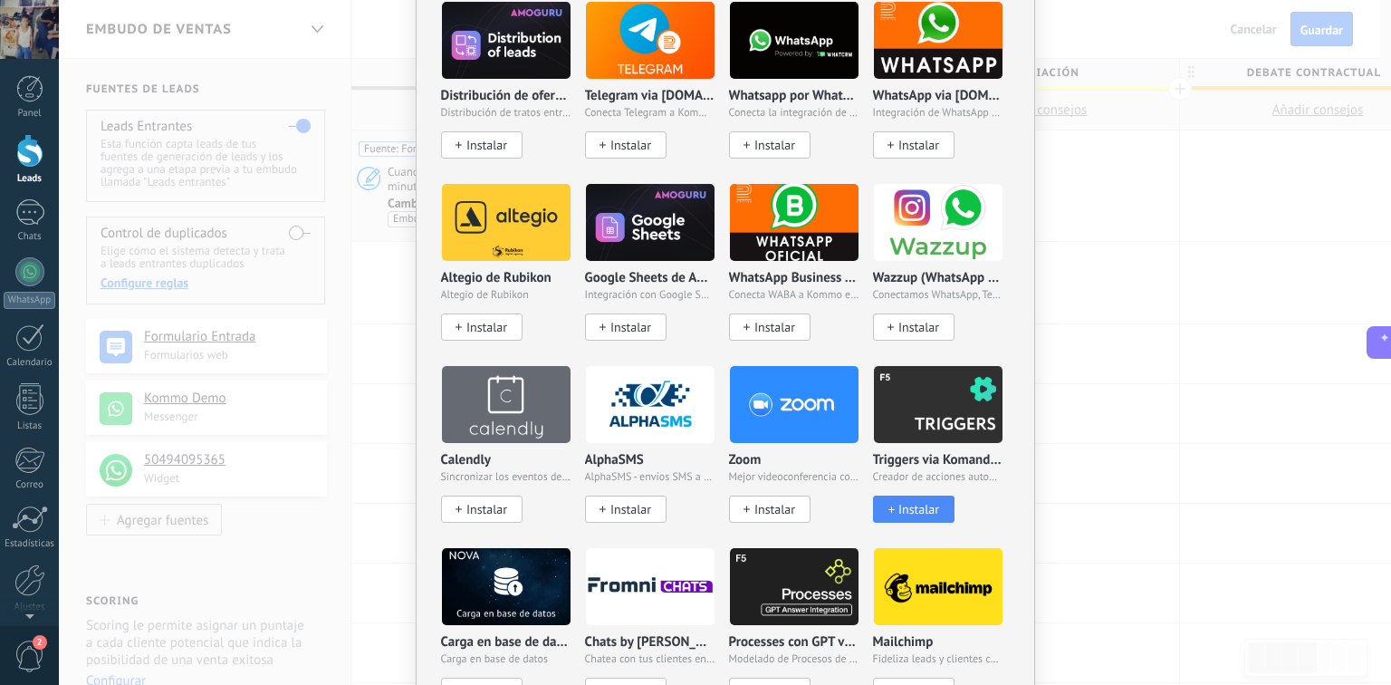
scroll to position [1492, 0]
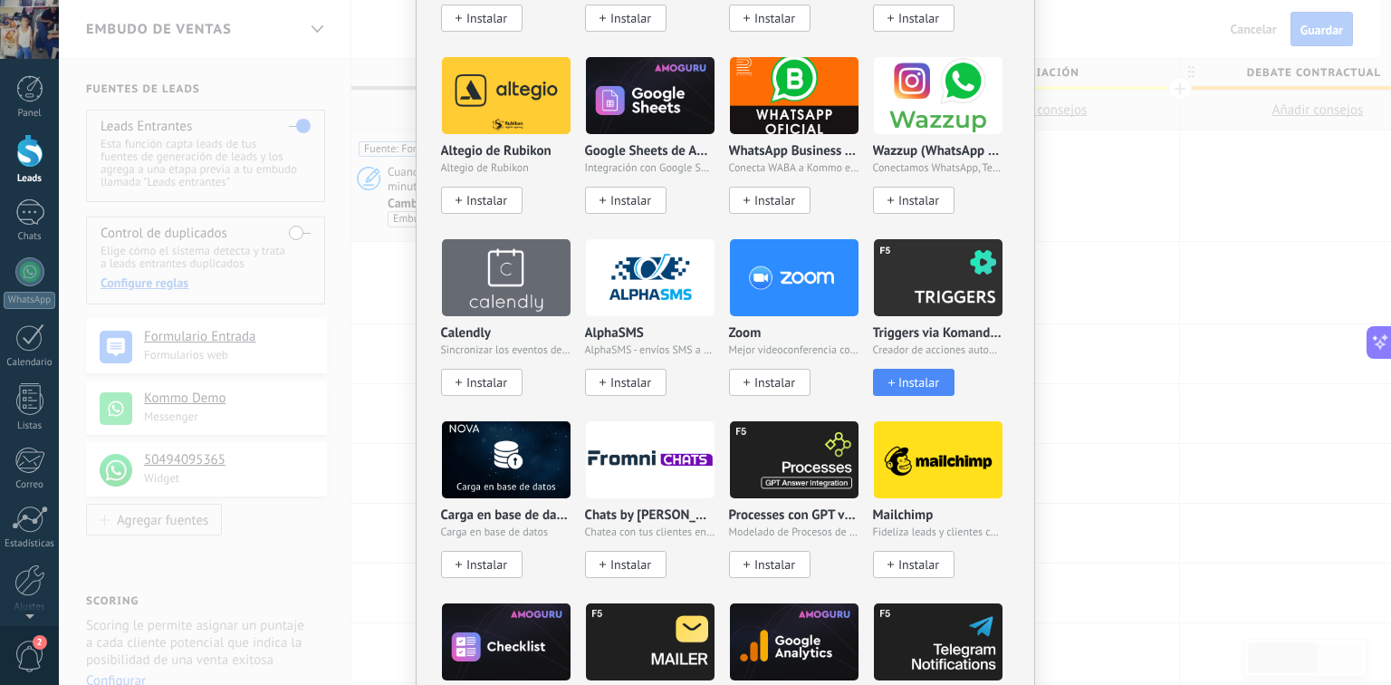
click at [912, 375] on span "Instalar" at bounding box center [918, 382] width 41 height 15
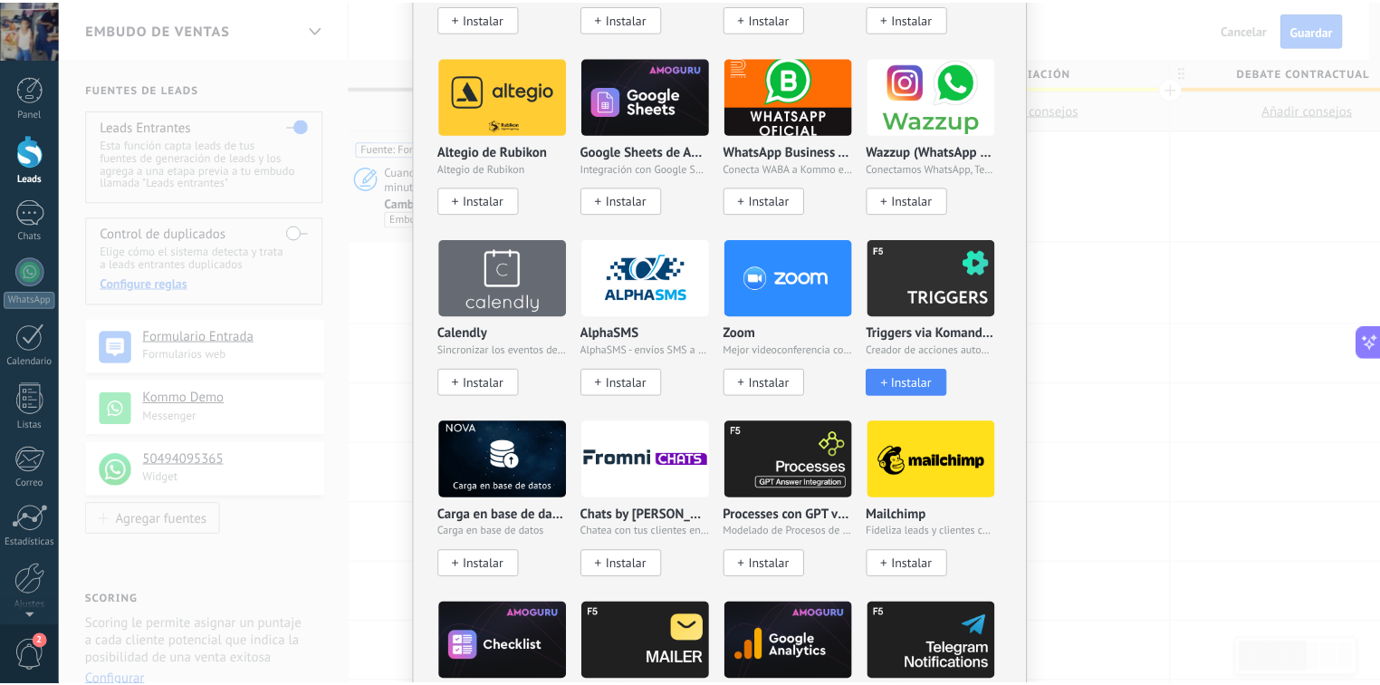
scroll to position [0, 0]
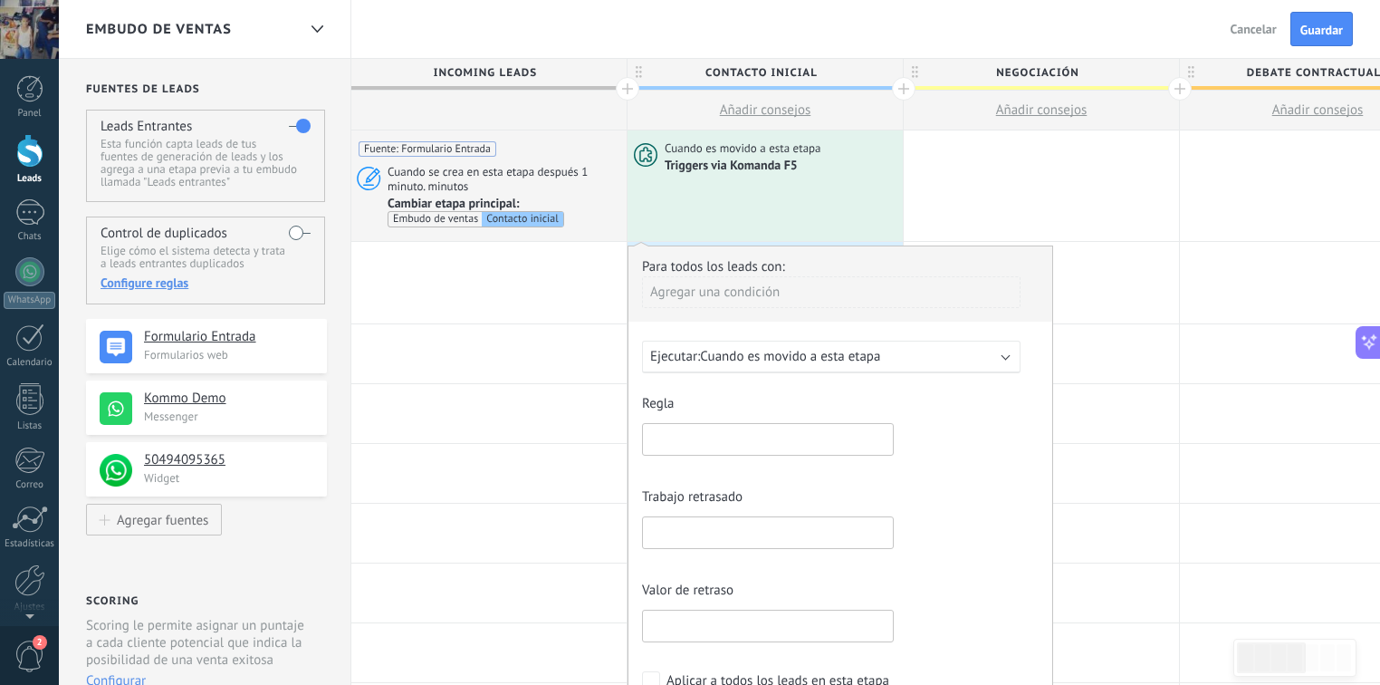
click at [770, 353] on span "Cuando es movido a esta etapa" at bounding box center [790, 356] width 180 height 17
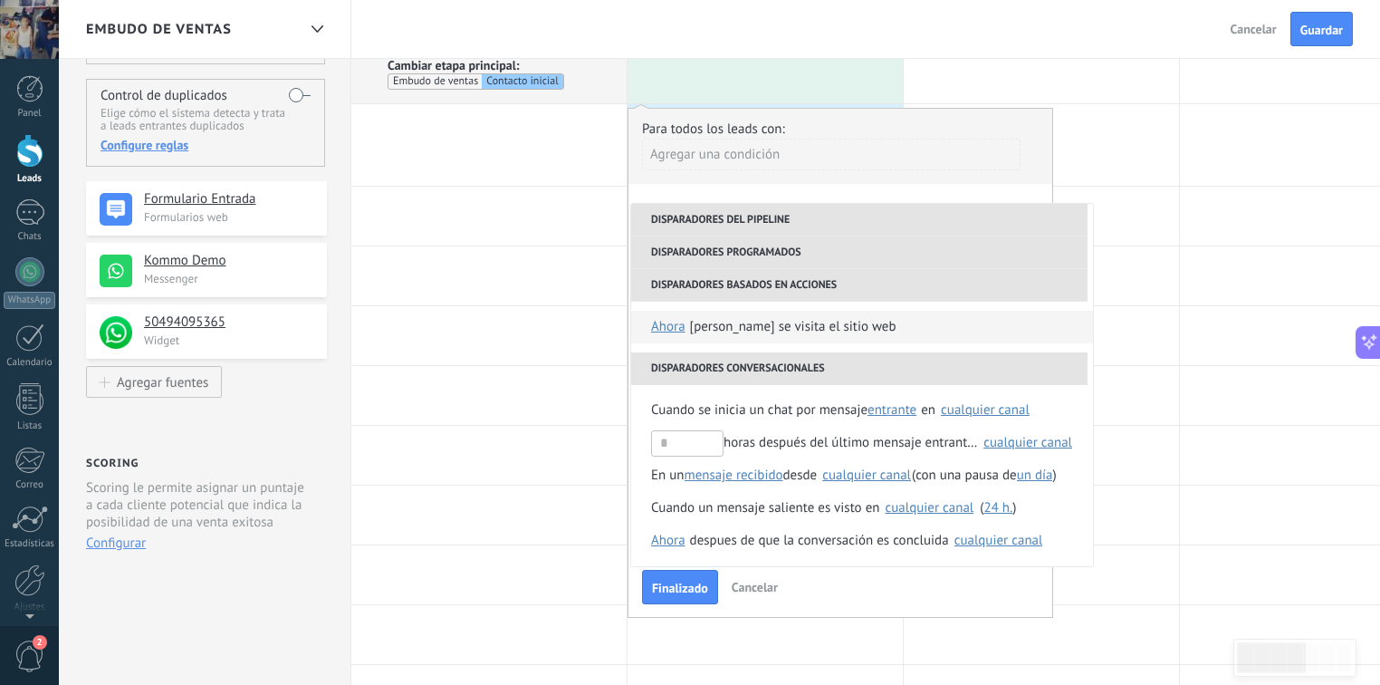
scroll to position [145, 0]
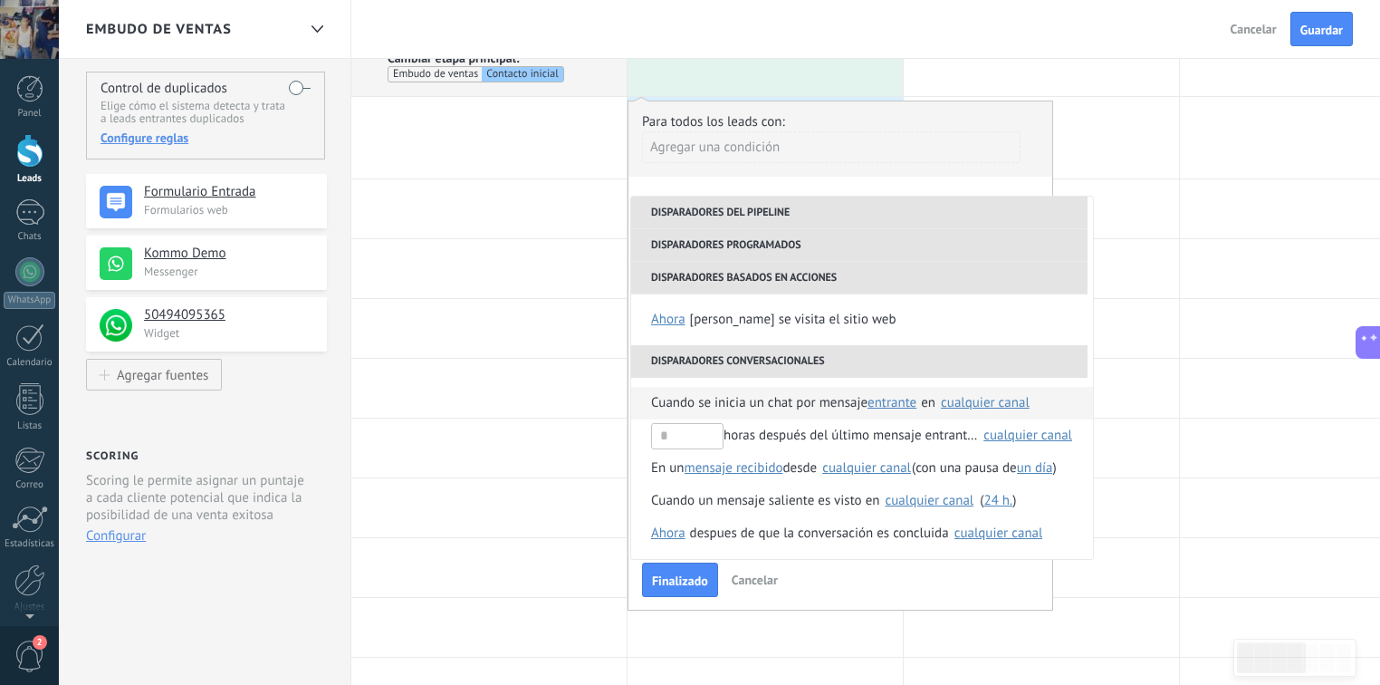
click at [969, 399] on div "cualquier canal" at bounding box center [985, 403] width 89 height 14
click at [890, 387] on button "entrante" at bounding box center [893, 403] width 53 height 33
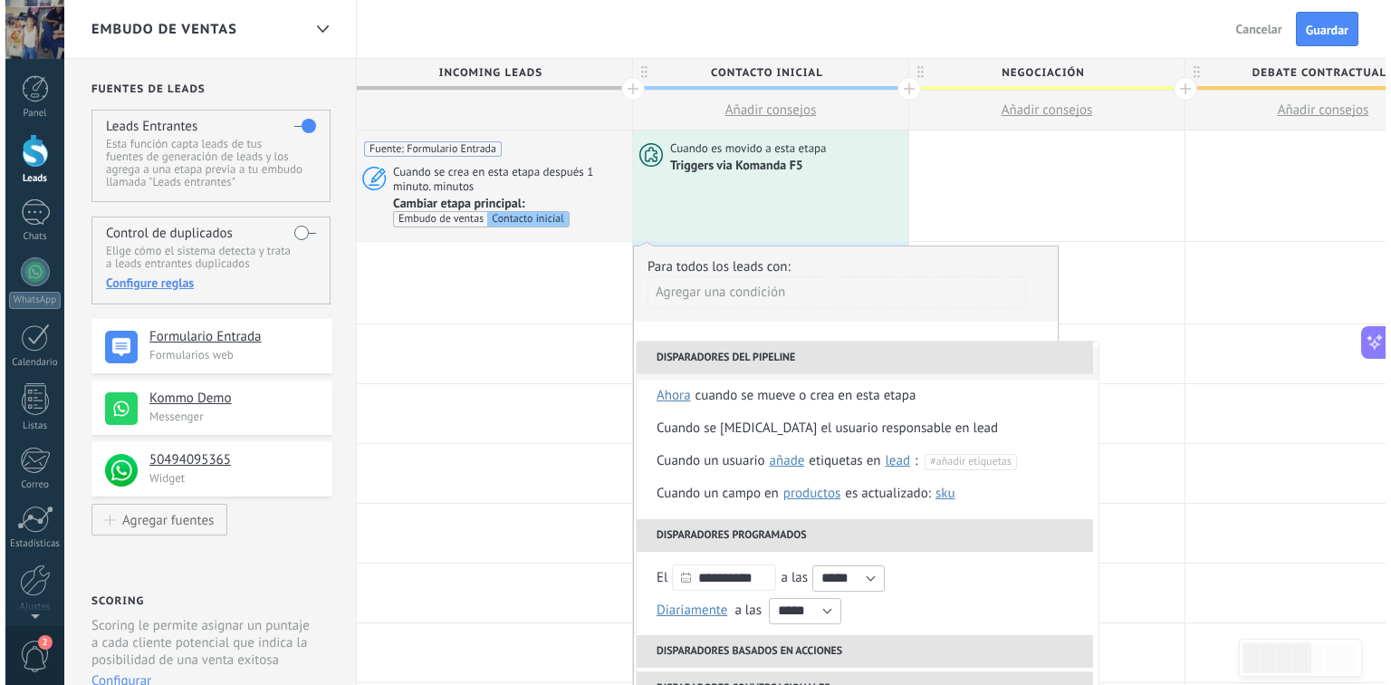
scroll to position [0, 0]
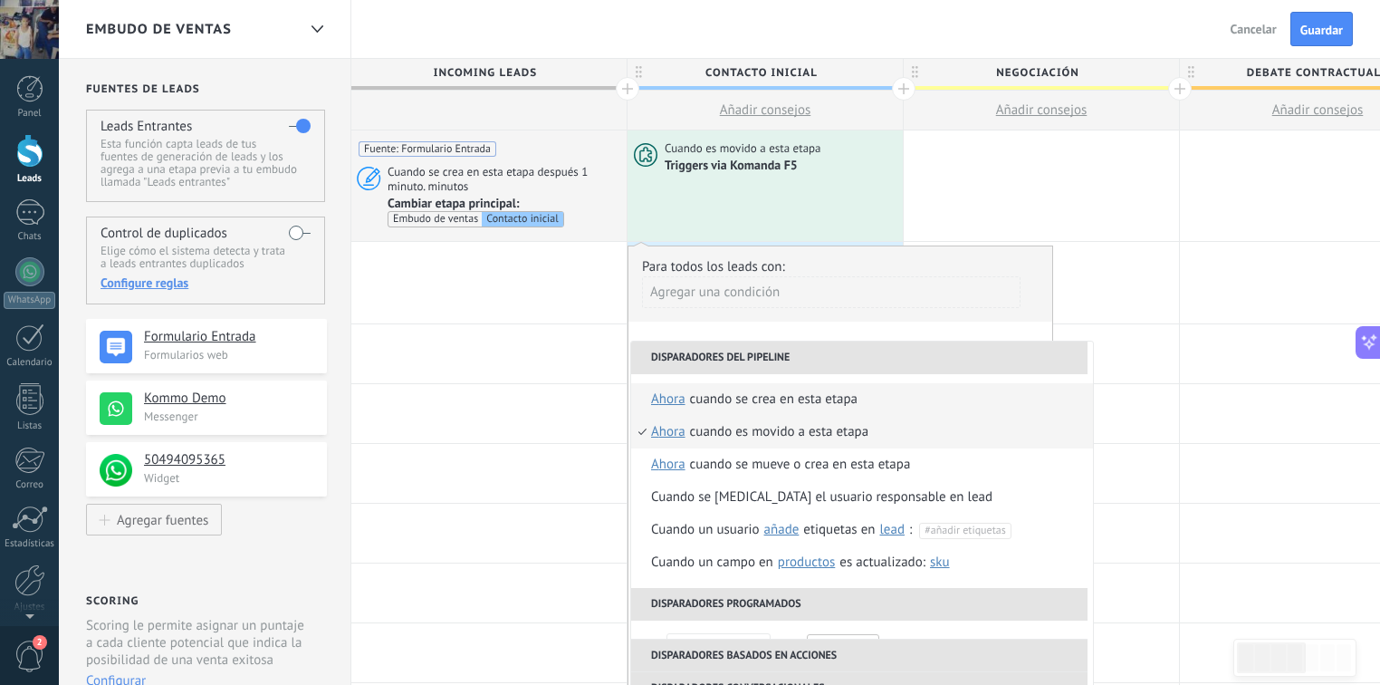
click at [668, 399] on span "ahora" at bounding box center [668, 399] width 34 height 33
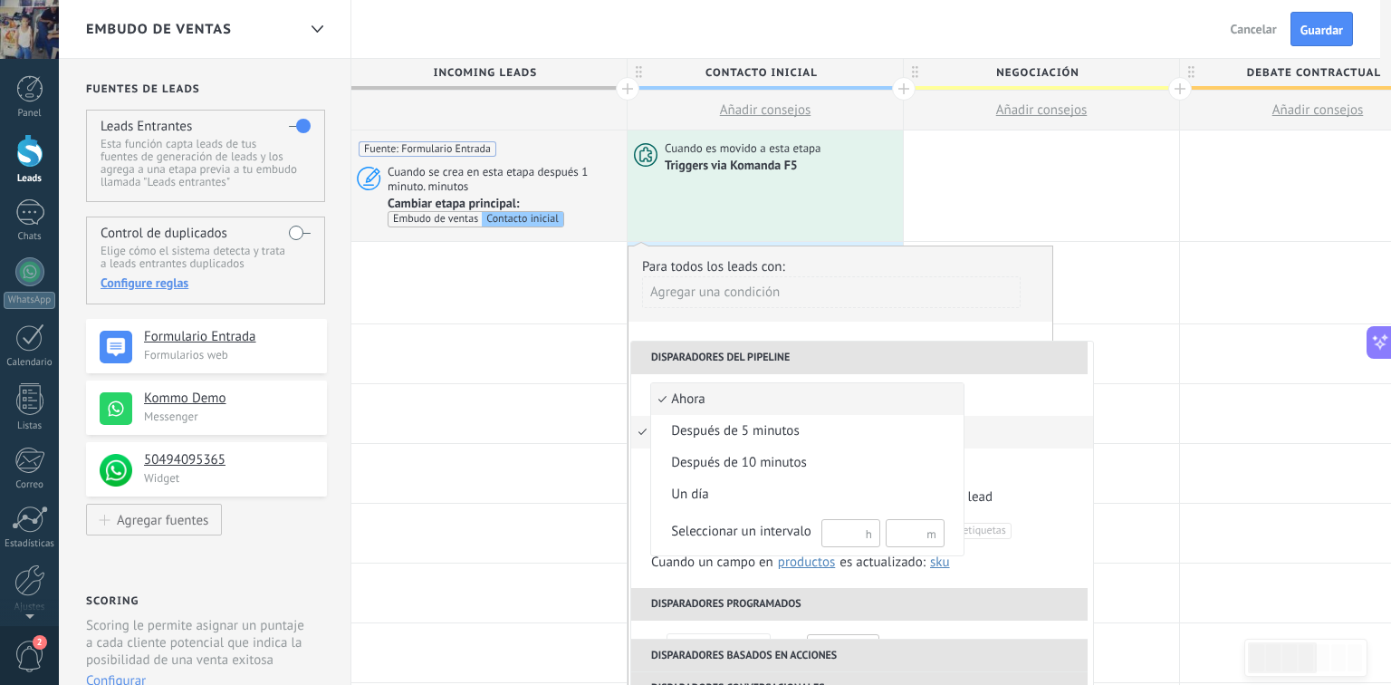
click at [892, 390] on span "ahora" at bounding box center [797, 399] width 293 height 18
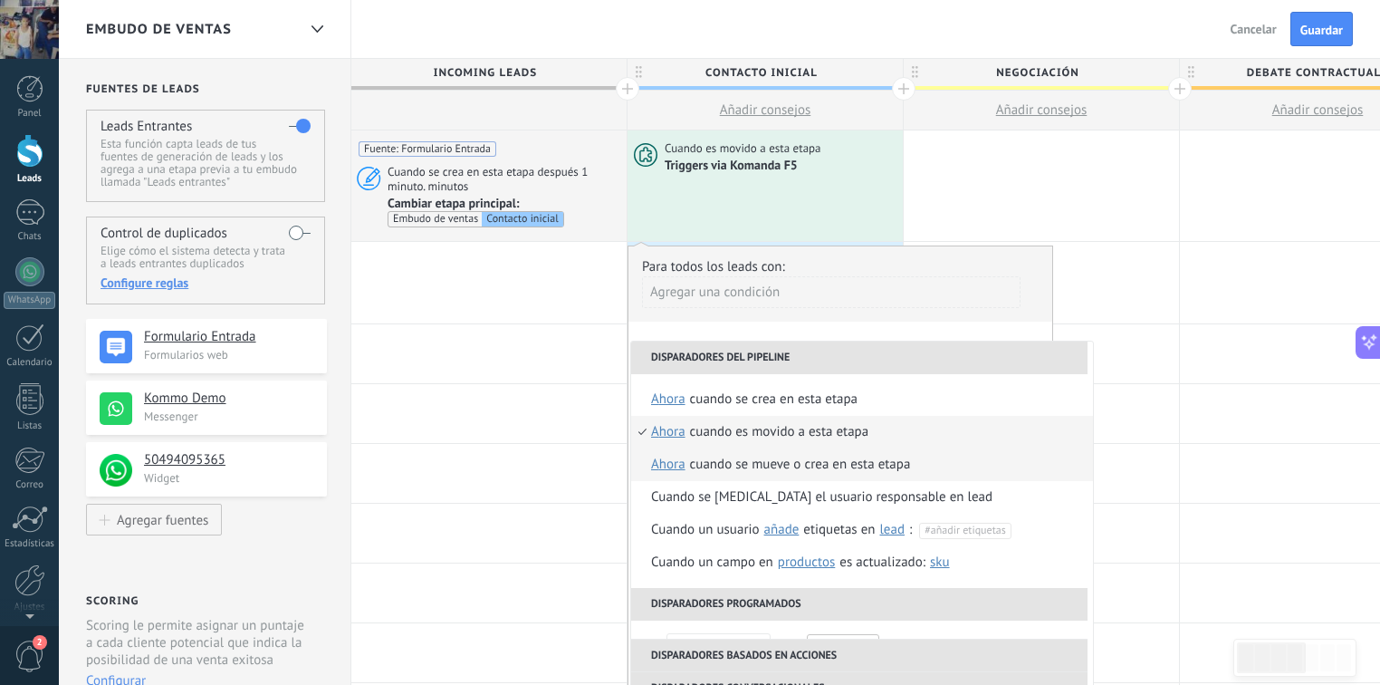
click at [785, 465] on div "Cuando se mueve o crea en esta etapa" at bounding box center [800, 464] width 221 height 33
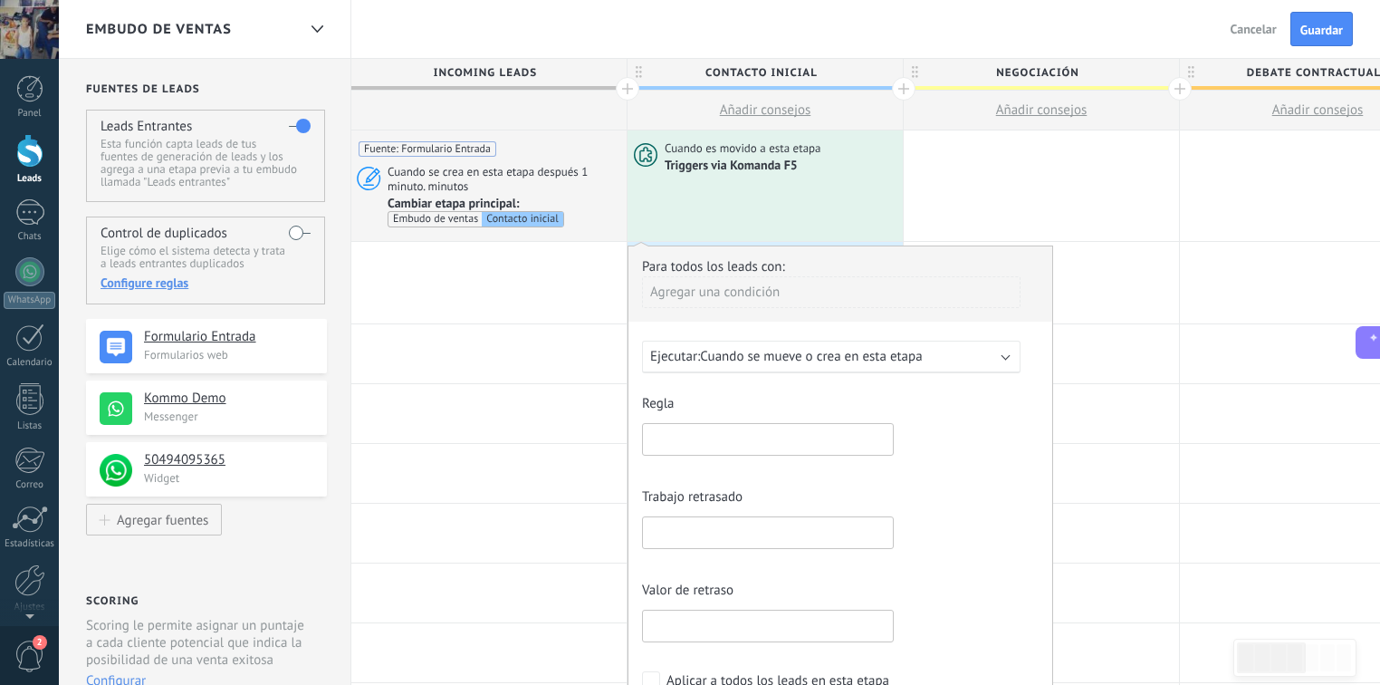
click at [837, 355] on span "Cuando se mueve o crea en esta etapa" at bounding box center [811, 356] width 222 height 17
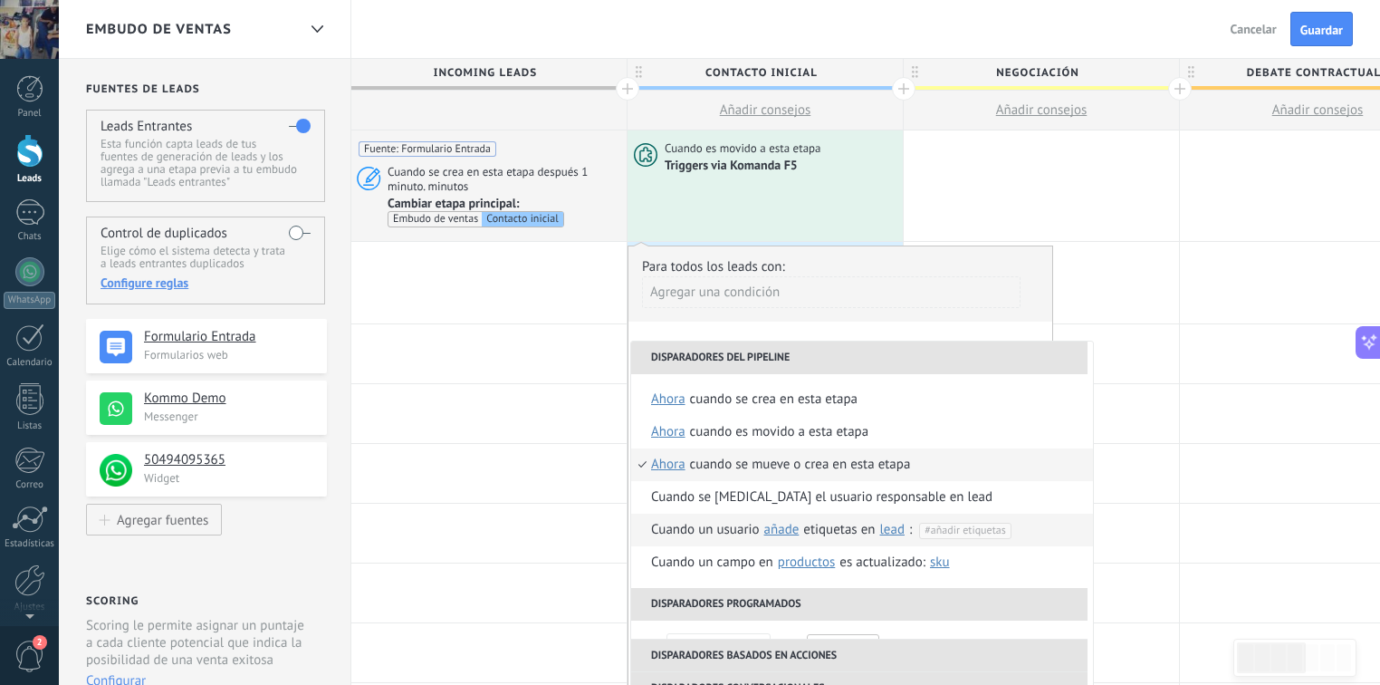
click at [789, 527] on span "añade" at bounding box center [781, 529] width 35 height 17
click at [888, 526] on span "lead" at bounding box center [891, 529] width 25 height 17
click at [816, 558] on span "Productos" at bounding box center [806, 561] width 57 height 17
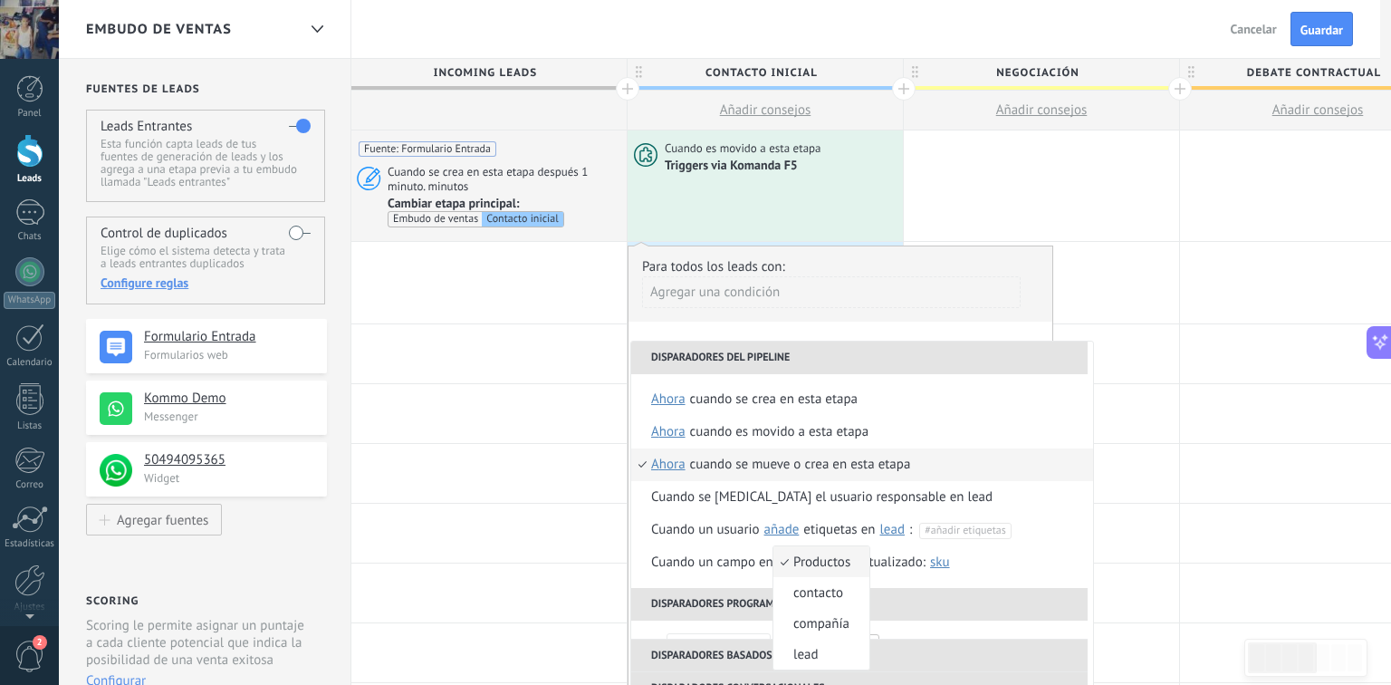
click at [810, 596] on span "contacto" at bounding box center [811, 592] width 77 height 17
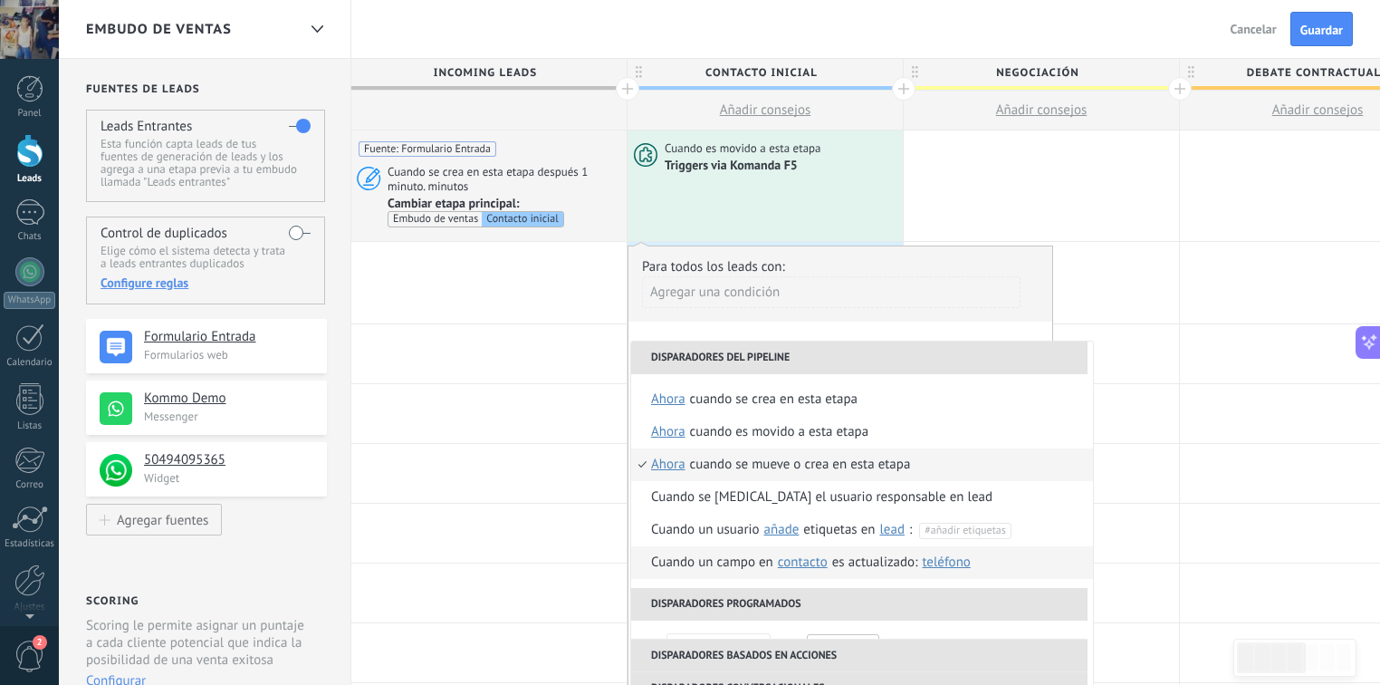
click at [815, 562] on span "contacto" at bounding box center [803, 561] width 50 height 17
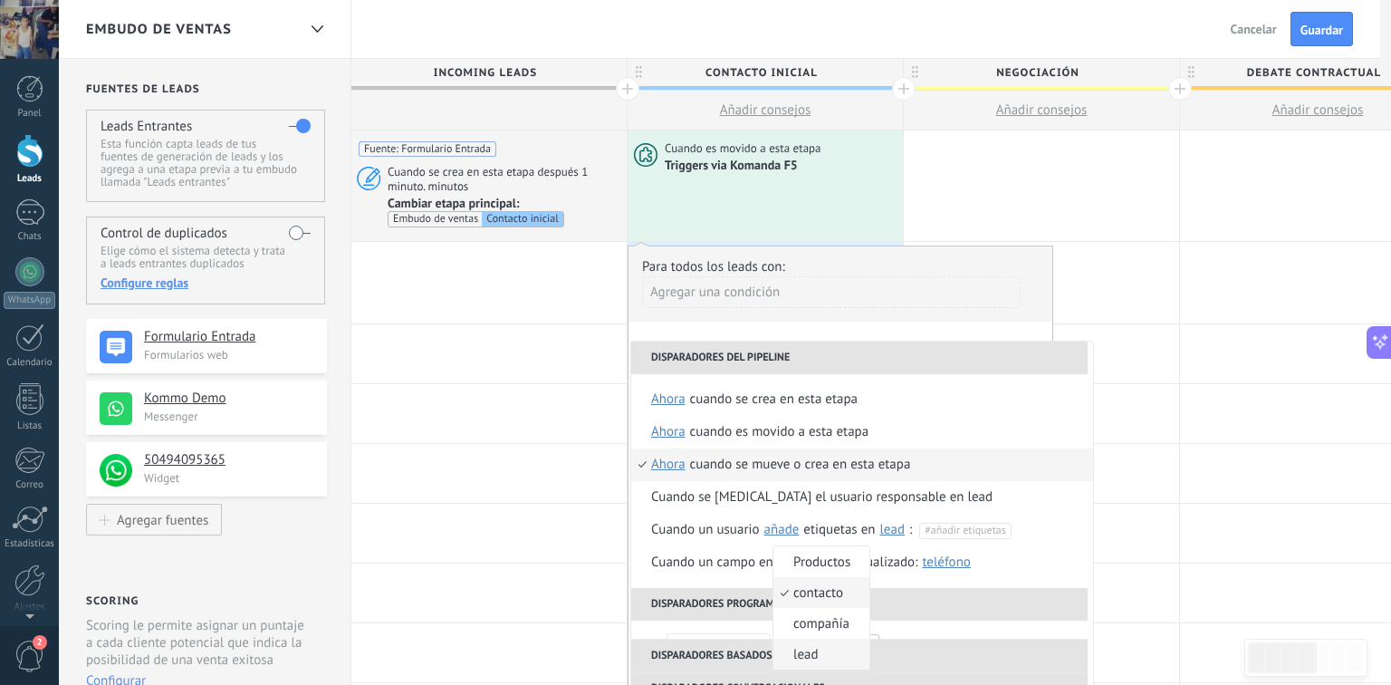
click at [812, 643] on li "lead" at bounding box center [821, 653] width 96 height 31
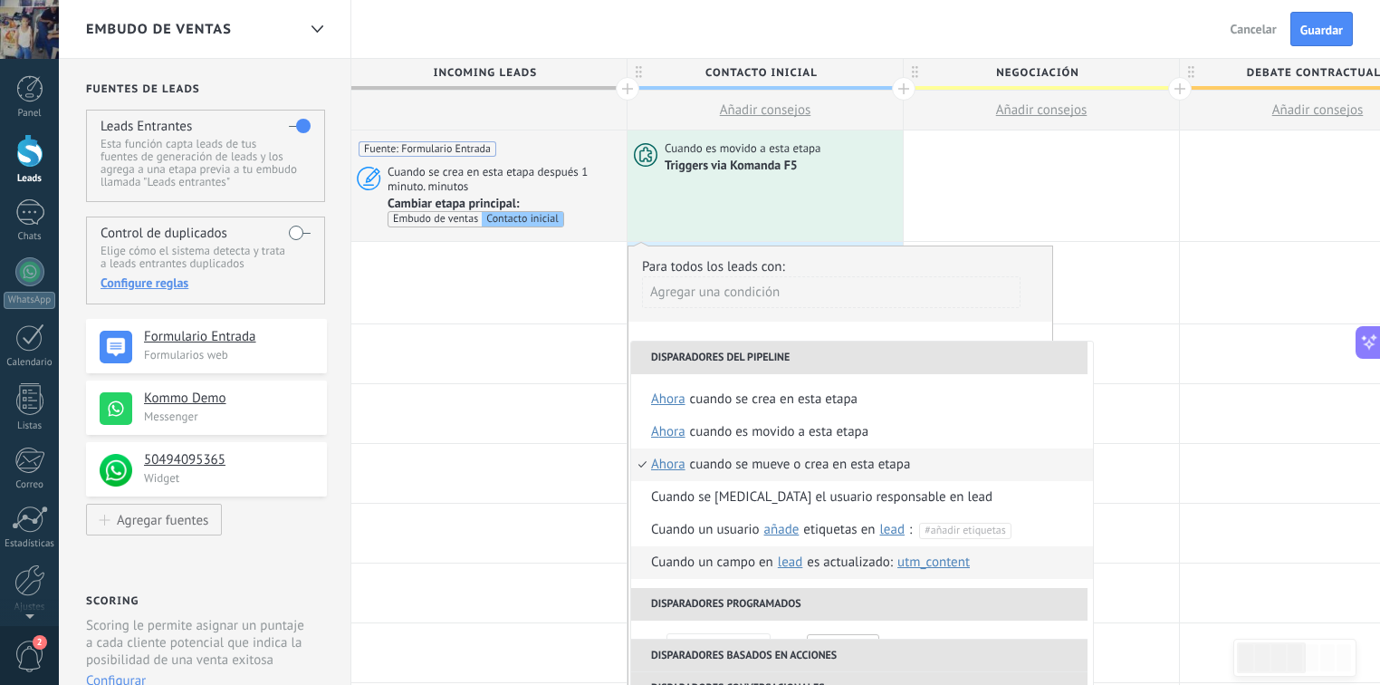
click at [942, 561] on span "utm_content" at bounding box center [933, 561] width 72 height 17
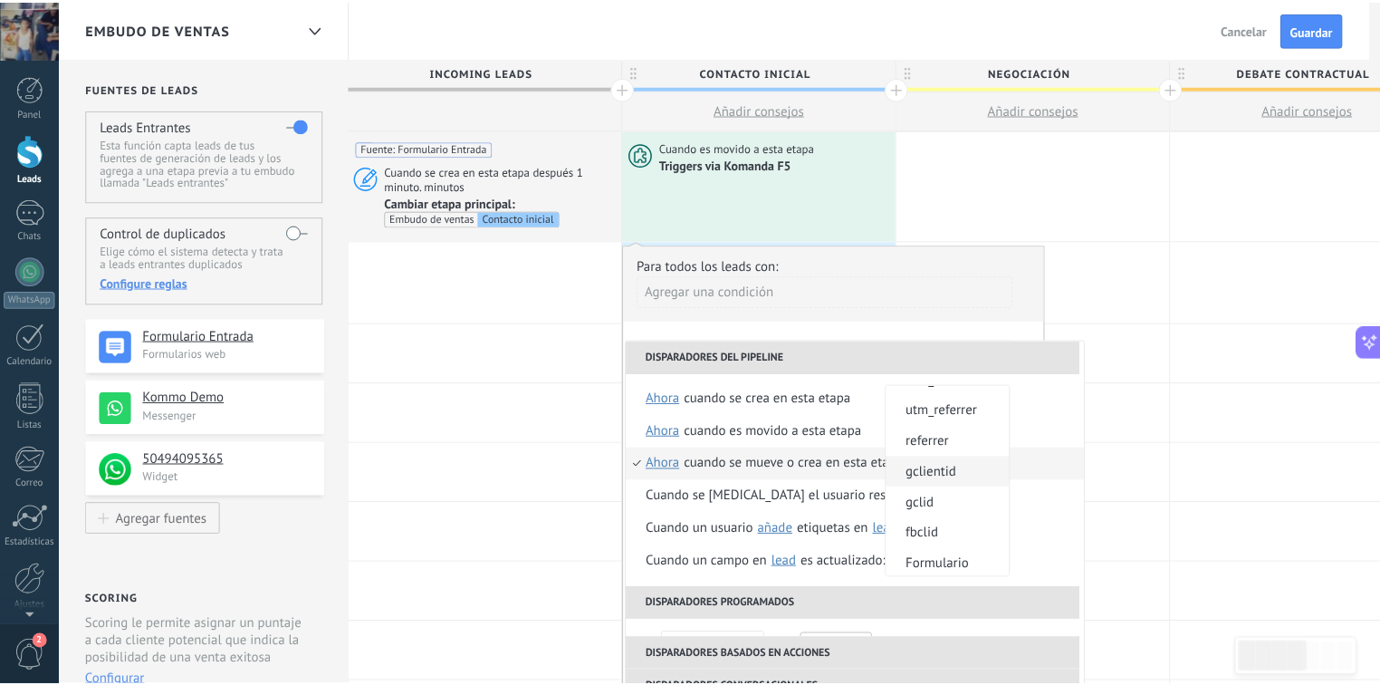
scroll to position [149, 0]
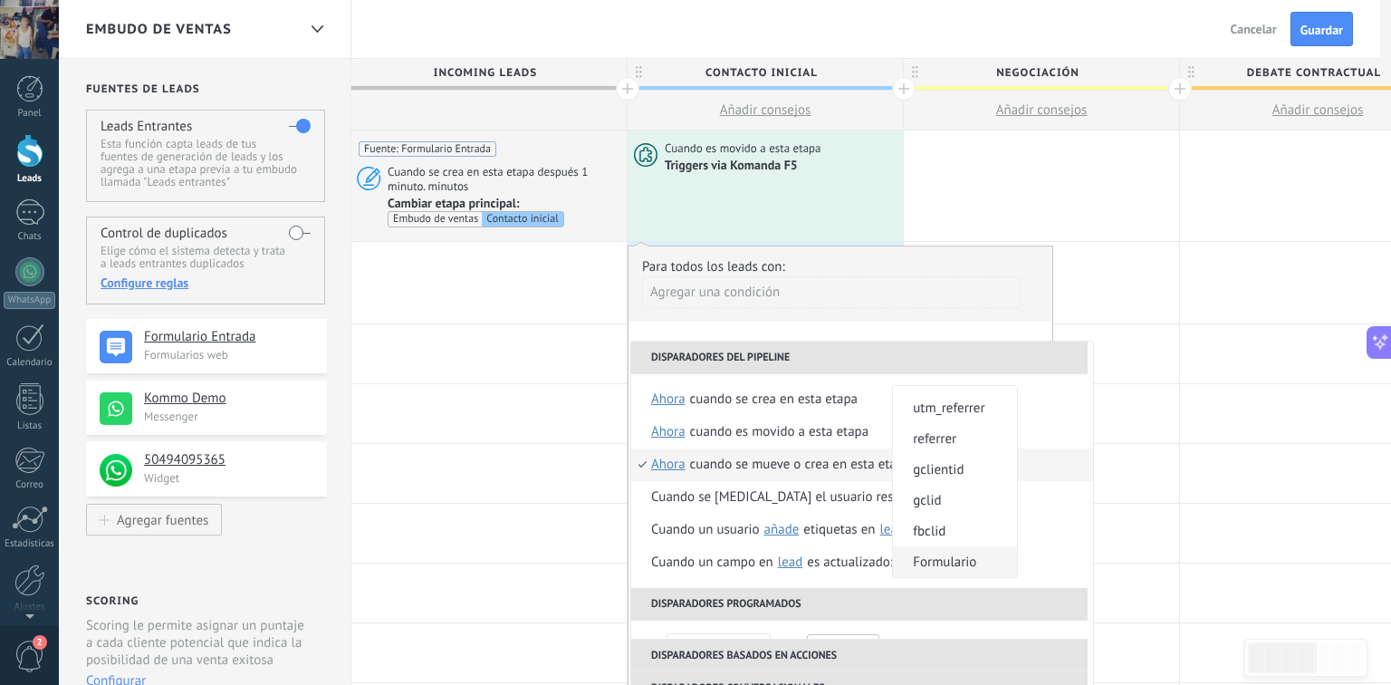
click at [947, 567] on span "Formulario" at bounding box center [945, 561] width 105 height 17
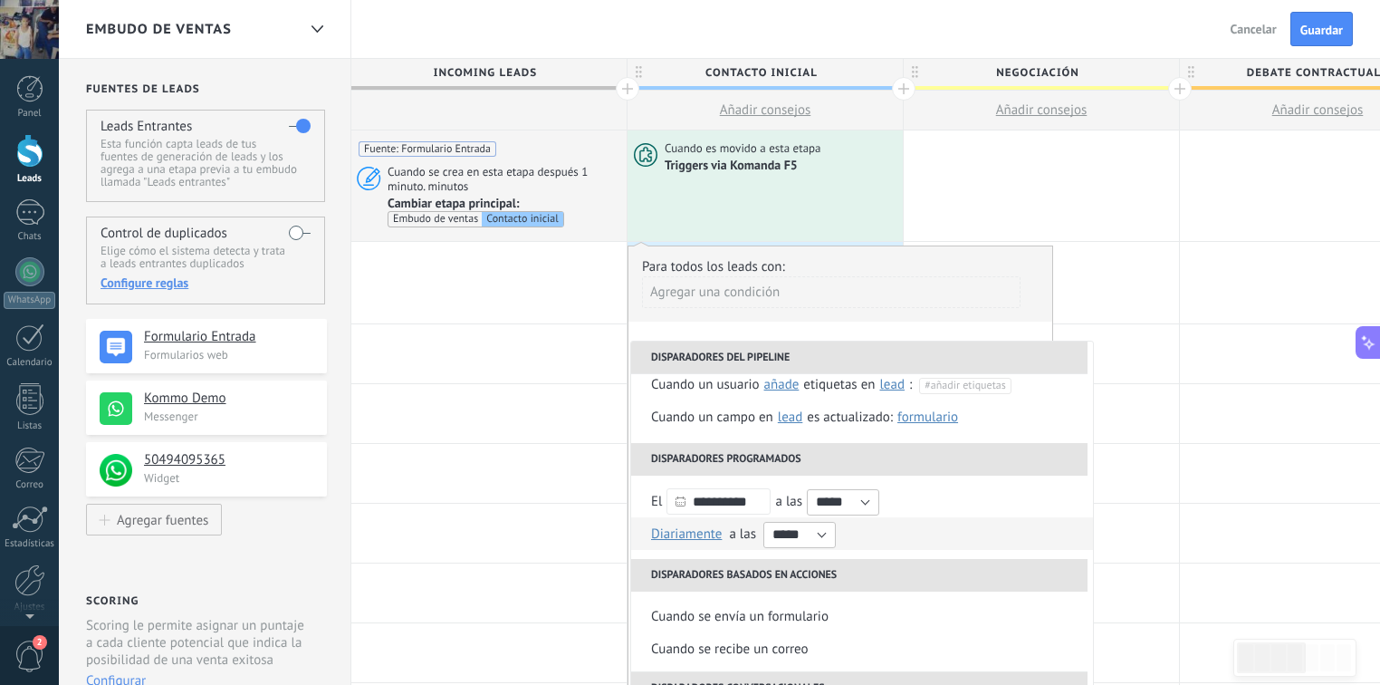
scroll to position [0, 0]
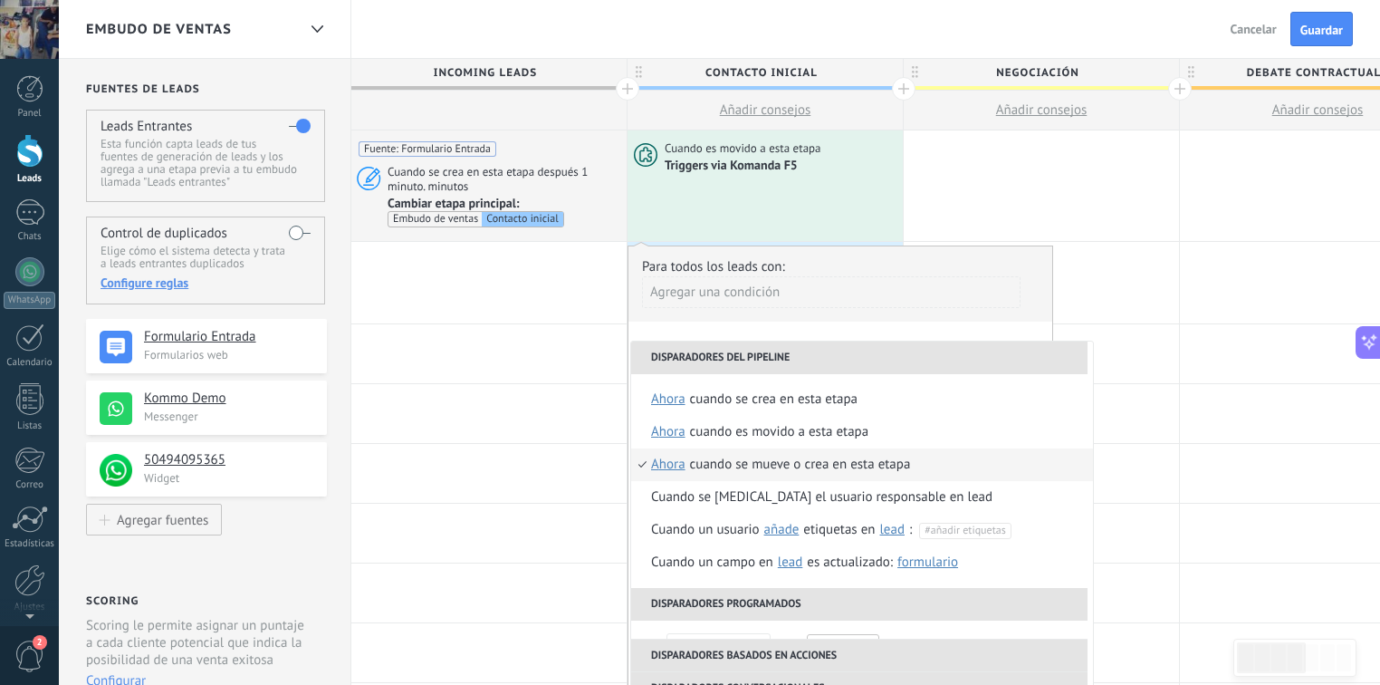
click at [866, 465] on div "Cuando se mueve o crea en esta etapa" at bounding box center [800, 464] width 221 height 33
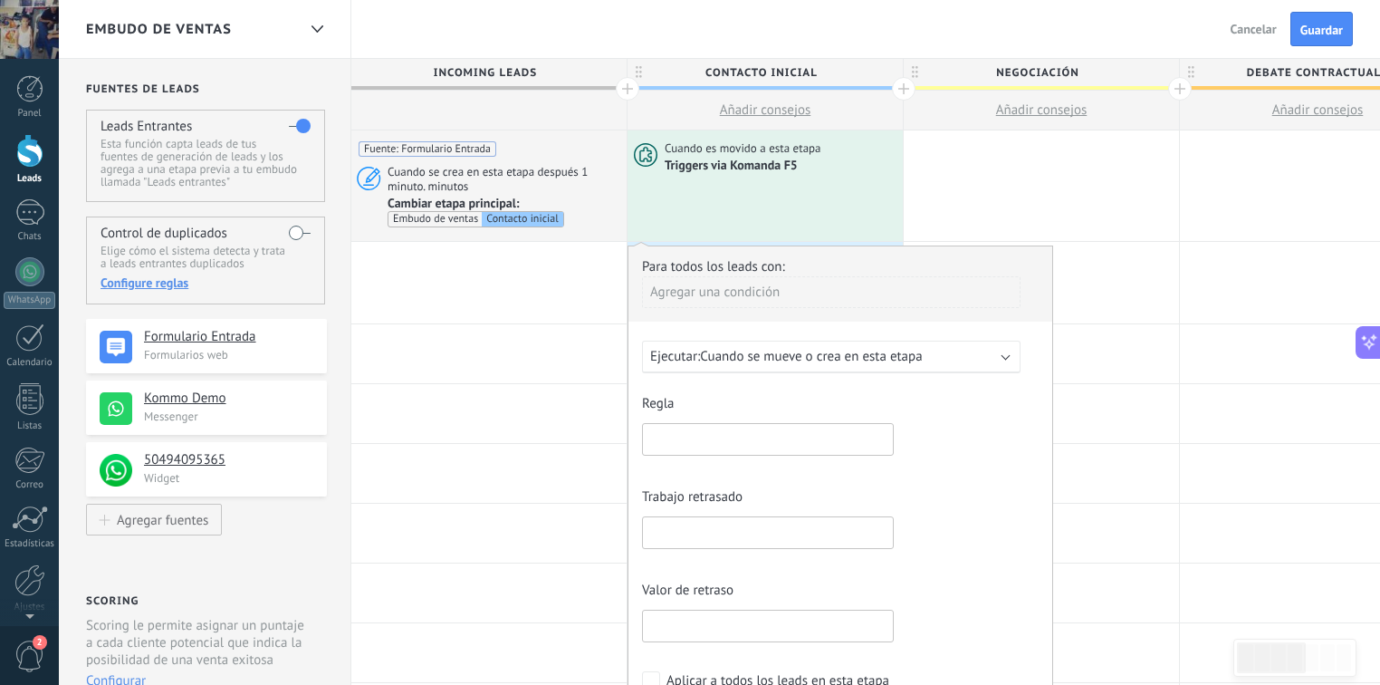
click at [733, 291] on div "Agregar una condición" at bounding box center [831, 292] width 379 height 32
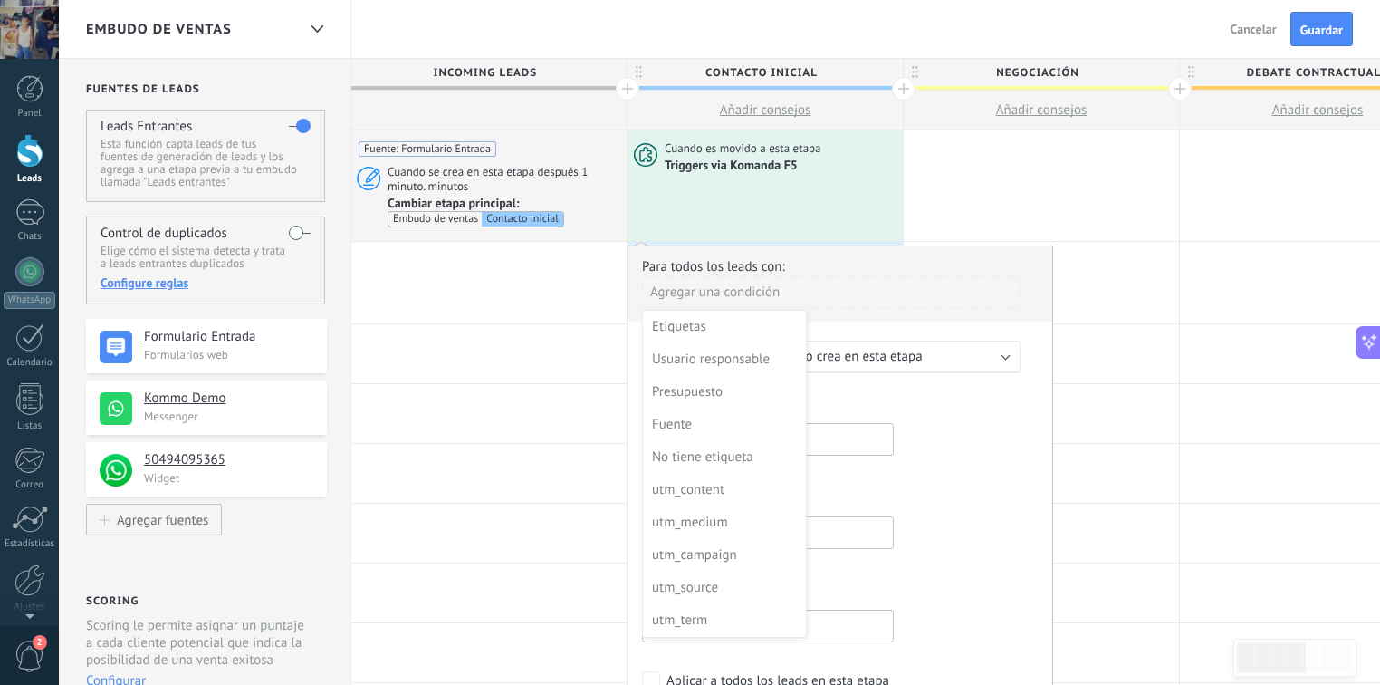
click at [918, 413] on div at bounding box center [840, 498] width 424 height 505
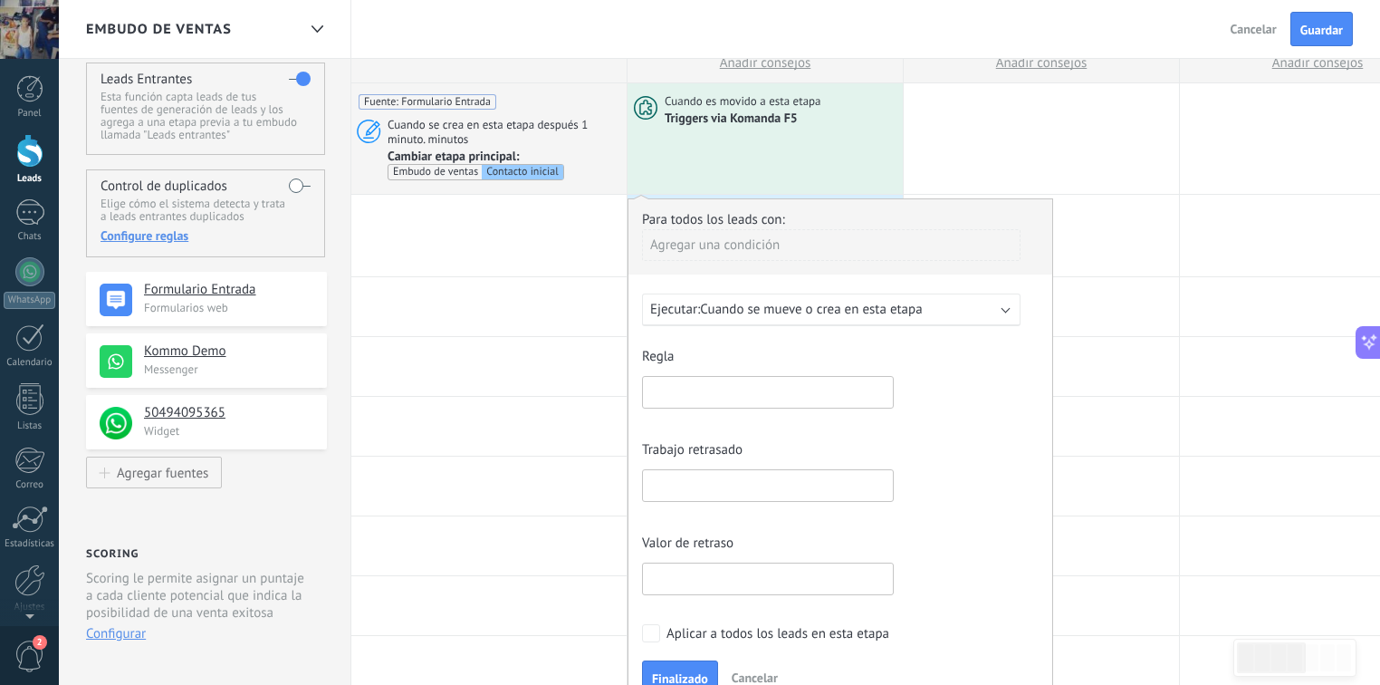
scroll to position [72, 0]
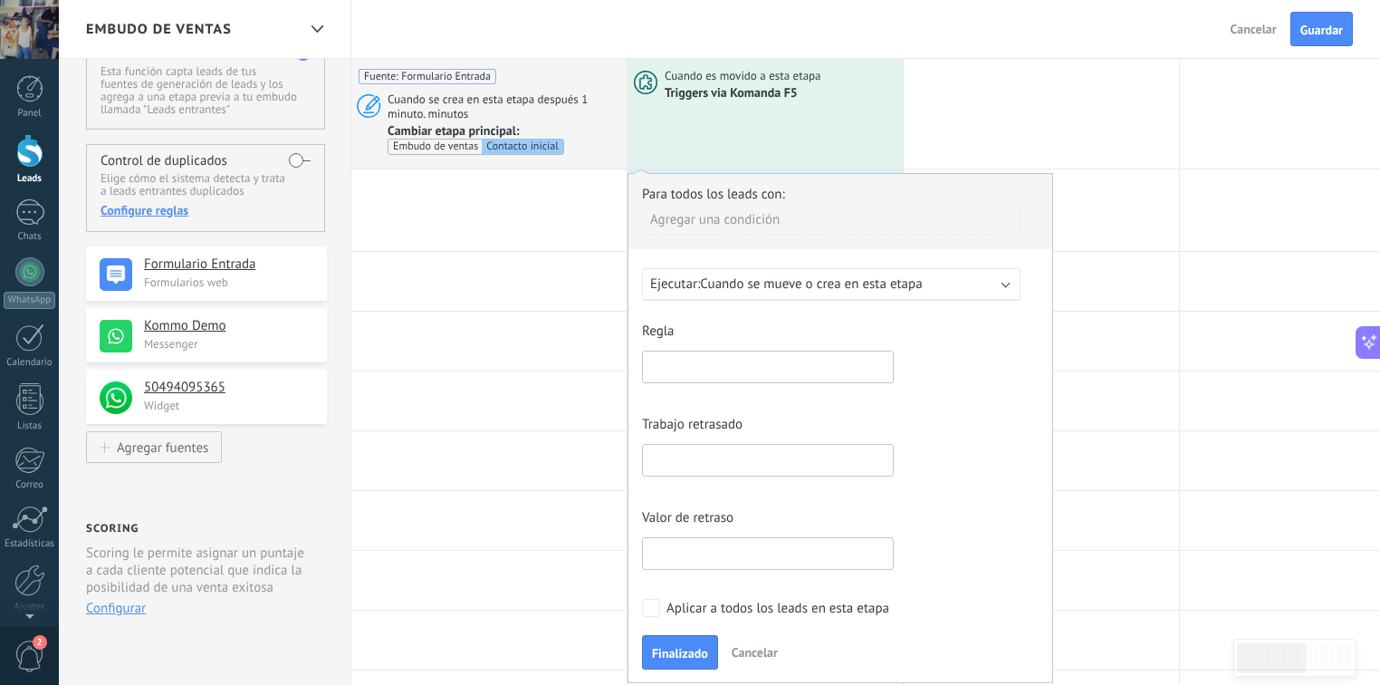
click at [735, 364] on input "text" at bounding box center [768, 366] width 252 height 33
paste input "**********"
type input "**********"
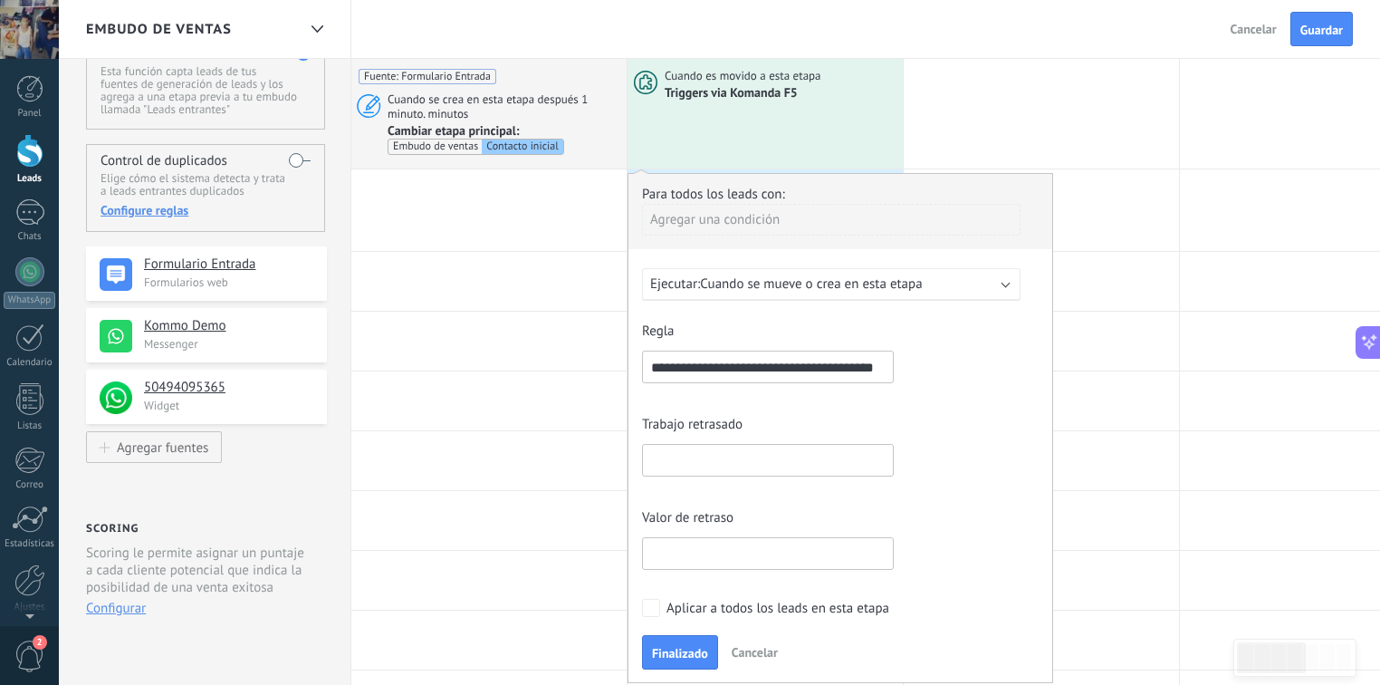
click at [744, 437] on div "Trabajo retrasado" at bounding box center [840, 449] width 397 height 75
click at [744, 453] on input "text" at bounding box center [768, 460] width 252 height 33
paste input "**********"
click at [862, 489] on div "**********" at bounding box center [840, 450] width 397 height 262
click at [742, 460] on input "**********" at bounding box center [768, 460] width 252 height 33
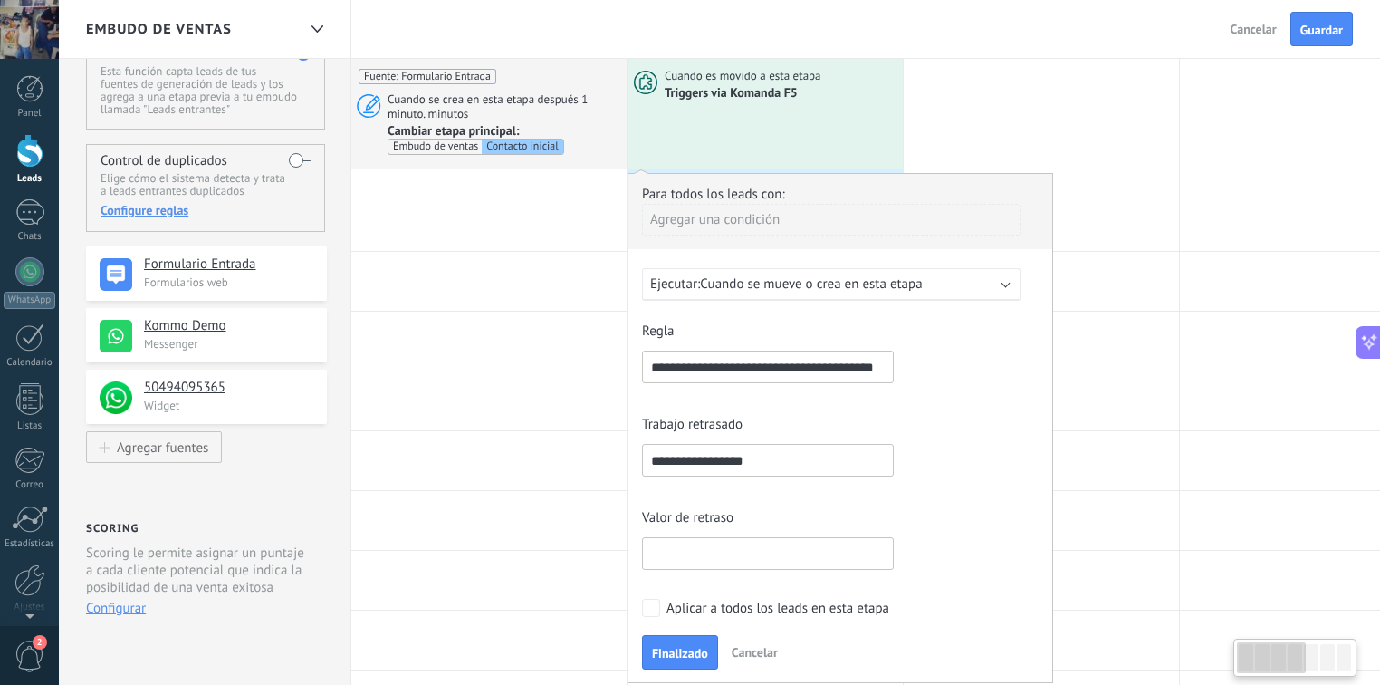
click at [714, 416] on div "Trabajo retrasado" at bounding box center [692, 424] width 101 height 17
click at [782, 456] on input "**********" at bounding box center [768, 460] width 252 height 33
click at [757, 517] on div "Valor de retraso" at bounding box center [840, 542] width 397 height 75
drag, startPoint x: 785, startPoint y: 455, endPoint x: 704, endPoint y: 468, distance: 82.6
click at [704, 468] on input "**********" at bounding box center [768, 460] width 252 height 33
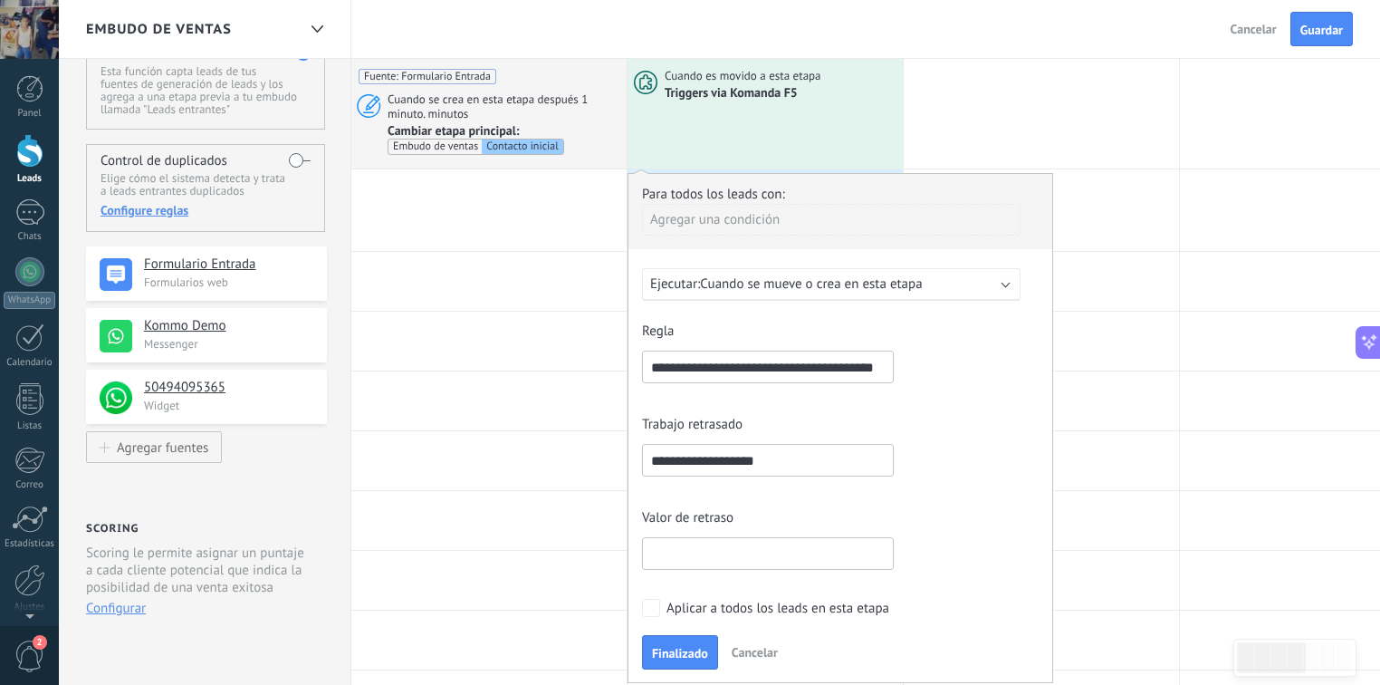
type input "**********"
click at [673, 611] on div "Aplicar a todos los leads en esta etapa" at bounding box center [777, 608] width 223 height 18
click at [756, 225] on div "Agregar una condición" at bounding box center [831, 220] width 379 height 32
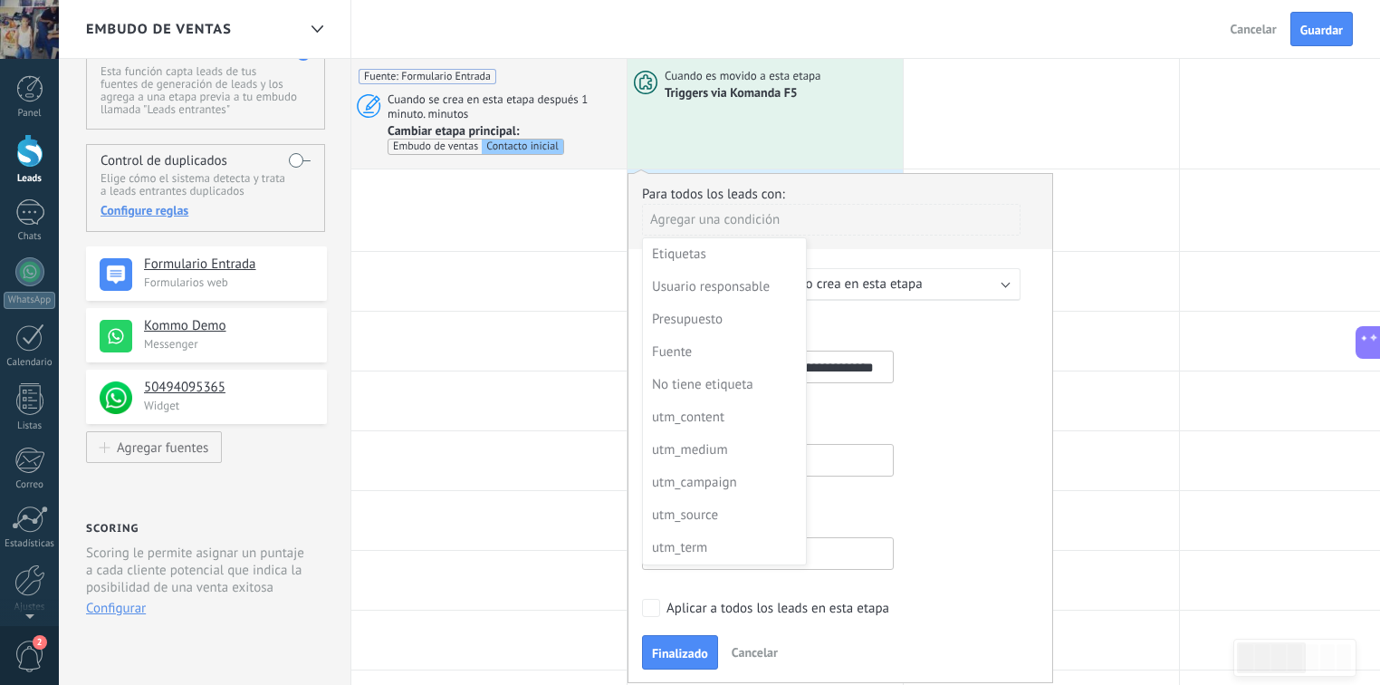
click at [873, 237] on div at bounding box center [840, 426] width 424 height 505
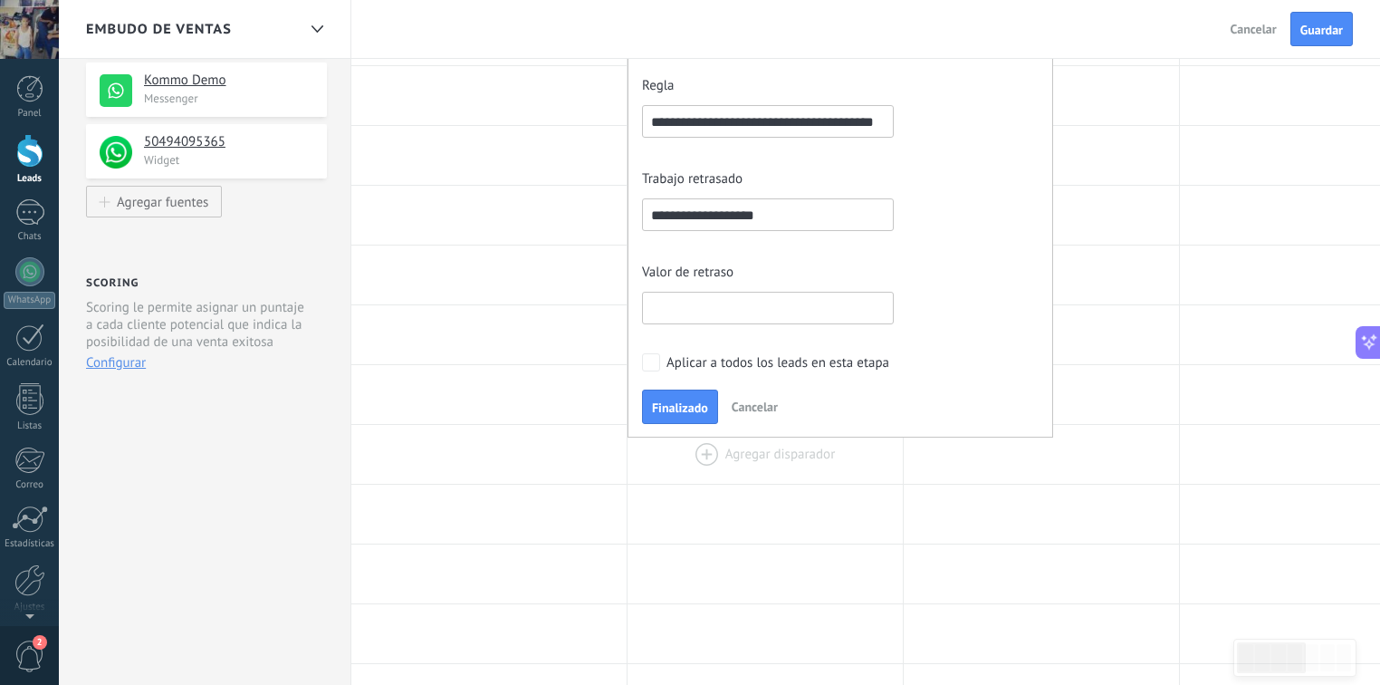
scroll to position [362, 0]
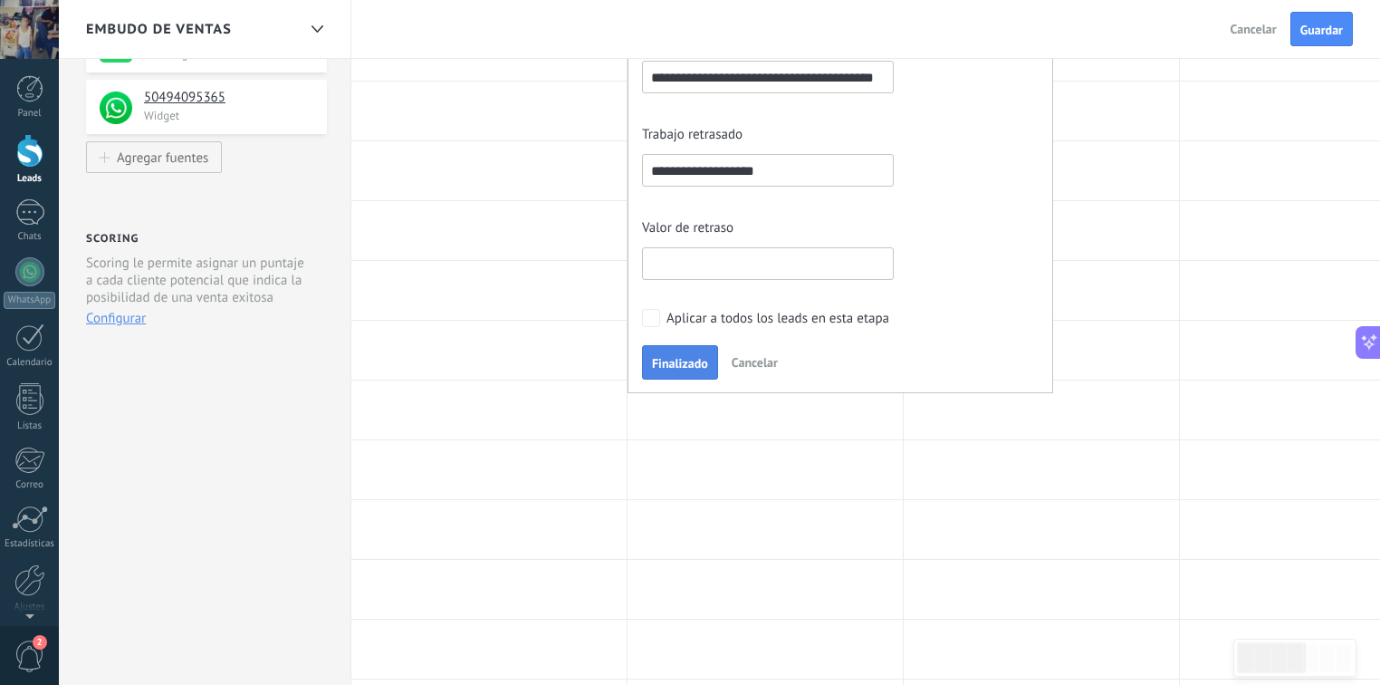
click at [666, 357] on span "Finalizado" at bounding box center [680, 363] width 56 height 13
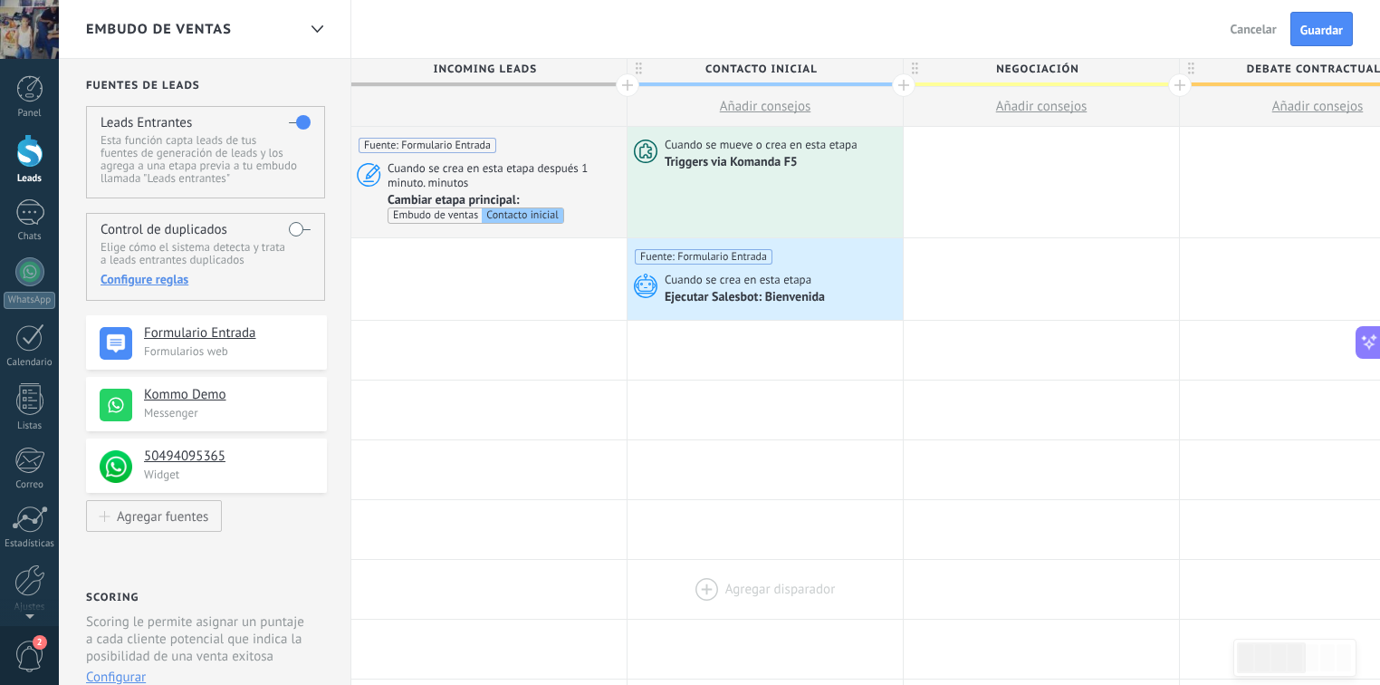
scroll to position [0, 0]
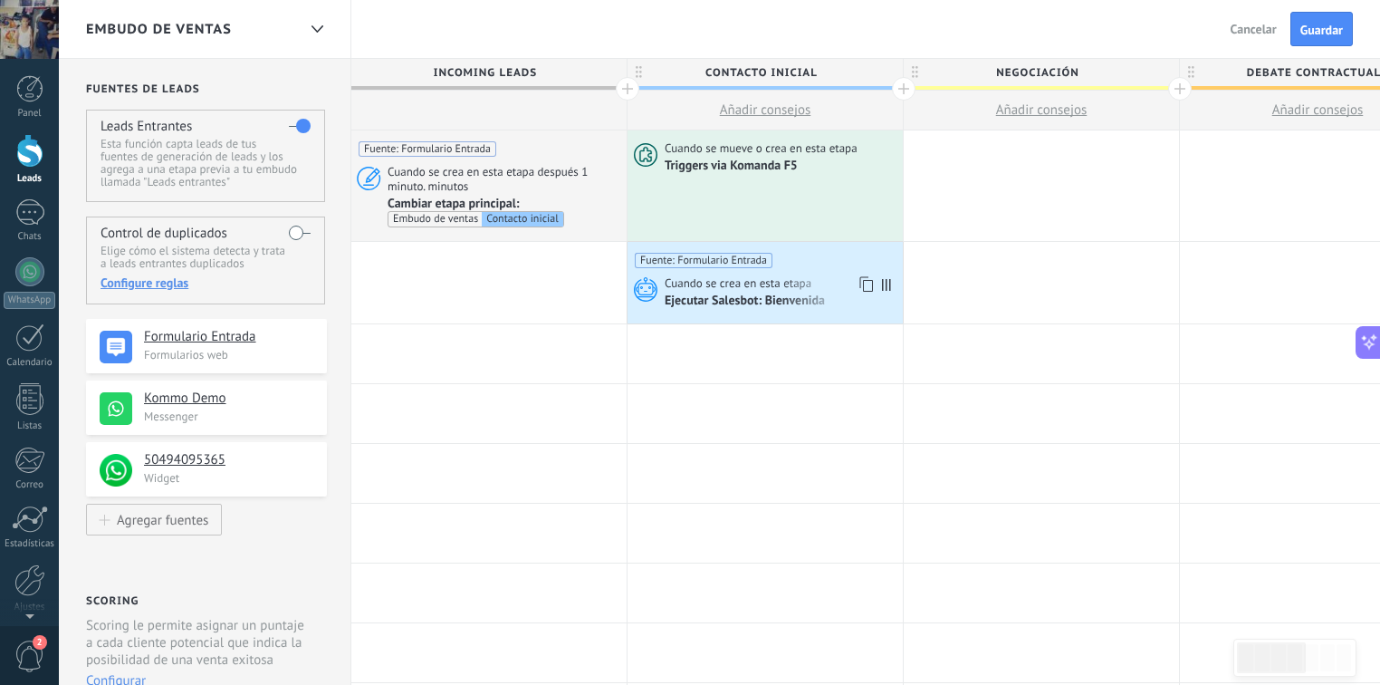
click at [797, 265] on div "Fuente: Formulario Entrada" at bounding box center [765, 255] width 261 height 26
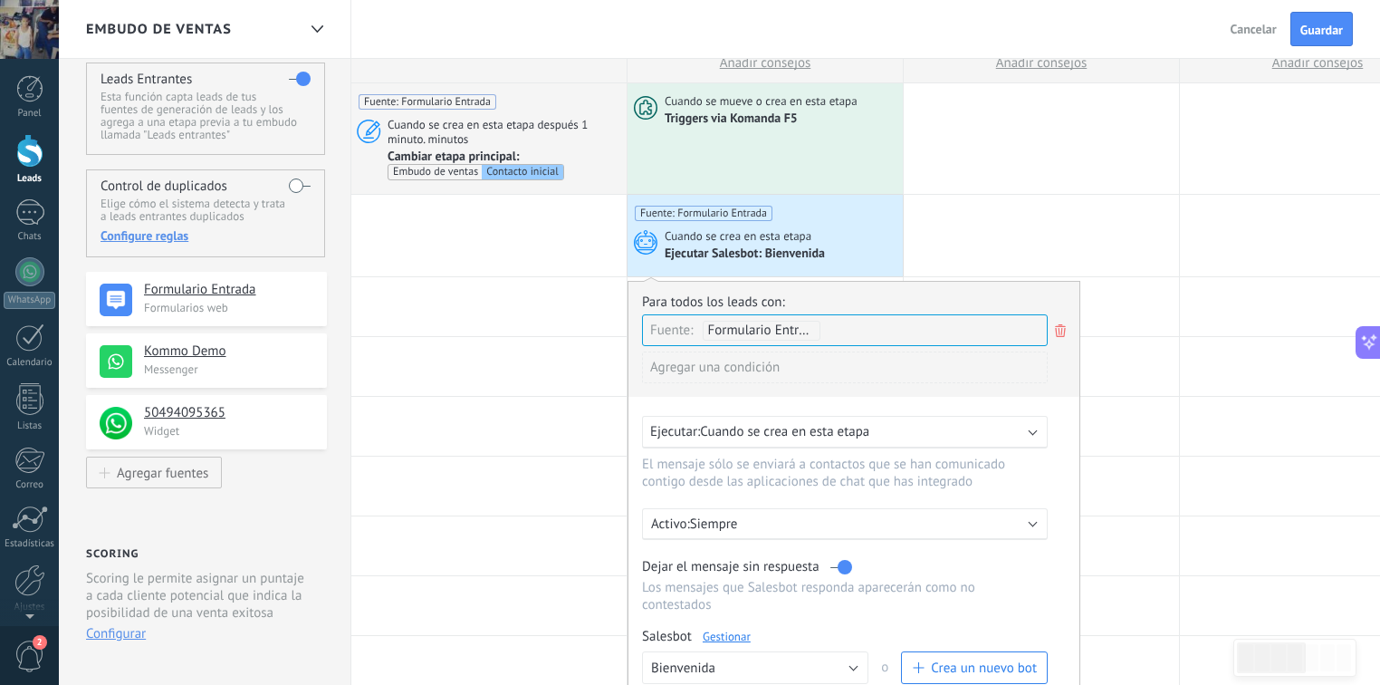
scroll to position [72, 0]
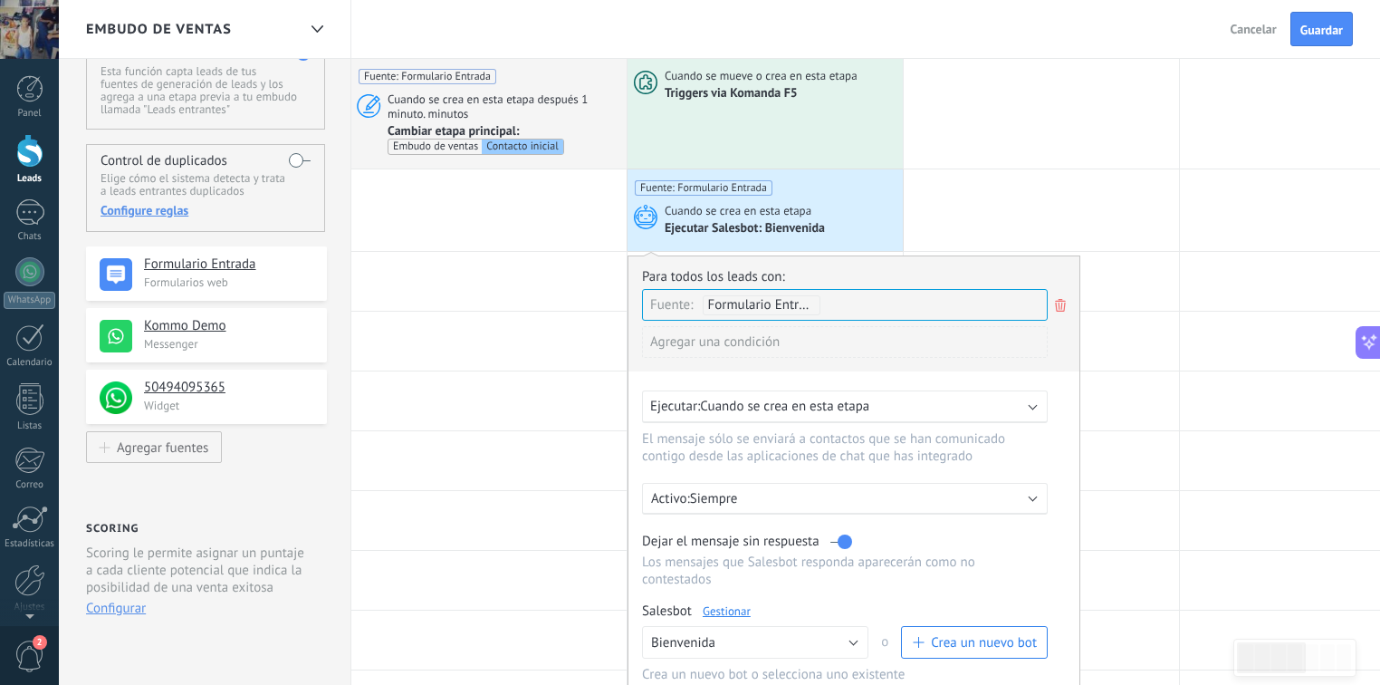
click at [811, 300] on div "Formulario Entrada" at bounding box center [762, 305] width 118 height 20
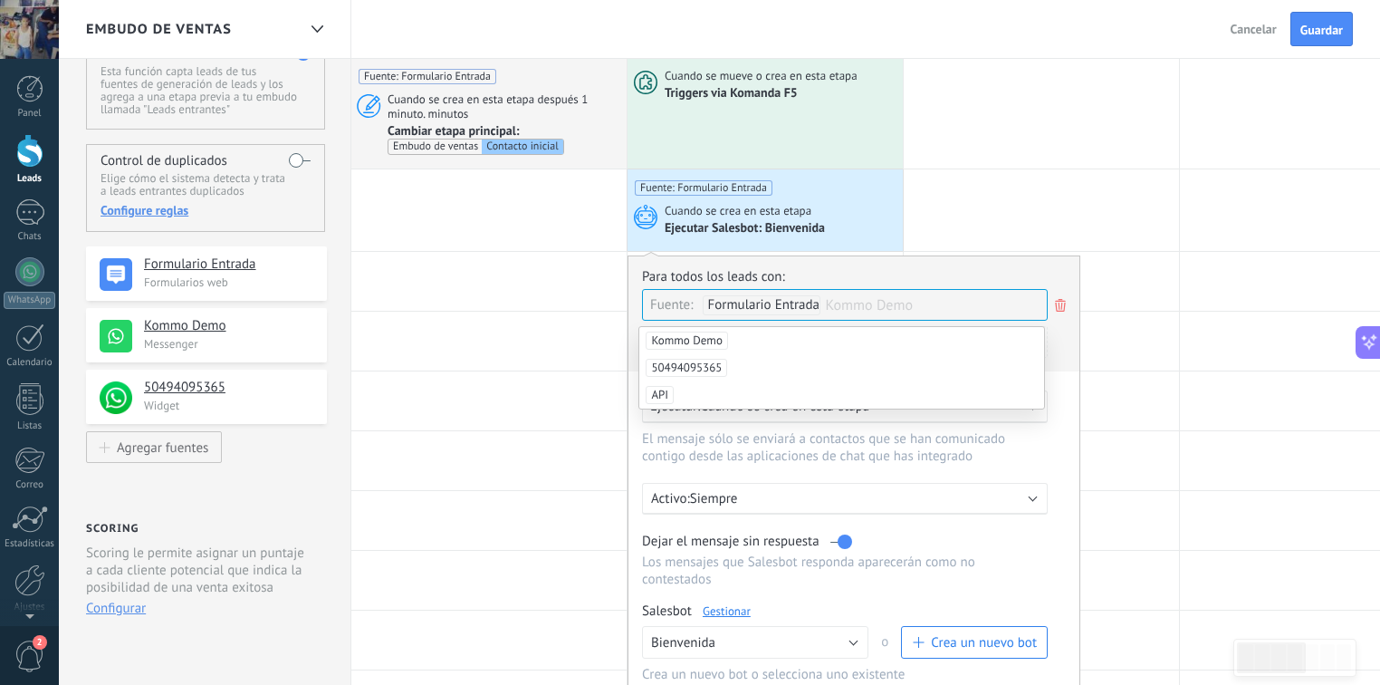
click at [837, 274] on div "Para todos los leads con:" at bounding box center [854, 276] width 424 height 17
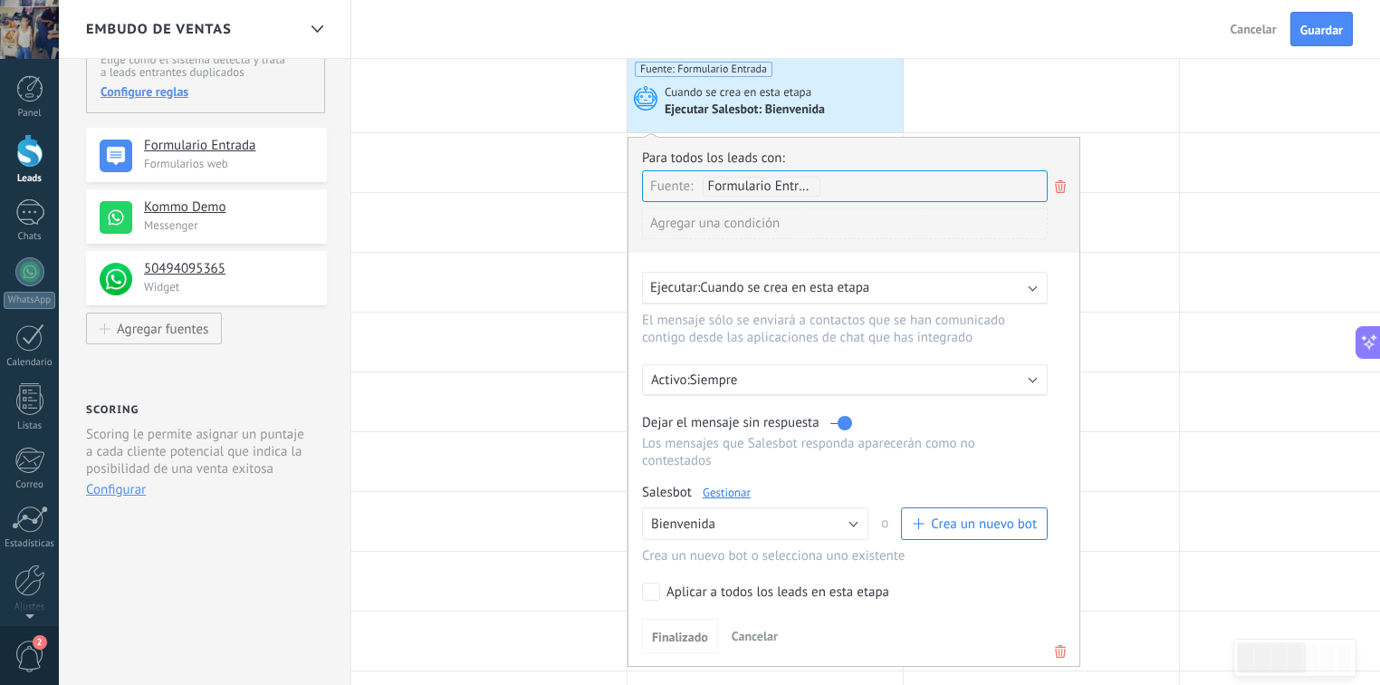
scroll to position [217, 0]
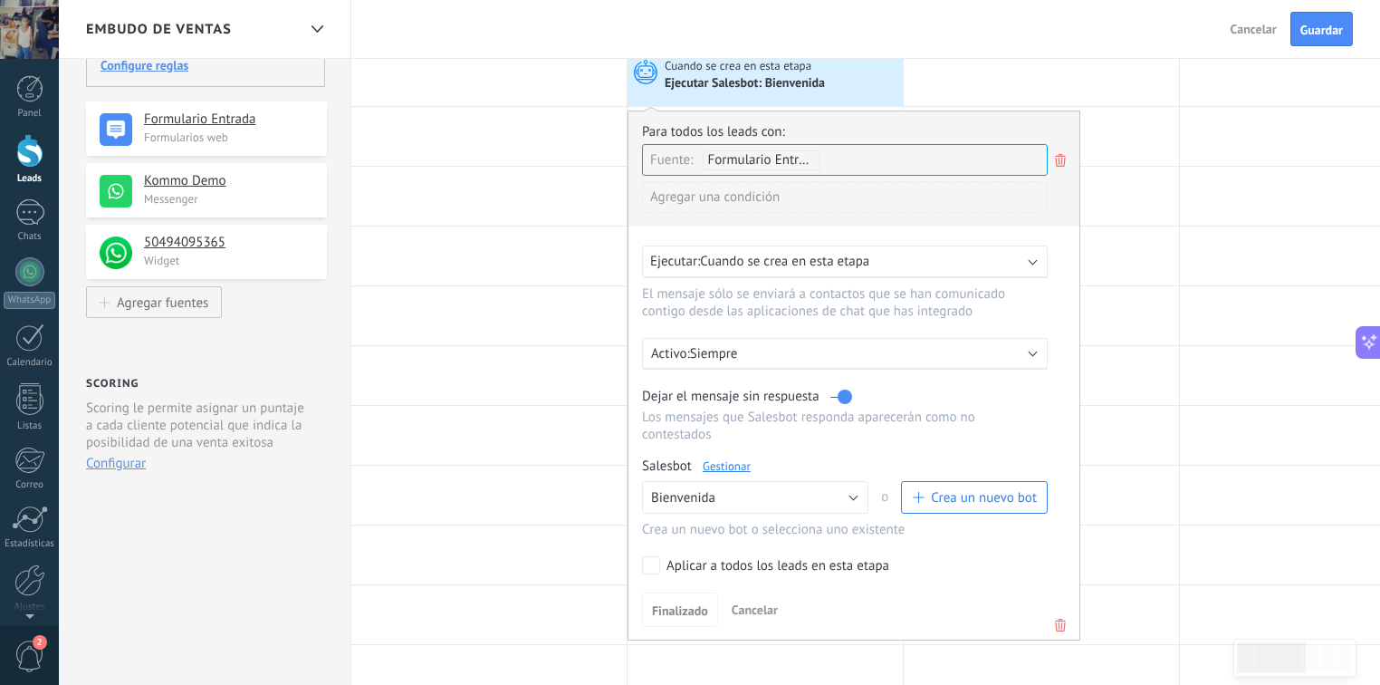
click at [726, 458] on link "Gestionar" at bounding box center [727, 465] width 48 height 15
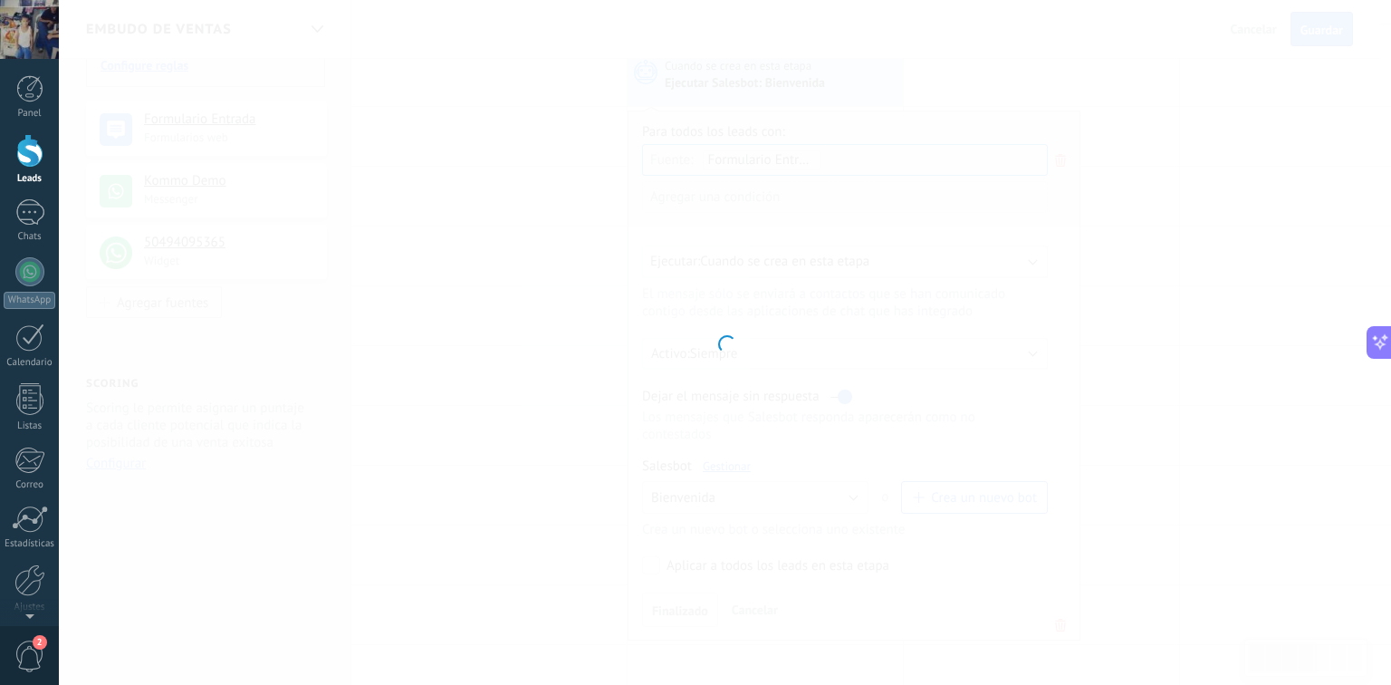
type input "**********"
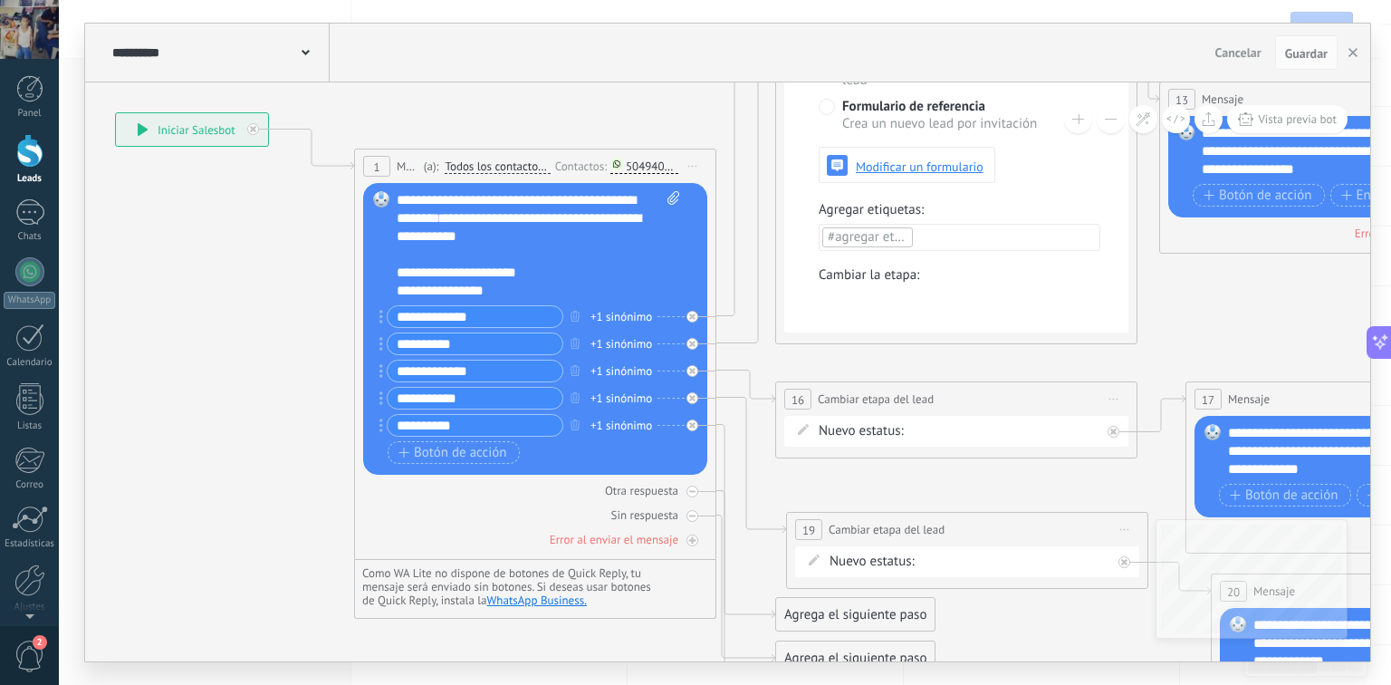
click at [481, 163] on span "Todos los contactos - canales seleccionados" at bounding box center [497, 166] width 105 height 14
click at [481, 163] on button "Todos los contactos - canales seleccionados" at bounding box center [549, 166] width 226 height 33
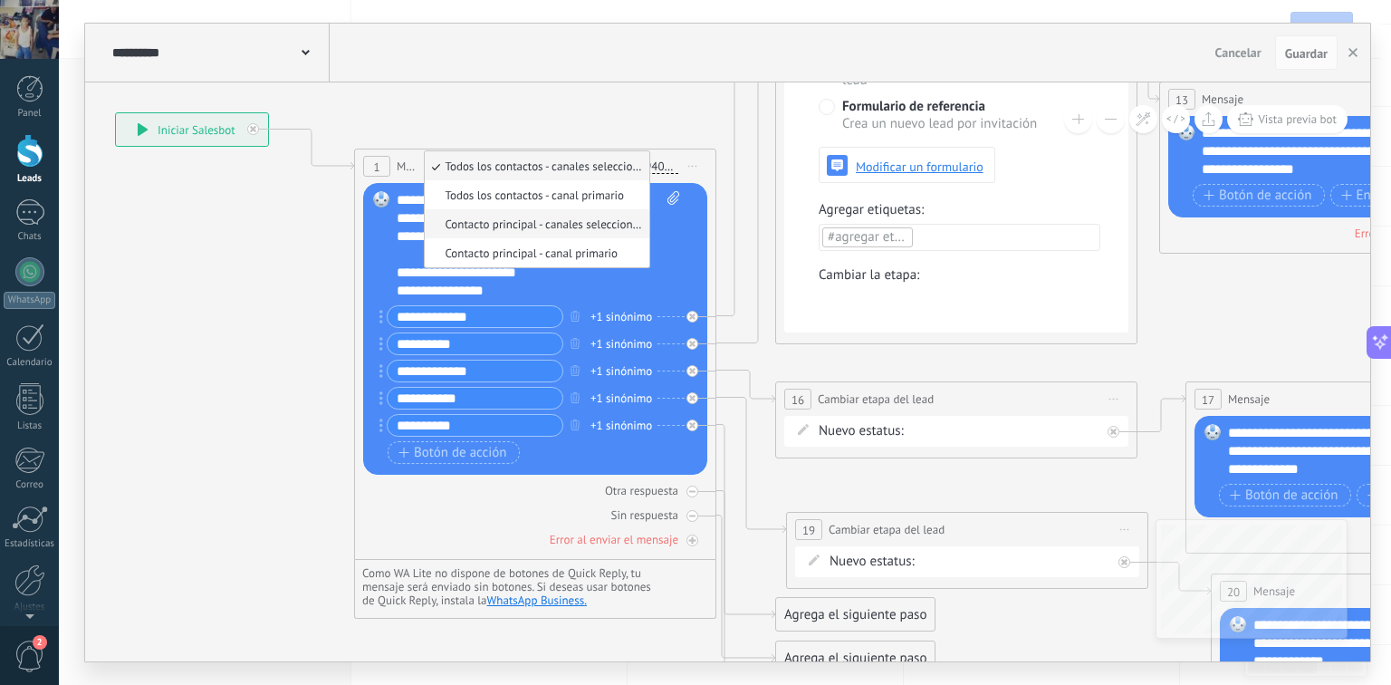
click at [497, 229] on span "Contacto principal - canales seleccionados" at bounding box center [534, 223] width 219 height 15
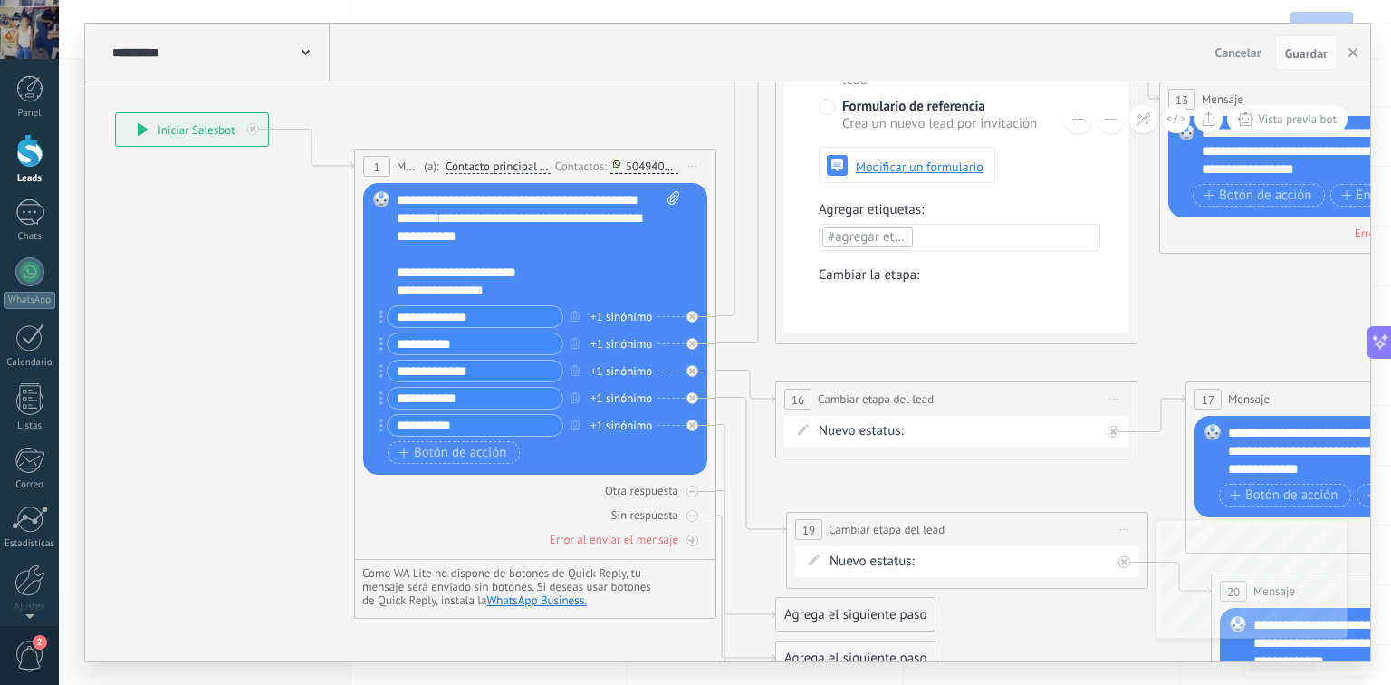
click at [502, 168] on span "Contacto principal - canales seleccionados" at bounding box center [498, 166] width 105 height 14
click at [502, 168] on button "Contacto principal - canales seleccionados" at bounding box center [549, 166] width 226 height 33
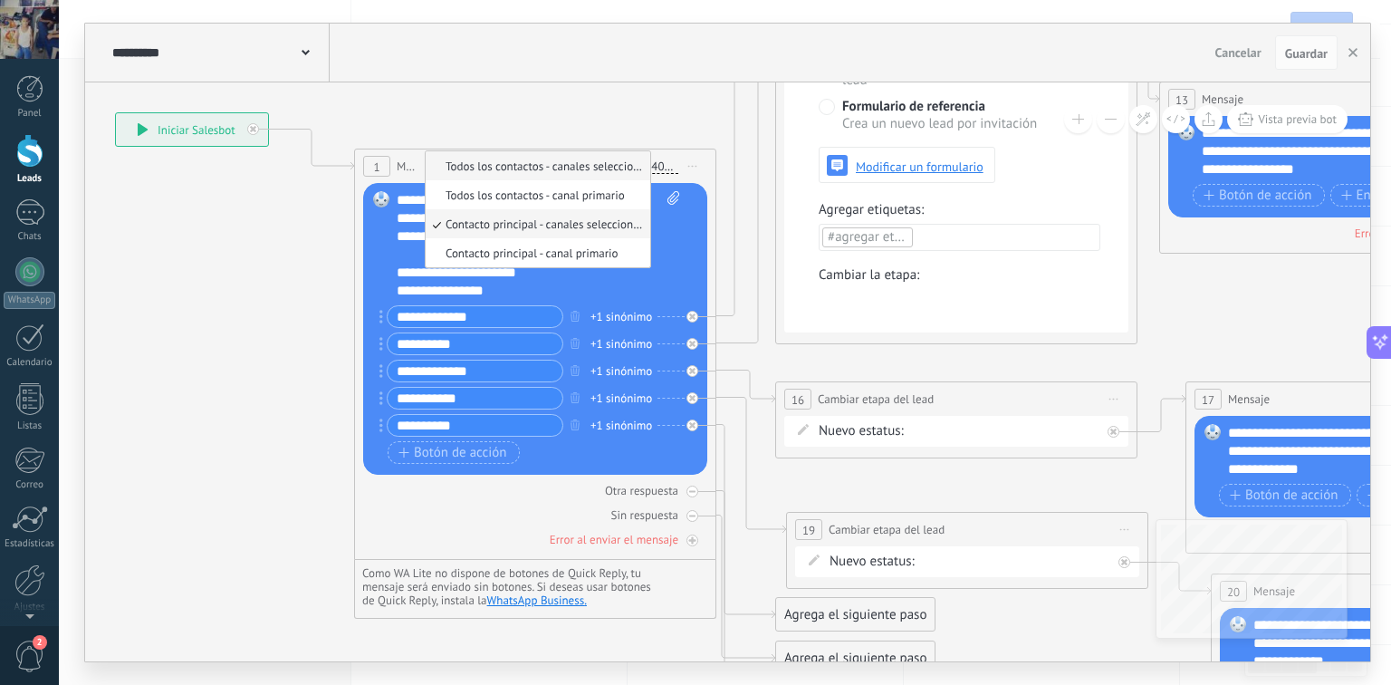
click at [554, 177] on li "Todos los contactos - canales seleccionados" at bounding box center [538, 165] width 225 height 29
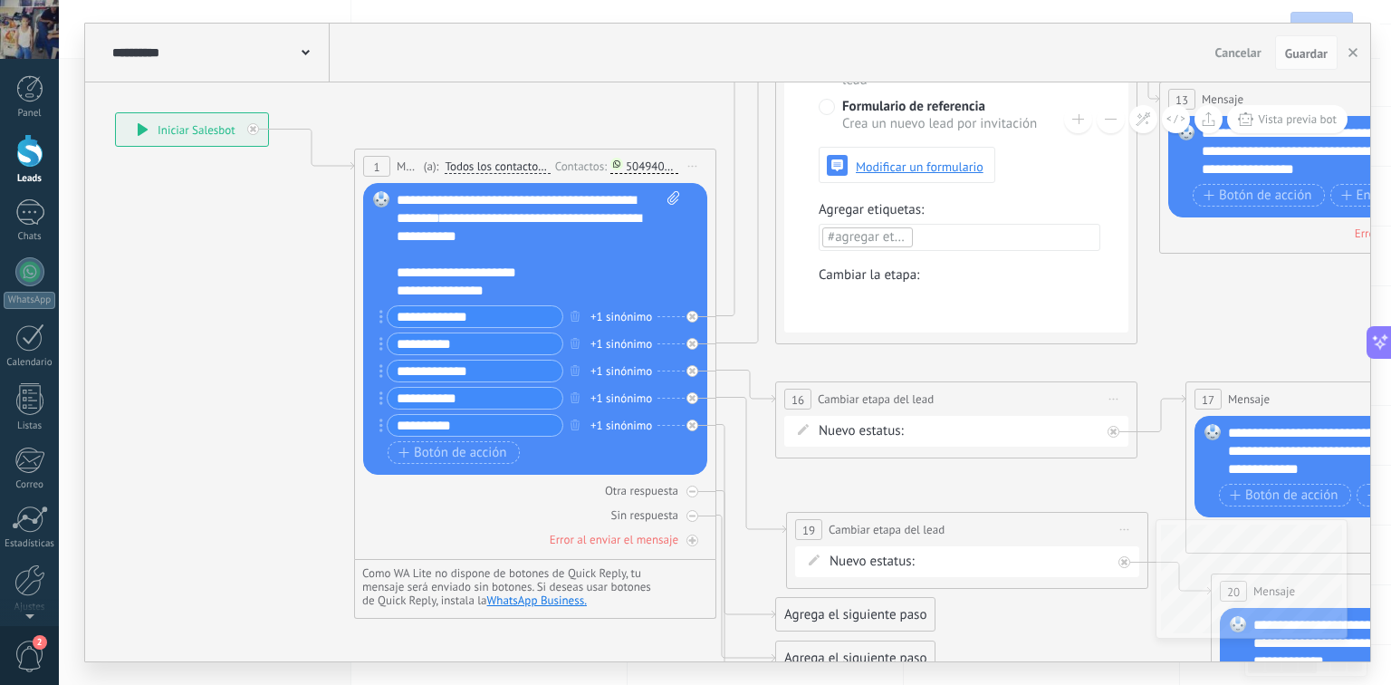
click at [645, 165] on div "50494095365" at bounding box center [652, 166] width 53 height 14
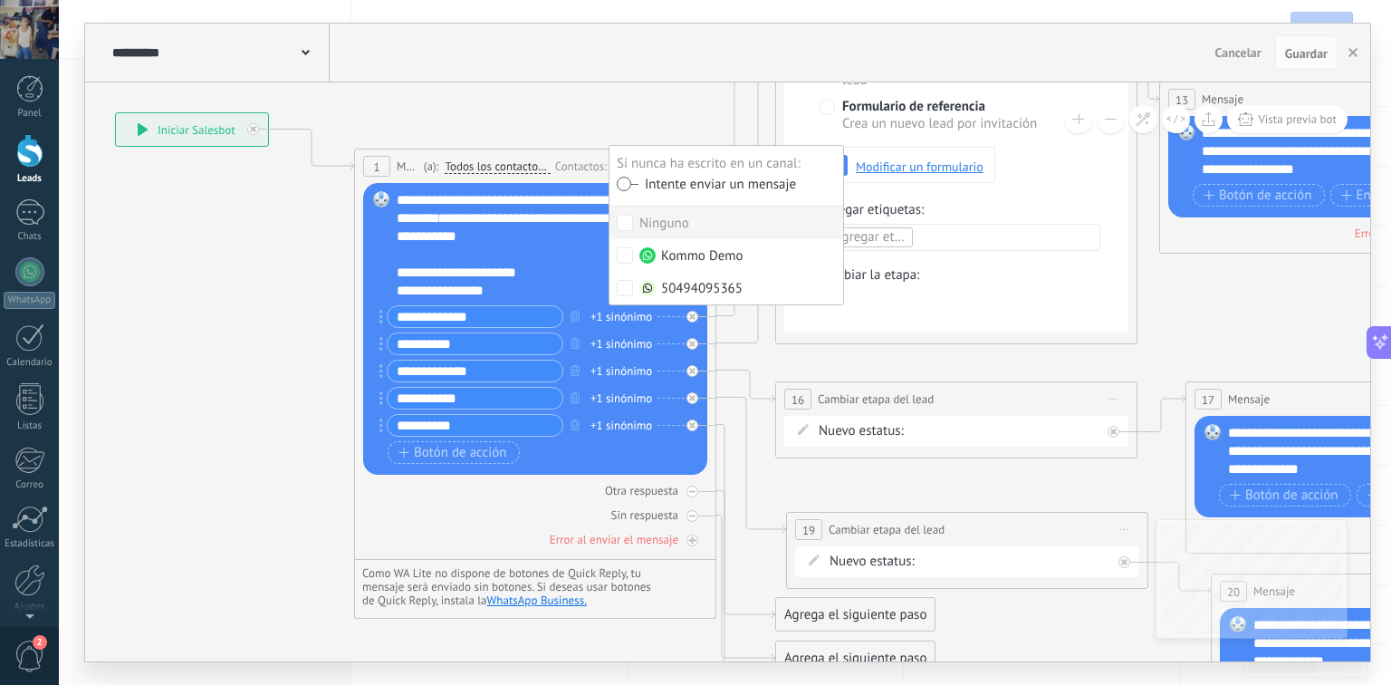
click at [645, 124] on icon at bounding box center [1269, 438] width 3214 height 2135
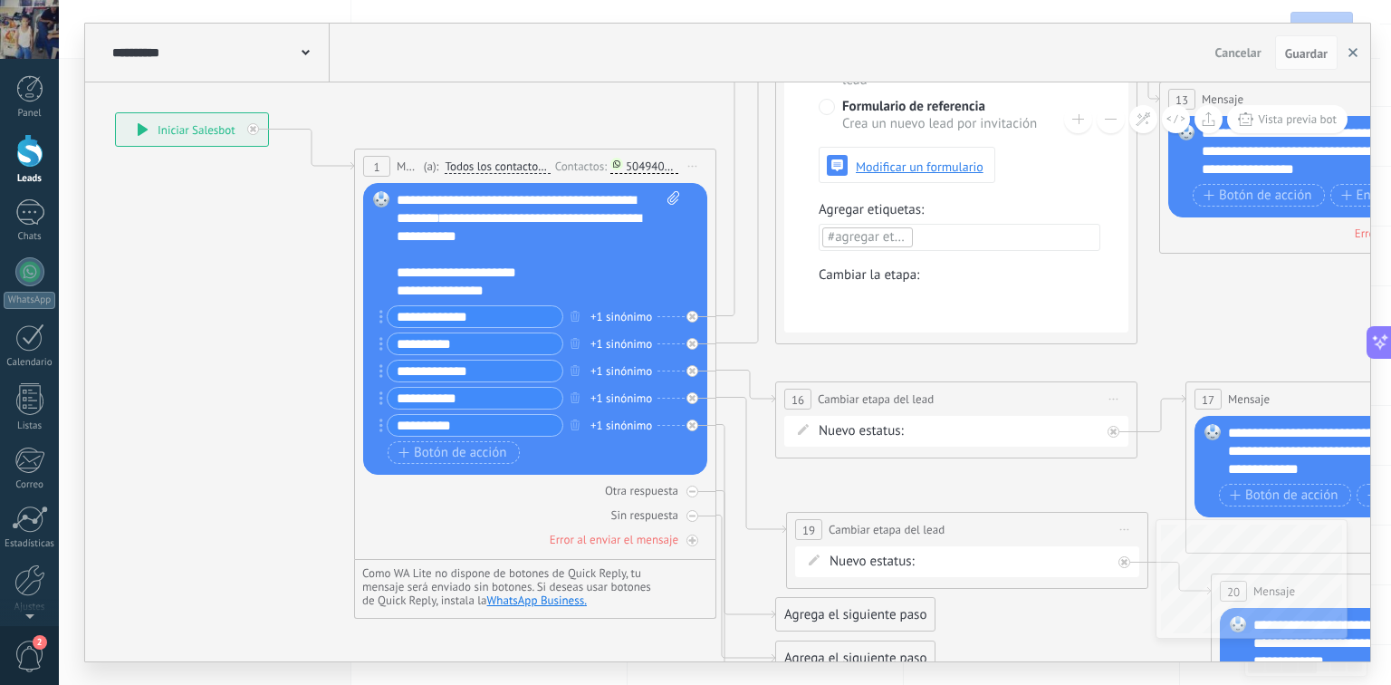
click at [1352, 48] on icon "button" at bounding box center [1352, 52] width 9 height 9
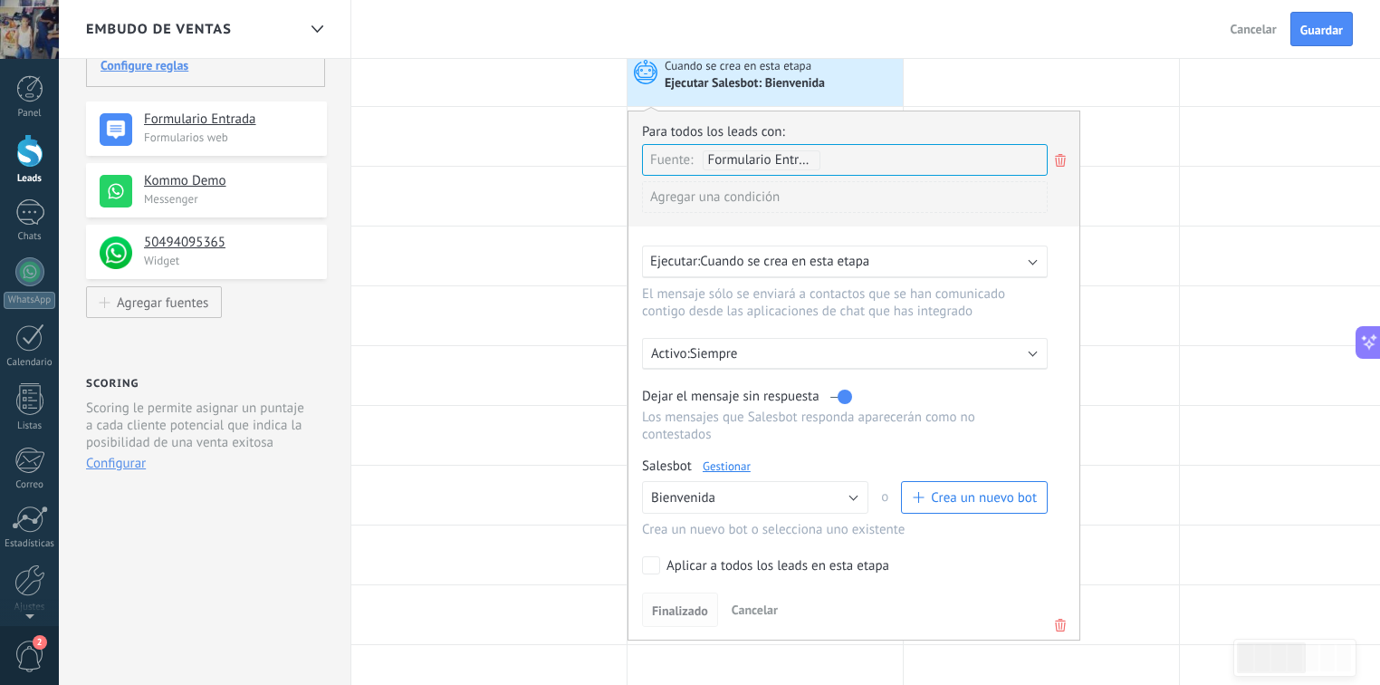
click at [685, 604] on span "Finalizado" at bounding box center [680, 610] width 56 height 13
click at [779, 596] on button "Cancelar" at bounding box center [754, 609] width 61 height 27
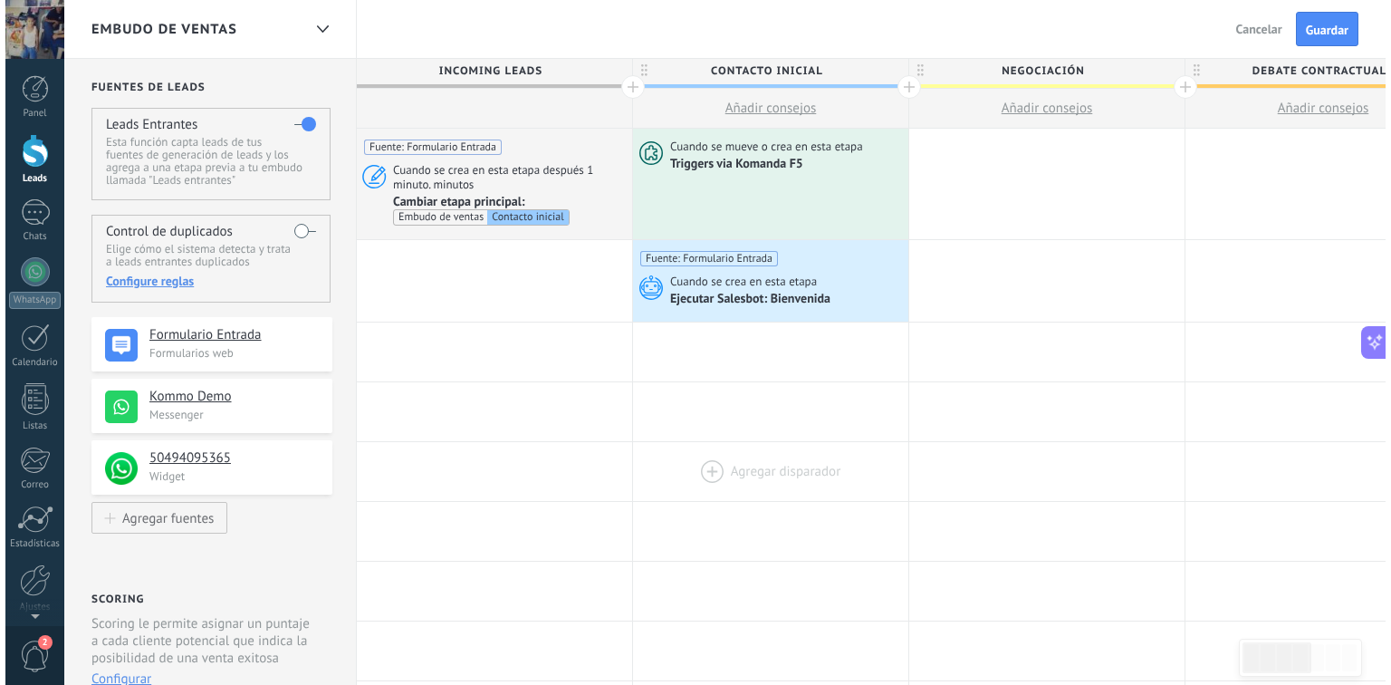
scroll to position [0, 0]
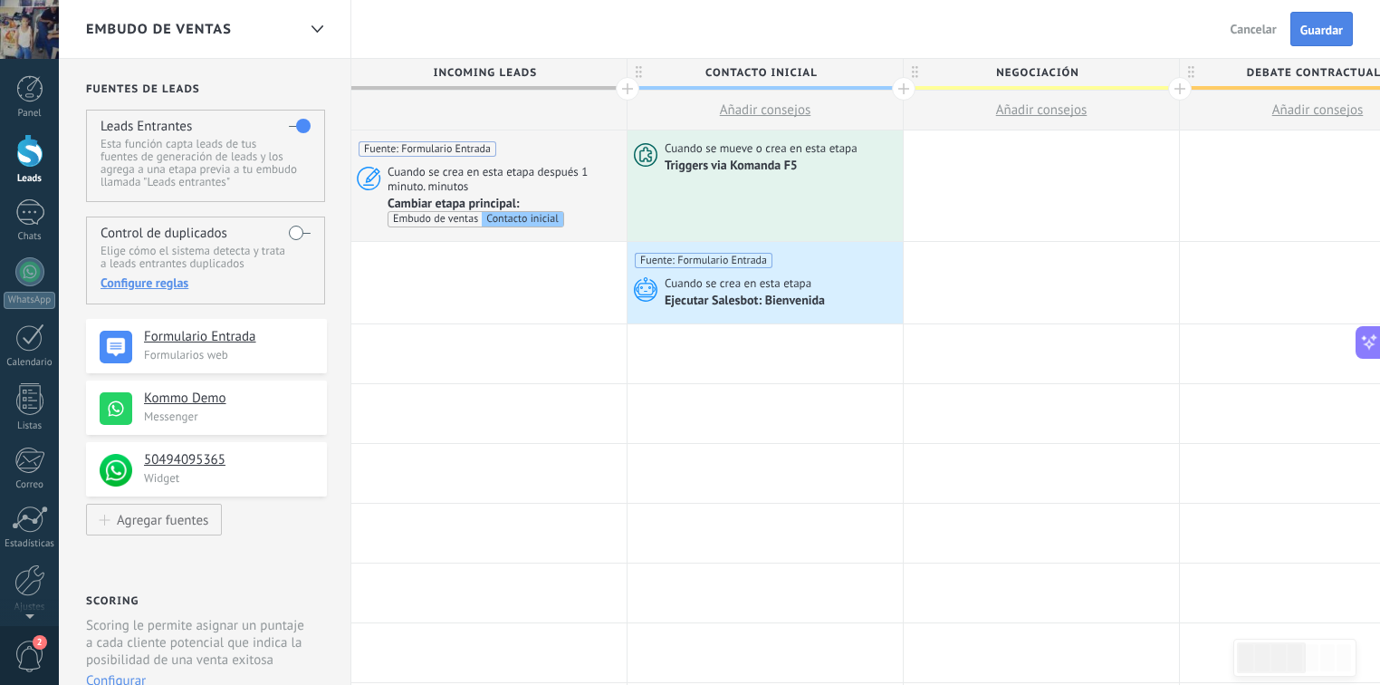
click at [1343, 34] on button "Guardar" at bounding box center [1321, 29] width 62 height 34
click at [1270, 33] on span "Salir" at bounding box center [1264, 29] width 24 height 16
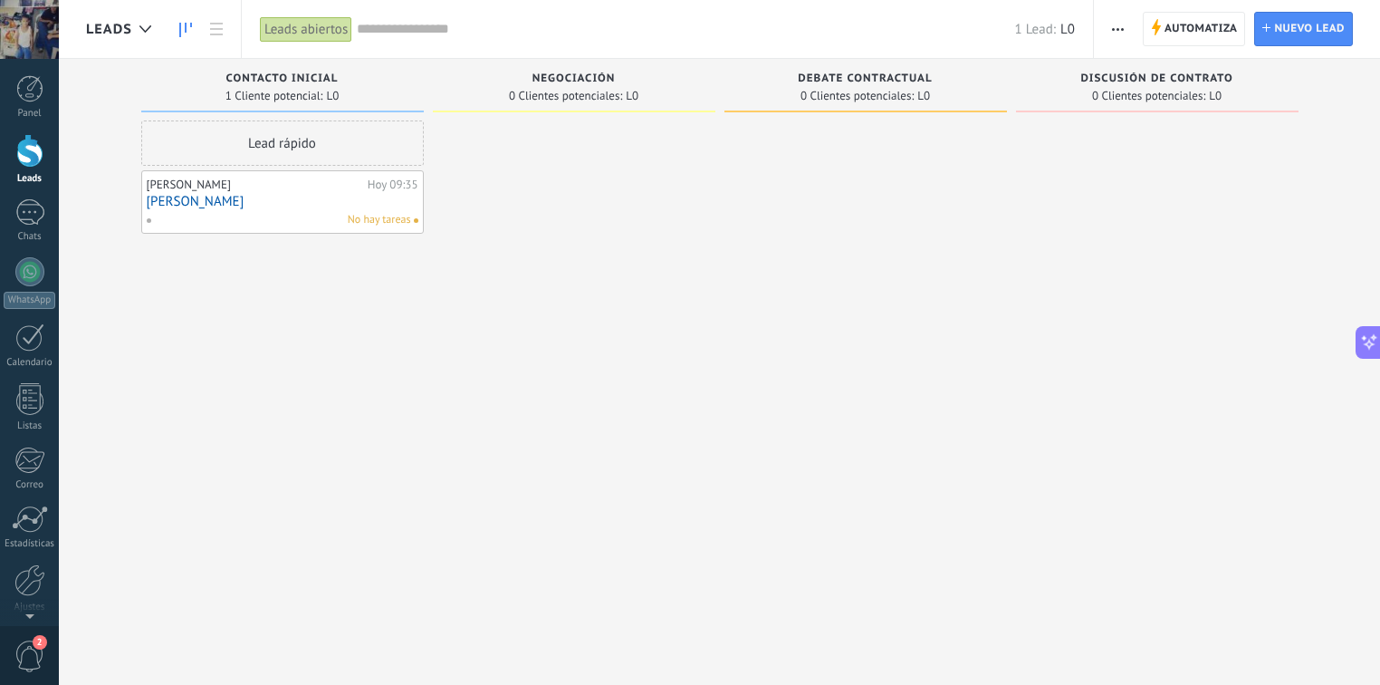
click at [181, 206] on link "Marcio" at bounding box center [283, 201] width 272 height 15
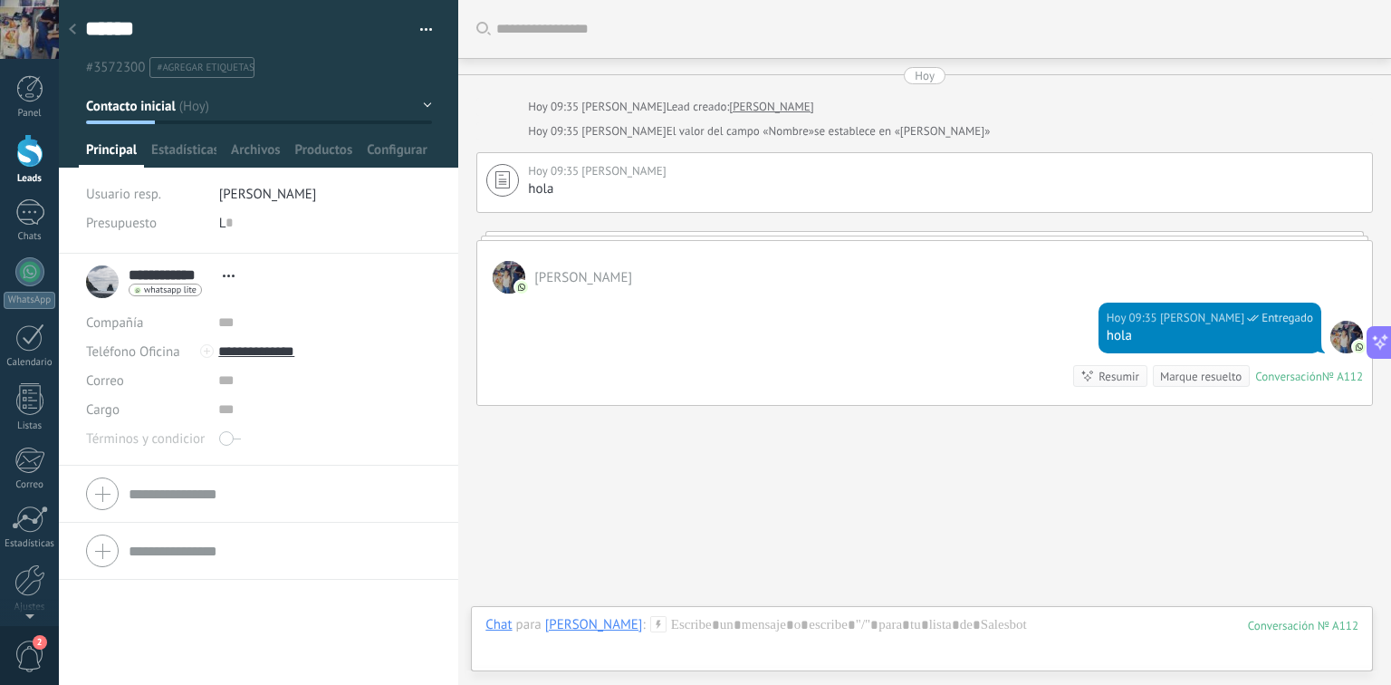
scroll to position [36, 0]
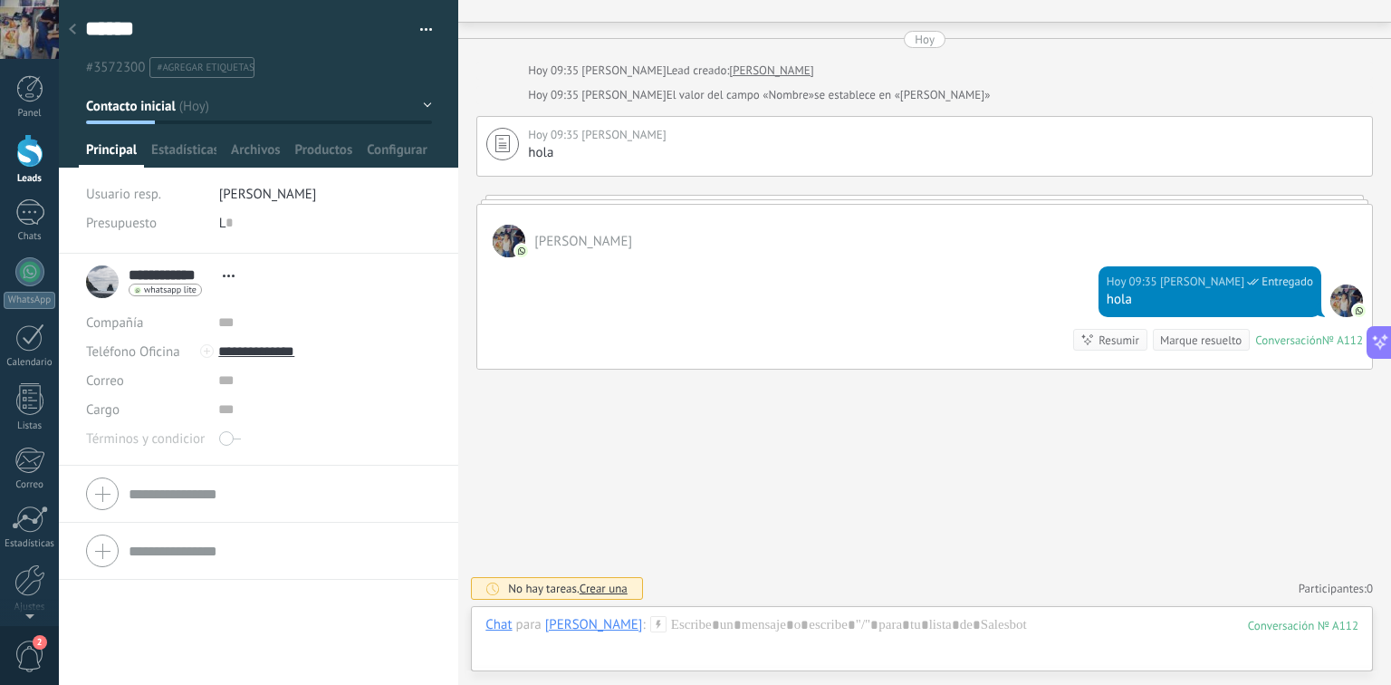
click at [427, 38] on div "****** Marcio Guardar y crear Imprimir Administrar etiquetas Exportar a excel" at bounding box center [259, 39] width 400 height 78
click at [427, 34] on div "****** Marcio Guardar y crear Imprimir Administrar etiquetas Exportar a excel" at bounding box center [259, 39] width 400 height 78
click at [422, 30] on button "button" at bounding box center [420, 29] width 26 height 27
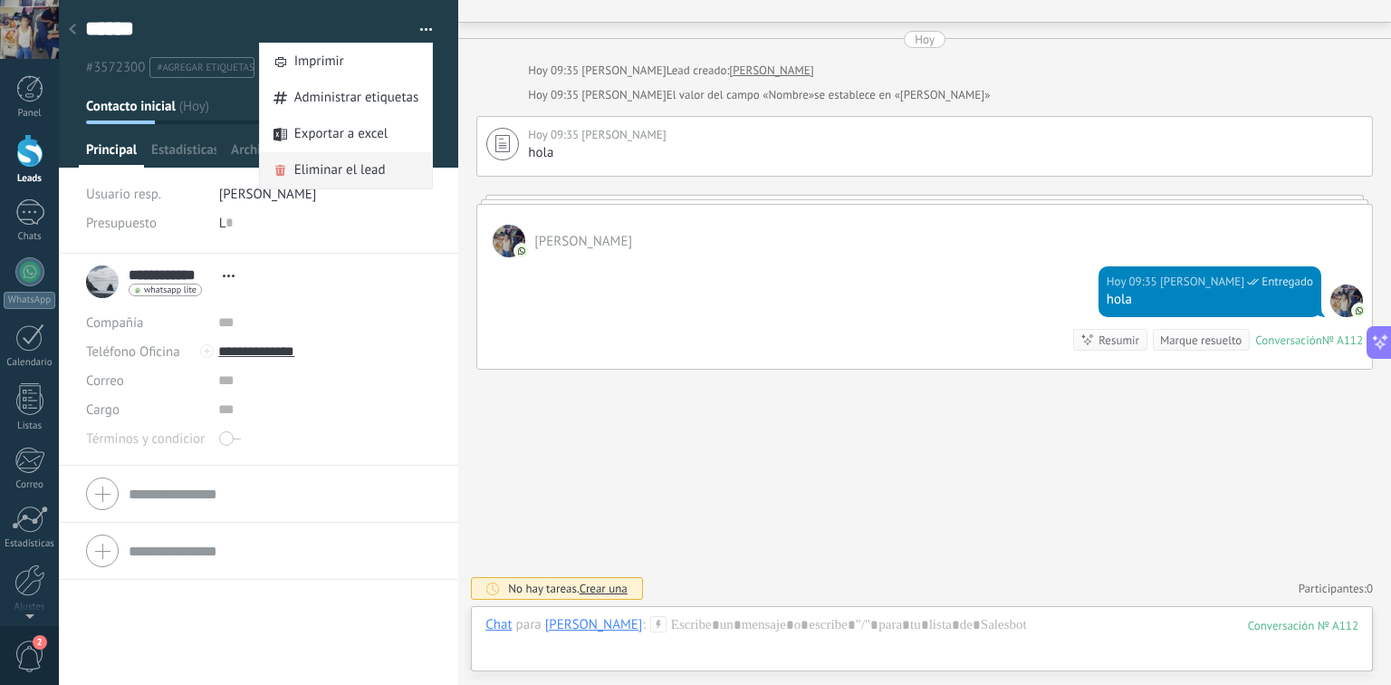
click at [377, 171] on span "Eliminar el lead" at bounding box center [339, 170] width 91 height 36
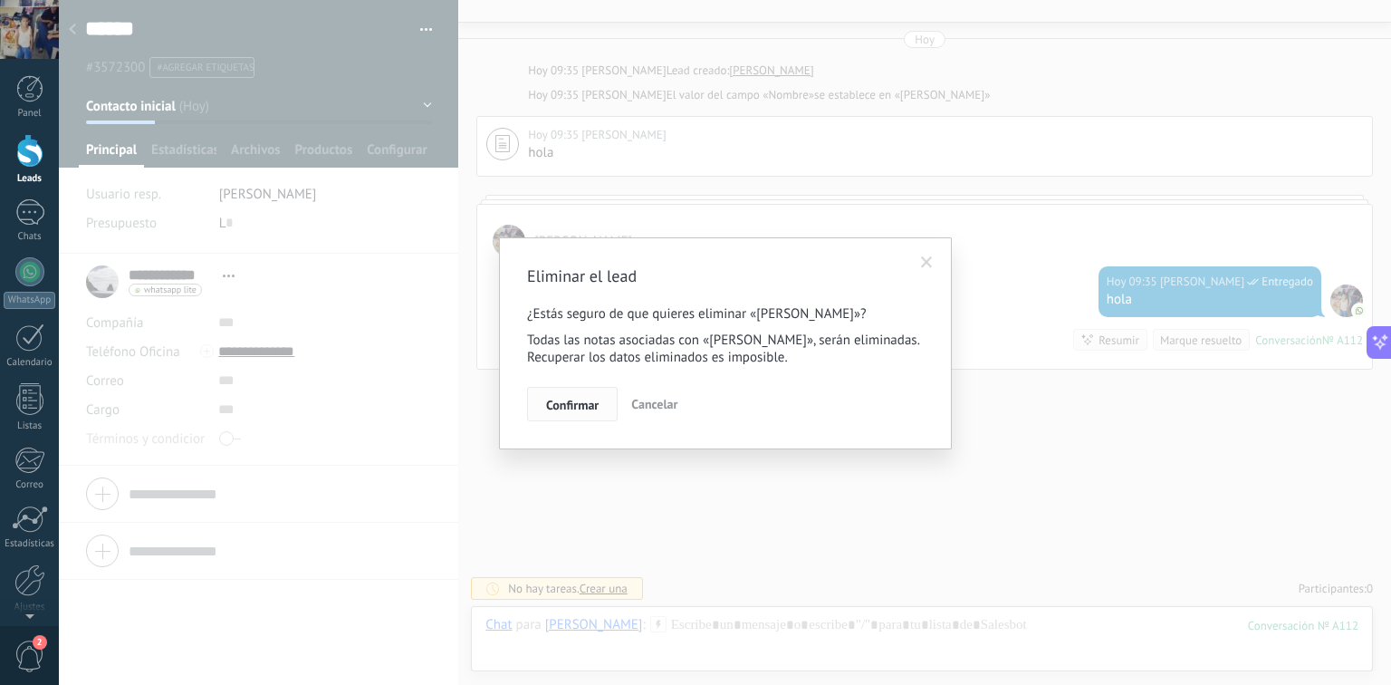
click at [560, 413] on button "Confirmar" at bounding box center [572, 404] width 91 height 34
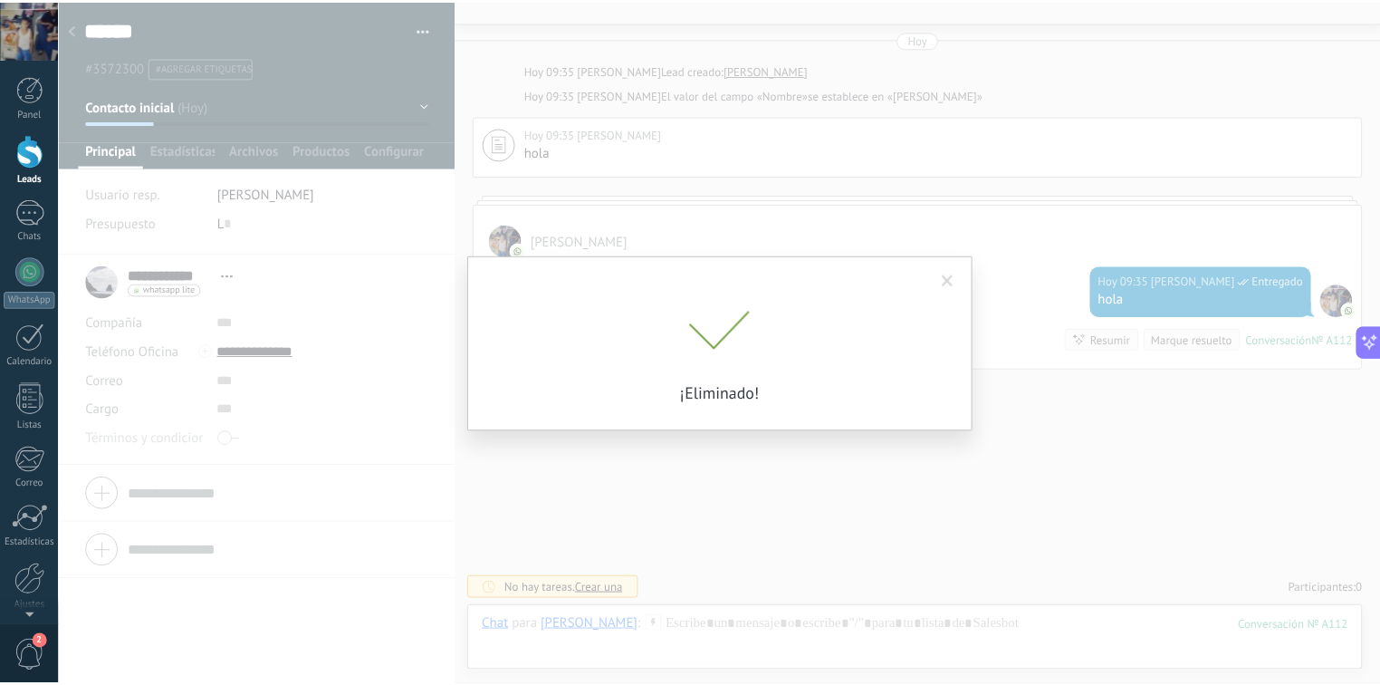
scroll to position [65, 0]
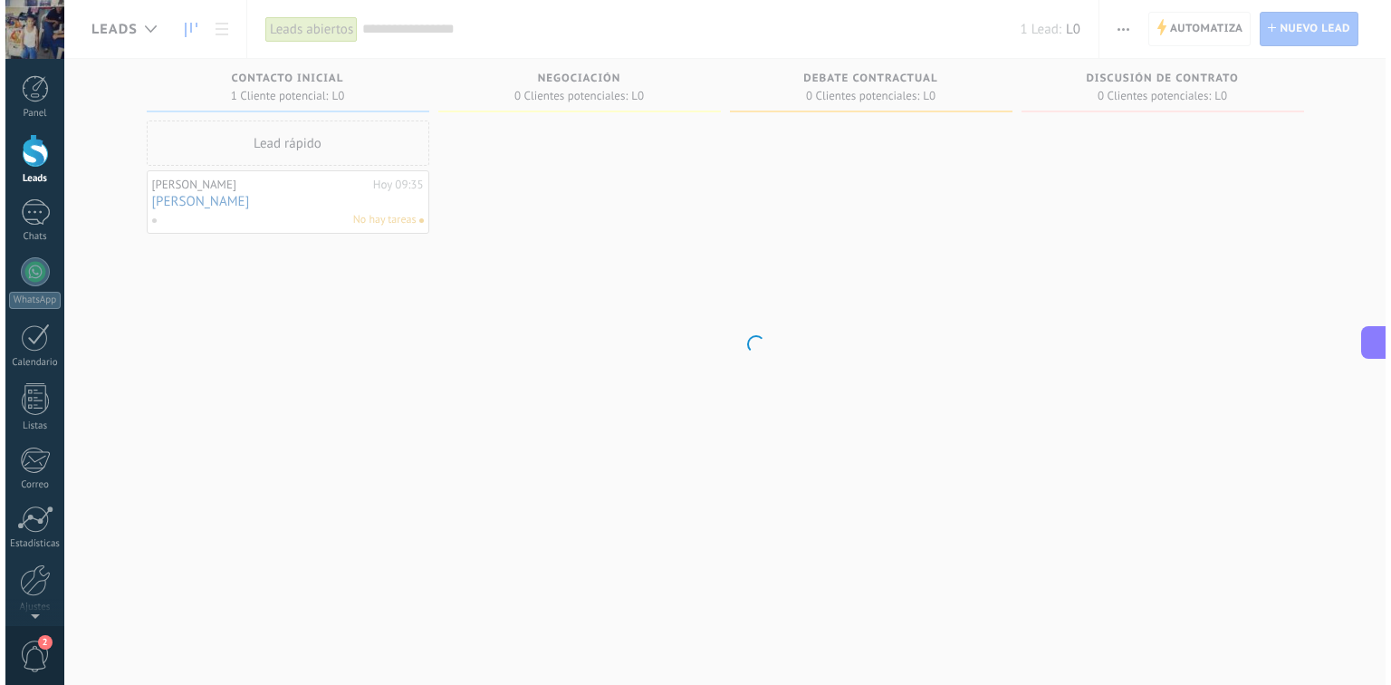
scroll to position [2463, 0]
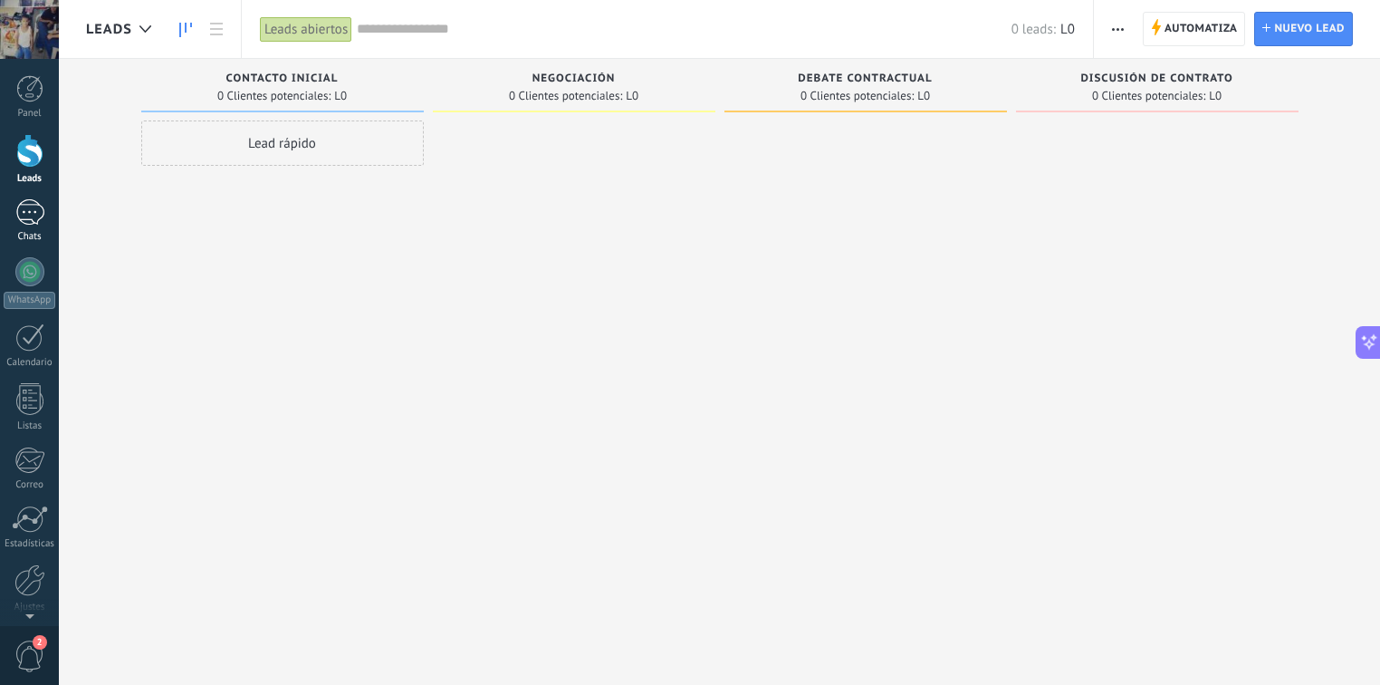
click at [25, 213] on div at bounding box center [29, 212] width 29 height 26
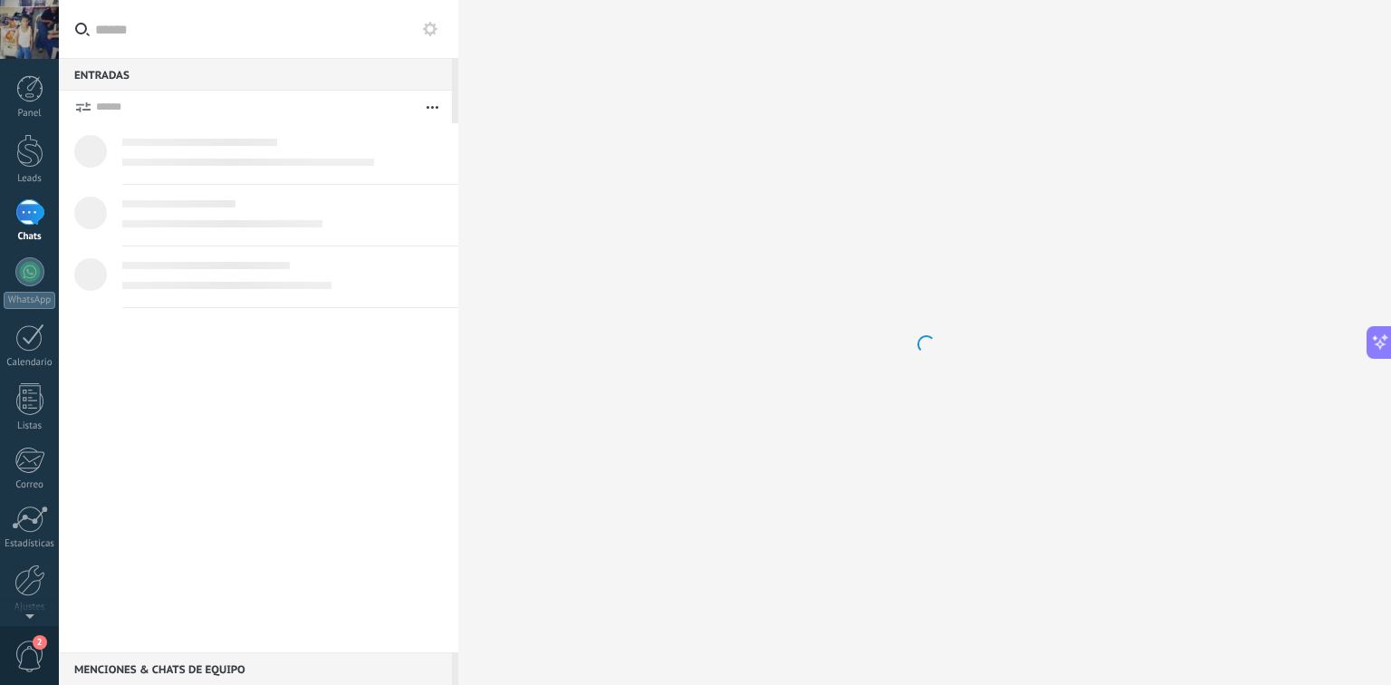
scroll to position [2505, 0]
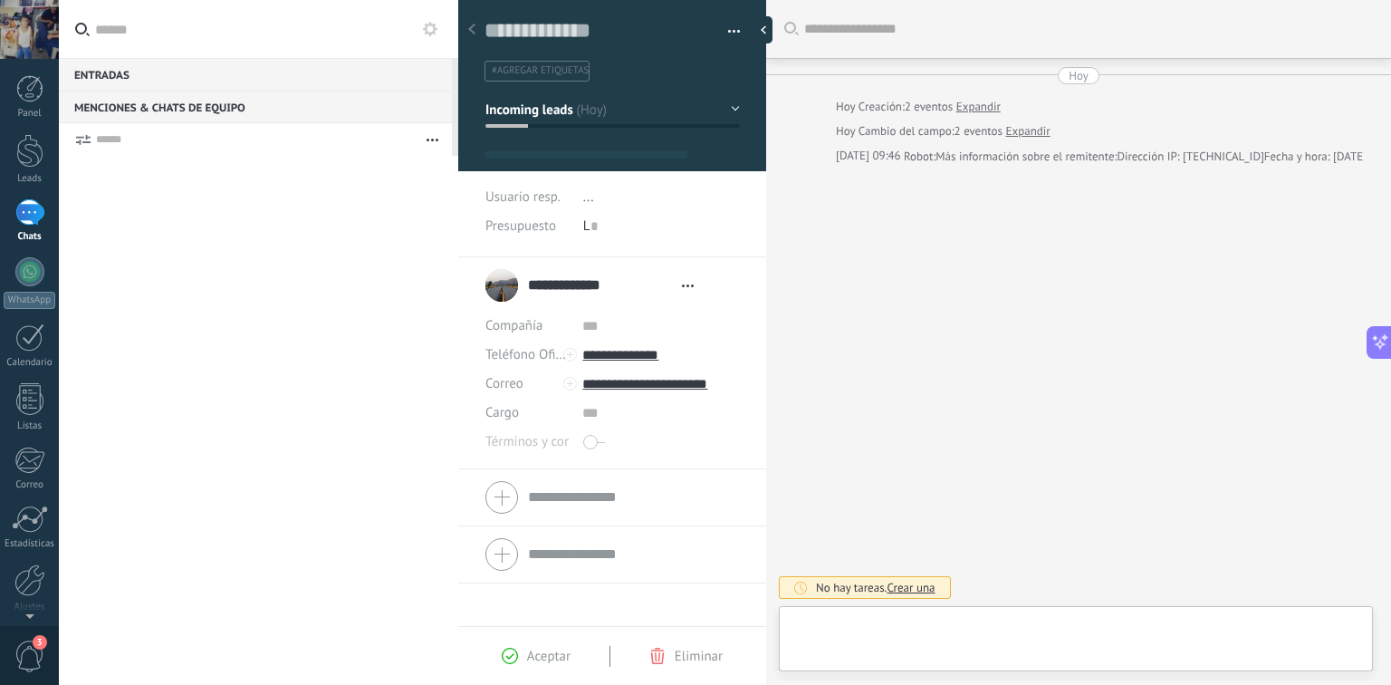
type textarea "**********"
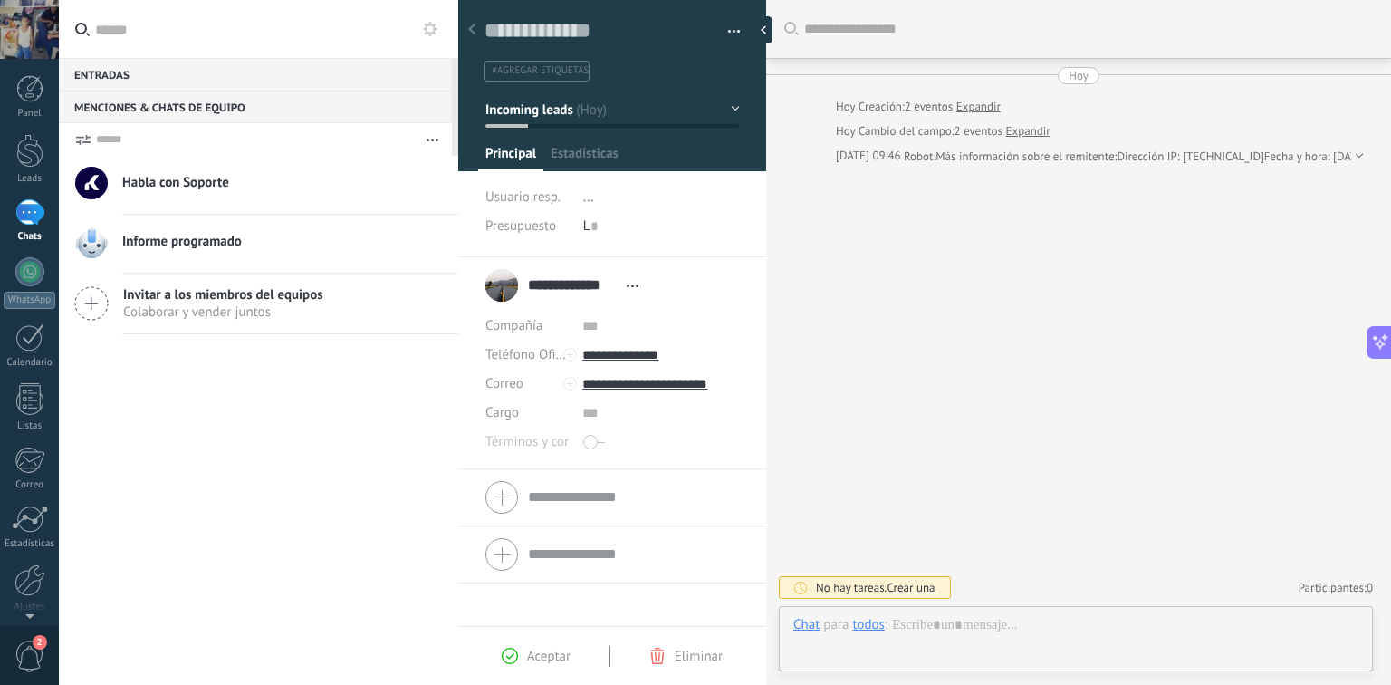
scroll to position [2505, 0]
click at [33, 210] on div at bounding box center [29, 212] width 29 height 26
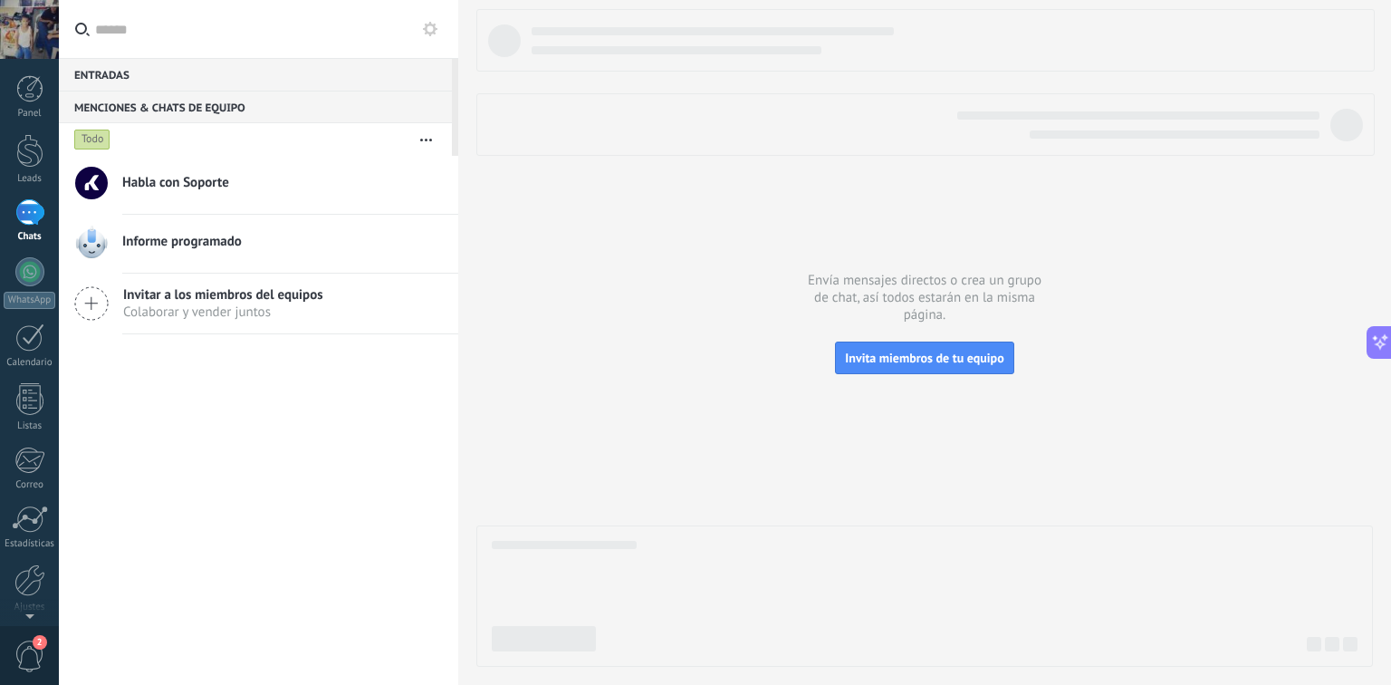
click at [212, 69] on div "Entradas 0" at bounding box center [255, 74] width 393 height 33
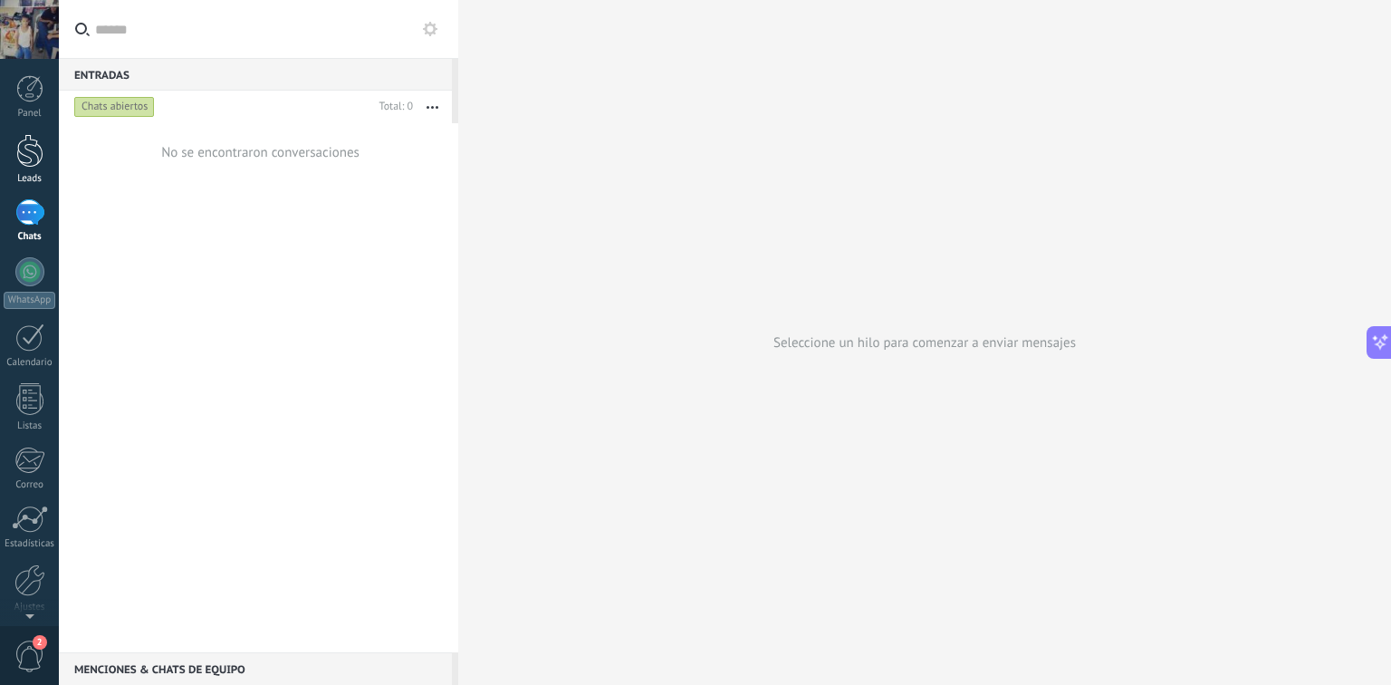
click at [7, 168] on link "Leads" at bounding box center [29, 159] width 59 height 51
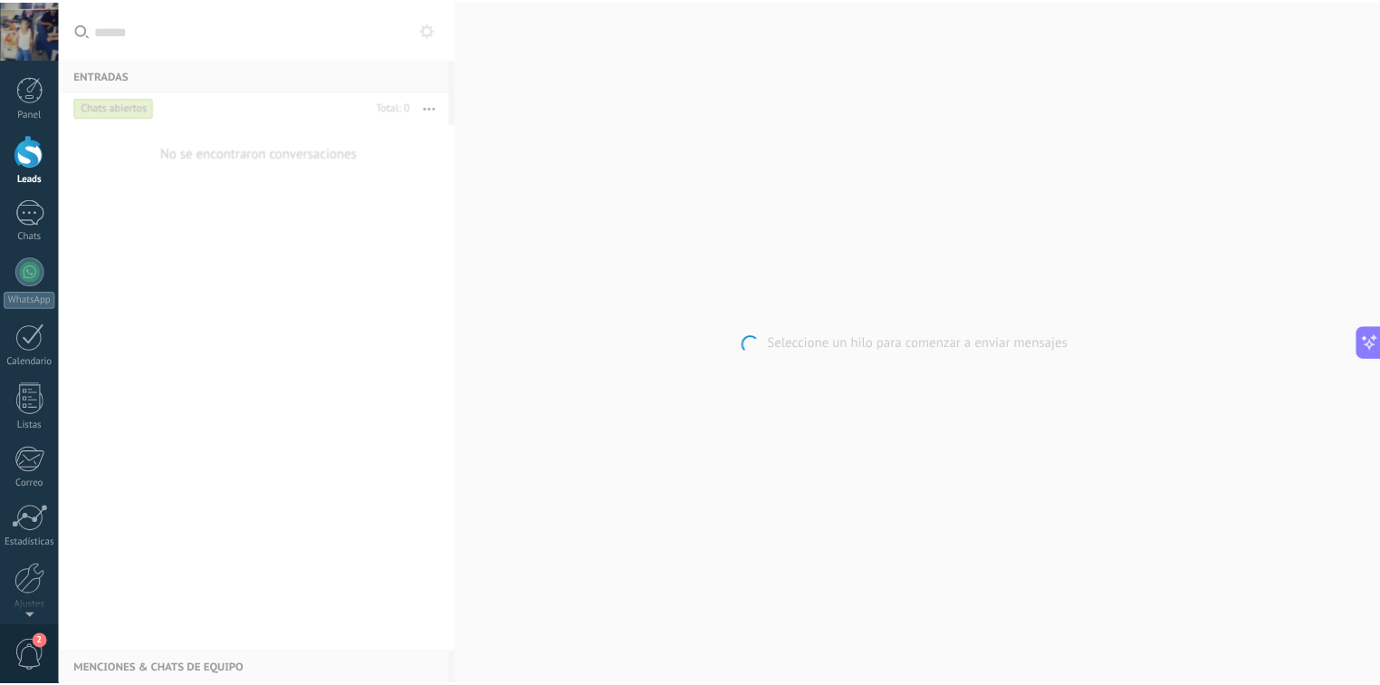
scroll to position [2463, 0]
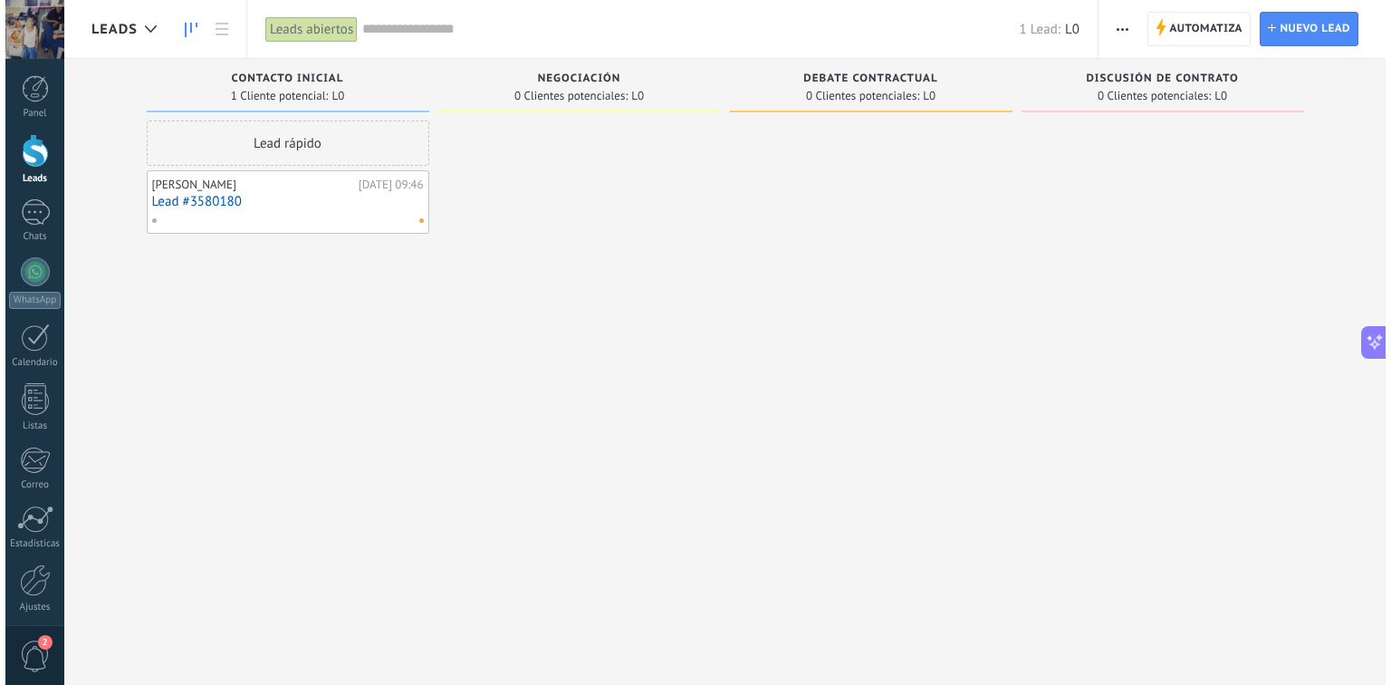
scroll to position [2463, 0]
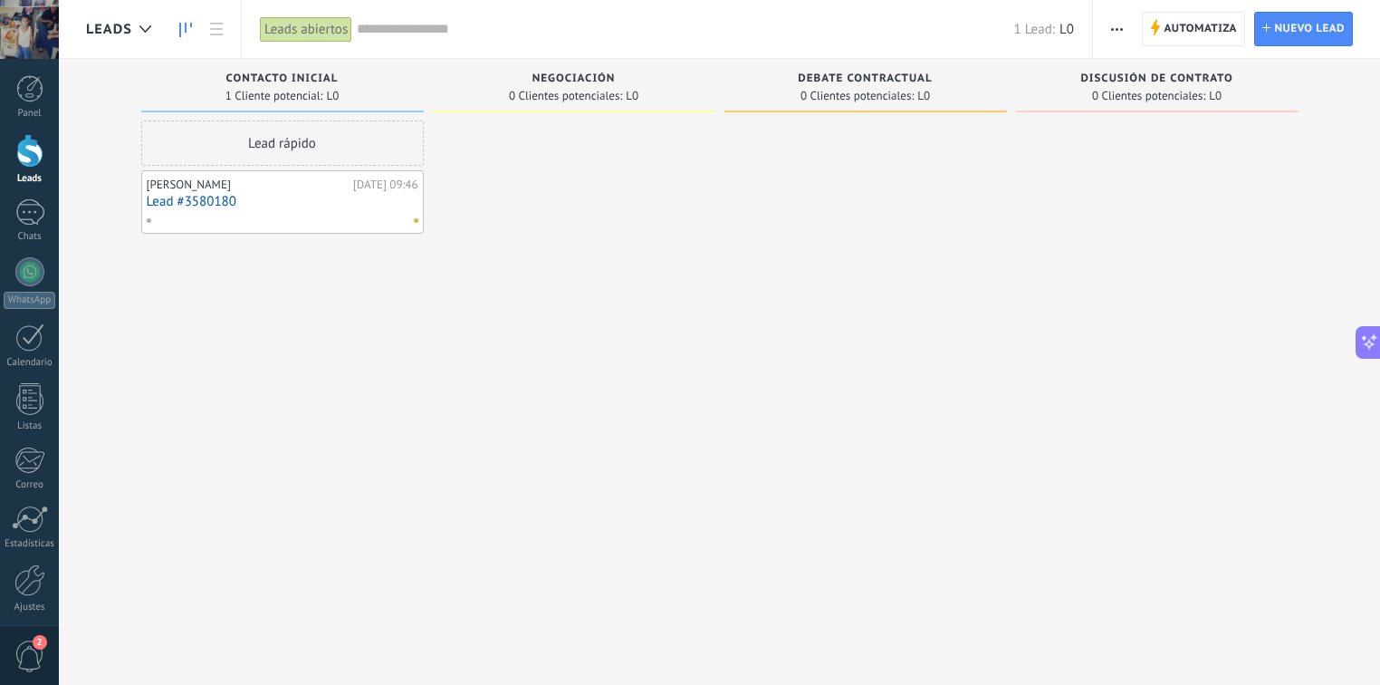
click at [172, 187] on div "Messi Ronaldo" at bounding box center [248, 184] width 202 height 14
click at [331, 222] on div at bounding box center [278, 220] width 265 height 16
click at [189, 197] on link "Lead #3580180" at bounding box center [283, 201] width 272 height 15
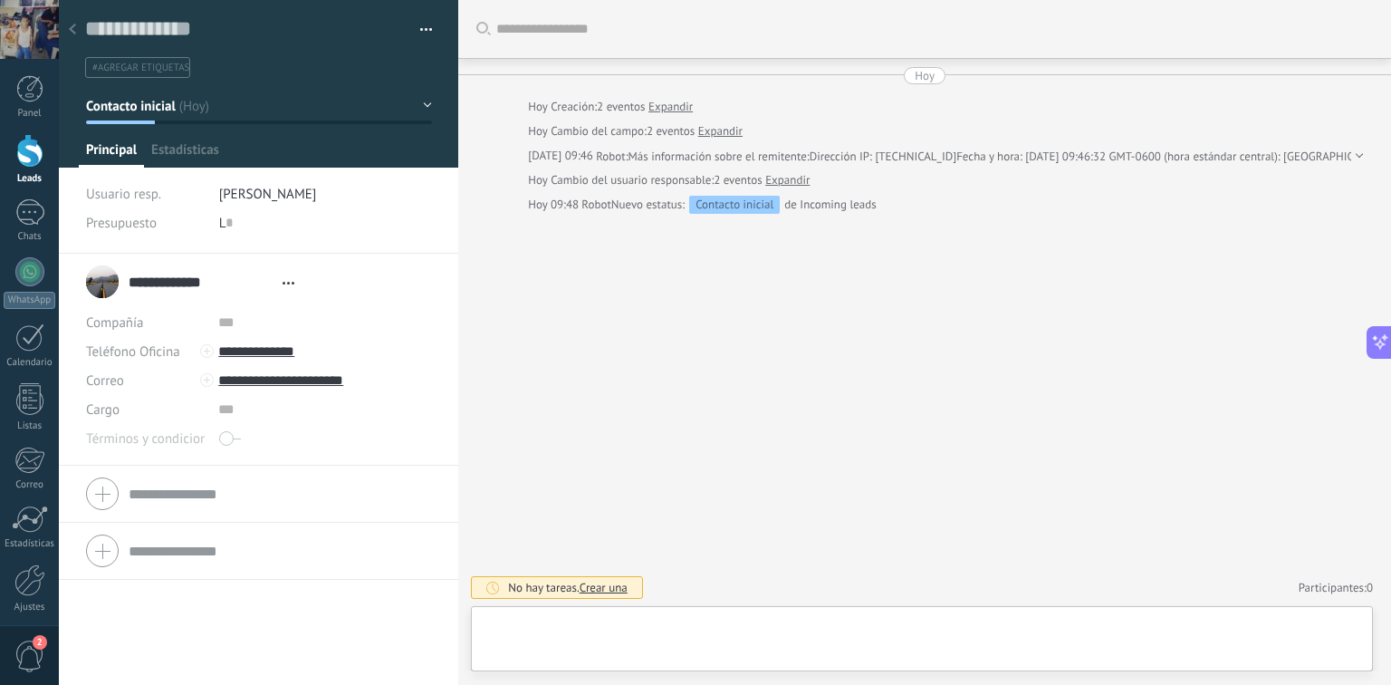
scroll to position [26, 0]
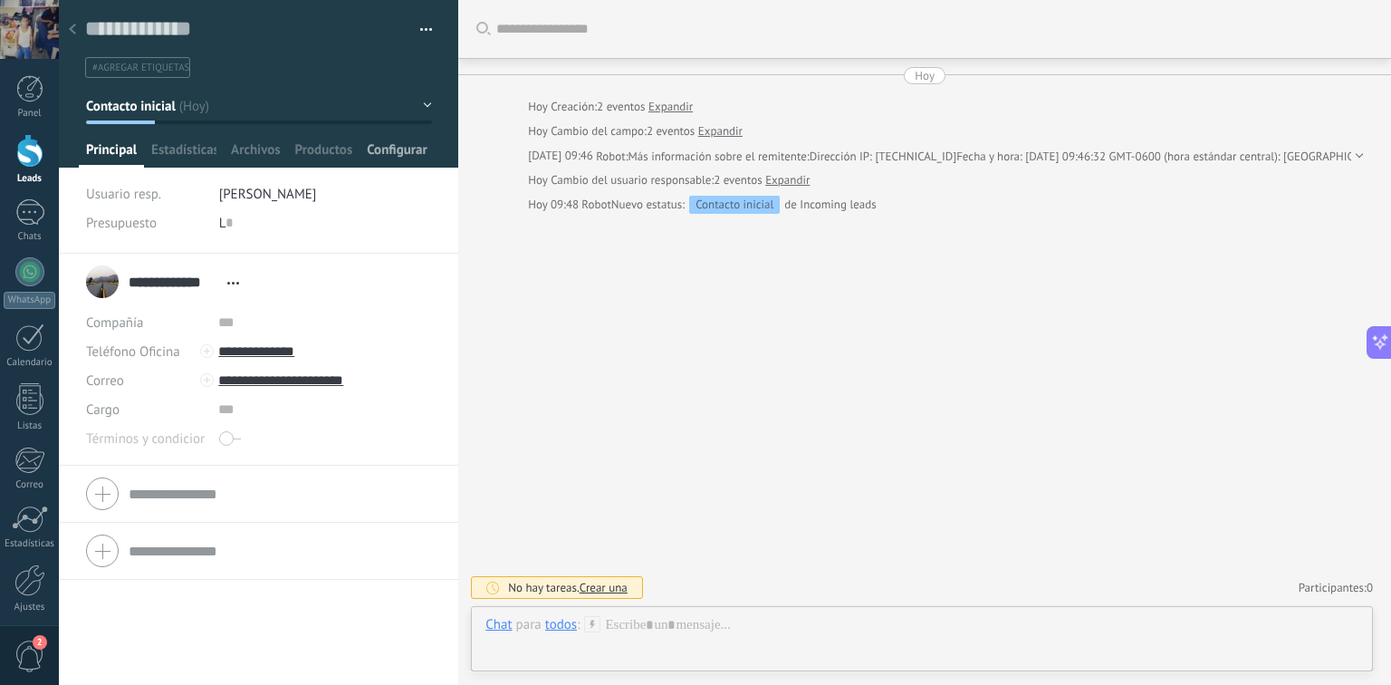
click at [402, 146] on span "Configurar" at bounding box center [397, 154] width 60 height 26
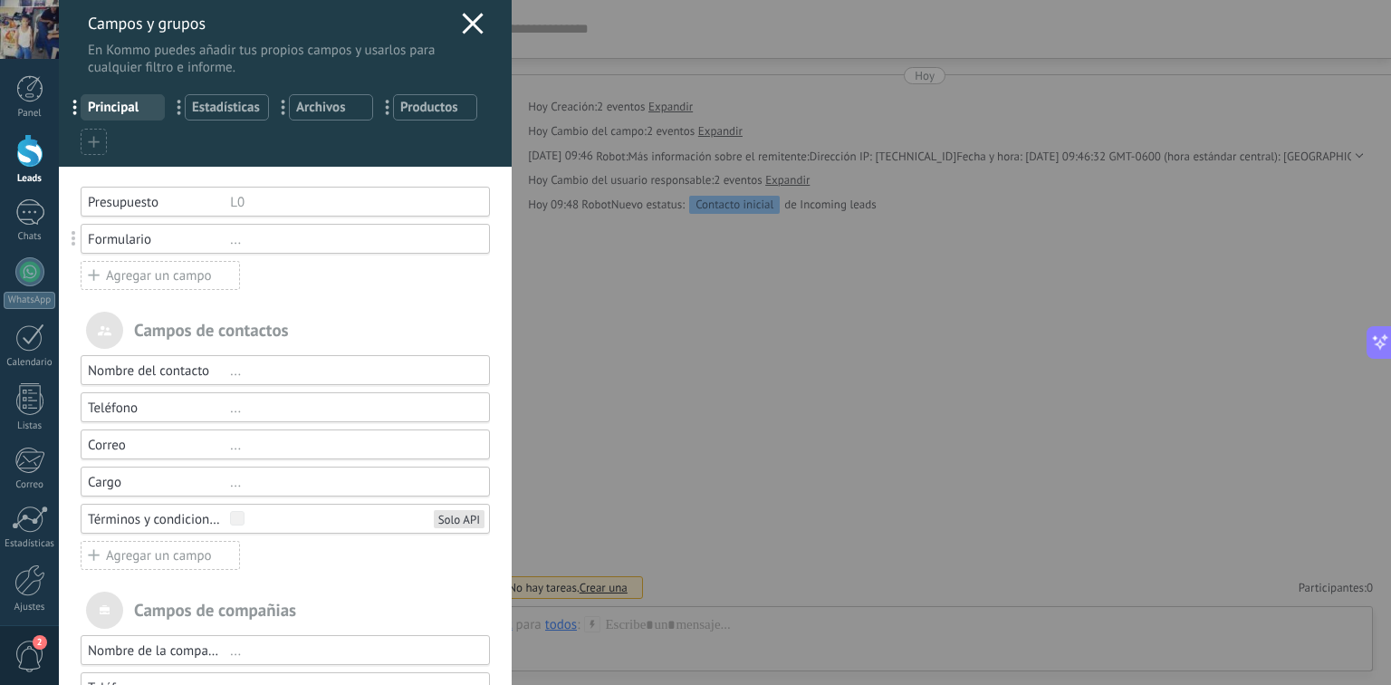
scroll to position [0, 0]
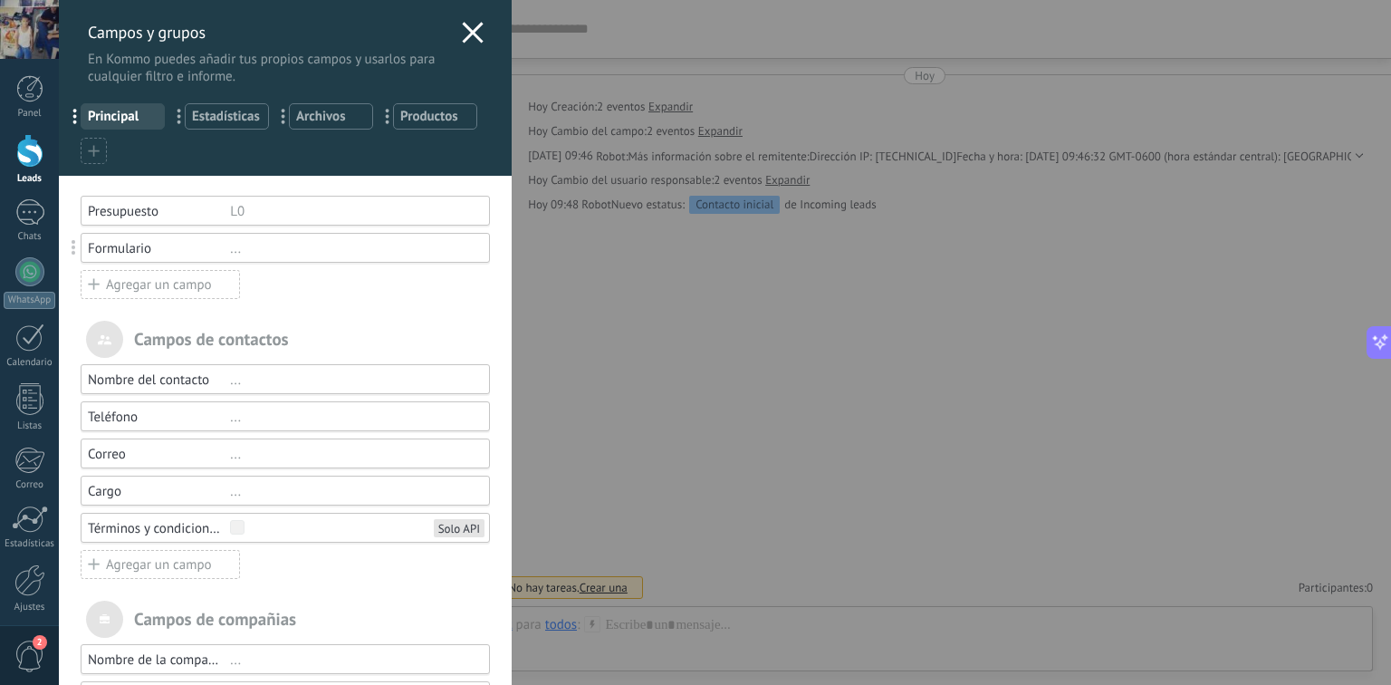
click at [463, 34] on use at bounding box center [472, 32] width 21 height 21
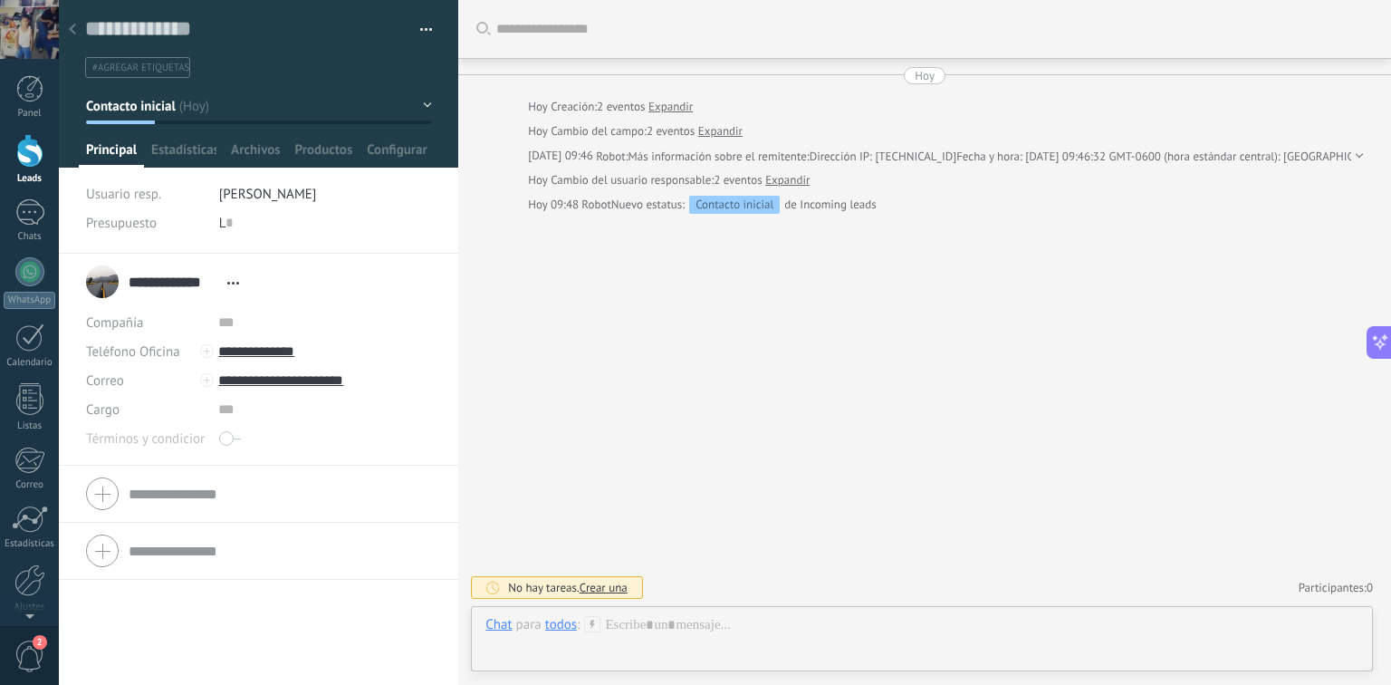
click at [64, 25] on div at bounding box center [72, 30] width 25 height 35
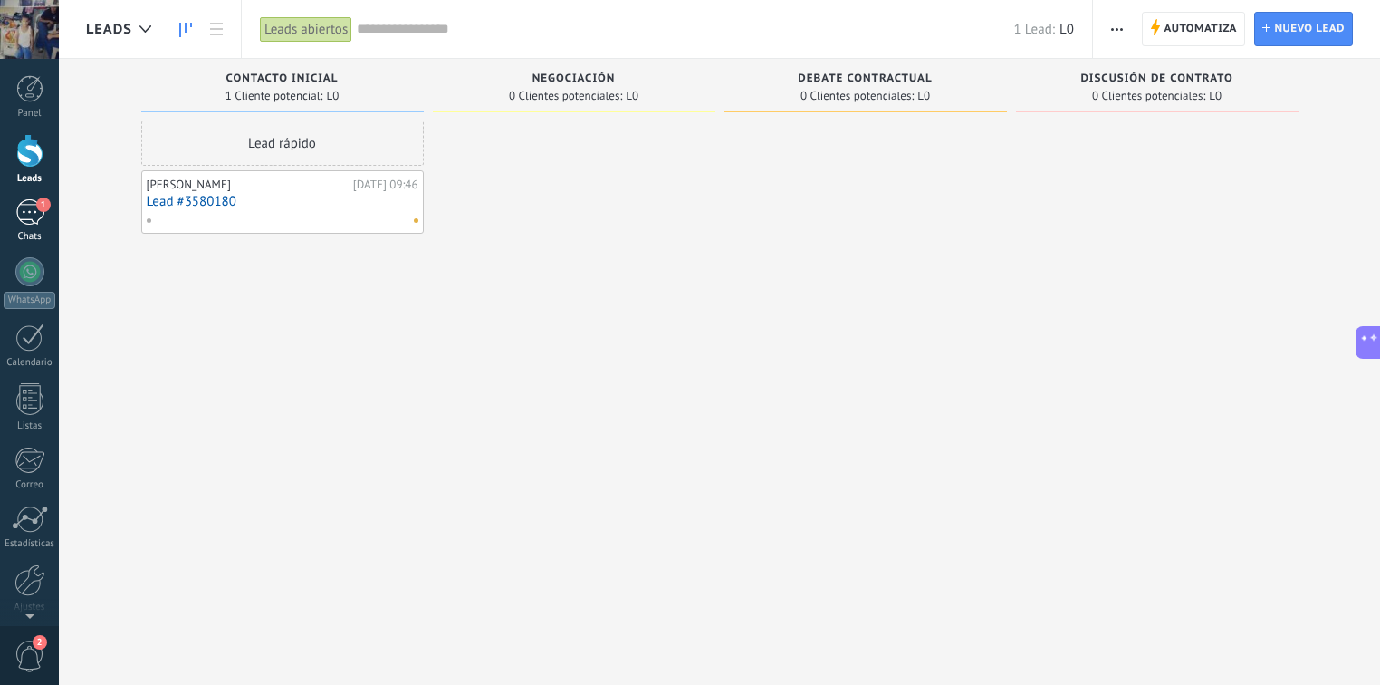
click at [21, 218] on div "1" at bounding box center [29, 212] width 29 height 26
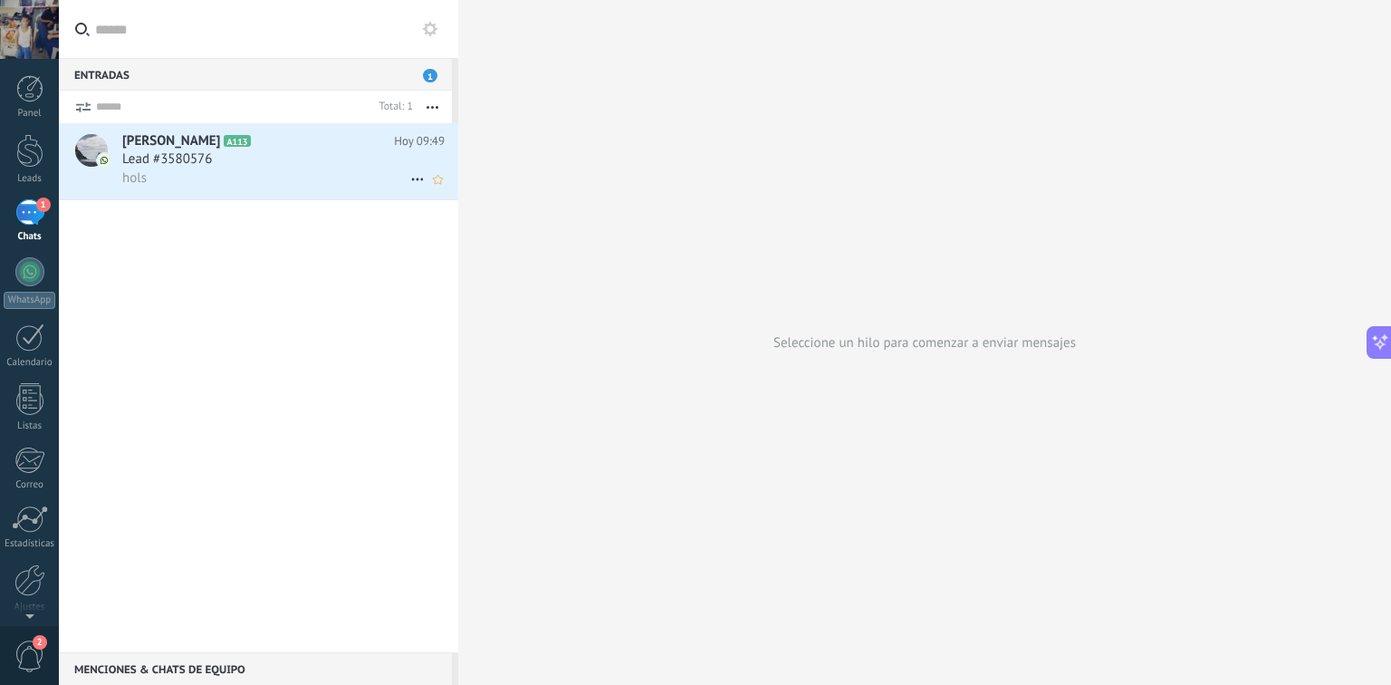
click at [202, 169] on div "hols" at bounding box center [283, 177] width 322 height 19
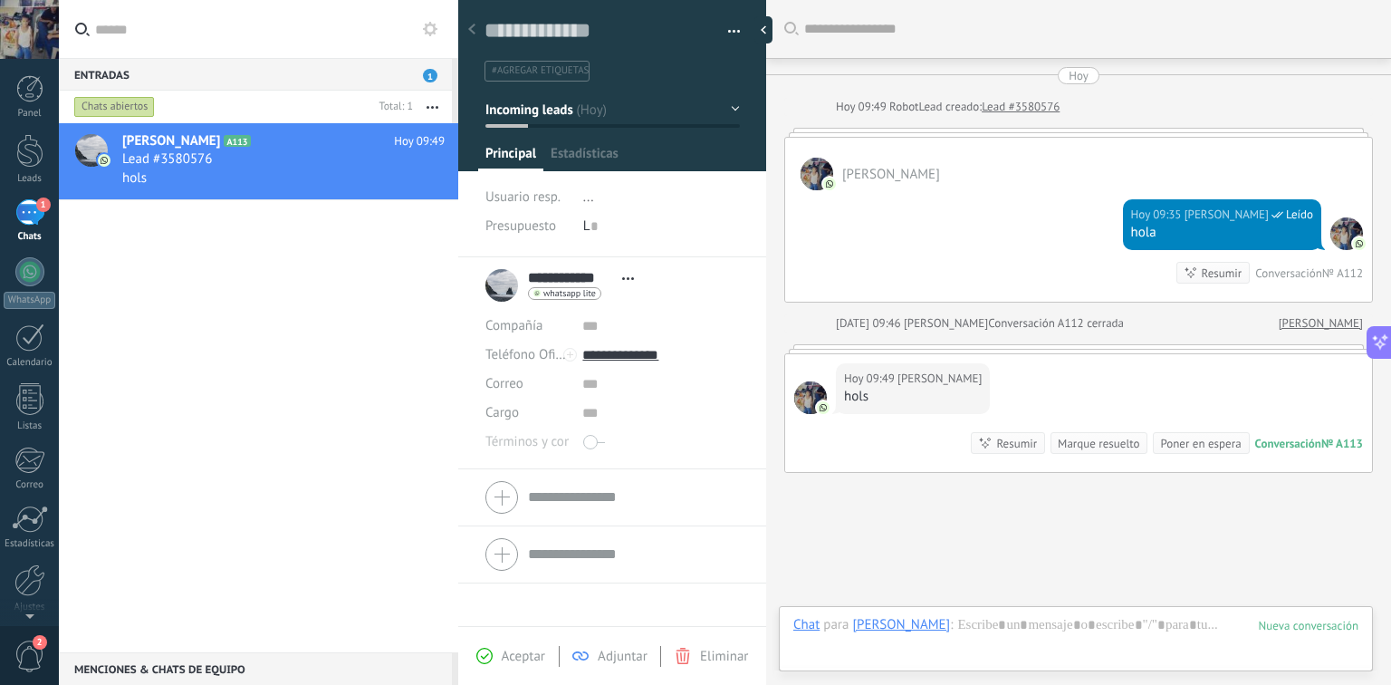
scroll to position [26, 0]
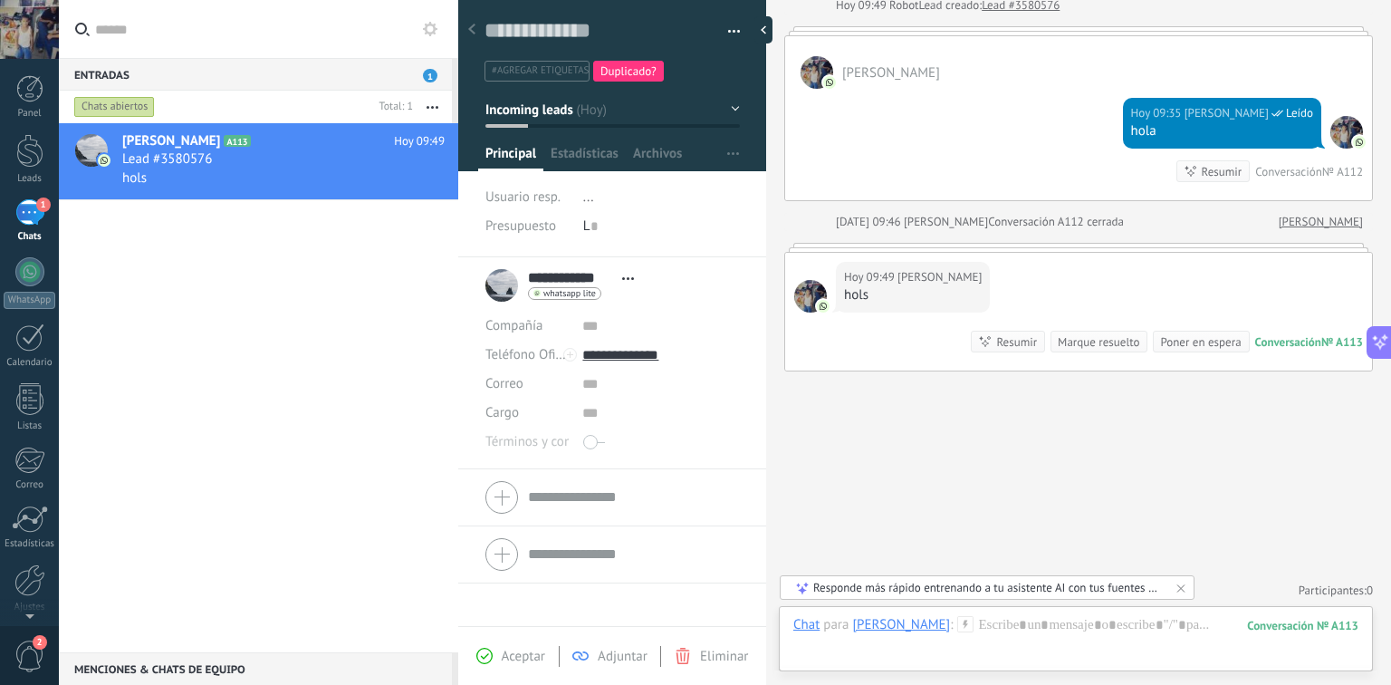
click at [728, 107] on button "Incoming leads" at bounding box center [612, 109] width 254 height 33
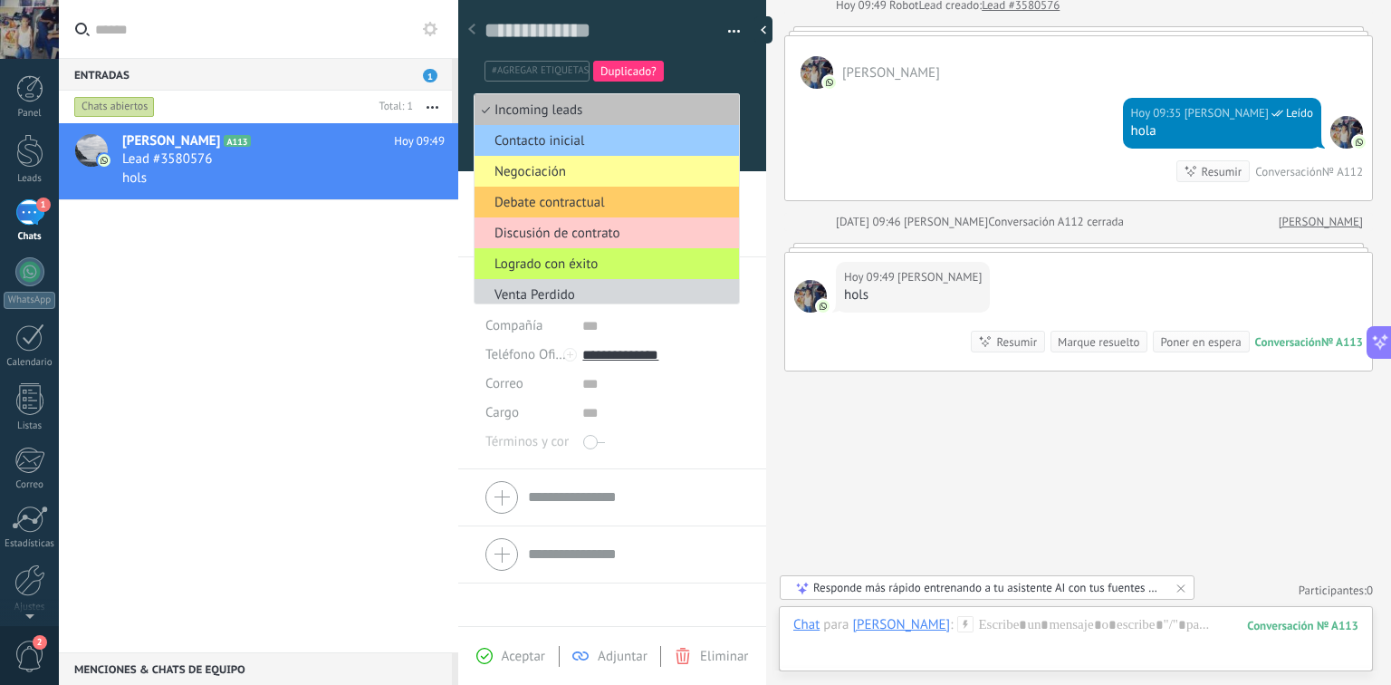
click at [743, 113] on div at bounding box center [612, 79] width 309 height 183
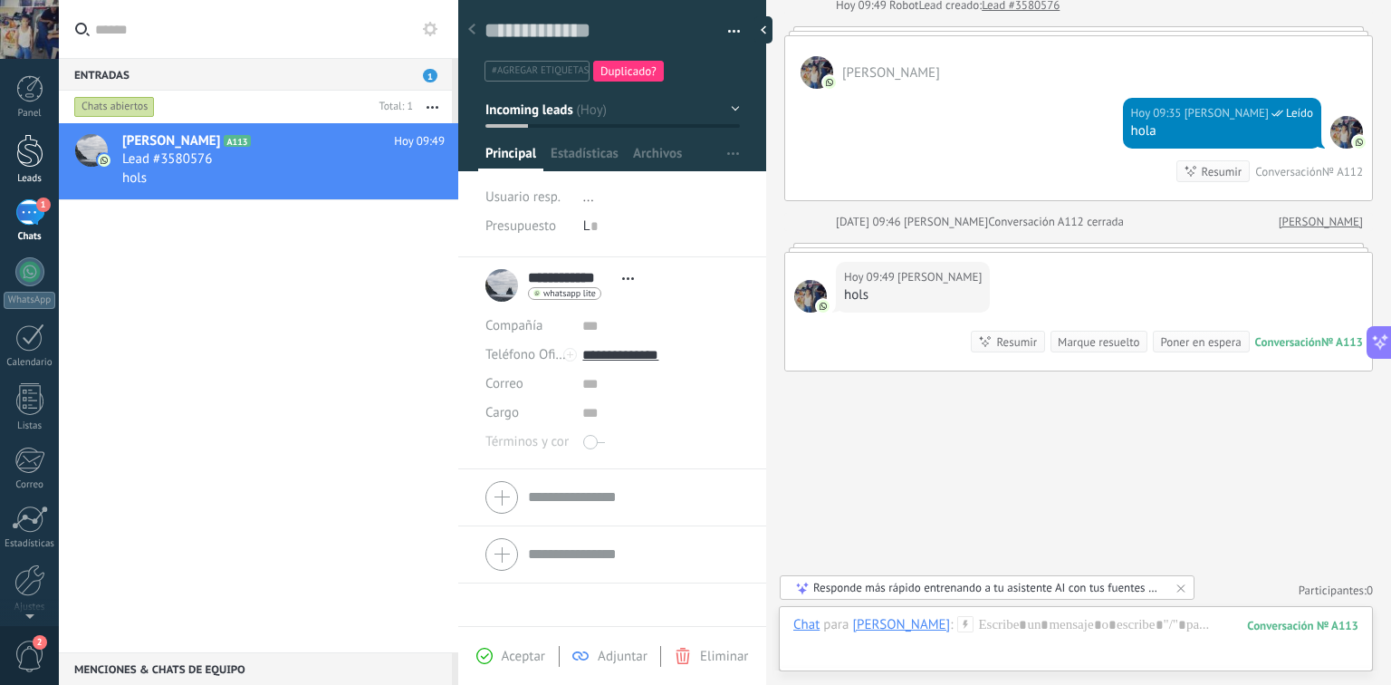
click at [44, 141] on link "Leads" at bounding box center [29, 159] width 59 height 51
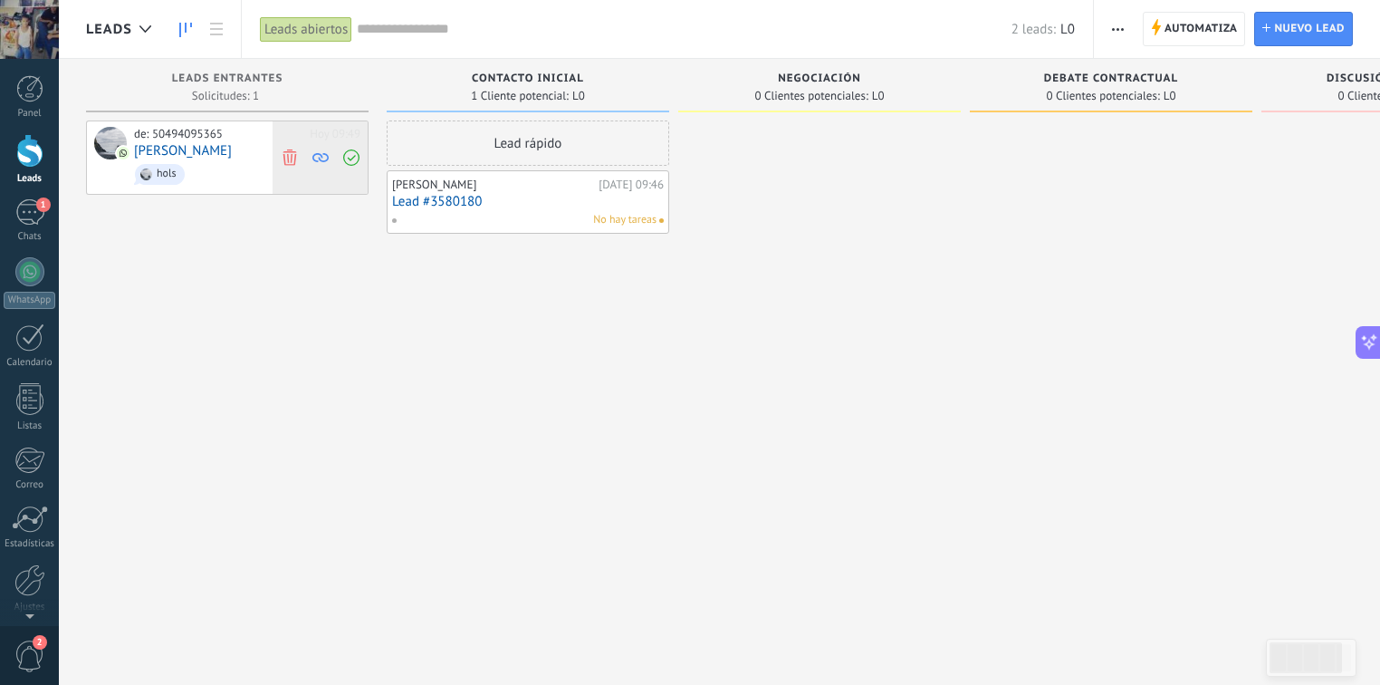
click at [322, 157] on use at bounding box center [320, 157] width 16 height 9
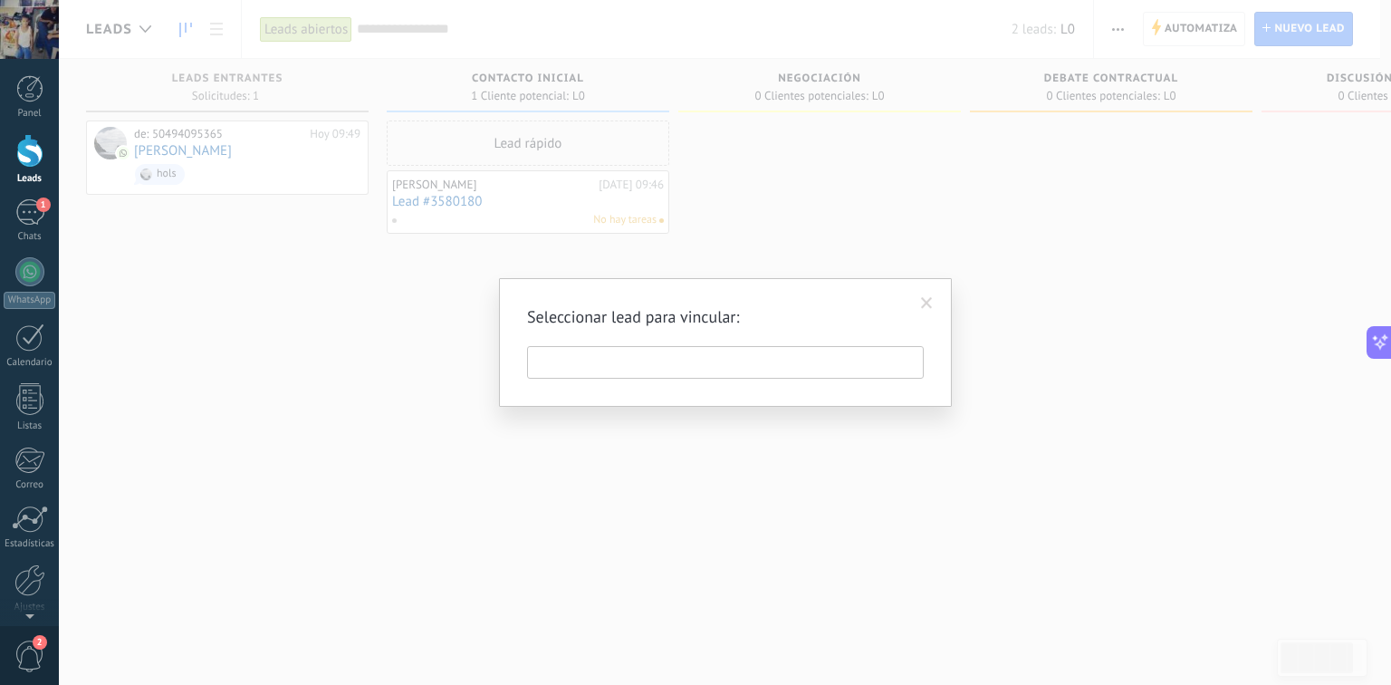
click at [638, 375] on input "text" at bounding box center [725, 362] width 397 height 33
click at [927, 301] on span at bounding box center [927, 303] width 12 height 13
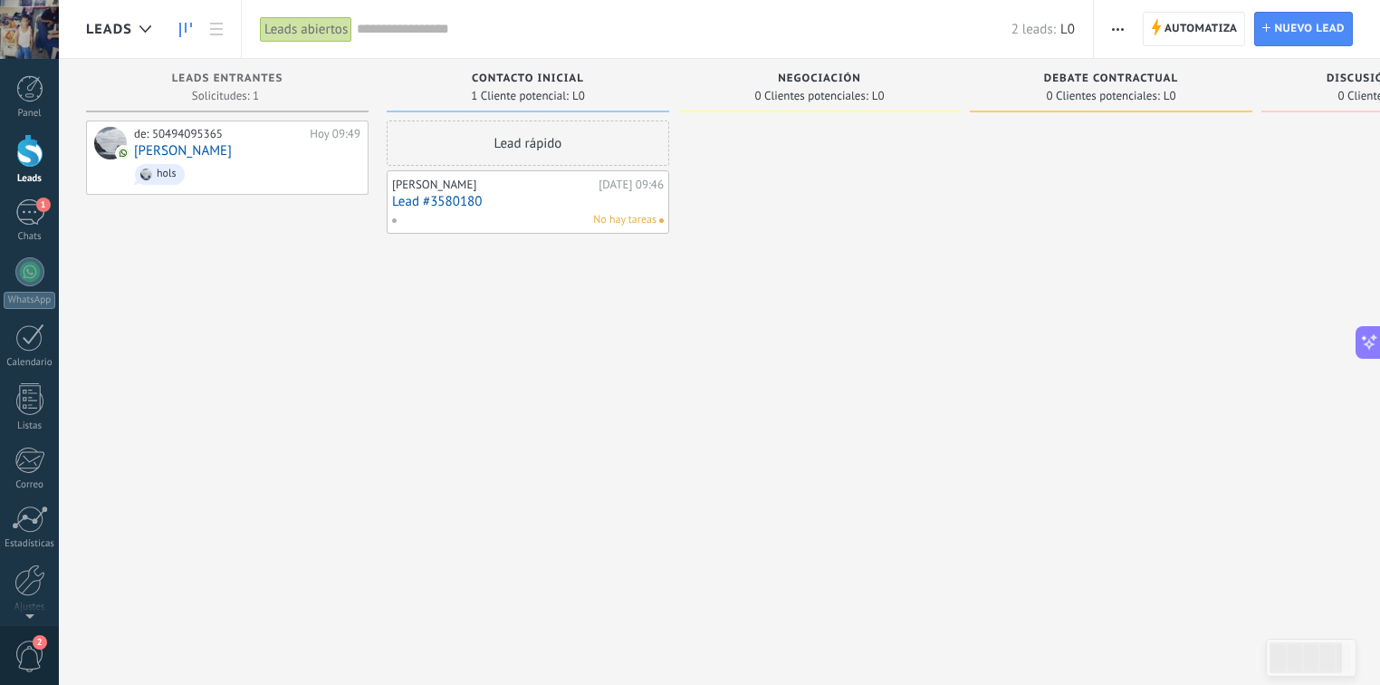
click at [465, 201] on link "Lead #3580180" at bounding box center [528, 201] width 272 height 15
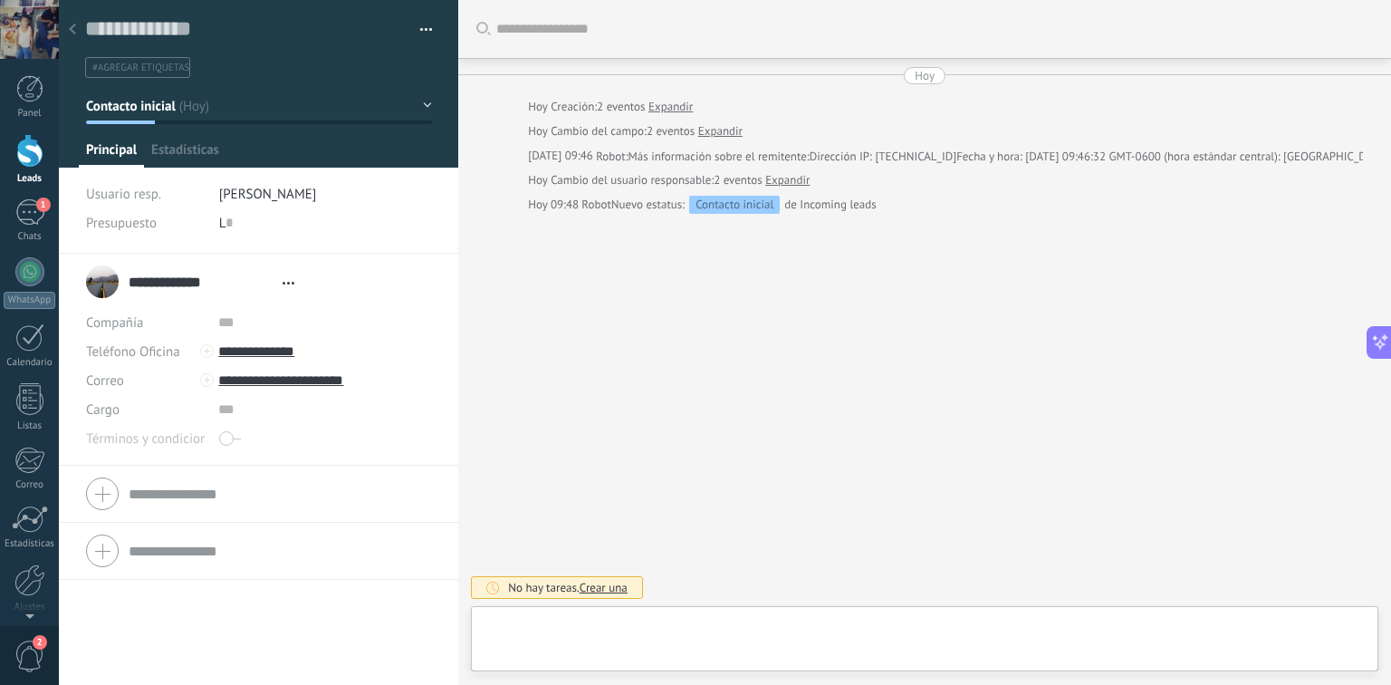
type textarea "**********"
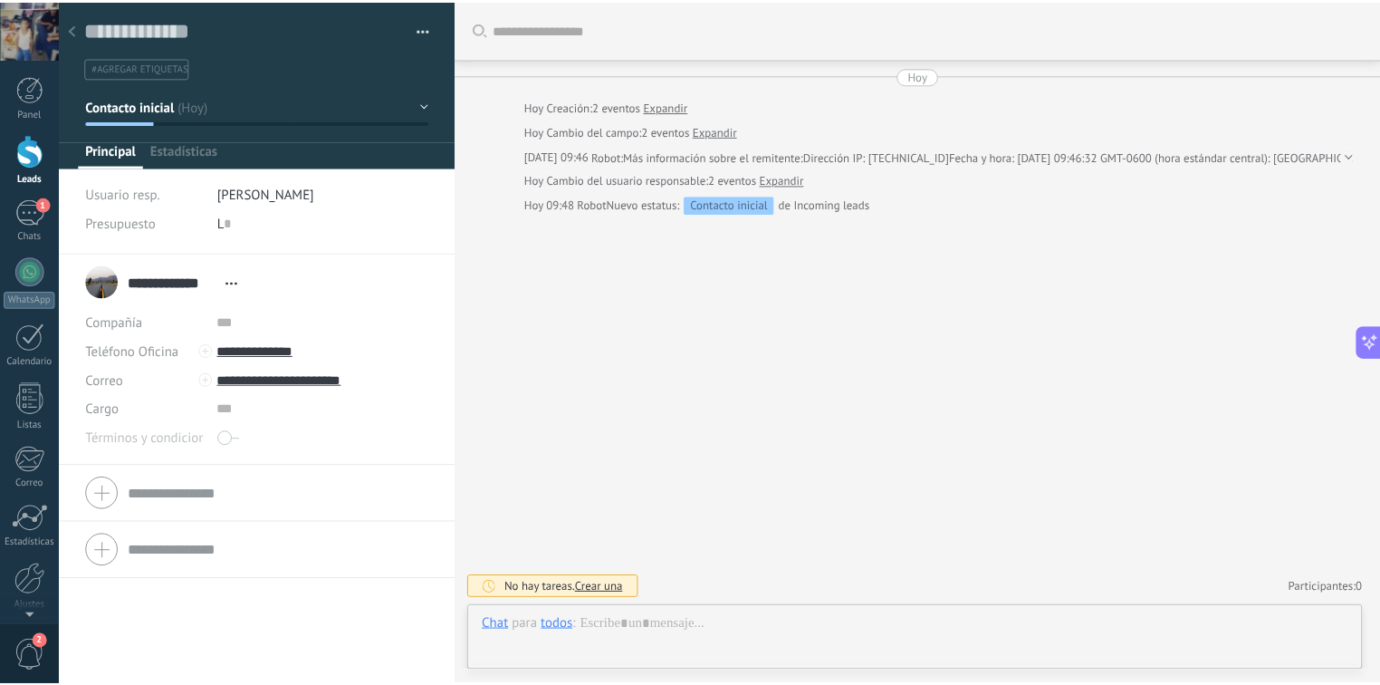
scroll to position [26, 0]
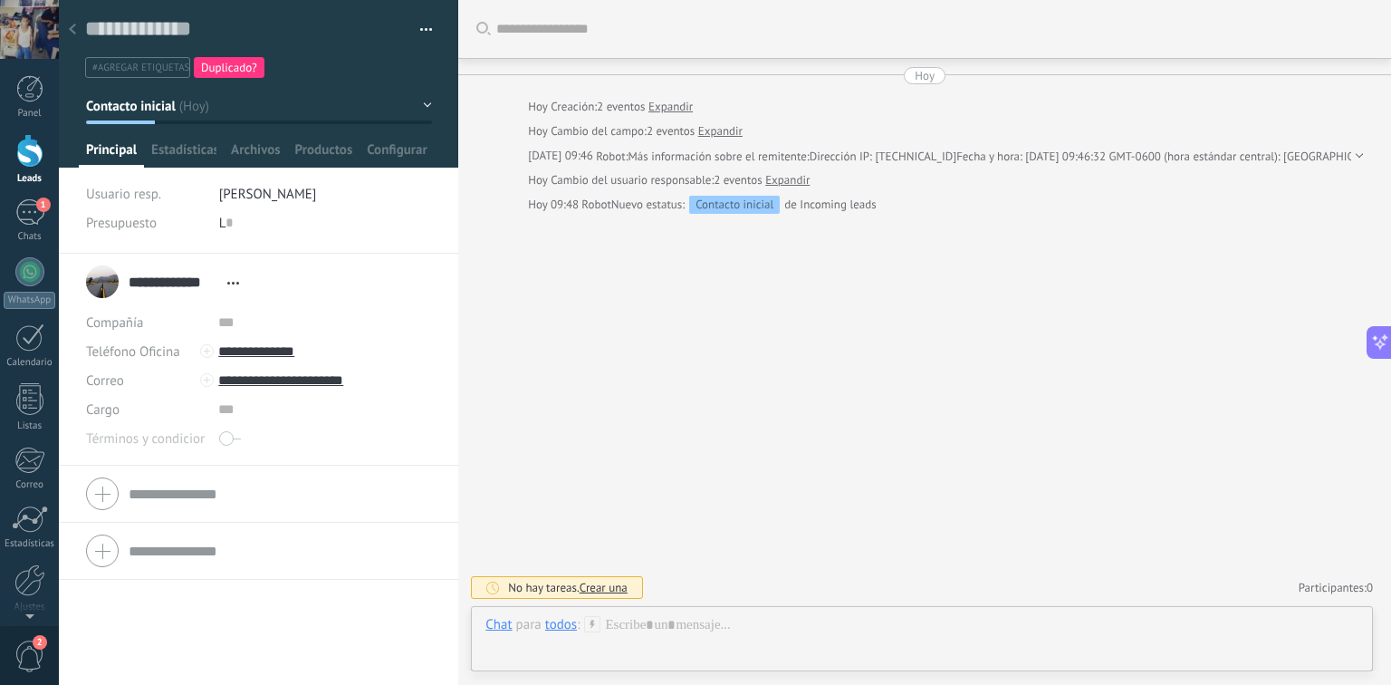
click at [411, 30] on button "button" at bounding box center [420, 29] width 26 height 27
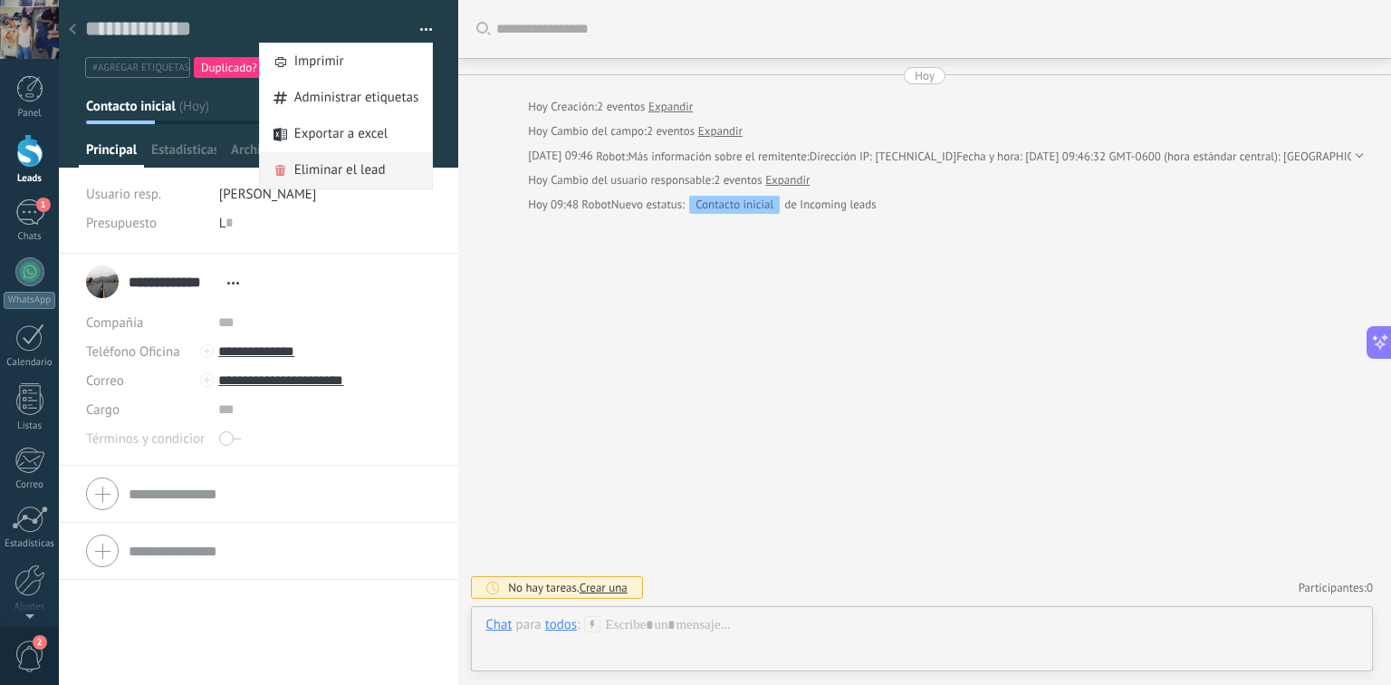
click at [359, 174] on span "Eliminar el lead" at bounding box center [339, 170] width 91 height 36
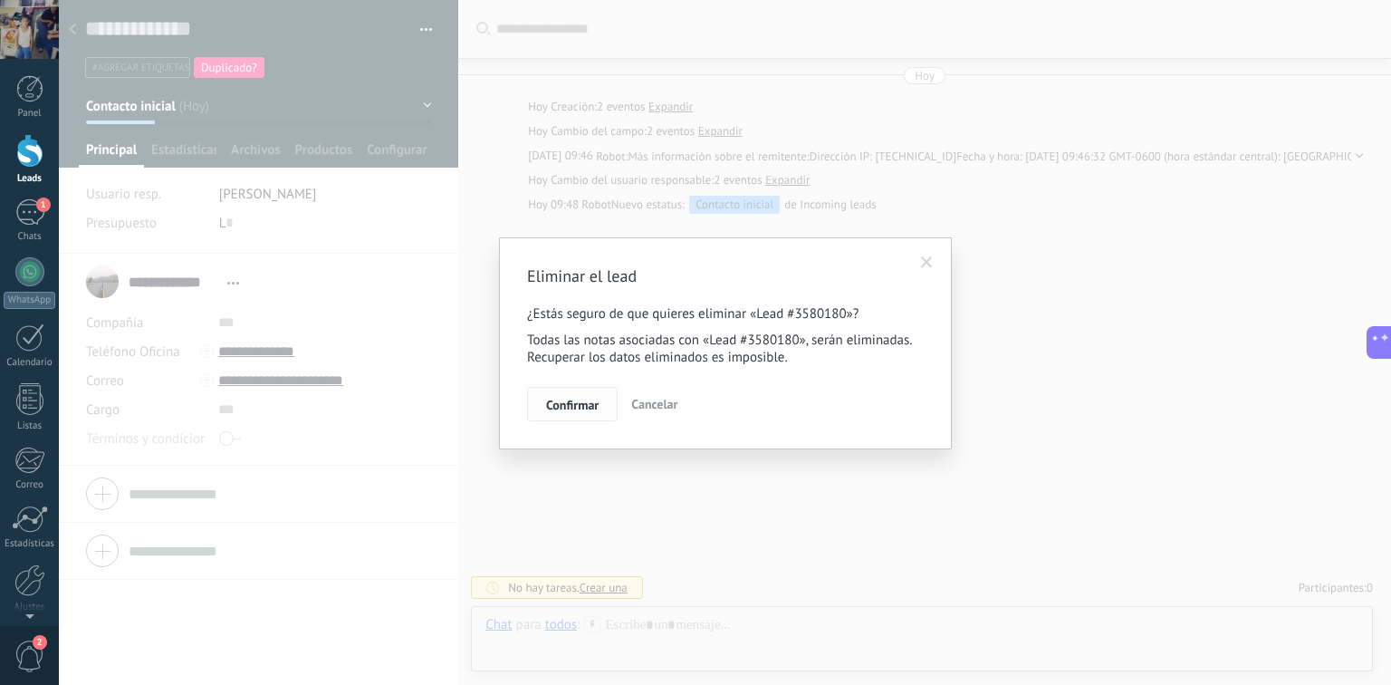
click at [541, 406] on button "Confirmar" at bounding box center [572, 404] width 91 height 34
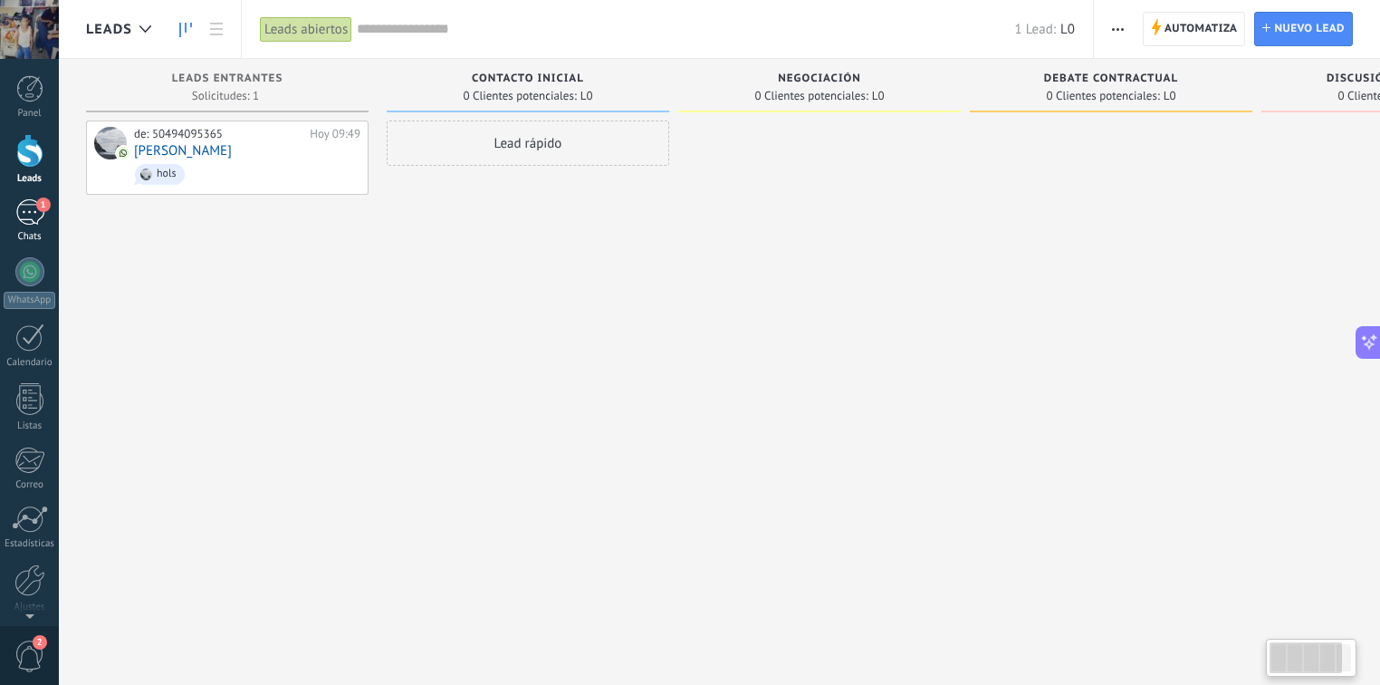
click at [5, 234] on div "Chats" at bounding box center [30, 237] width 53 height 12
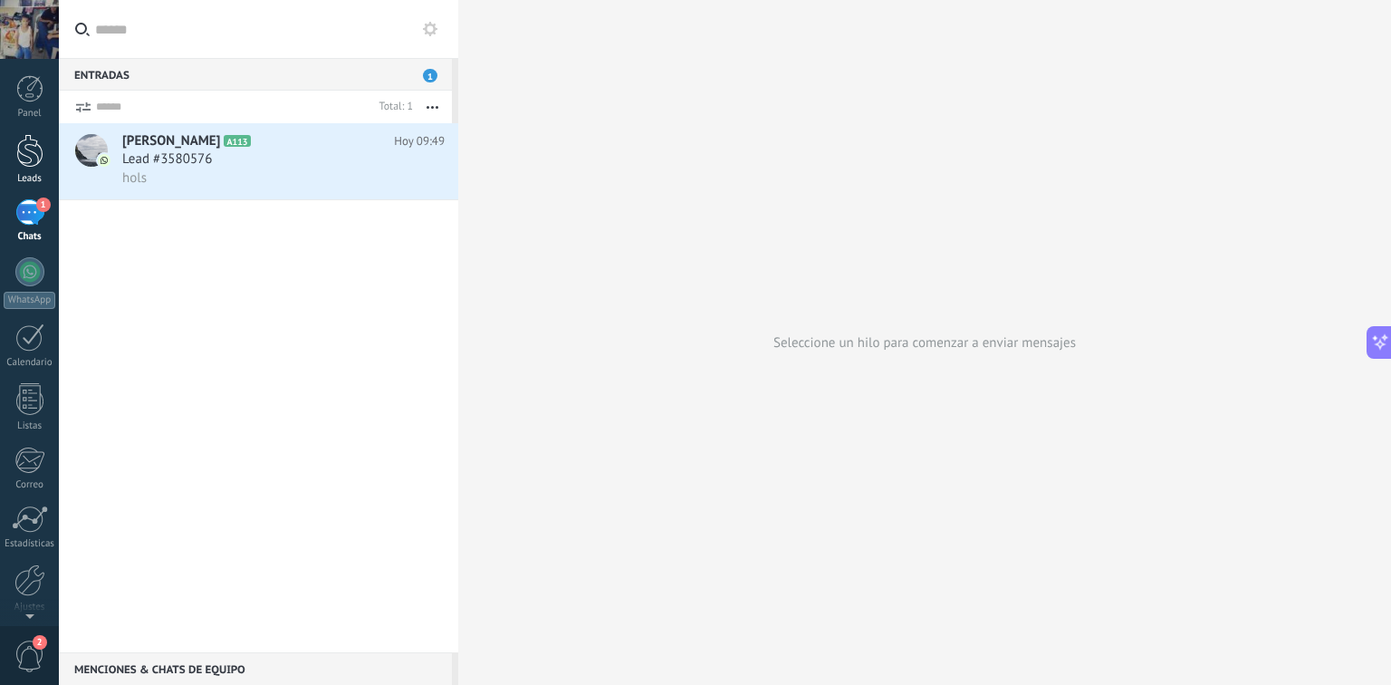
click at [19, 147] on div at bounding box center [29, 151] width 27 height 34
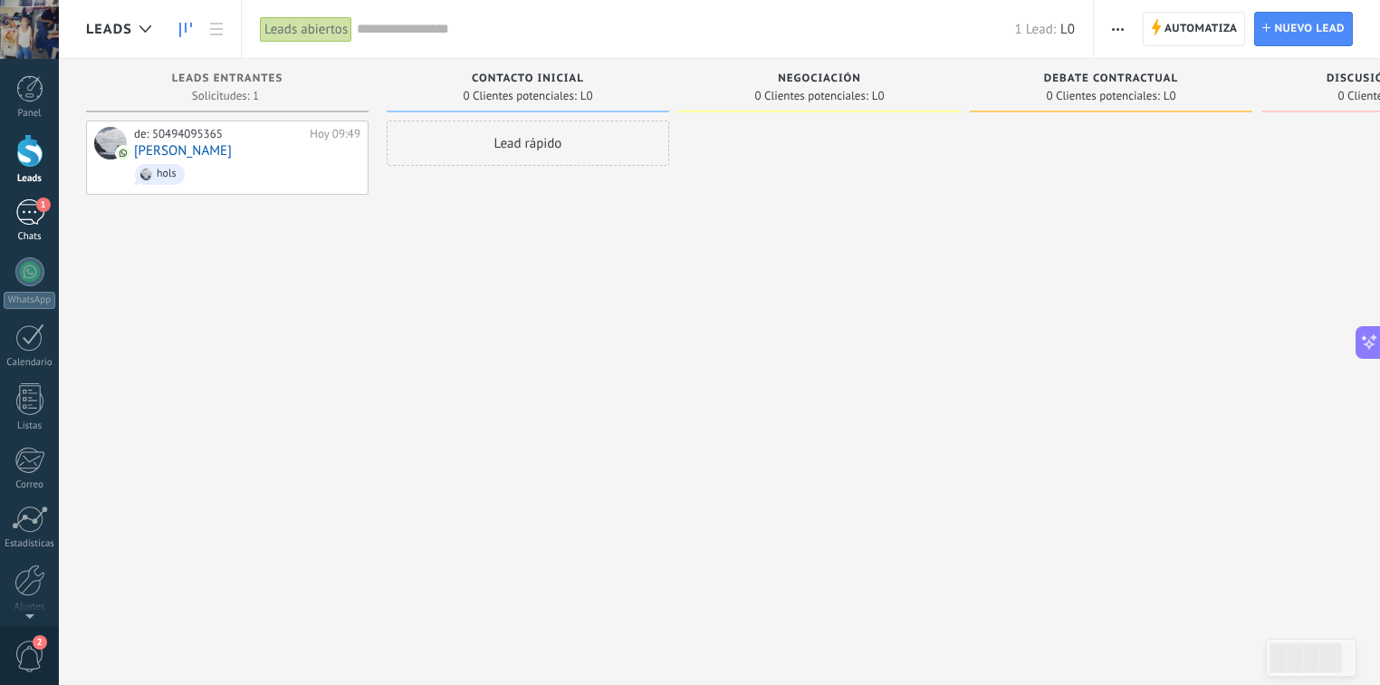
click at [54, 228] on link "1 Chats" at bounding box center [29, 220] width 59 height 43
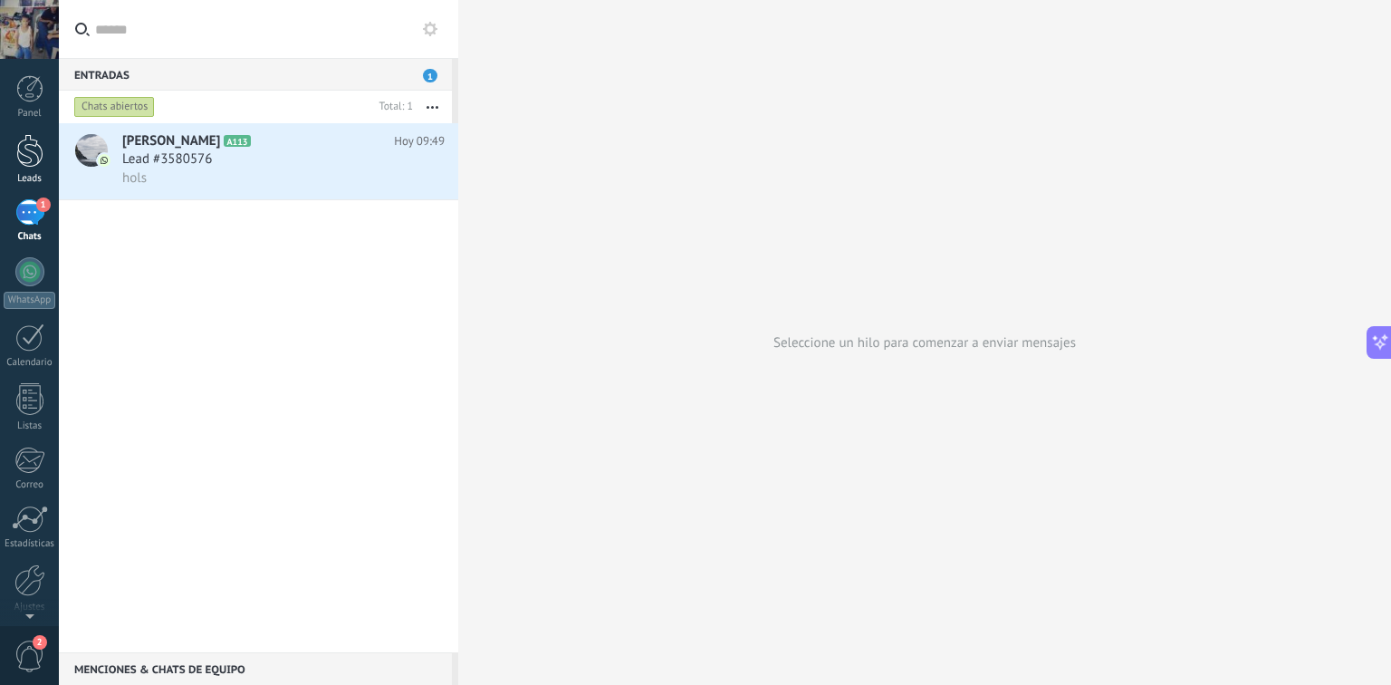
click at [25, 160] on div at bounding box center [29, 151] width 27 height 34
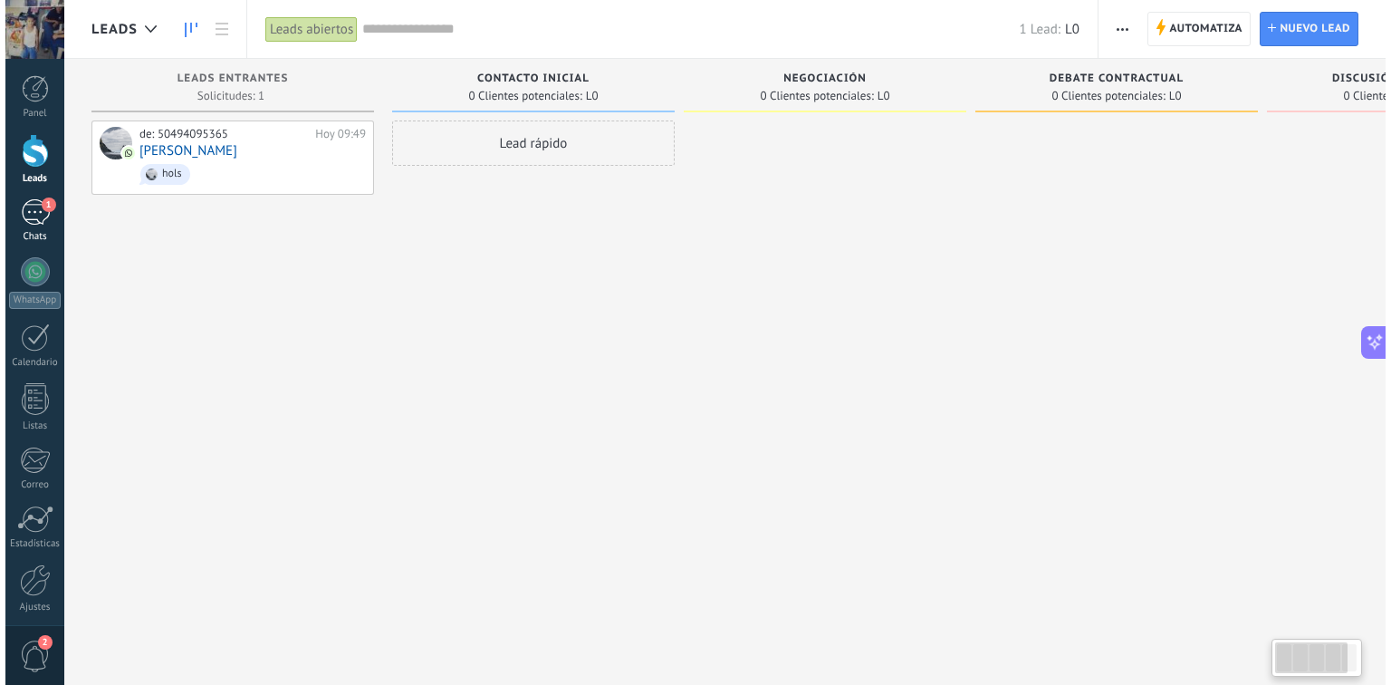
scroll to position [2463, 0]
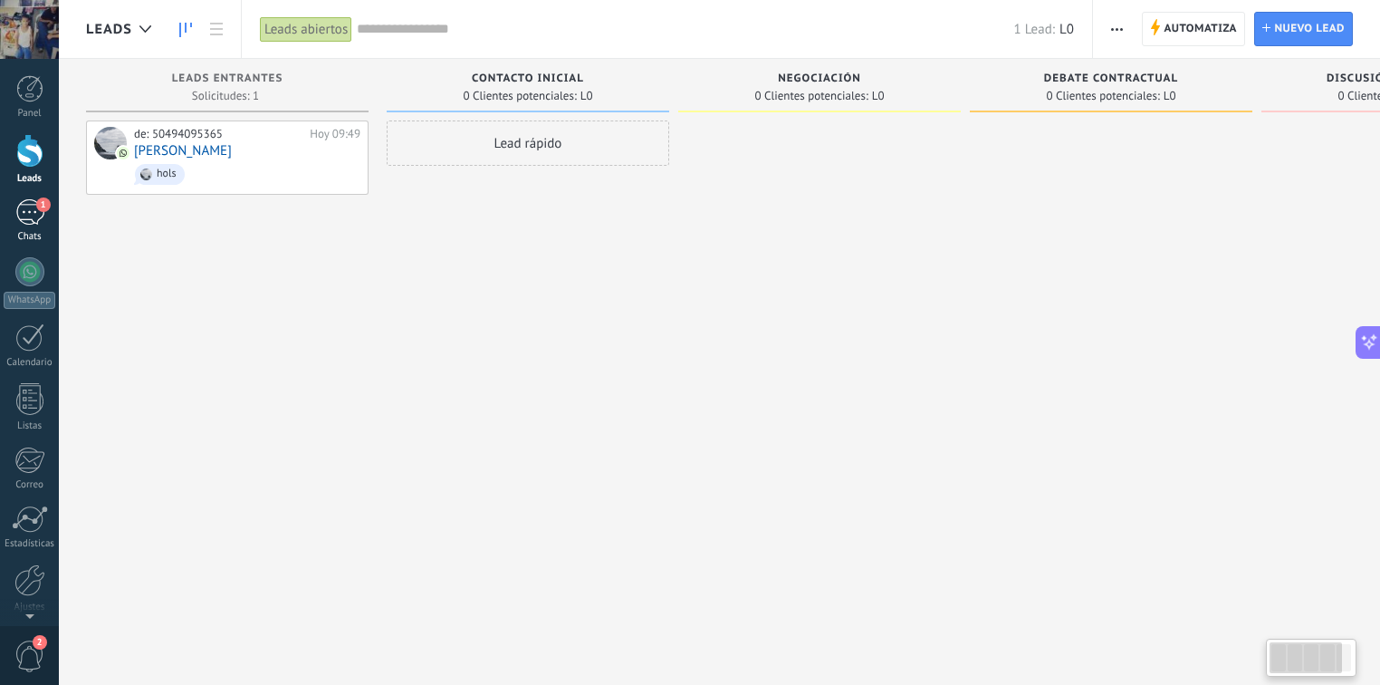
click at [31, 228] on link "1 Chats" at bounding box center [29, 220] width 59 height 43
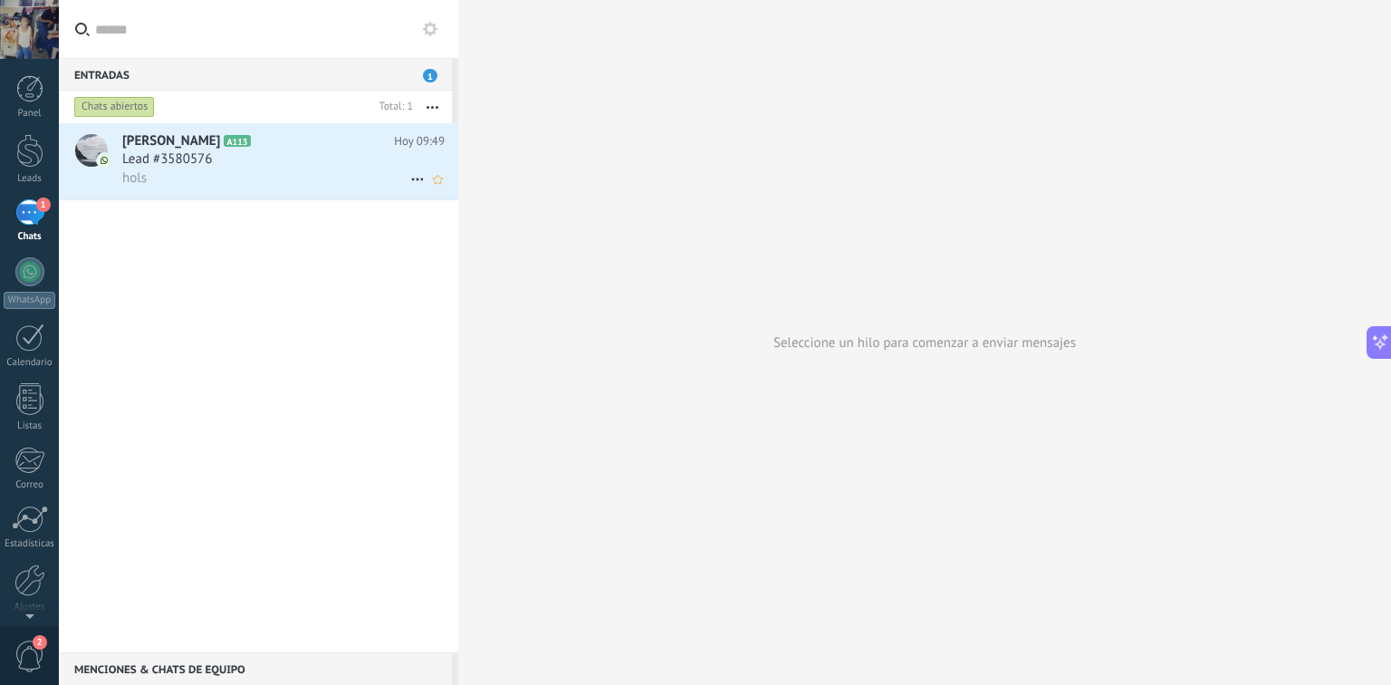
click at [298, 168] on div "Lead #3580576" at bounding box center [283, 159] width 322 height 18
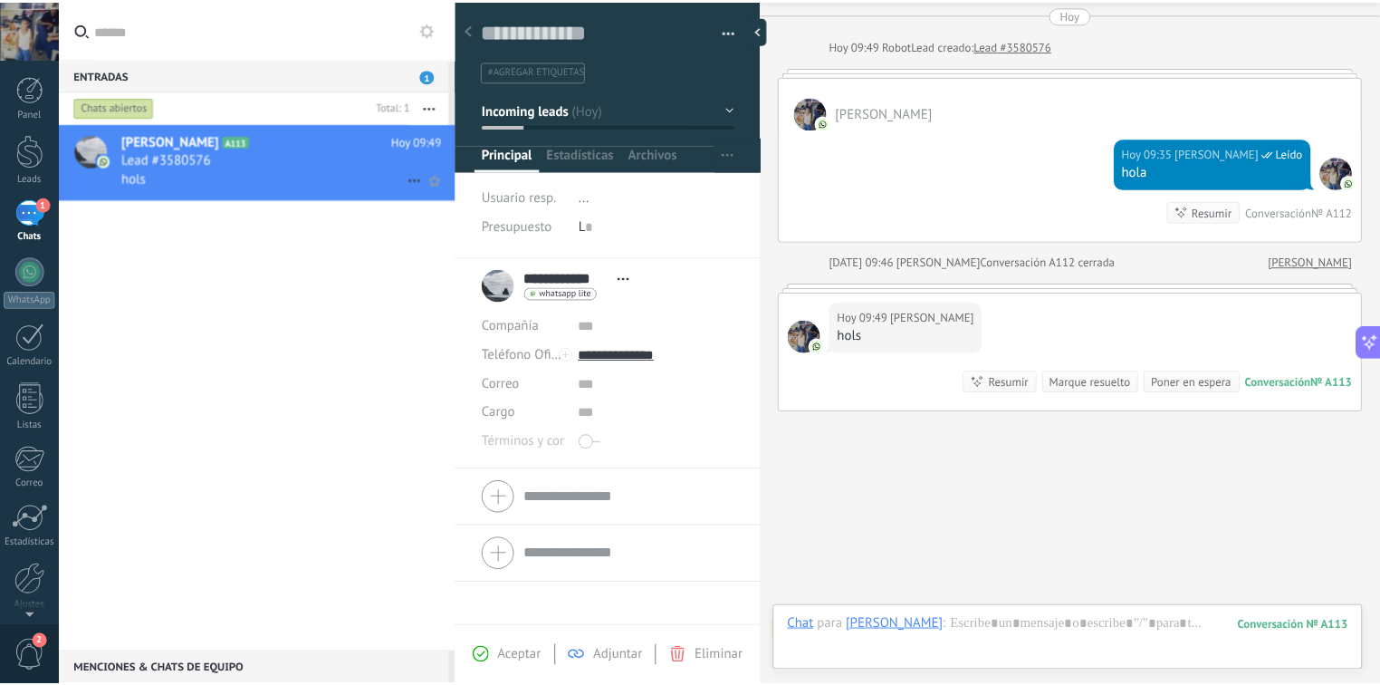
scroll to position [26, 0]
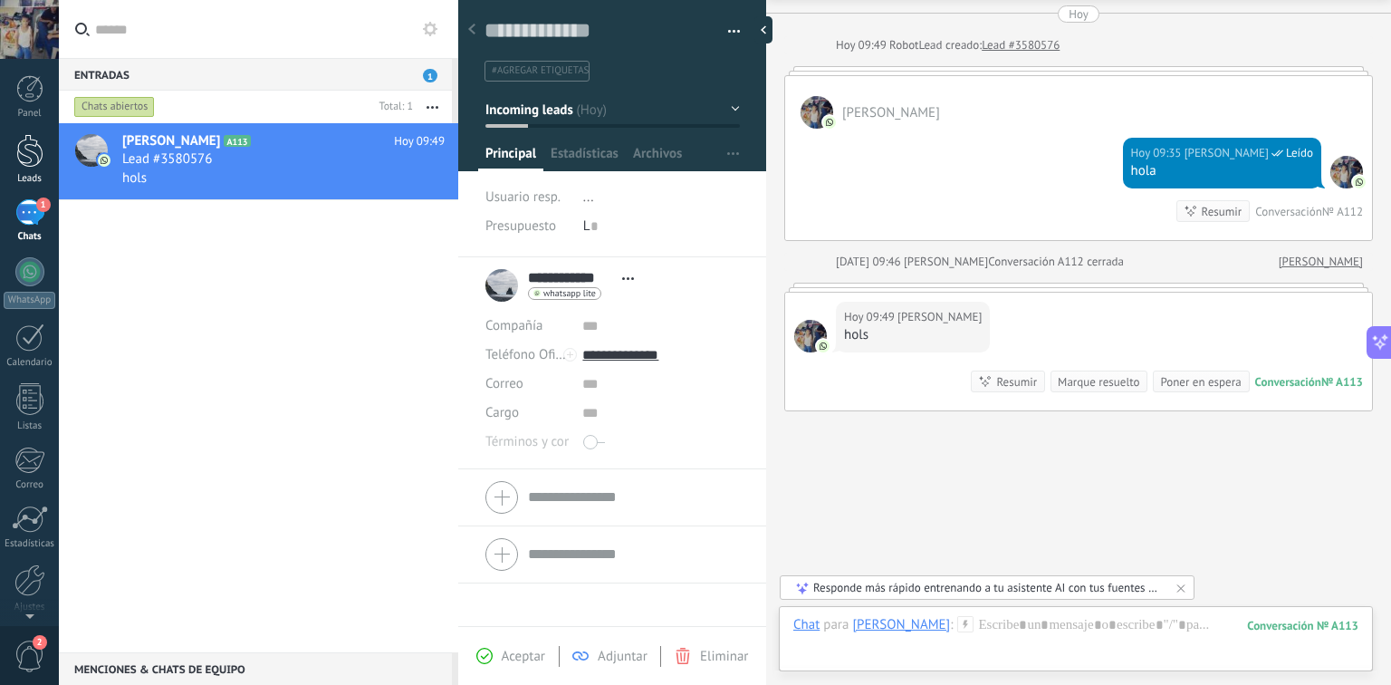
click at [25, 149] on div at bounding box center [29, 151] width 27 height 34
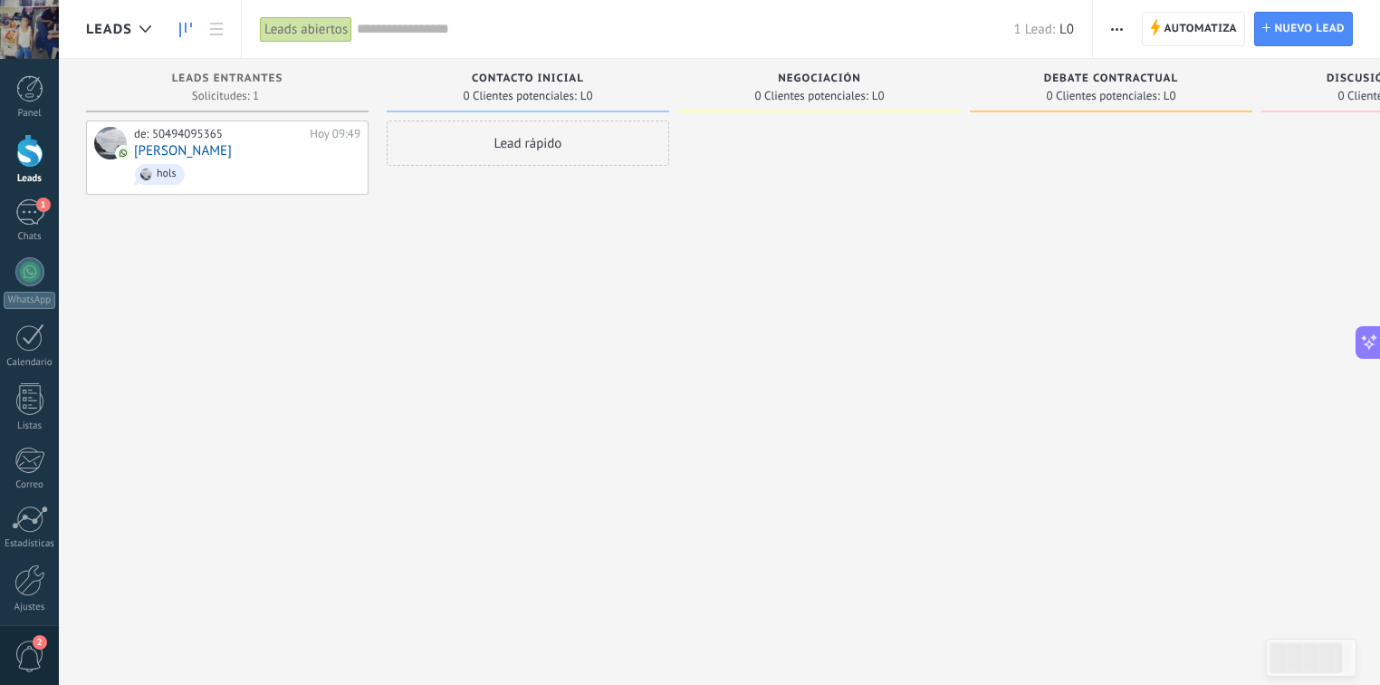
scroll to position [2463, 0]
click at [359, 158] on use at bounding box center [351, 157] width 16 height 16
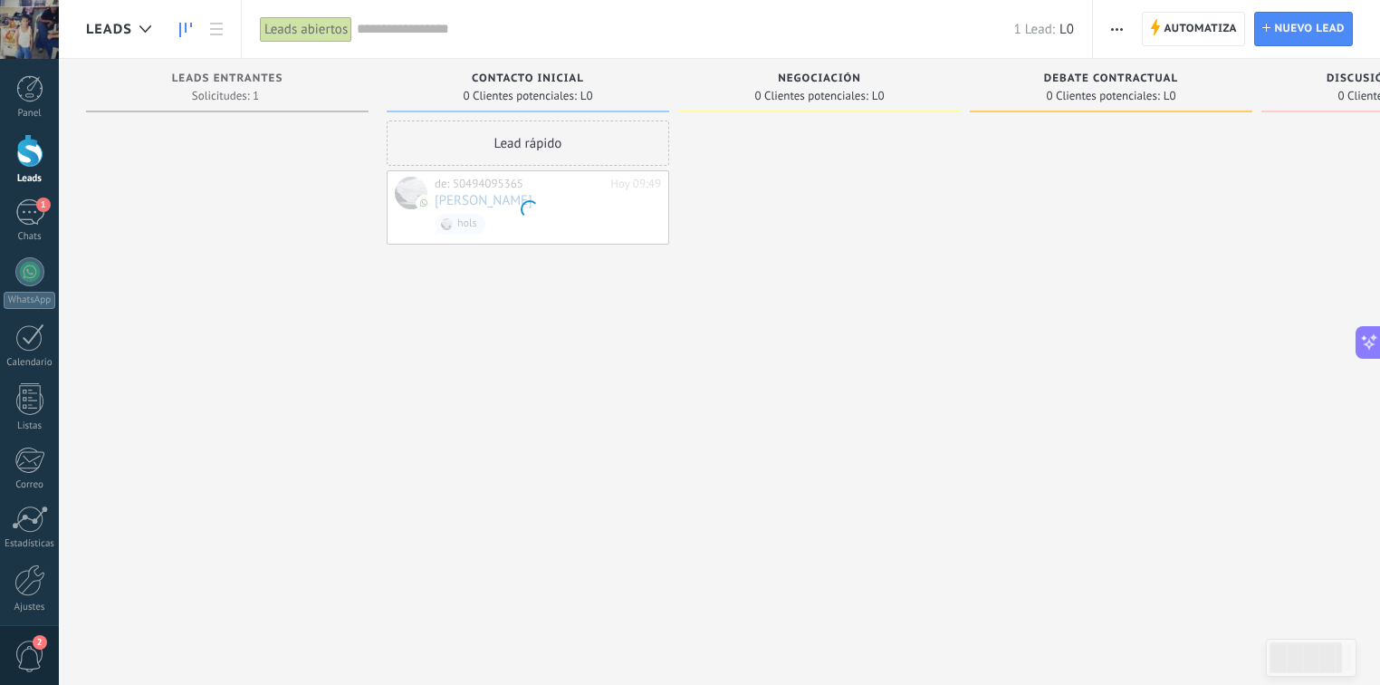
scroll to position [2463, 0]
